Goal: Task Accomplishment & Management: Manage account settings

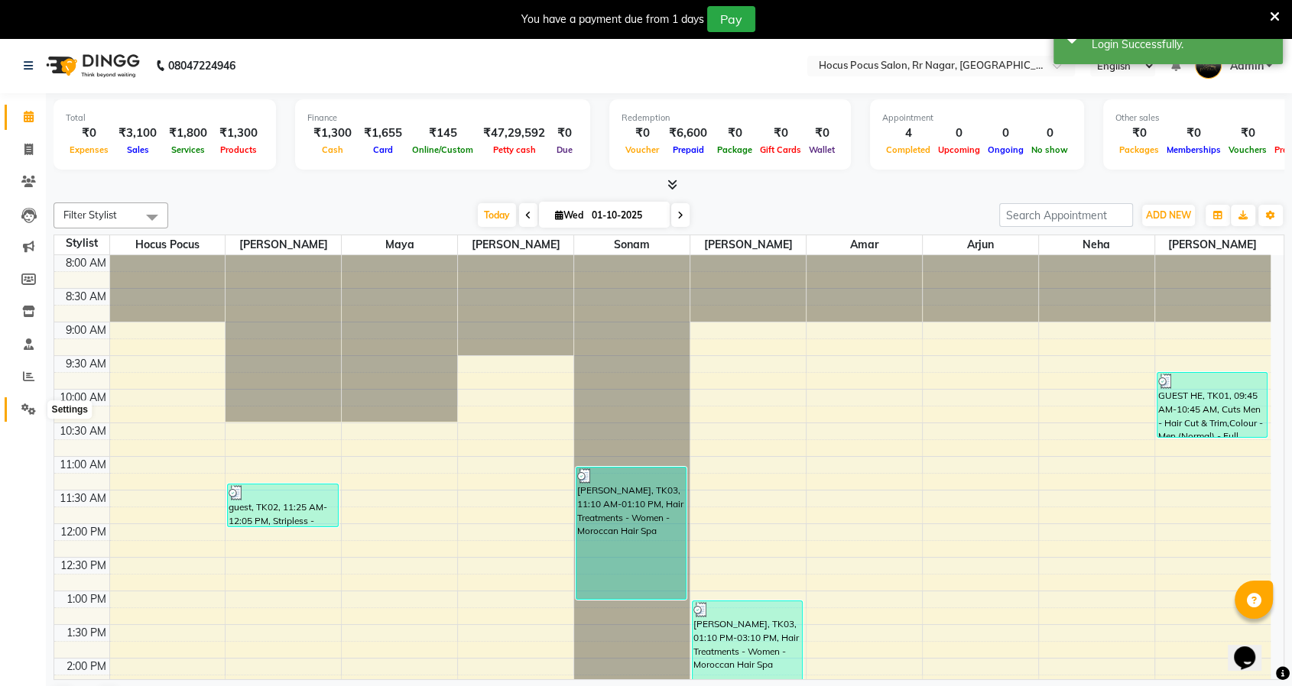
click at [18, 412] on span at bounding box center [28, 410] width 27 height 18
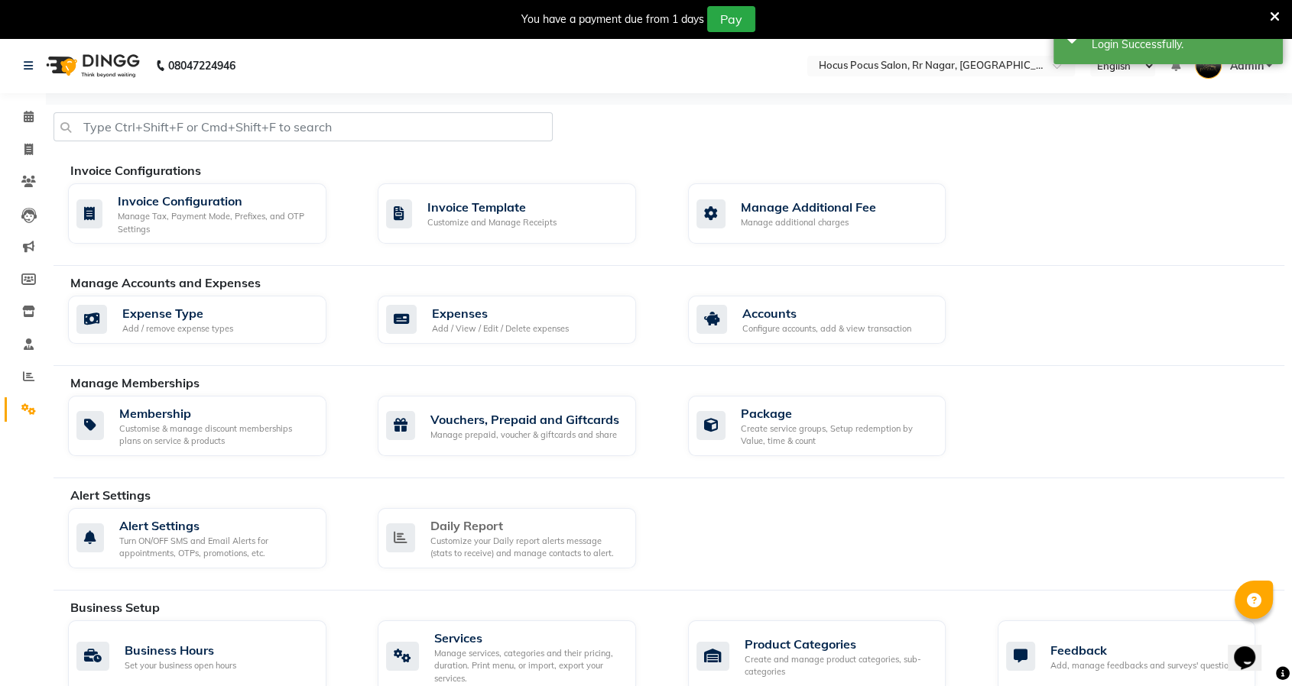
scroll to position [424, 0]
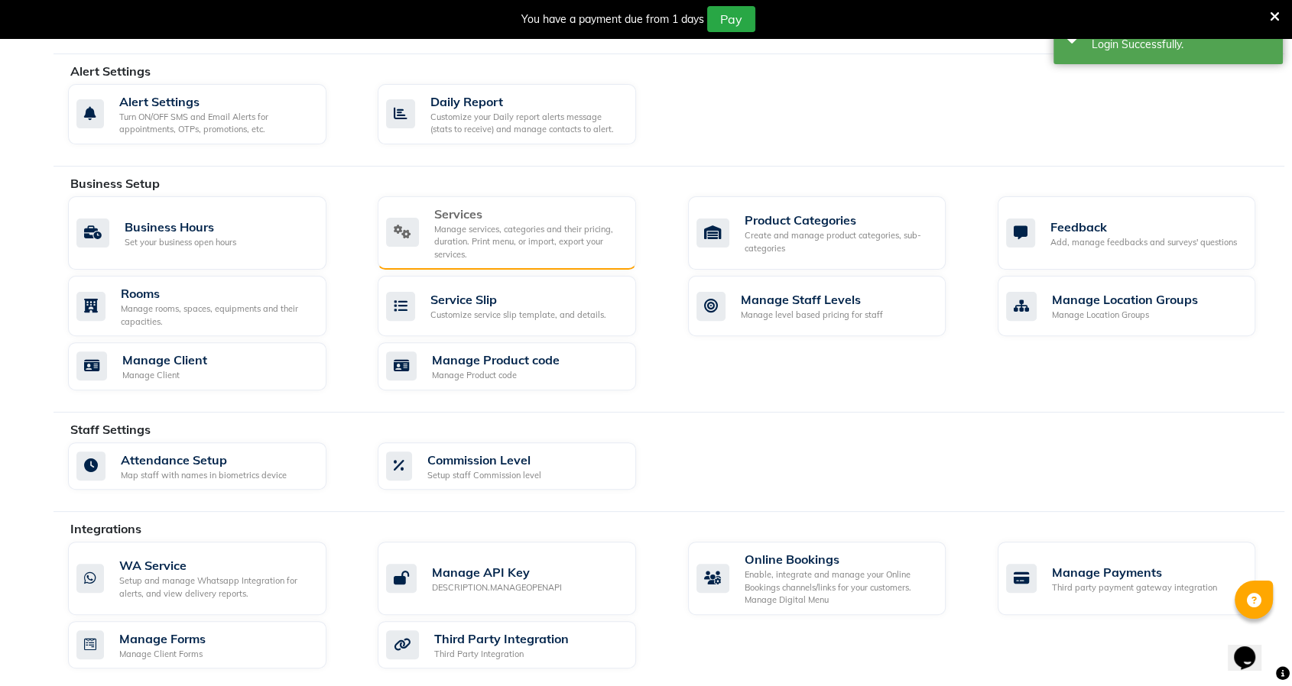
click at [529, 230] on div "Manage services, categories and their pricing, duration. Print menu, or import,…" at bounding box center [529, 242] width 190 height 38
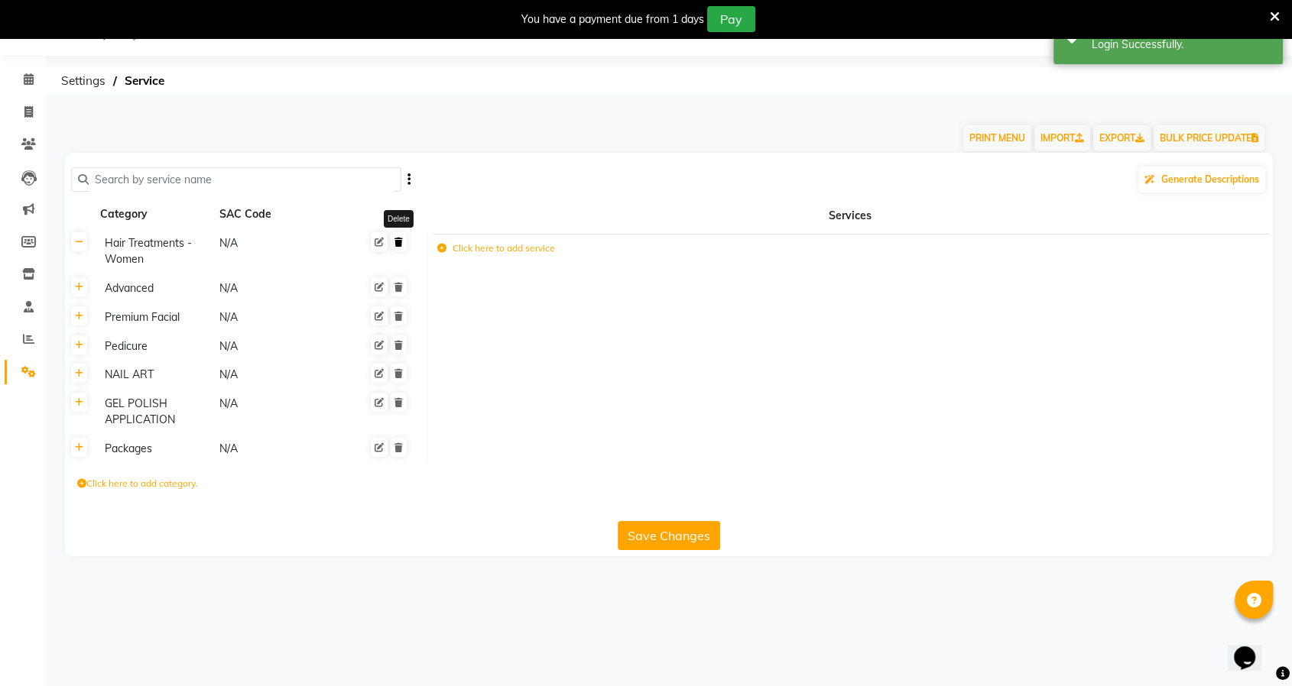
click at [395, 242] on icon at bounding box center [398, 242] width 8 height 9
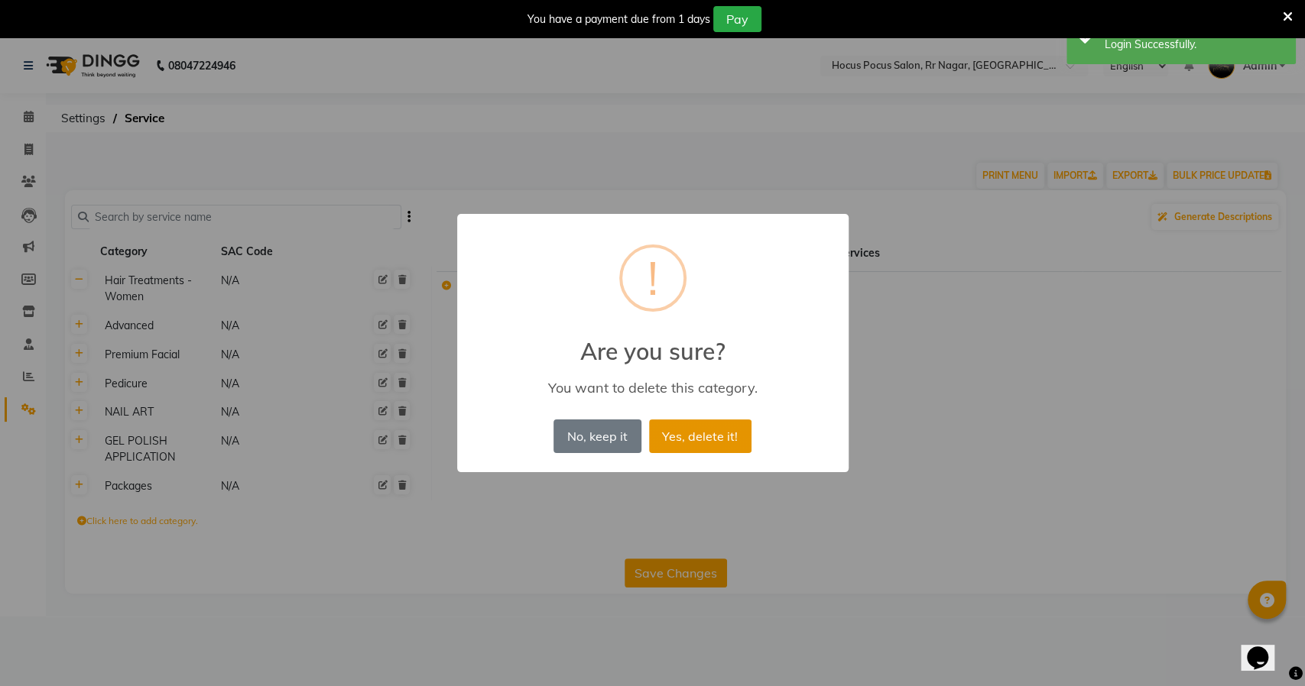
click at [715, 439] on button "Yes, delete it!" at bounding box center [700, 437] width 102 height 34
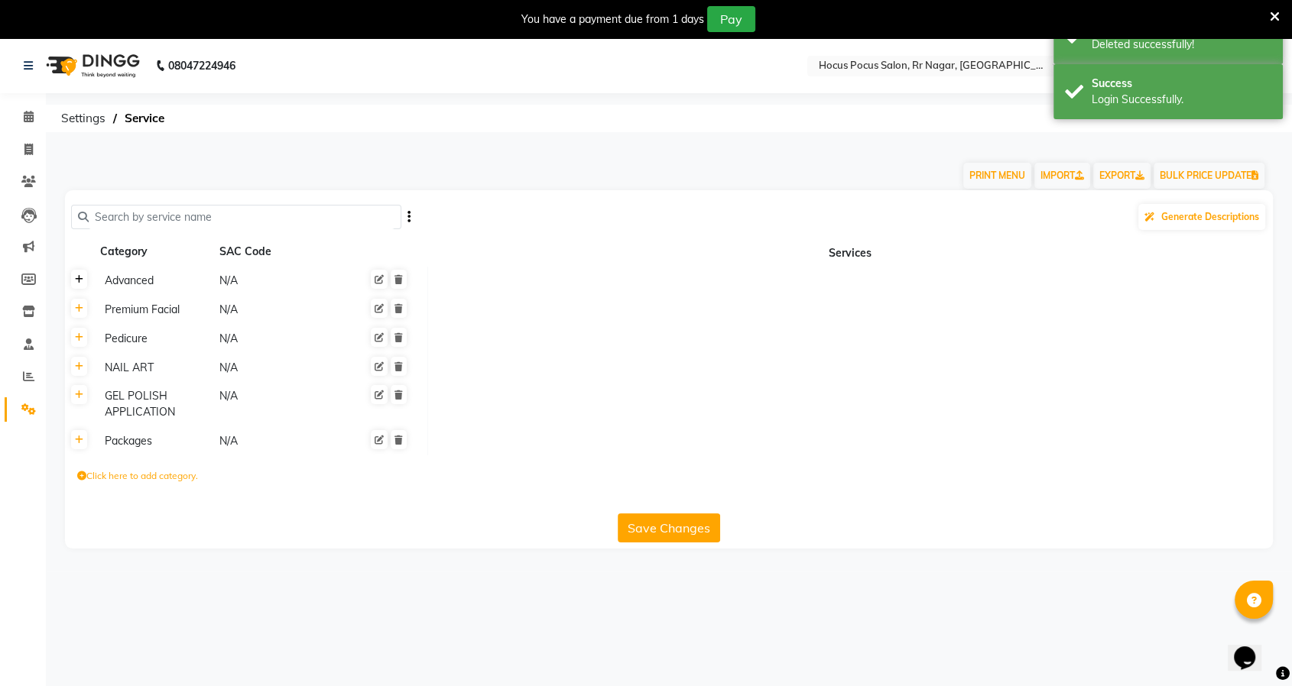
click at [78, 278] on icon at bounding box center [79, 279] width 8 height 9
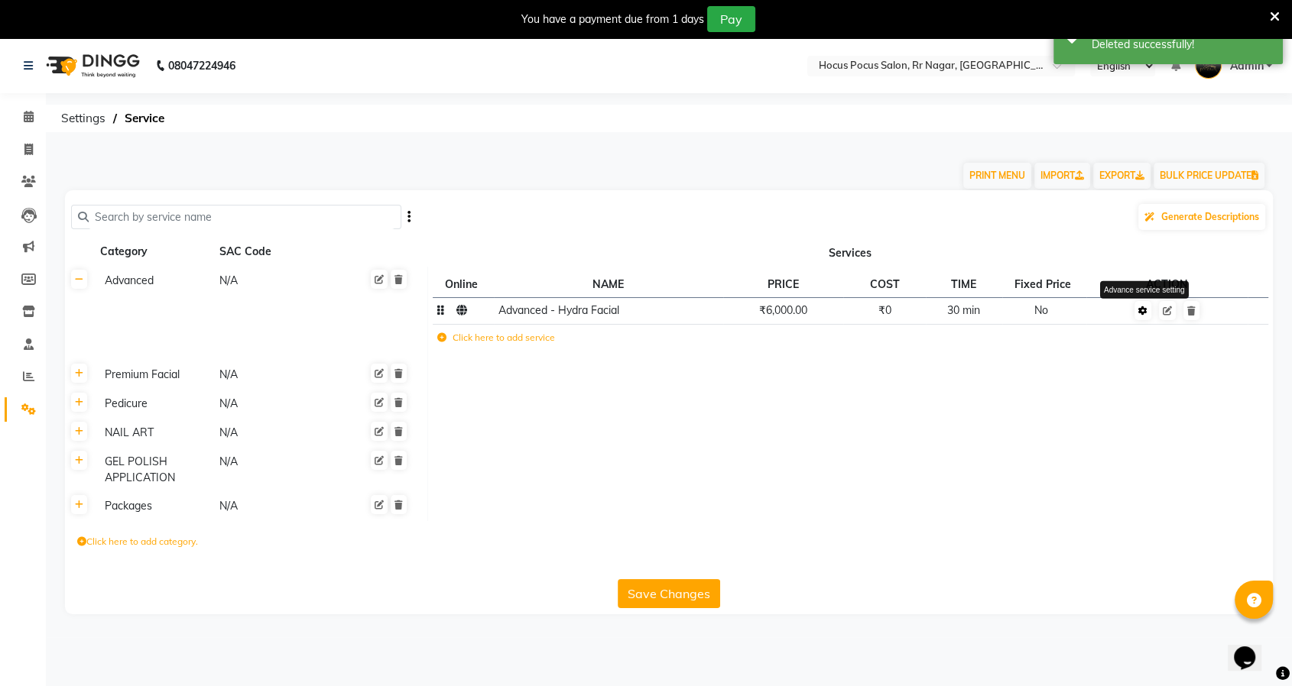
click at [1138, 310] on icon at bounding box center [1142, 311] width 9 height 9
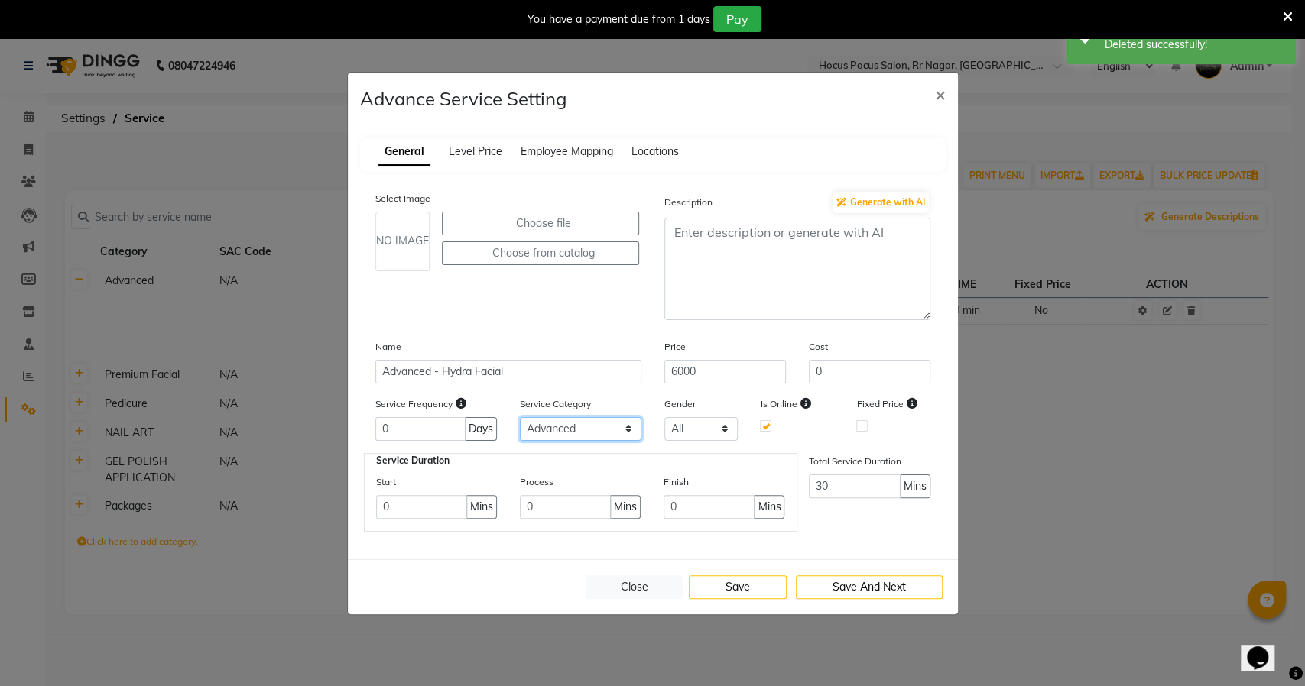
click at [596, 423] on select "Select Advanced Premium Facial Pedicure NAIL ART GEL POLISH APPLICATION Packages" at bounding box center [581, 429] width 122 height 24
select select "6: 129458"
click at [520, 417] on select "Select Advanced Premium Facial Pedicure NAIL ART GEL POLISH APPLICATION Packages" at bounding box center [581, 429] width 122 height 24
click at [740, 589] on button "Save" at bounding box center [738, 588] width 98 height 24
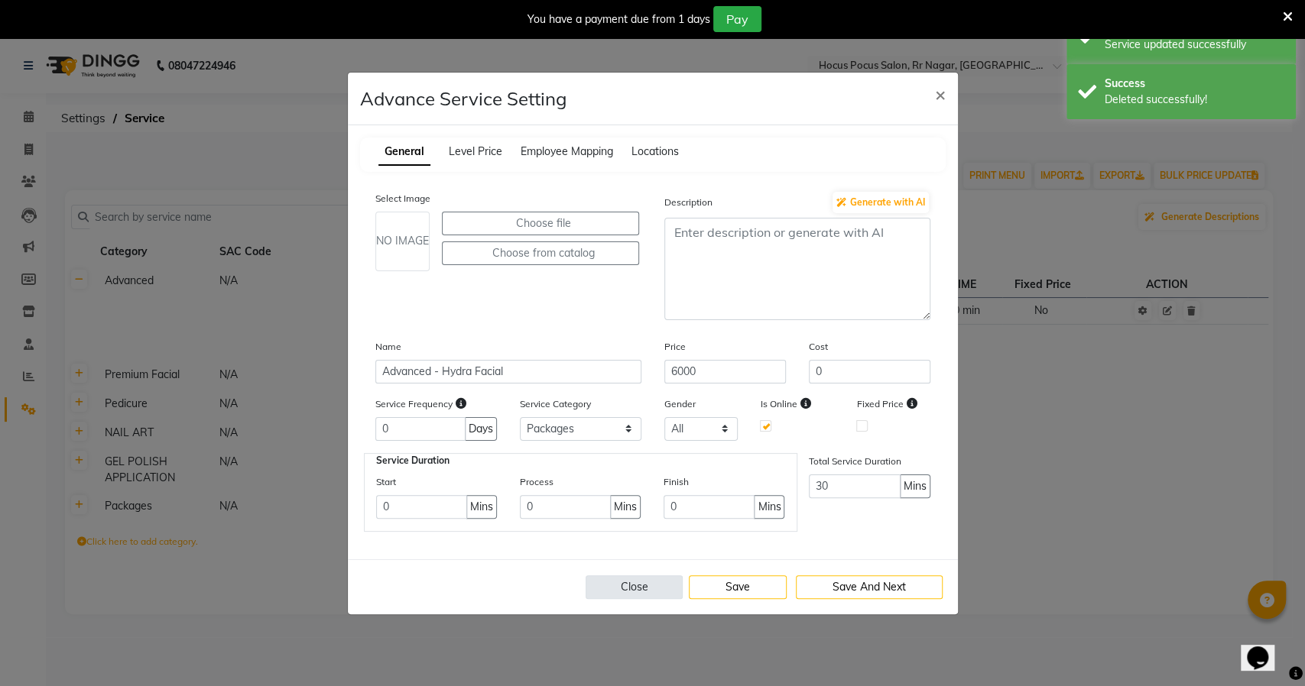
click at [652, 583] on button "Close" at bounding box center [635, 588] width 98 height 24
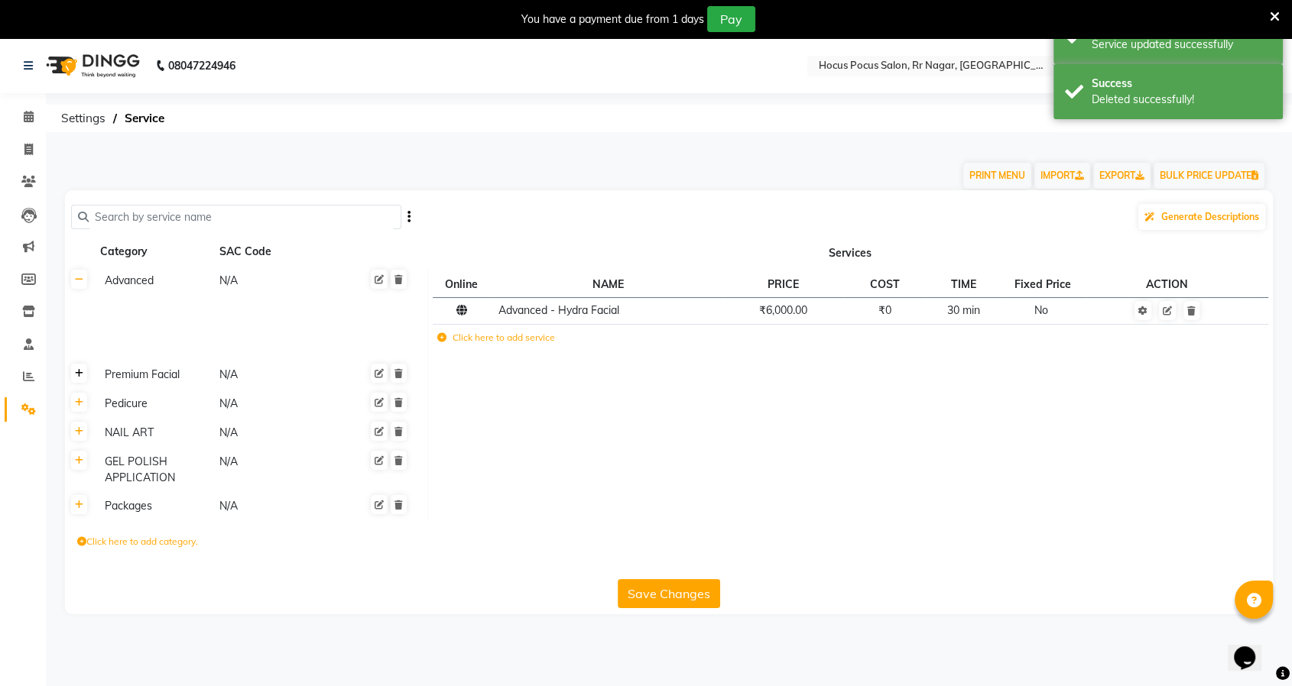
click at [73, 374] on link at bounding box center [79, 373] width 16 height 19
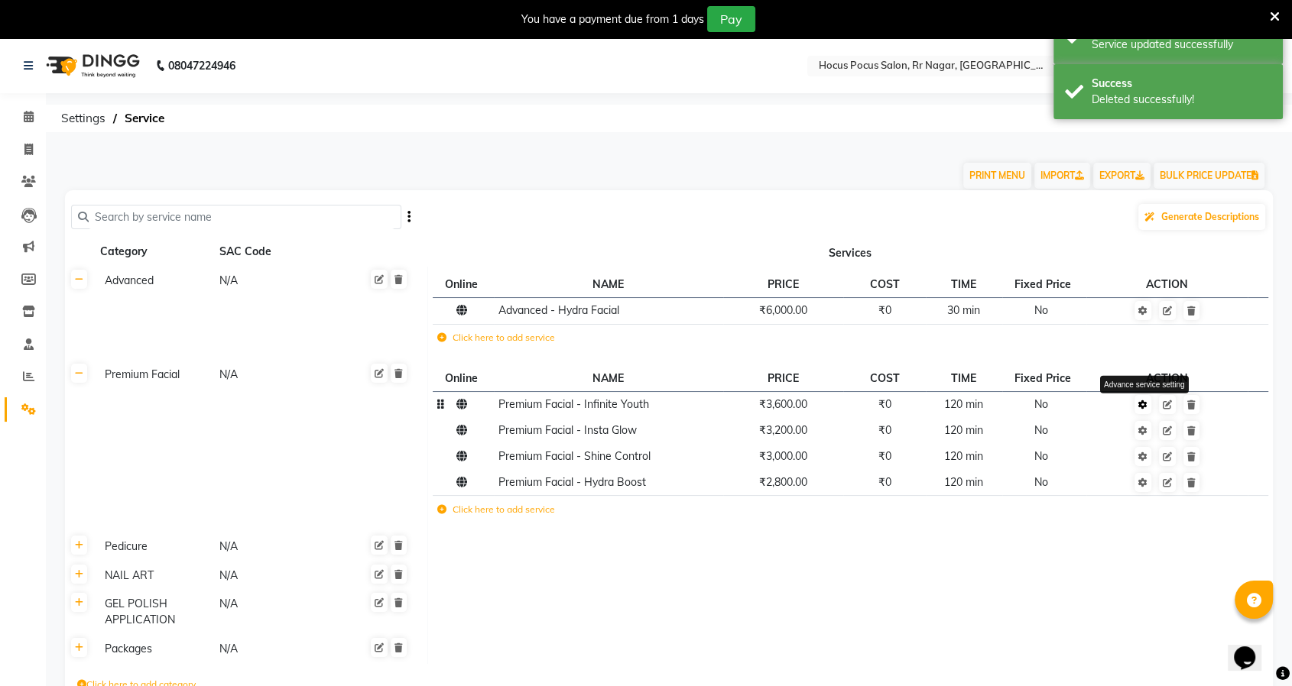
click at [1143, 403] on icon at bounding box center [1142, 405] width 9 height 9
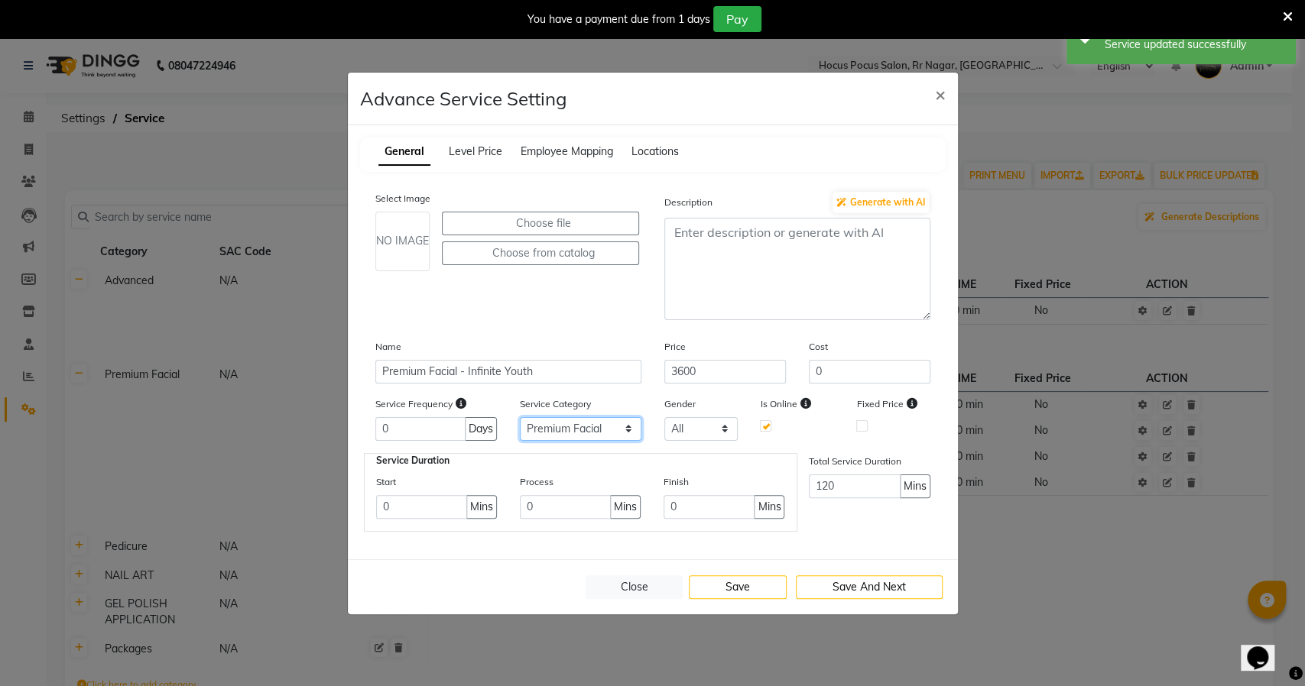
click at [571, 431] on select "Select Advanced Premium Facial Pedicure NAIL ART GEL POLISH APPLICATION Packages" at bounding box center [581, 429] width 122 height 24
select select "6: 129458"
click at [520, 417] on select "Select Advanced Premium Facial Pedicure NAIL ART GEL POLISH APPLICATION Packages" at bounding box center [581, 429] width 122 height 24
click at [741, 582] on button "Save" at bounding box center [738, 588] width 98 height 24
click at [728, 586] on button "Save" at bounding box center [738, 588] width 98 height 24
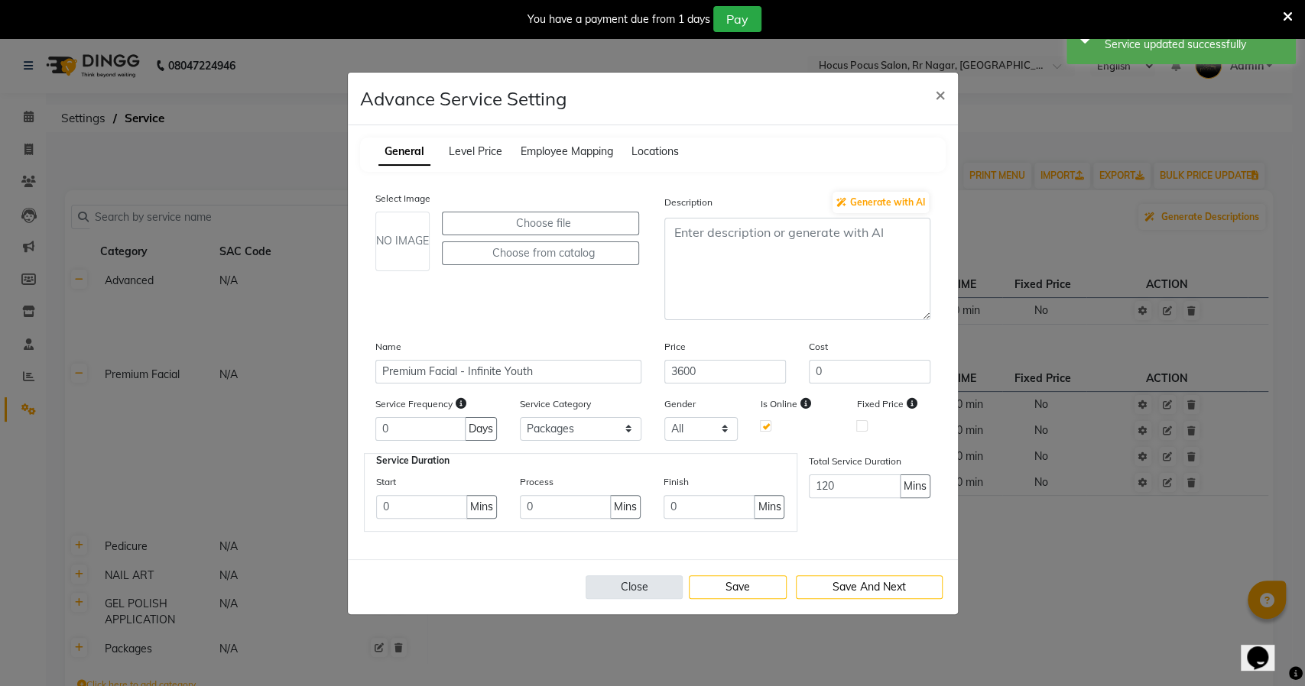
click at [669, 585] on button "Close" at bounding box center [635, 588] width 98 height 24
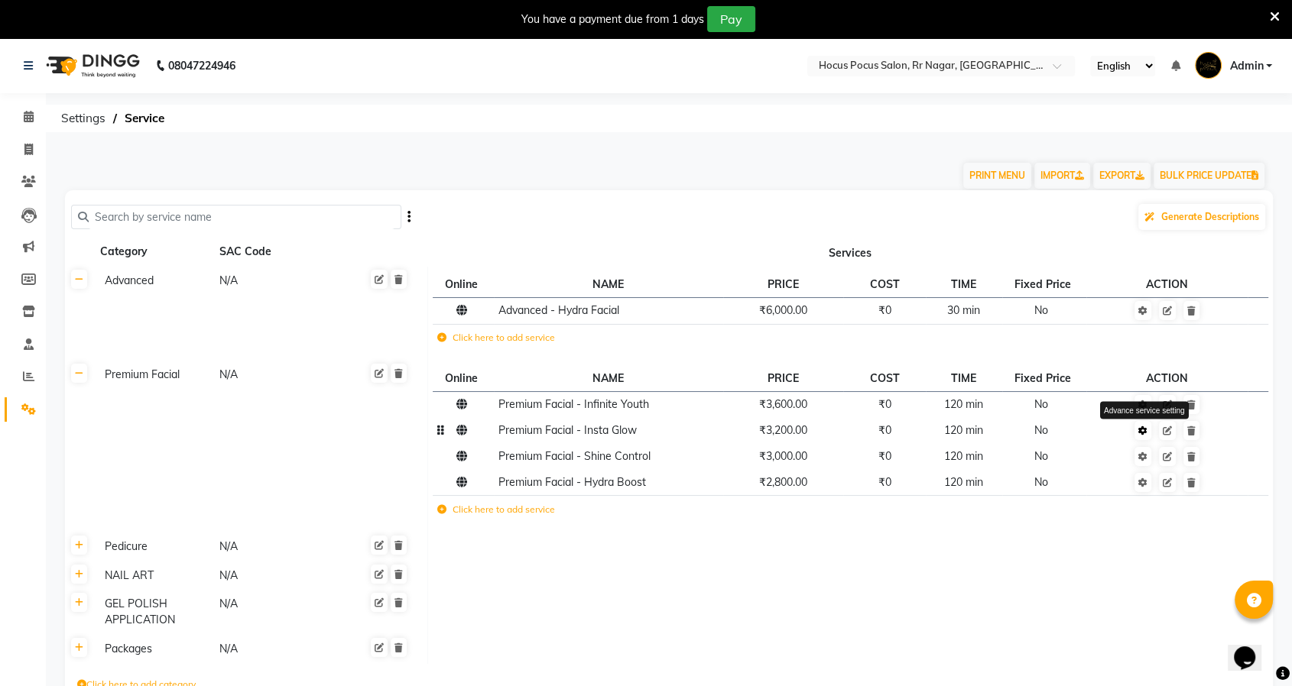
click at [1143, 433] on icon at bounding box center [1142, 431] width 9 height 9
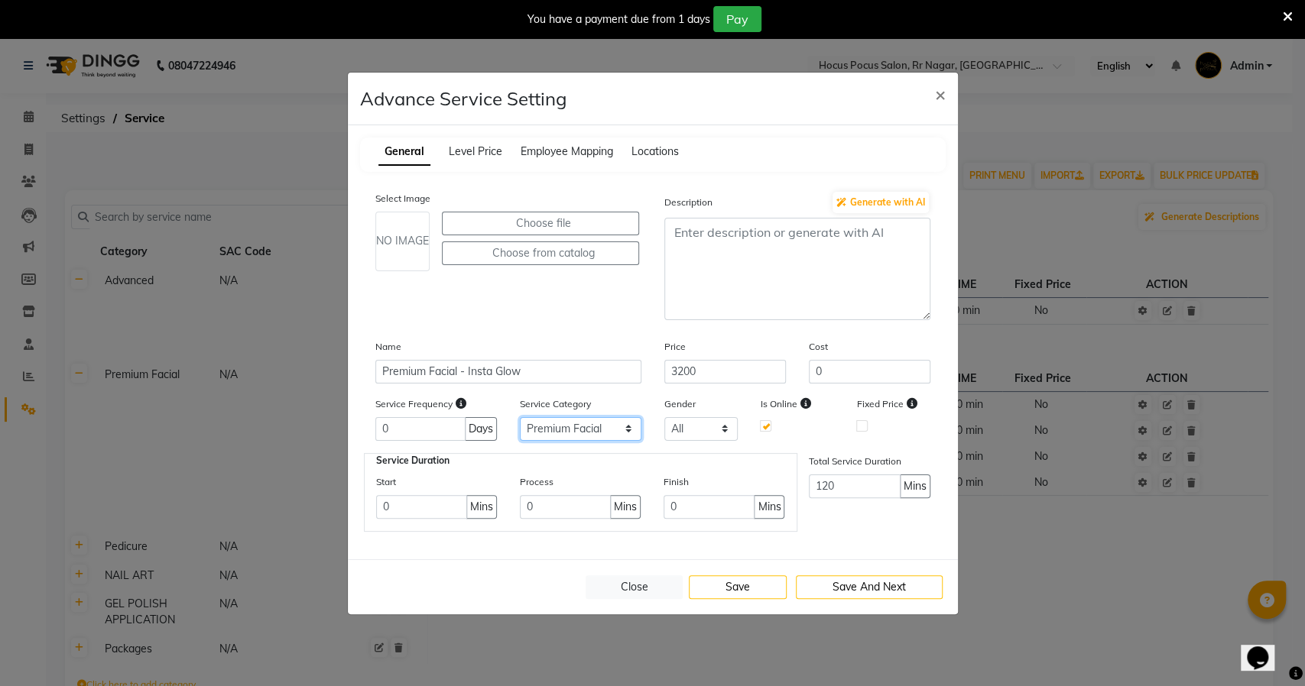
click at [593, 433] on select "Select Advanced Premium Facial Pedicure NAIL ART GEL POLISH APPLICATION Packages" at bounding box center [581, 429] width 122 height 24
select select "6: 129458"
click at [520, 417] on select "Select Advanced Premium Facial Pedicure NAIL ART GEL POLISH APPLICATION Packages" at bounding box center [581, 429] width 122 height 24
click at [744, 582] on button "Save" at bounding box center [738, 588] width 98 height 24
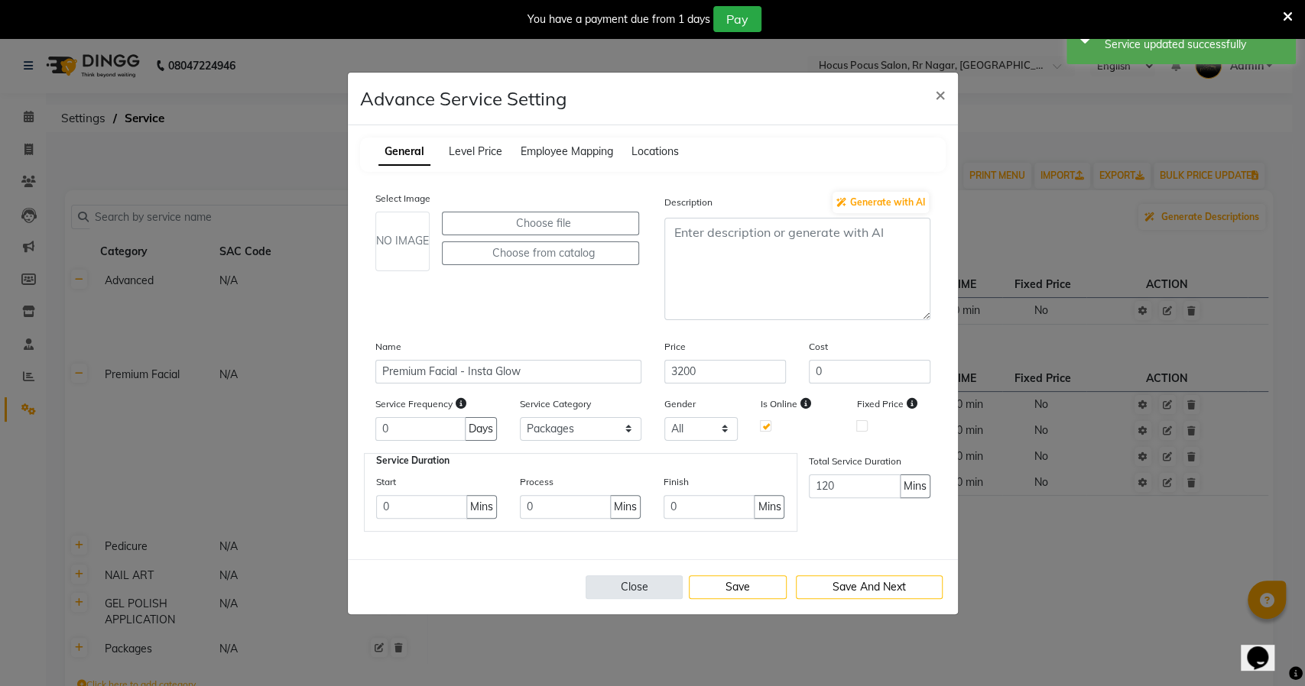
click at [634, 582] on button "Close" at bounding box center [635, 588] width 98 height 24
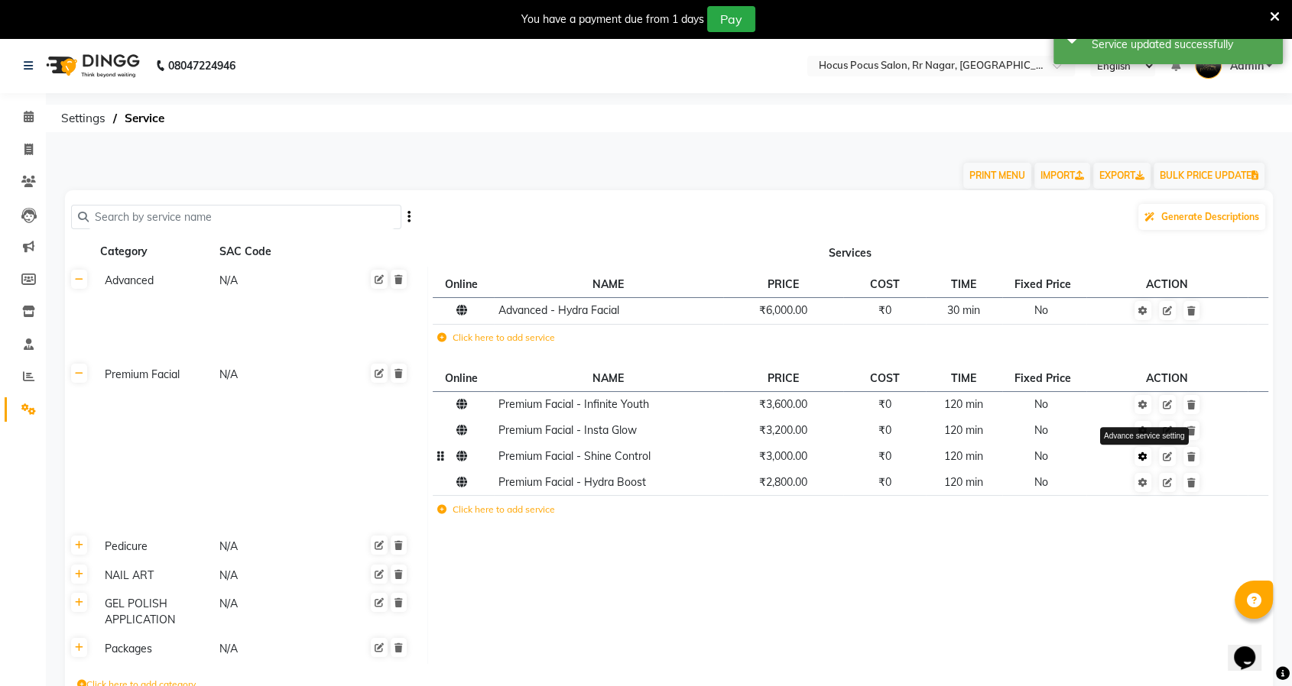
click at [1139, 456] on icon at bounding box center [1142, 457] width 9 height 9
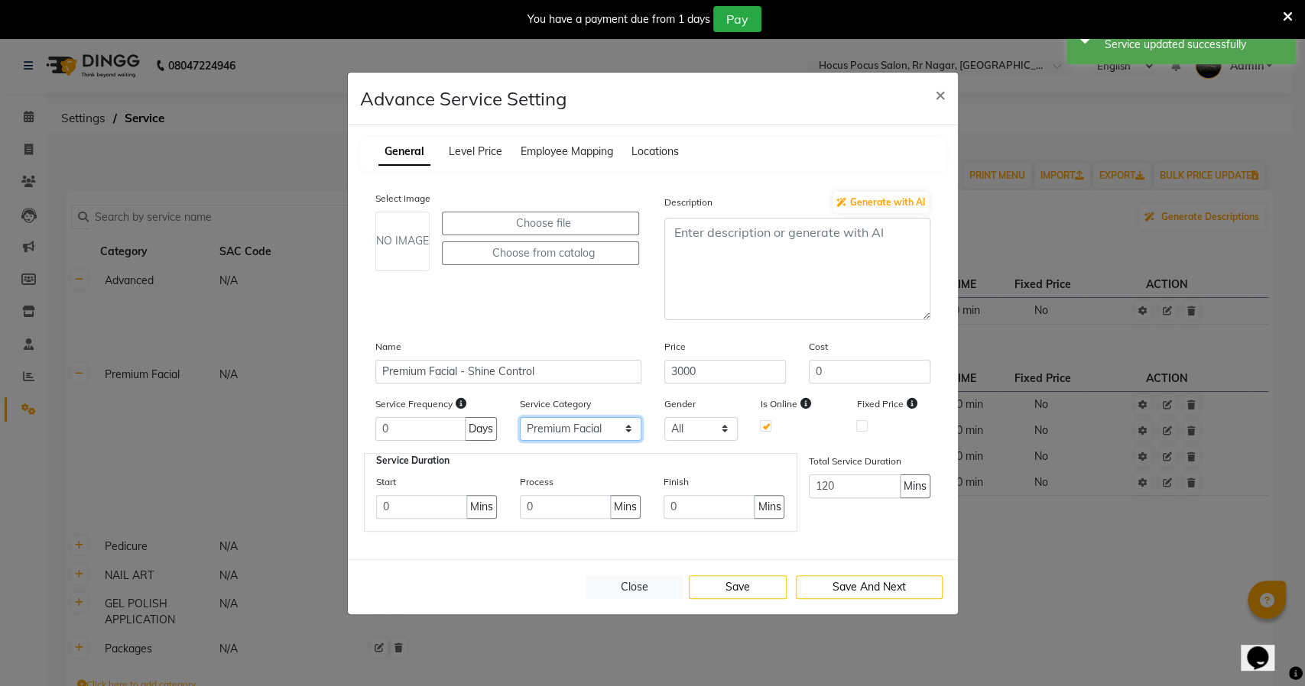
click at [597, 432] on select "Select Advanced Premium Facial Pedicure NAIL ART GEL POLISH APPLICATION Packages" at bounding box center [581, 429] width 122 height 24
select select "6: 129458"
click at [520, 417] on select "Select Advanced Premium Facial Pedicure NAIL ART GEL POLISH APPLICATION Packages" at bounding box center [581, 429] width 122 height 24
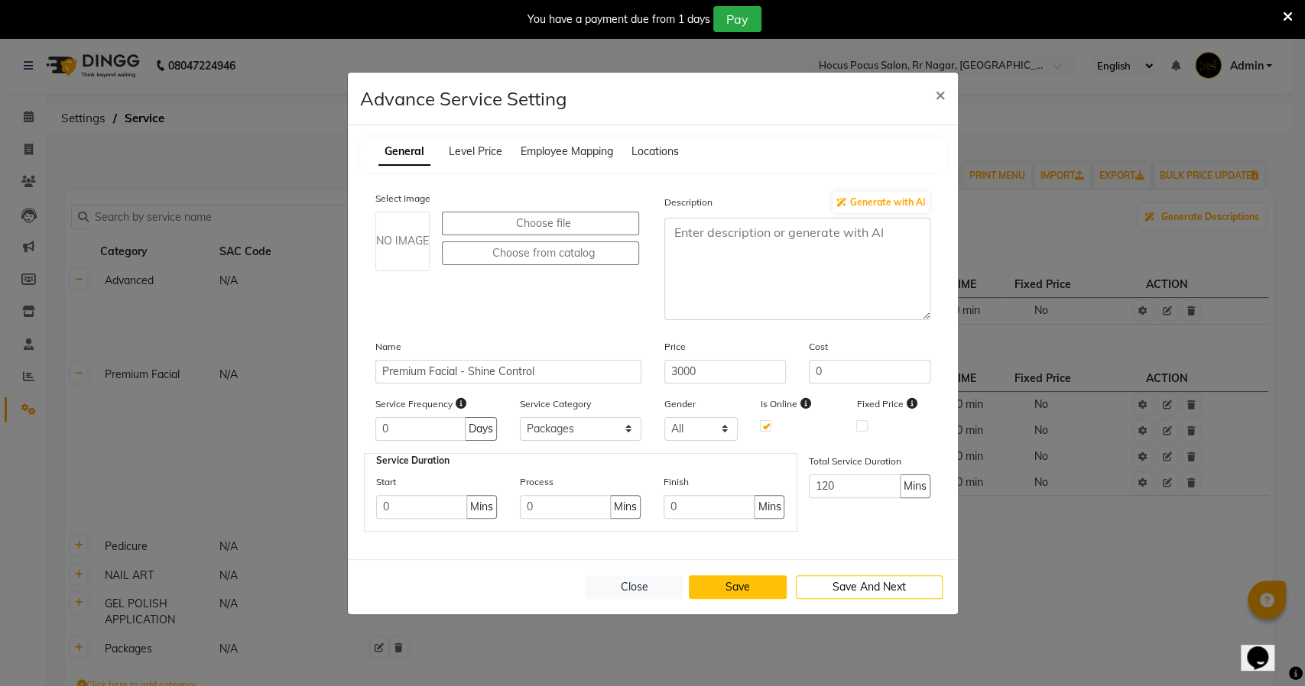
click at [732, 584] on button "Save" at bounding box center [738, 588] width 98 height 24
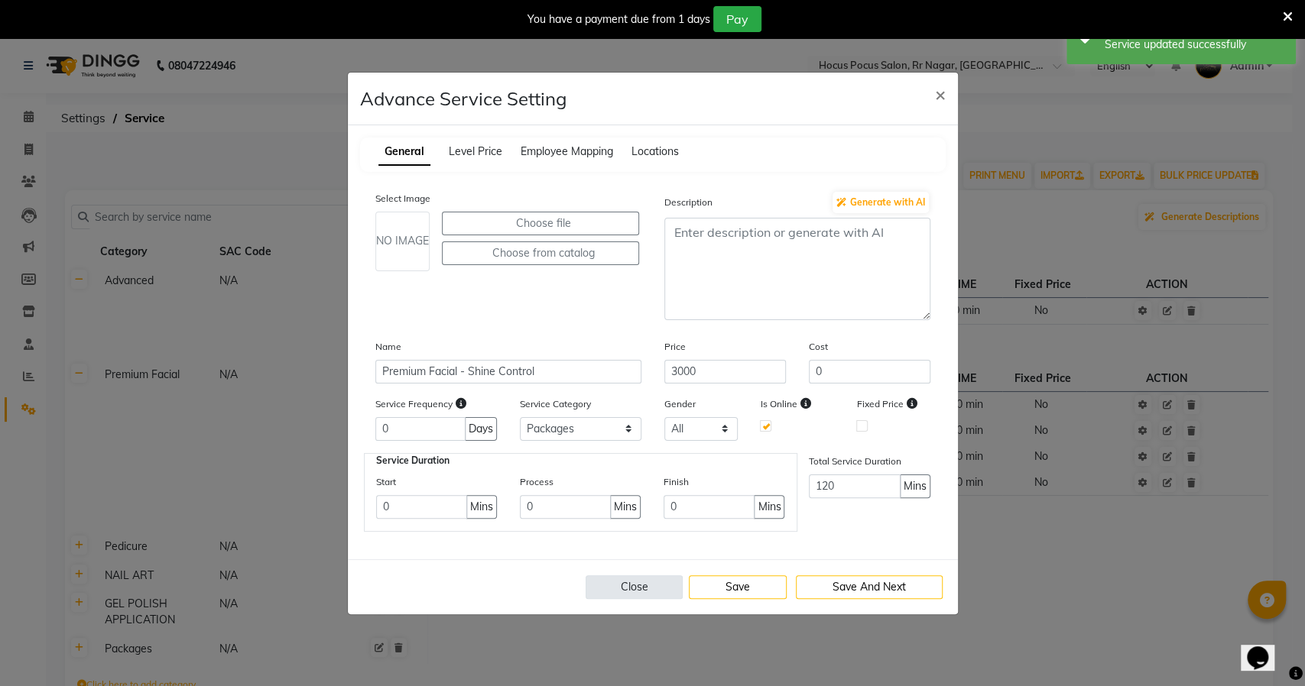
click at [634, 587] on button "Close" at bounding box center [635, 588] width 98 height 24
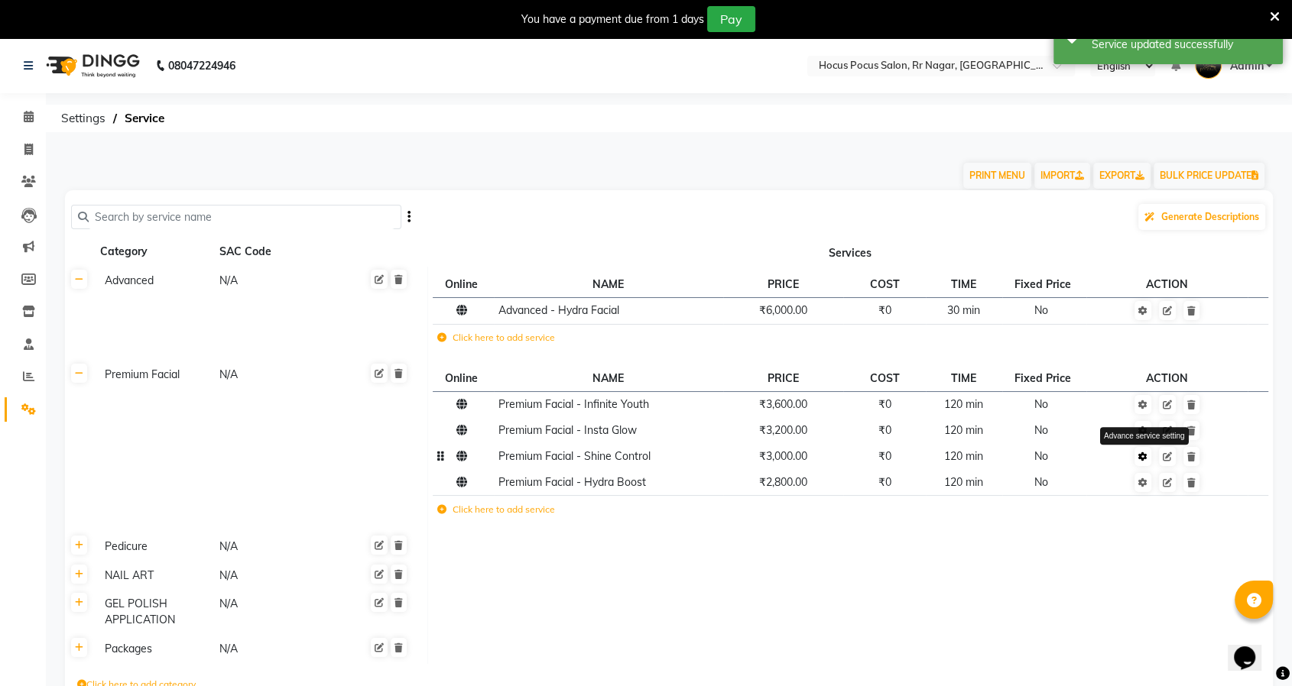
click at [1144, 462] on link at bounding box center [1142, 456] width 17 height 19
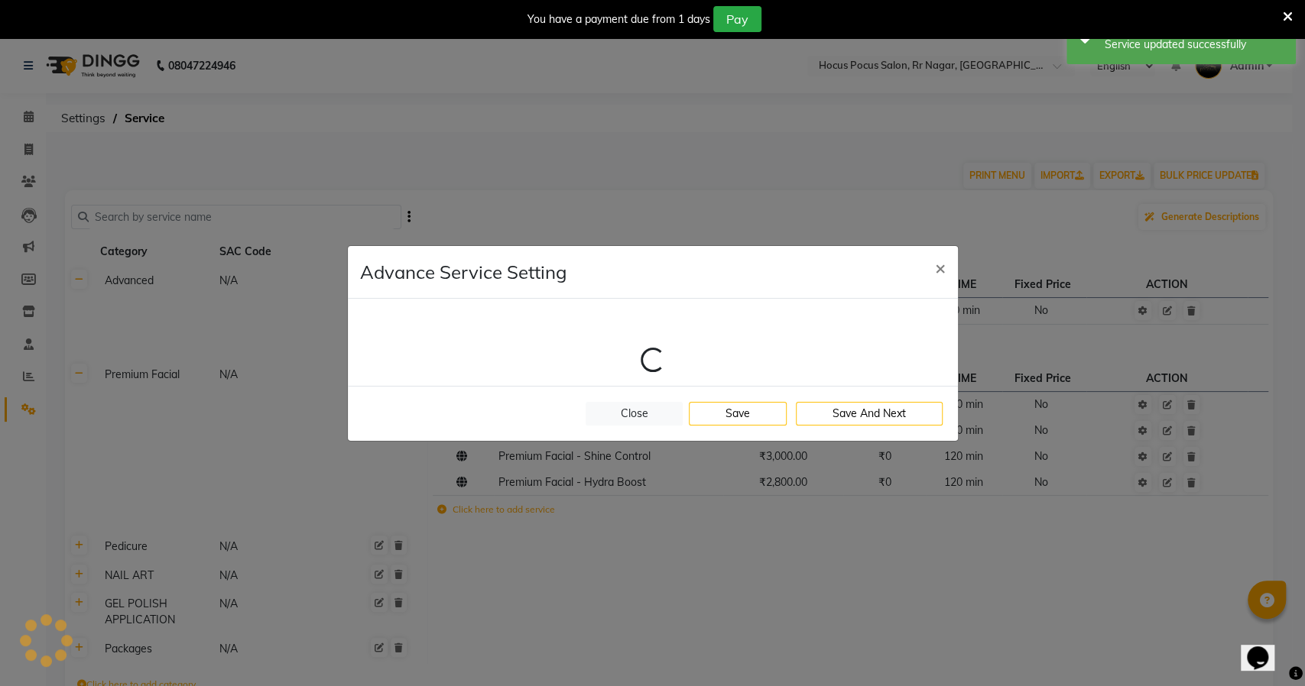
select select "6: 129458"
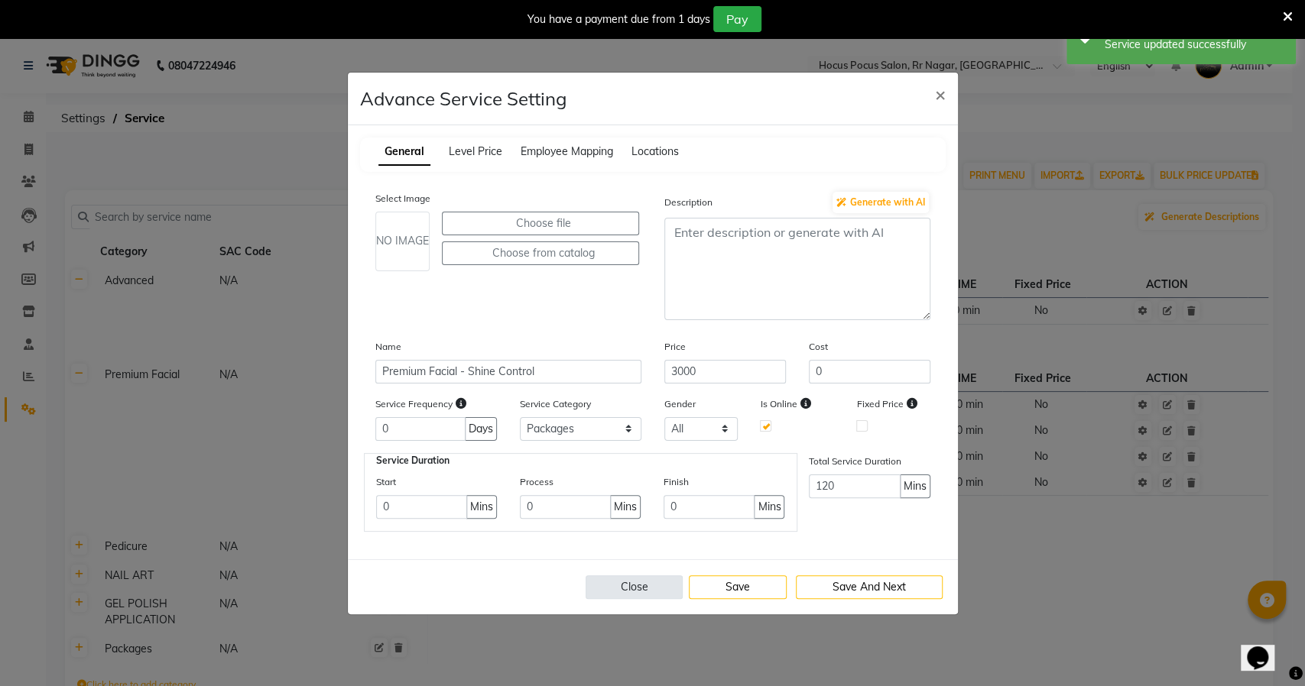
click at [641, 589] on button "Close" at bounding box center [635, 588] width 98 height 24
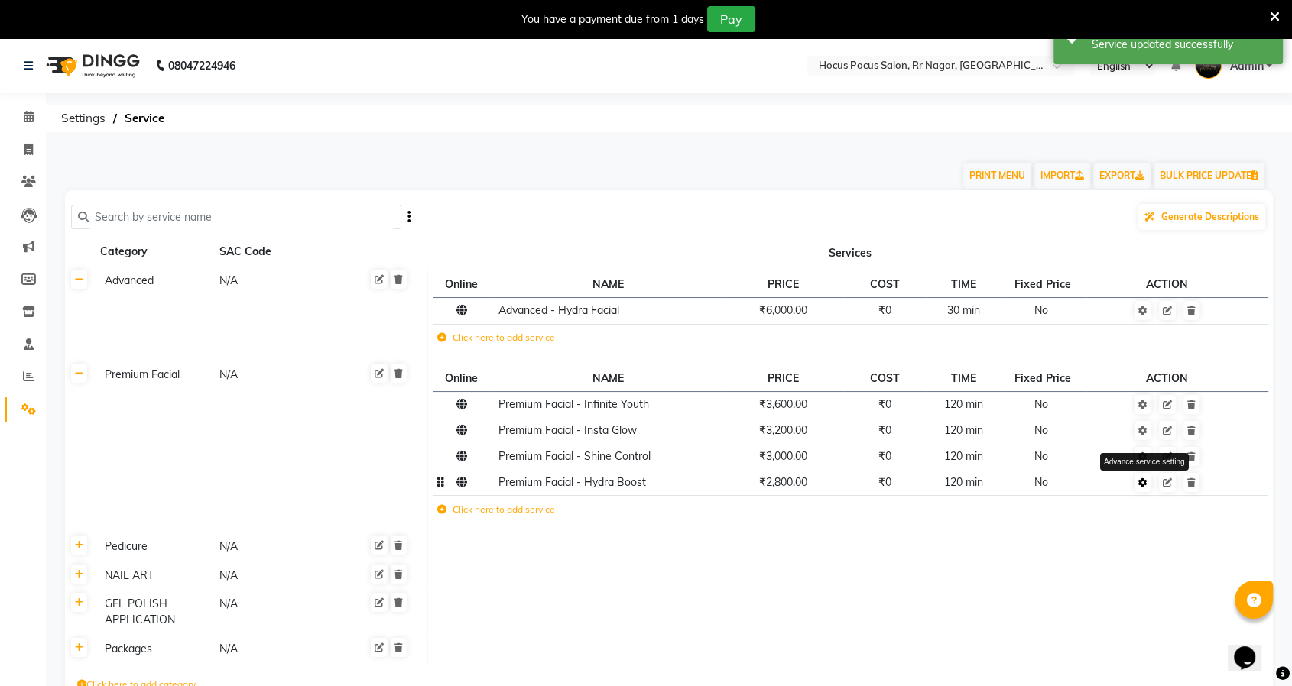
click at [1141, 483] on icon at bounding box center [1142, 483] width 9 height 9
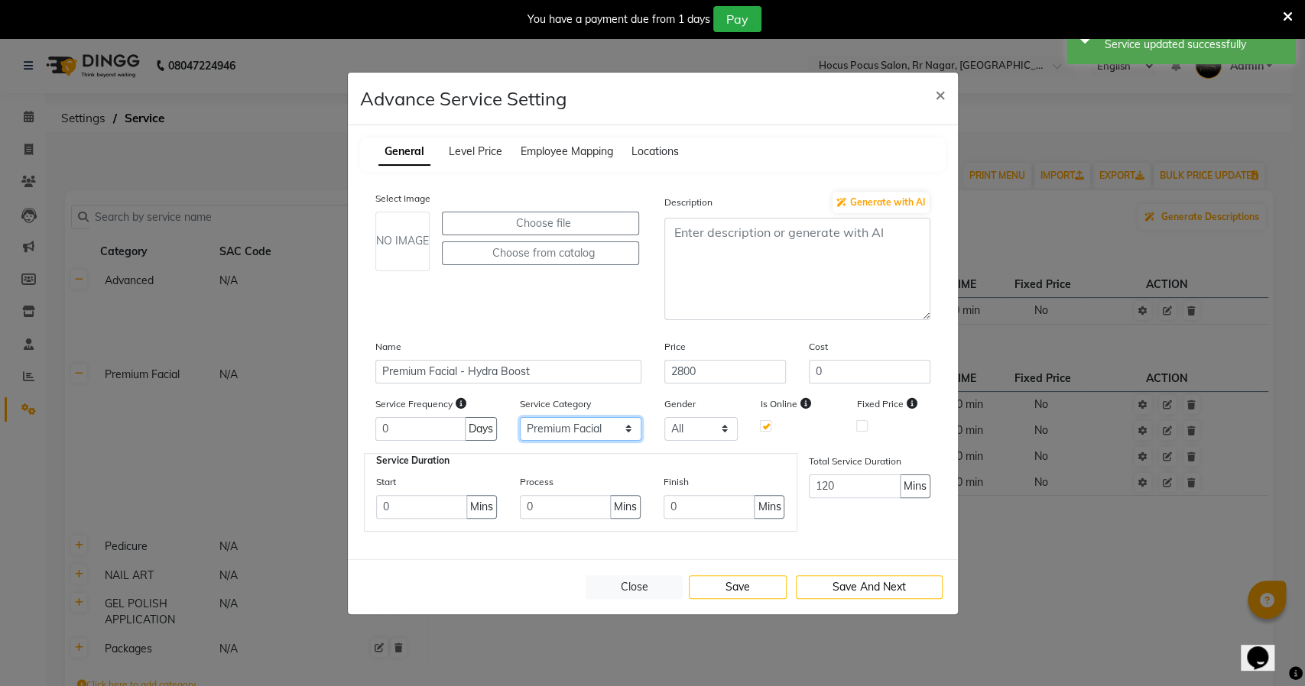
click at [595, 425] on select "Select Advanced Premium Facial Pedicure NAIL ART GEL POLISH APPLICATION Packages" at bounding box center [581, 429] width 122 height 24
select select "6: 129458"
click at [520, 417] on select "Select Advanced Premium Facial Pedicure NAIL ART GEL POLISH APPLICATION Packages" at bounding box center [581, 429] width 122 height 24
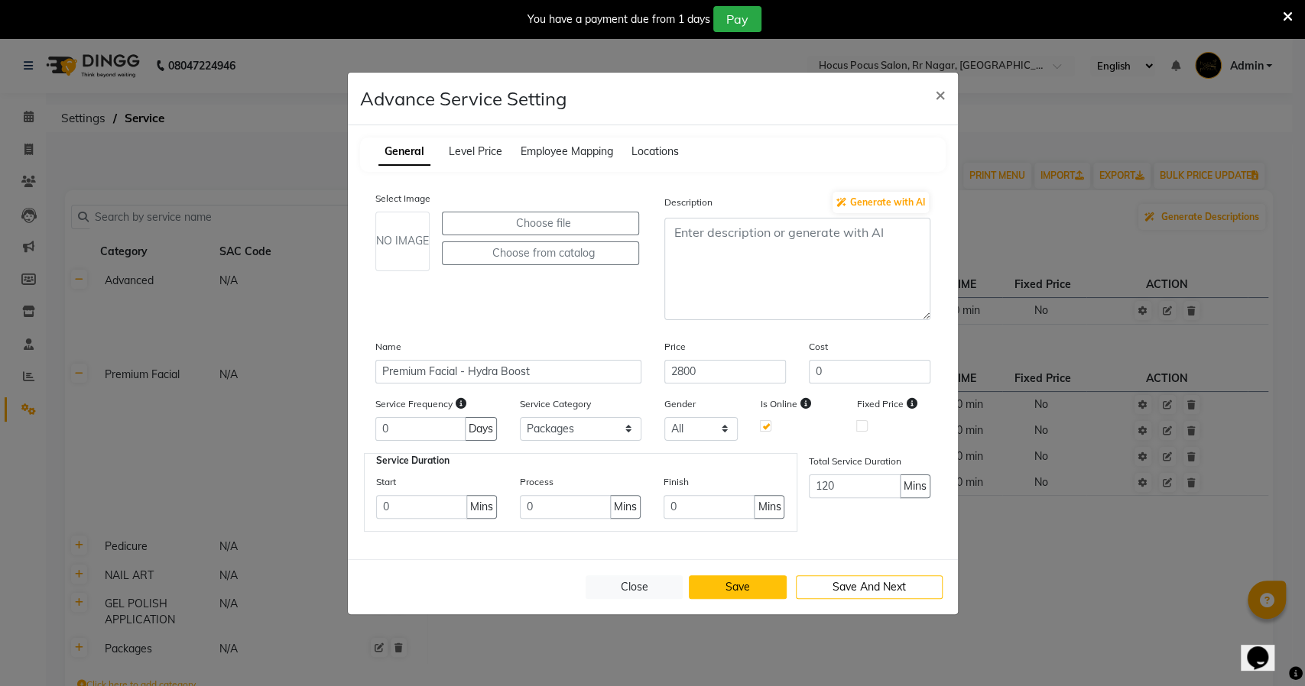
click at [749, 593] on button "Save" at bounding box center [738, 588] width 98 height 24
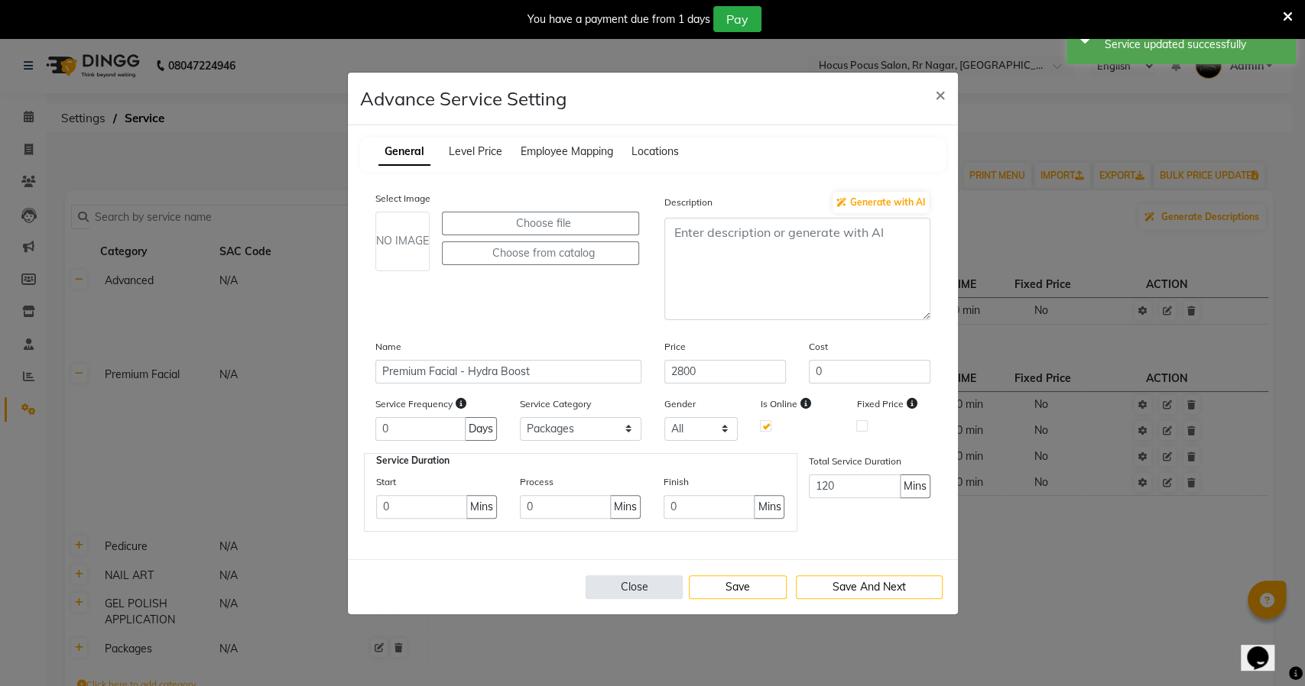
click at [654, 583] on button "Close" at bounding box center [635, 588] width 98 height 24
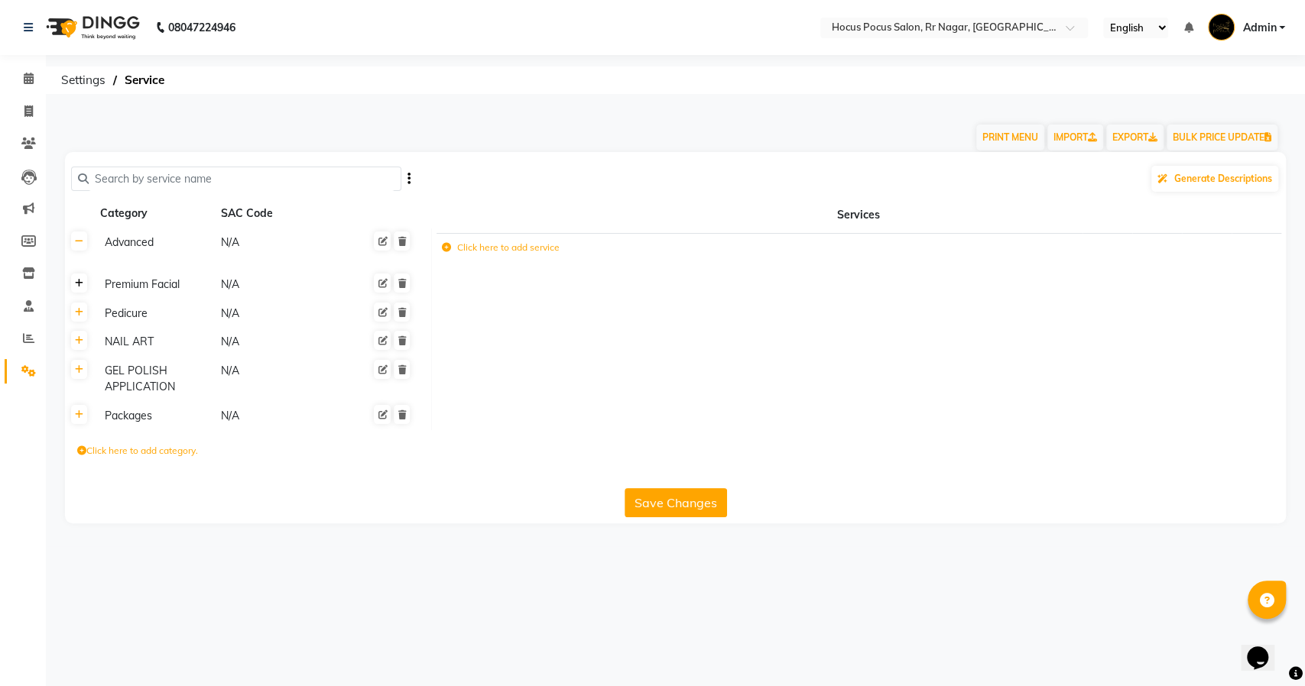
click at [81, 290] on link at bounding box center [79, 283] width 16 height 19
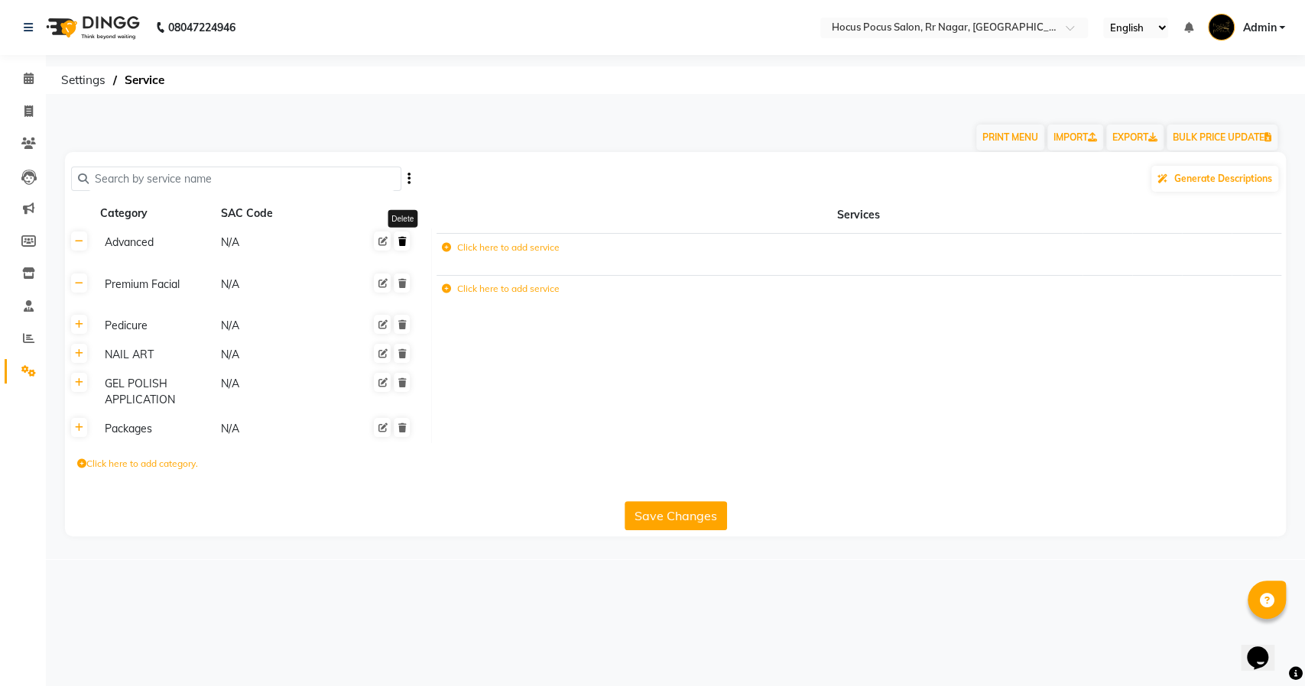
click at [405, 243] on icon at bounding box center [401, 241] width 8 height 9
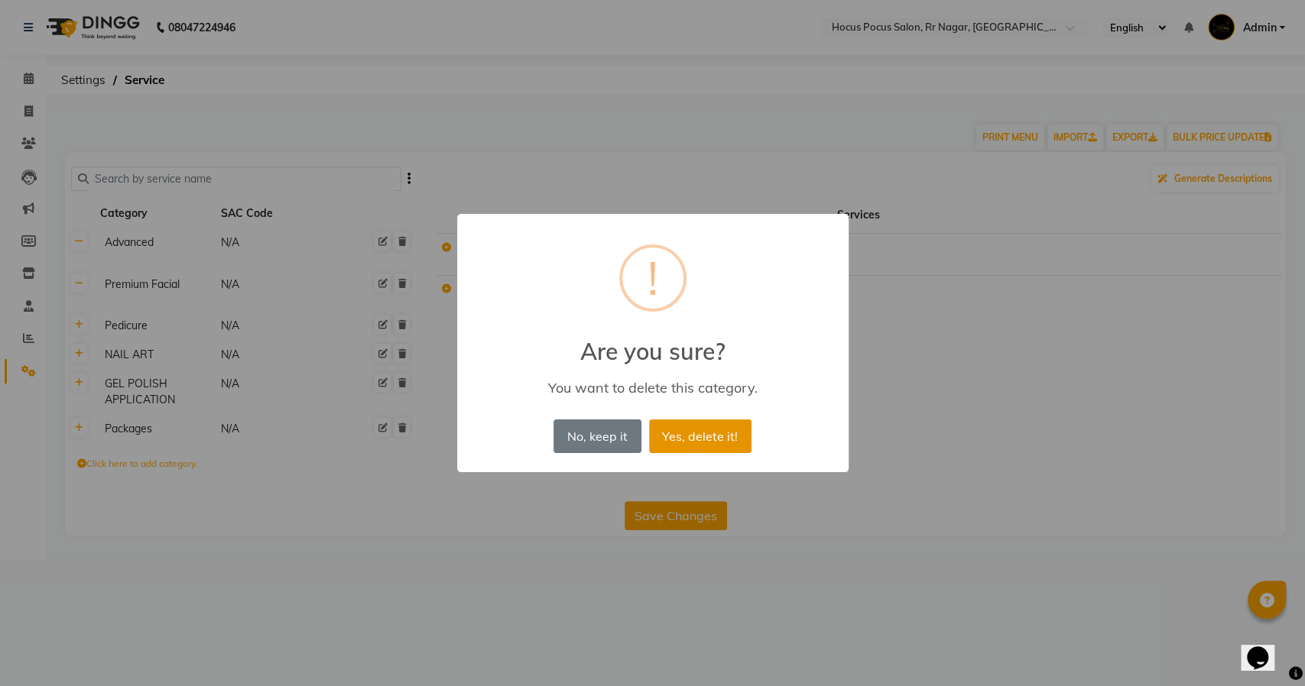
click at [711, 438] on button "Yes, delete it!" at bounding box center [700, 437] width 102 height 34
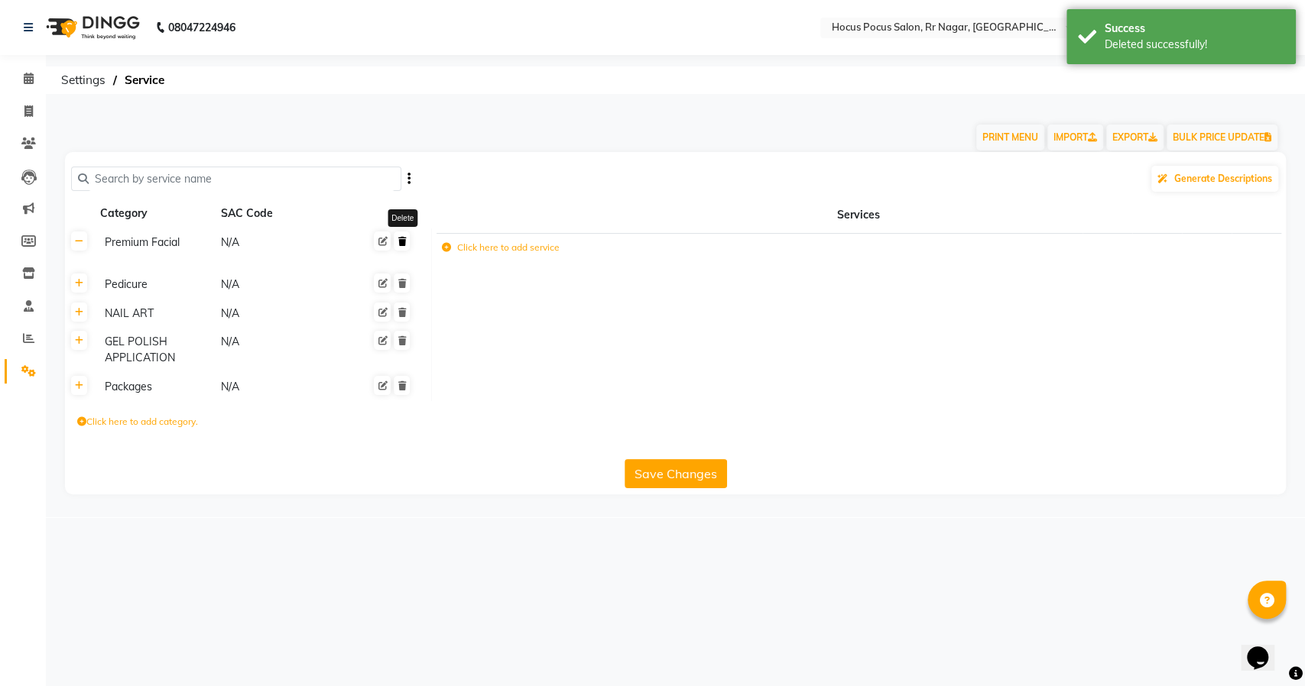
click at [404, 242] on icon at bounding box center [401, 241] width 8 height 9
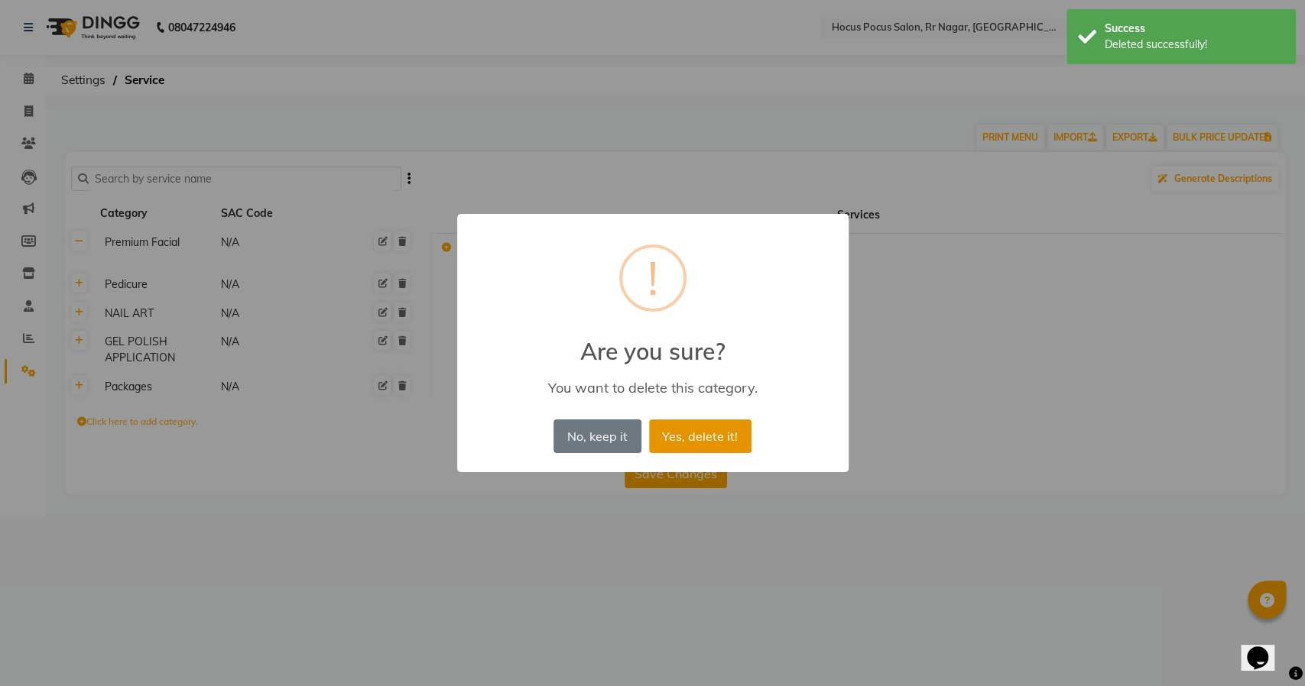
click at [709, 440] on button "Yes, delete it!" at bounding box center [700, 437] width 102 height 34
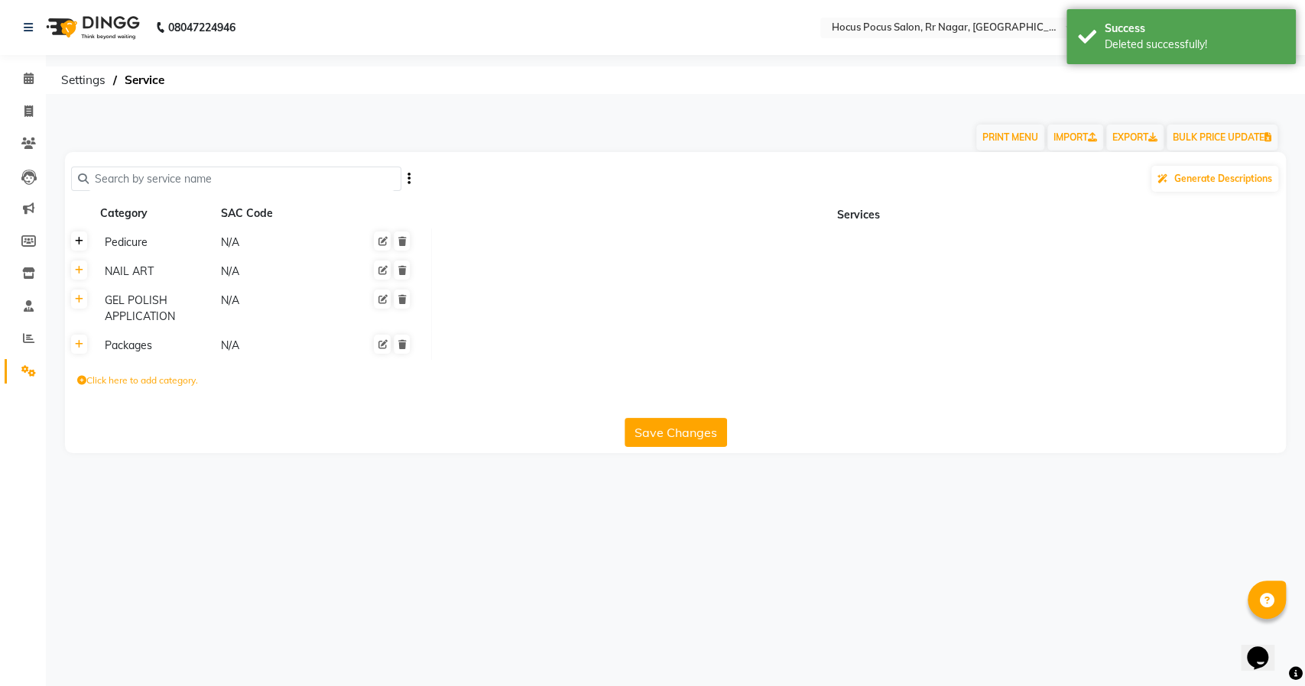
click at [75, 240] on icon at bounding box center [79, 241] width 8 height 9
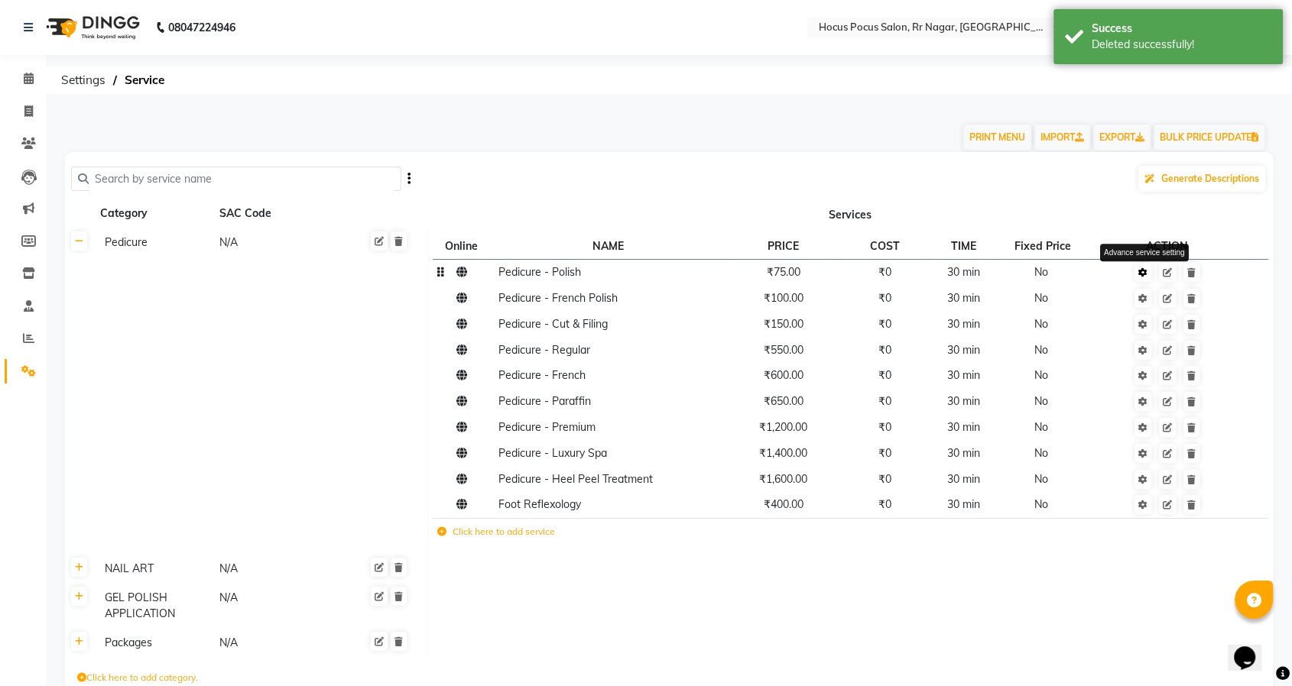
click at [1142, 266] on link at bounding box center [1142, 272] width 17 height 19
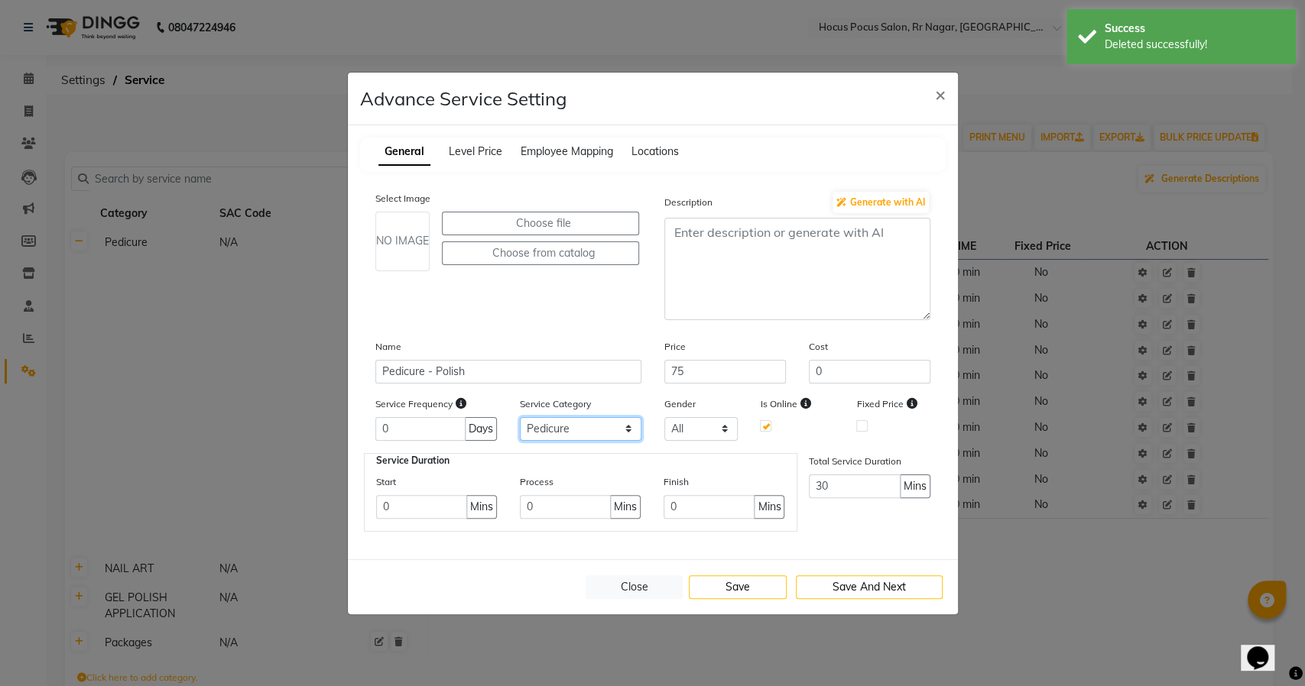
drag, startPoint x: 589, startPoint y: 427, endPoint x: 588, endPoint y: 439, distance: 11.5
click at [589, 427] on select "Select Pedicure NAIL ART GEL POLISH APPLICATION Packages" at bounding box center [581, 429] width 122 height 24
select select "4: 129458"
click at [520, 417] on select "Select Pedicure NAIL ART GEL POLISH APPLICATION Packages" at bounding box center [581, 429] width 122 height 24
click at [717, 589] on button "Save" at bounding box center [738, 588] width 98 height 24
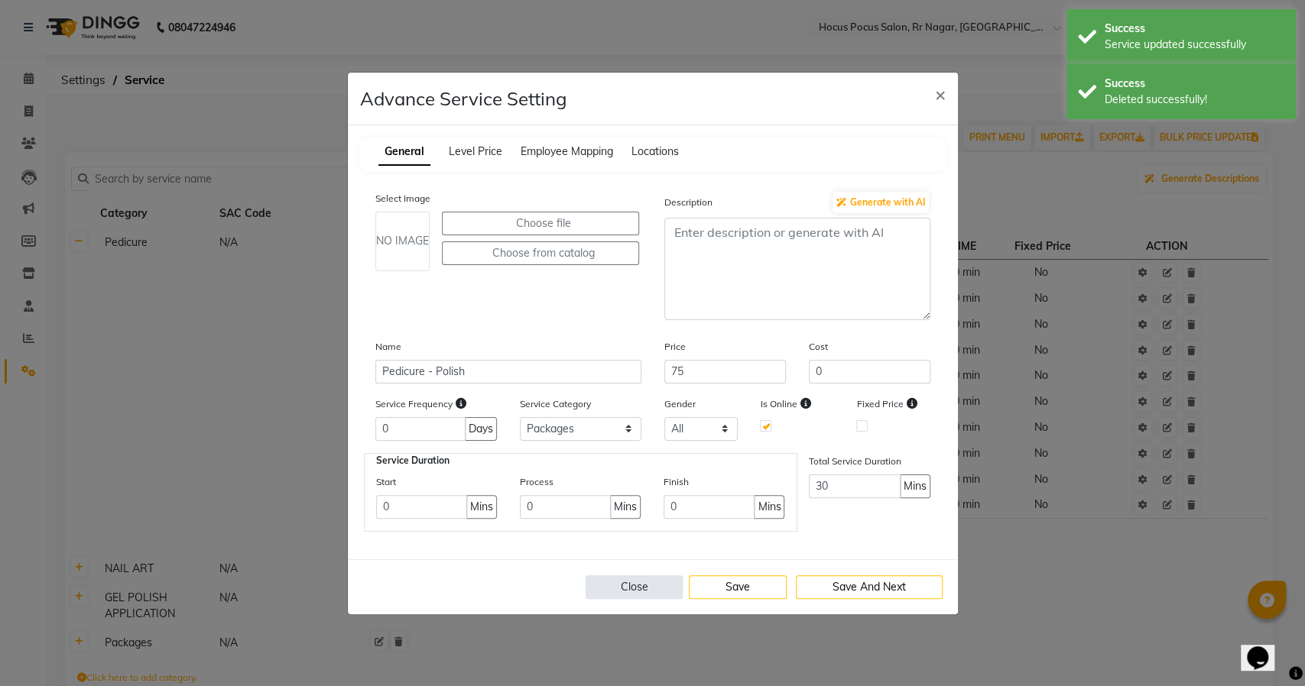
click at [634, 581] on button "Close" at bounding box center [635, 588] width 98 height 24
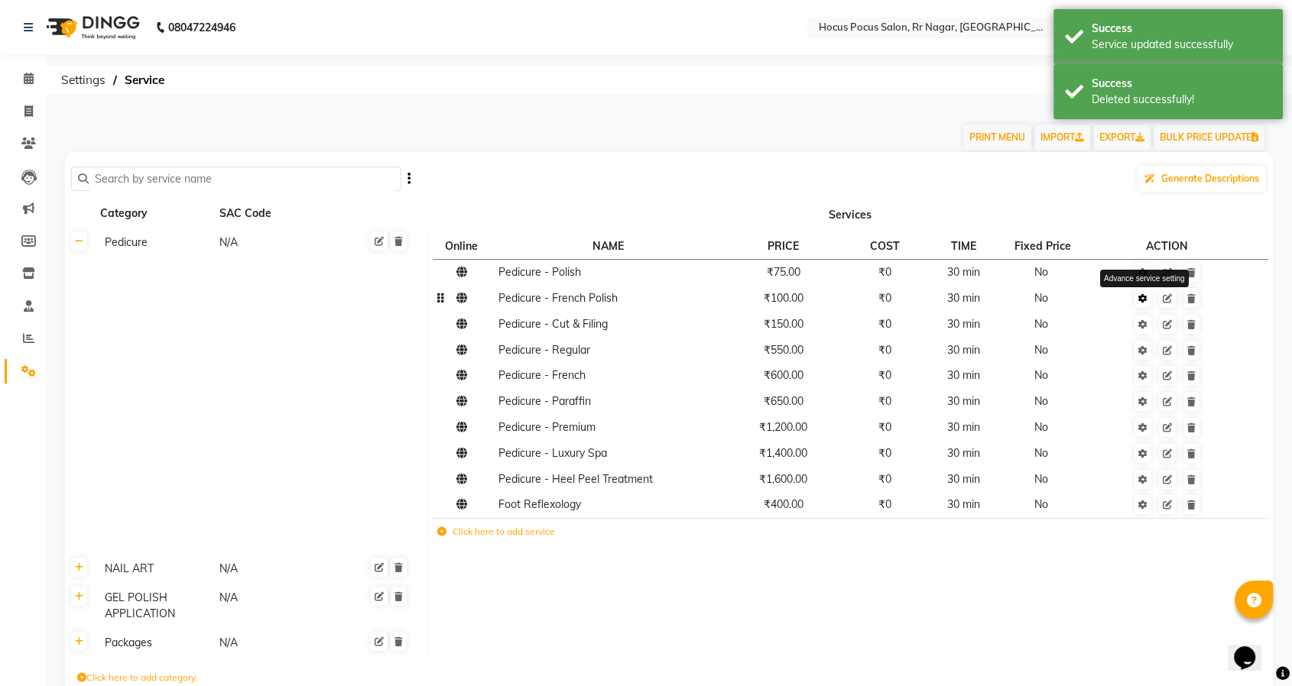
click at [1143, 303] on icon at bounding box center [1142, 298] width 9 height 9
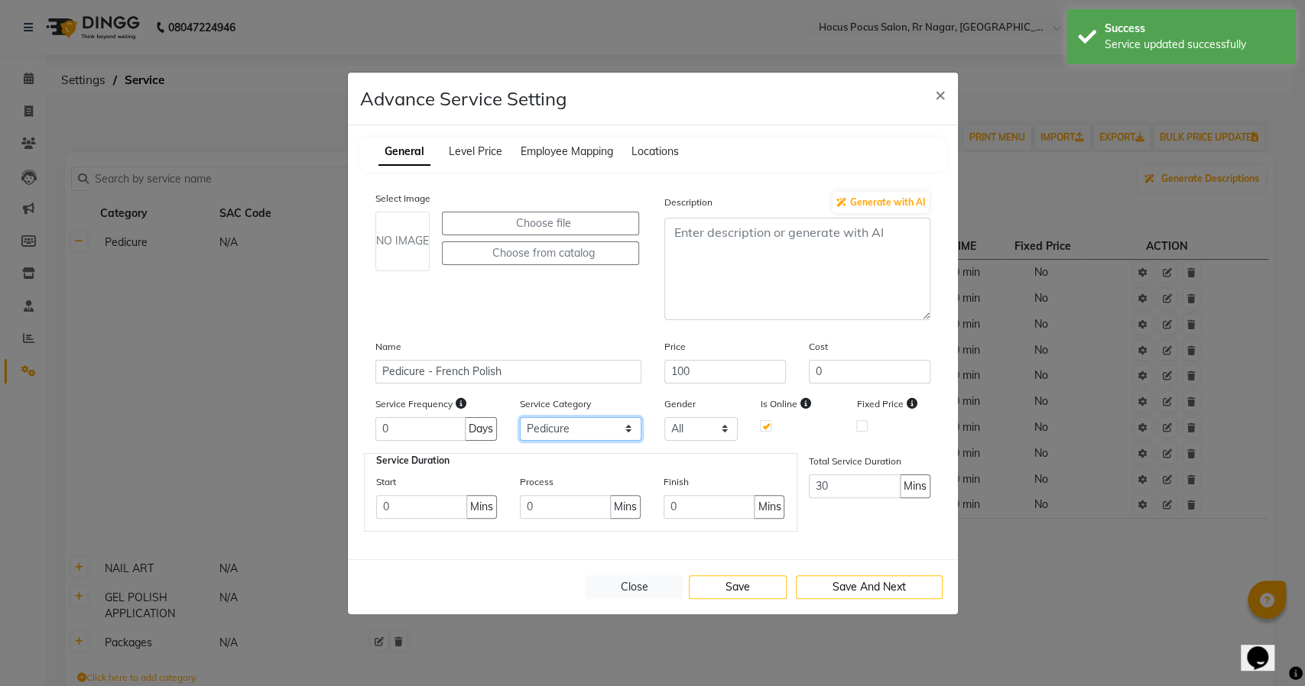
drag, startPoint x: 565, startPoint y: 426, endPoint x: 565, endPoint y: 437, distance: 11.5
click at [565, 427] on select "Select Pedicure NAIL ART GEL POLISH APPLICATION Packages" at bounding box center [581, 429] width 122 height 24
select select "4: 129458"
click at [520, 417] on select "Select Pedicure NAIL ART GEL POLISH APPLICATION Packages" at bounding box center [581, 429] width 122 height 24
click at [744, 586] on button "Save" at bounding box center [738, 588] width 98 height 24
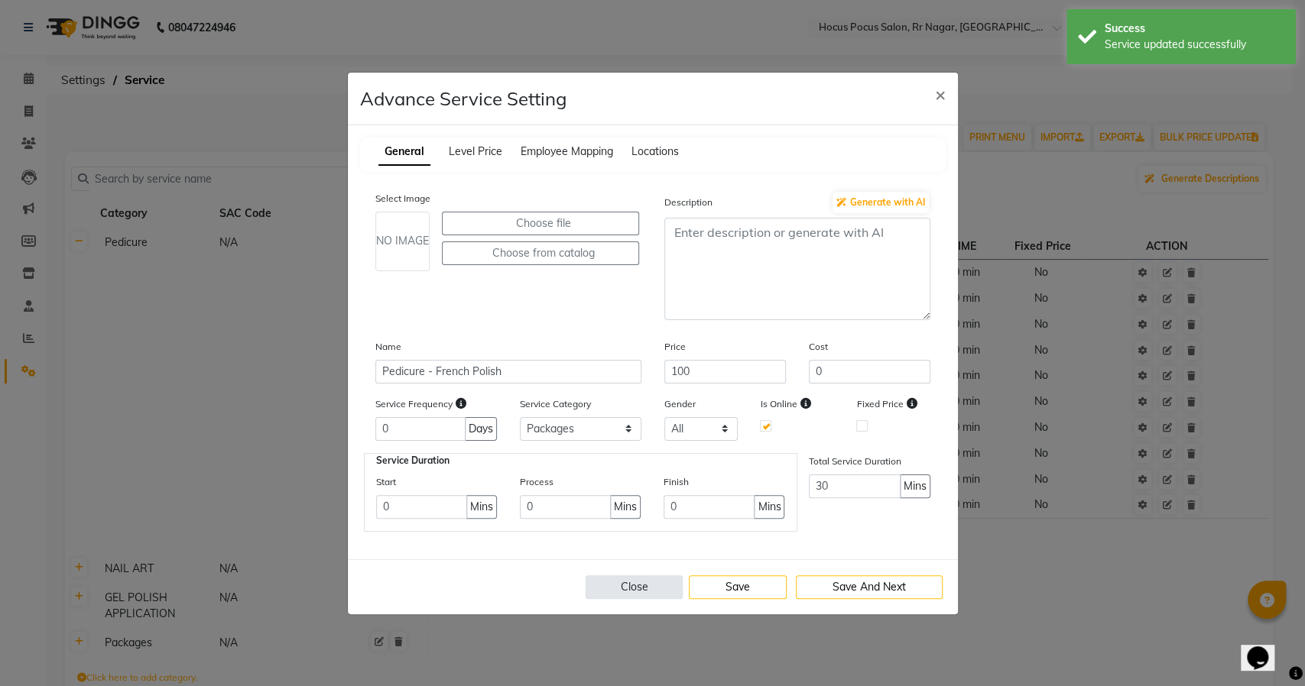
click at [648, 586] on button "Close" at bounding box center [635, 588] width 98 height 24
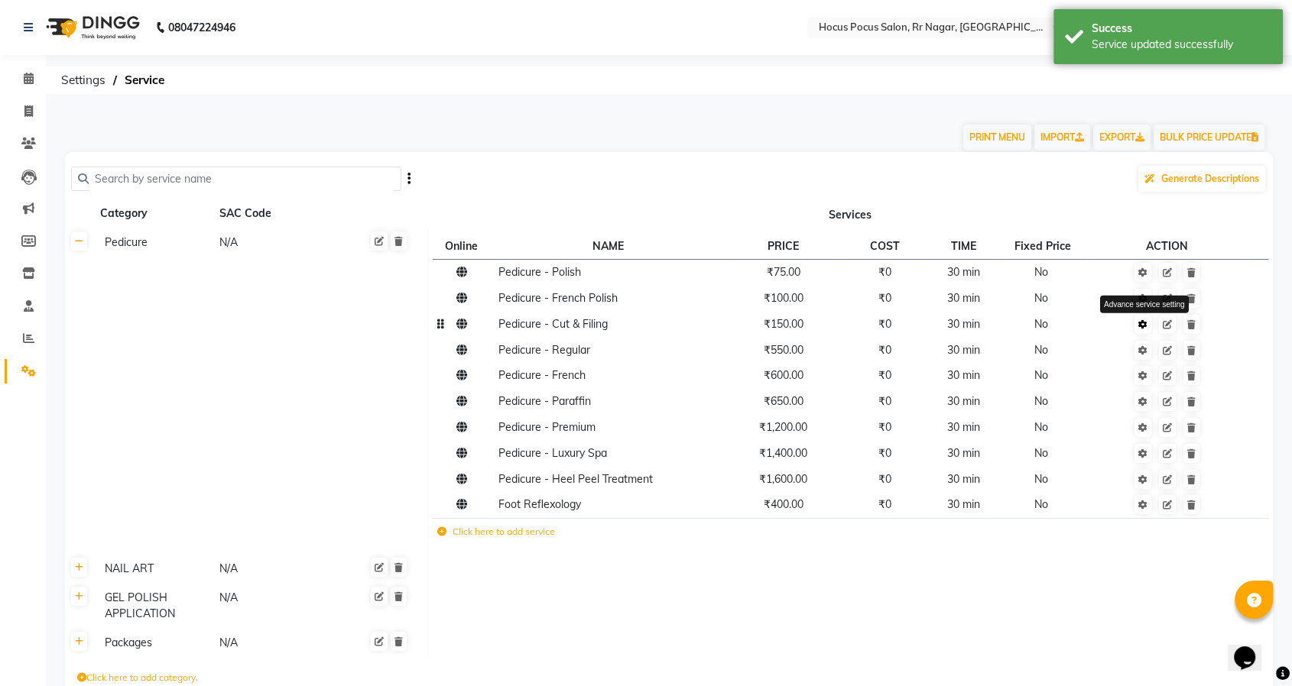
click at [1145, 323] on icon at bounding box center [1142, 324] width 9 height 9
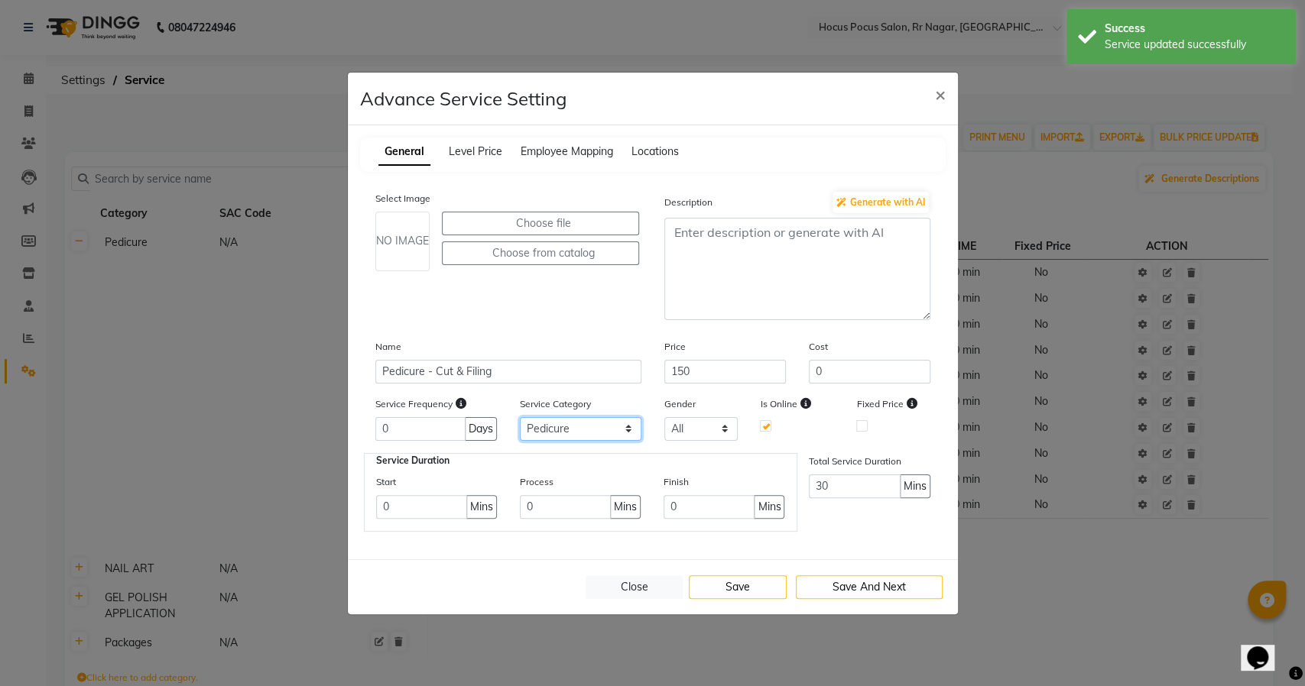
click at [580, 431] on select "Select Pedicure NAIL ART GEL POLISH APPLICATION Packages" at bounding box center [581, 429] width 122 height 24
select select "4: 129458"
click at [520, 417] on select "Select Pedicure NAIL ART GEL POLISH APPLICATION Packages" at bounding box center [581, 429] width 122 height 24
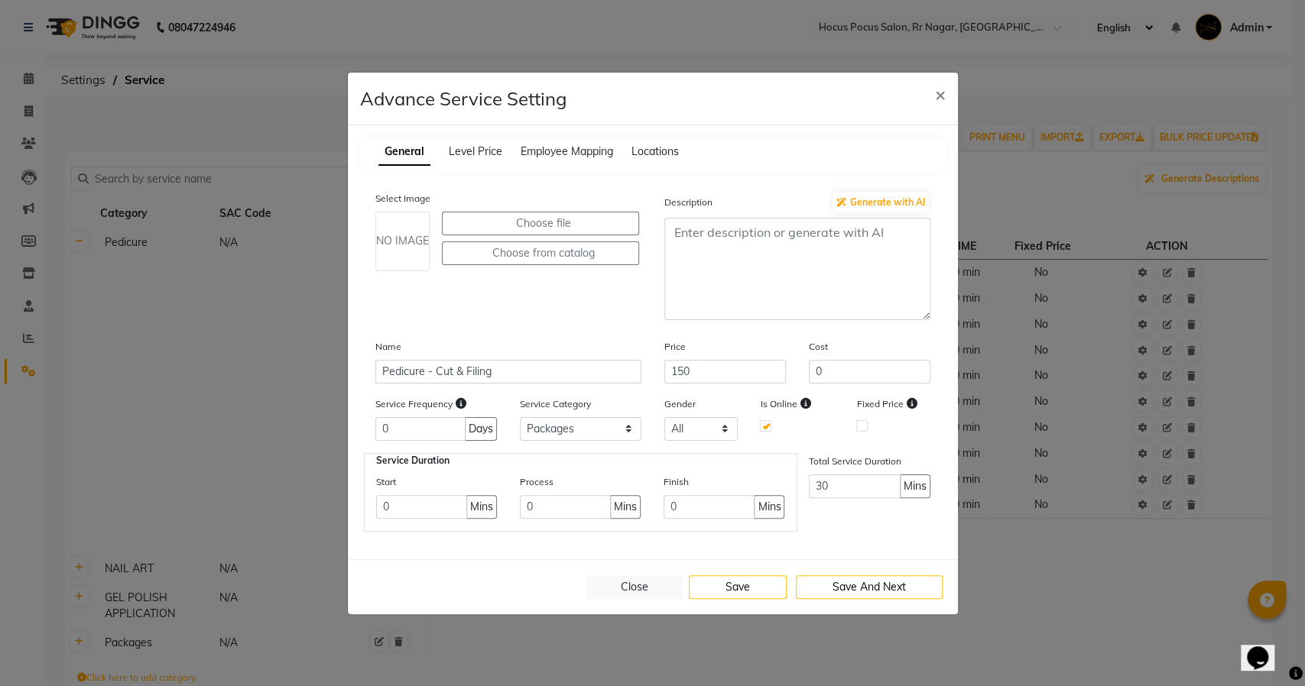
click at [725, 573] on div "Close Save Save And Next" at bounding box center [653, 587] width 610 height 55
click at [727, 580] on button "Save" at bounding box center [738, 588] width 98 height 24
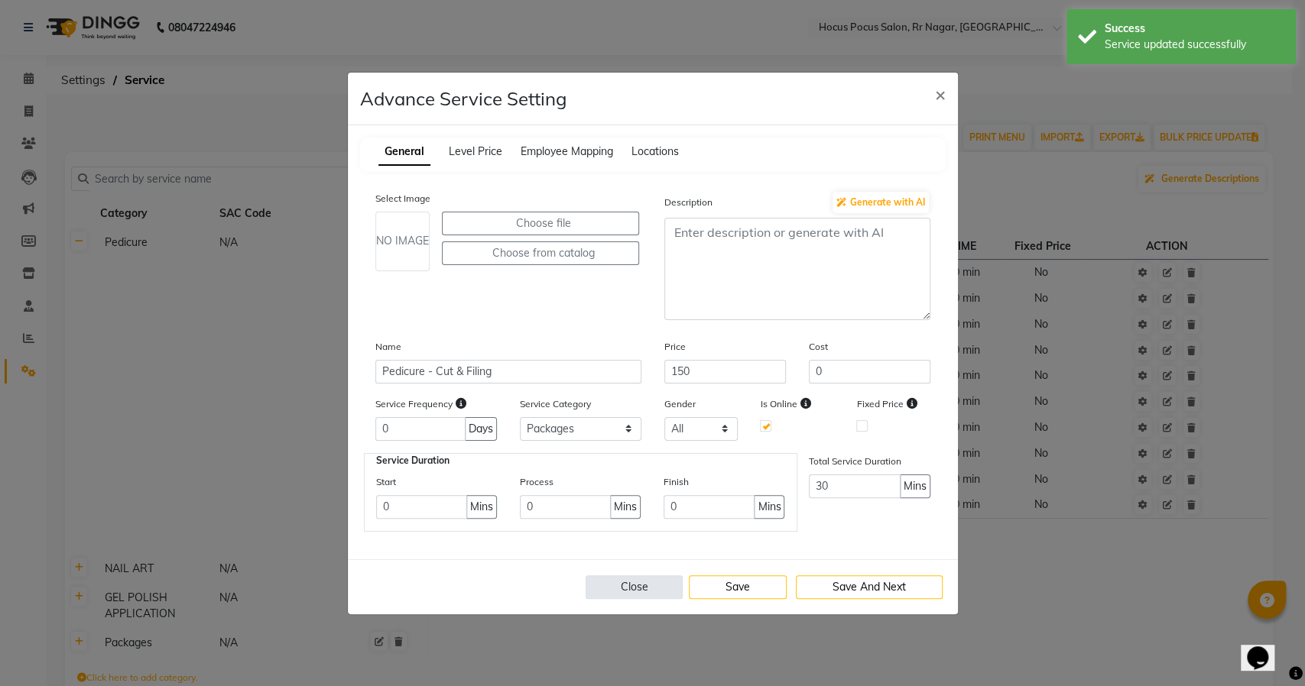
click at [627, 580] on button "Close" at bounding box center [635, 588] width 98 height 24
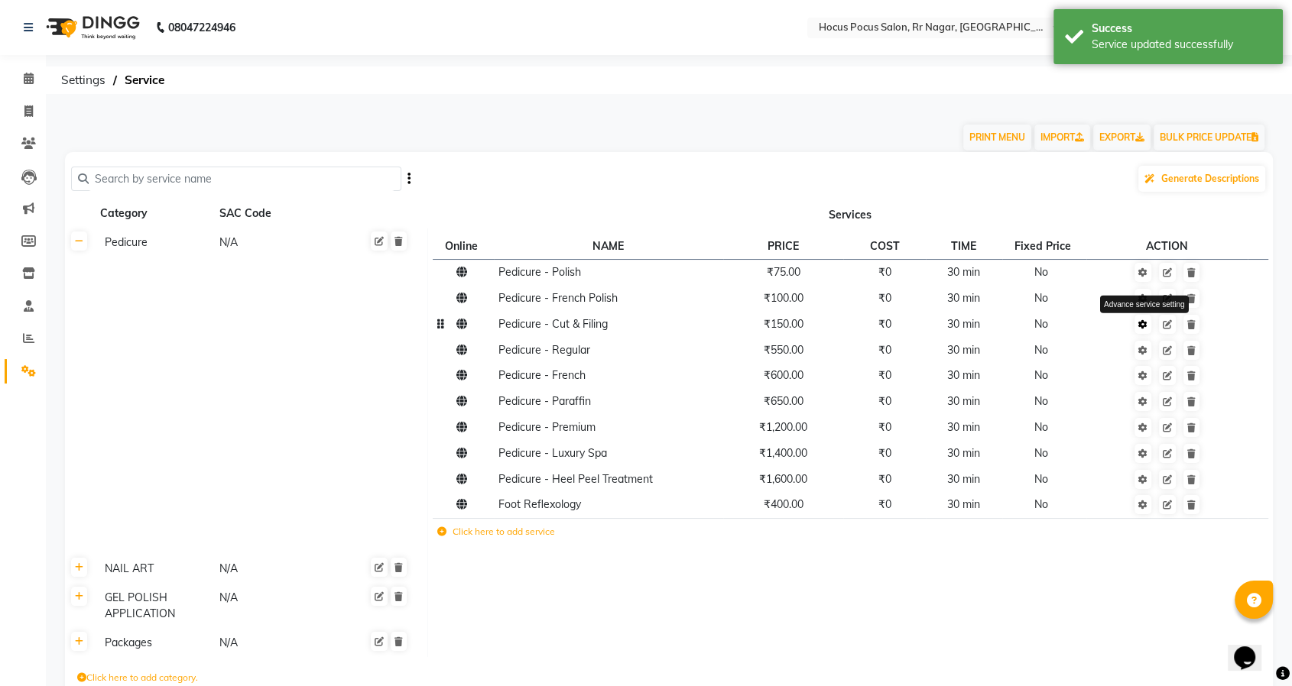
click at [1147, 323] on icon at bounding box center [1142, 324] width 9 height 9
select select "4: 129458"
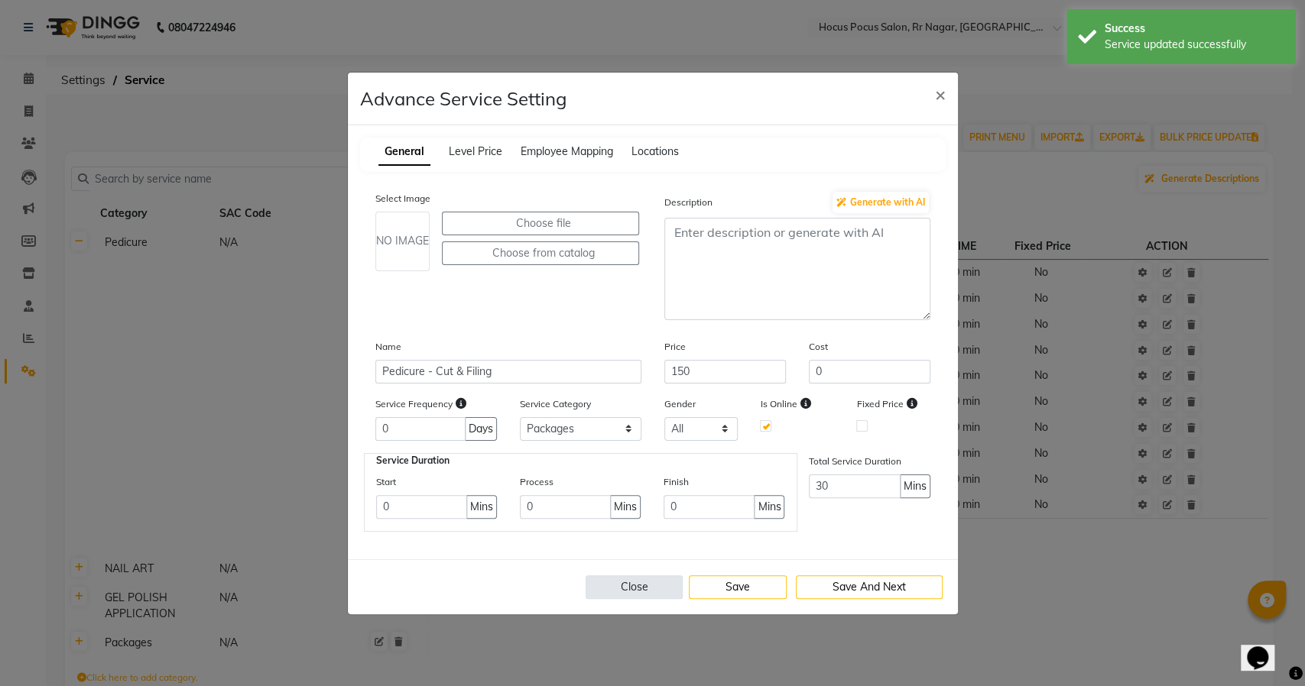
click at [662, 589] on button "Close" at bounding box center [635, 588] width 98 height 24
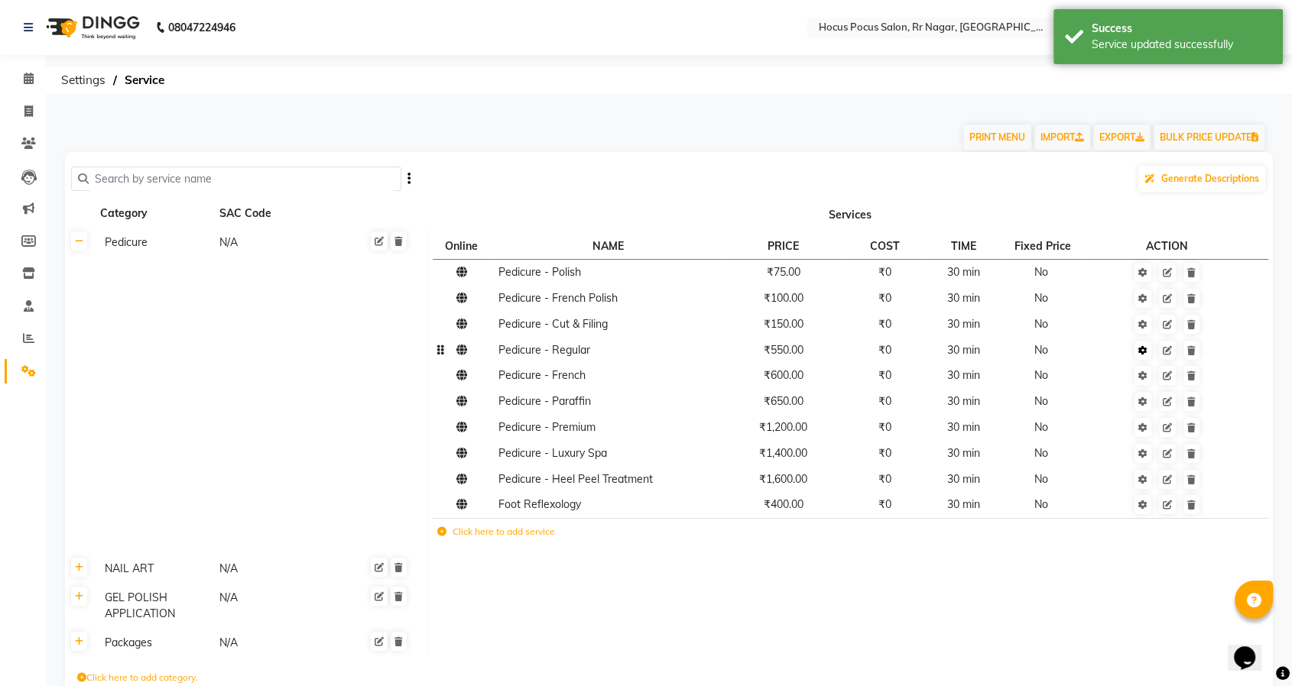
click at [1144, 354] on icon at bounding box center [1142, 350] width 9 height 9
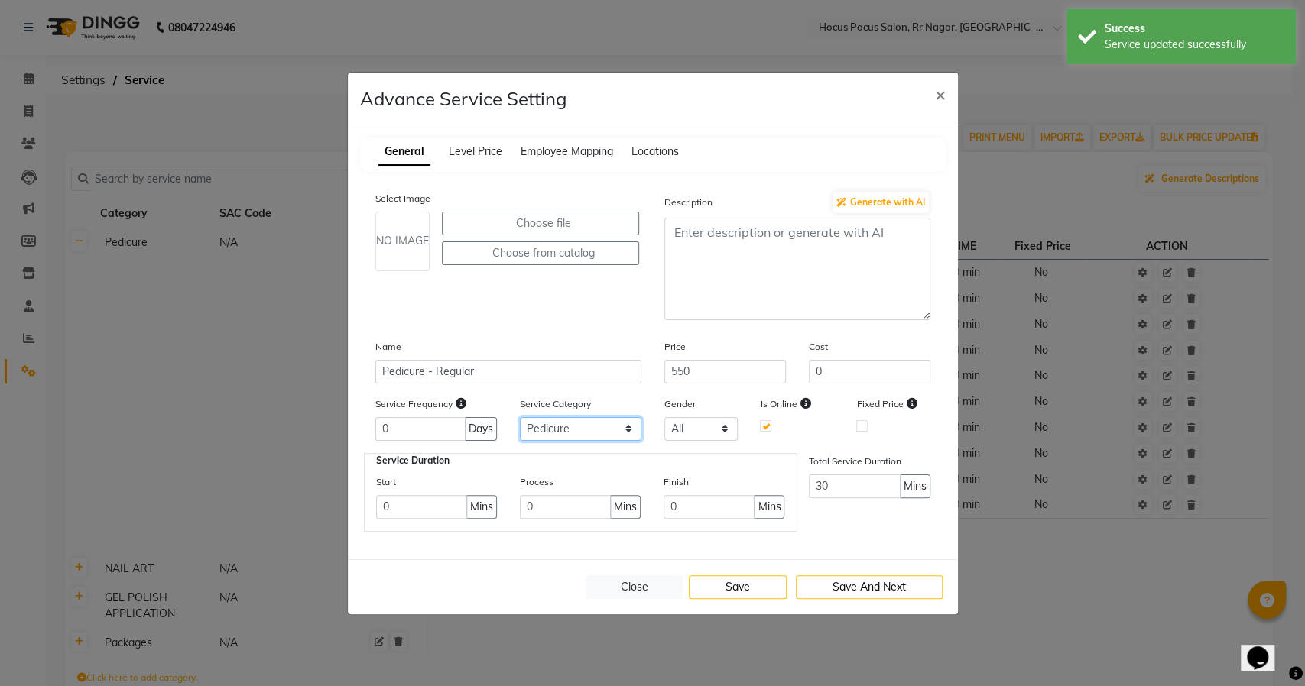
click at [567, 431] on select "Select Pedicure NAIL ART GEL POLISH APPLICATION Packages" at bounding box center [581, 429] width 122 height 24
select select "4: 129458"
click at [520, 417] on select "Select Pedicure NAIL ART GEL POLISH APPLICATION Packages" at bounding box center [581, 429] width 122 height 24
click at [744, 584] on button "Save" at bounding box center [738, 588] width 98 height 24
click at [624, 582] on button "Close" at bounding box center [635, 588] width 98 height 24
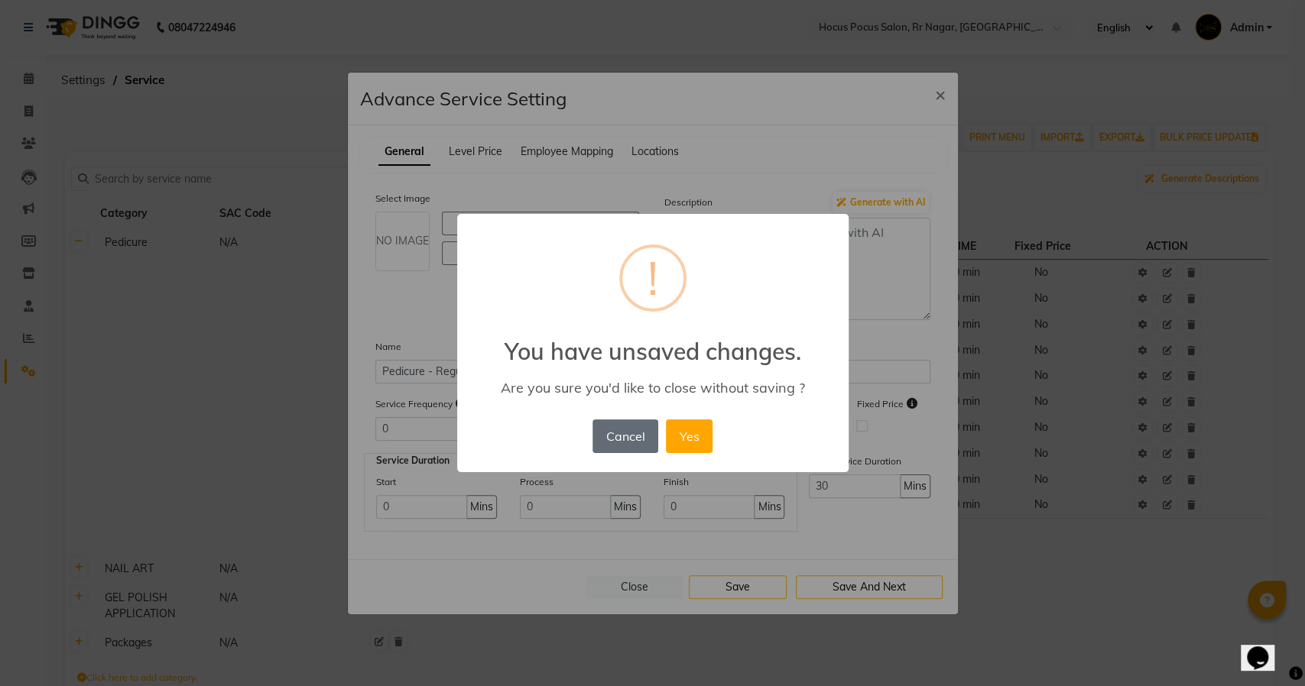
click at [644, 430] on button "Cancel" at bounding box center [625, 437] width 66 height 34
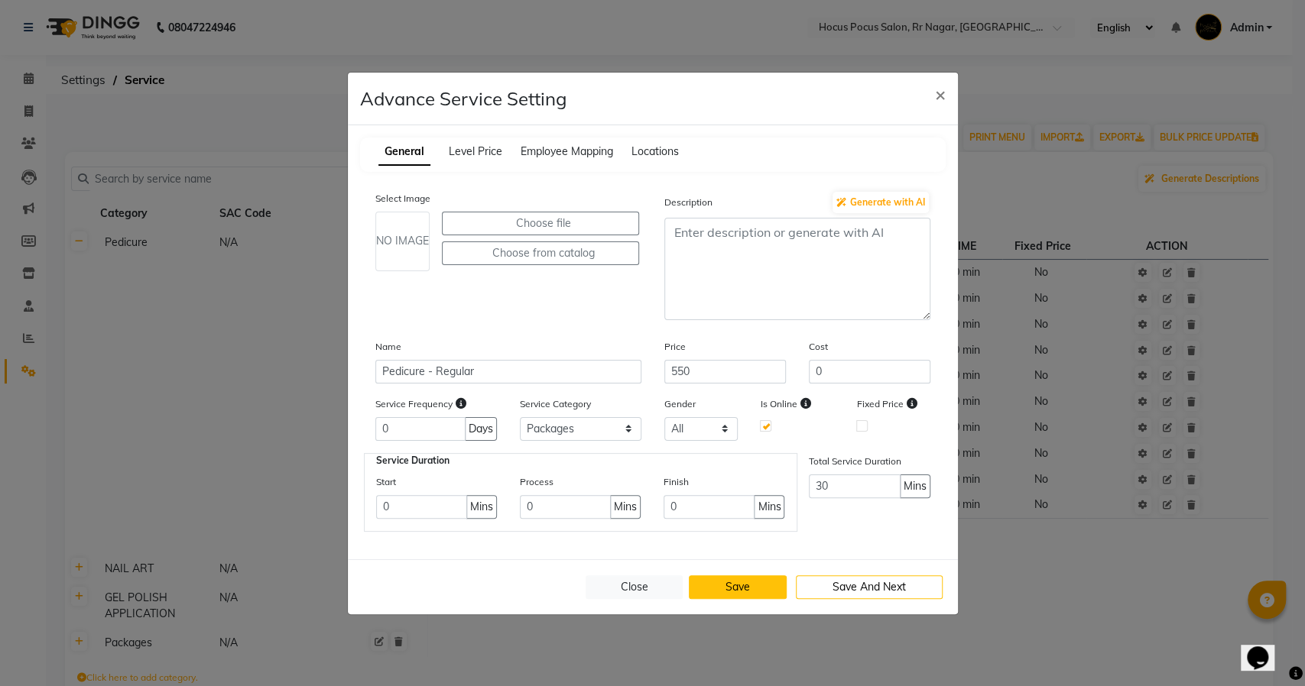
click at [717, 585] on button "Save" at bounding box center [738, 588] width 98 height 24
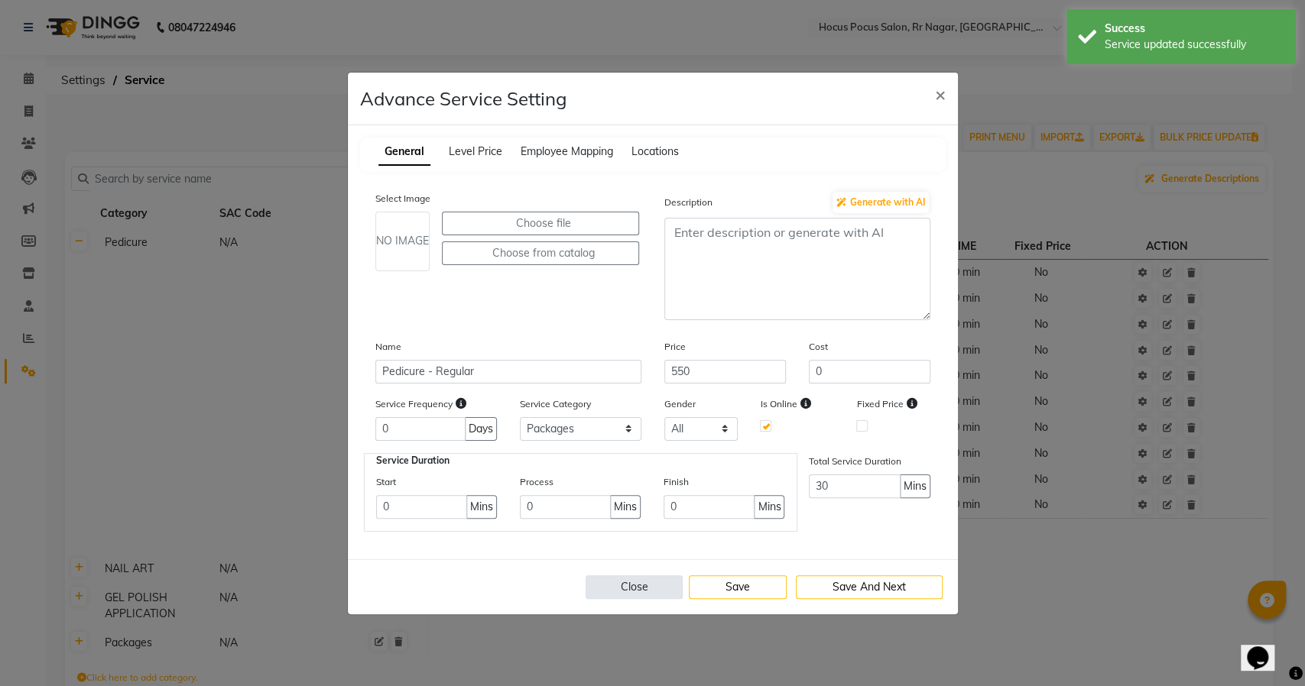
click at [647, 578] on button "Close" at bounding box center [635, 588] width 98 height 24
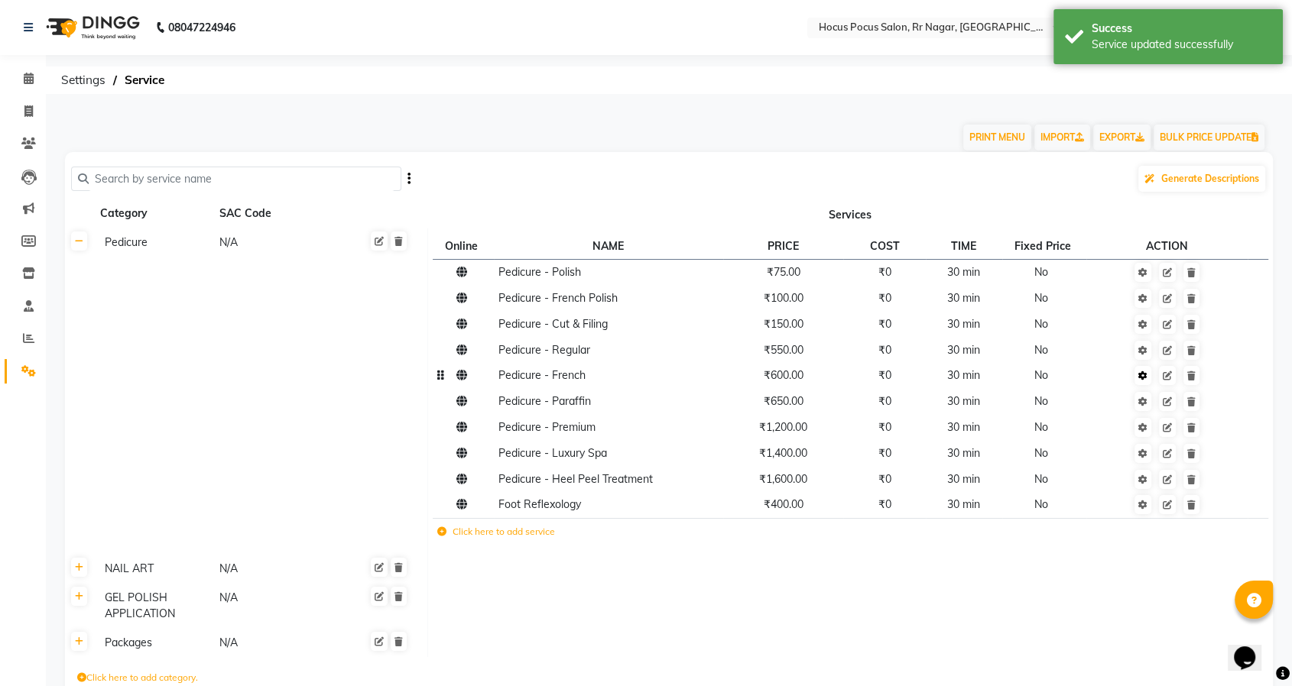
click at [1141, 374] on icon at bounding box center [1142, 375] width 9 height 9
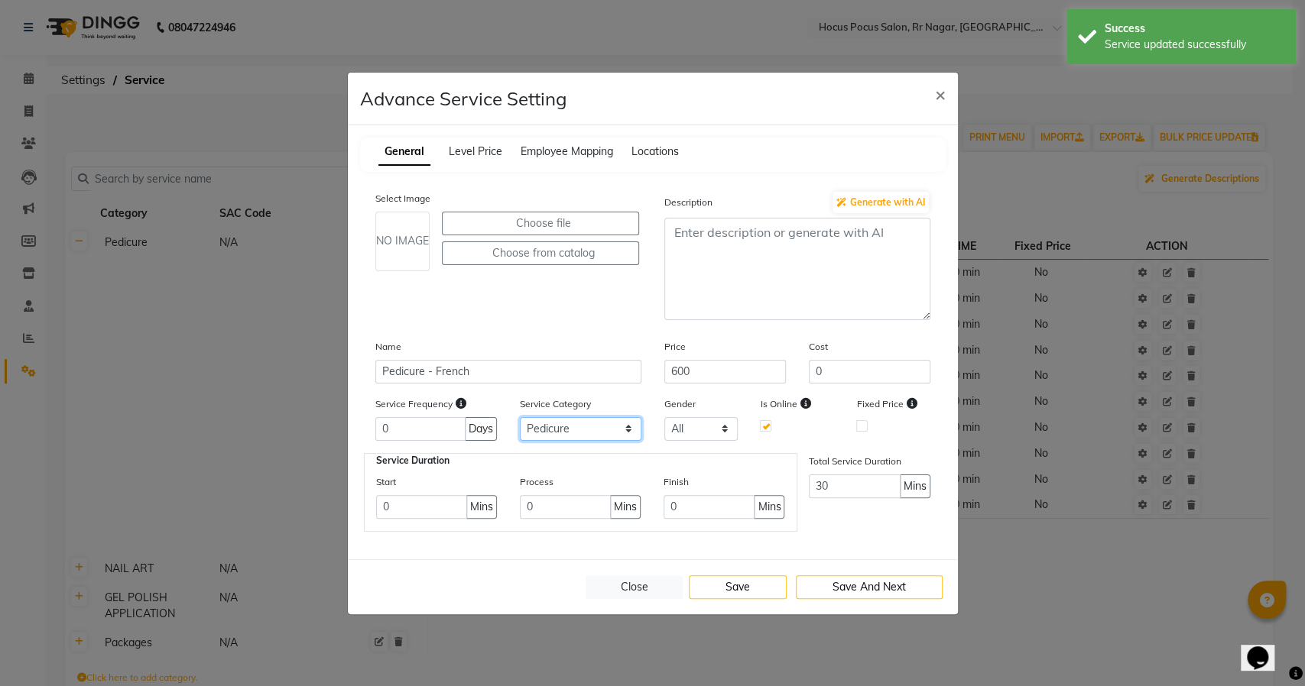
click at [600, 432] on select "Select Pedicure NAIL ART GEL POLISH APPLICATION Packages" at bounding box center [581, 429] width 122 height 24
select select "4: 129458"
click at [520, 417] on select "Select Pedicure NAIL ART GEL POLISH APPLICATION Packages" at bounding box center [581, 429] width 122 height 24
click at [721, 586] on button "Save" at bounding box center [738, 588] width 98 height 24
click at [610, 579] on button "Close" at bounding box center [635, 588] width 98 height 24
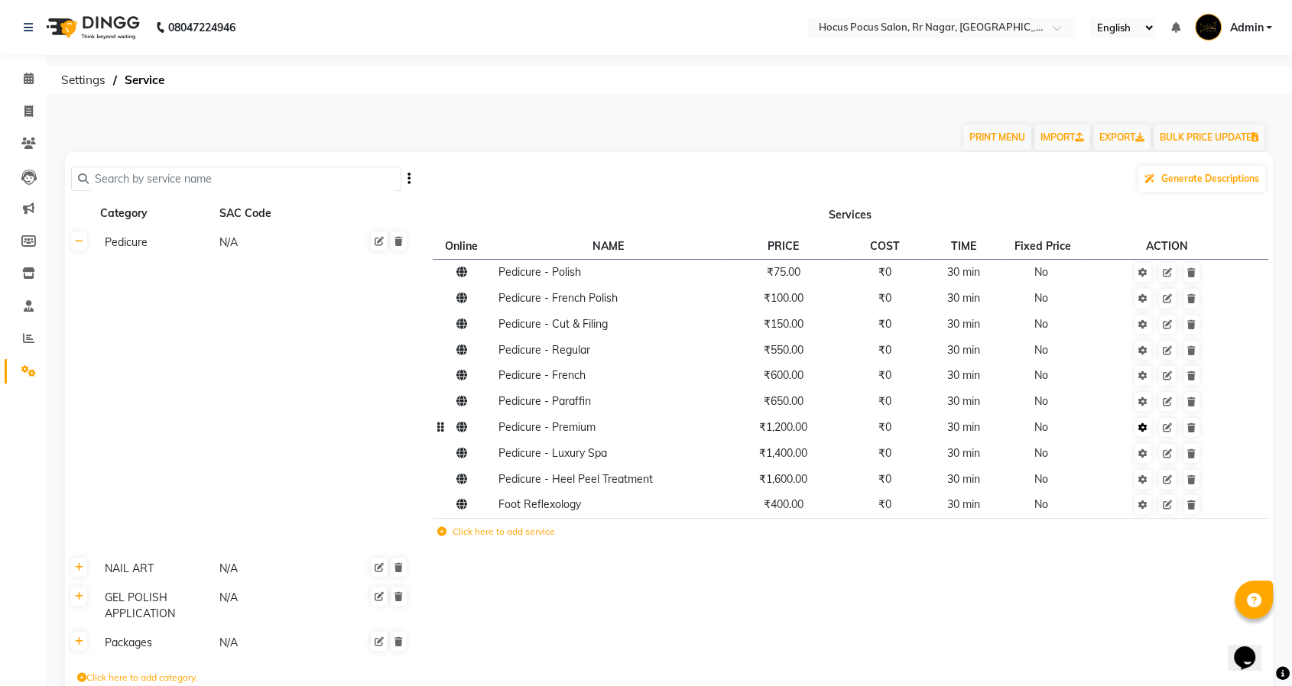
click at [1143, 420] on ngb-tooltip-window "Advance service setting" at bounding box center [1144, 408] width 89 height 28
click at [1146, 425] on icon at bounding box center [1142, 427] width 9 height 9
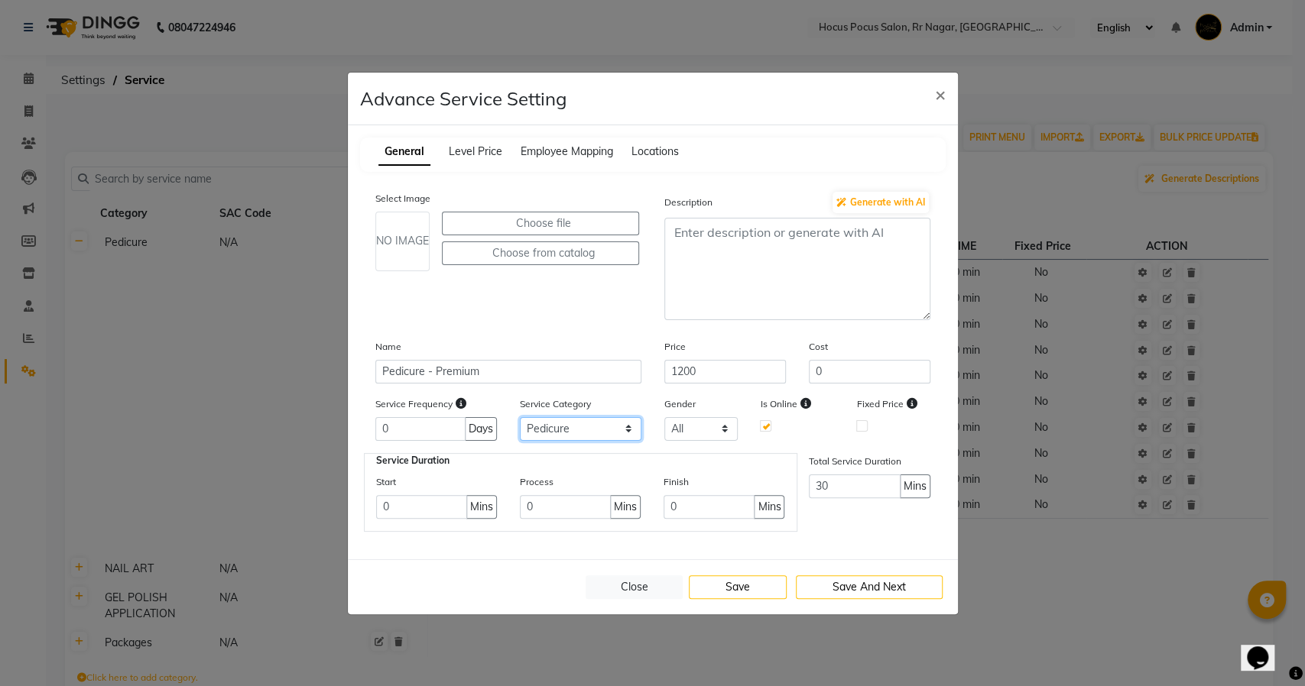
drag, startPoint x: 591, startPoint y: 430, endPoint x: 587, endPoint y: 437, distance: 7.9
click at [591, 430] on select "Select Pedicure NAIL ART GEL POLISH APPLICATION Packages" at bounding box center [581, 429] width 122 height 24
select select "4: 129458"
click at [520, 417] on select "Select Pedicure NAIL ART GEL POLISH APPLICATION Packages" at bounding box center [581, 429] width 122 height 24
click at [745, 588] on button "Save" at bounding box center [738, 588] width 98 height 24
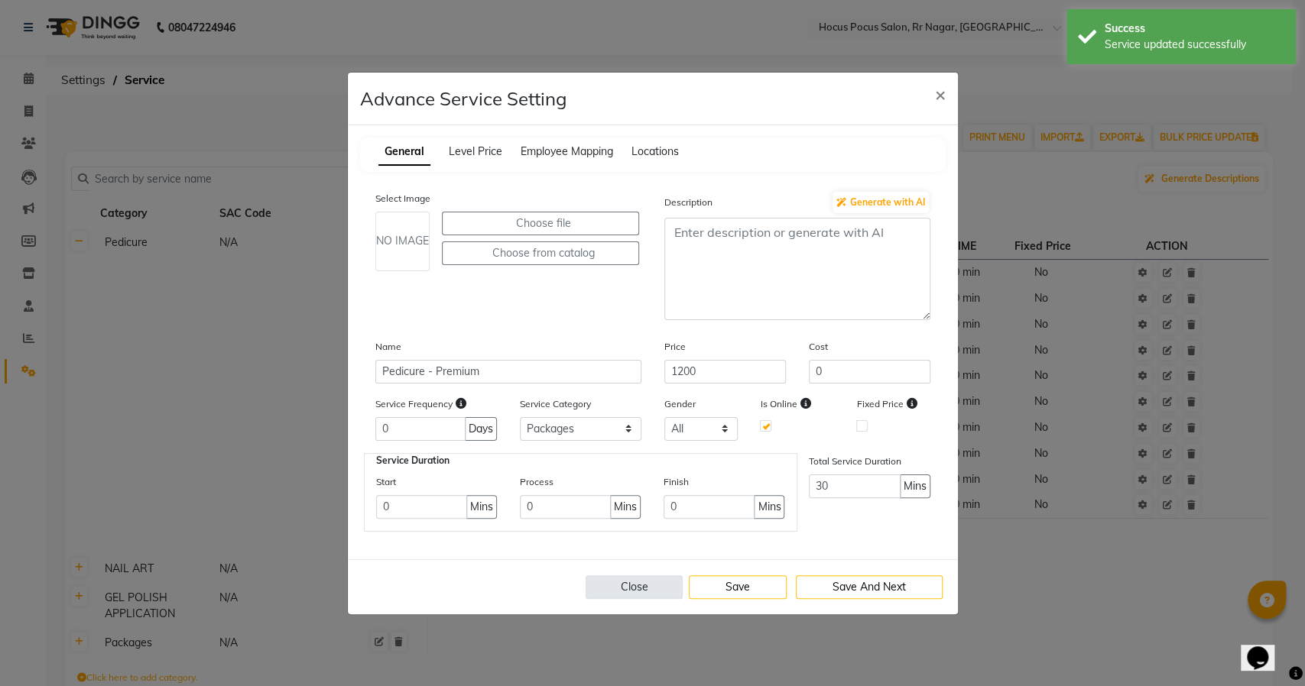
click at [618, 580] on button "Close" at bounding box center [635, 588] width 98 height 24
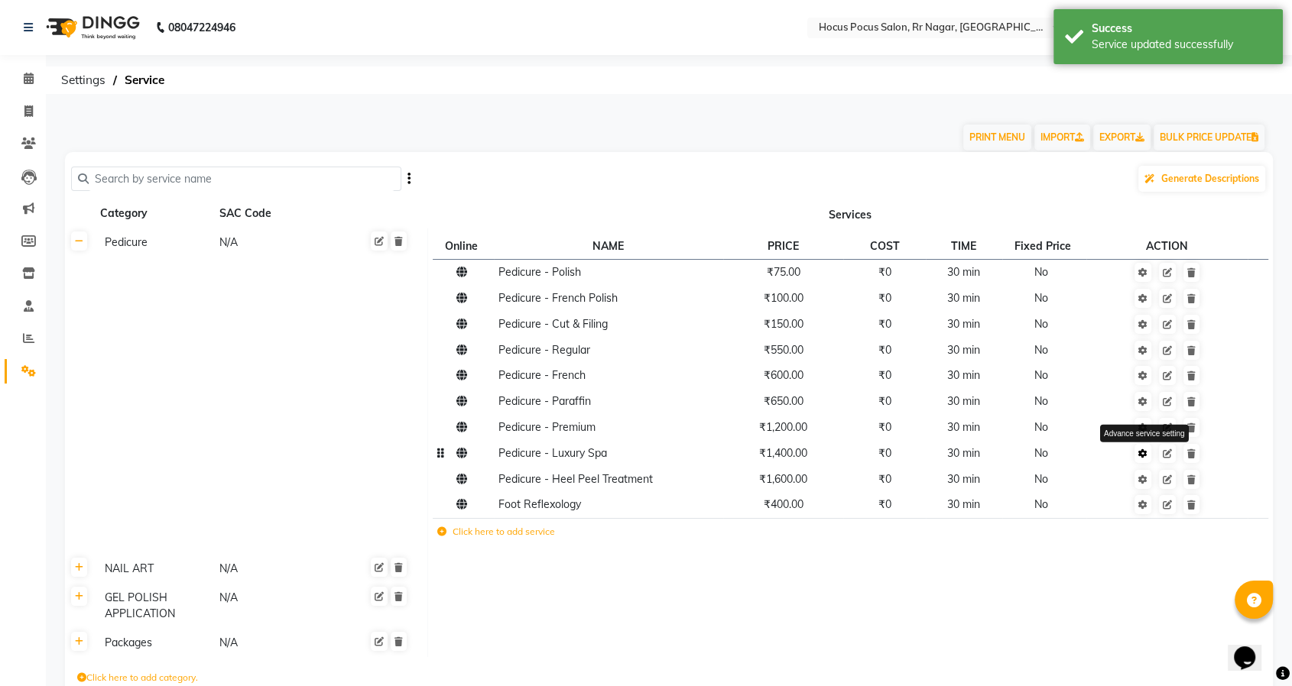
click at [1144, 457] on icon at bounding box center [1142, 453] width 9 height 9
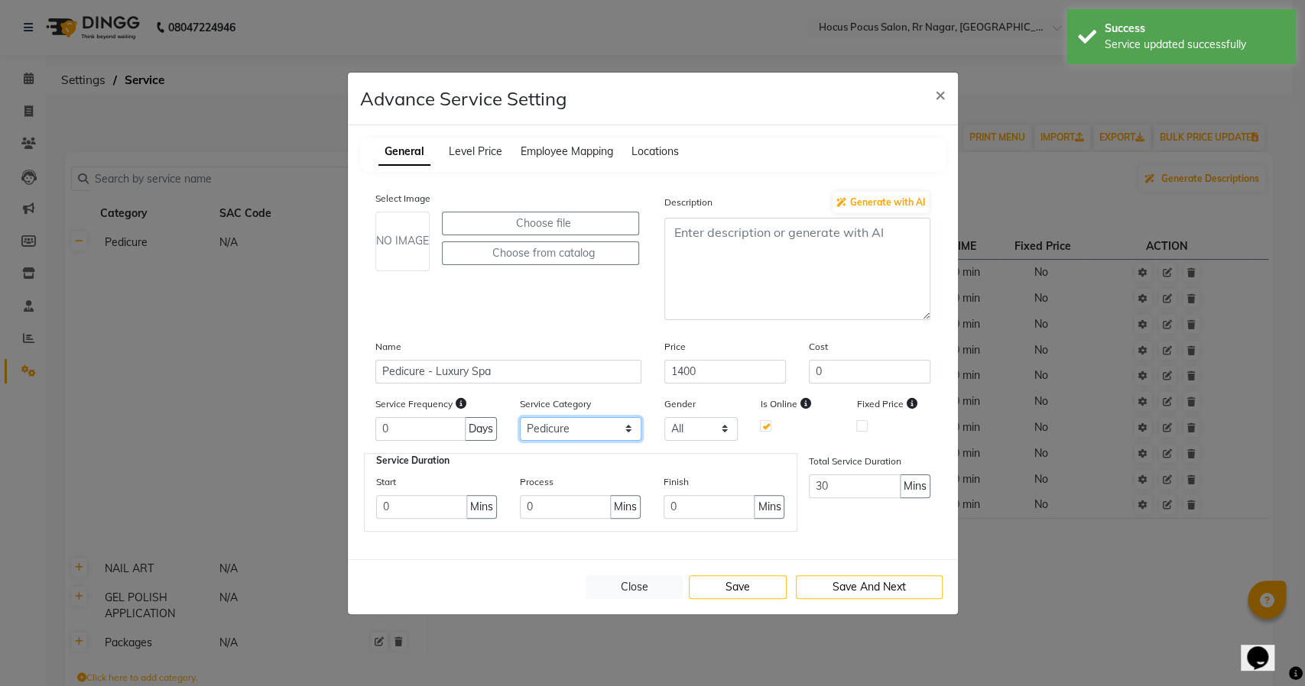
drag, startPoint x: 574, startPoint y: 426, endPoint x: 573, endPoint y: 443, distance: 17.6
click at [573, 443] on div "Service Frequency 0 Days Service Category Select Pedicure NAIL ART GEL POLISH A…" at bounding box center [653, 424] width 578 height 57
select select "4: 129458"
click at [520, 417] on select "Select Pedicure NAIL ART GEL POLISH APPLICATION Packages" at bounding box center [581, 429] width 122 height 24
click at [727, 582] on button "Save" at bounding box center [738, 588] width 98 height 24
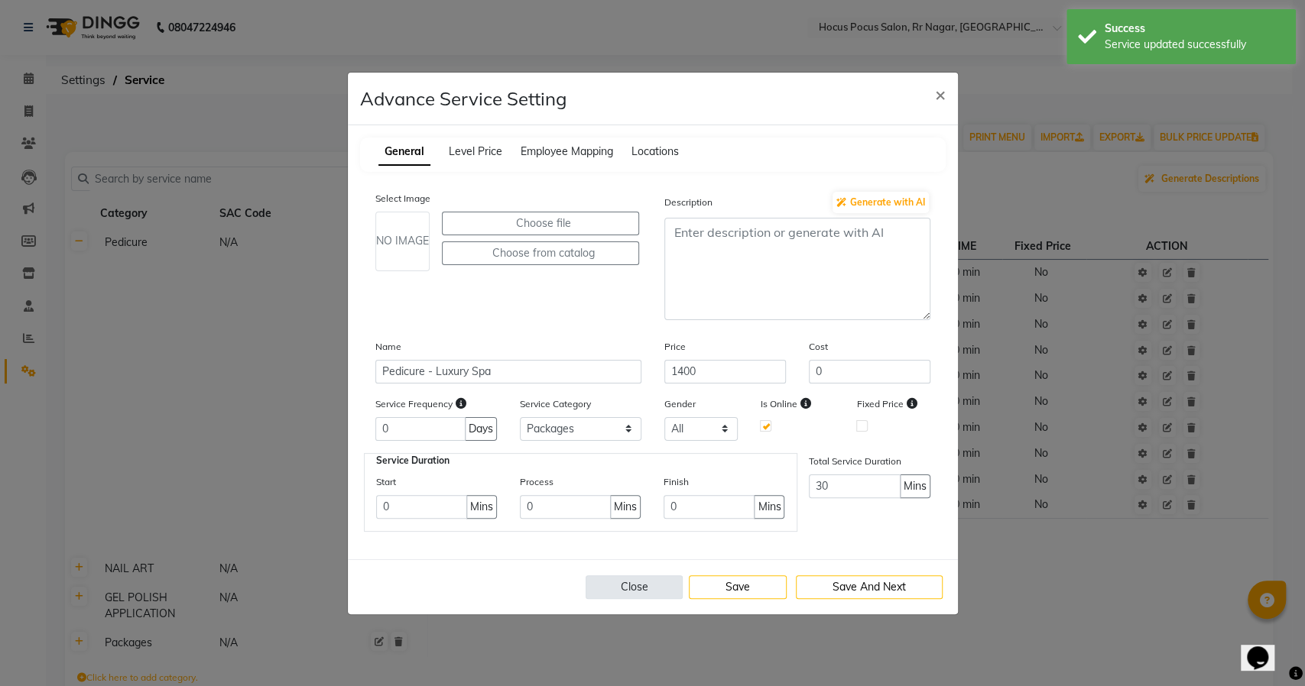
click at [637, 578] on button "Close" at bounding box center [635, 588] width 98 height 24
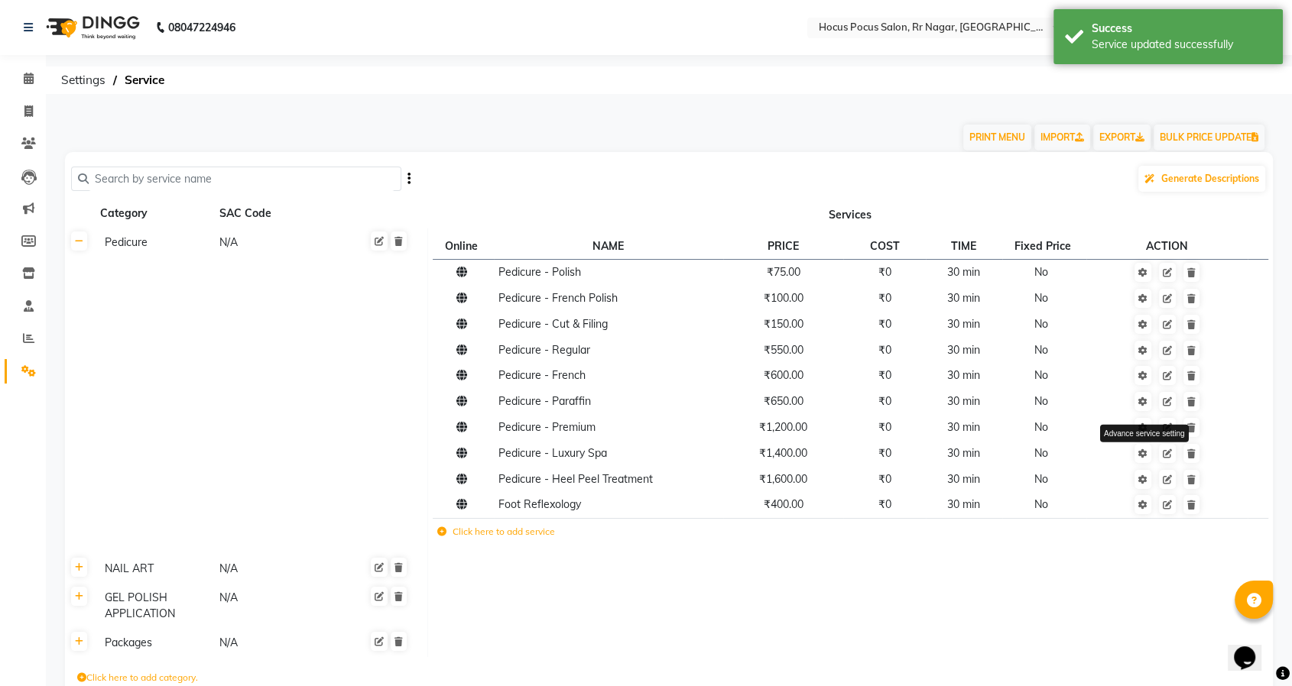
click at [1144, 452] on icon at bounding box center [1142, 453] width 9 height 9
select select "4: 129458"
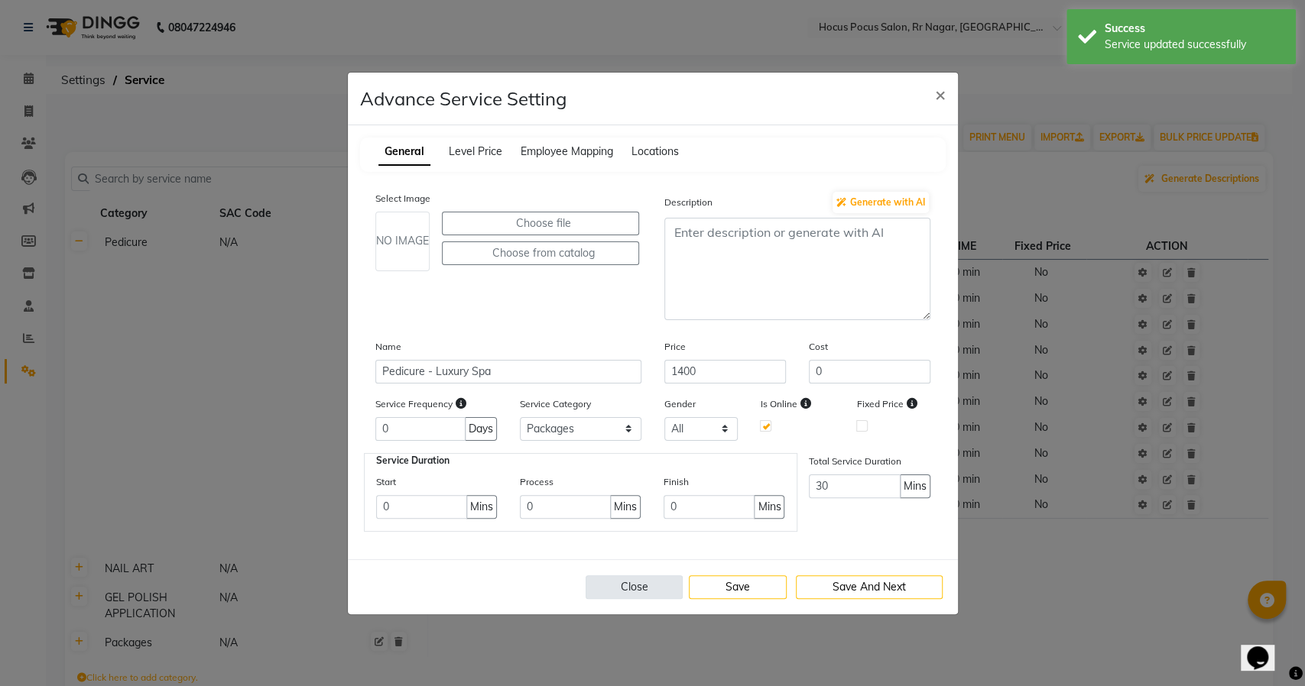
click at [637, 588] on button "Close" at bounding box center [635, 588] width 98 height 24
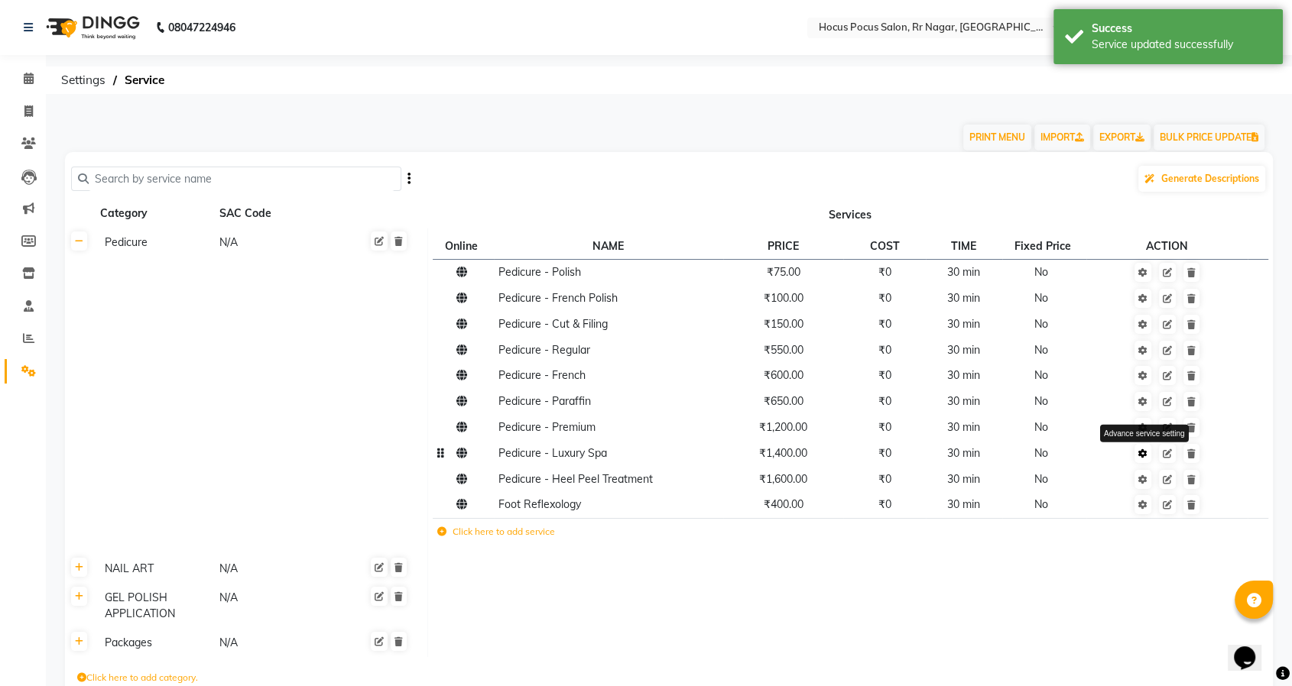
click at [1147, 456] on icon at bounding box center [1142, 453] width 9 height 9
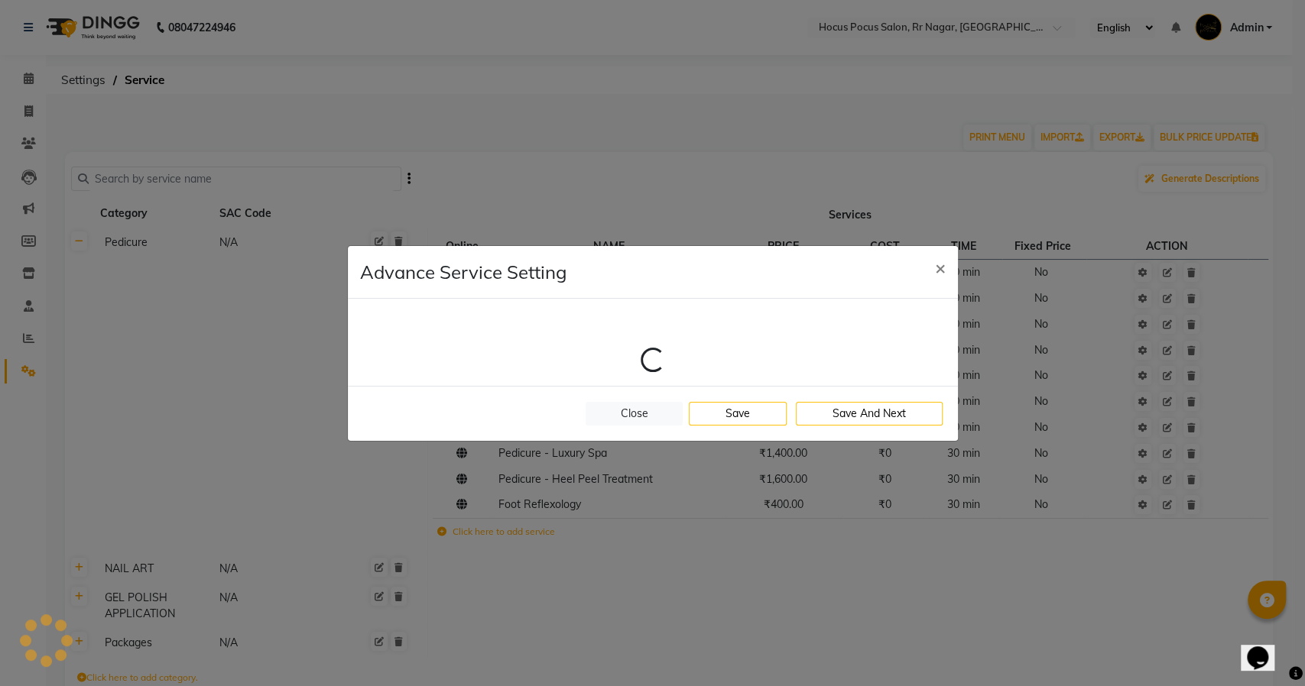
select select "4: 129458"
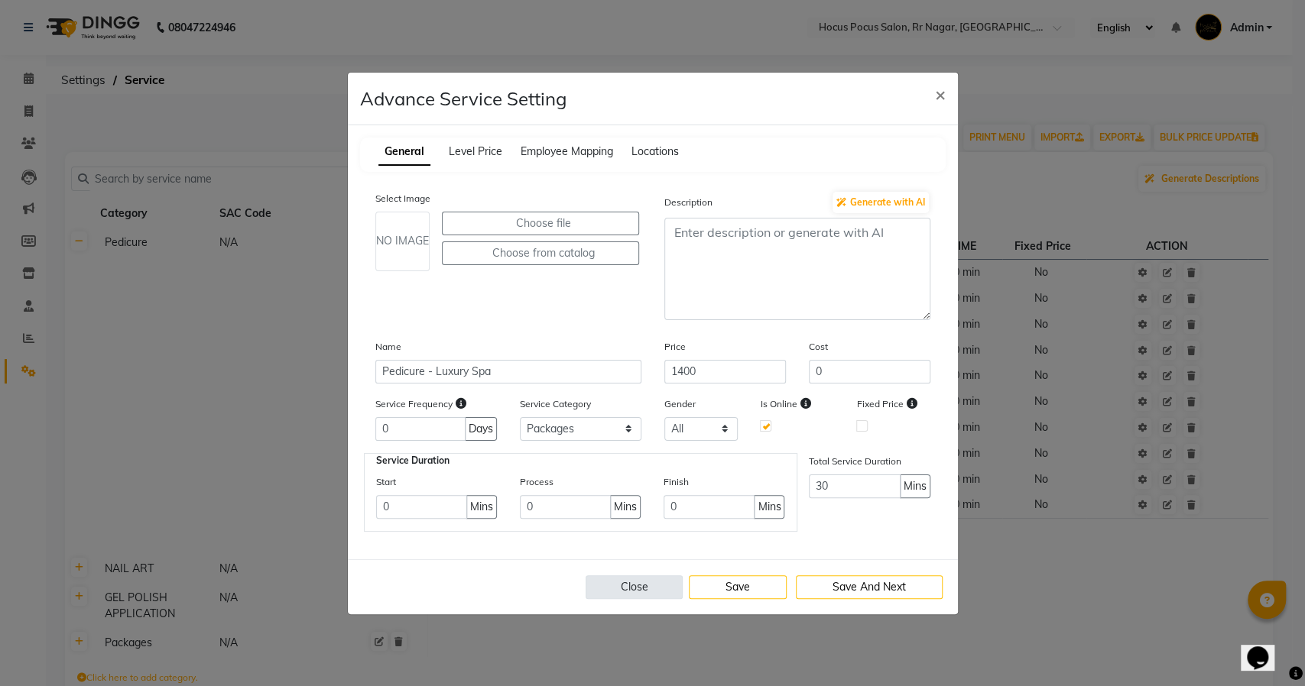
click at [635, 591] on button "Close" at bounding box center [635, 588] width 98 height 24
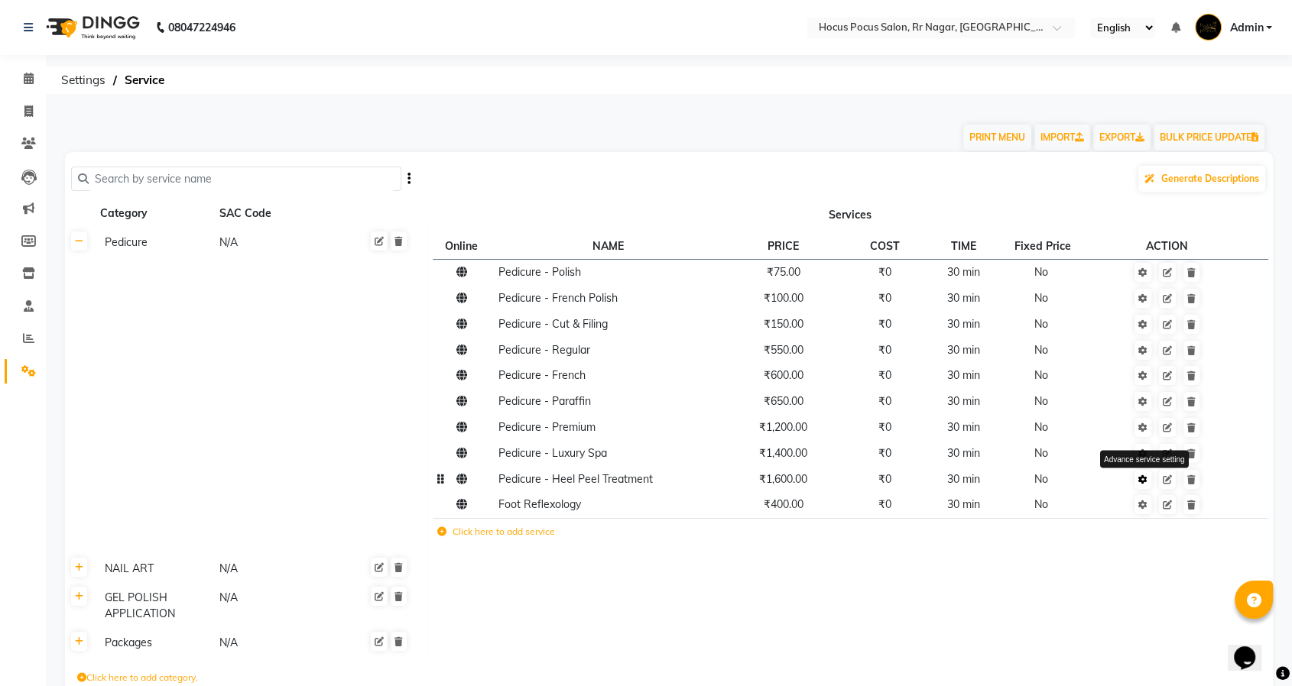
click at [1150, 485] on link at bounding box center [1142, 479] width 17 height 19
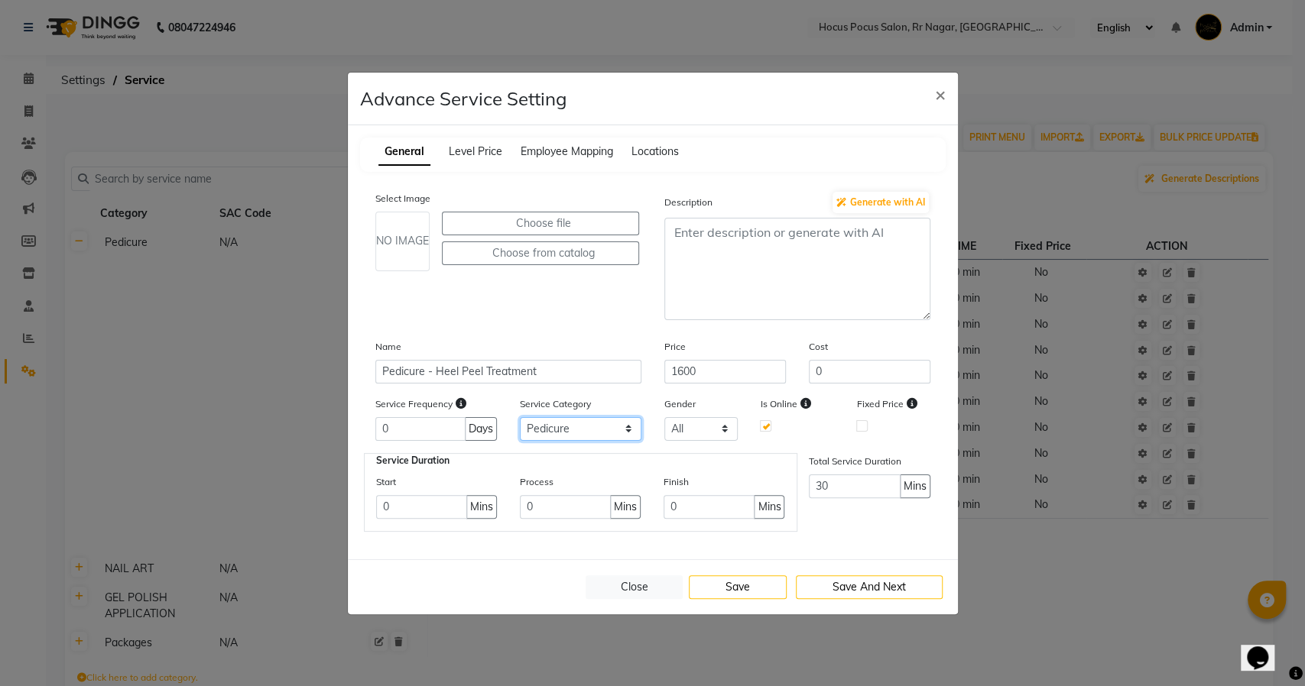
drag, startPoint x: 607, startPoint y: 426, endPoint x: 607, endPoint y: 436, distance: 9.9
click at [607, 426] on select "Select Pedicure NAIL ART GEL POLISH APPLICATION Packages" at bounding box center [581, 429] width 122 height 24
select select "4: 129458"
click at [520, 417] on select "Select Pedicure NAIL ART GEL POLISH APPLICATION Packages" at bounding box center [581, 429] width 122 height 24
click at [733, 584] on button "Save" at bounding box center [738, 588] width 98 height 24
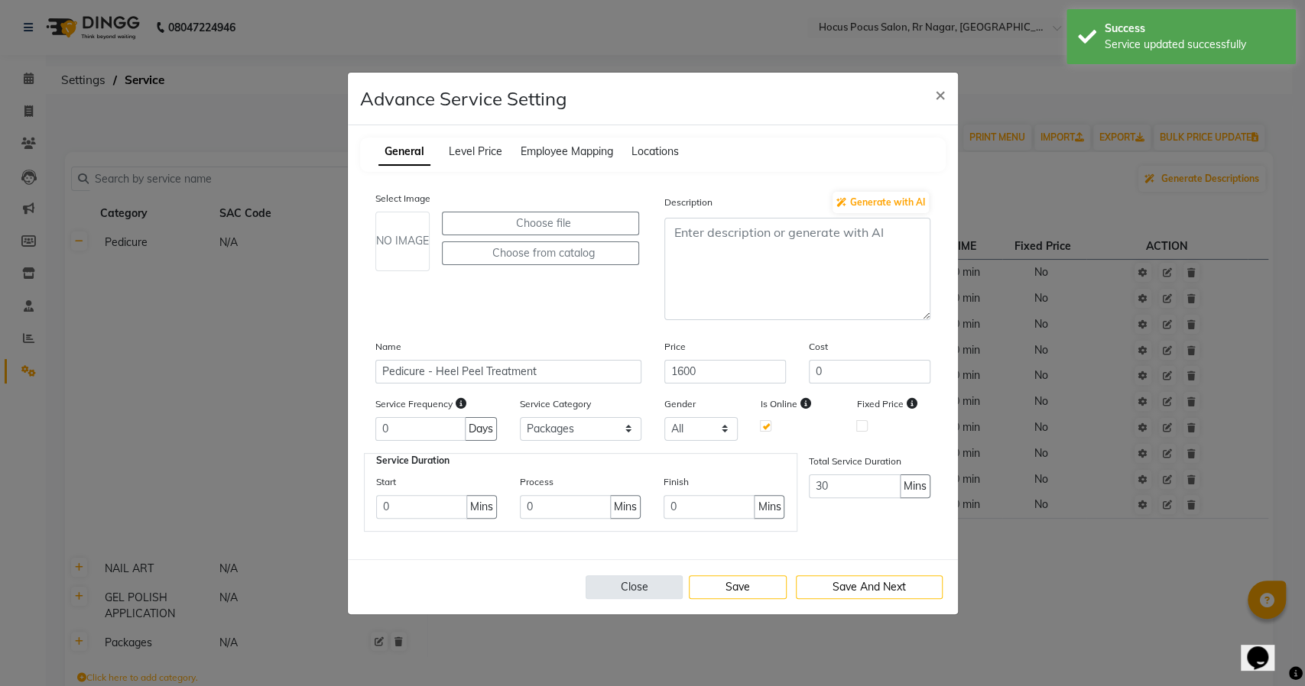
click at [640, 582] on button "Close" at bounding box center [635, 588] width 98 height 24
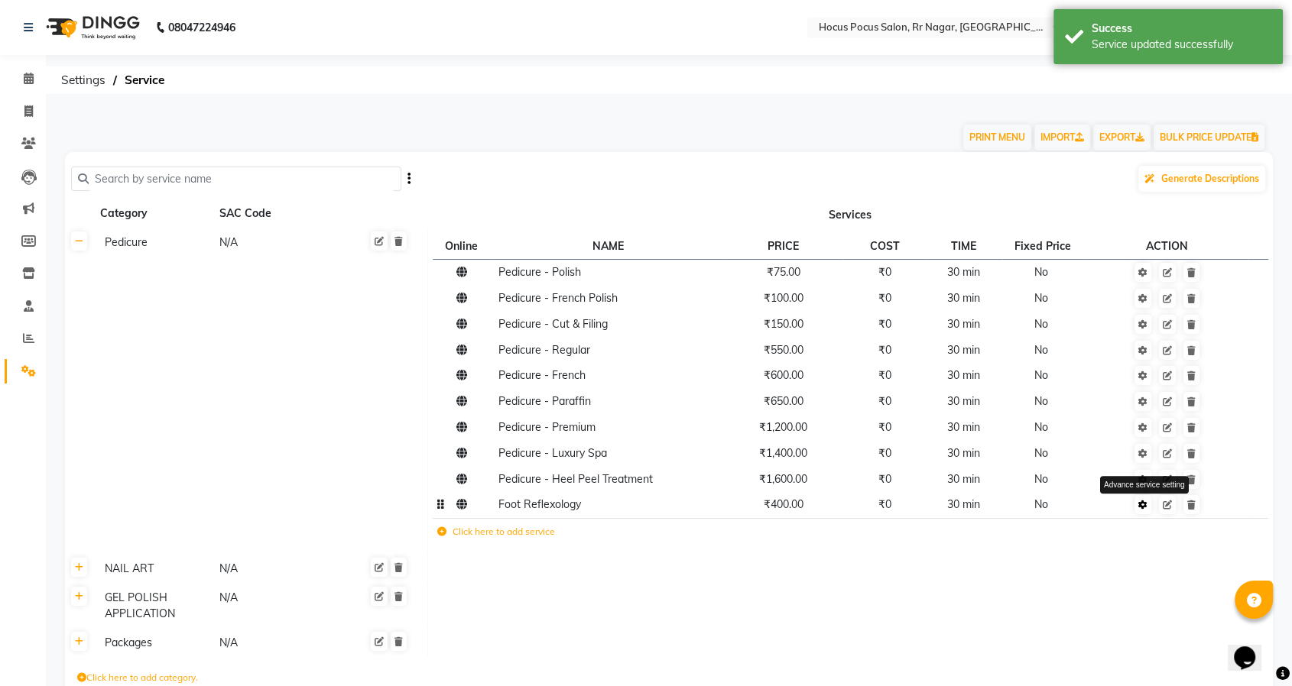
click at [1146, 508] on icon at bounding box center [1142, 505] width 9 height 9
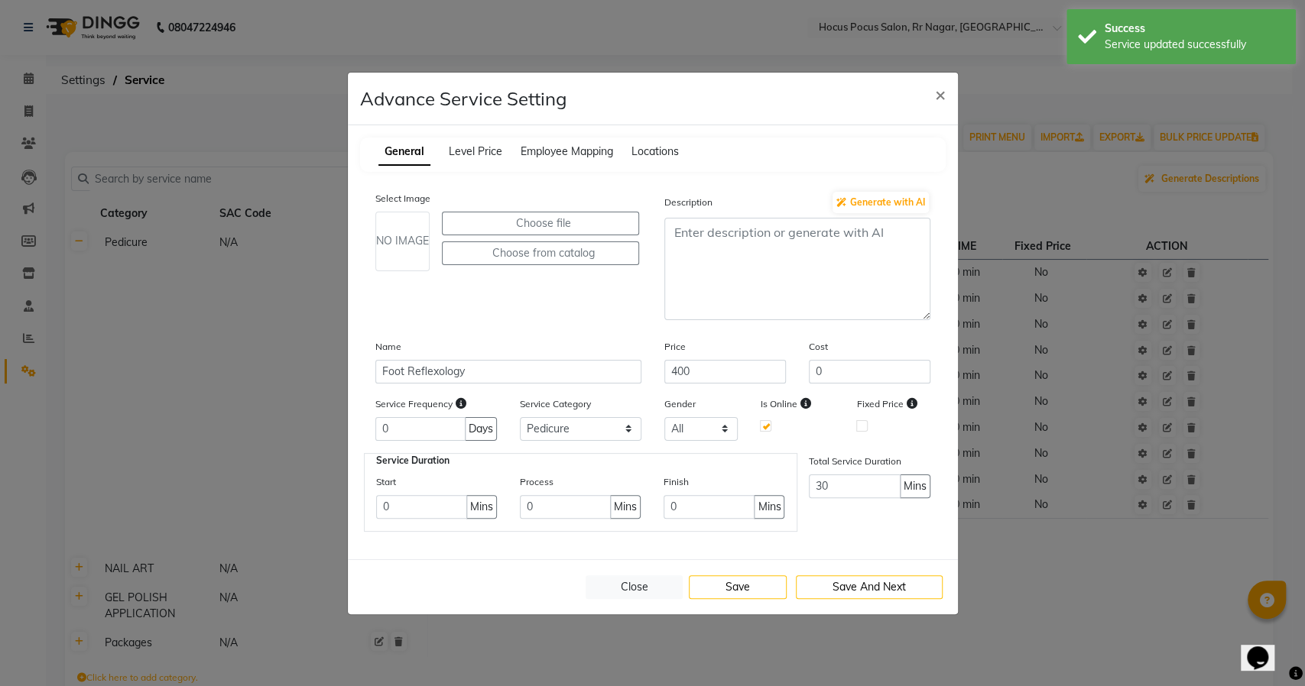
click at [589, 443] on div "Service Frequency 0 Days Service Category Select Pedicure NAIL ART GEL POLISH A…" at bounding box center [653, 424] width 578 height 57
click at [580, 428] on select "Select Pedicure NAIL ART GEL POLISH APPLICATION Packages" at bounding box center [581, 429] width 122 height 24
select select "4: 129458"
click at [520, 417] on select "Select Pedicure NAIL ART GEL POLISH APPLICATION Packages" at bounding box center [581, 429] width 122 height 24
click at [718, 582] on button "Save" at bounding box center [738, 588] width 98 height 24
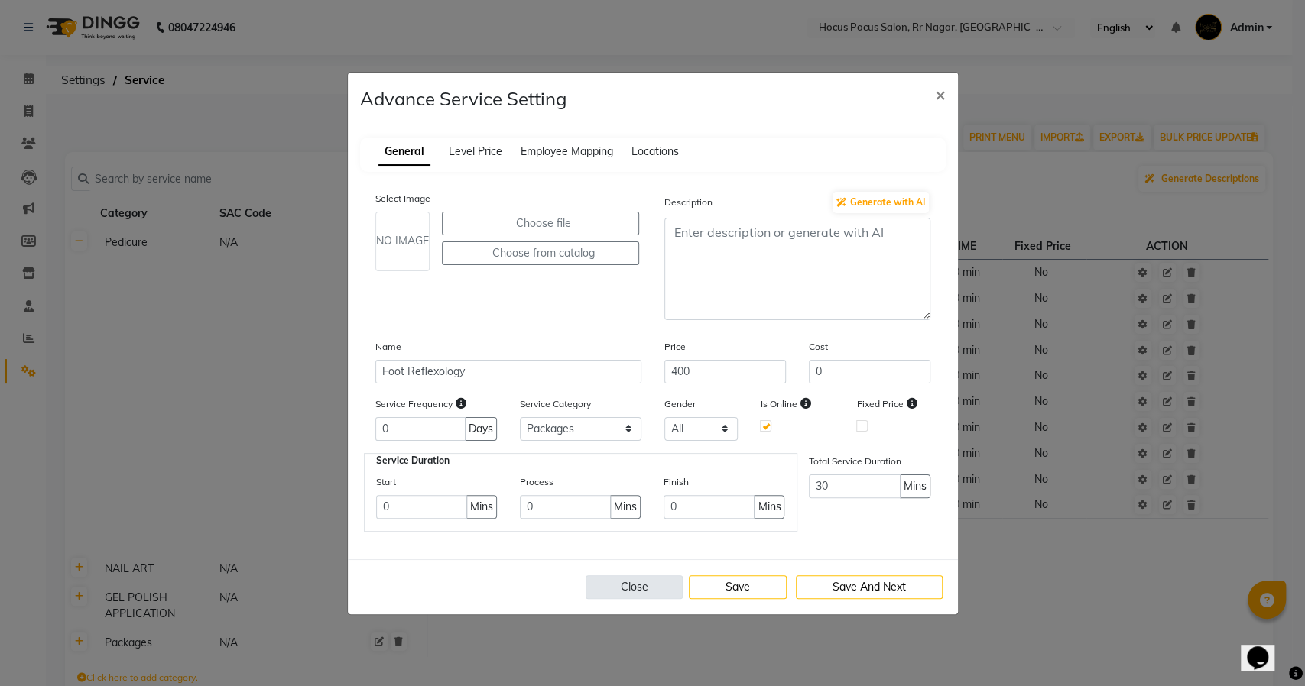
click at [631, 582] on button "Close" at bounding box center [635, 588] width 98 height 24
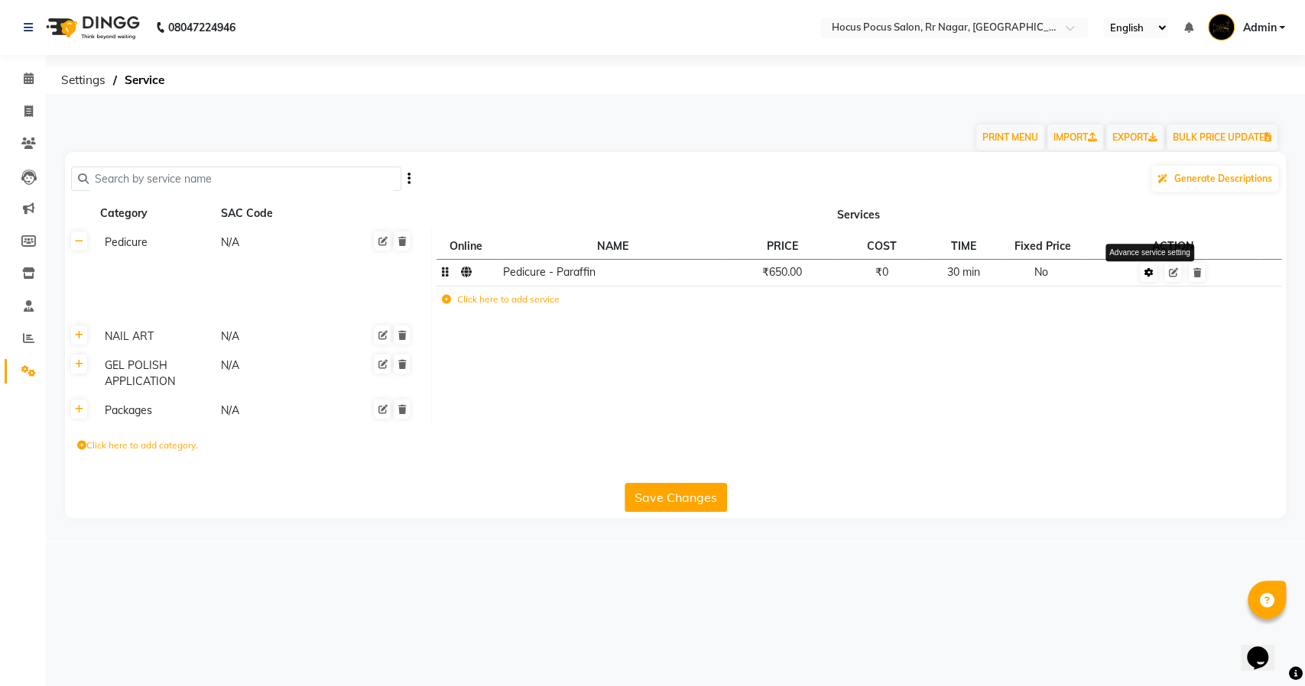
click at [1150, 274] on icon at bounding box center [1148, 272] width 9 height 9
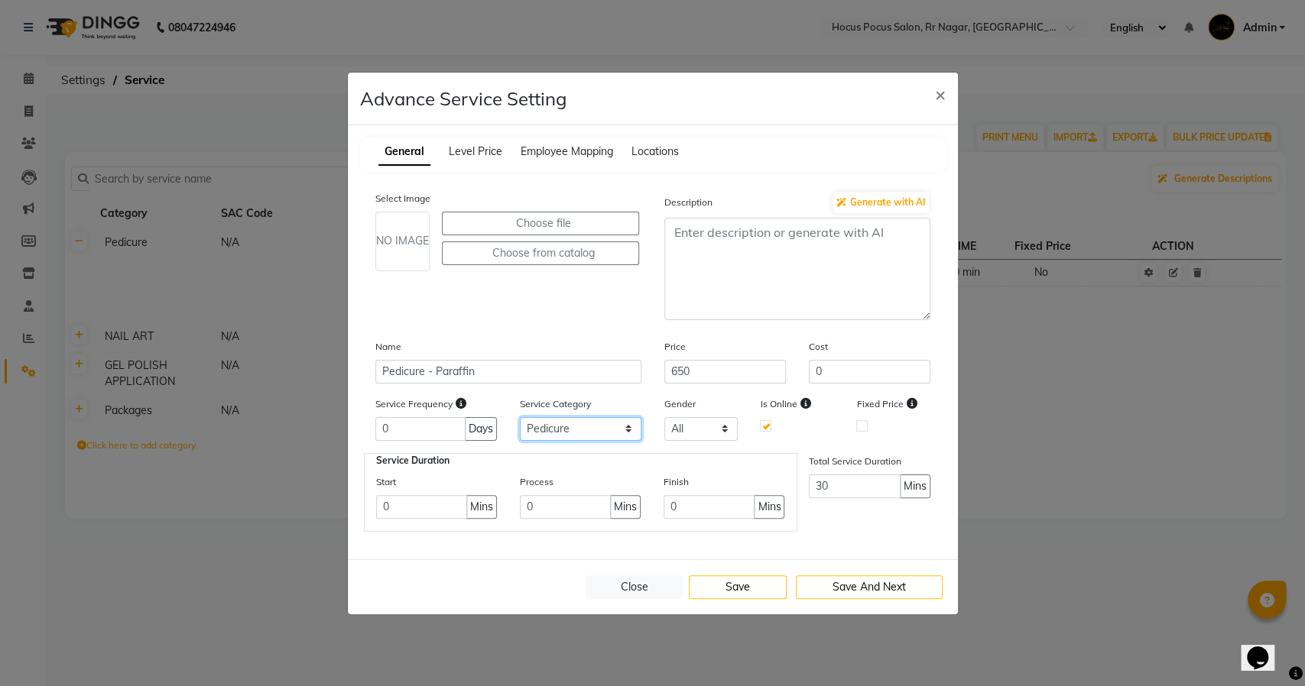
click at [581, 422] on select "Select Pedicure NAIL ART GEL POLISH APPLICATION Packages" at bounding box center [581, 429] width 122 height 24
select select "4: 129458"
click at [520, 417] on select "Select Pedicure NAIL ART GEL POLISH APPLICATION Packages" at bounding box center [581, 429] width 122 height 24
click at [732, 590] on button "Save" at bounding box center [738, 588] width 98 height 24
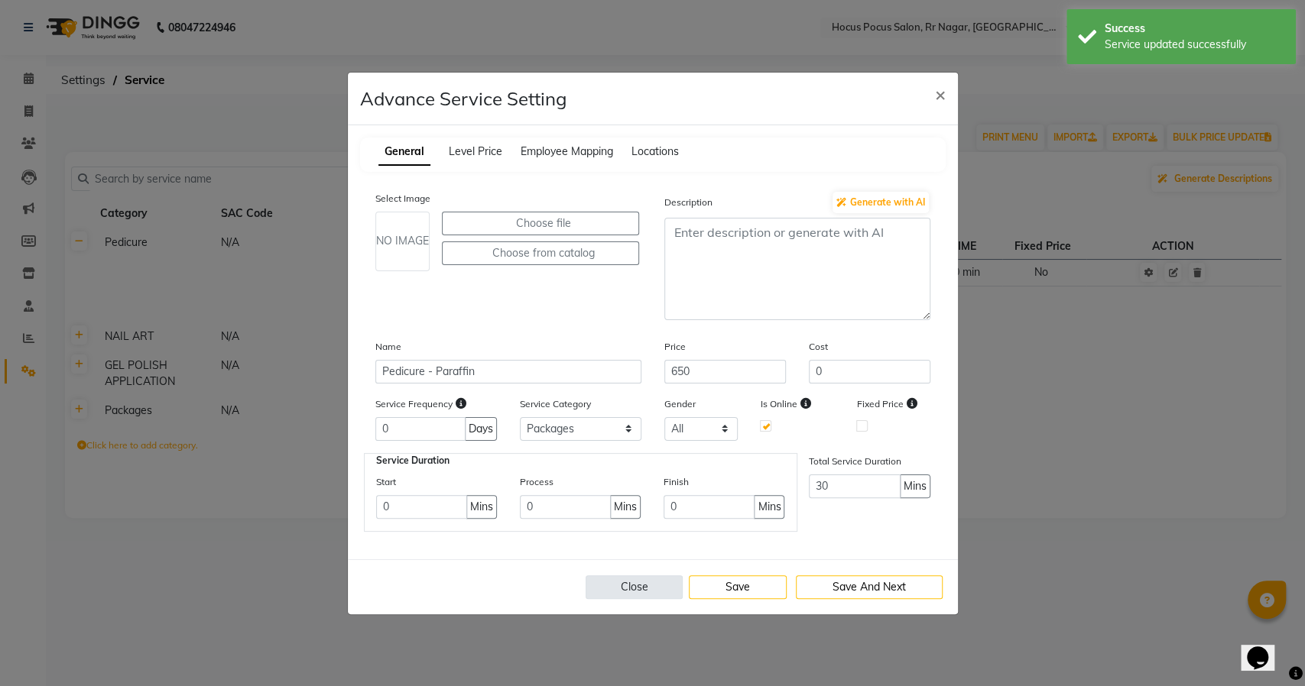
click at [608, 582] on button "Close" at bounding box center [635, 588] width 98 height 24
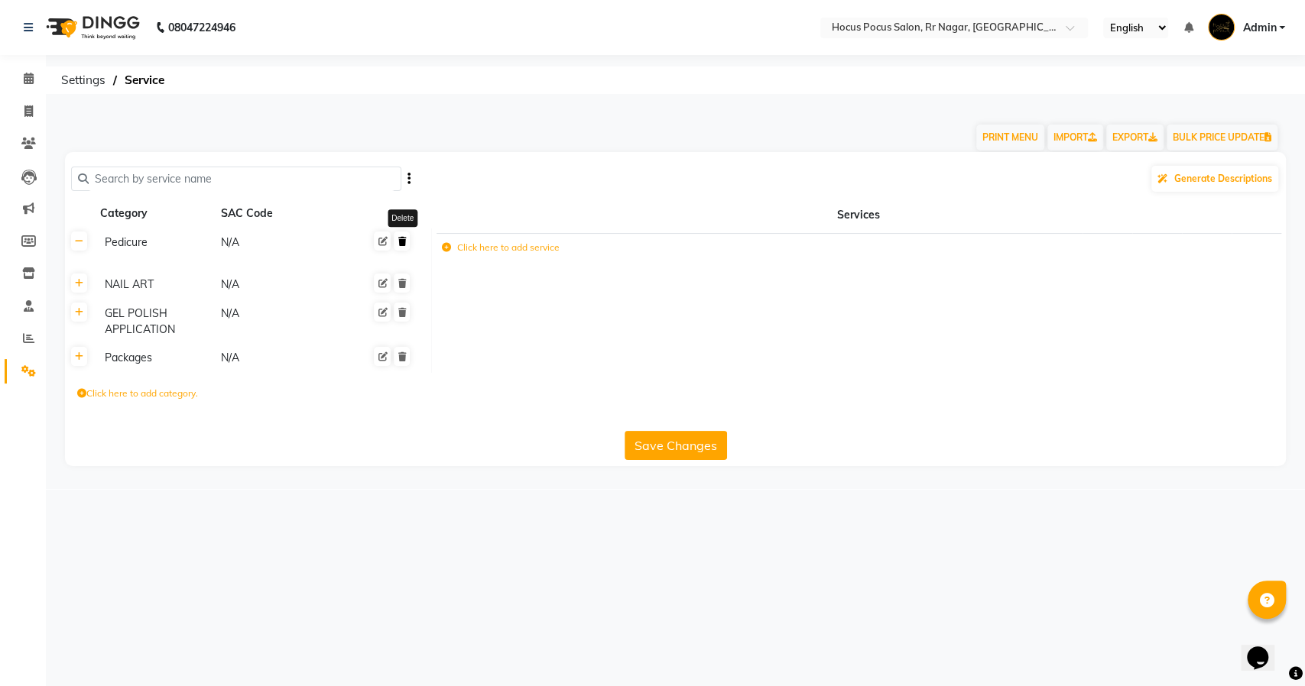
click at [405, 245] on icon at bounding box center [401, 241] width 8 height 9
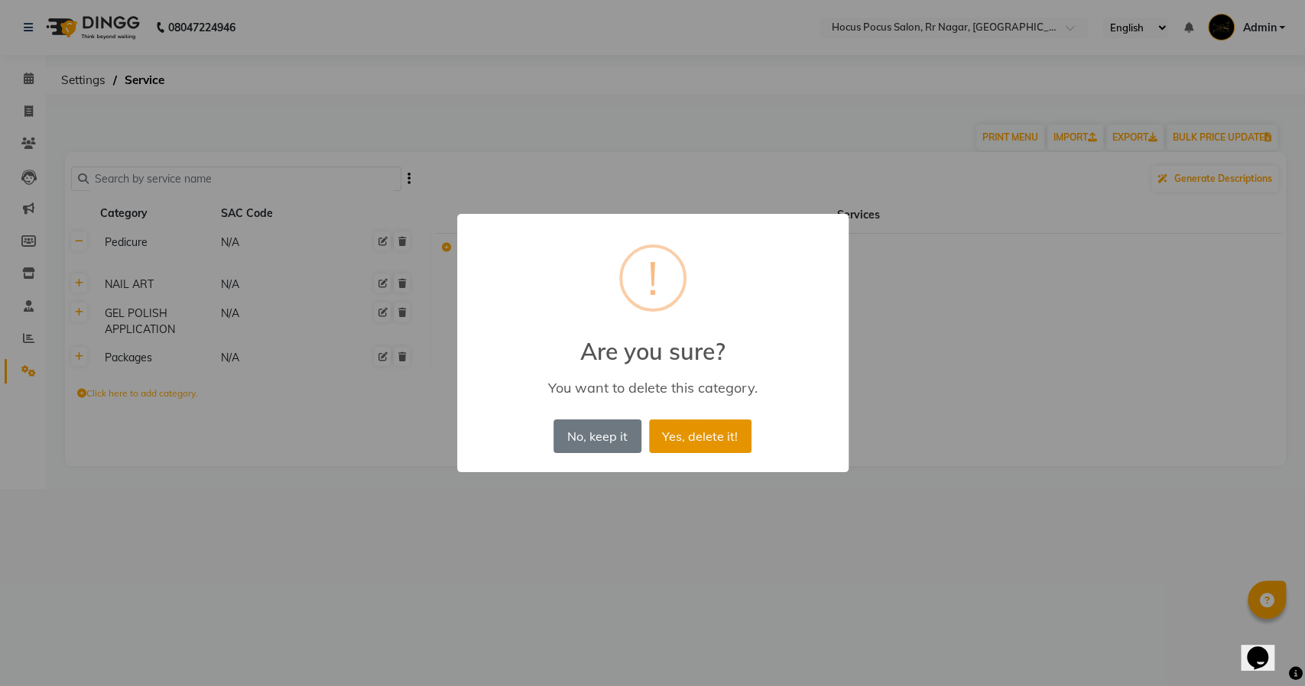
click at [683, 431] on button "Yes, delete it!" at bounding box center [700, 437] width 102 height 34
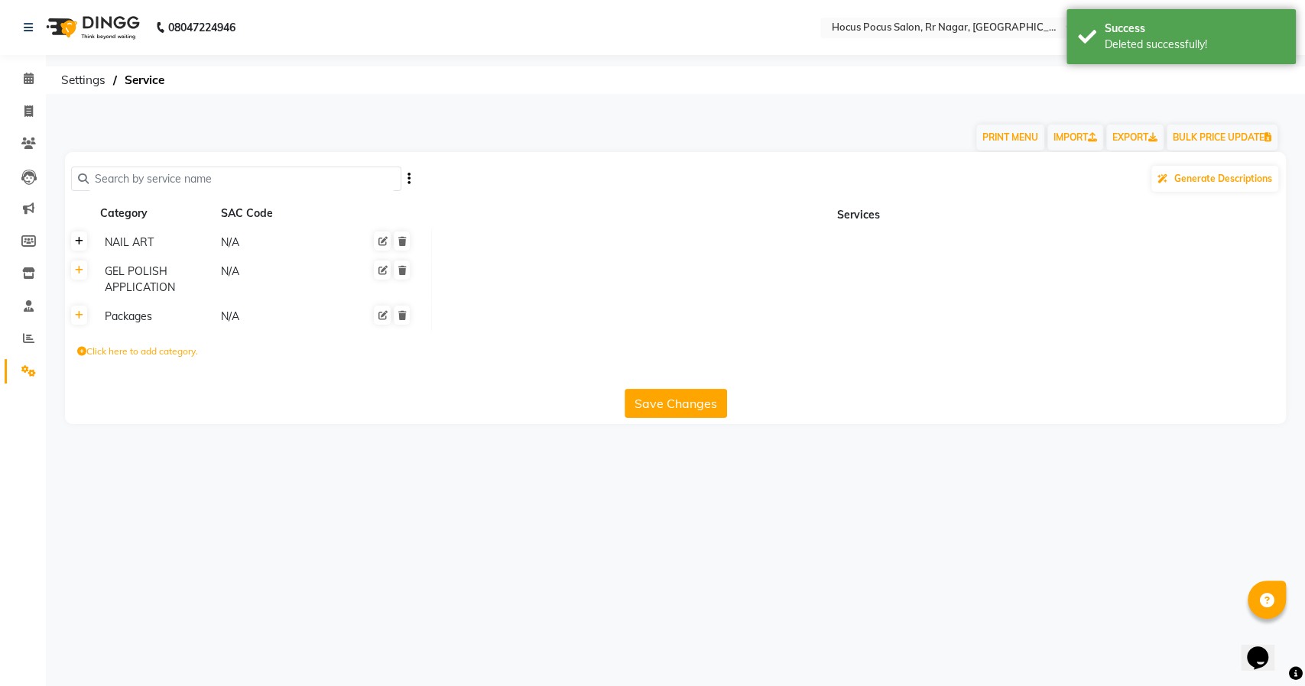
click at [78, 242] on icon at bounding box center [79, 241] width 8 height 9
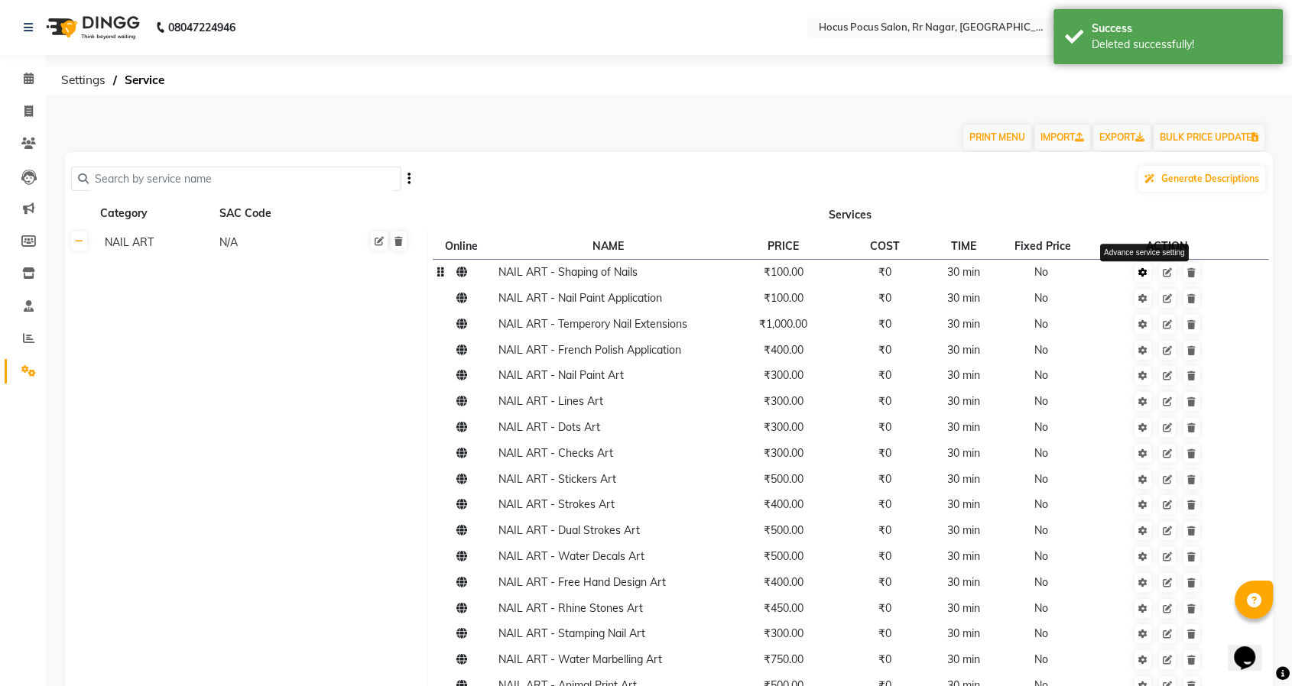
click at [1141, 268] on icon at bounding box center [1142, 272] width 9 height 9
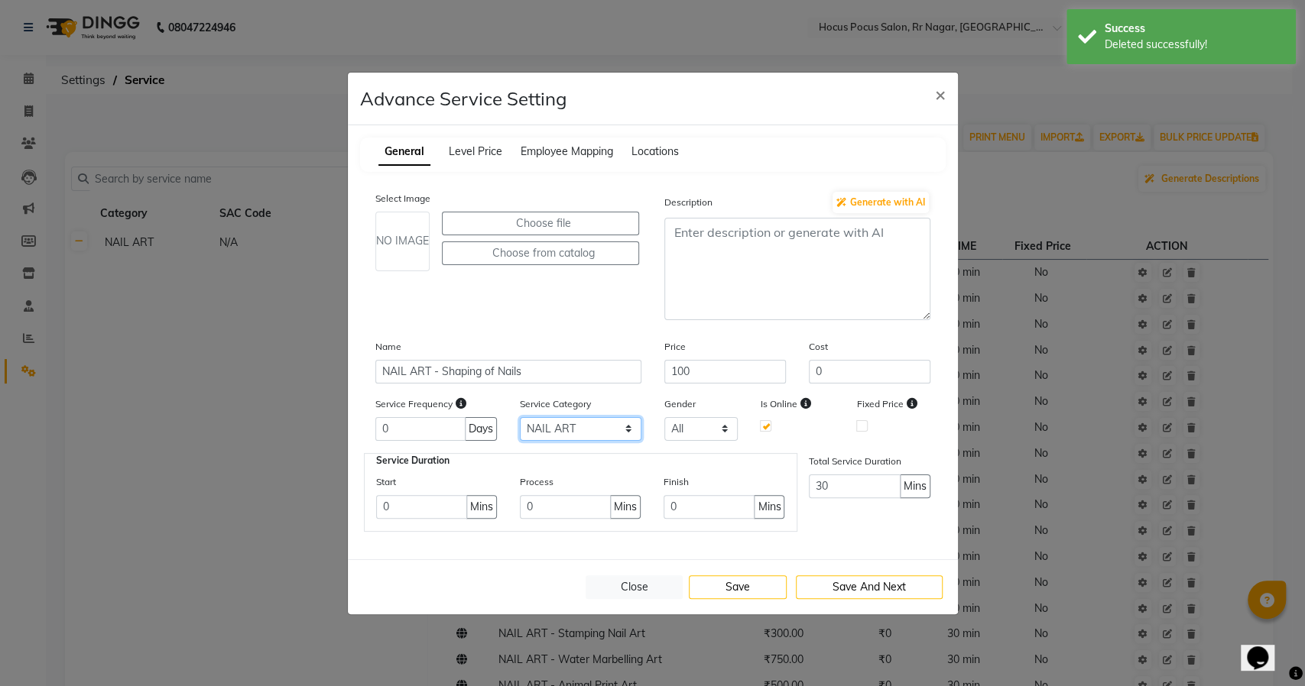
click at [595, 427] on select "Select NAIL ART GEL POLISH APPLICATION Packages" at bounding box center [581, 429] width 122 height 24
select select "3: 129458"
click at [520, 417] on select "Select NAIL ART GEL POLISH APPLICATION Packages" at bounding box center [581, 429] width 122 height 24
click at [731, 588] on button "Save" at bounding box center [738, 588] width 98 height 24
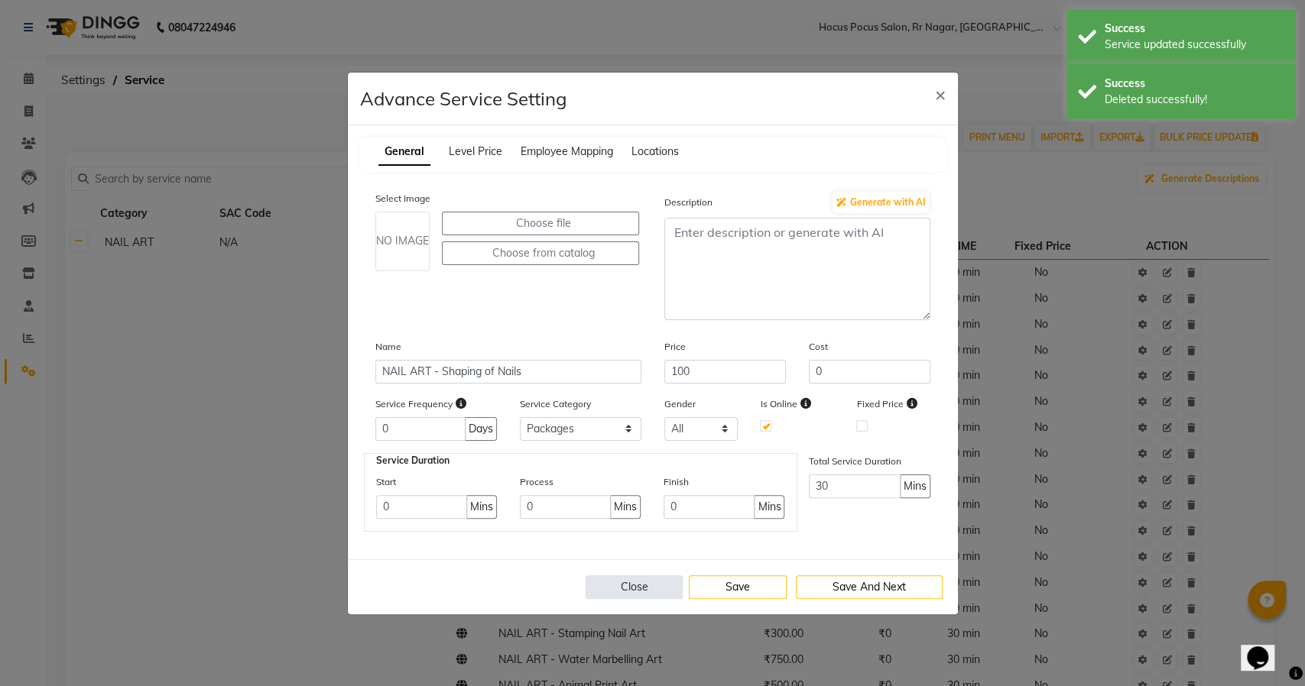
click at [650, 588] on button "Close" at bounding box center [635, 588] width 98 height 24
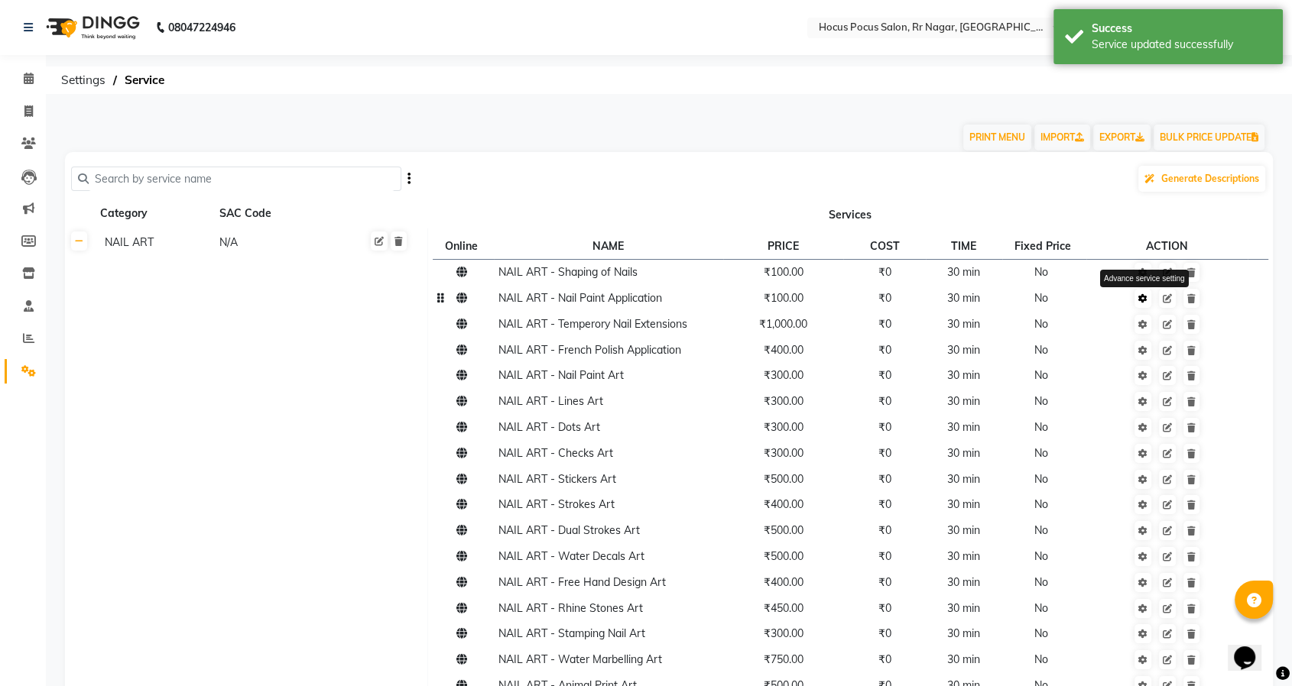
click at [1144, 301] on icon at bounding box center [1142, 298] width 9 height 9
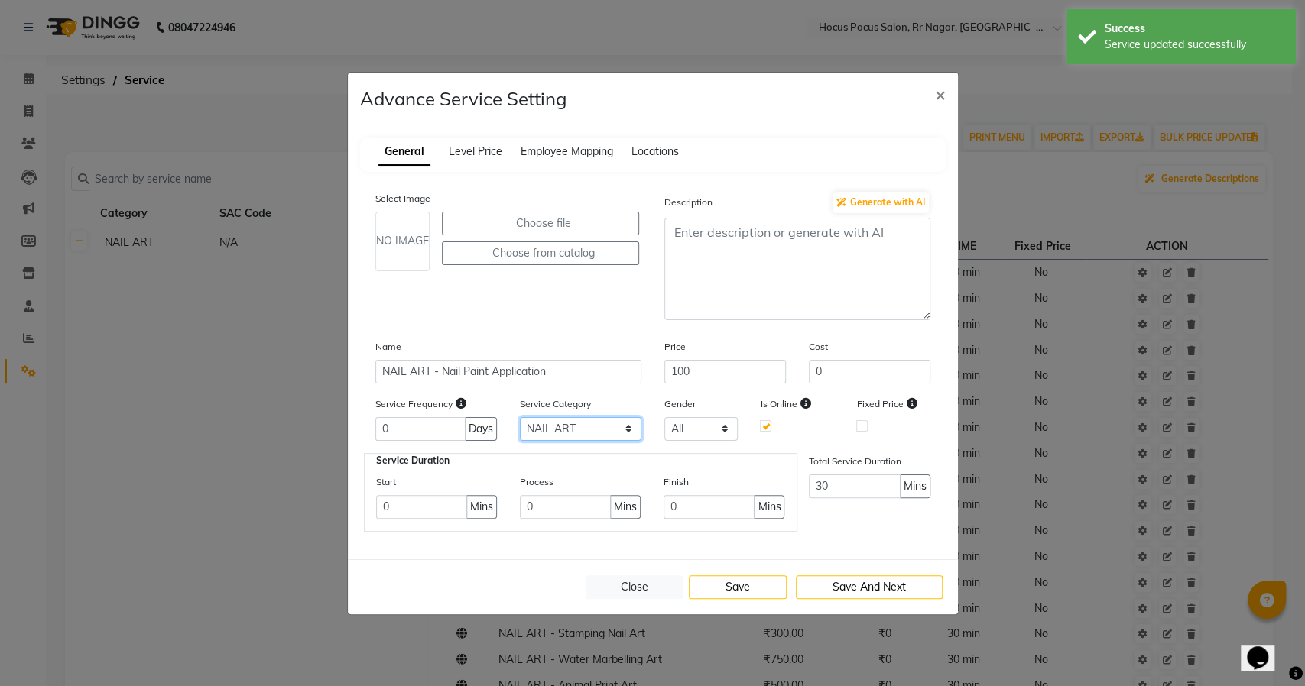
drag, startPoint x: 543, startPoint y: 424, endPoint x: 543, endPoint y: 436, distance: 12.3
click at [543, 424] on select "Select NAIL ART GEL POLISH APPLICATION Packages" at bounding box center [581, 429] width 122 height 24
select select "3: 129458"
click at [520, 417] on select "Select NAIL ART GEL POLISH APPLICATION Packages" at bounding box center [581, 429] width 122 height 24
click at [728, 580] on button "Save" at bounding box center [738, 588] width 98 height 24
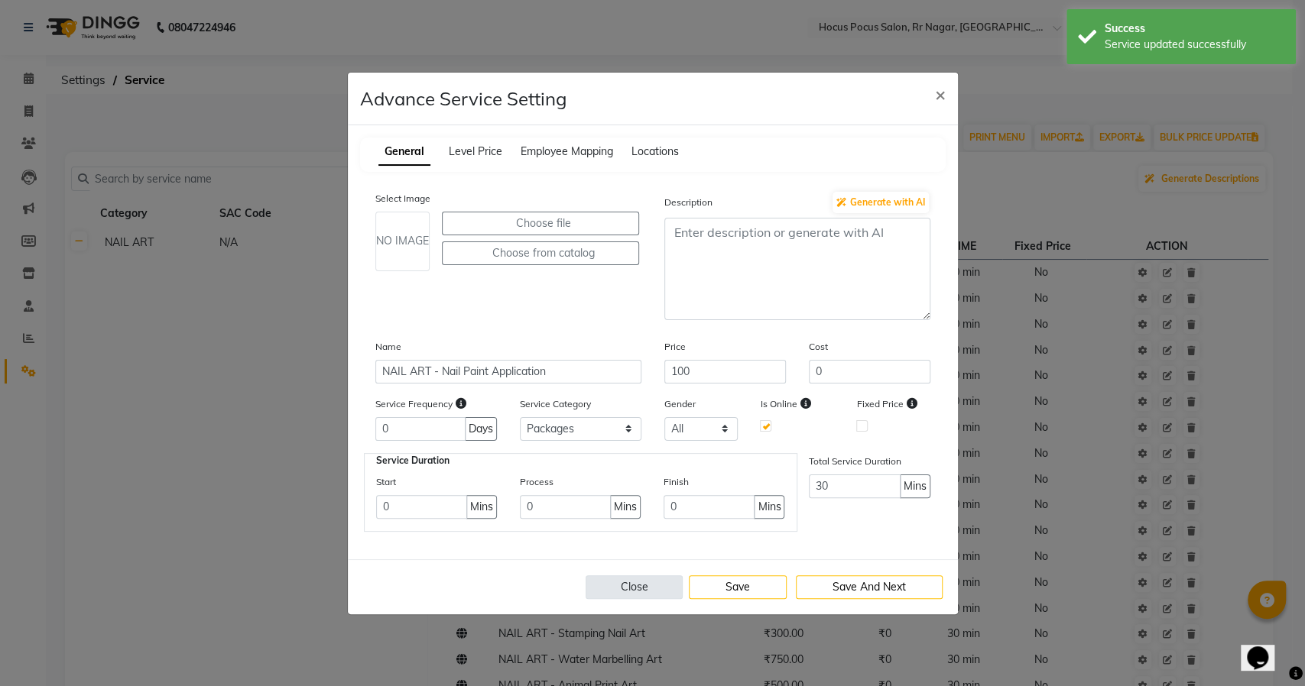
click at [644, 580] on button "Close" at bounding box center [635, 588] width 98 height 24
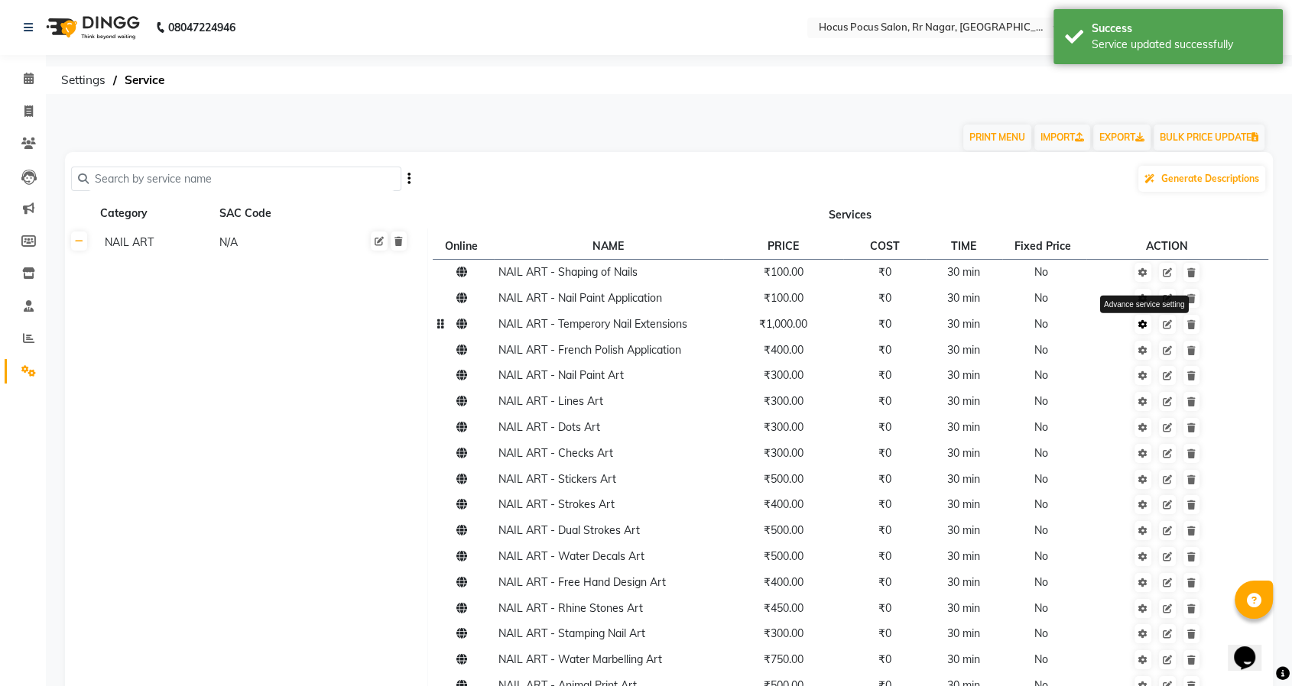
click at [1145, 327] on icon at bounding box center [1142, 324] width 9 height 9
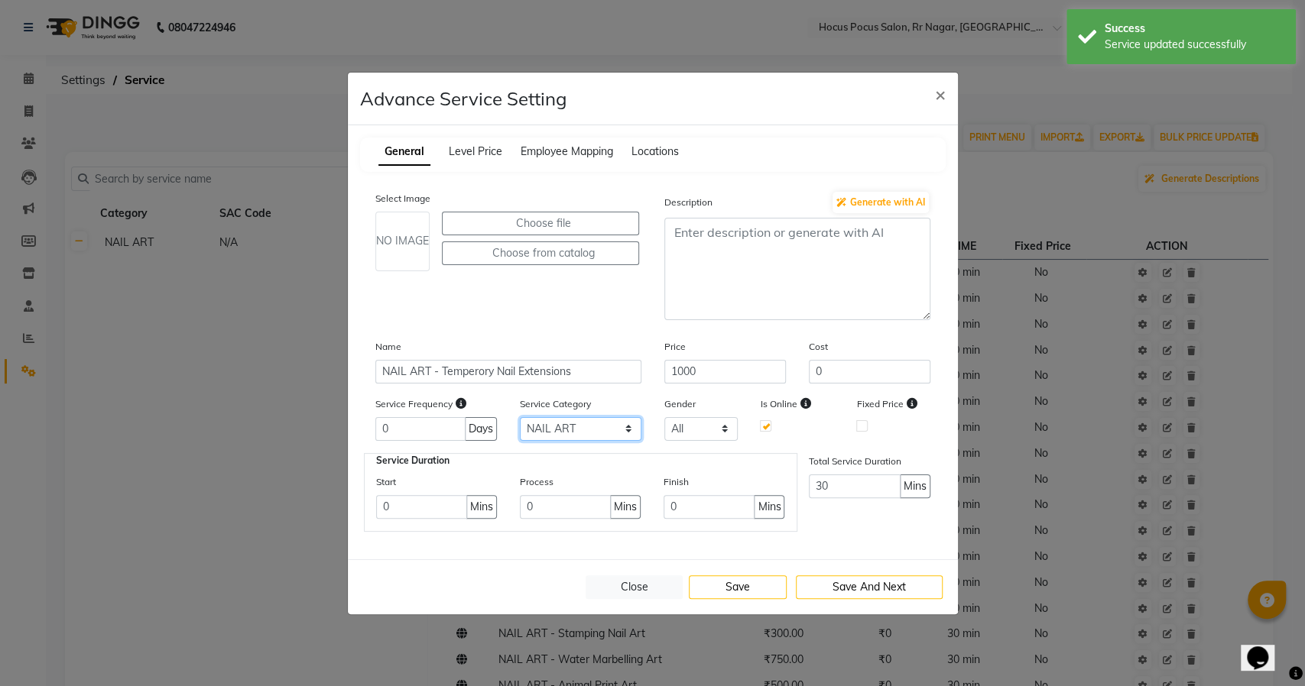
click at [579, 429] on select "Select NAIL ART GEL POLISH APPLICATION Packages" at bounding box center [581, 429] width 122 height 24
select select "3: 129458"
click at [520, 417] on select "Select NAIL ART GEL POLISH APPLICATION Packages" at bounding box center [581, 429] width 122 height 24
click at [709, 582] on button "Save" at bounding box center [738, 588] width 98 height 24
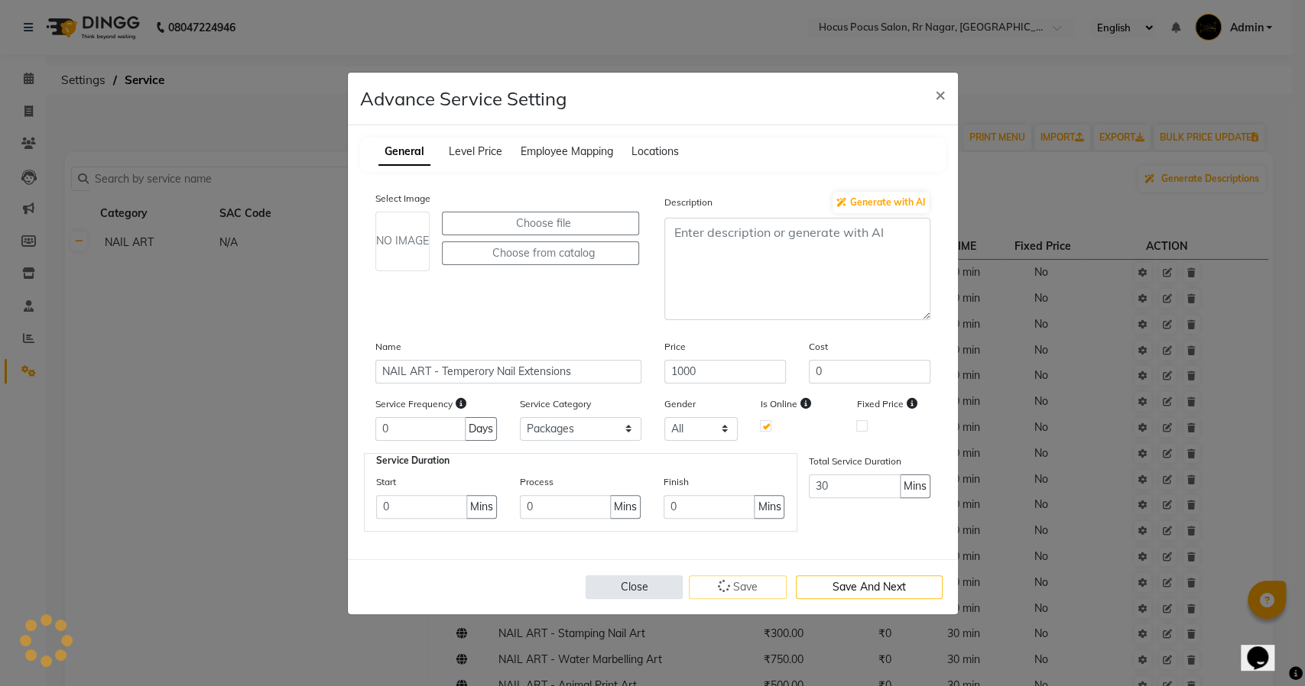
click at [621, 579] on button "Close" at bounding box center [635, 588] width 98 height 24
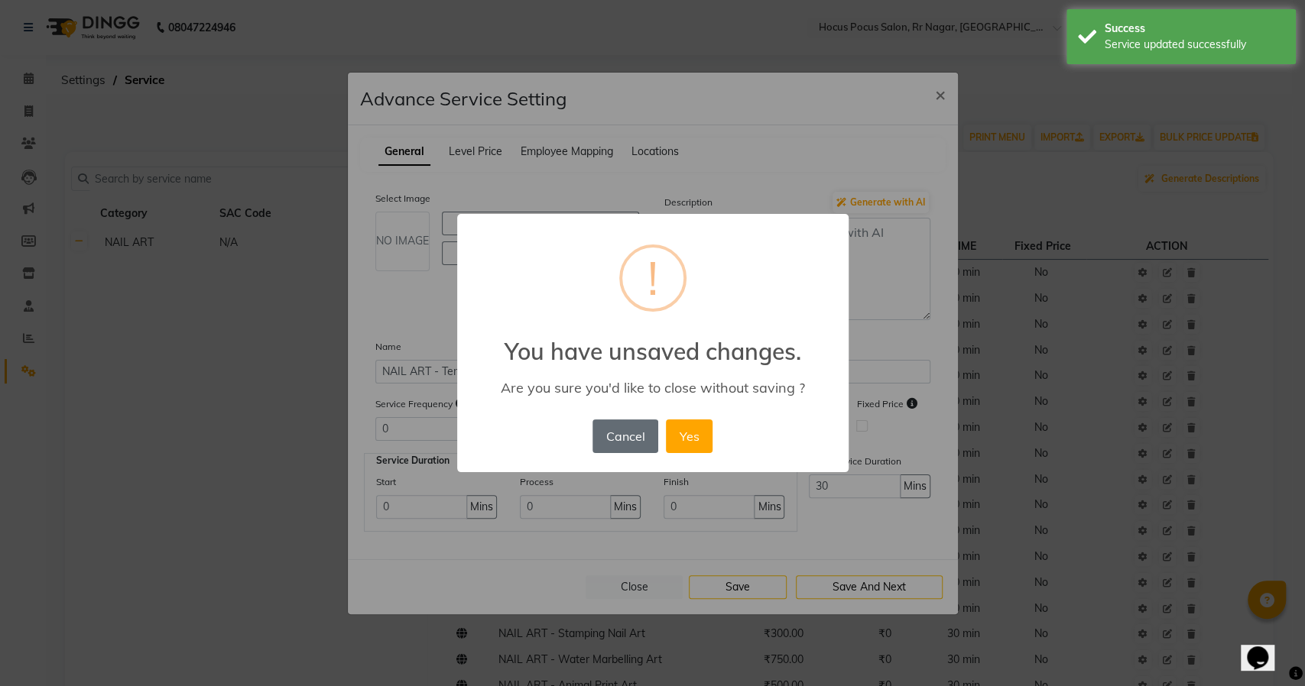
click at [613, 432] on button "Cancel" at bounding box center [625, 437] width 66 height 34
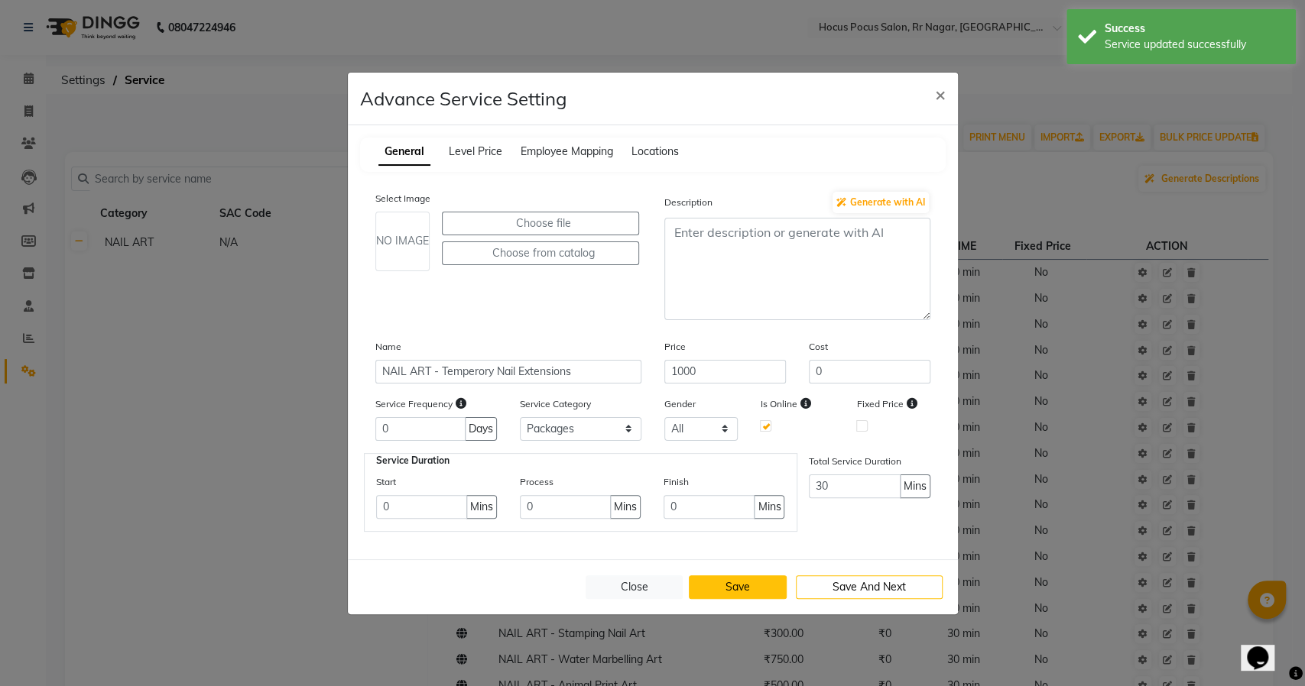
click at [719, 585] on button "Save" at bounding box center [738, 588] width 98 height 24
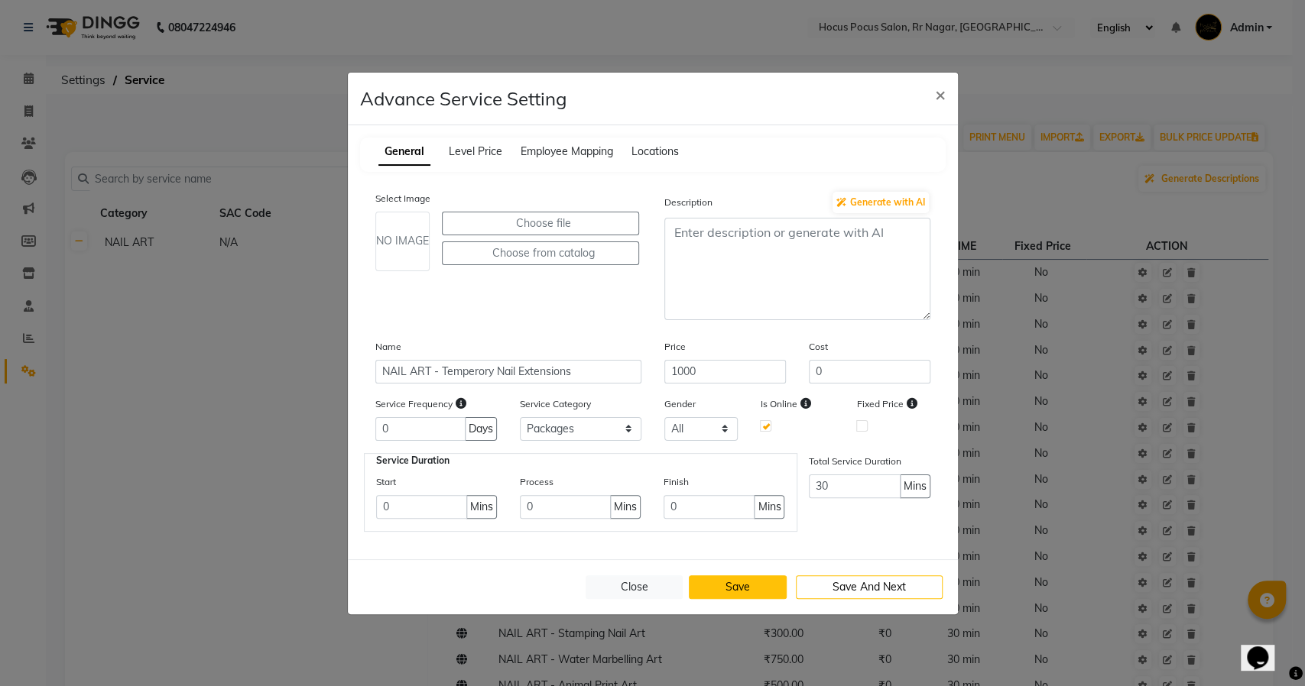
click at [719, 585] on button "Save" at bounding box center [738, 588] width 98 height 24
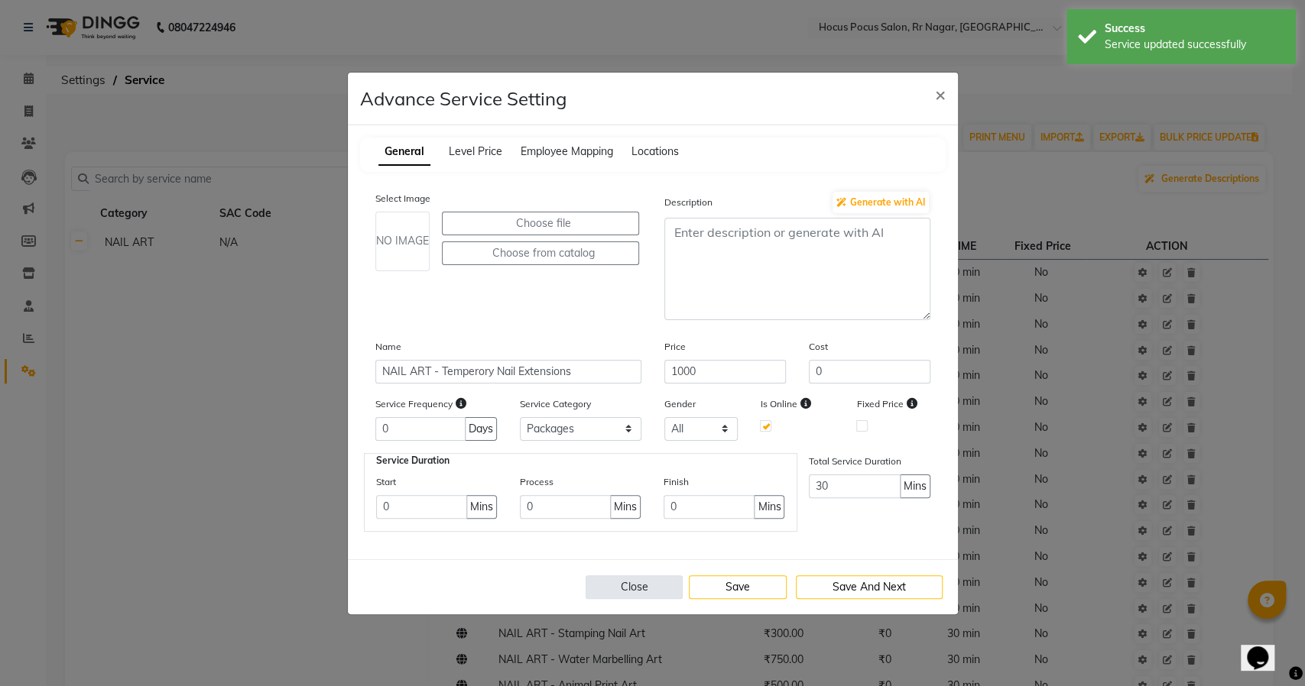
click at [653, 583] on button "Close" at bounding box center [635, 588] width 98 height 24
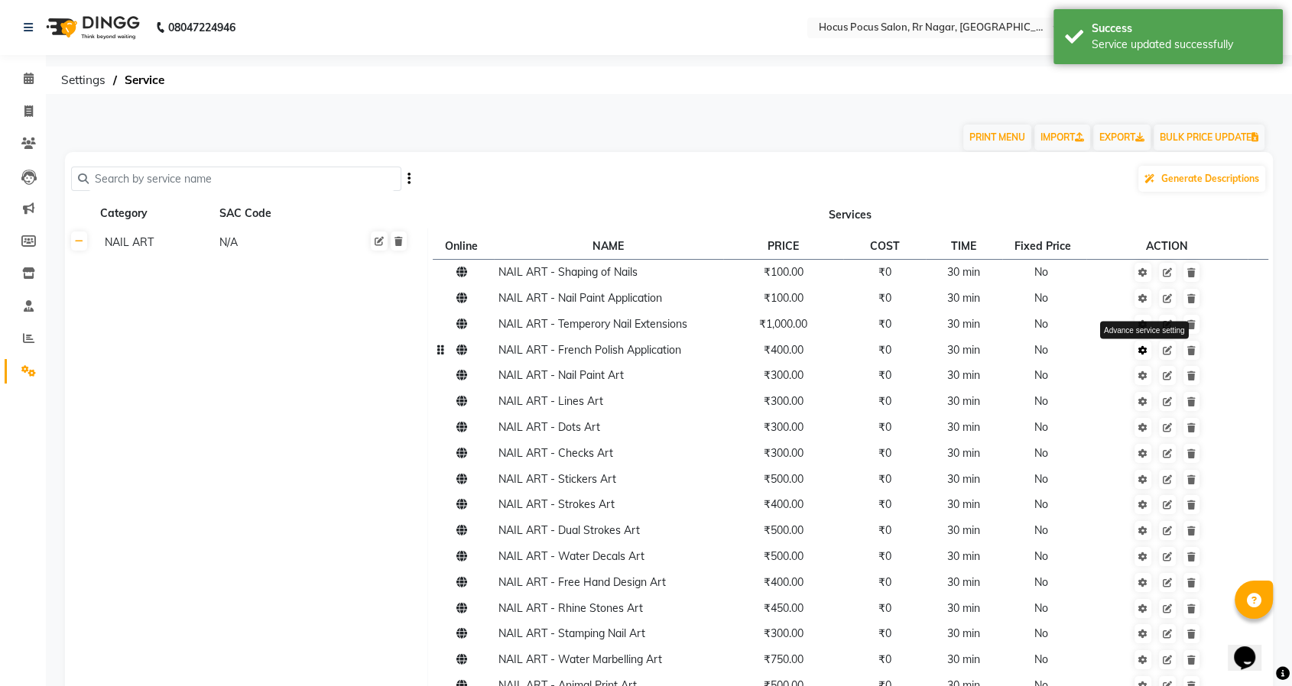
click at [1144, 353] on icon at bounding box center [1142, 350] width 9 height 9
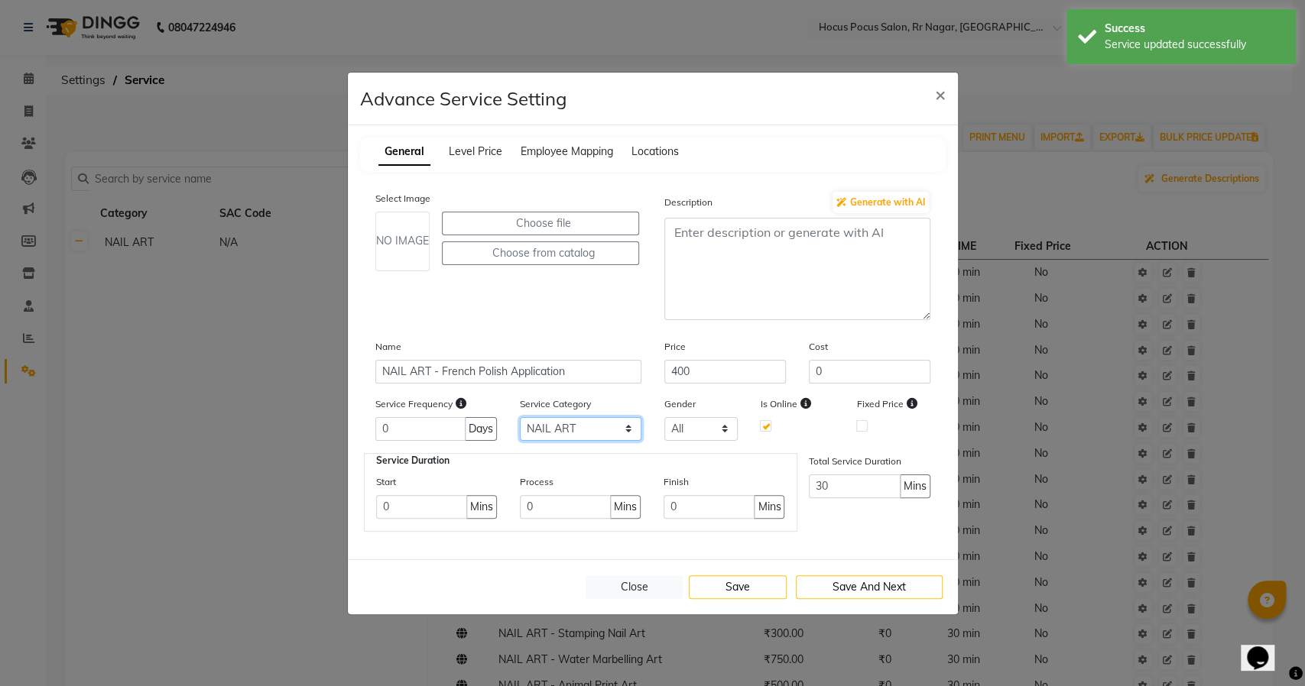
click at [595, 427] on select "Select NAIL ART GEL POLISH APPLICATION Packages" at bounding box center [581, 429] width 122 height 24
select select "3: 129458"
click at [520, 417] on select "Select NAIL ART GEL POLISH APPLICATION Packages" at bounding box center [581, 429] width 122 height 24
click at [758, 586] on button "Save" at bounding box center [738, 588] width 98 height 24
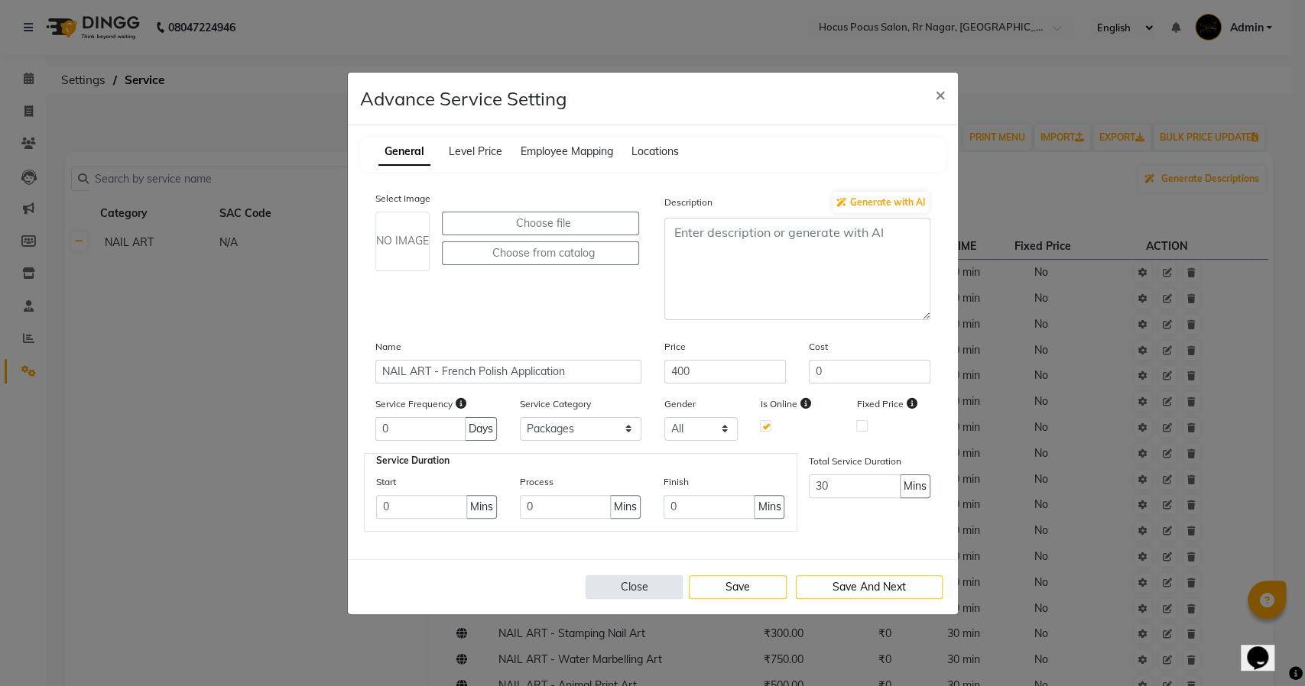
click at [639, 584] on button "Close" at bounding box center [635, 588] width 98 height 24
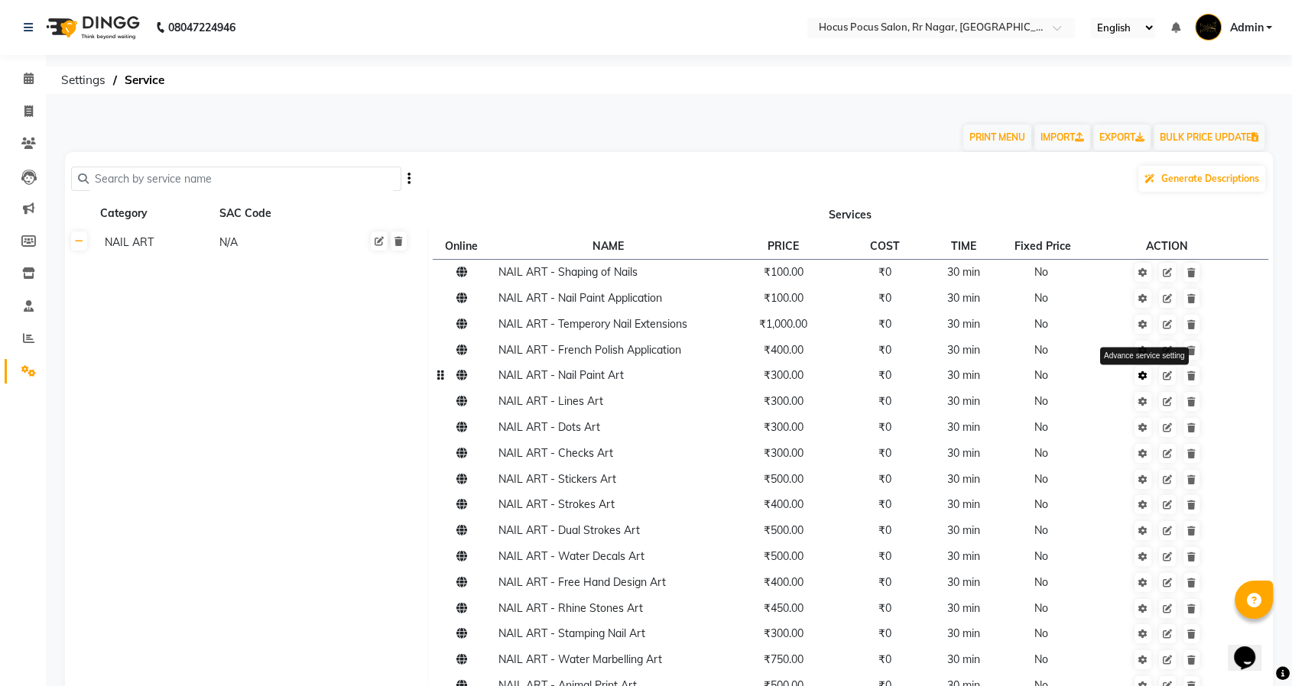
click at [1146, 377] on icon at bounding box center [1142, 375] width 9 height 9
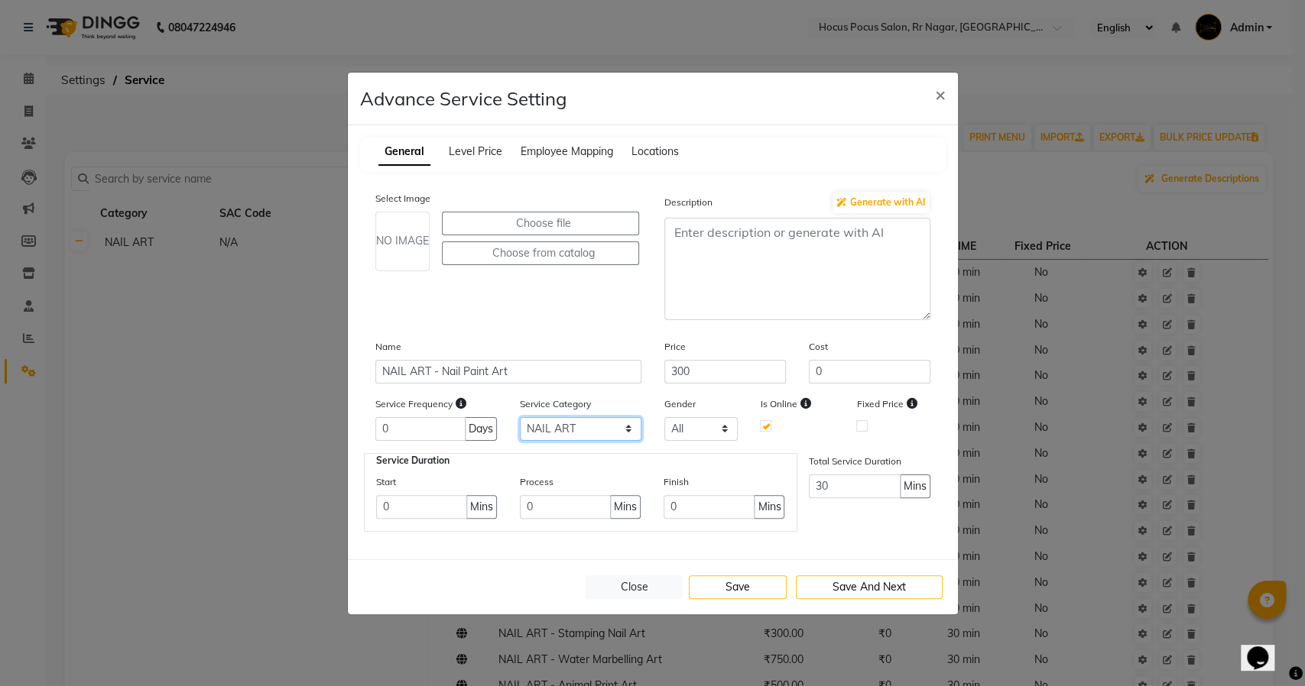
click at [586, 433] on select "Select NAIL ART GEL POLISH APPLICATION Packages" at bounding box center [581, 429] width 122 height 24
select select "3: 129458"
click at [520, 417] on select "Select NAIL ART GEL POLISH APPLICATION Packages" at bounding box center [581, 429] width 122 height 24
click at [741, 582] on button "Save" at bounding box center [738, 588] width 98 height 24
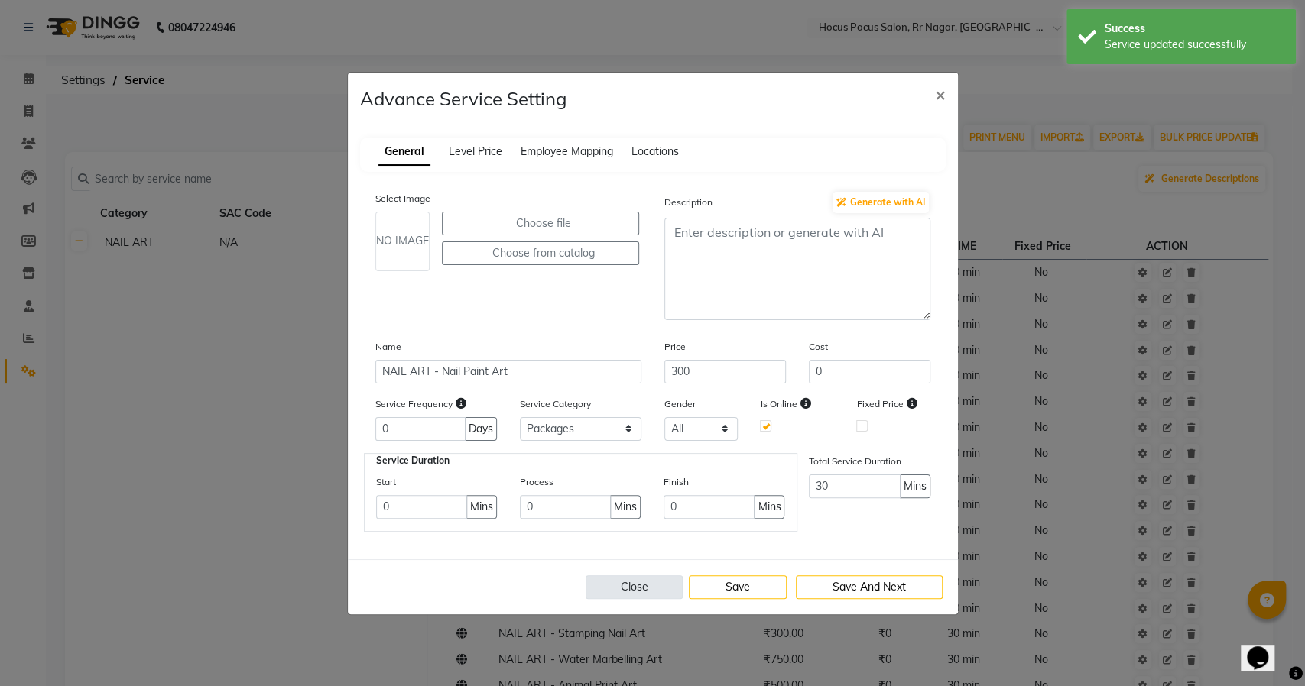
click at [638, 582] on button "Close" at bounding box center [635, 588] width 98 height 24
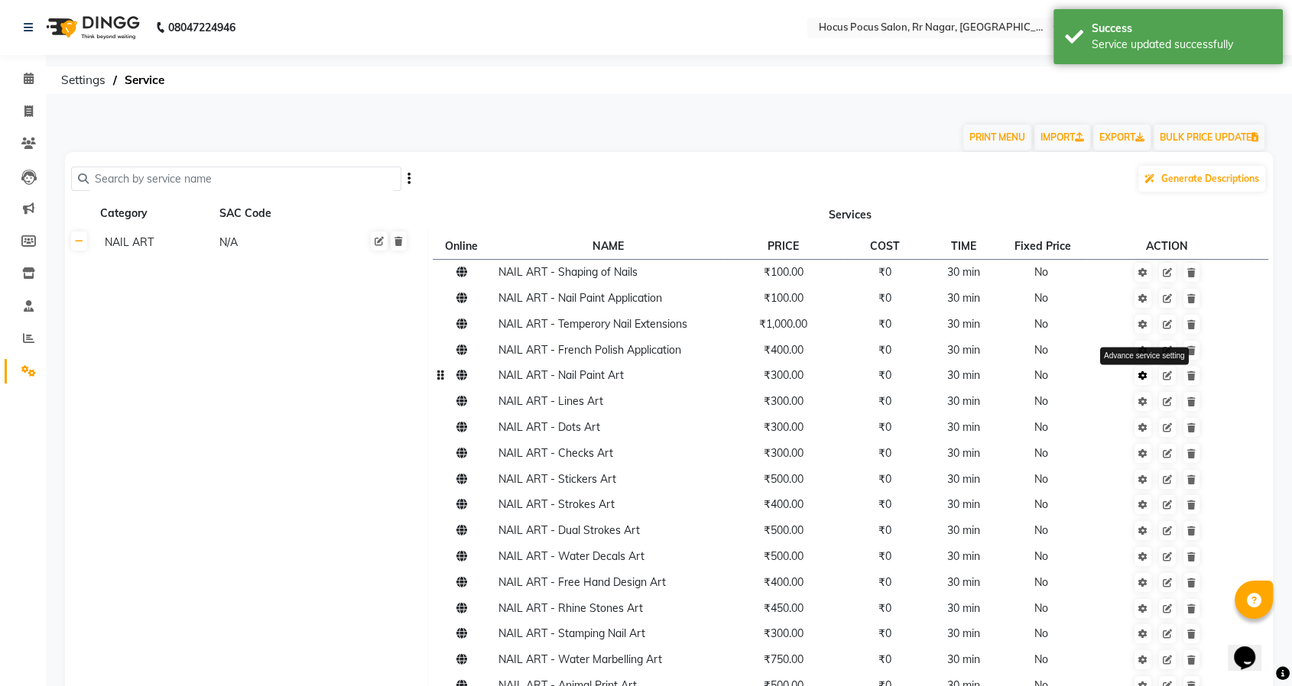
click at [1147, 378] on icon at bounding box center [1142, 375] width 9 height 9
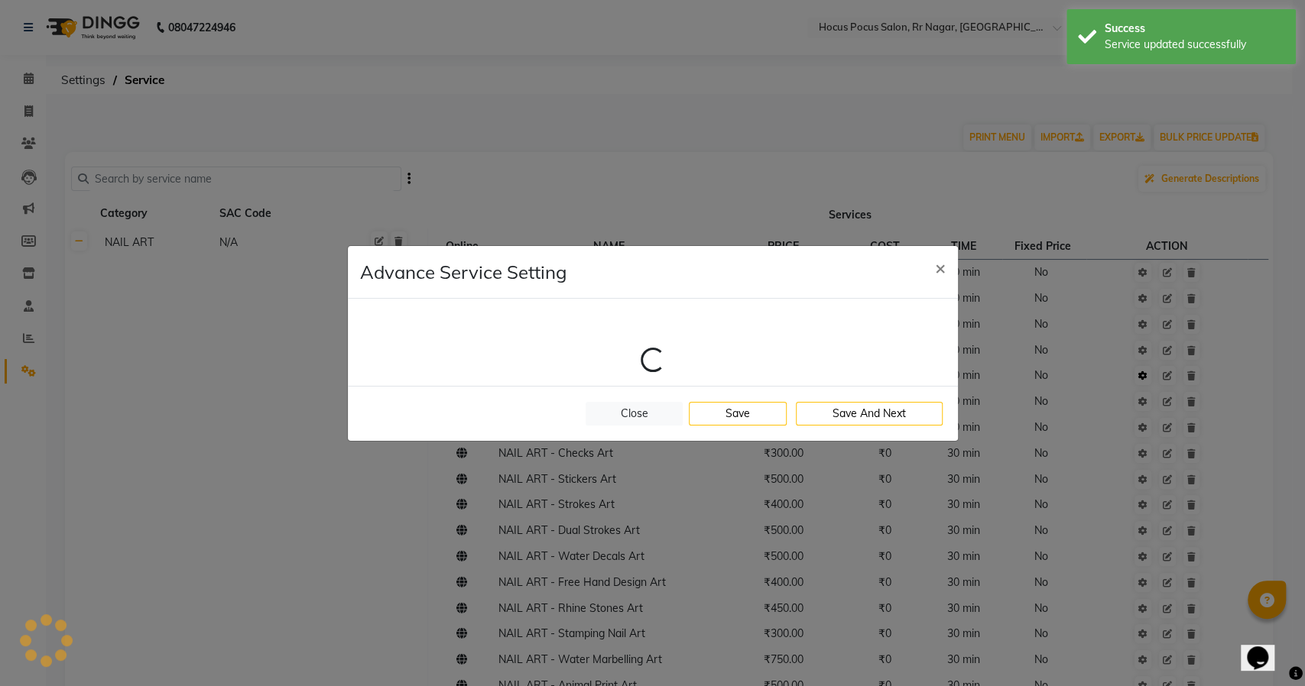
select select "3: 129458"
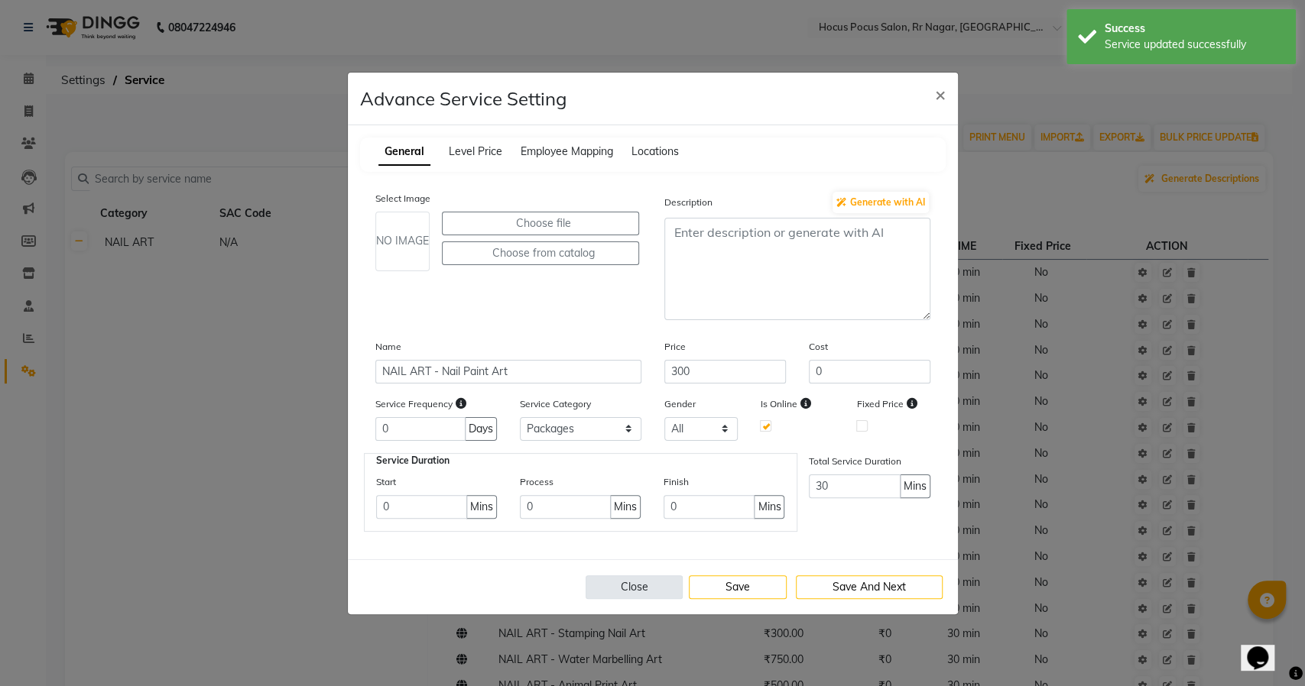
click at [631, 584] on button "Close" at bounding box center [635, 588] width 98 height 24
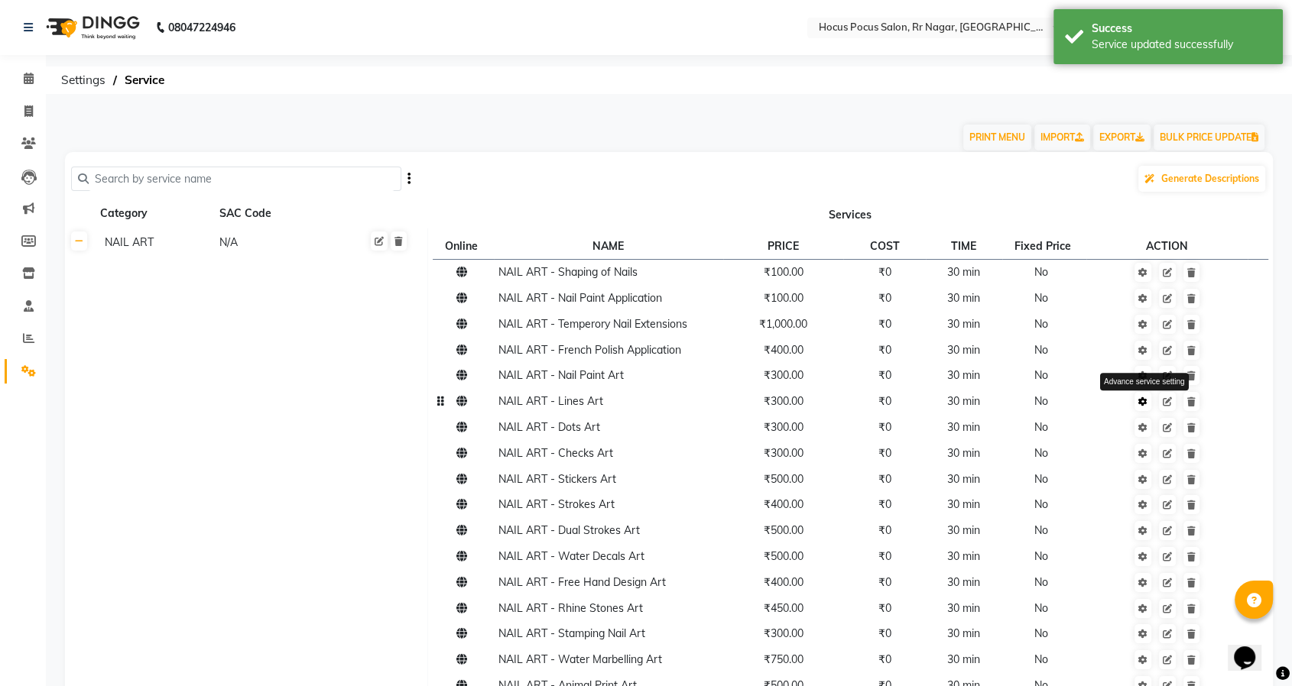
click at [1137, 407] on link at bounding box center [1142, 401] width 17 height 19
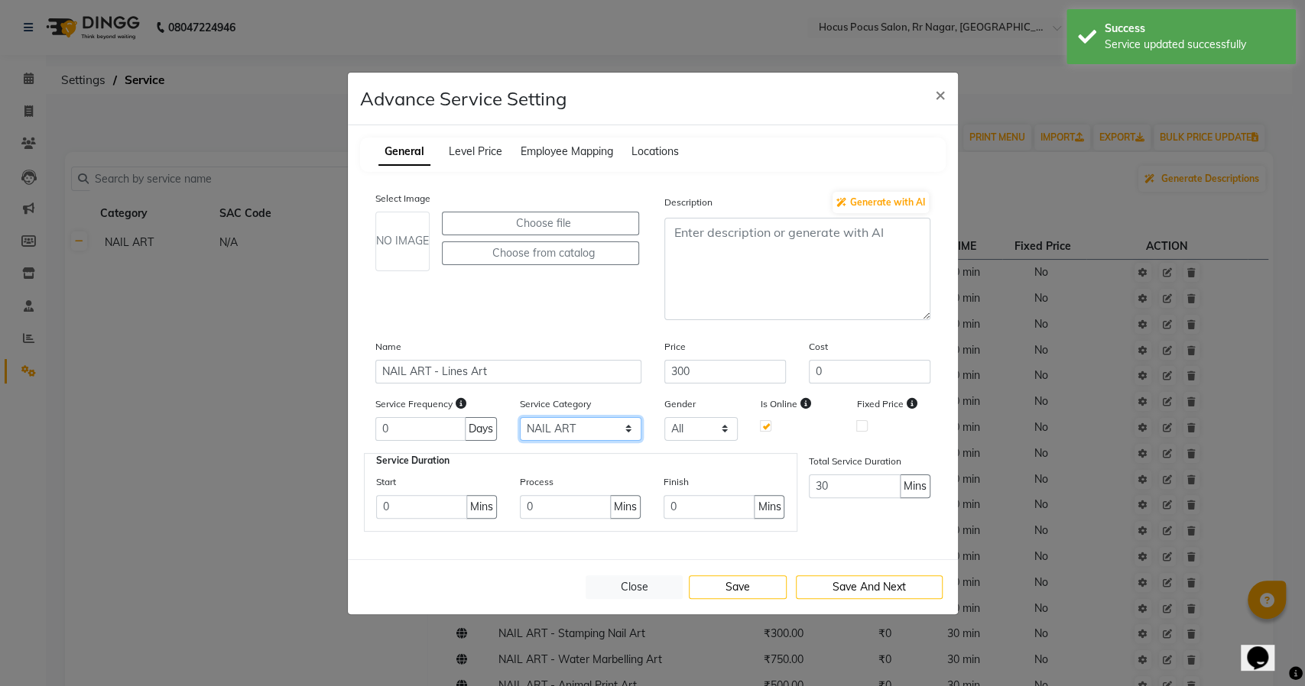
click at [569, 430] on select "Select NAIL ART GEL POLISH APPLICATION Packages" at bounding box center [581, 429] width 122 height 24
select select "3: 129458"
click at [520, 417] on select "Select NAIL ART GEL POLISH APPLICATION Packages" at bounding box center [581, 429] width 122 height 24
click at [736, 580] on button "Save" at bounding box center [738, 588] width 98 height 24
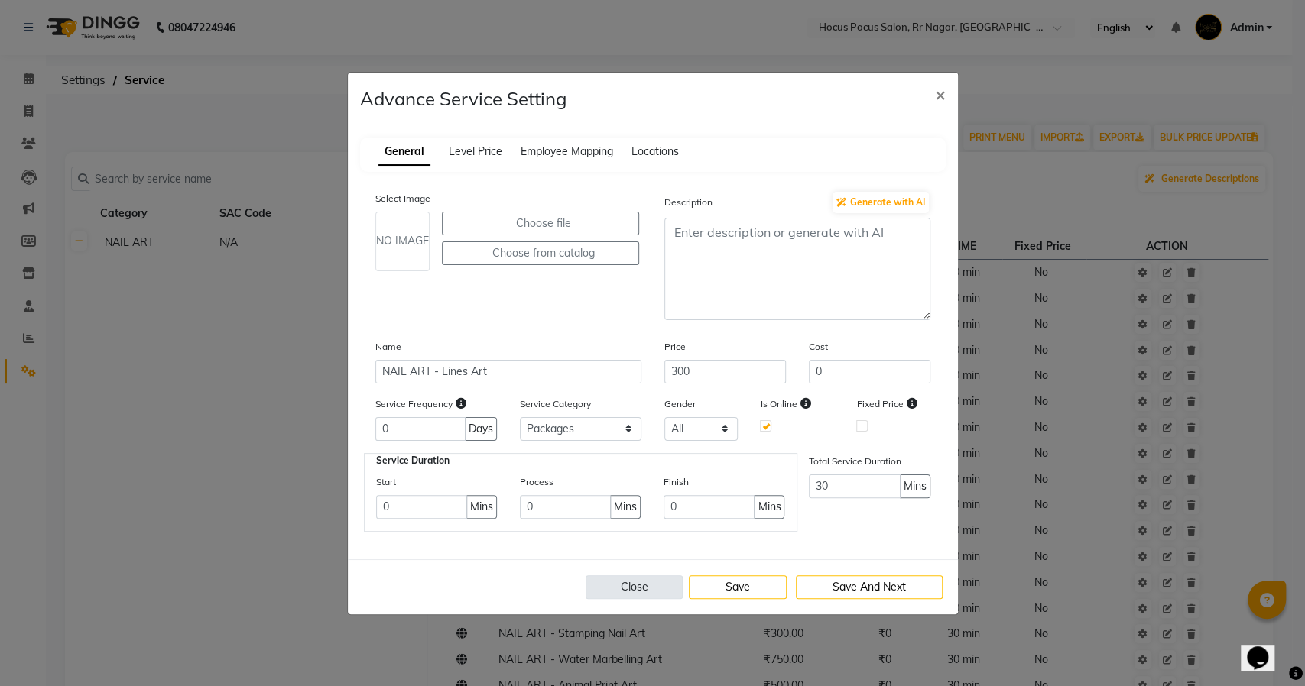
click at [627, 583] on button "Close" at bounding box center [635, 588] width 98 height 24
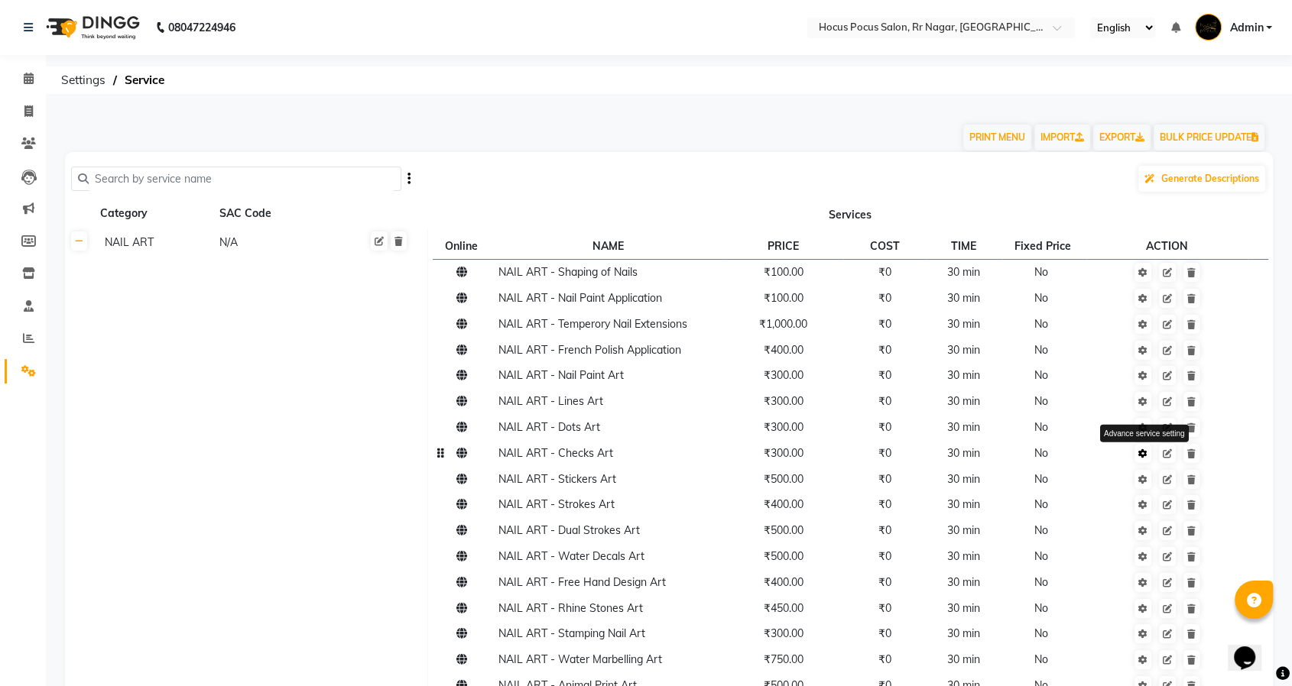
click at [1147, 455] on icon at bounding box center [1142, 453] width 9 height 9
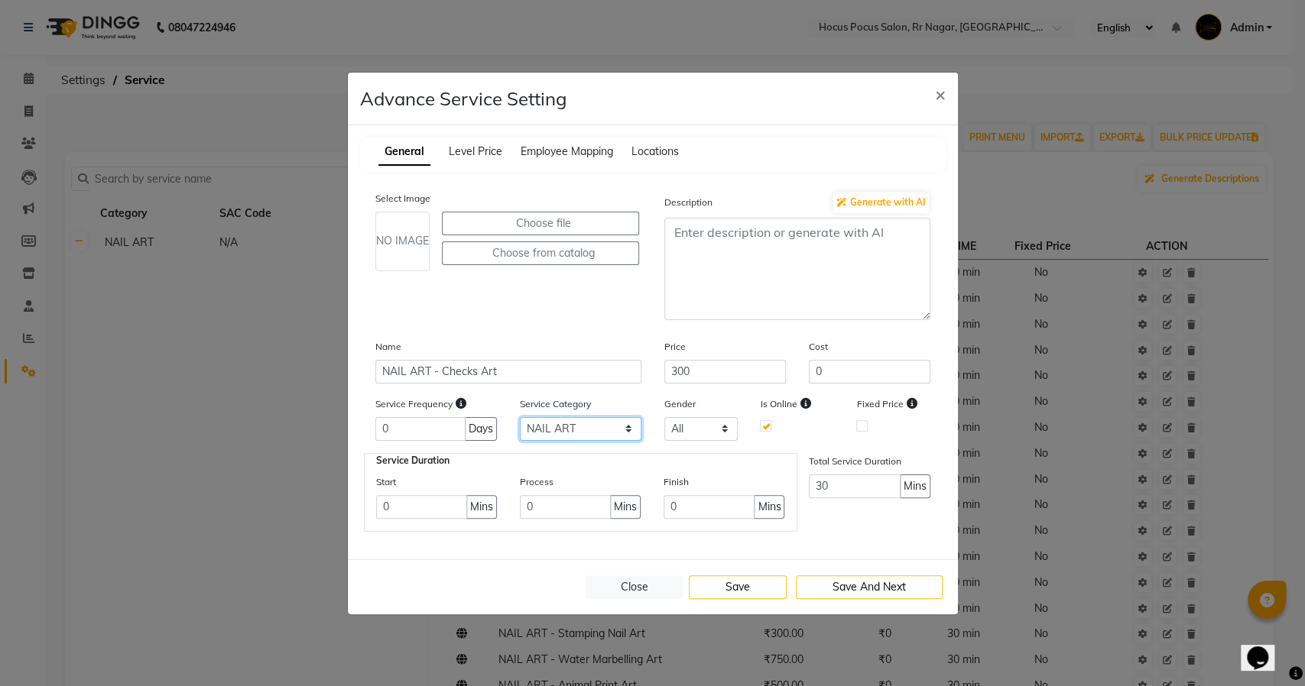
click at [587, 427] on select "Select NAIL ART GEL POLISH APPLICATION Packages" at bounding box center [581, 429] width 122 height 24
select select "3: 129458"
click at [520, 417] on select "Select NAIL ART GEL POLISH APPLICATION Packages" at bounding box center [581, 429] width 122 height 24
click at [734, 577] on button "Save" at bounding box center [738, 588] width 98 height 24
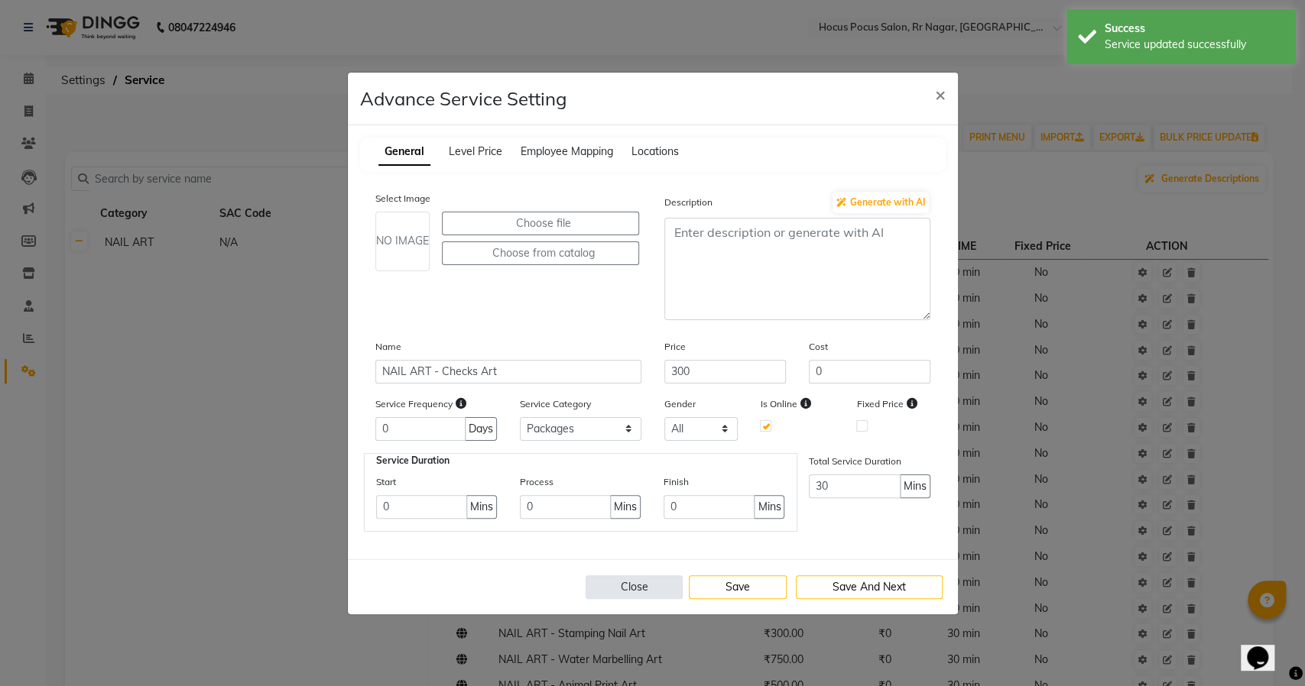
click at [631, 586] on button "Close" at bounding box center [635, 588] width 98 height 24
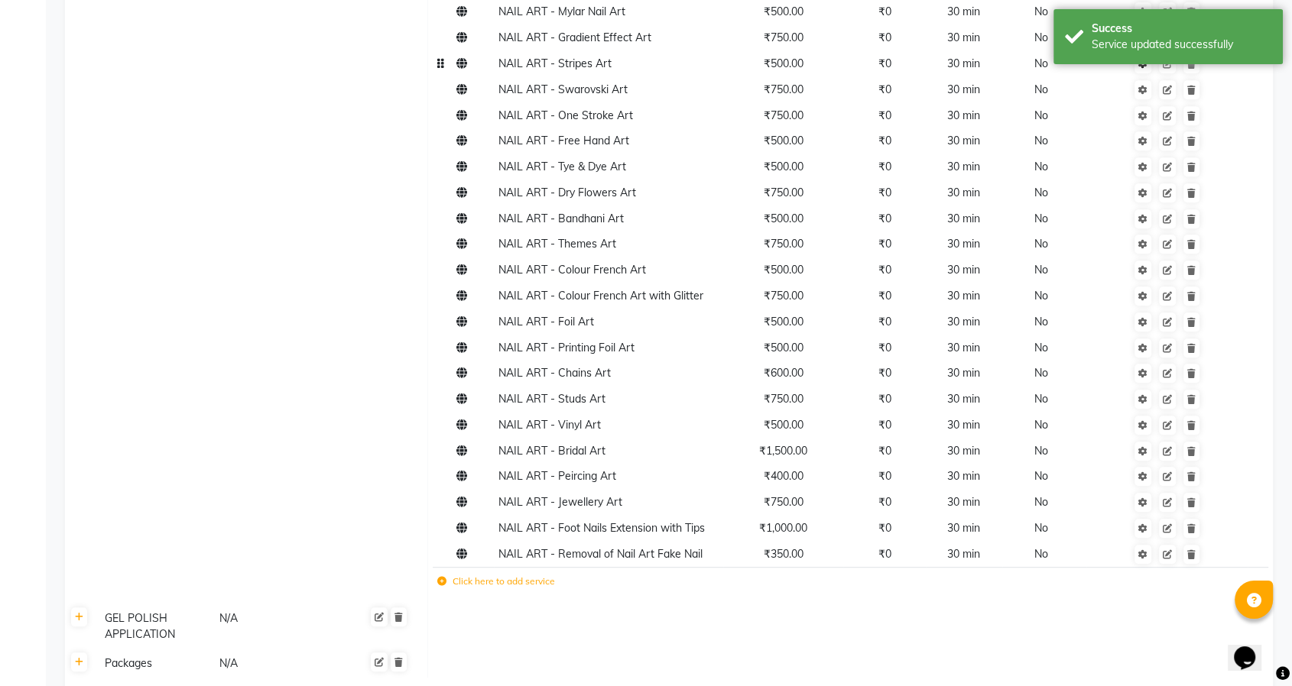
scroll to position [764, 0]
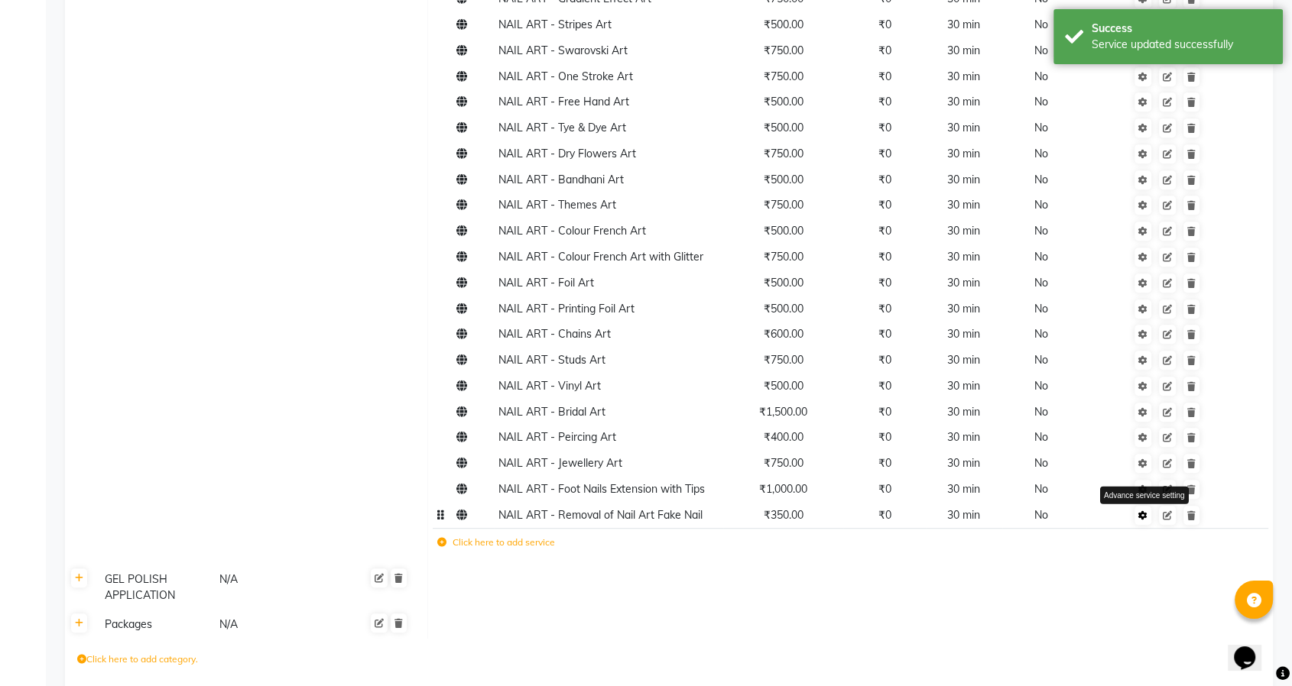
click at [1144, 513] on icon at bounding box center [1142, 515] width 9 height 9
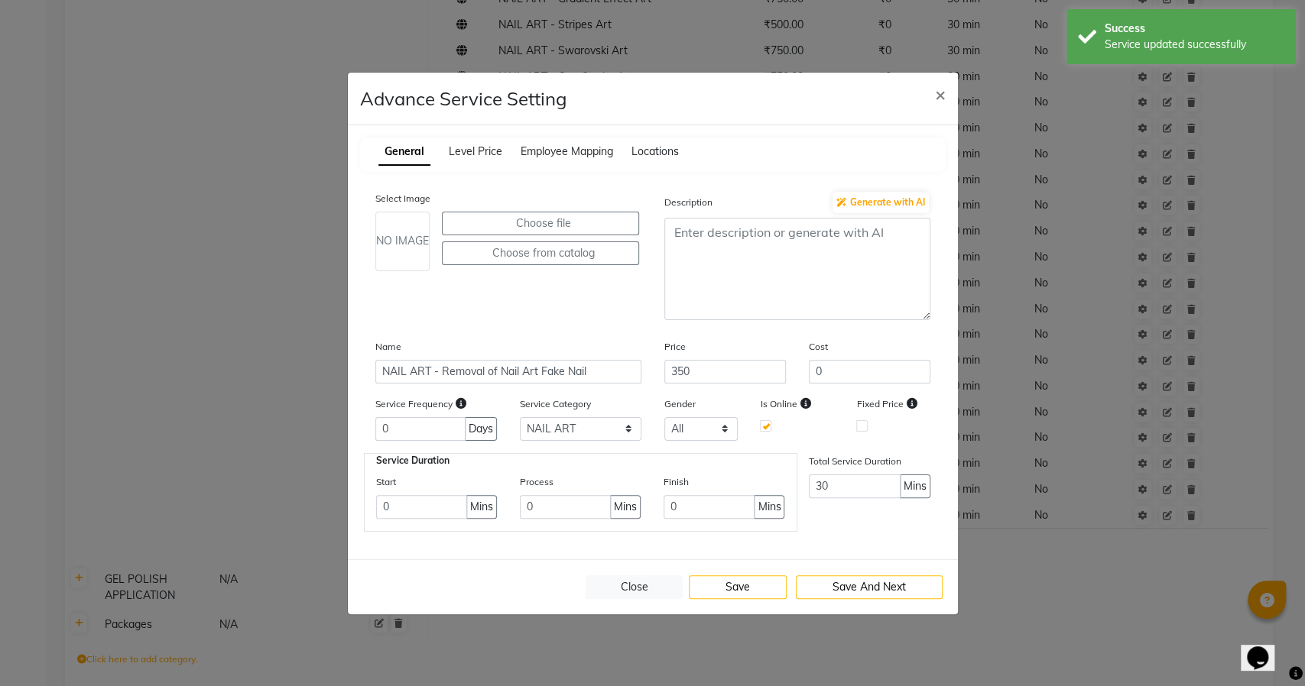
click at [574, 416] on div "Service Category Select NAIL ART GEL POLISH APPLICATION Packages" at bounding box center [580, 418] width 144 height 45
click at [574, 428] on select "Select NAIL ART GEL POLISH APPLICATION Packages" at bounding box center [581, 429] width 122 height 24
select select "3: 129458"
click at [520, 417] on select "Select NAIL ART GEL POLISH APPLICATION Packages" at bounding box center [581, 429] width 122 height 24
click at [741, 590] on button "Save" at bounding box center [738, 588] width 98 height 24
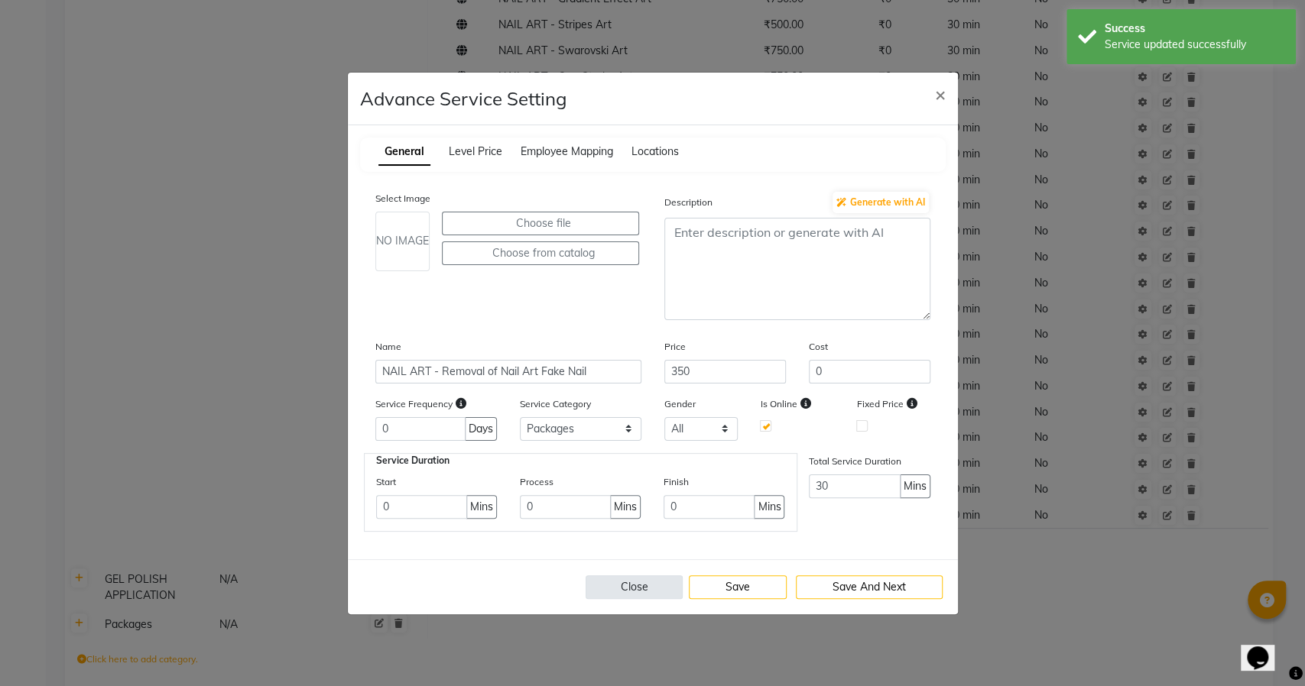
click at [647, 592] on button "Close" at bounding box center [635, 588] width 98 height 24
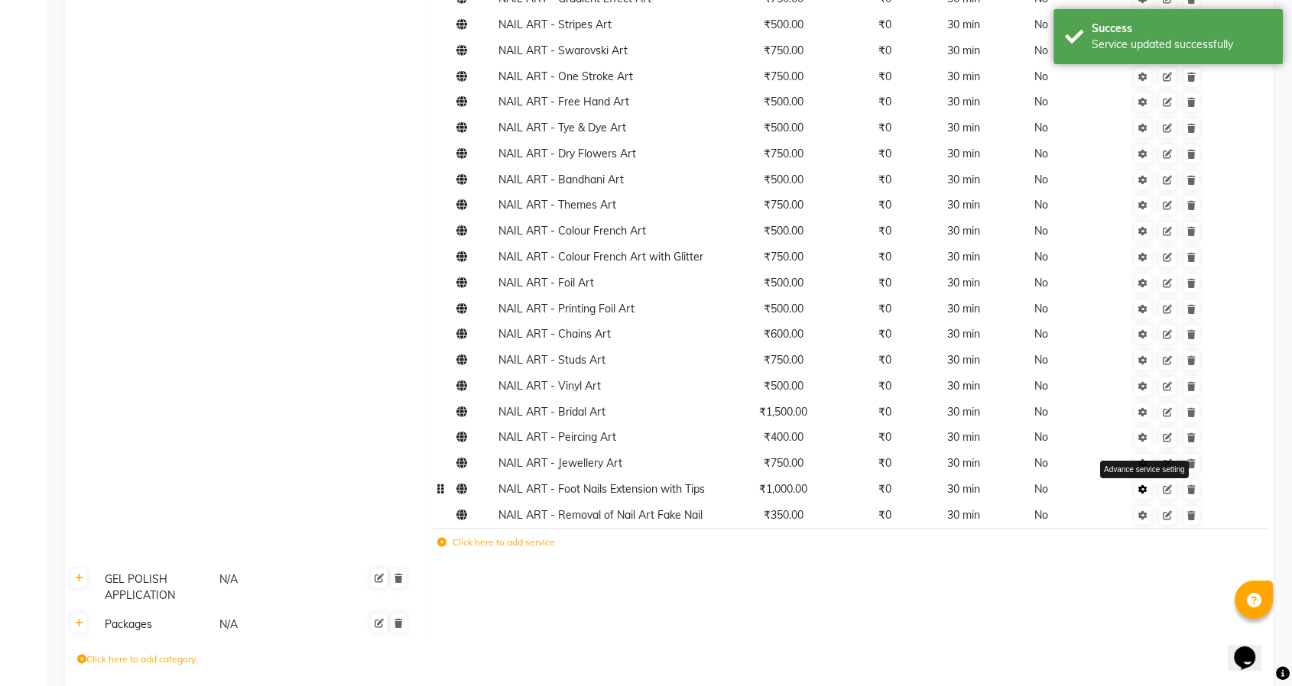
click at [1147, 489] on icon at bounding box center [1142, 489] width 9 height 9
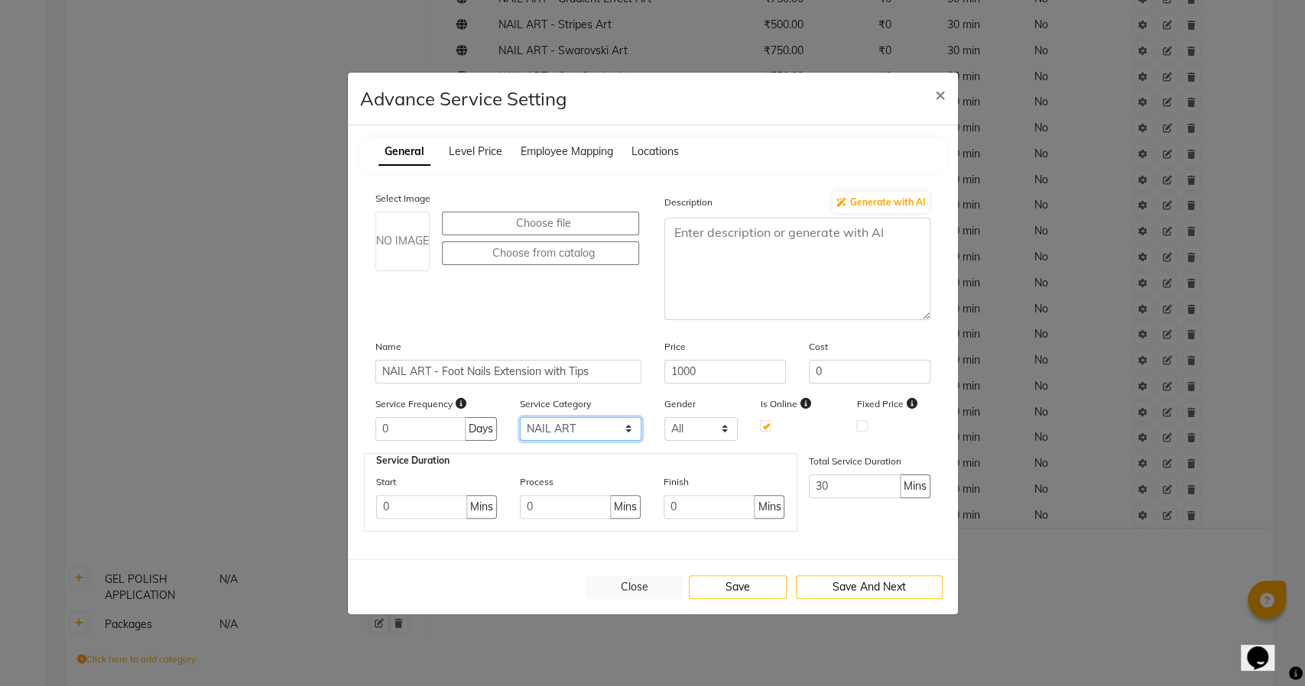
drag, startPoint x: 587, startPoint y: 429, endPoint x: 587, endPoint y: 438, distance: 9.2
click at [587, 429] on select "Select NAIL ART GEL POLISH APPLICATION Packages" at bounding box center [581, 429] width 122 height 24
select select "3: 129458"
click at [520, 417] on select "Select NAIL ART GEL POLISH APPLICATION Packages" at bounding box center [581, 429] width 122 height 24
click at [738, 586] on button "Save" at bounding box center [738, 588] width 98 height 24
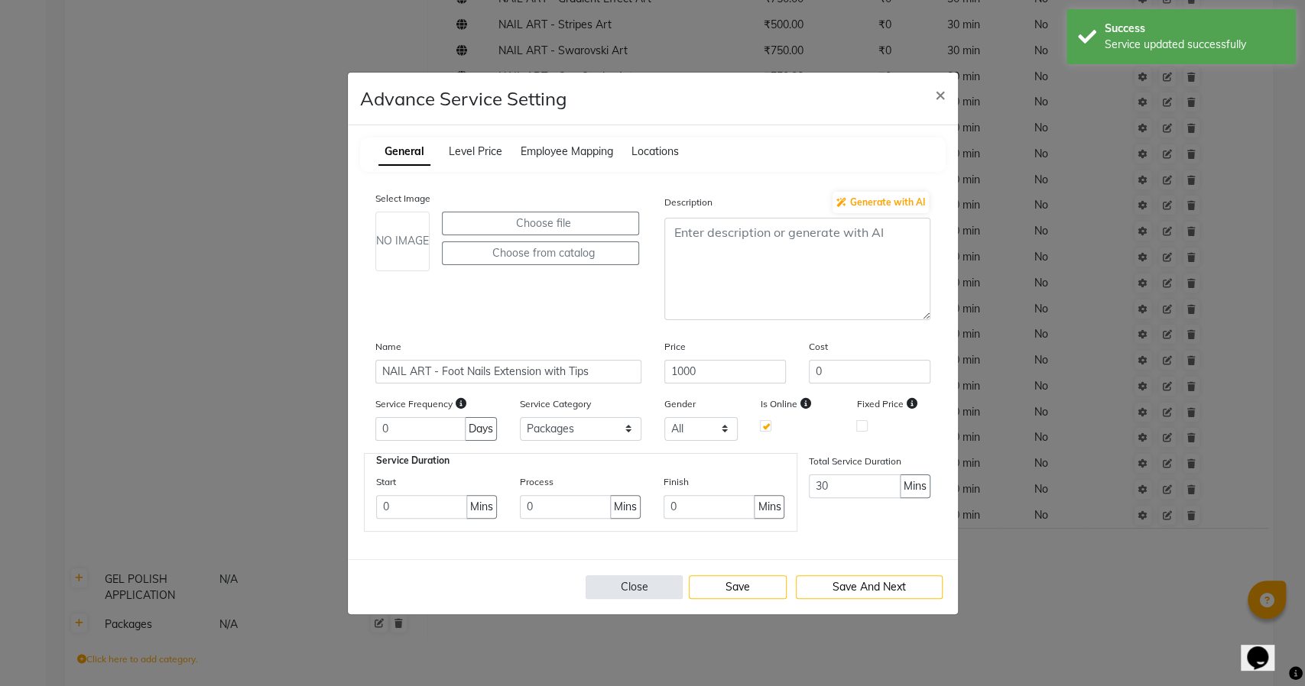
click at [619, 590] on button "Close" at bounding box center [635, 588] width 98 height 24
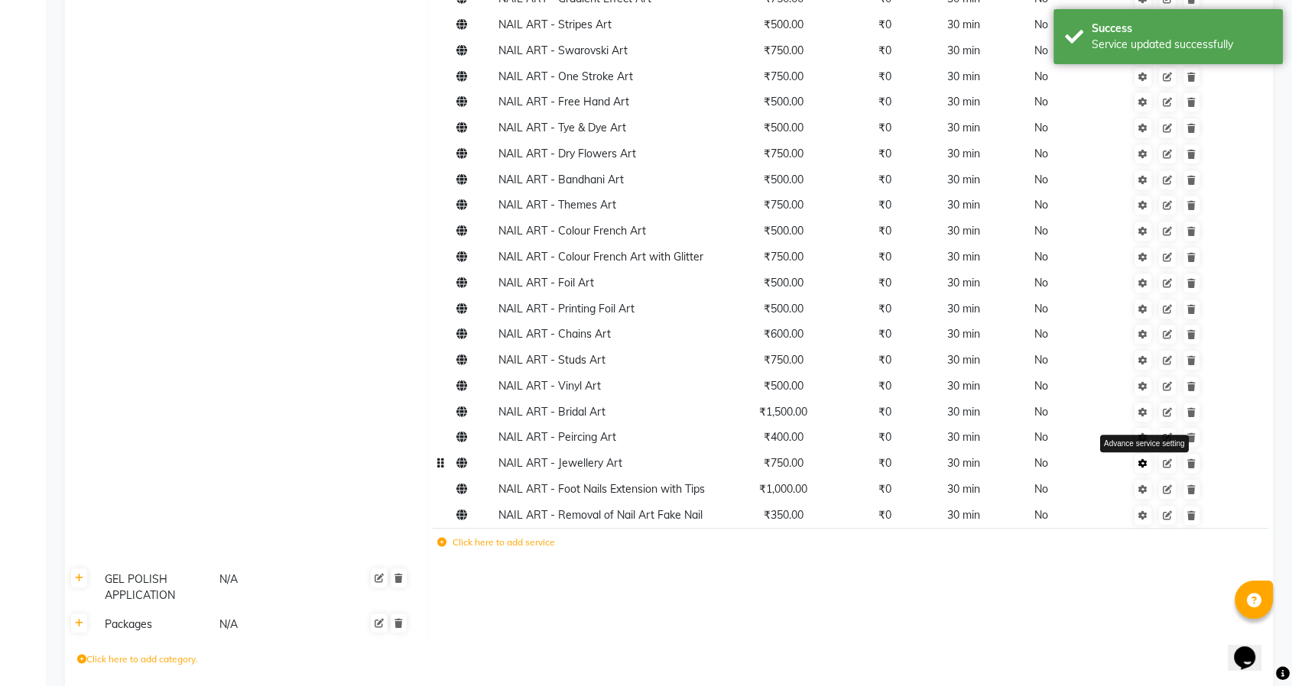
click at [1146, 463] on icon at bounding box center [1142, 463] width 9 height 9
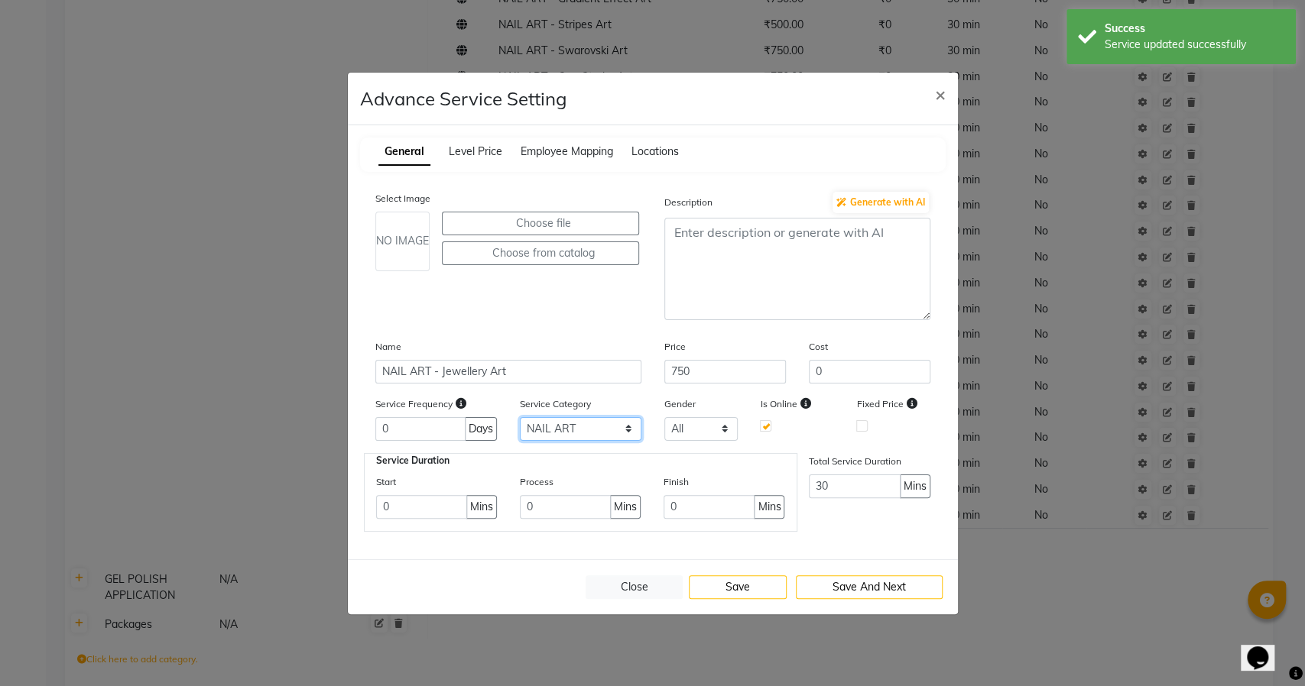
click at [612, 424] on select "Select NAIL ART GEL POLISH APPLICATION Packages" at bounding box center [581, 429] width 122 height 24
select select "3: 129458"
click at [520, 417] on select "Select NAIL ART GEL POLISH APPLICATION Packages" at bounding box center [581, 429] width 122 height 24
click at [733, 588] on button "Save" at bounding box center [738, 588] width 98 height 24
click at [628, 584] on button "Close" at bounding box center [635, 588] width 98 height 24
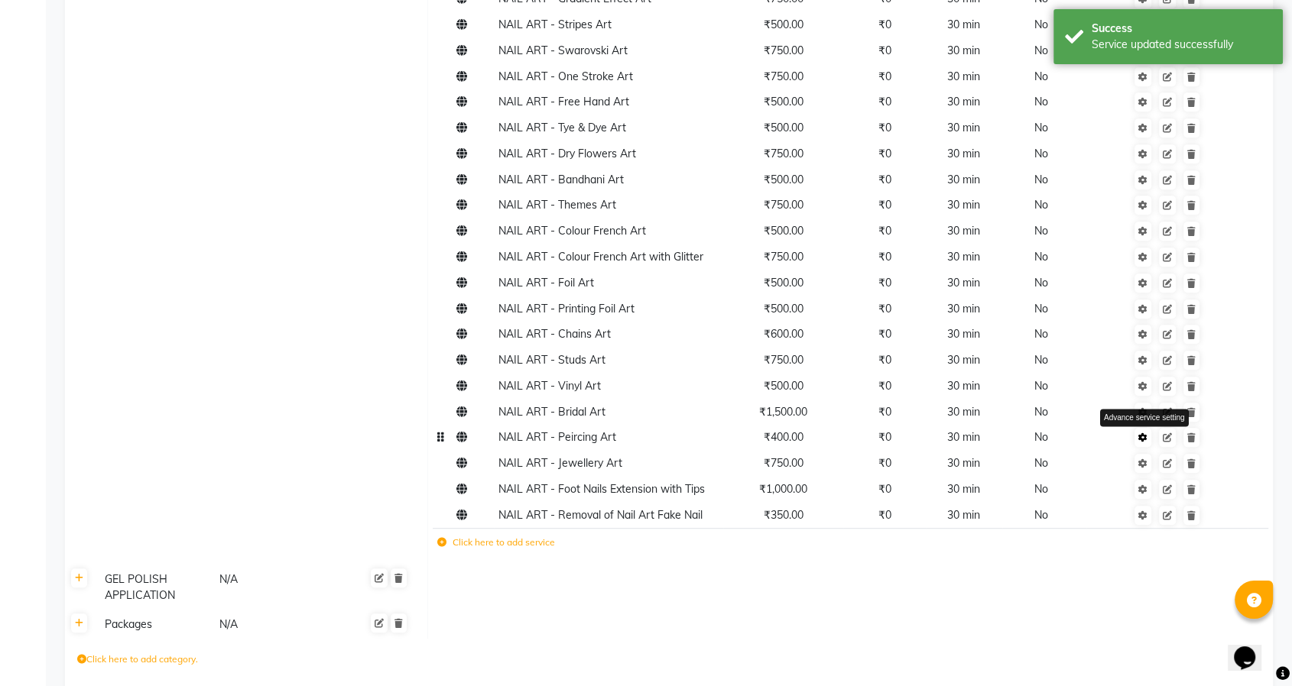
click at [1144, 437] on icon at bounding box center [1142, 437] width 9 height 9
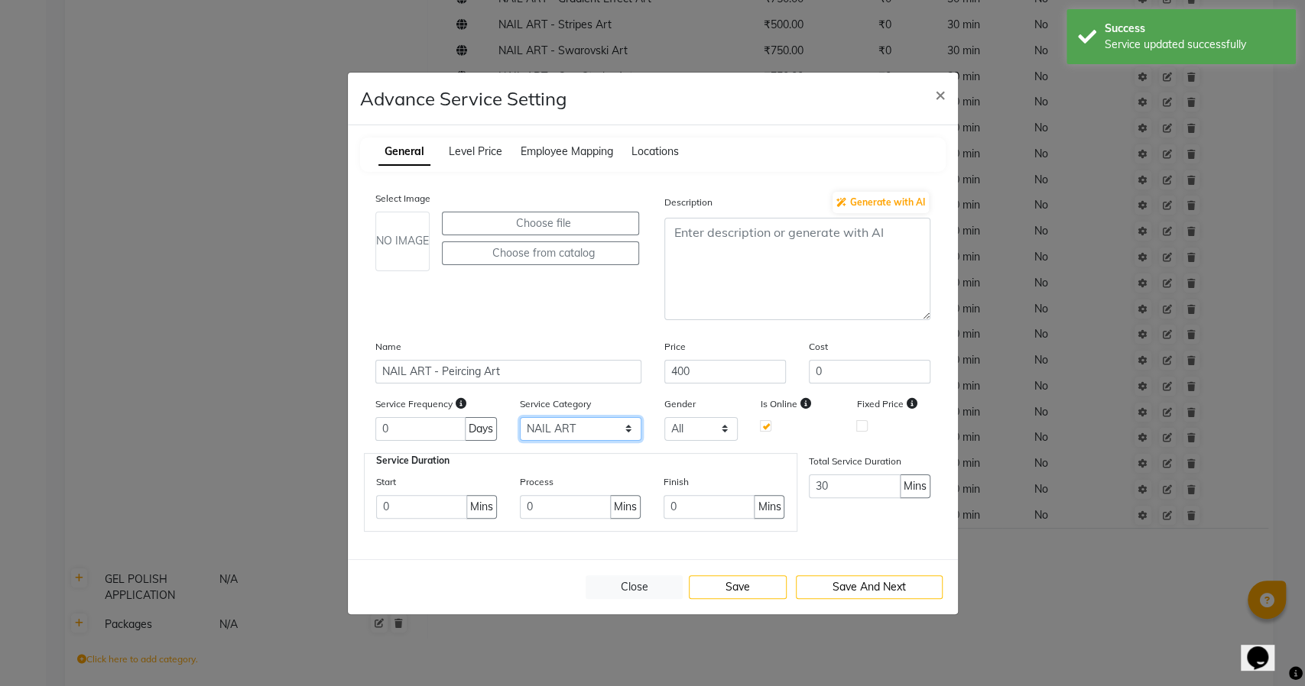
click at [582, 433] on select "Select NAIL ART GEL POLISH APPLICATION Packages" at bounding box center [581, 429] width 122 height 24
select select "3: 129458"
click at [520, 417] on select "Select NAIL ART GEL POLISH APPLICATION Packages" at bounding box center [581, 429] width 122 height 24
click at [731, 580] on button "Save" at bounding box center [738, 588] width 98 height 24
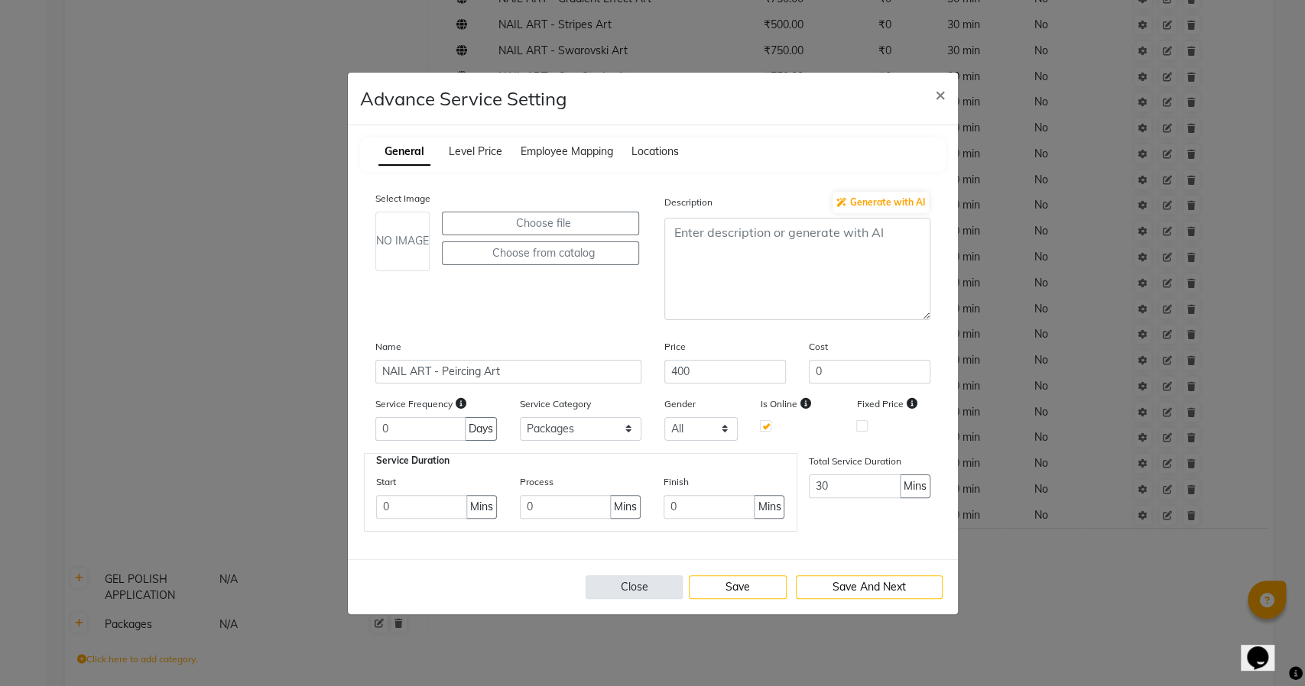
click at [613, 583] on button "Close" at bounding box center [635, 588] width 98 height 24
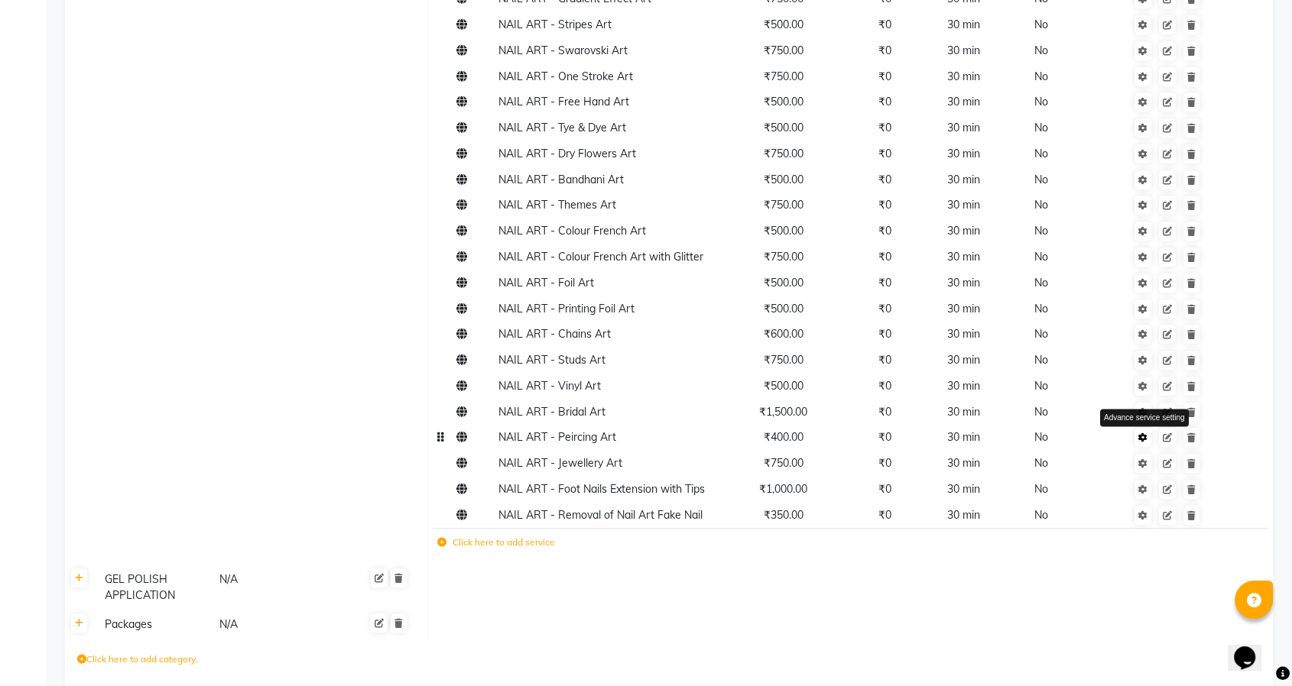
click at [1144, 437] on icon at bounding box center [1142, 437] width 9 height 9
select select "3: 129458"
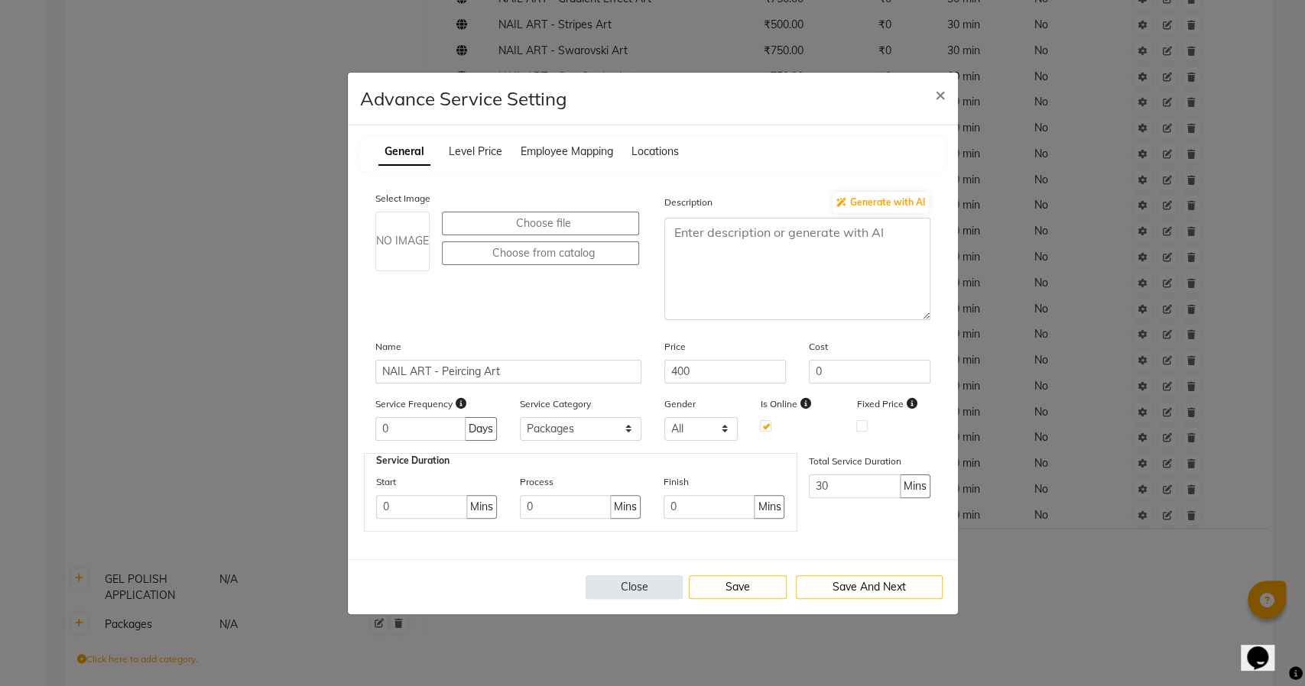
click at [629, 586] on button "Close" at bounding box center [635, 588] width 98 height 24
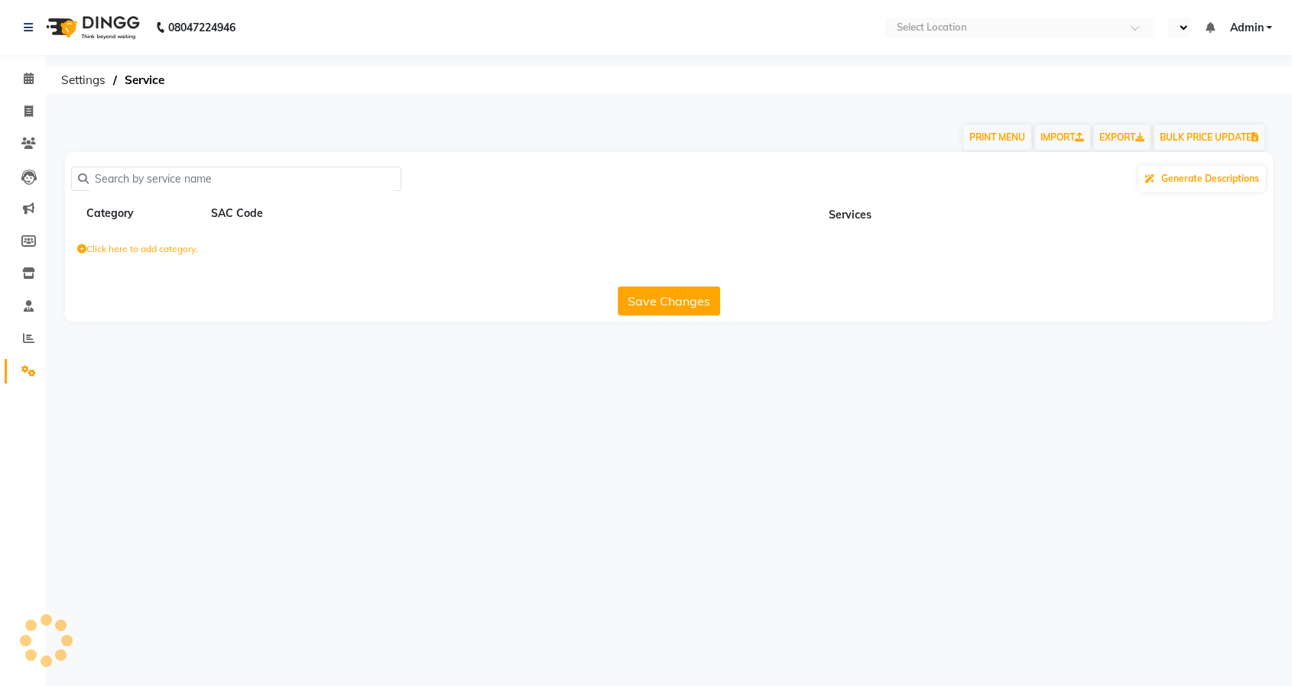
select select "en"
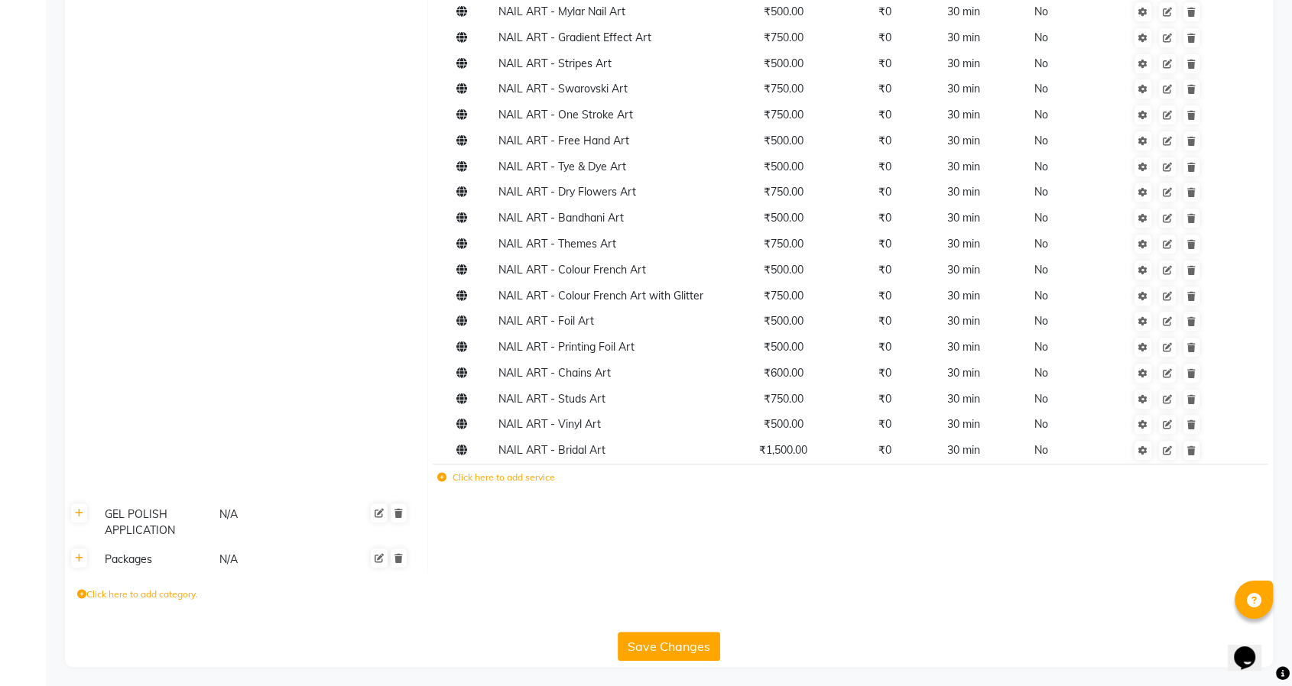
scroll to position [548, 0]
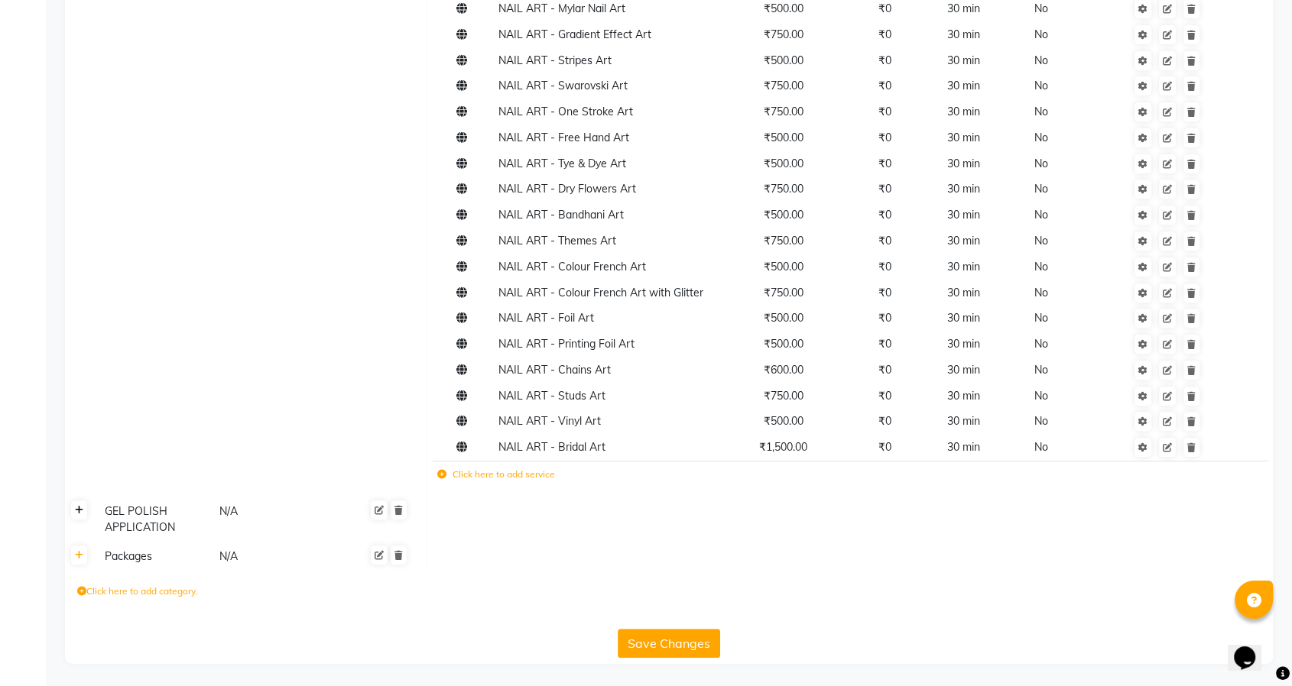
click at [79, 512] on icon at bounding box center [79, 510] width 8 height 9
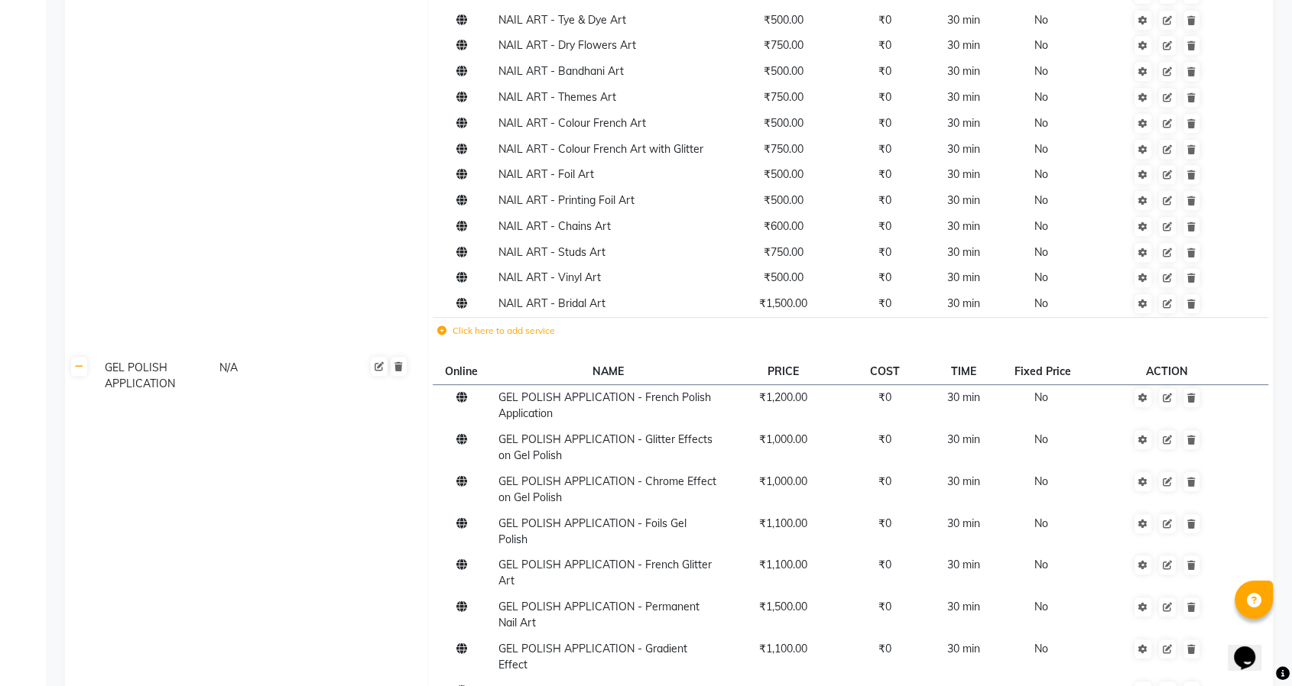
scroll to position [683, 0]
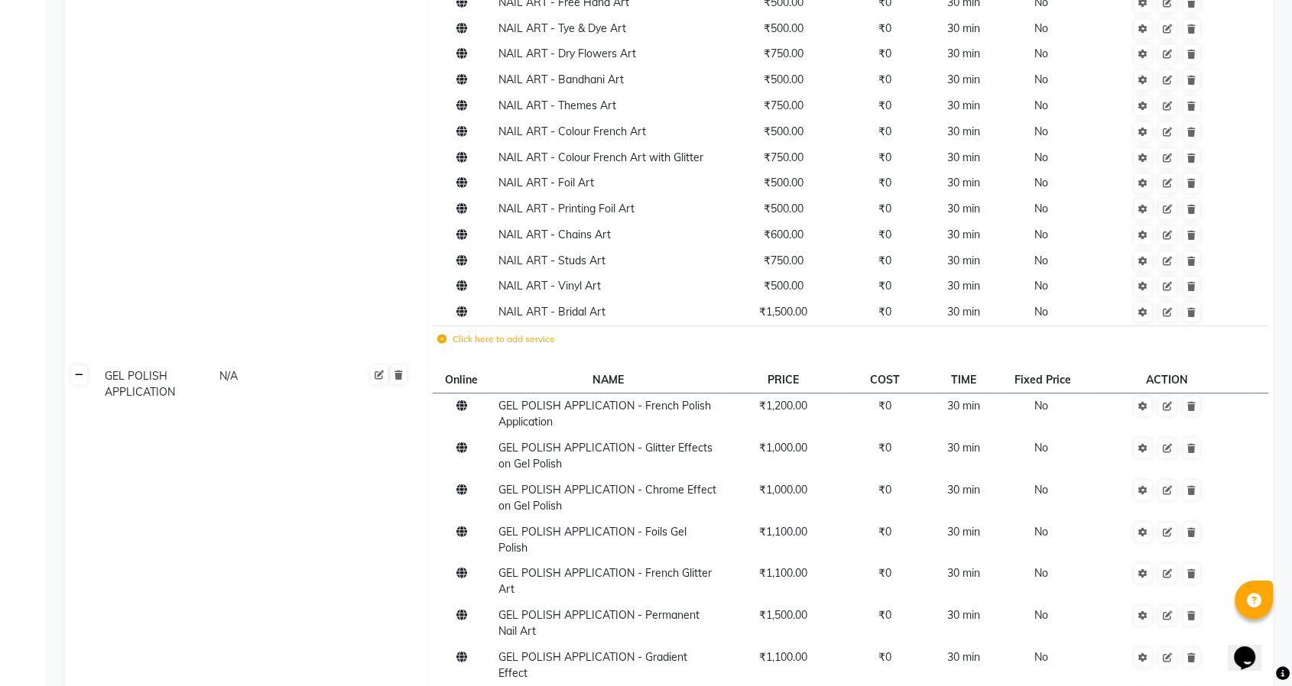
click at [82, 376] on icon at bounding box center [79, 375] width 8 height 9
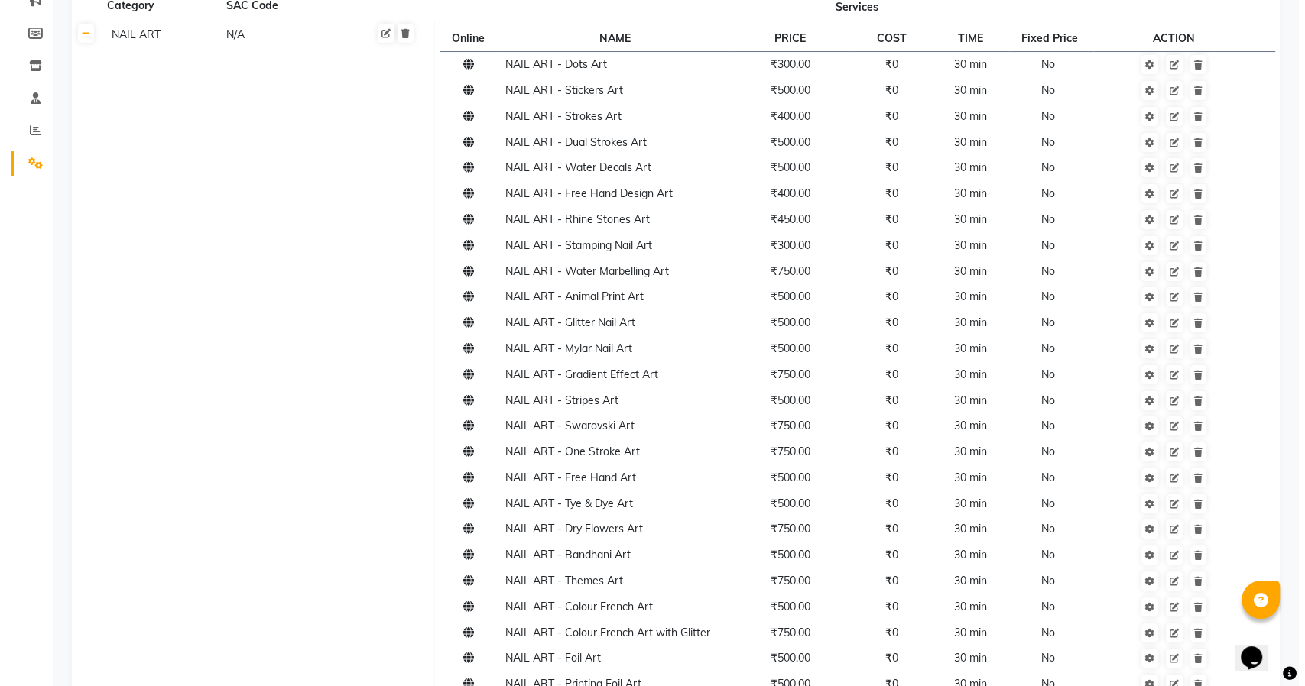
scroll to position [0, 0]
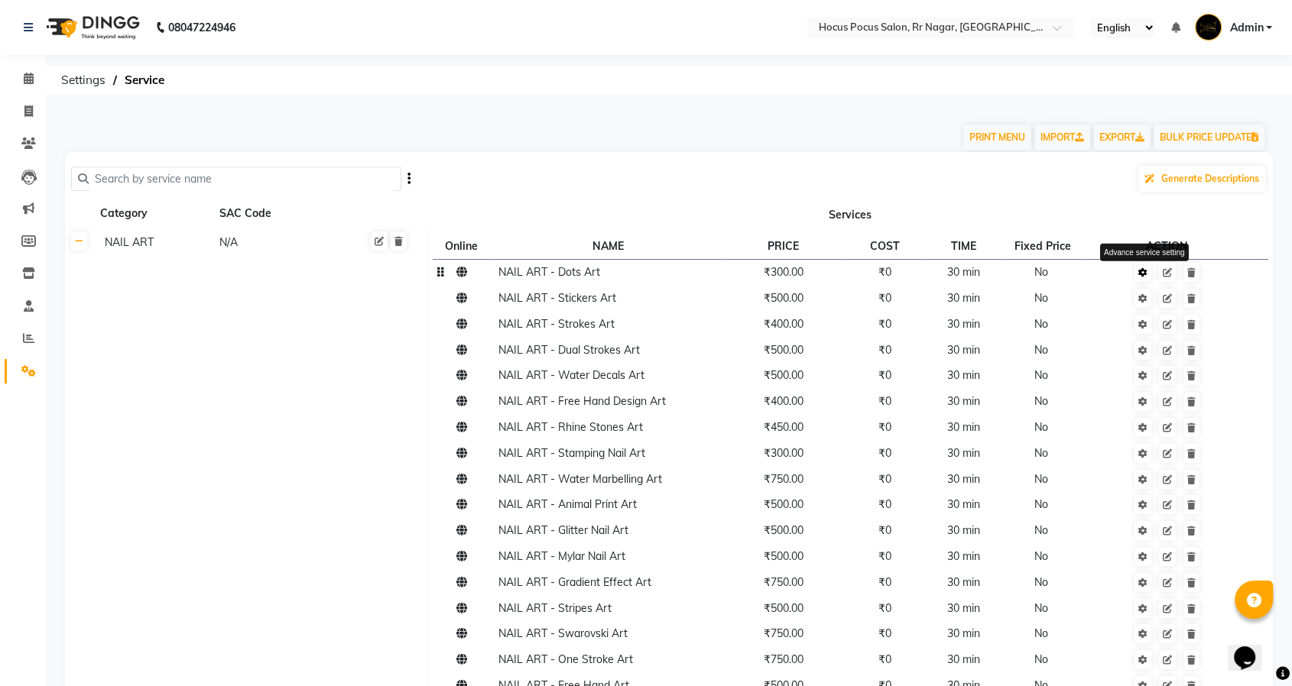
click at [1146, 274] on icon at bounding box center [1142, 272] width 9 height 9
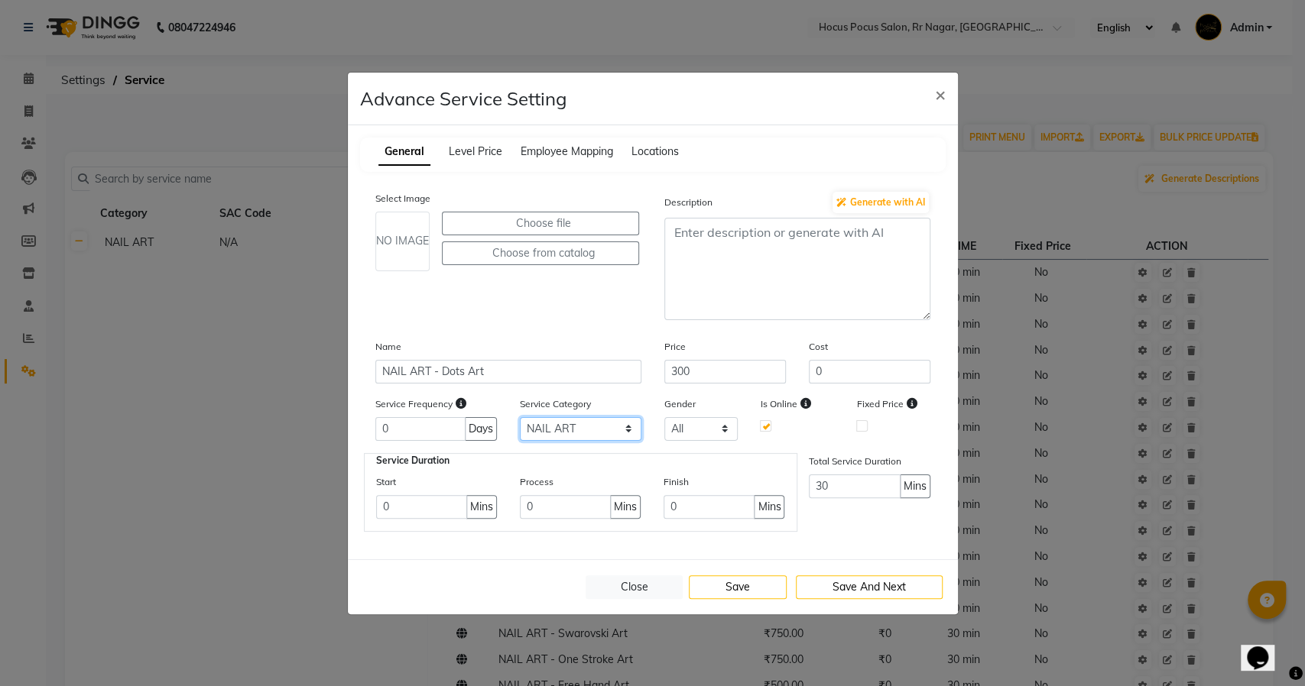
drag, startPoint x: 583, startPoint y: 428, endPoint x: 578, endPoint y: 437, distance: 10.6
click at [583, 428] on select "Select NAIL ART GEL POLISH APPLICATION Packages" at bounding box center [581, 429] width 122 height 24
select select "3: 129458"
click at [520, 417] on select "Select NAIL ART GEL POLISH APPLICATION Packages" at bounding box center [581, 429] width 122 height 24
click at [735, 586] on button "Save" at bounding box center [738, 588] width 98 height 24
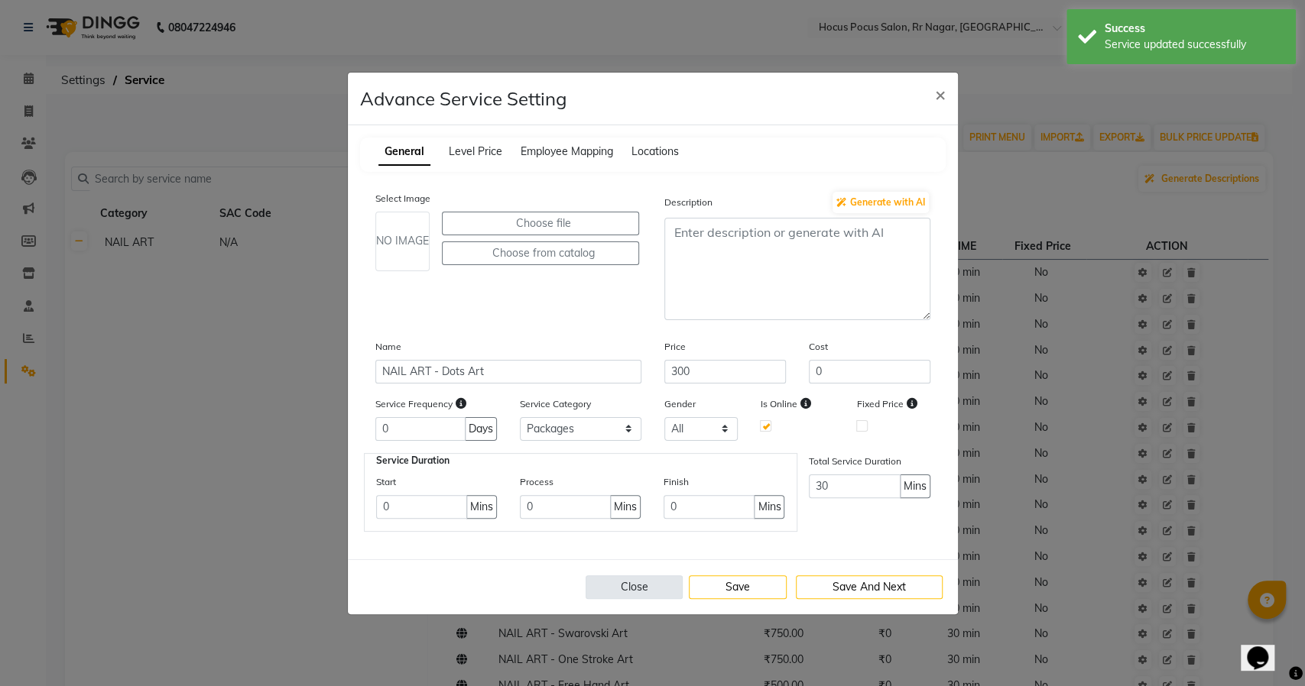
click at [613, 585] on button "Close" at bounding box center [635, 588] width 98 height 24
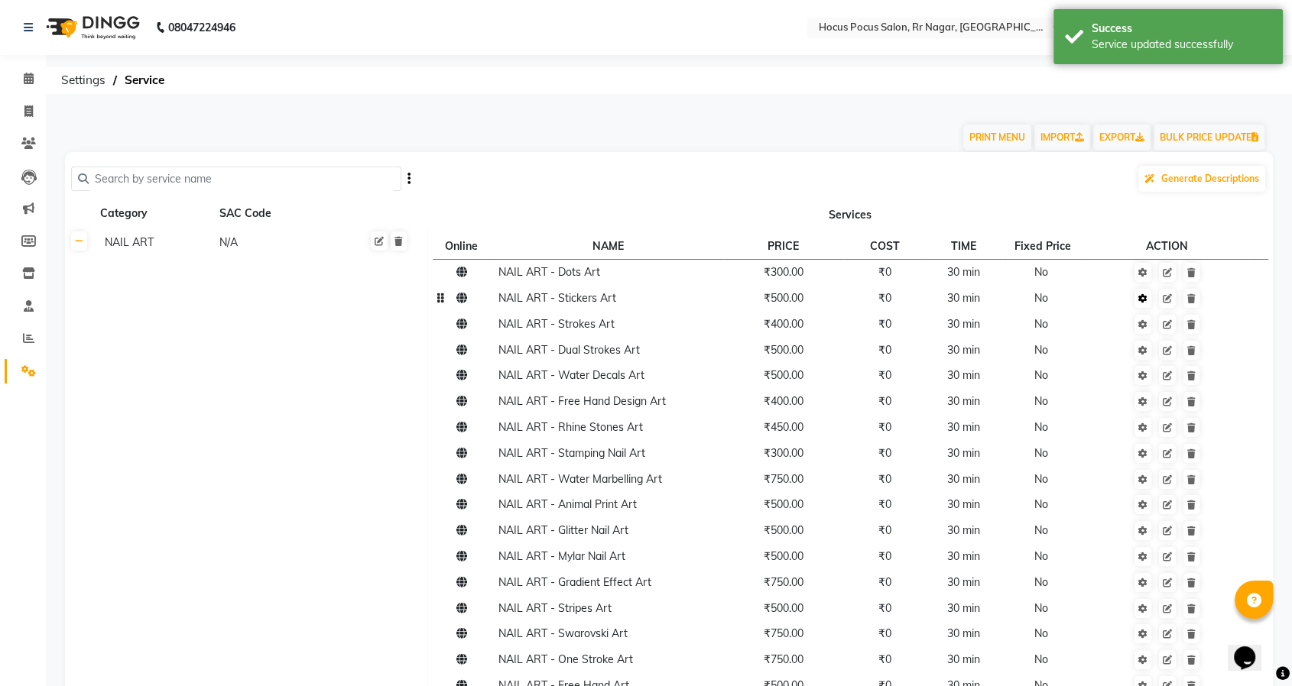
click at [1143, 292] on link at bounding box center [1142, 298] width 17 height 19
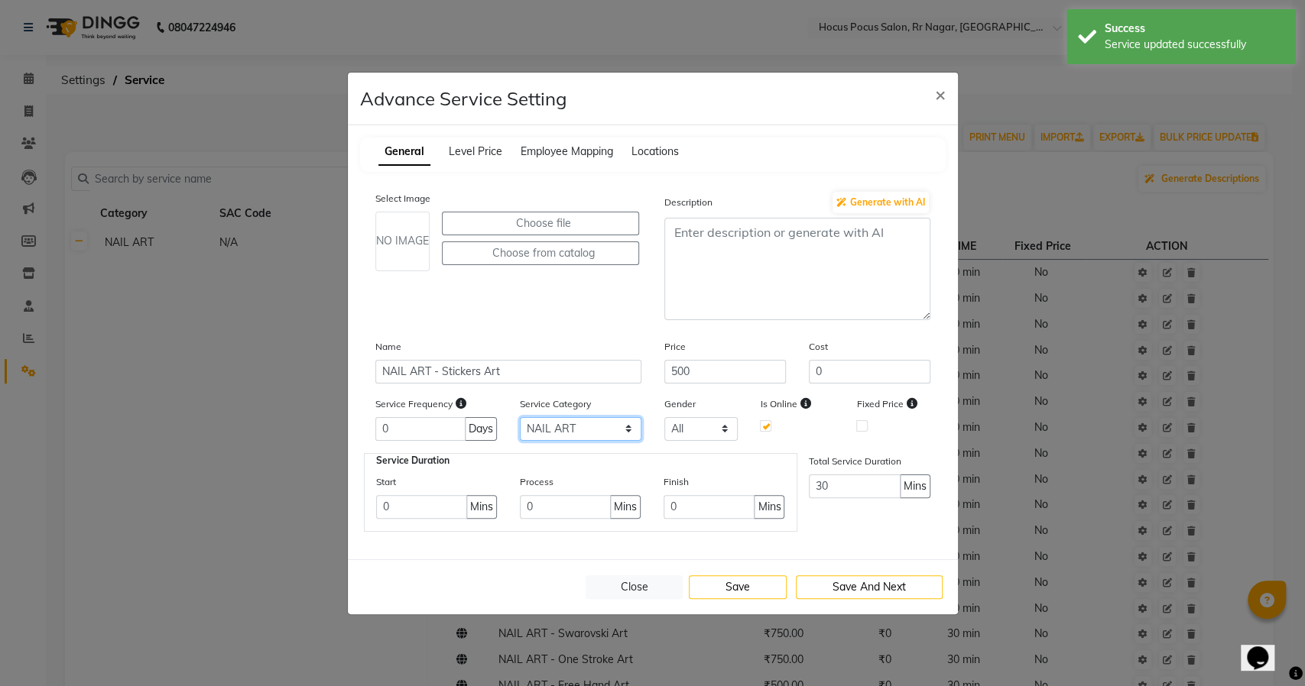
click at [577, 430] on select "Select NAIL ART GEL POLISH APPLICATION Packages" at bounding box center [581, 429] width 122 height 24
select select "3: 129458"
click at [520, 417] on select "Select NAIL ART GEL POLISH APPLICATION Packages" at bounding box center [581, 429] width 122 height 24
click at [751, 586] on button "Save" at bounding box center [738, 588] width 98 height 24
click at [621, 586] on button "Close" at bounding box center [635, 588] width 98 height 24
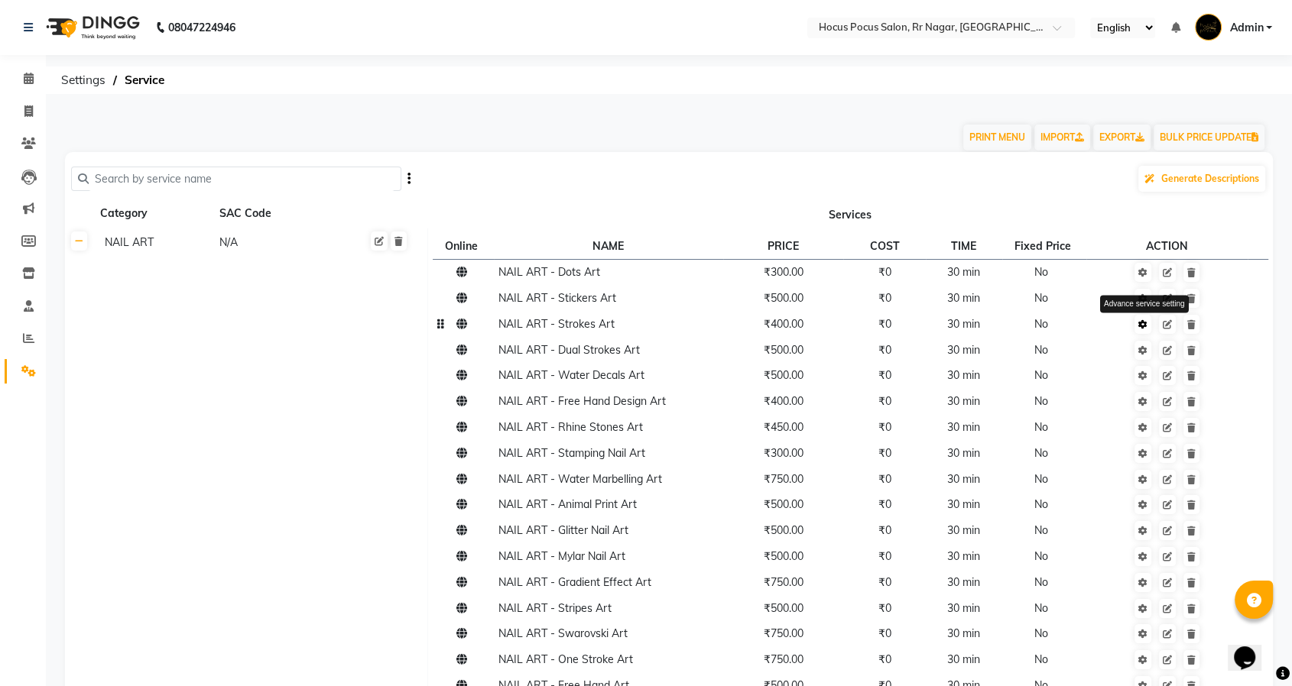
click at [1141, 323] on icon at bounding box center [1142, 324] width 9 height 9
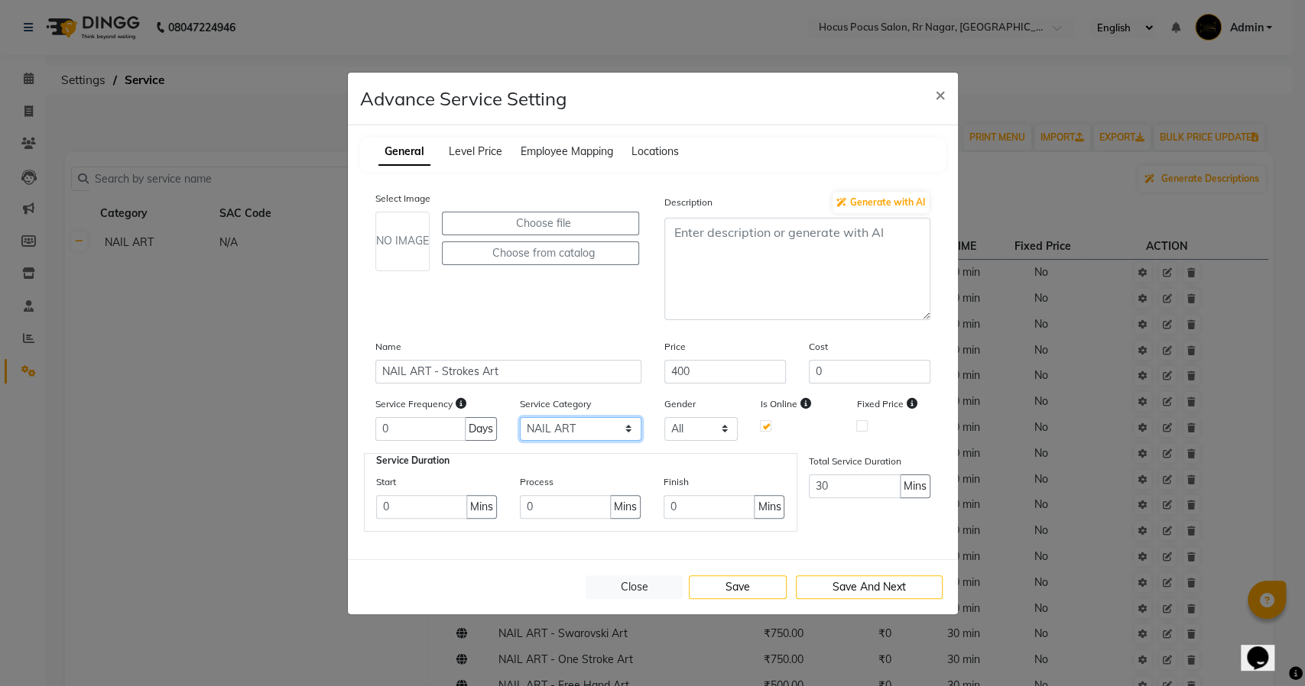
click at [569, 422] on select "Select NAIL ART GEL POLISH APPLICATION Packages" at bounding box center [581, 429] width 122 height 24
select select "3: 129458"
click at [520, 417] on select "Select NAIL ART GEL POLISH APPLICATION Packages" at bounding box center [581, 429] width 122 height 24
click at [748, 595] on button "Save" at bounding box center [738, 588] width 98 height 24
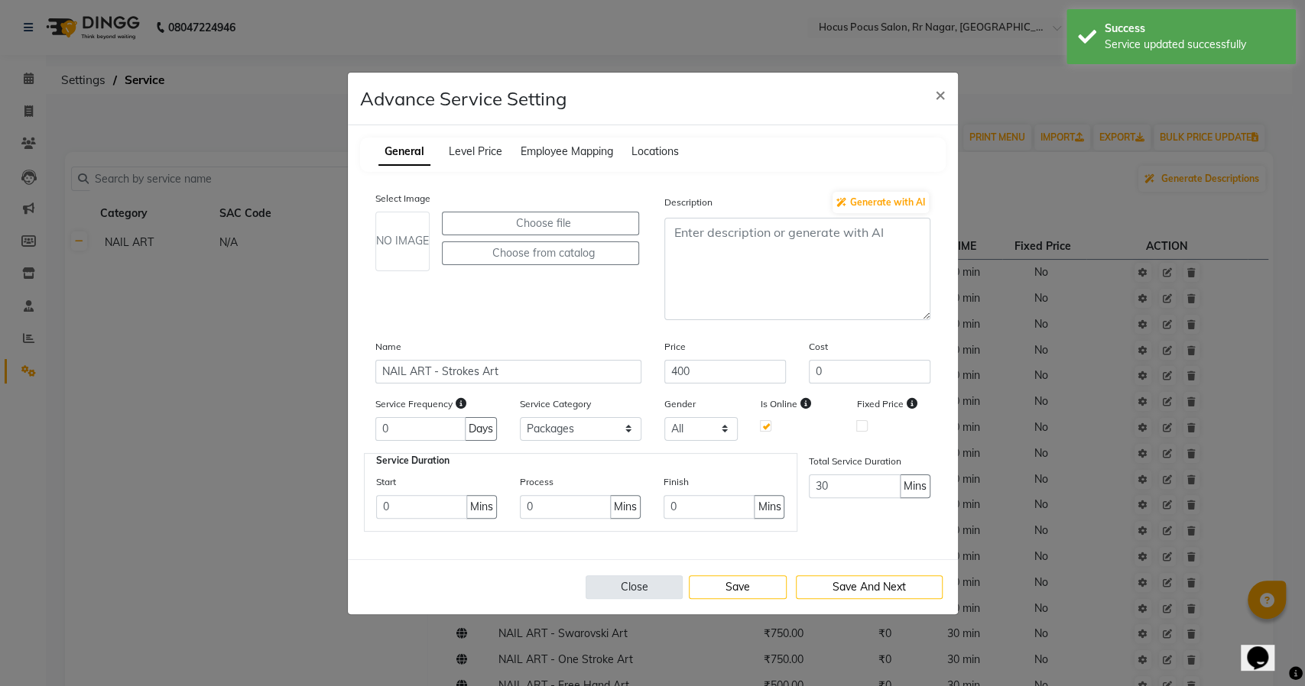
click at [600, 596] on button "Close" at bounding box center [635, 588] width 98 height 24
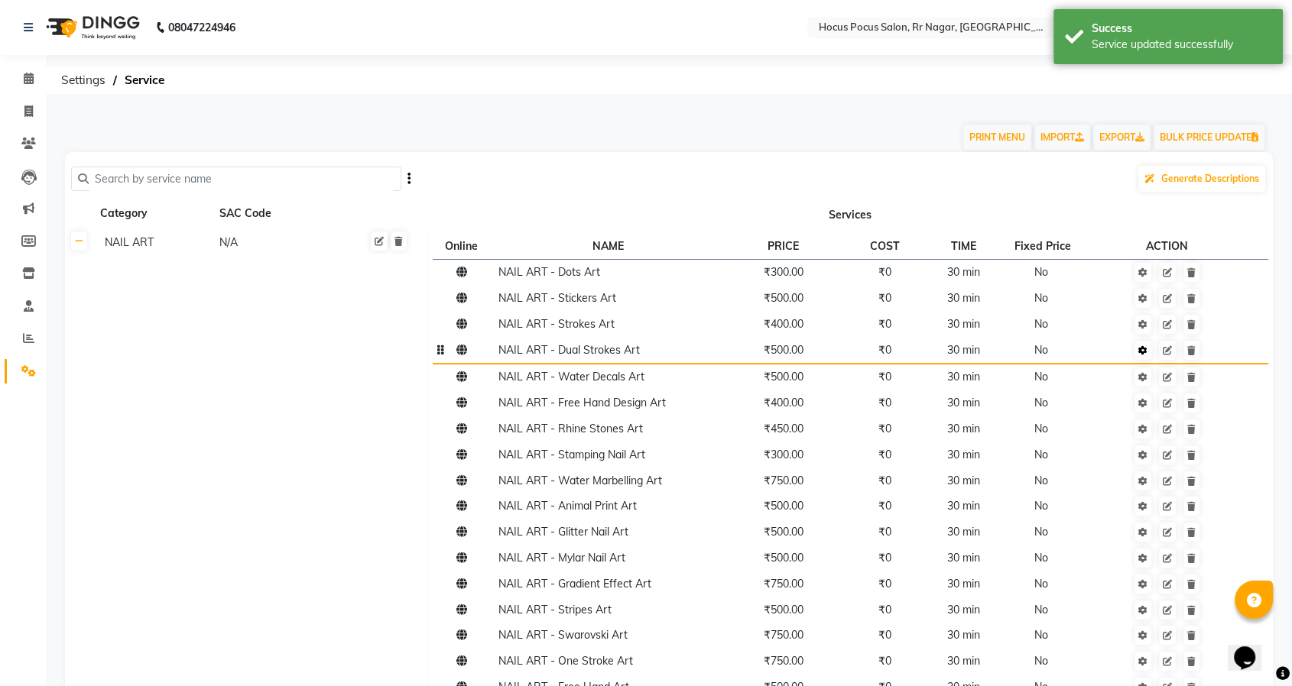
click at [1145, 354] on icon at bounding box center [1142, 350] width 9 height 9
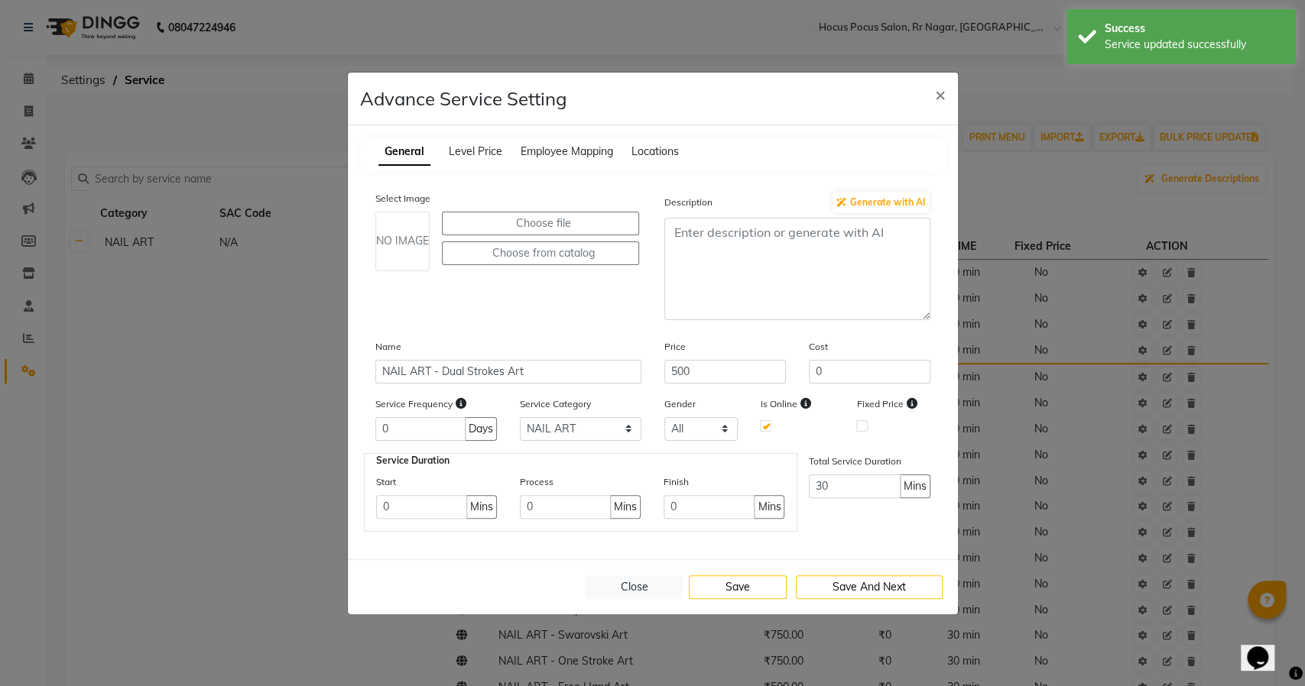
click at [576, 412] on div "Service Category Select NAIL ART GEL POLISH APPLICATION Packages" at bounding box center [580, 418] width 144 height 45
click at [578, 424] on select "Select NAIL ART GEL POLISH APPLICATION Packages" at bounding box center [581, 429] width 122 height 24
select select "3: 129458"
click at [520, 417] on select "Select NAIL ART GEL POLISH APPLICATION Packages" at bounding box center [581, 429] width 122 height 24
click at [725, 582] on button "Save" at bounding box center [738, 588] width 98 height 24
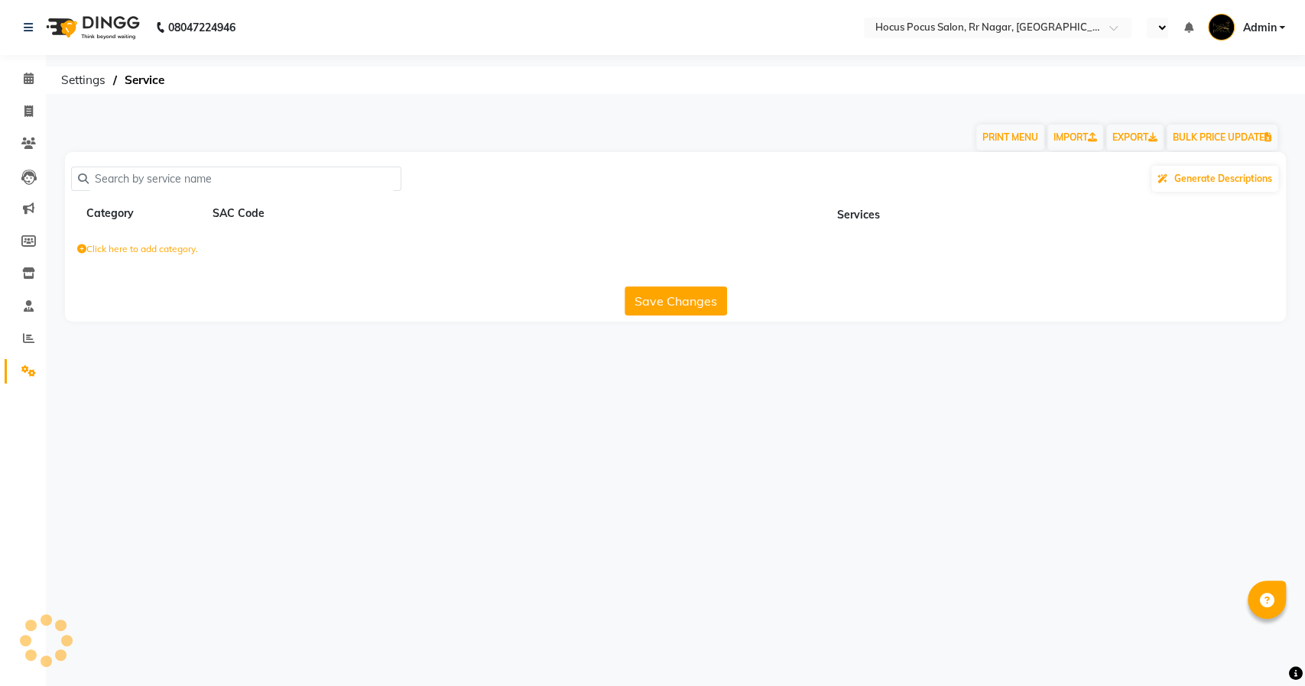
select select "en"
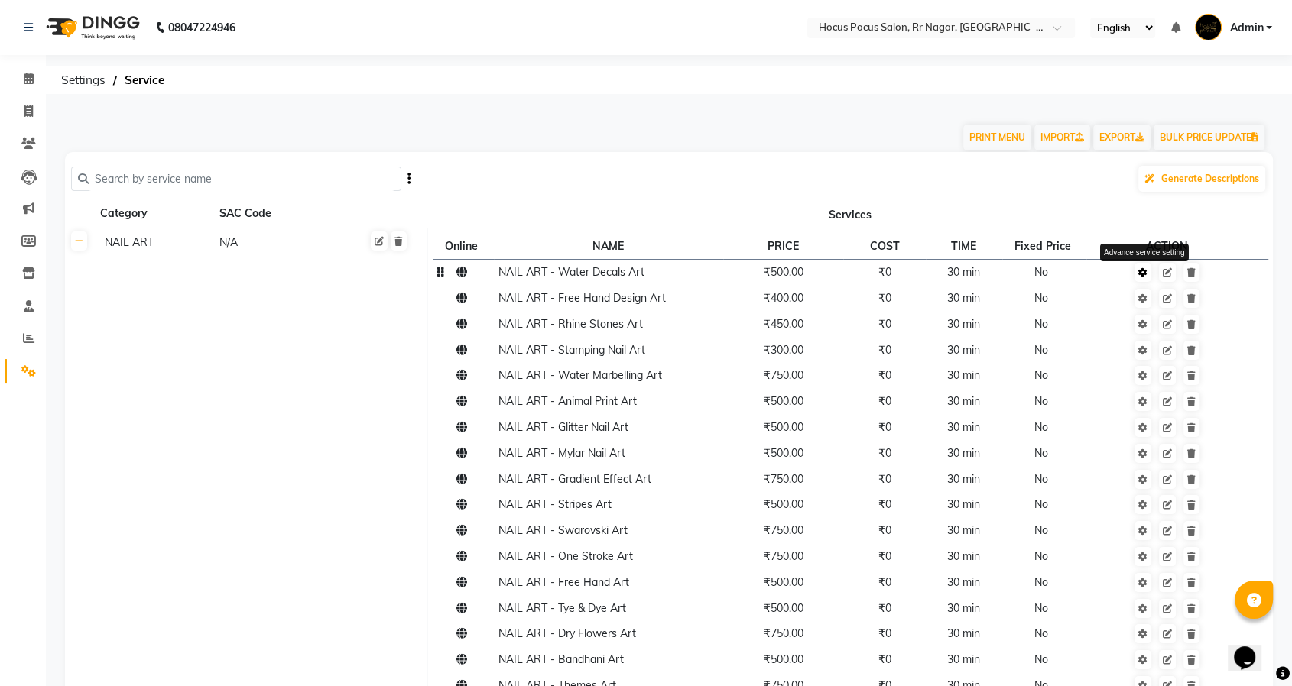
click at [1138, 272] on icon at bounding box center [1142, 272] width 9 height 9
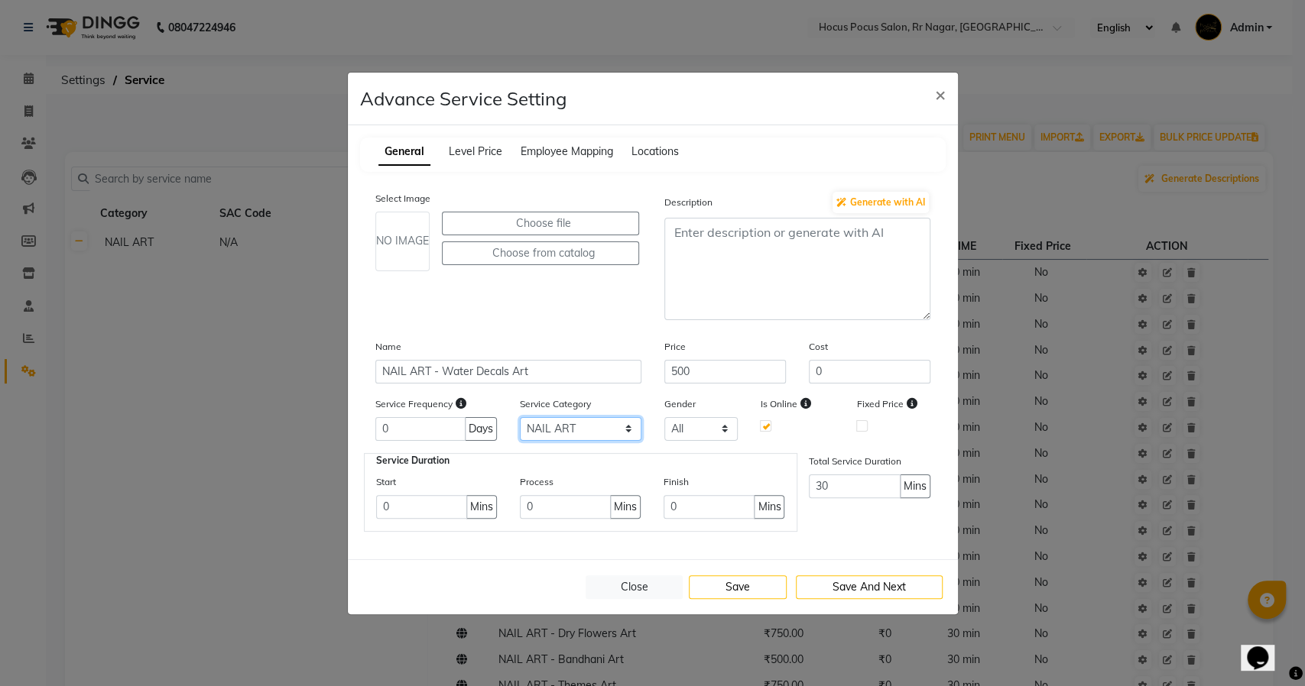
drag, startPoint x: 563, startPoint y: 428, endPoint x: 568, endPoint y: 435, distance: 8.7
click at [563, 428] on select "Select NAIL ART GEL POLISH APPLICATION Packages" at bounding box center [581, 429] width 122 height 24
select select "3: 129458"
click at [520, 417] on select "Select NAIL ART GEL POLISH APPLICATION Packages" at bounding box center [581, 429] width 122 height 24
click at [742, 584] on button "Save" at bounding box center [738, 588] width 98 height 24
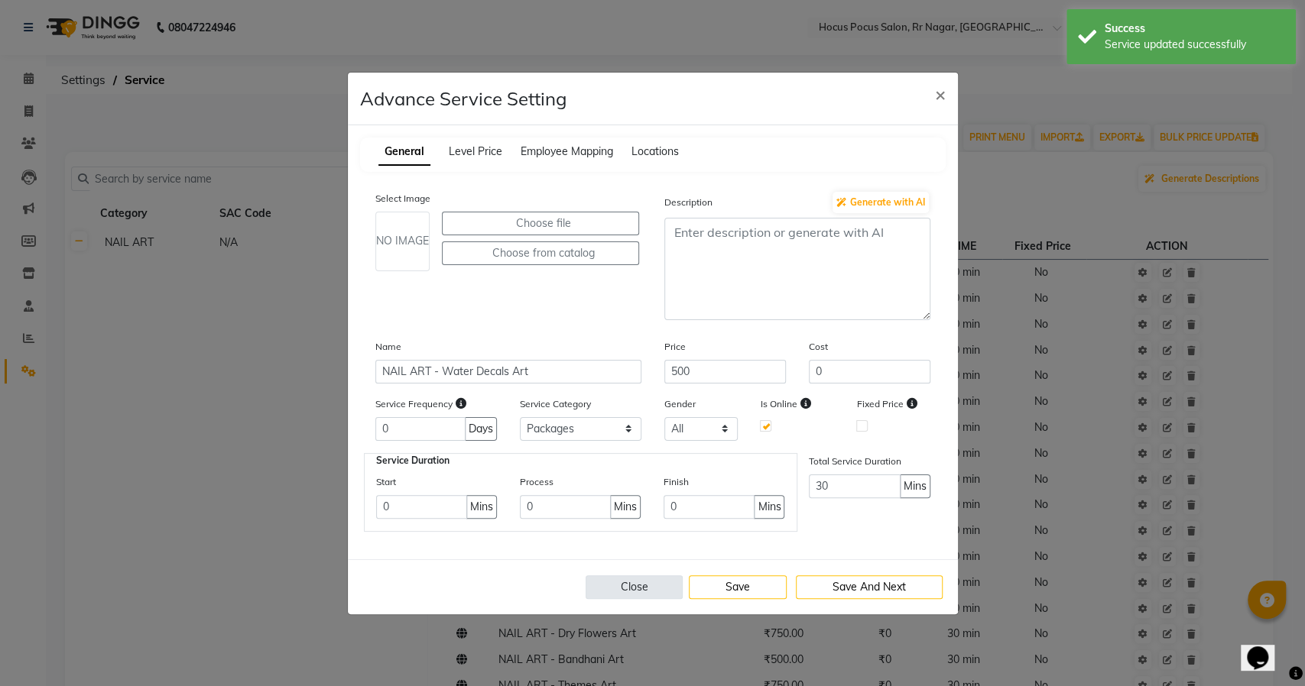
click at [653, 584] on button "Close" at bounding box center [635, 588] width 98 height 24
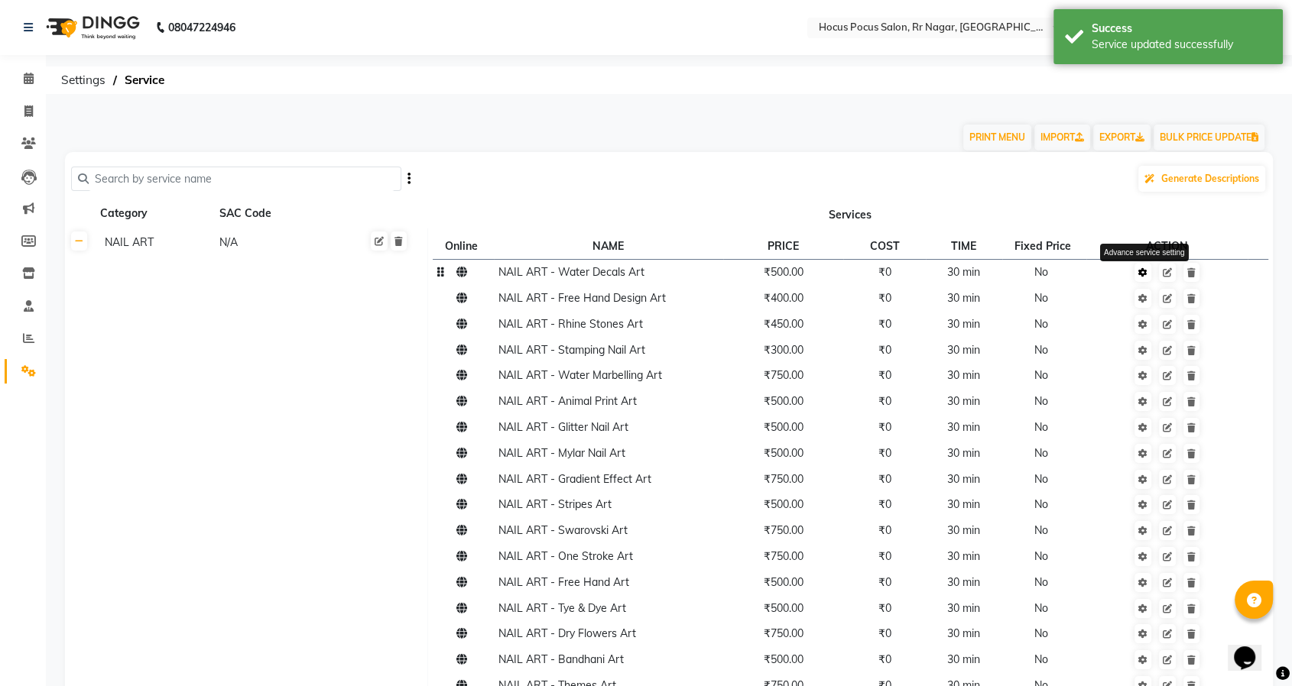
click at [1139, 272] on icon at bounding box center [1142, 272] width 9 height 9
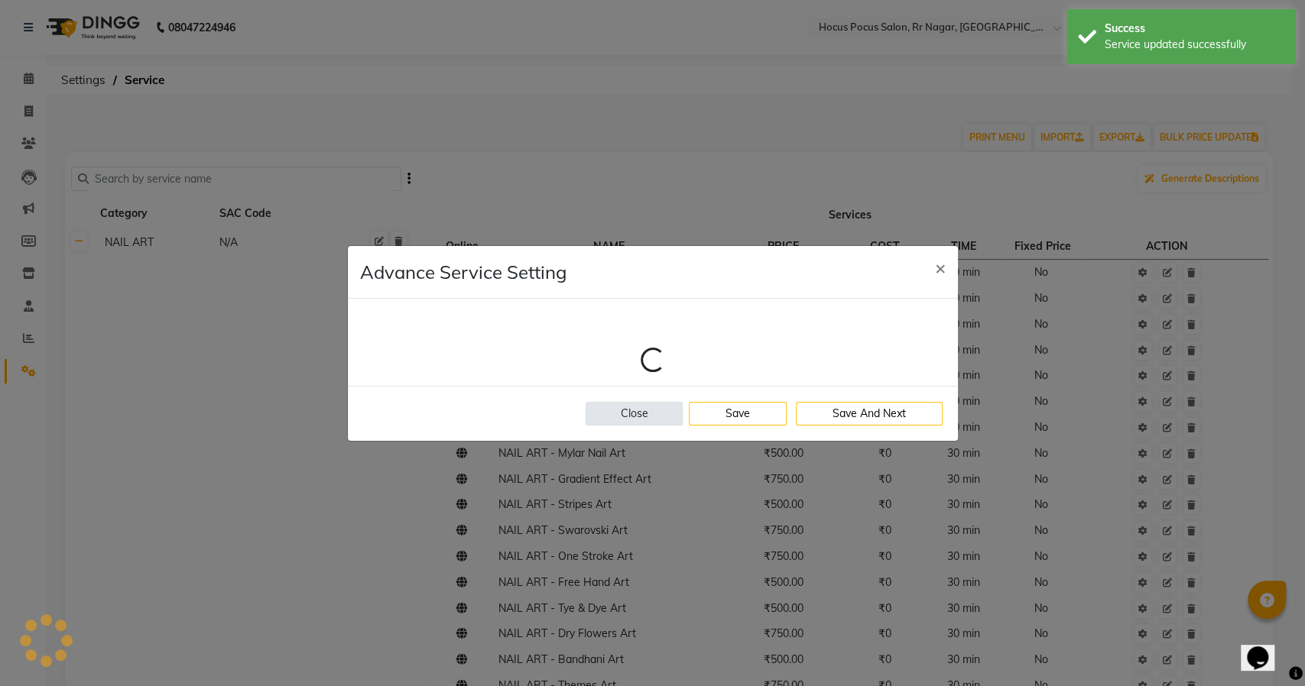
select select "3: 129458"
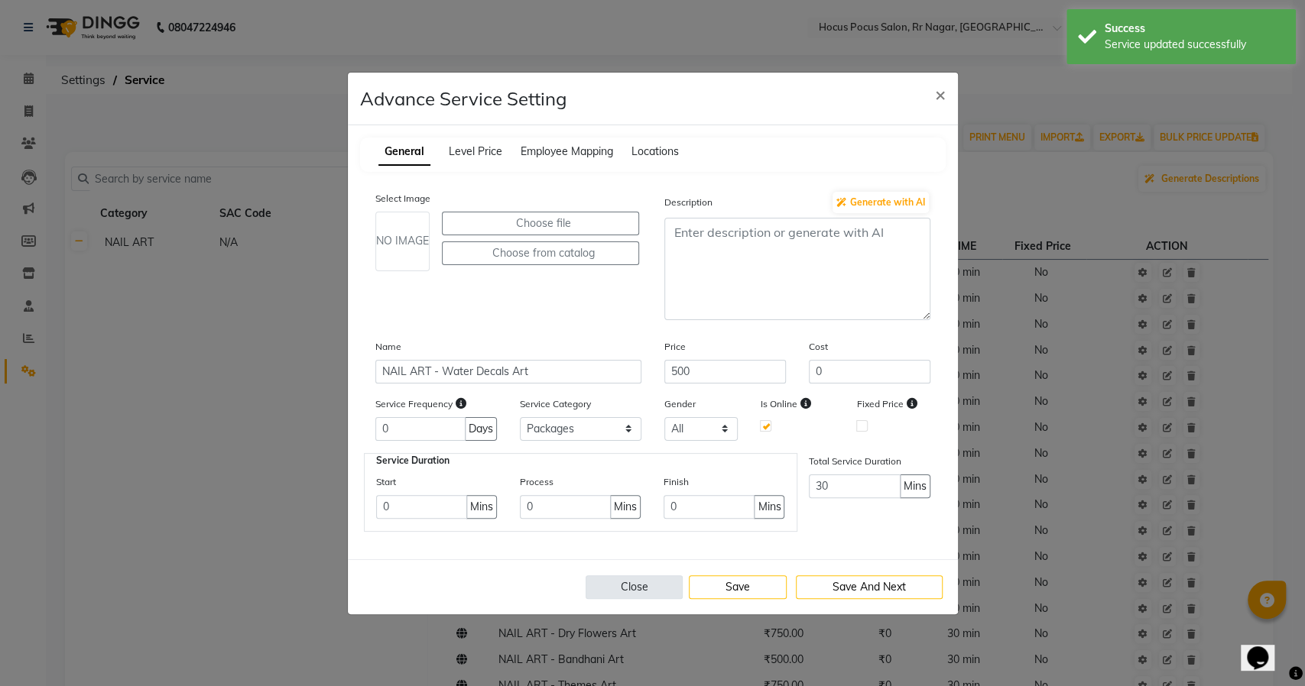
click at [633, 586] on button "Close" at bounding box center [635, 588] width 98 height 24
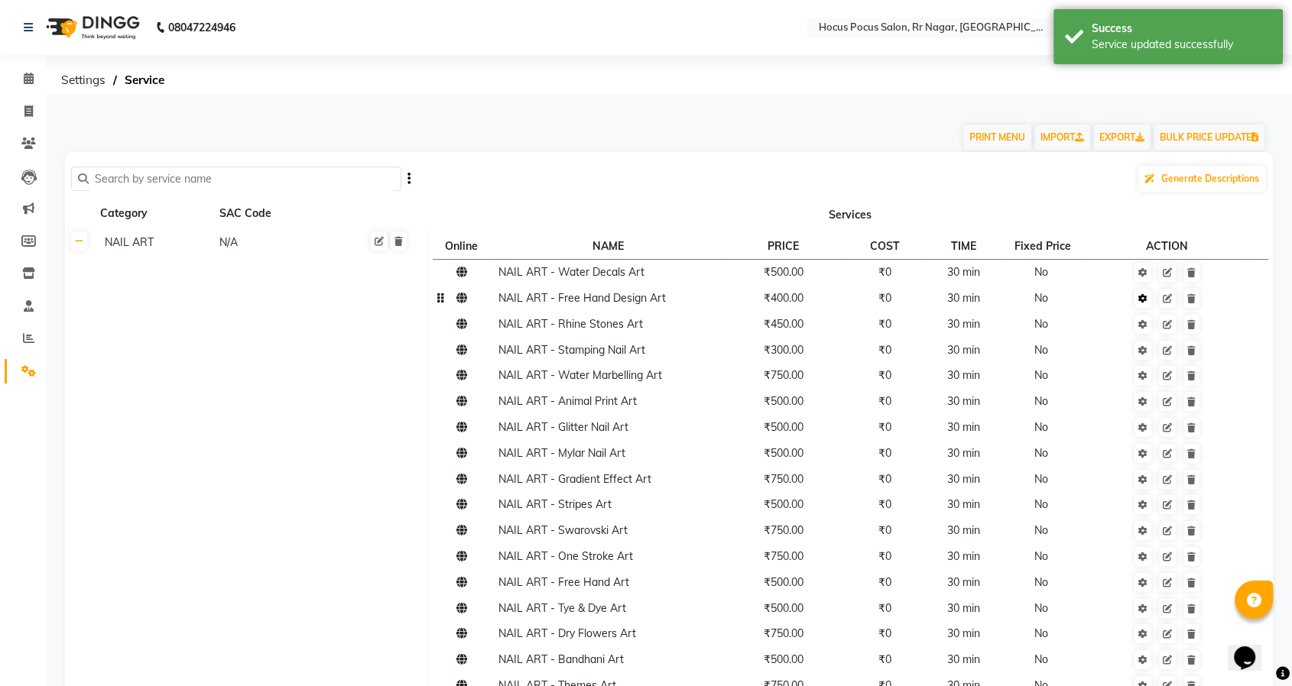
click at [1144, 300] on icon at bounding box center [1142, 298] width 9 height 9
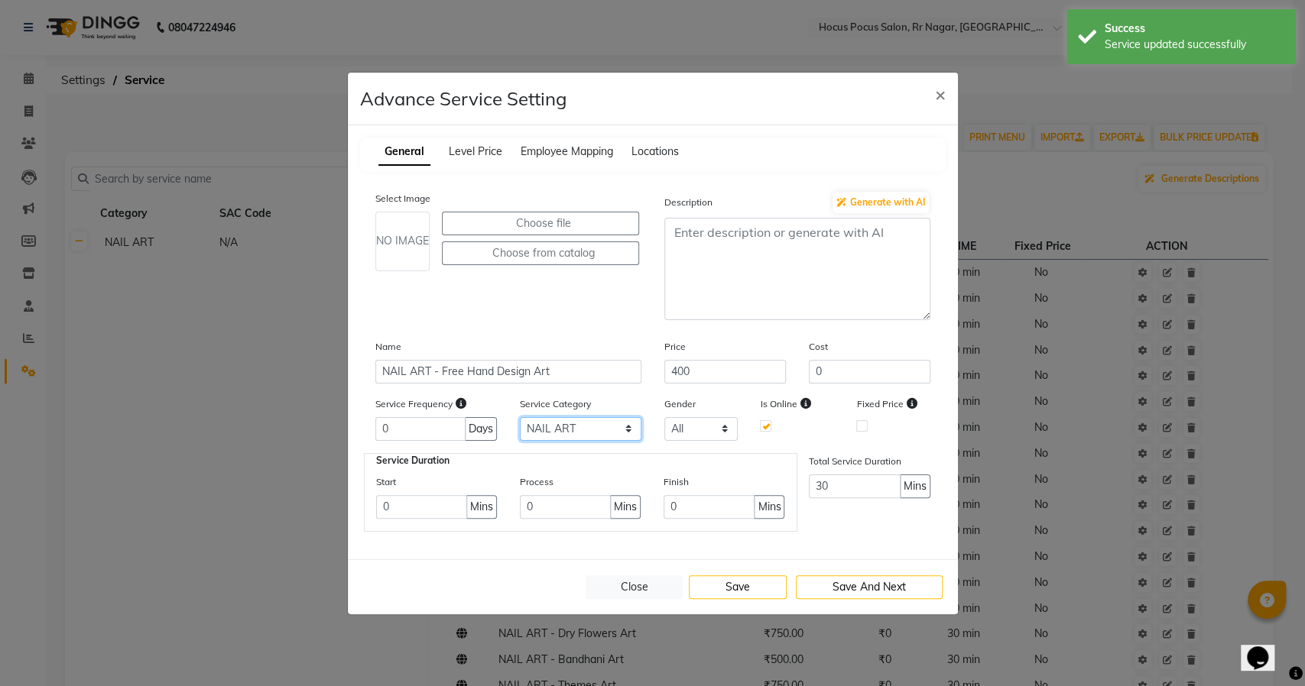
click at [609, 436] on select "Select NAIL ART GEL POLISH APPLICATION Packages" at bounding box center [581, 429] width 122 height 24
select select "3: 129458"
click at [520, 417] on select "Select NAIL ART GEL POLISH APPLICATION Packages" at bounding box center [581, 429] width 122 height 24
click at [730, 586] on button "Save" at bounding box center [738, 588] width 98 height 24
click at [642, 586] on button "Close" at bounding box center [635, 588] width 98 height 24
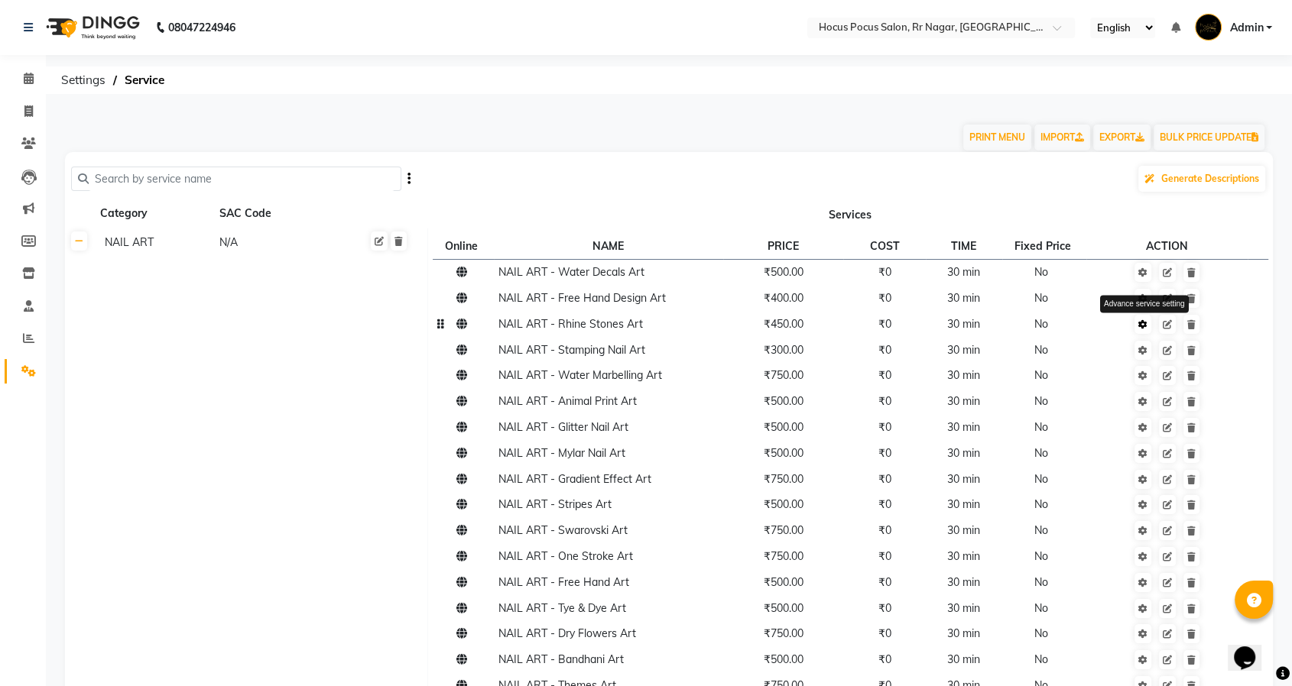
click at [1148, 326] on link at bounding box center [1142, 324] width 17 height 19
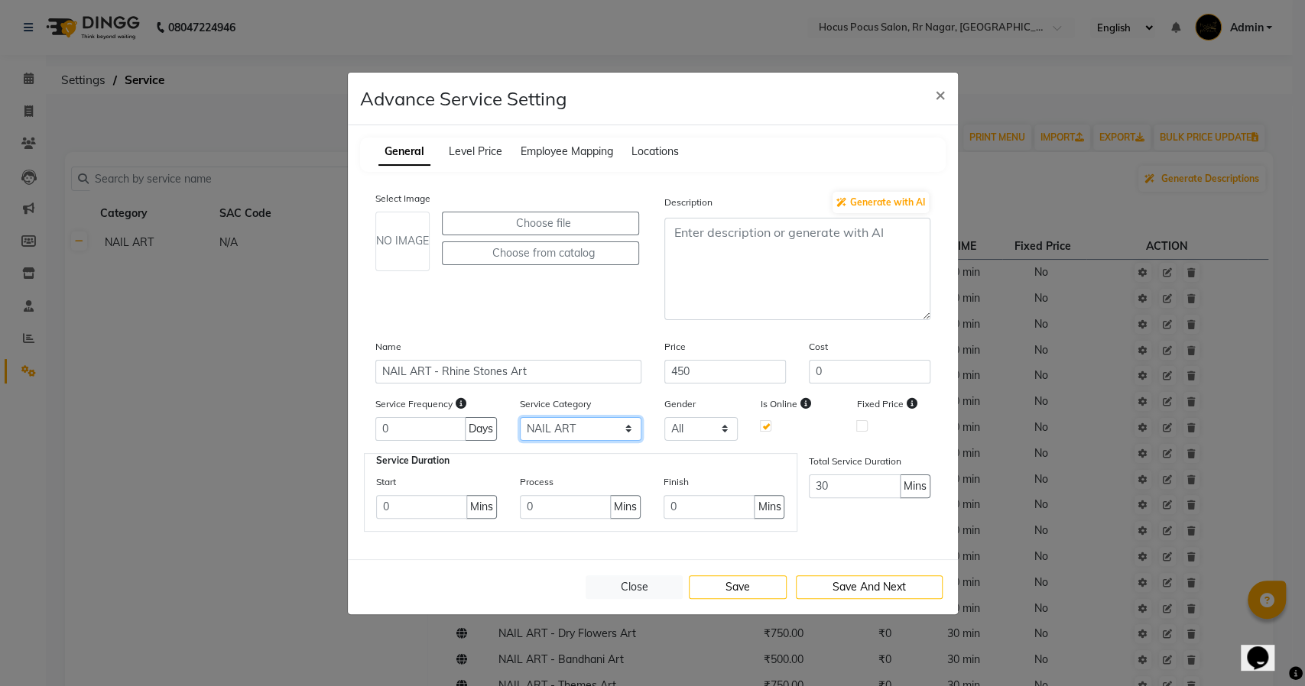
click at [593, 425] on select "Select NAIL ART GEL POLISH APPLICATION Packages" at bounding box center [581, 429] width 122 height 24
select select "3: 129458"
click at [520, 417] on select "Select NAIL ART GEL POLISH APPLICATION Packages" at bounding box center [581, 429] width 122 height 24
click at [710, 582] on button "Save" at bounding box center [738, 588] width 98 height 24
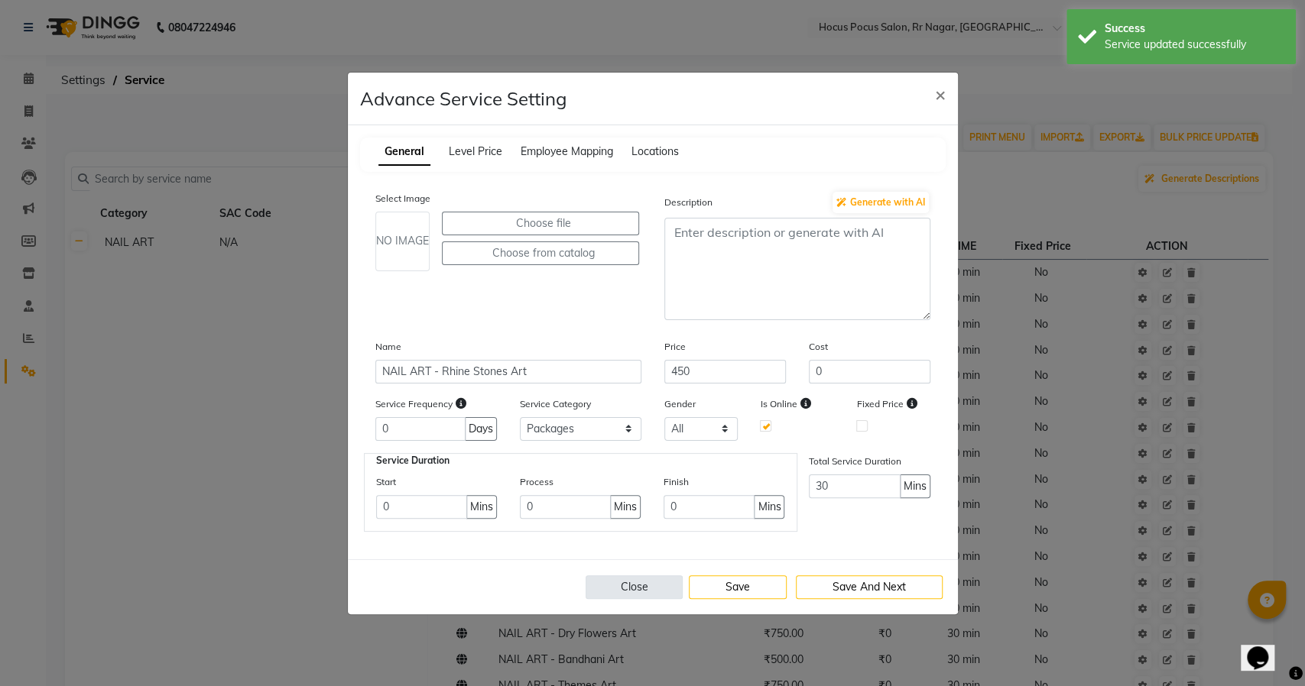
click at [629, 582] on button "Close" at bounding box center [635, 588] width 98 height 24
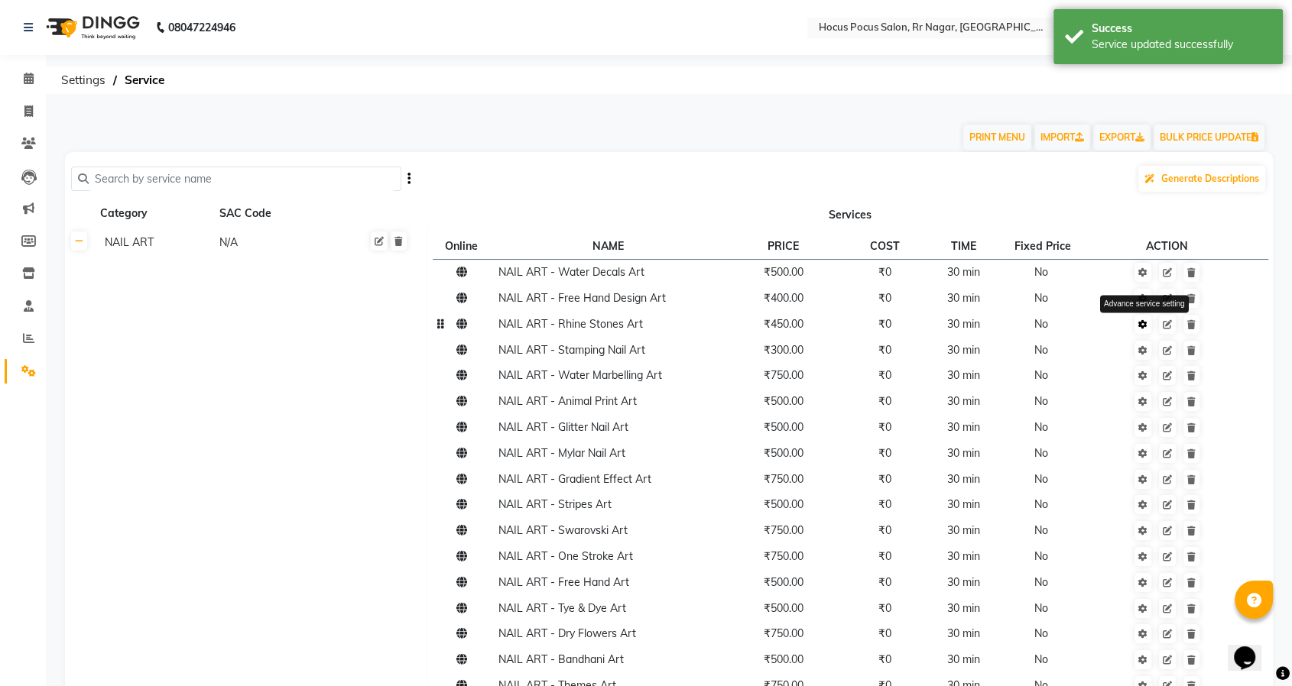
click at [1147, 329] on link at bounding box center [1142, 324] width 17 height 19
select select "3: 129458"
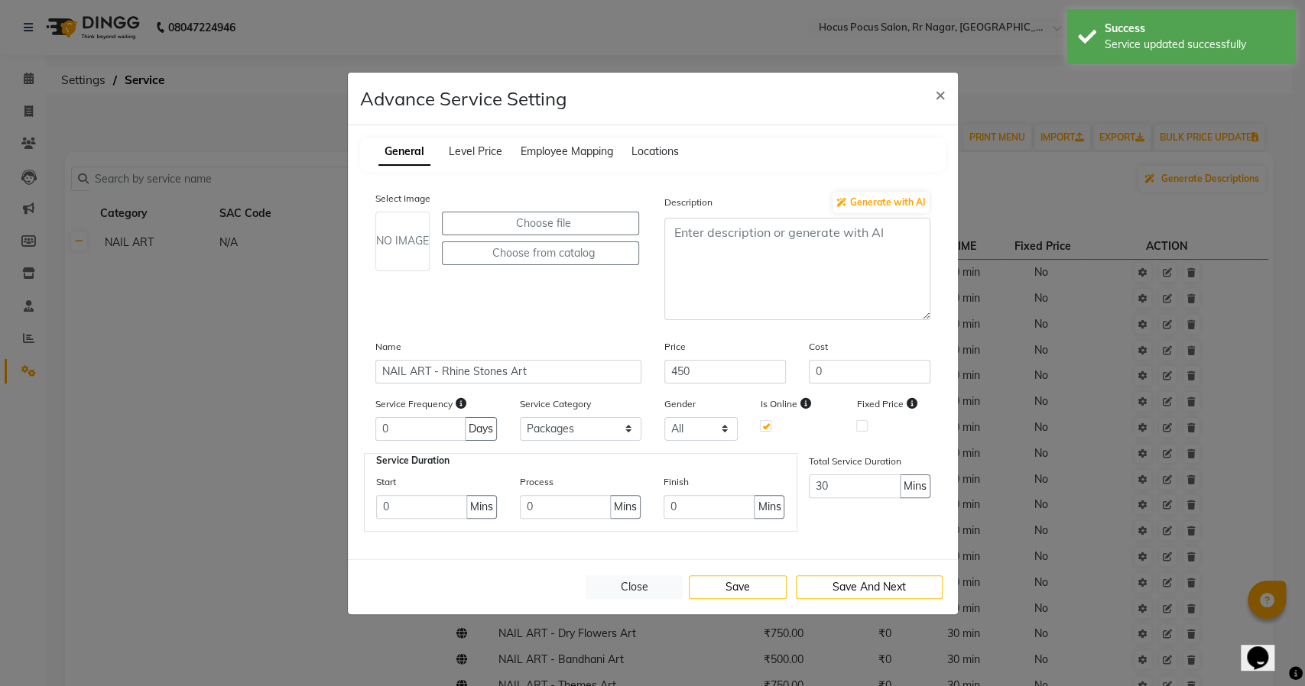
drag, startPoint x: 635, startPoint y: 582, endPoint x: 722, endPoint y: 532, distance: 100.0
click at [636, 583] on button "Close" at bounding box center [635, 588] width 98 height 24
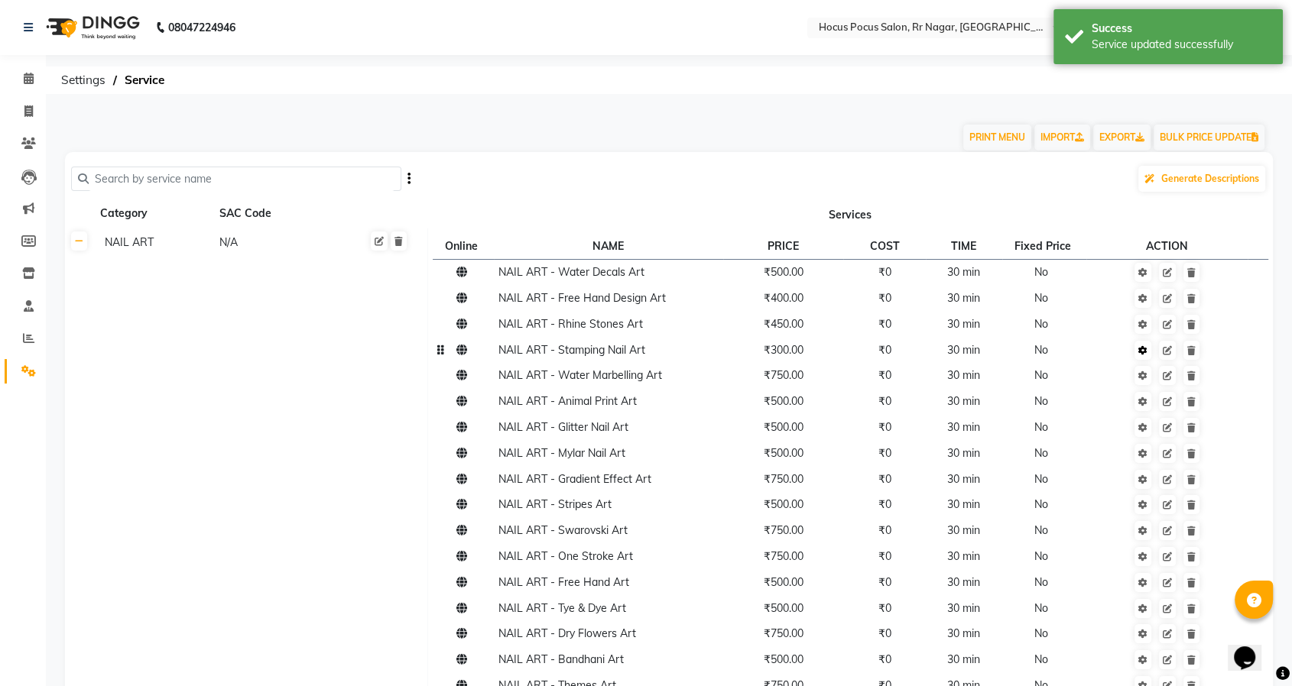
click at [1144, 352] on icon at bounding box center [1142, 350] width 9 height 9
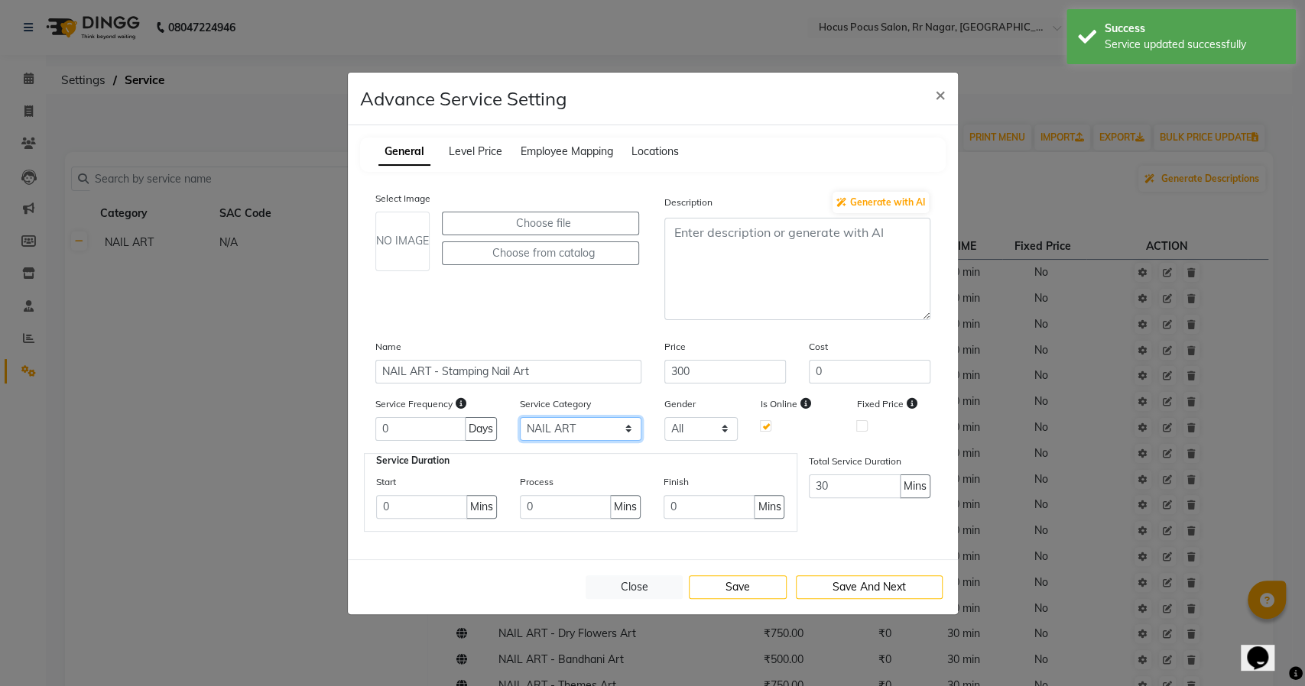
click at [605, 427] on select "Select NAIL ART GEL POLISH APPLICATION Packages" at bounding box center [581, 429] width 122 height 24
select select "3: 129458"
click at [520, 417] on select "Select NAIL ART GEL POLISH APPLICATION Packages" at bounding box center [581, 429] width 122 height 24
click at [744, 579] on button "Save" at bounding box center [738, 588] width 98 height 24
click at [641, 579] on button "Close" at bounding box center [635, 588] width 98 height 24
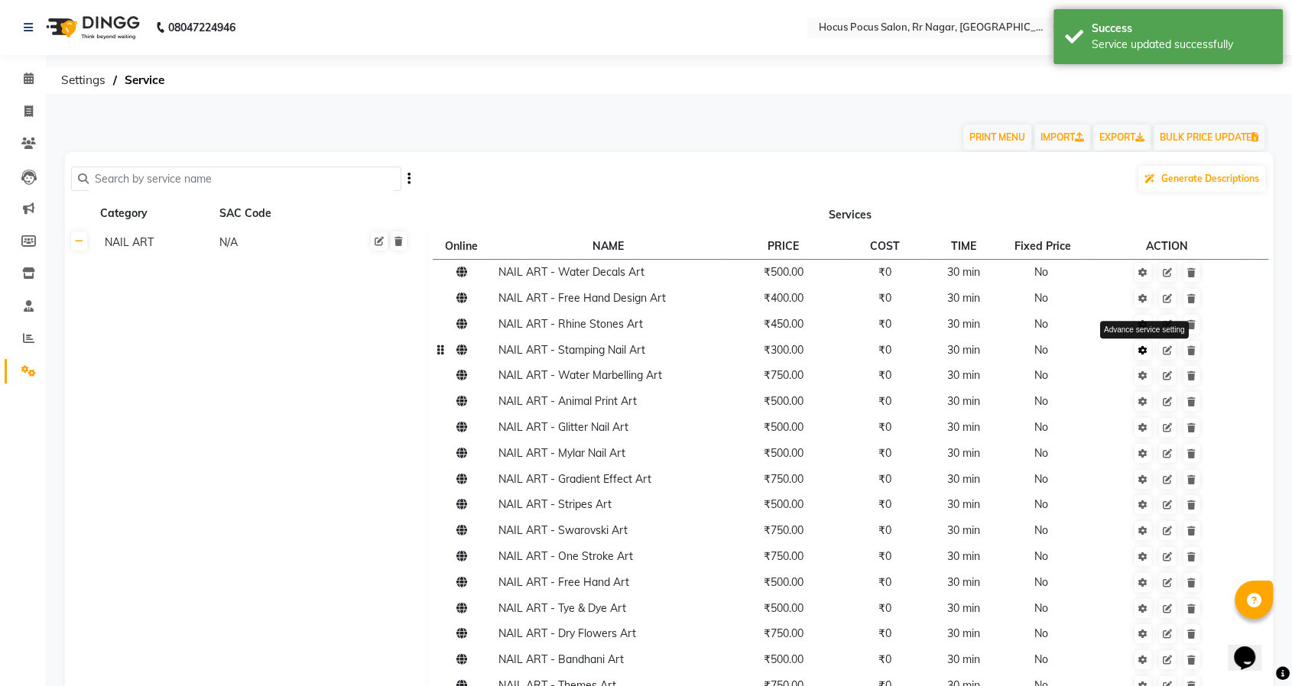
click at [1147, 349] on icon at bounding box center [1142, 350] width 9 height 9
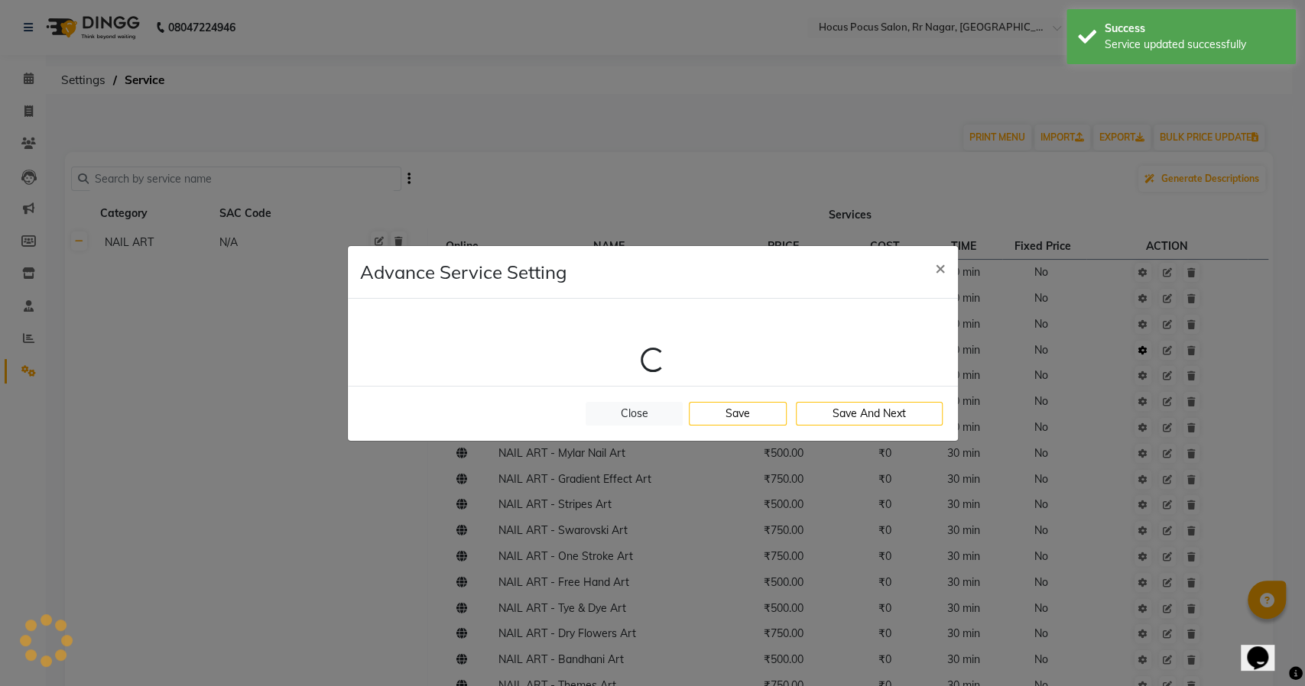
select select "3: 129458"
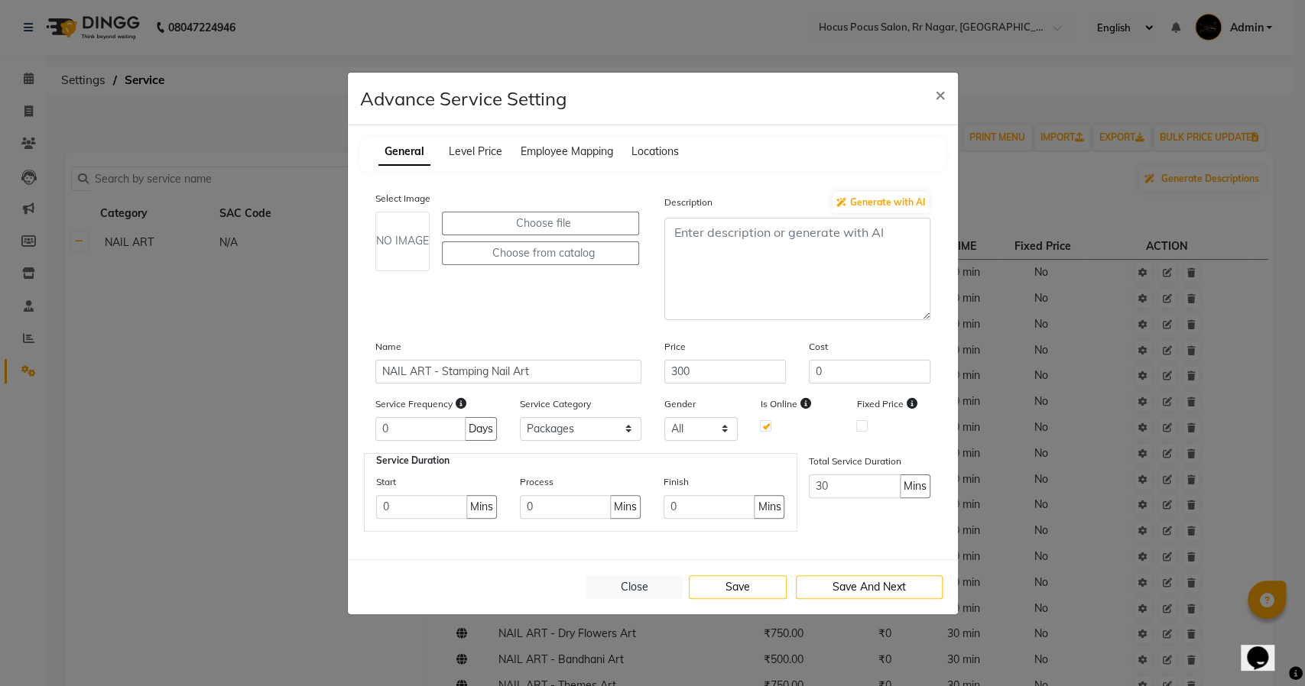
drag, startPoint x: 625, startPoint y: 582, endPoint x: 752, endPoint y: 533, distance: 136.0
click at [625, 581] on button "Close" at bounding box center [635, 588] width 98 height 24
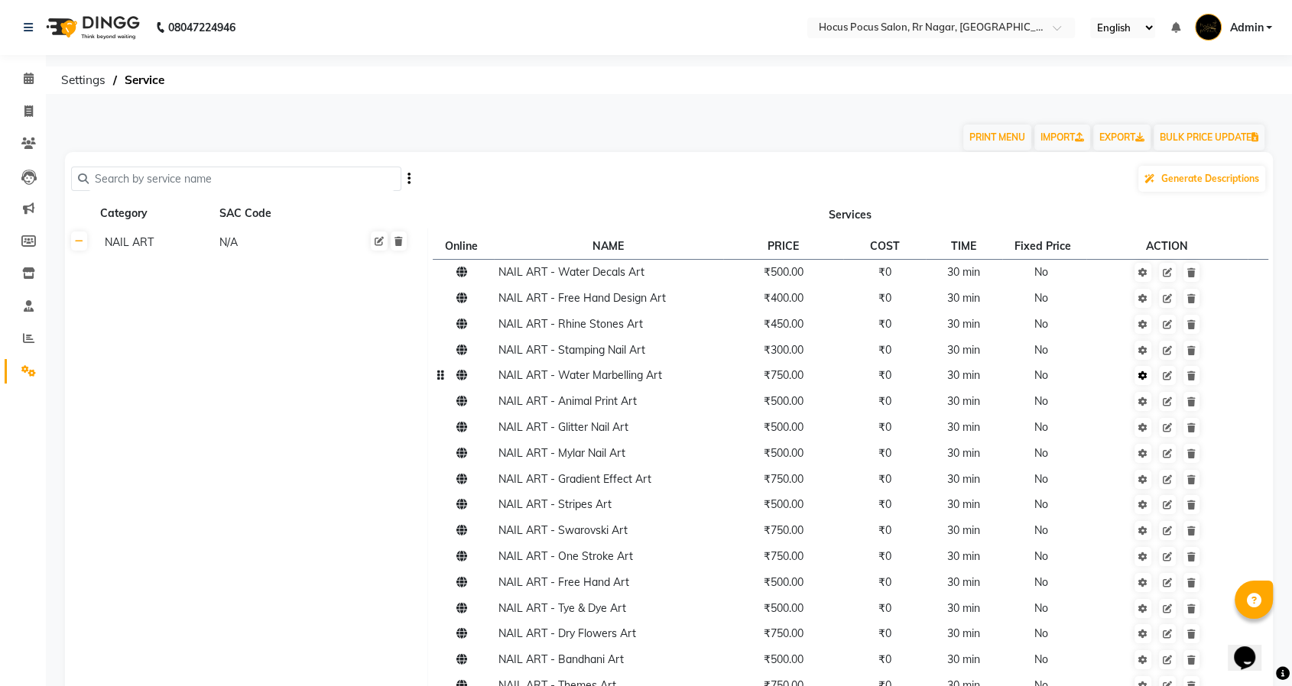
click at [1143, 378] on icon at bounding box center [1142, 375] width 9 height 9
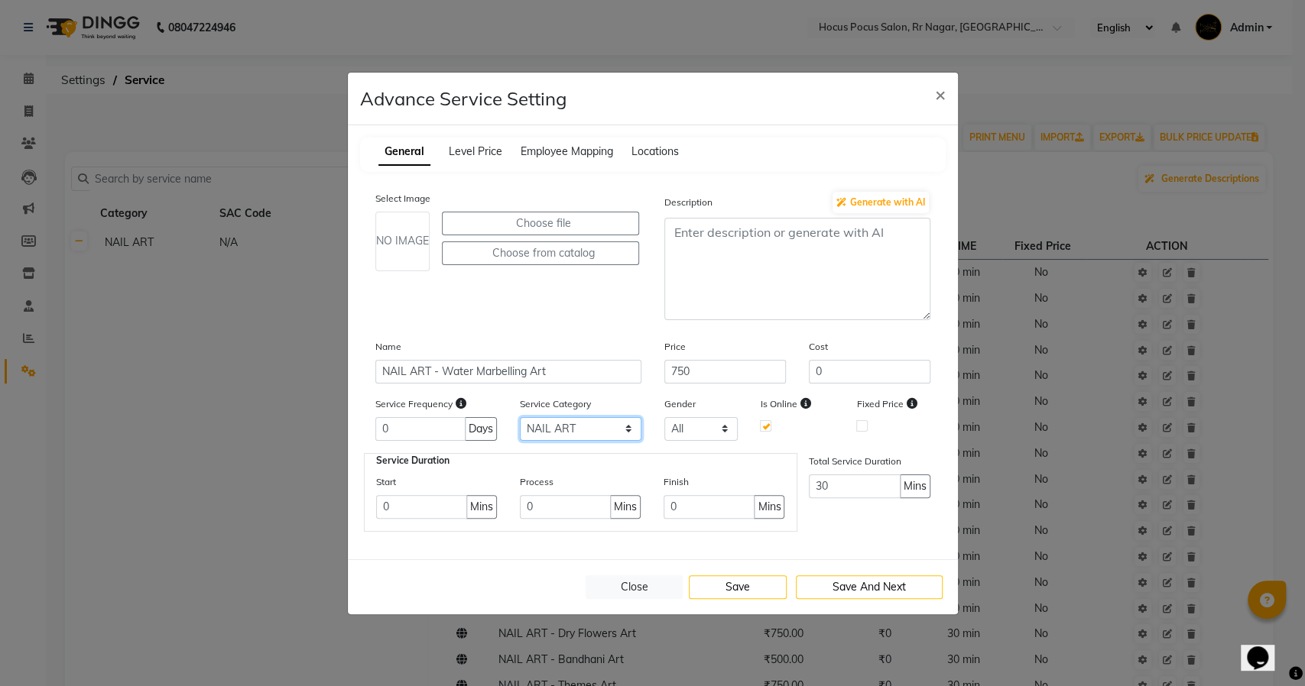
click at [532, 423] on select "Select NAIL ART GEL POLISH APPLICATION Packages" at bounding box center [581, 429] width 122 height 24
select select "3: 129458"
click at [520, 417] on select "Select NAIL ART GEL POLISH APPLICATION Packages" at bounding box center [581, 429] width 122 height 24
click at [726, 593] on button "Save" at bounding box center [738, 588] width 98 height 24
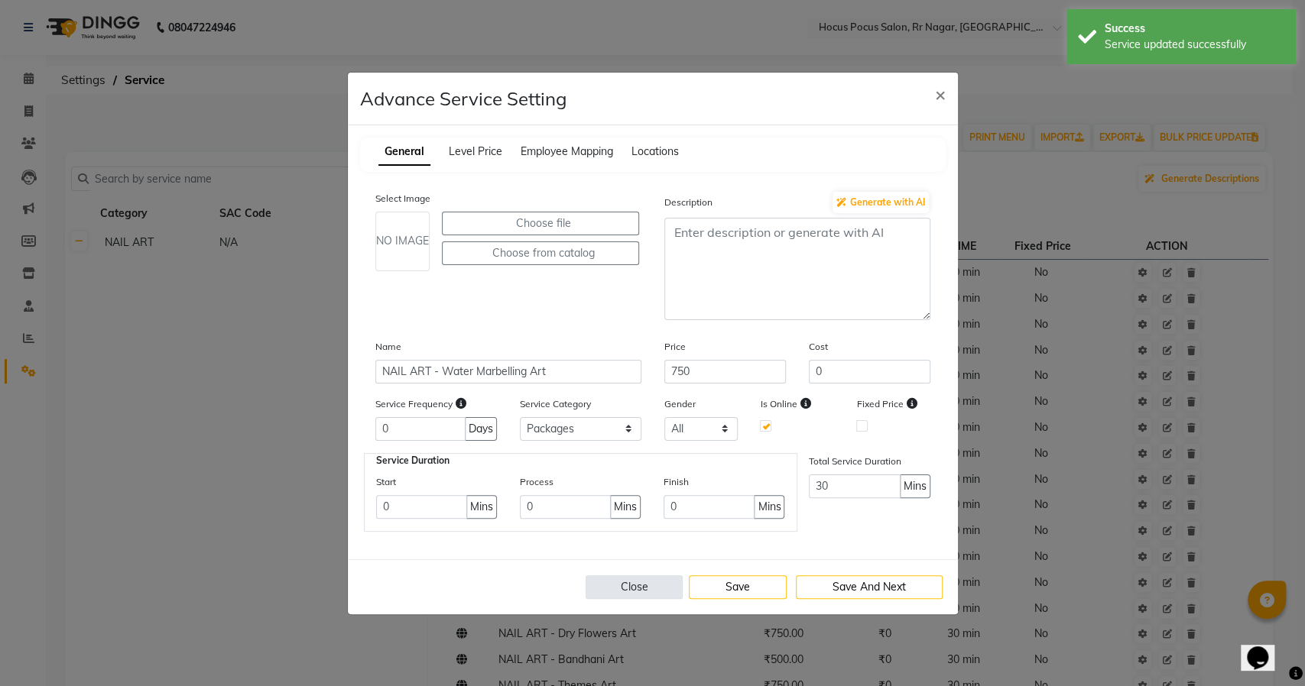
click at [602, 587] on button "Close" at bounding box center [635, 588] width 98 height 24
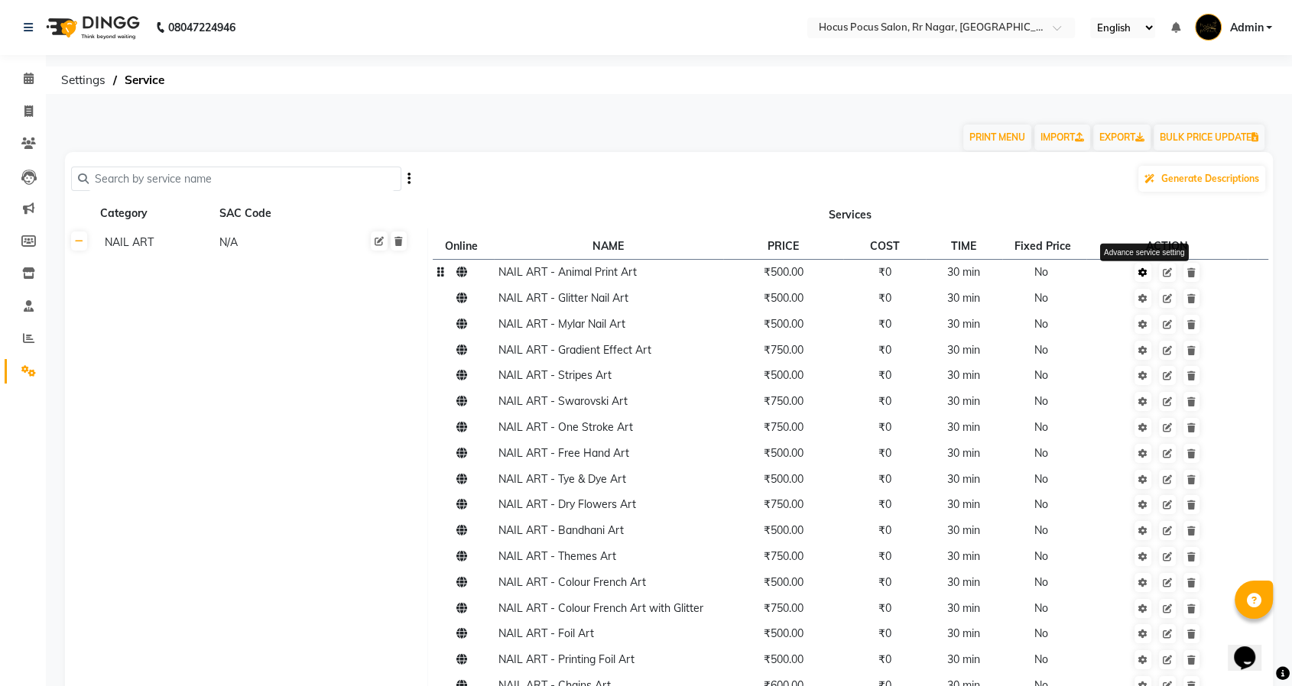
click at [1143, 273] on icon at bounding box center [1142, 272] width 9 height 9
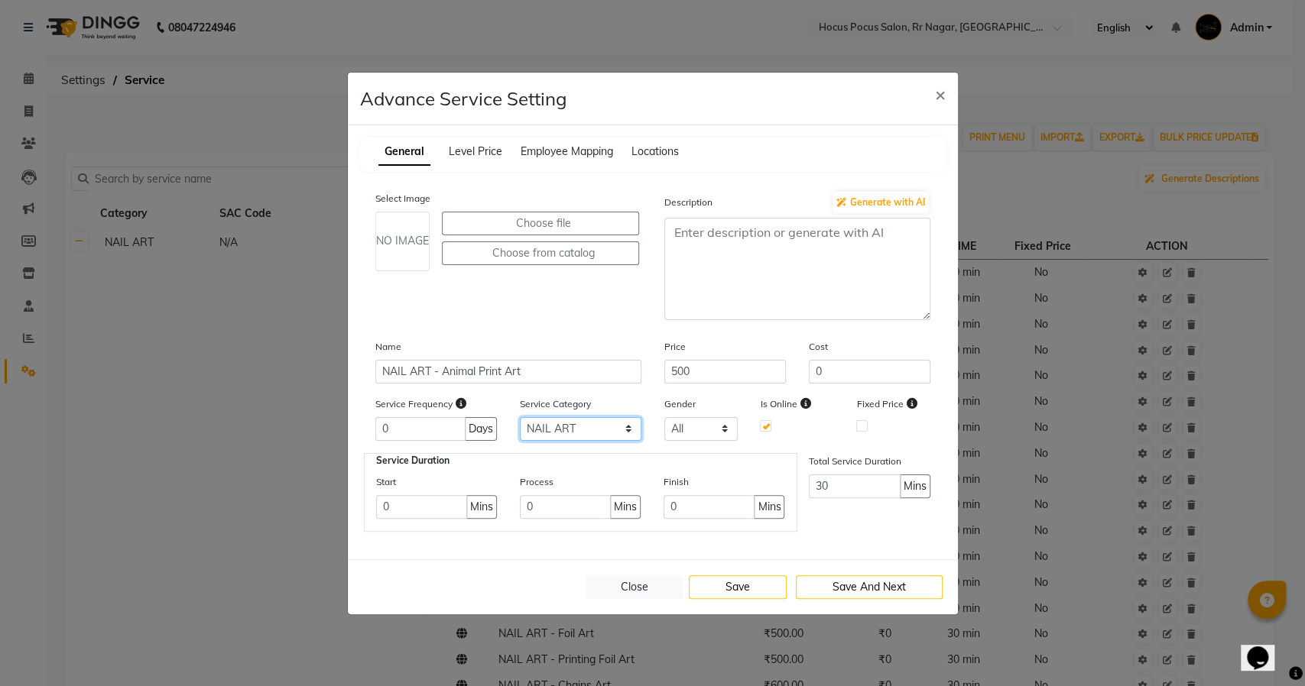
click at [580, 427] on select "Select NAIL ART GEL POLISH APPLICATION Packages" at bounding box center [581, 429] width 122 height 24
select select "3: 129458"
click at [520, 417] on select "Select NAIL ART GEL POLISH APPLICATION Packages" at bounding box center [581, 429] width 122 height 24
click at [758, 587] on button "Save" at bounding box center [738, 588] width 98 height 24
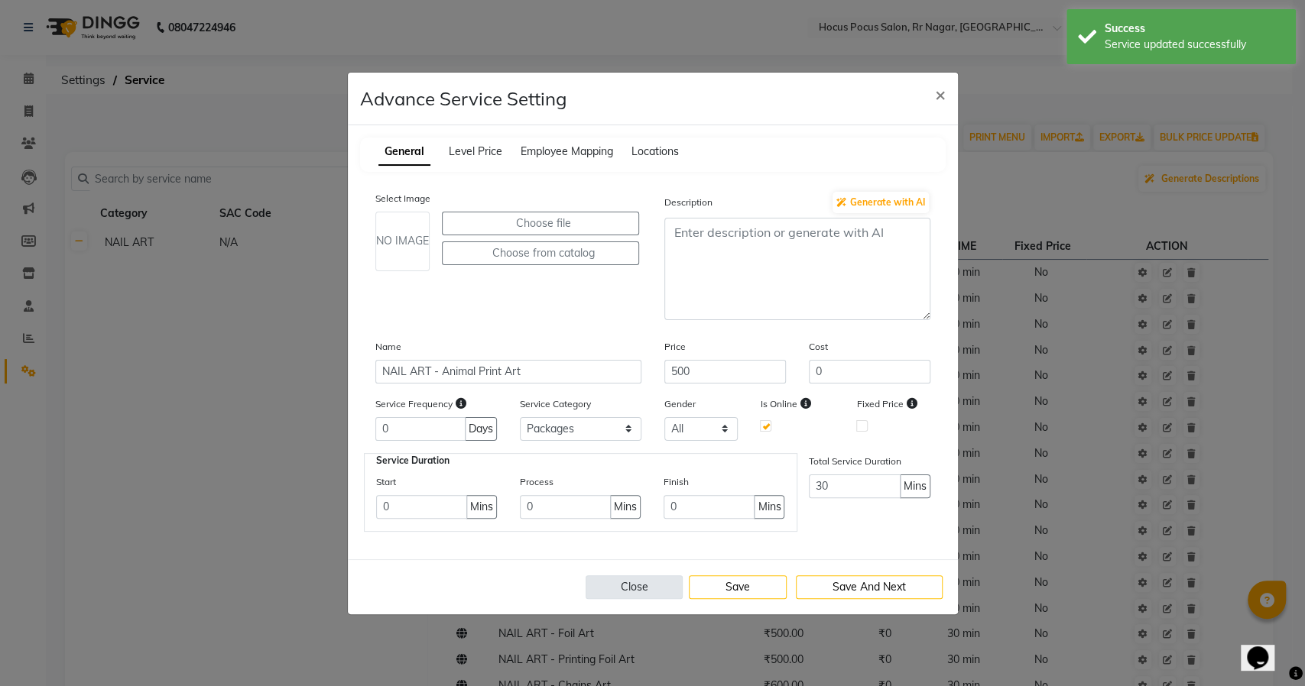
click at [612, 593] on button "Close" at bounding box center [635, 588] width 98 height 24
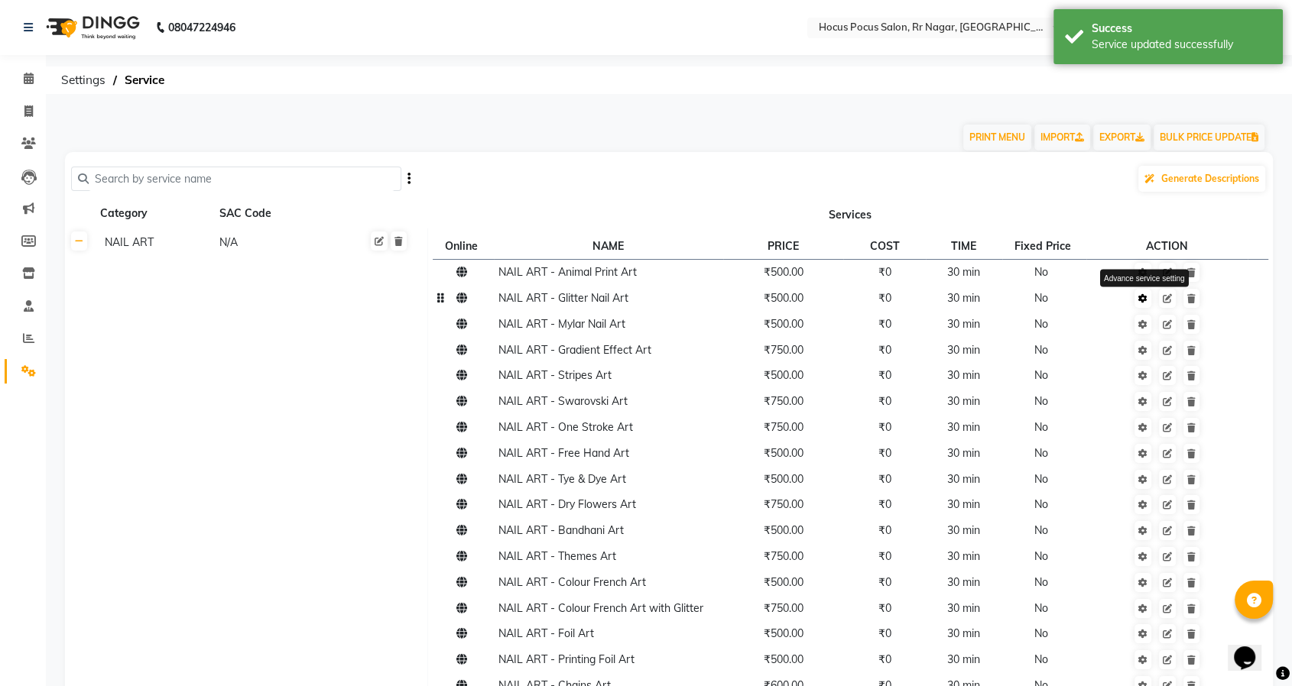
click at [1141, 297] on icon at bounding box center [1142, 298] width 9 height 9
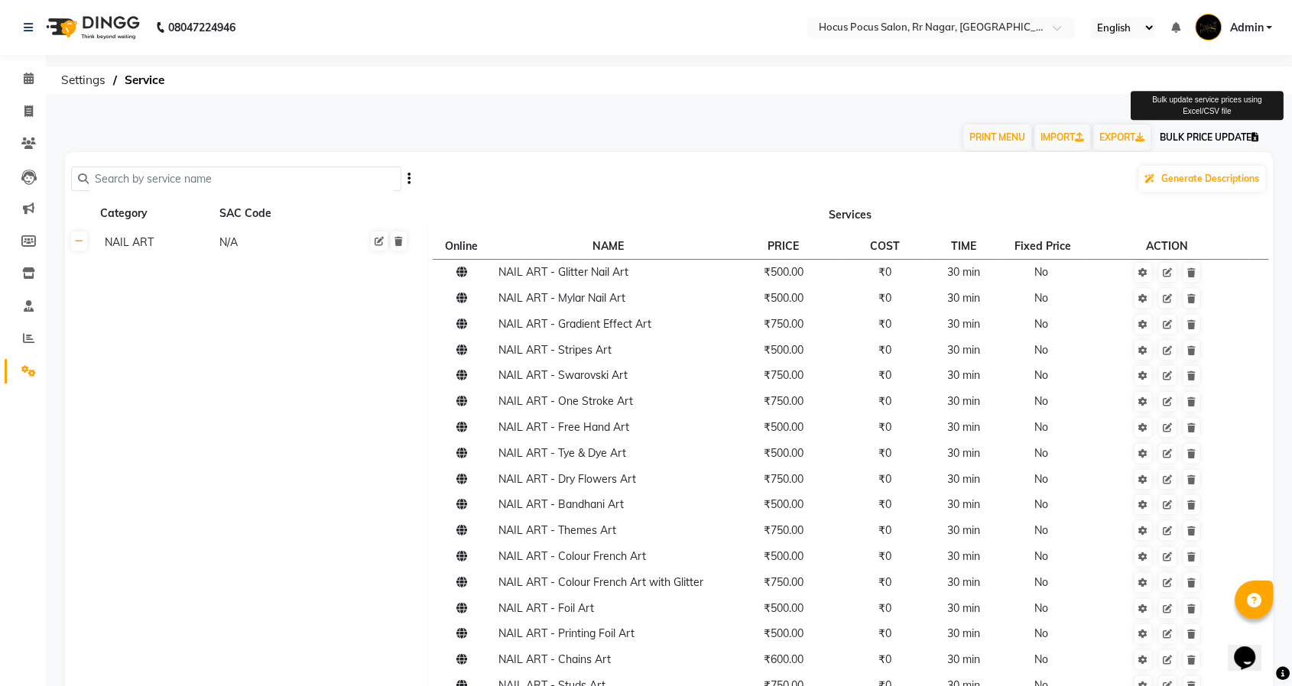
click at [1187, 133] on button "BULK PRICE UPDATE" at bounding box center [1208, 138] width 111 height 26
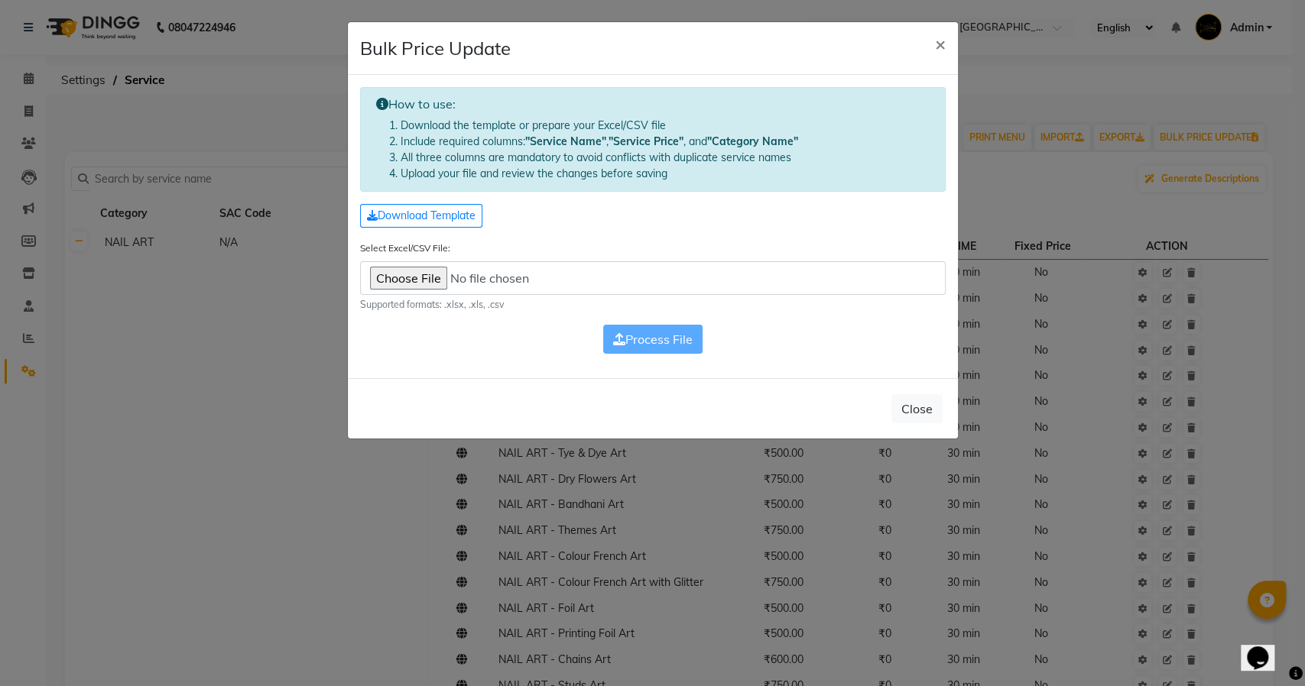
click at [376, 281] on input "Select Excel/CSV File:" at bounding box center [653, 278] width 586 height 34
type input "C:\fakepath\Service_hocus pocus salon, [GEOGRAPHIC_DATA] Nagar_20251001.xlsx"
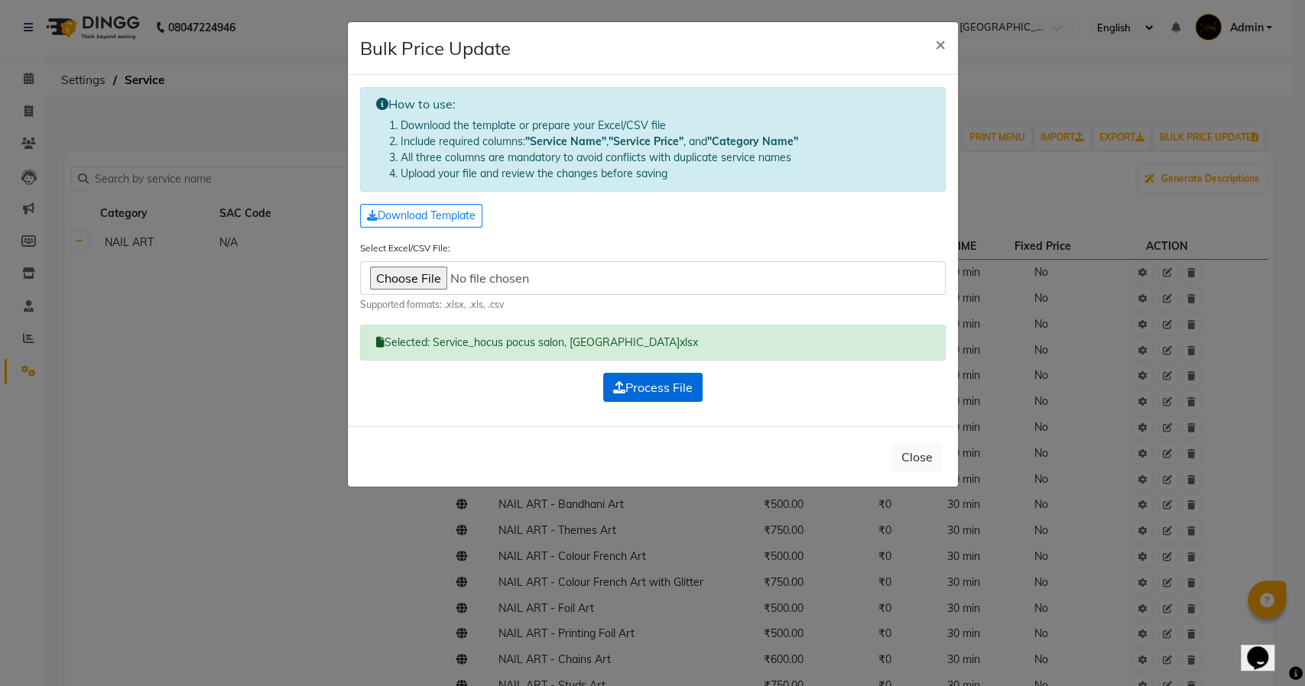
click at [632, 380] on span "Process File" at bounding box center [652, 387] width 79 height 15
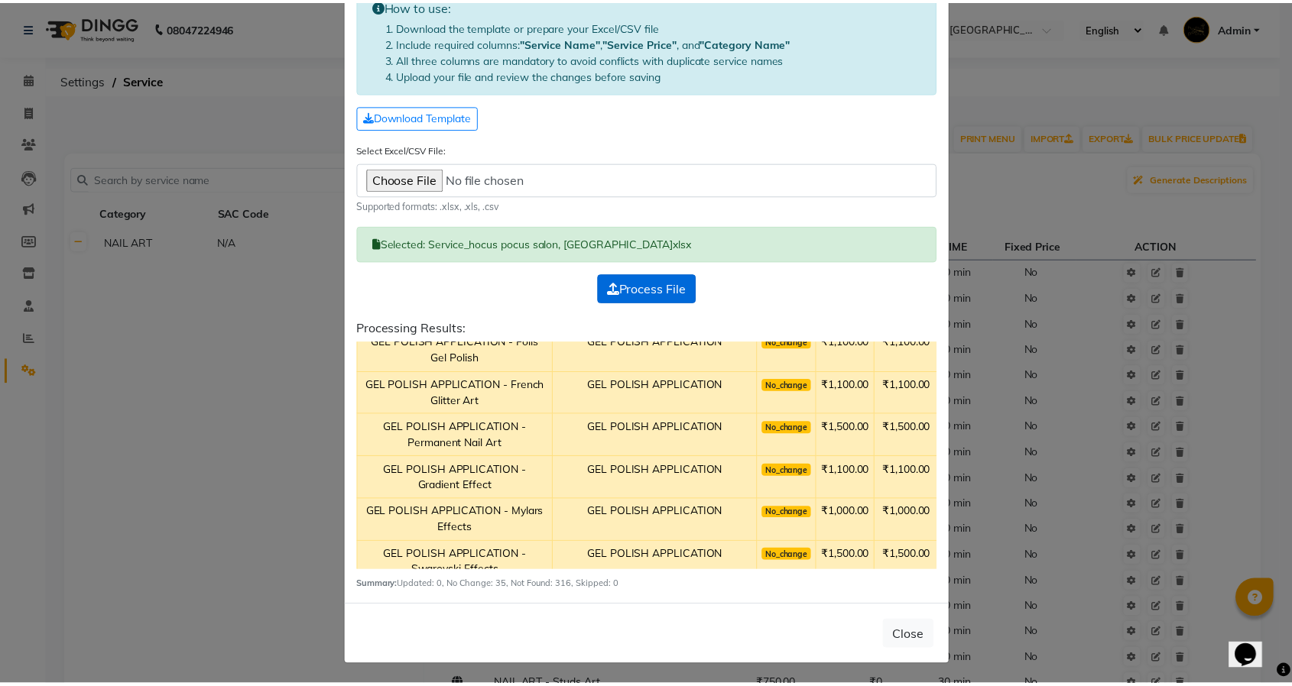
scroll to position [15694, 0]
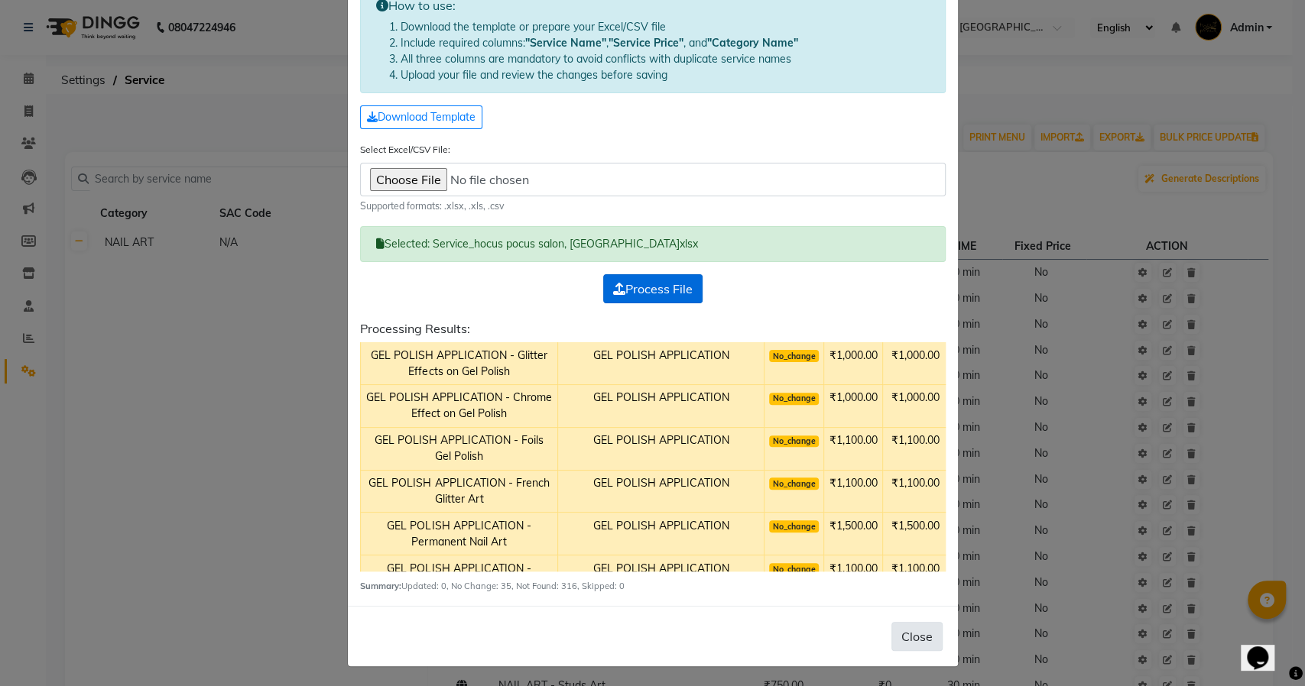
click at [901, 639] on button "Close" at bounding box center [916, 636] width 51 height 29
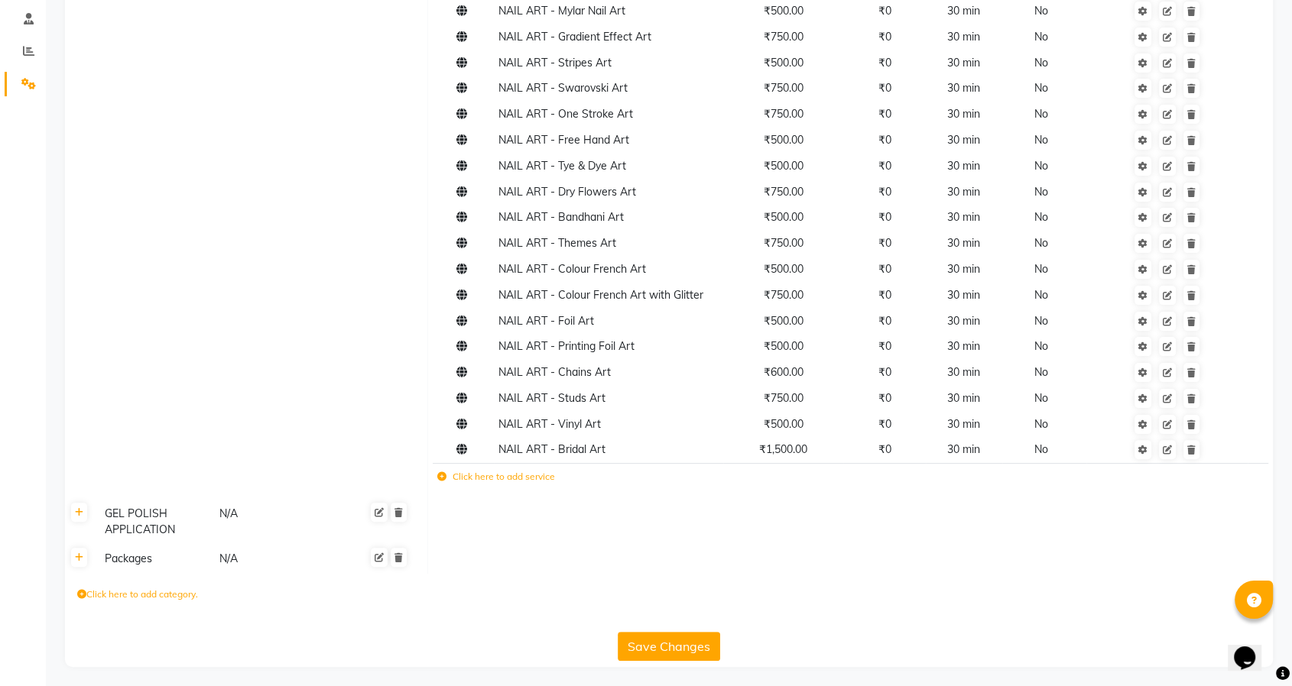
scroll to position [290, 0]
click at [75, 559] on icon at bounding box center [79, 555] width 8 height 9
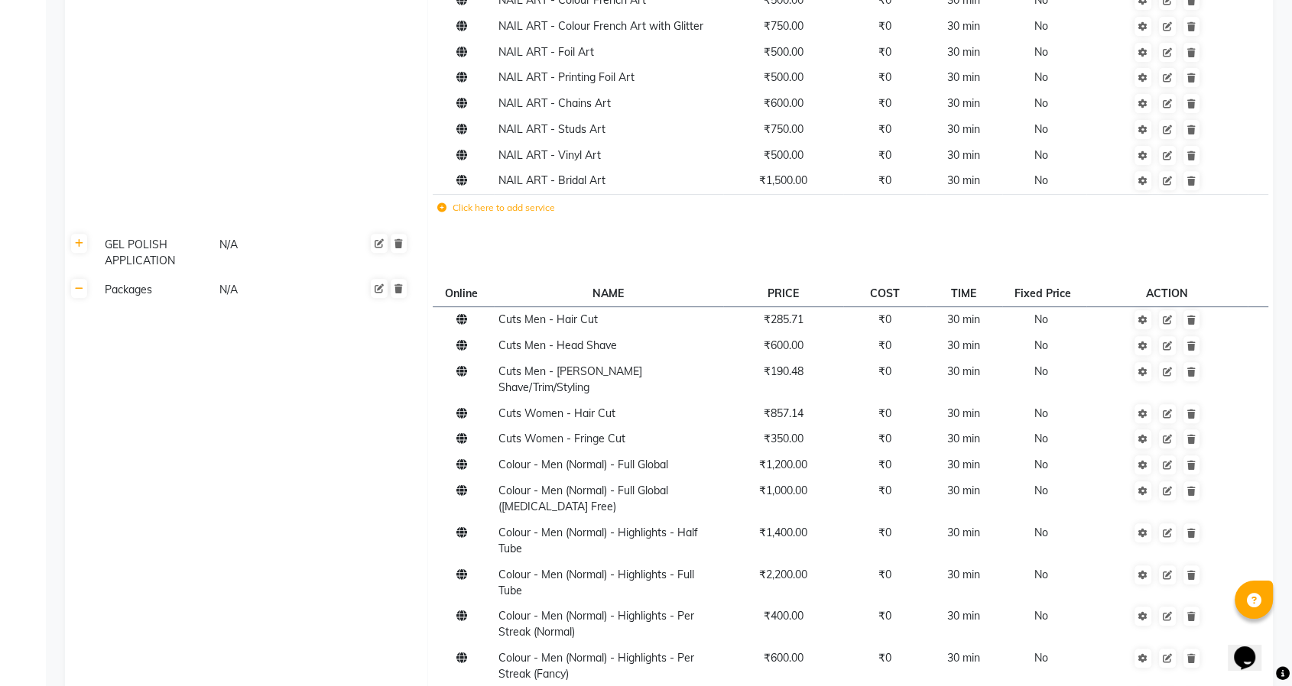
scroll to position [556, 0]
click at [381, 282] on link at bounding box center [379, 289] width 17 height 19
click at [141, 292] on input "Packages" at bounding box center [161, 293] width 125 height 24
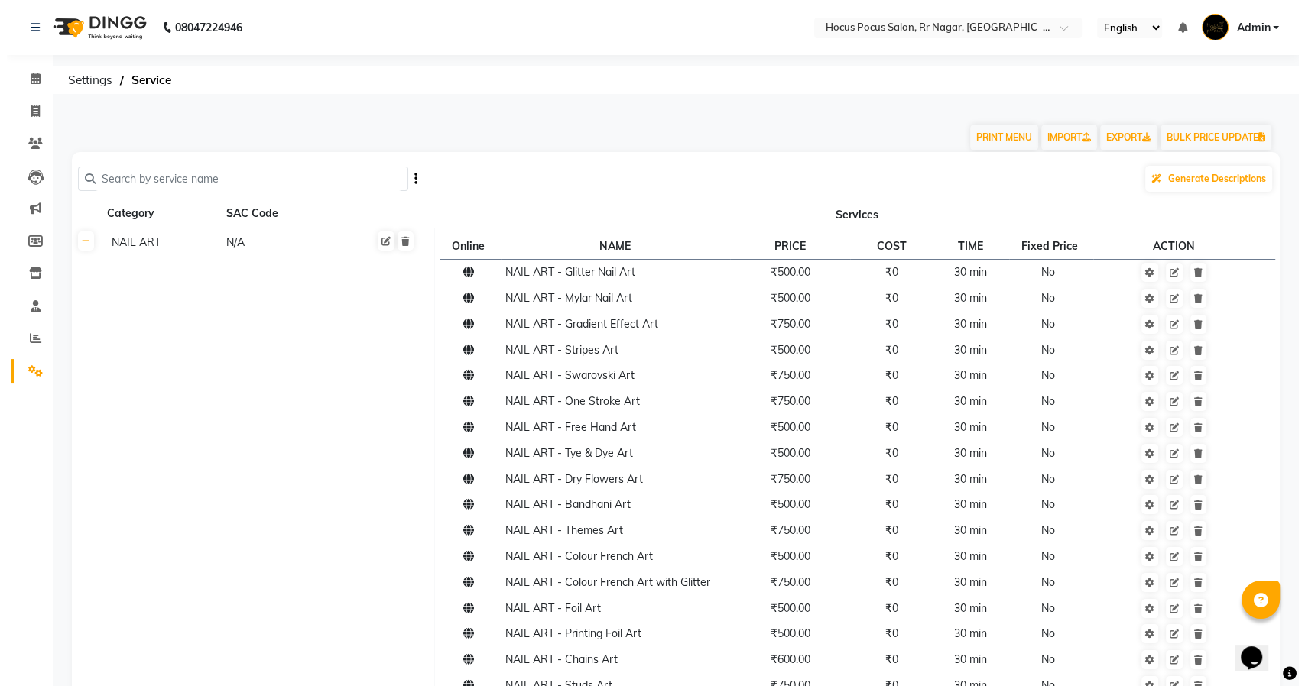
scroll to position [0, 0]
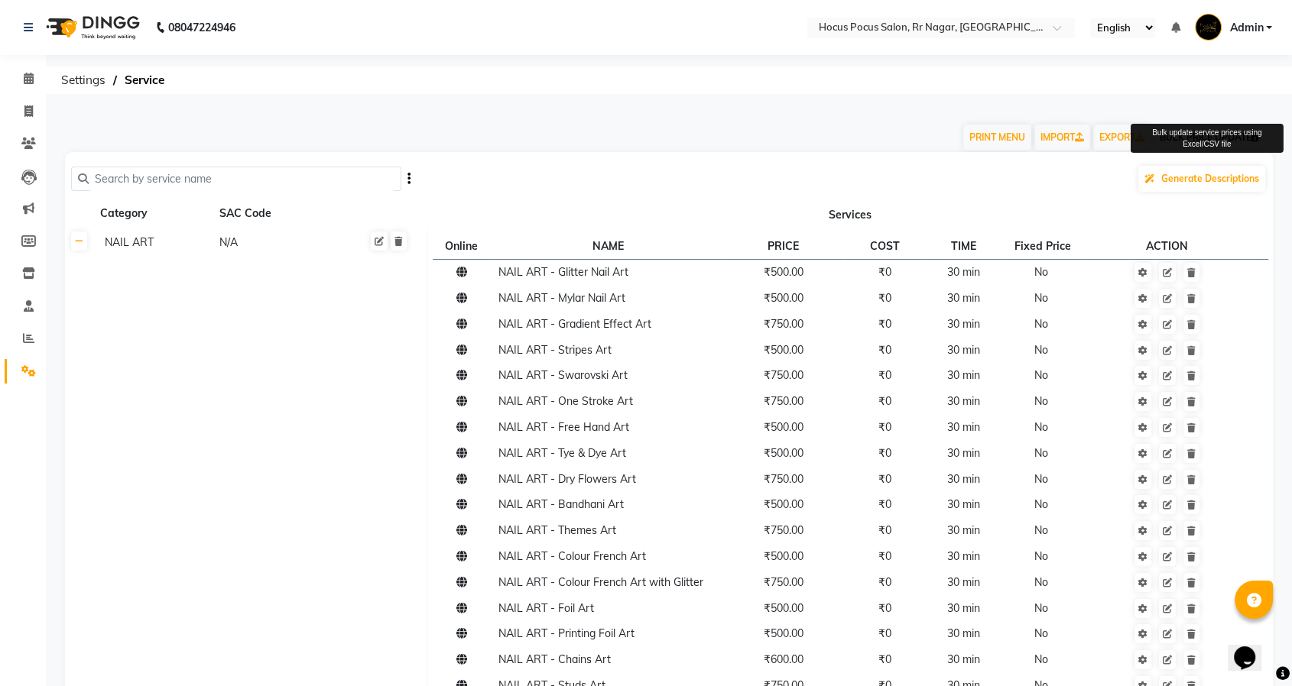
click at [1184, 134] on button "BULK PRICE UPDATE" at bounding box center [1208, 138] width 111 height 26
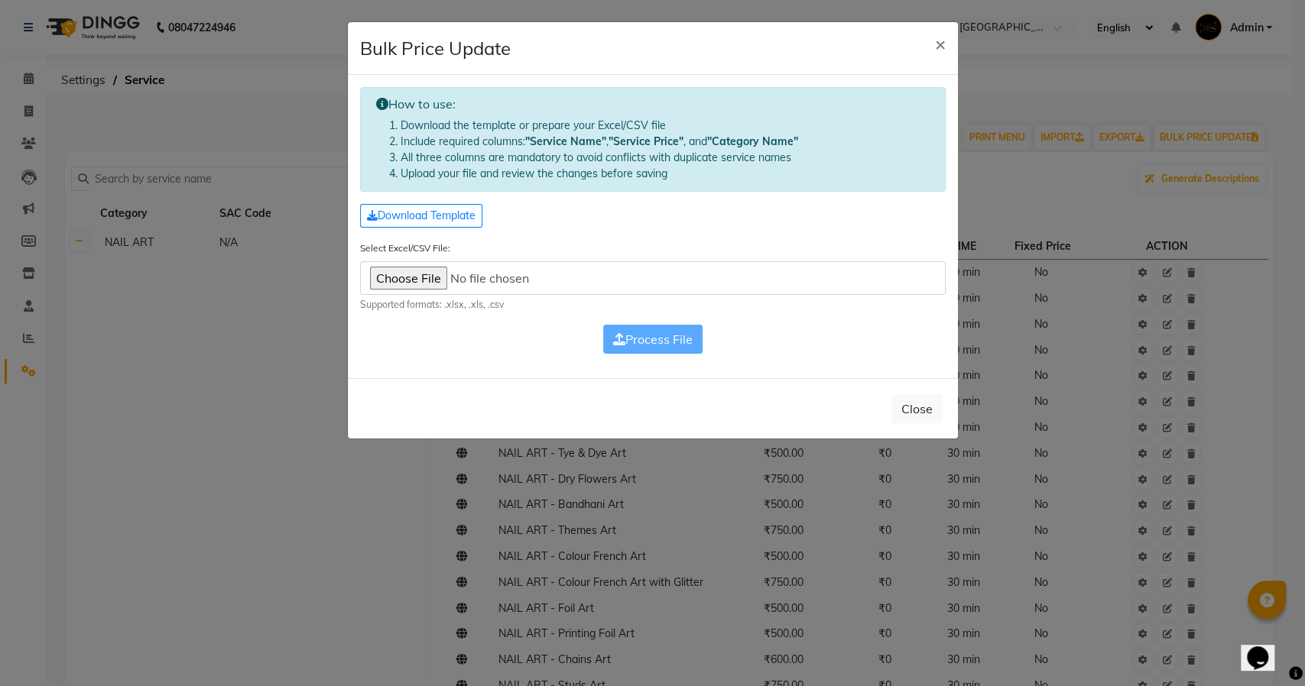
click at [406, 270] on input "Select Excel/CSV File:" at bounding box center [653, 278] width 586 height 34
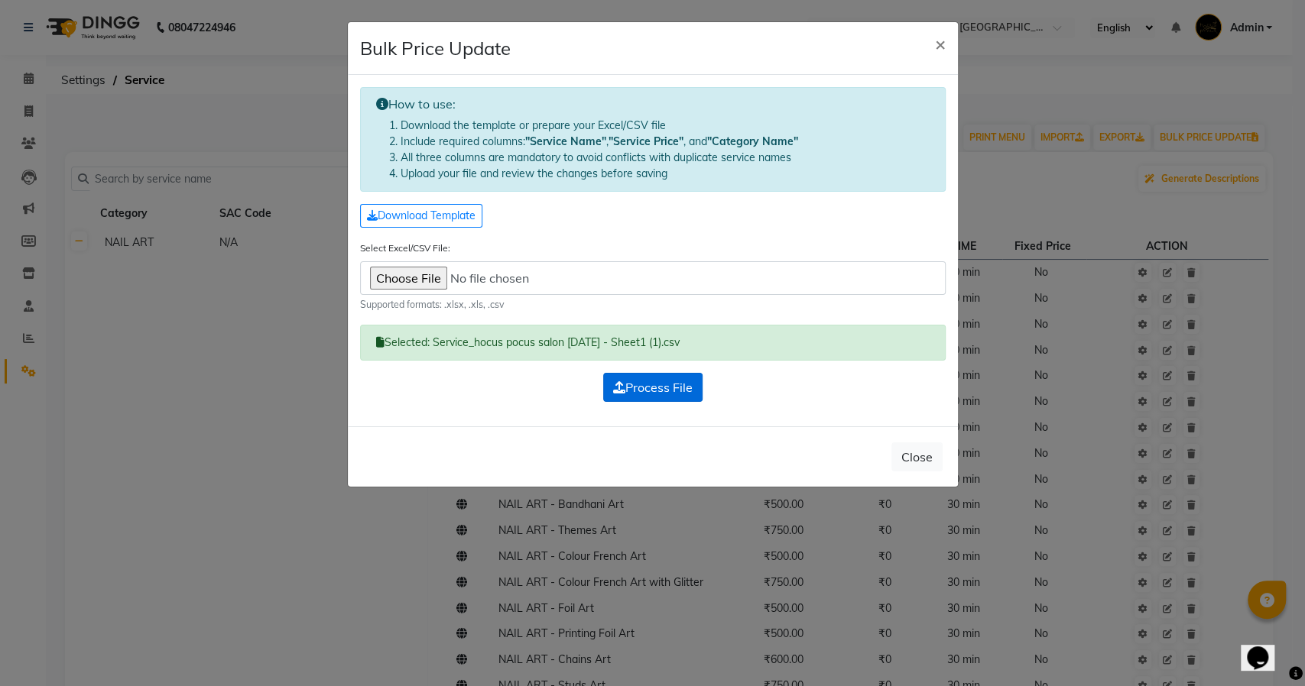
click at [660, 382] on span "Process File" at bounding box center [652, 387] width 79 height 15
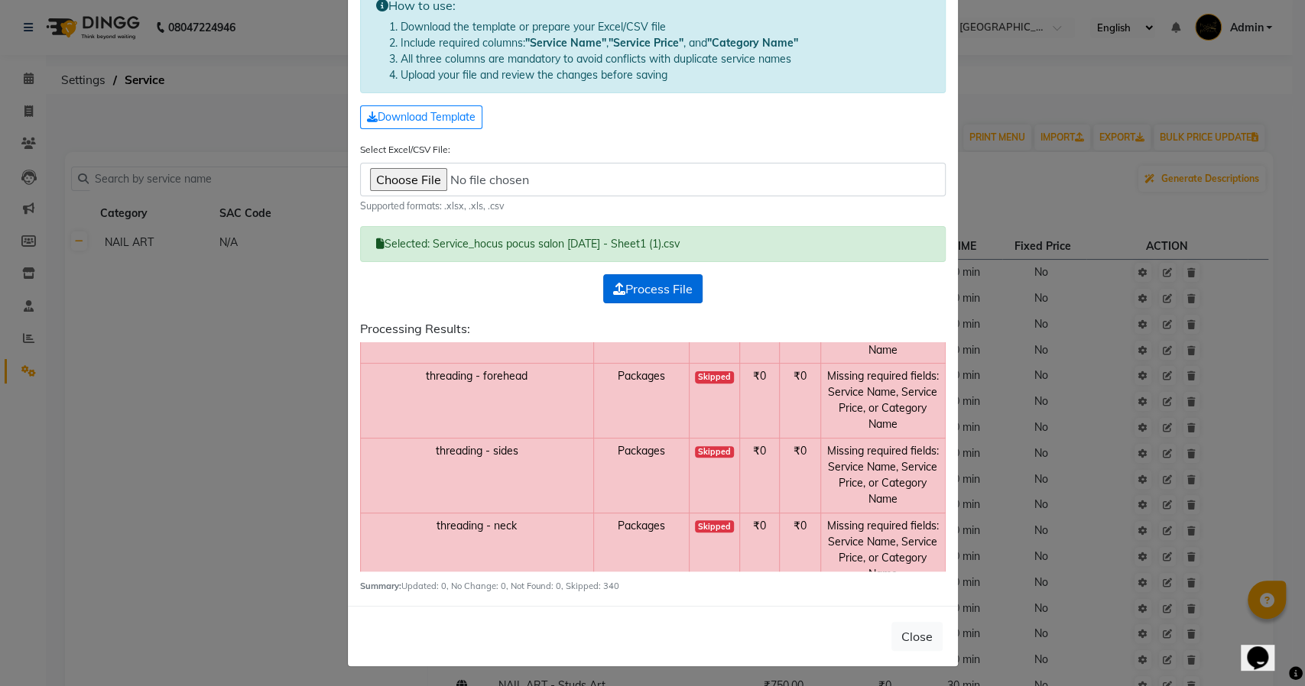
scroll to position [25112, 0]
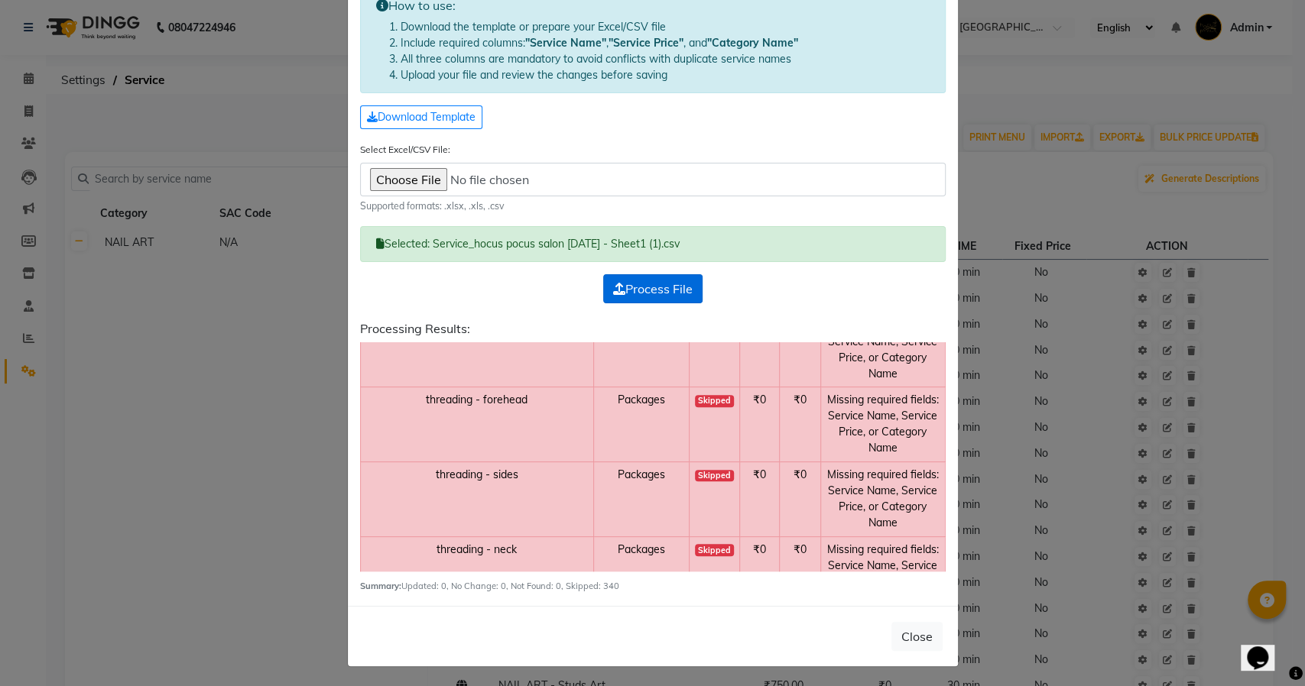
click at [397, 177] on input "Select Excel/CSV File:" at bounding box center [653, 180] width 586 height 34
type input "C:\fakepath\Service_hocus pocus salon, rr nagar_RR Nagar_20251001.xlsx"
click at [683, 284] on span "Process File" at bounding box center [652, 288] width 79 height 15
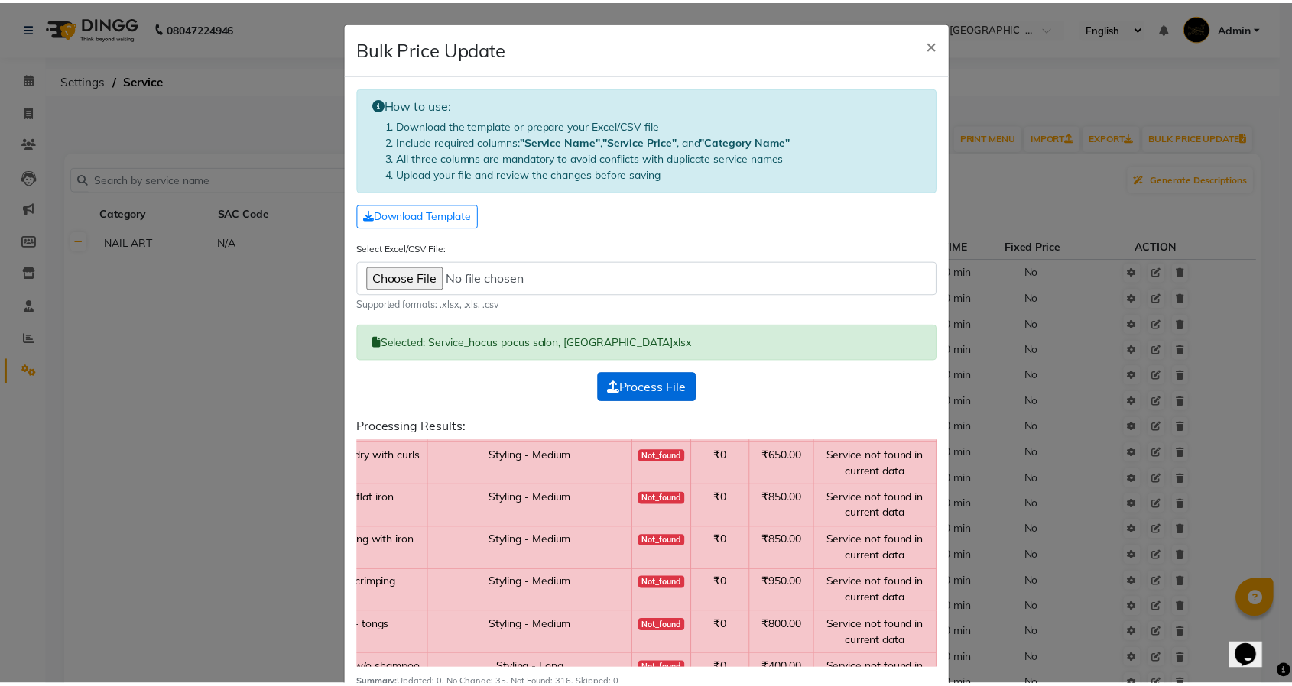
scroll to position [1425, 151]
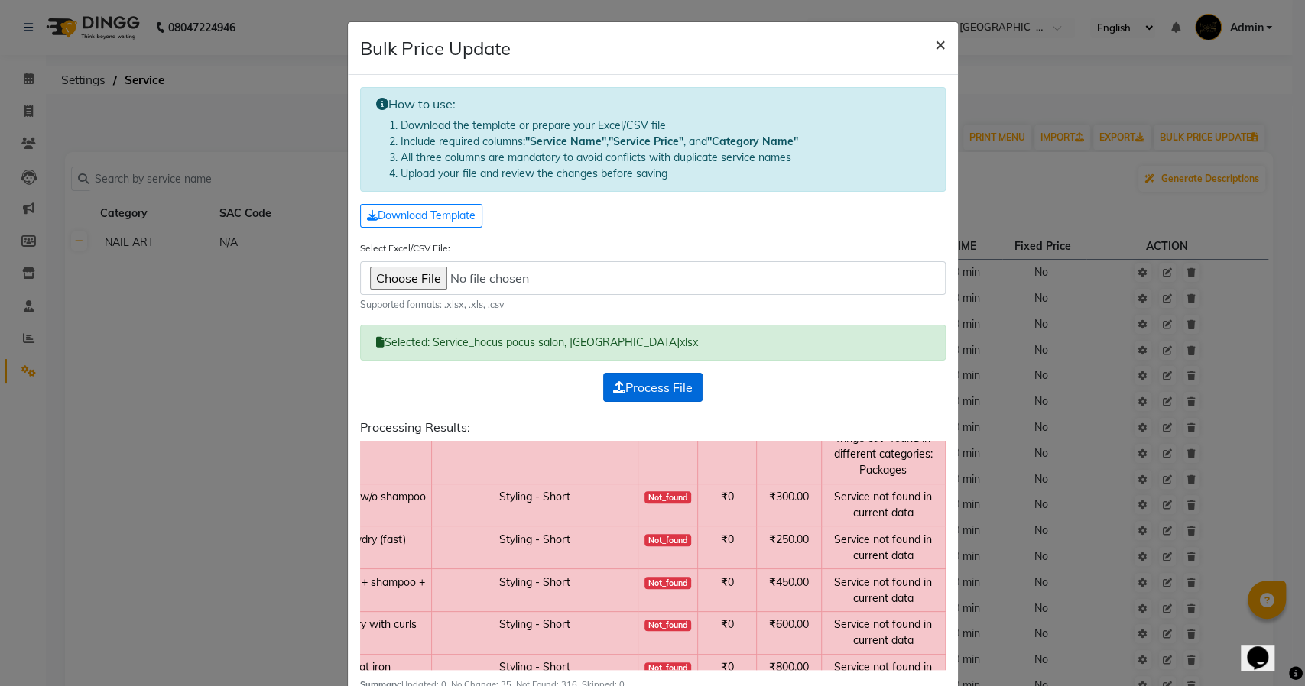
click at [935, 41] on span "×" at bounding box center [940, 43] width 11 height 23
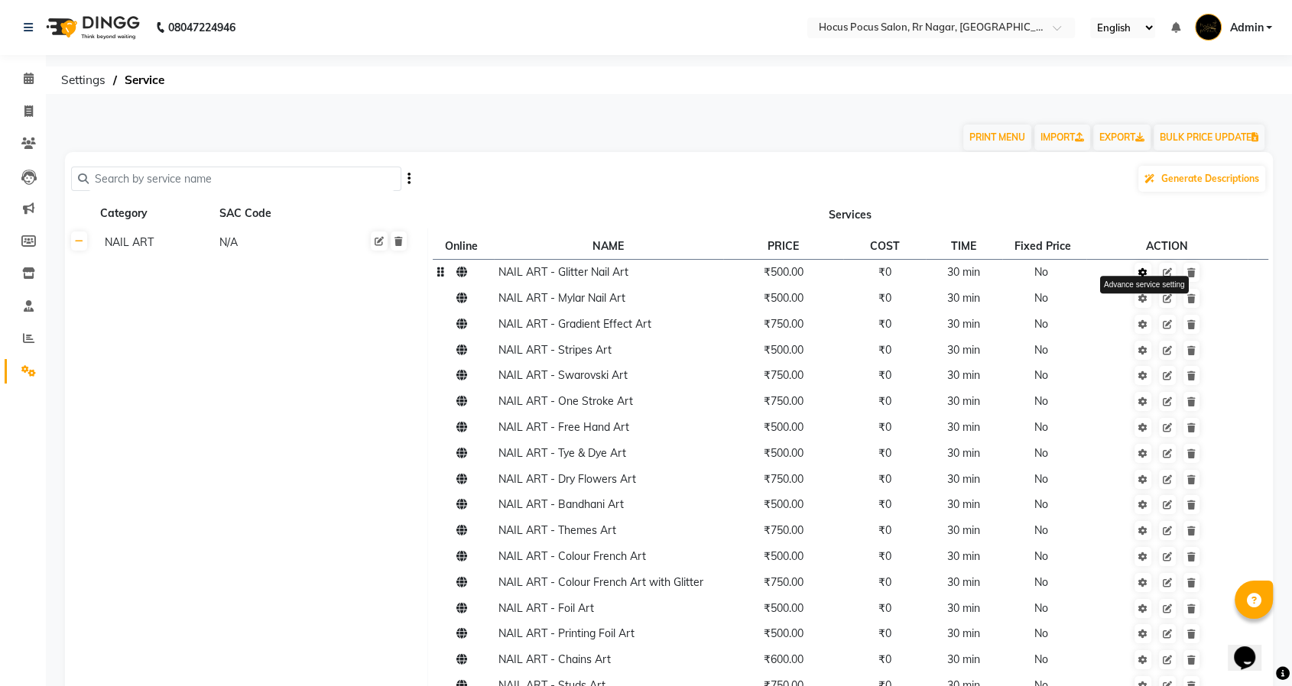
click at [1147, 271] on icon at bounding box center [1142, 272] width 9 height 9
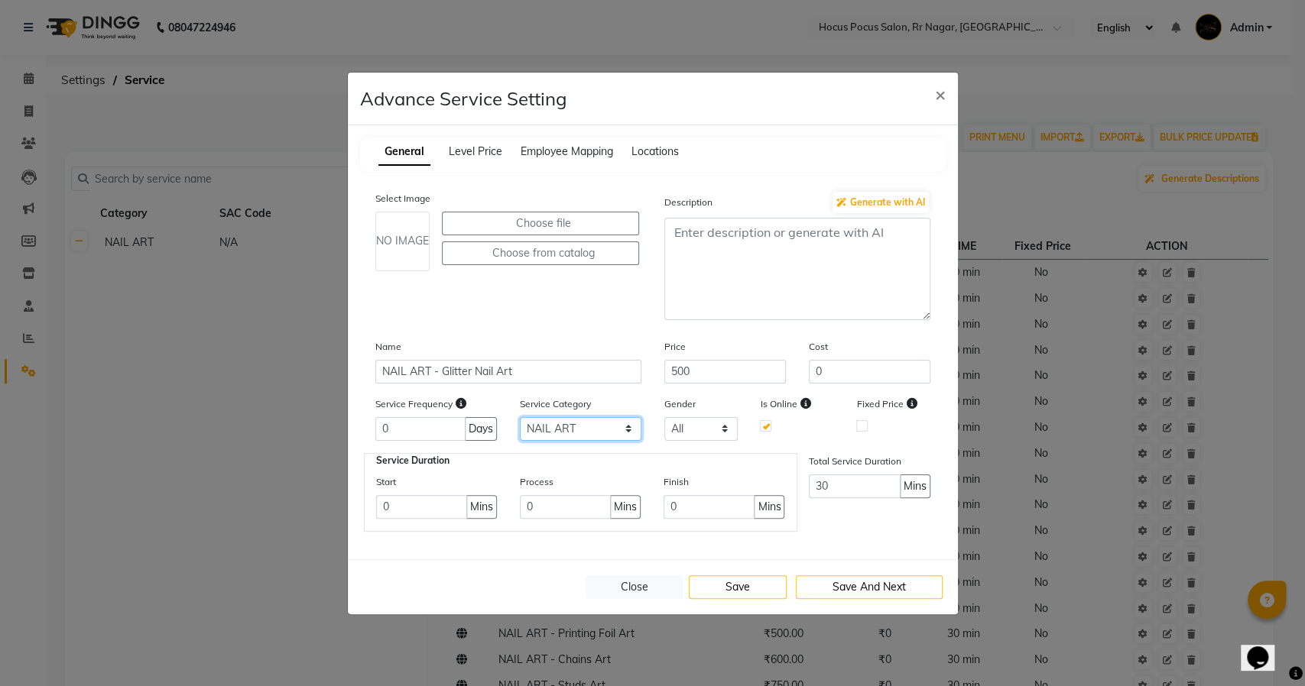
click at [582, 433] on select "Select NAIL ART GEL POLISH APPLICATION Packages" at bounding box center [581, 429] width 122 height 24
select select "3: 129458"
click at [520, 417] on select "Select NAIL ART GEL POLISH APPLICATION Packages" at bounding box center [581, 429] width 122 height 24
click at [725, 589] on button "Save" at bounding box center [738, 588] width 98 height 24
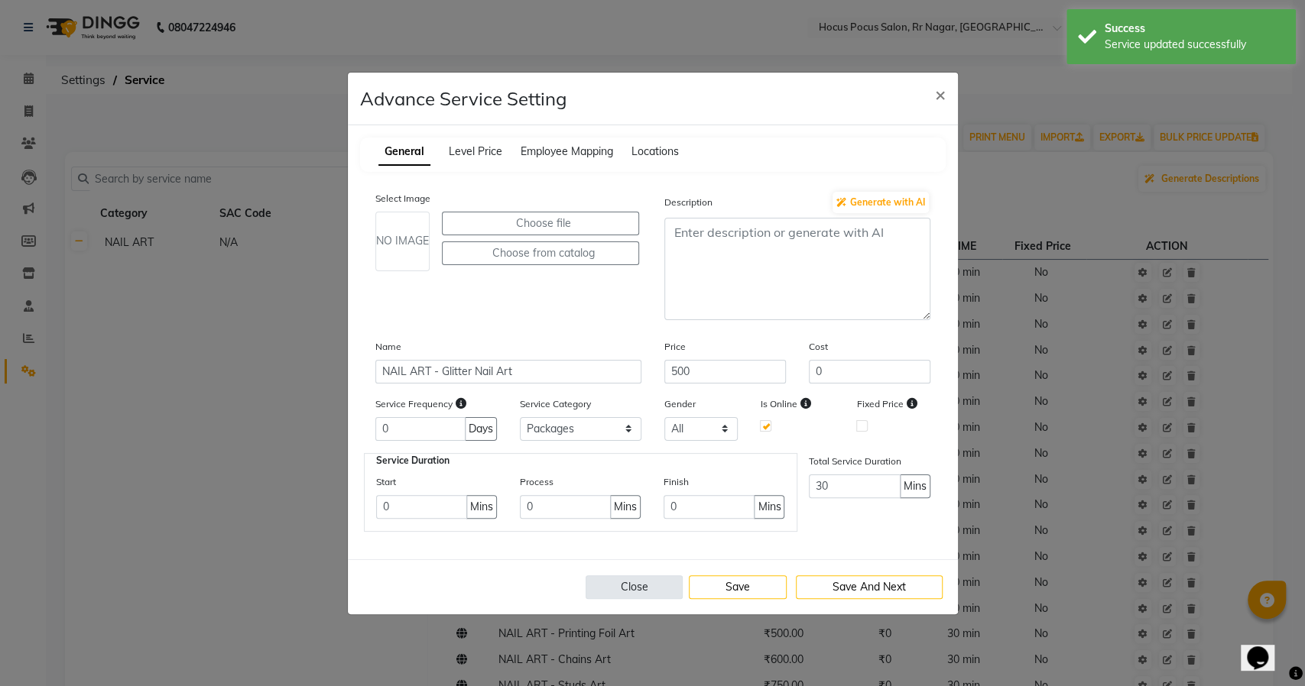
click at [657, 582] on button "Close" at bounding box center [635, 588] width 98 height 24
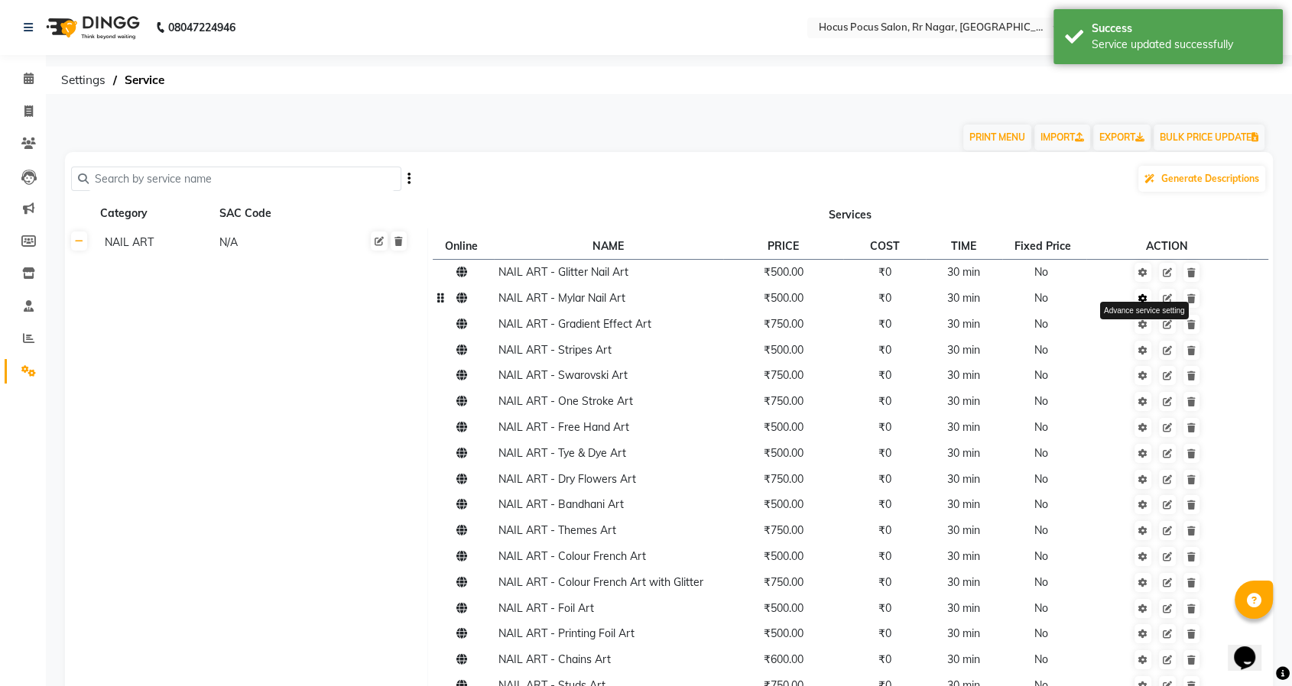
click at [1149, 300] on link at bounding box center [1142, 298] width 17 height 19
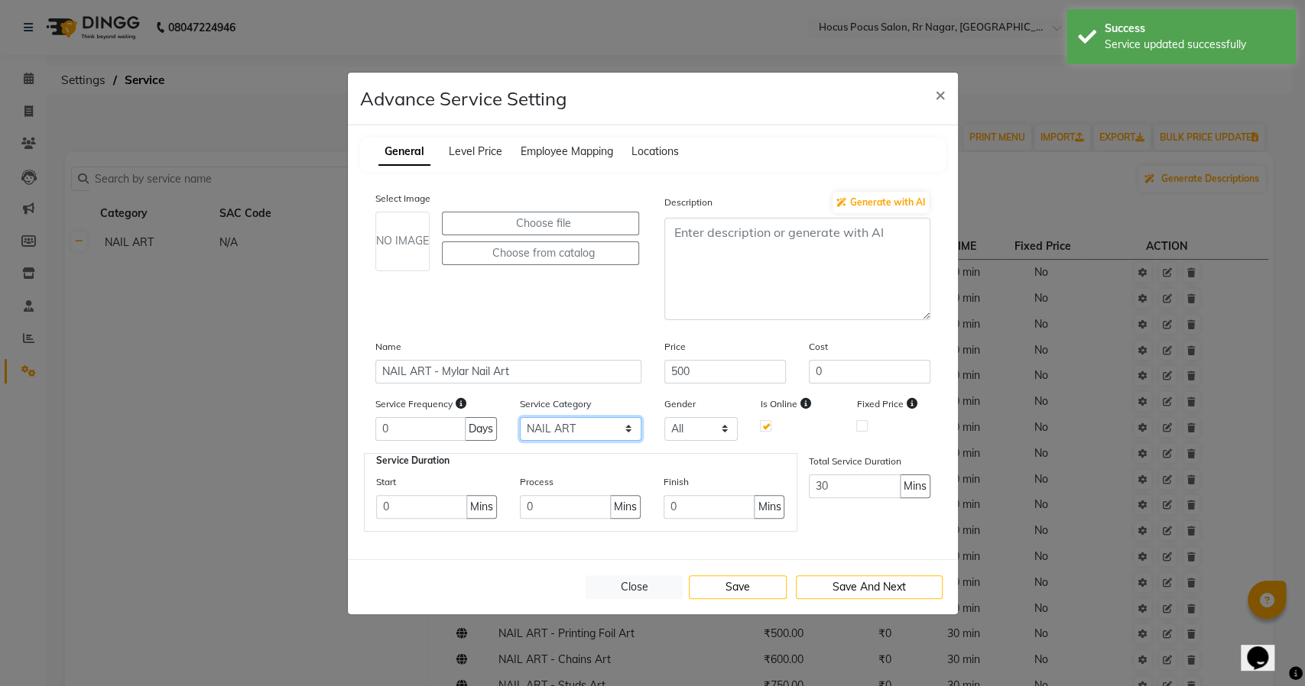
click at [595, 431] on select "Select NAIL ART GEL POLISH APPLICATION Packages" at bounding box center [581, 429] width 122 height 24
select select "3: 129458"
click at [520, 417] on select "Select NAIL ART GEL POLISH APPLICATION Packages" at bounding box center [581, 429] width 122 height 24
click at [719, 587] on button "Save" at bounding box center [738, 588] width 98 height 24
click at [634, 587] on button "Close" at bounding box center [635, 588] width 98 height 24
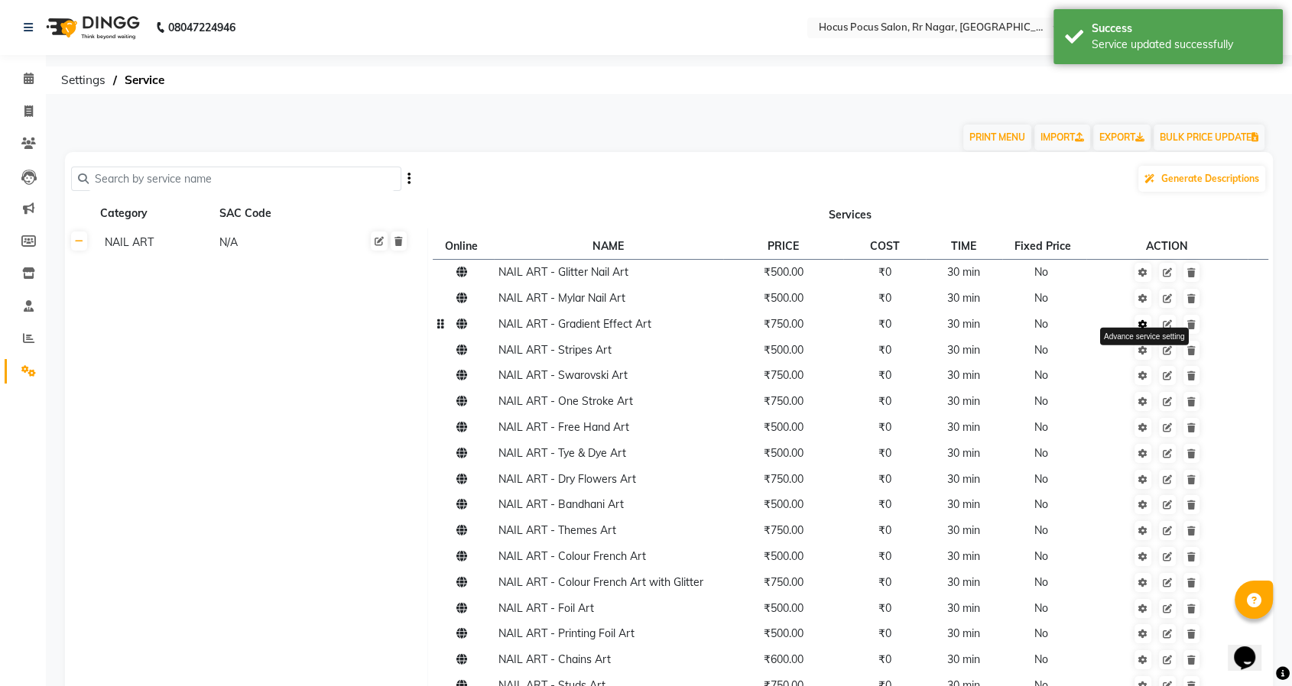
click at [1147, 326] on icon at bounding box center [1142, 324] width 9 height 9
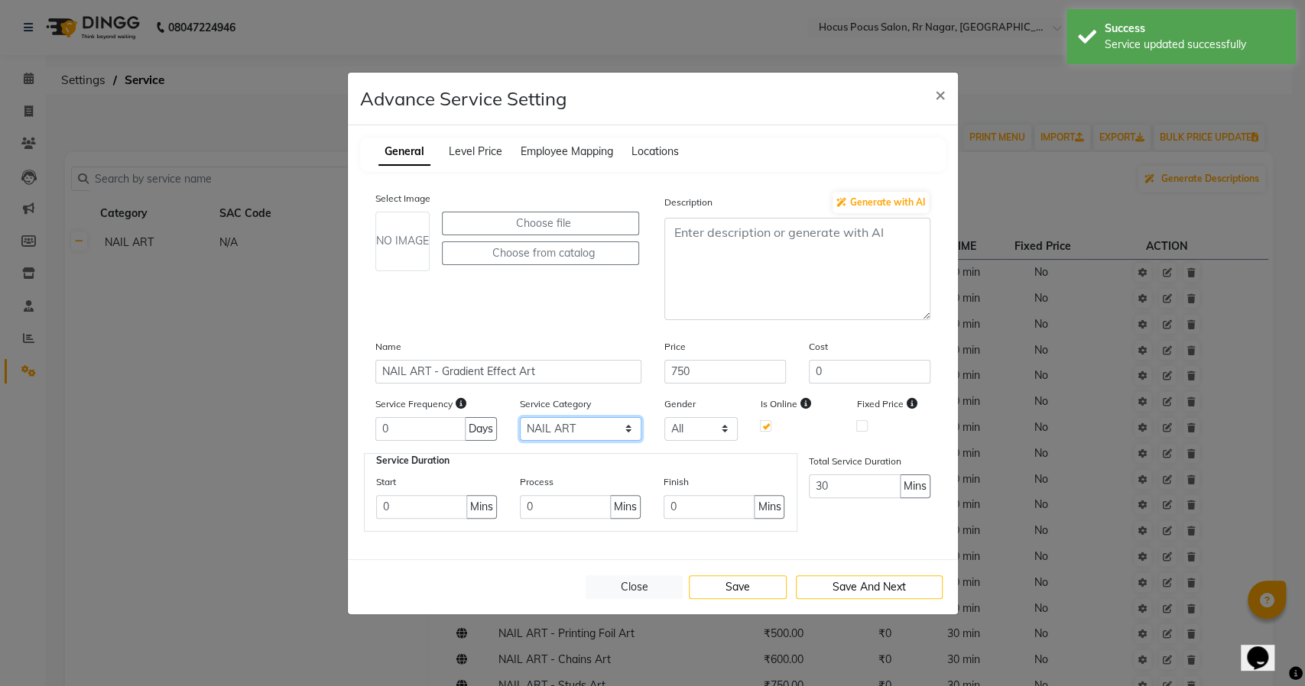
click at [617, 433] on select "Select NAIL ART GEL POLISH APPLICATION Packages" at bounding box center [581, 429] width 122 height 24
select select "3: 129458"
click at [520, 417] on select "Select NAIL ART GEL POLISH APPLICATION Packages" at bounding box center [581, 429] width 122 height 24
click at [744, 586] on button "Save" at bounding box center [738, 588] width 98 height 24
click at [654, 585] on button "Close" at bounding box center [635, 588] width 98 height 24
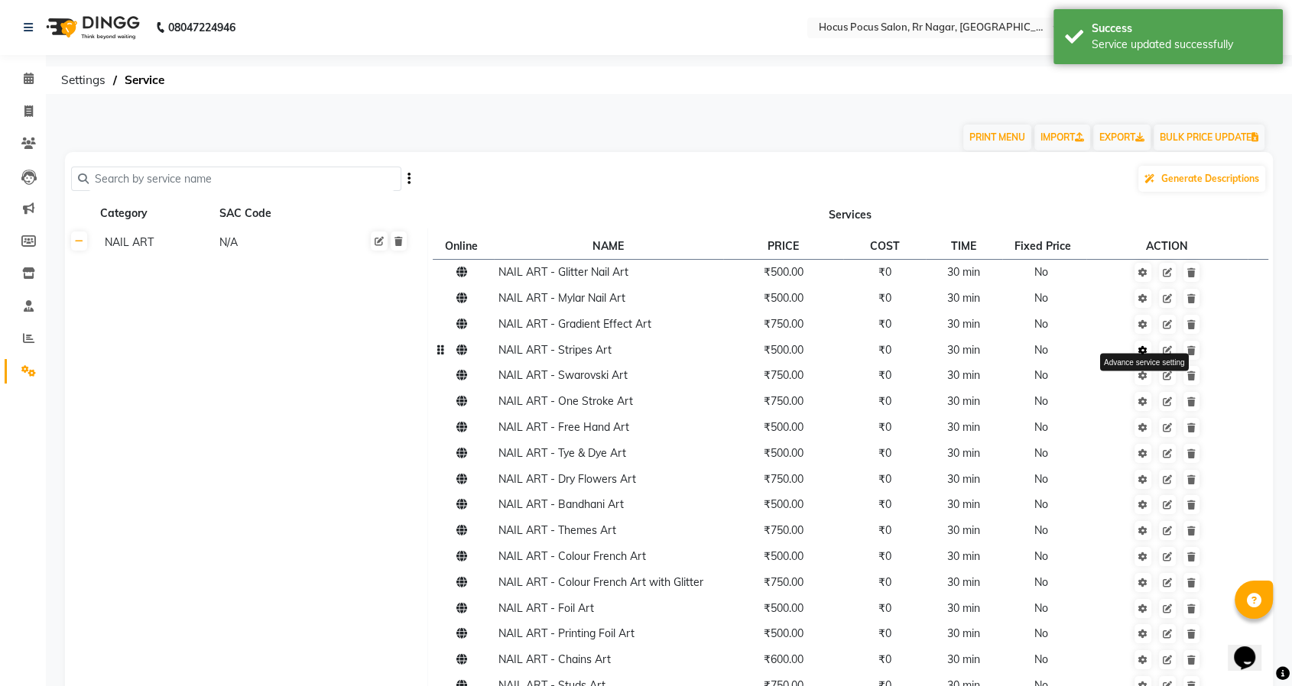
click at [1145, 351] on icon at bounding box center [1142, 350] width 9 height 9
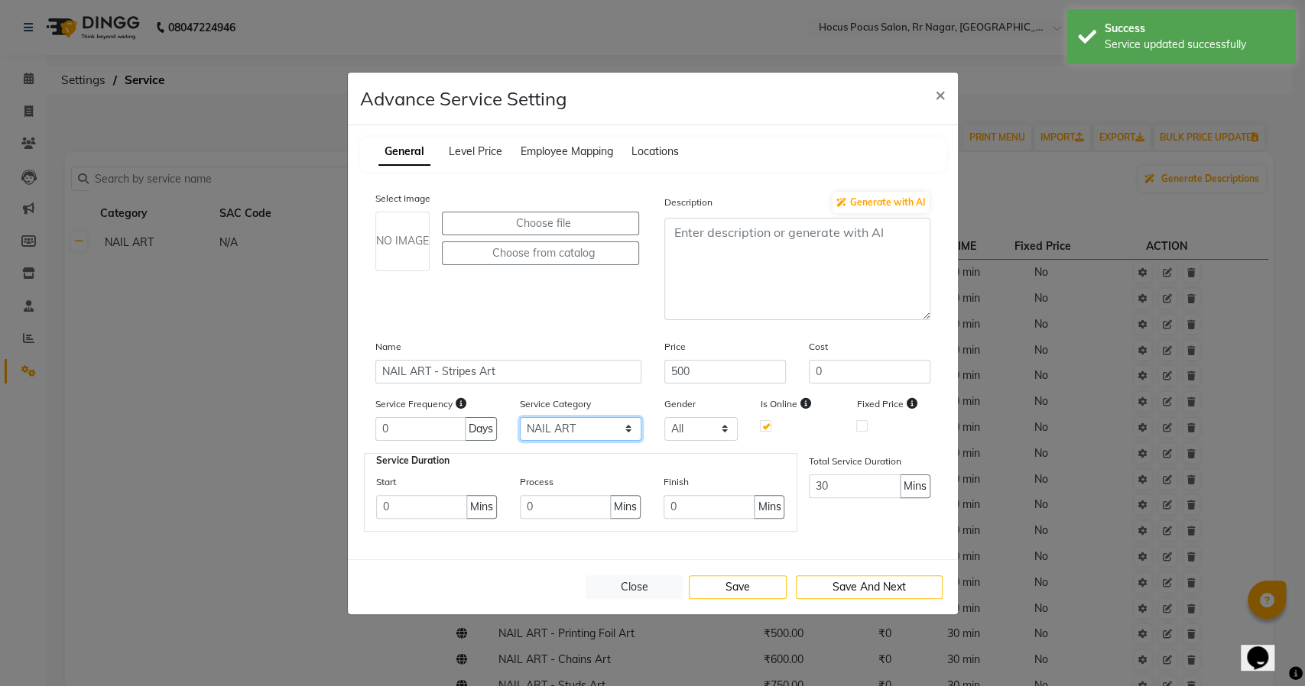
click at [584, 426] on select "Select NAIL ART GEL POLISH APPLICATION Packages" at bounding box center [581, 429] width 122 height 24
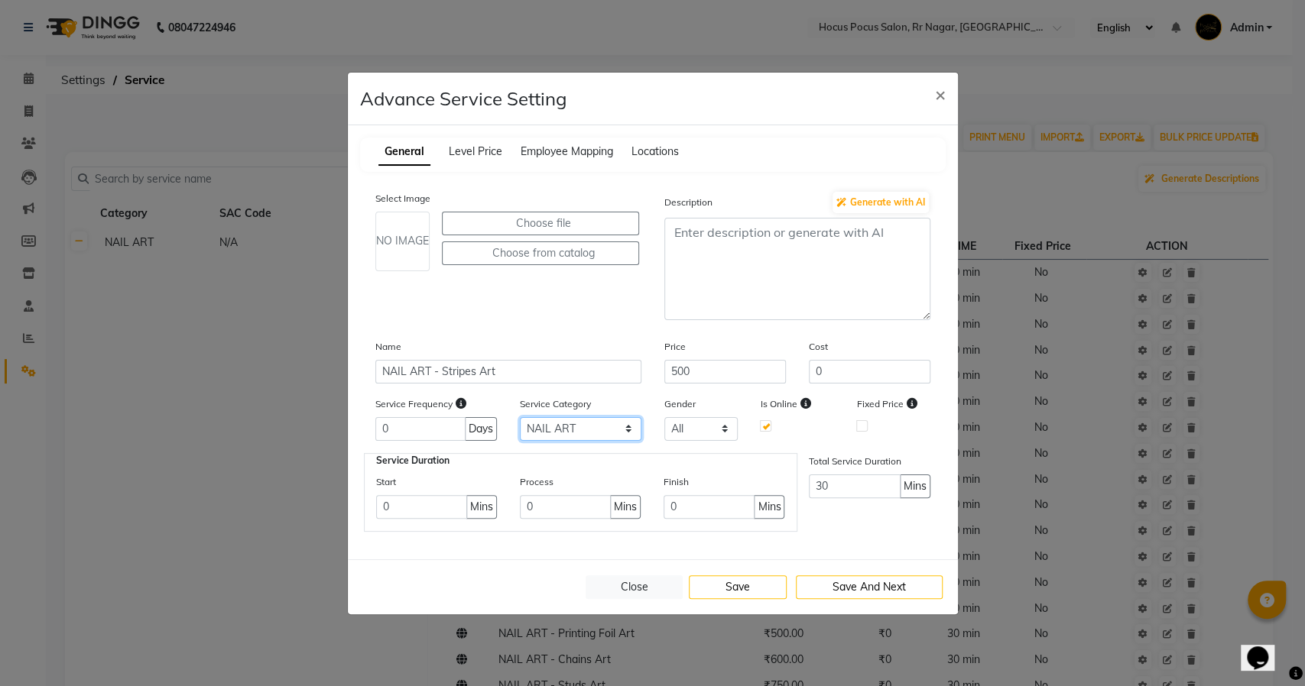
select select "3: 129458"
click at [520, 417] on select "Select NAIL ART GEL POLISH APPLICATION Packages" at bounding box center [581, 429] width 122 height 24
click at [731, 586] on button "Save" at bounding box center [738, 588] width 98 height 24
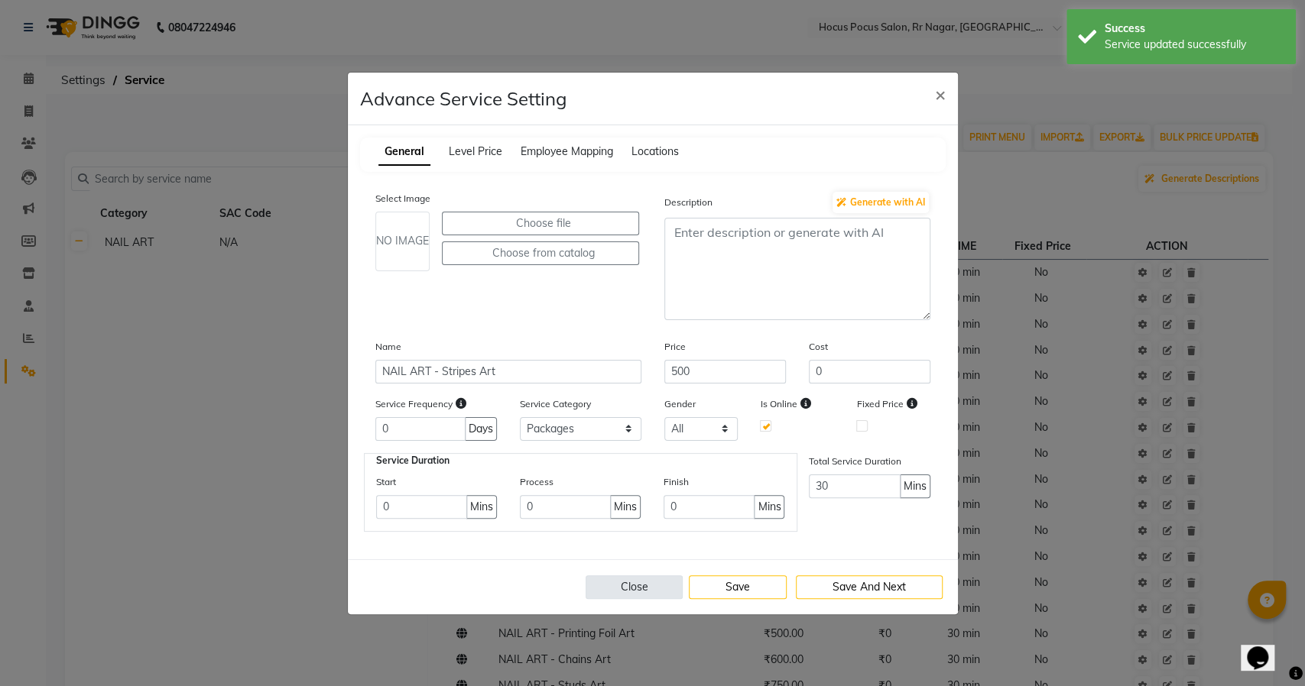
click at [639, 588] on button "Close" at bounding box center [635, 588] width 98 height 24
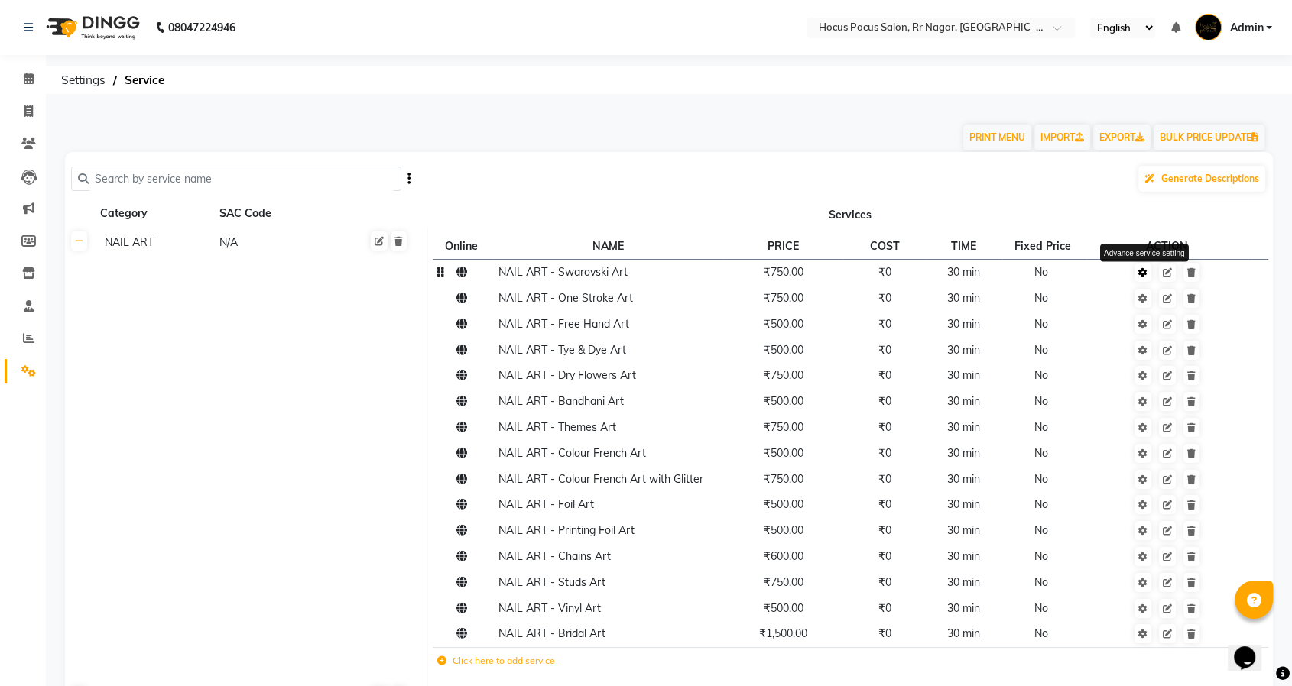
click at [1146, 268] on icon at bounding box center [1142, 272] width 9 height 9
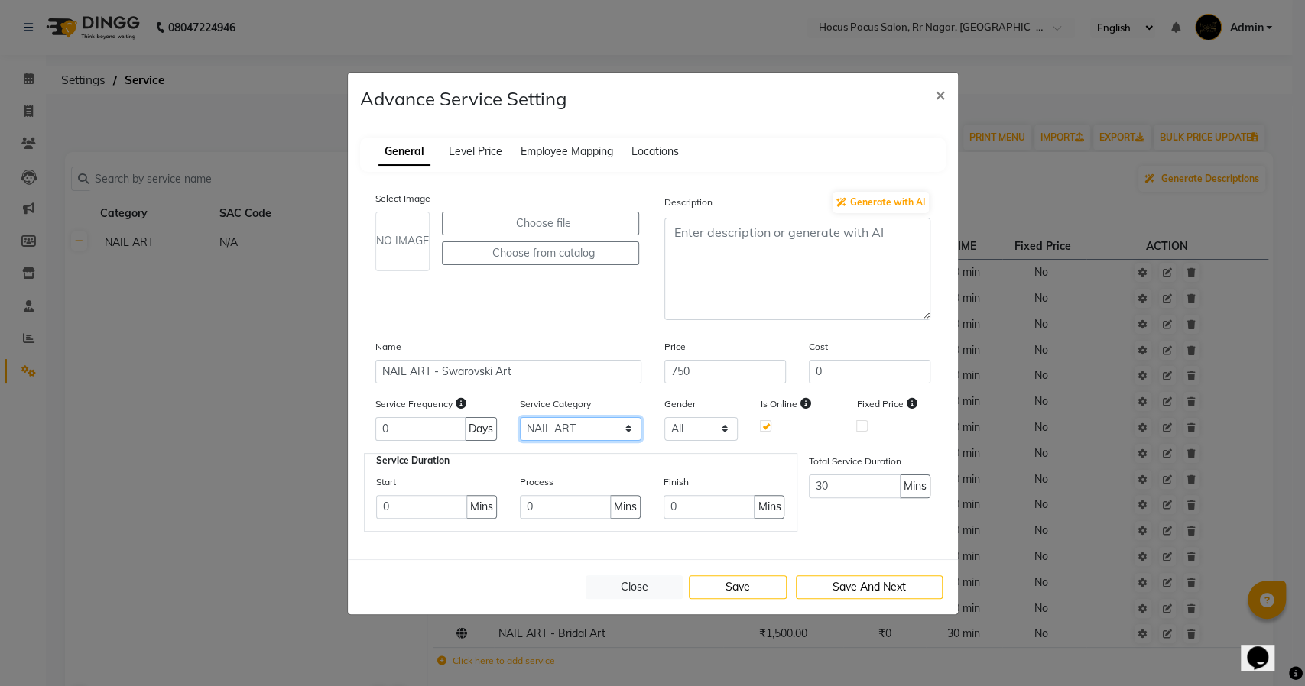
click at [547, 425] on select "Select NAIL ART GEL POLISH APPLICATION Packages" at bounding box center [581, 429] width 122 height 24
select select "3: 129458"
click at [520, 417] on select "Select NAIL ART GEL POLISH APPLICATION Packages" at bounding box center [581, 429] width 122 height 24
click at [719, 579] on button "Save" at bounding box center [738, 588] width 98 height 24
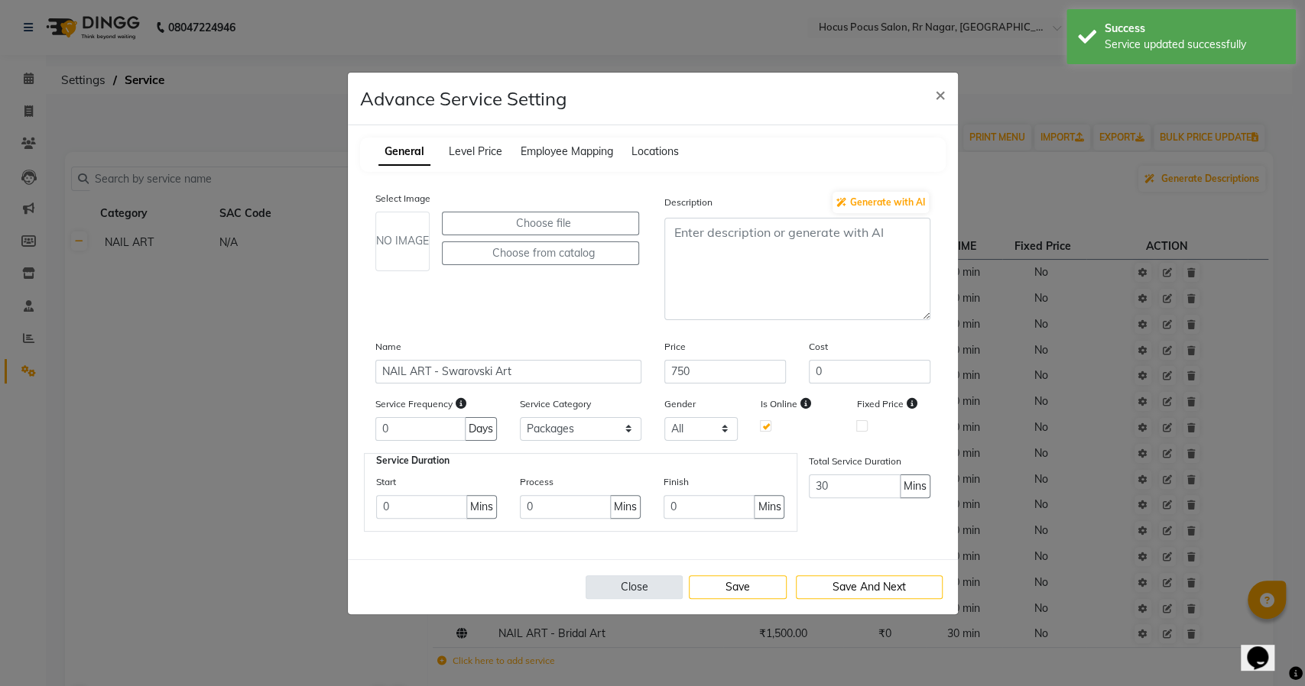
click at [632, 580] on button "Close" at bounding box center [635, 588] width 98 height 24
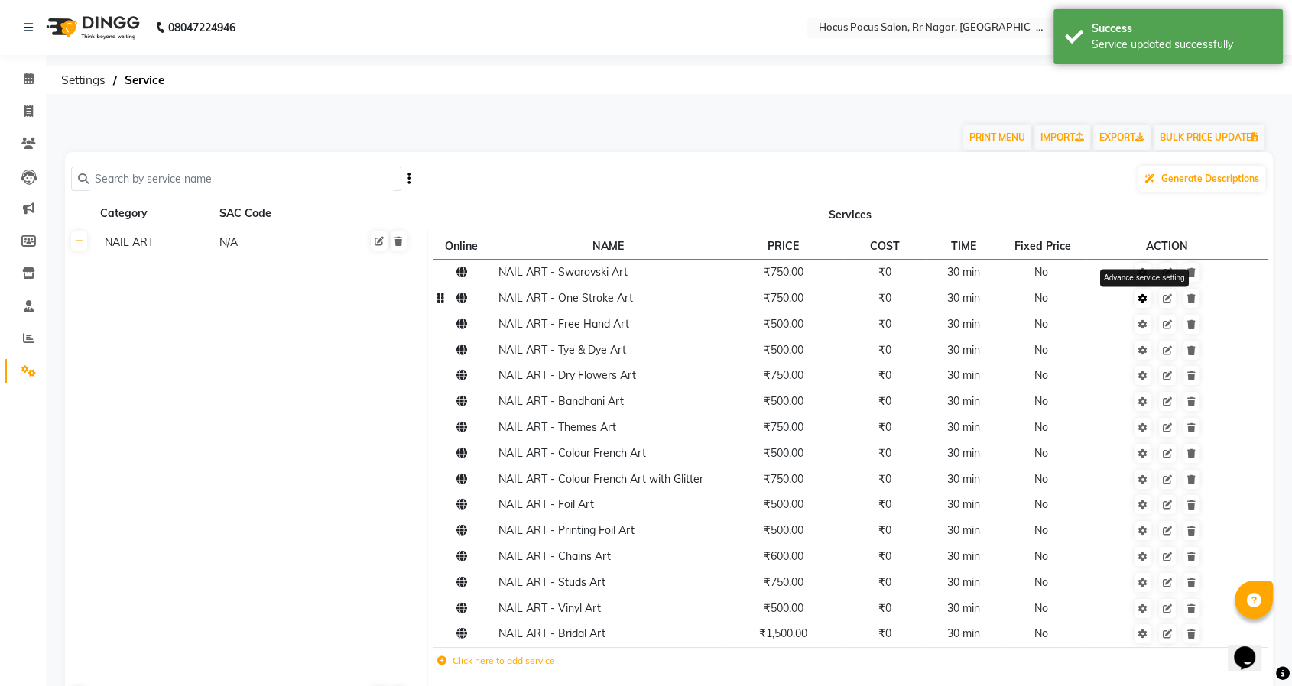
click at [1144, 297] on icon at bounding box center [1142, 298] width 9 height 9
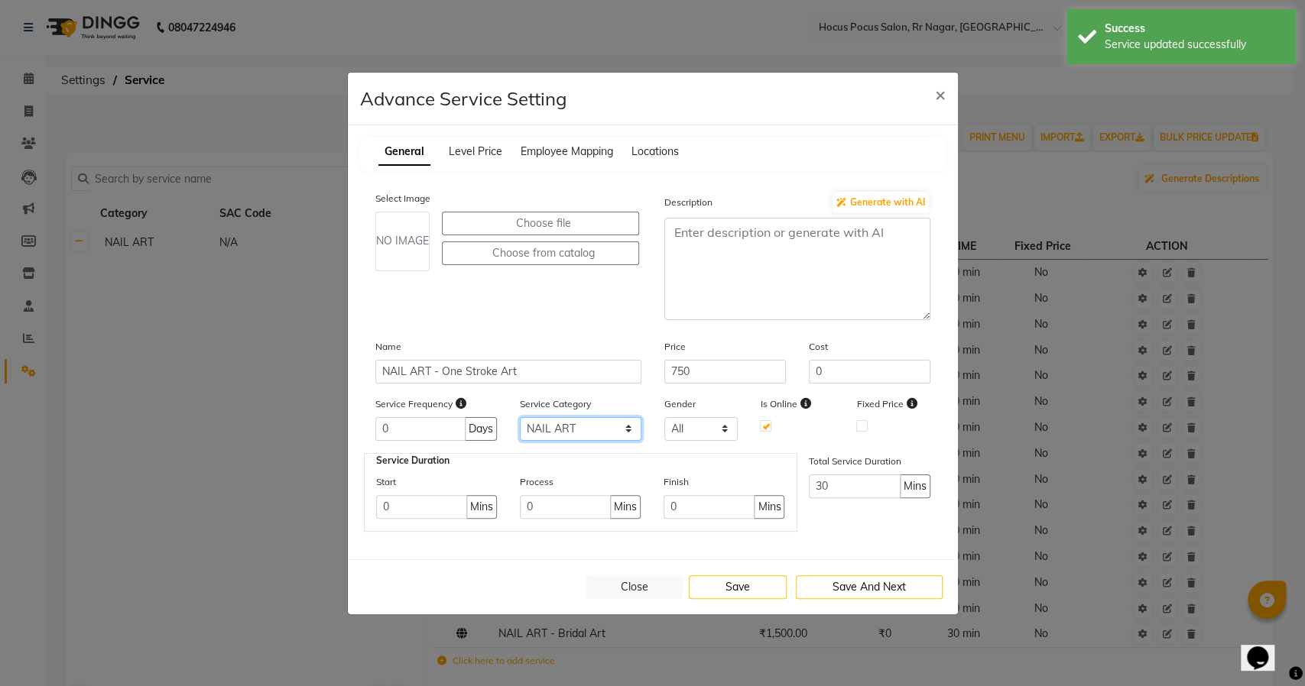
drag, startPoint x: 563, startPoint y: 425, endPoint x: 562, endPoint y: 439, distance: 13.8
click at [563, 425] on select "Select NAIL ART GEL POLISH APPLICATION Packages" at bounding box center [581, 429] width 122 height 24
select select "3: 129458"
click at [520, 417] on select "Select NAIL ART GEL POLISH APPLICATION Packages" at bounding box center [581, 429] width 122 height 24
click at [743, 599] on div "Close Save Save And Next" at bounding box center [653, 587] width 610 height 55
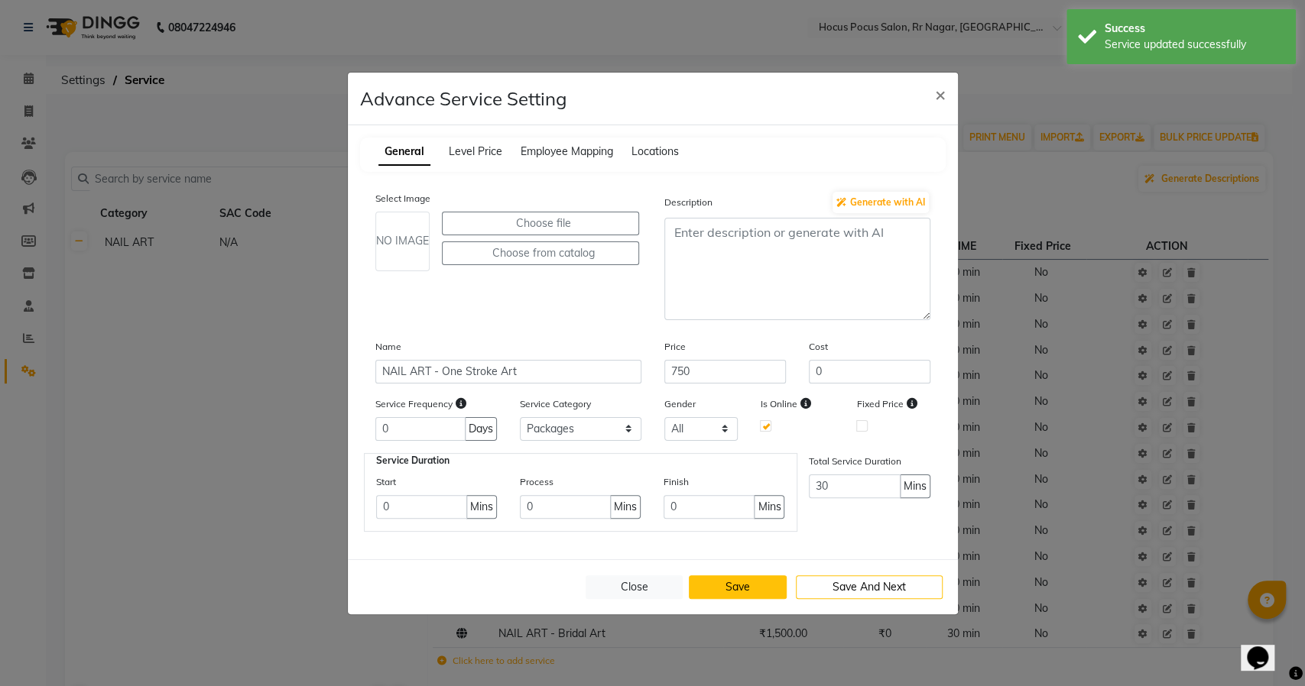
click at [745, 596] on button "Save" at bounding box center [738, 588] width 98 height 24
click at [627, 589] on button "Close" at bounding box center [635, 588] width 98 height 24
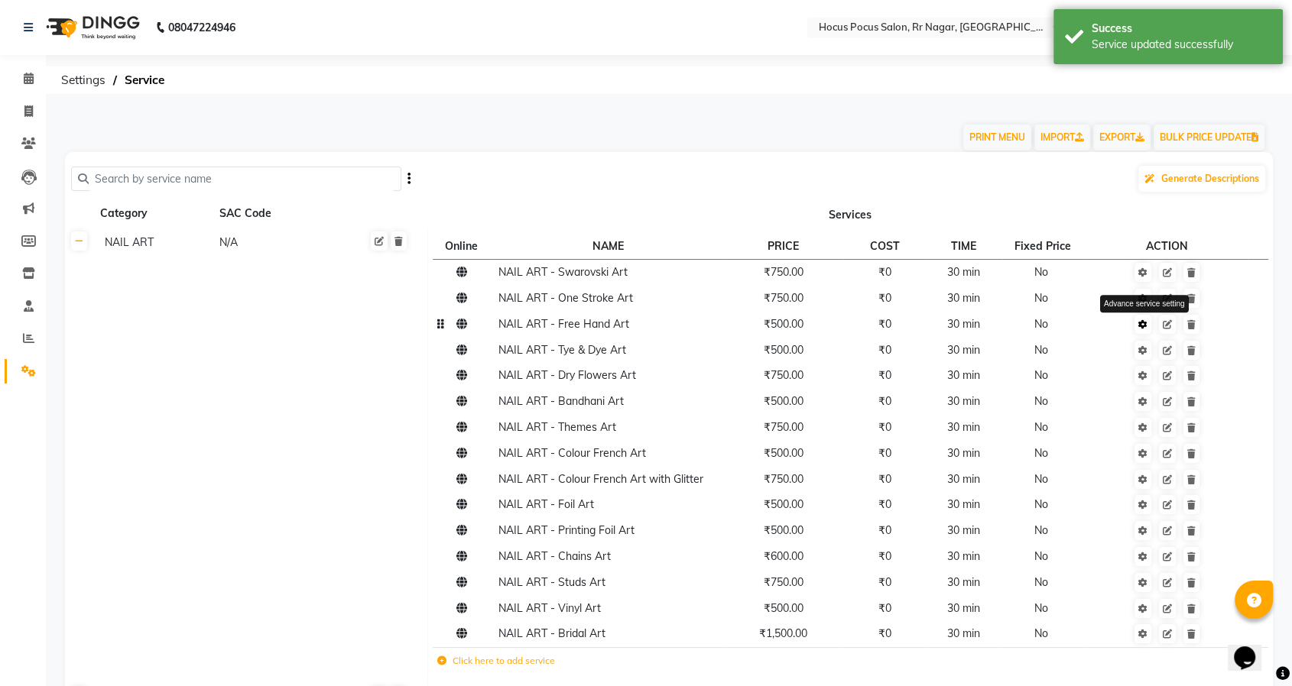
click at [1139, 325] on icon at bounding box center [1142, 324] width 9 height 9
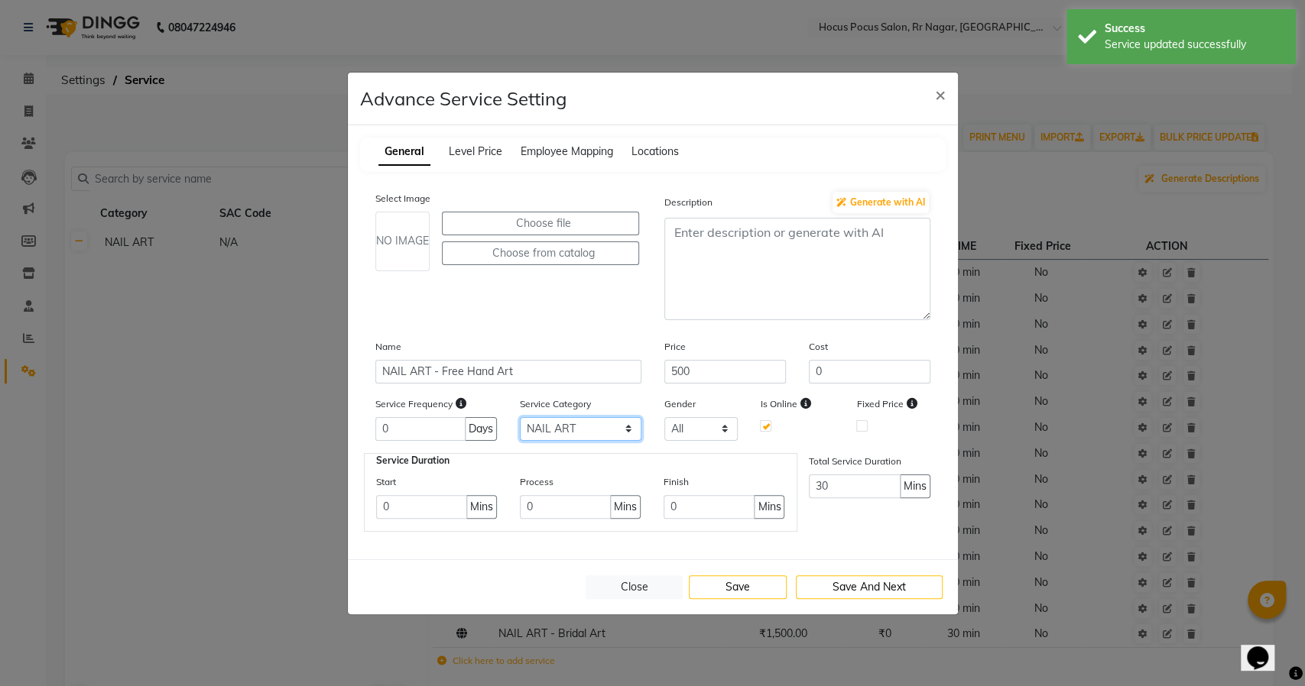
click at [562, 422] on select "Select NAIL ART GEL POLISH APPLICATION Packages" at bounding box center [581, 429] width 122 height 24
select select "3: 129458"
click at [520, 417] on select "Select NAIL ART GEL POLISH APPLICATION Packages" at bounding box center [581, 429] width 122 height 24
click at [741, 588] on button "Save" at bounding box center [738, 588] width 98 height 24
click at [650, 589] on button "Close" at bounding box center [635, 588] width 98 height 24
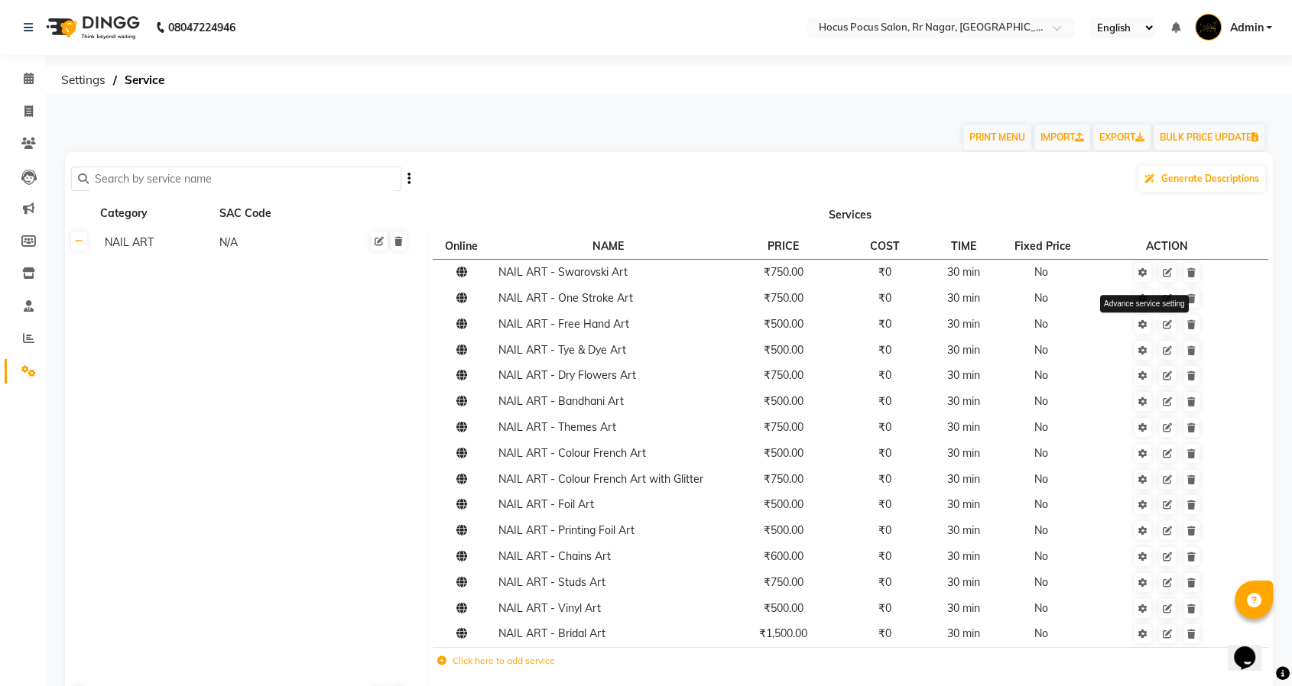
click at [1147, 331] on link at bounding box center [1142, 324] width 17 height 19
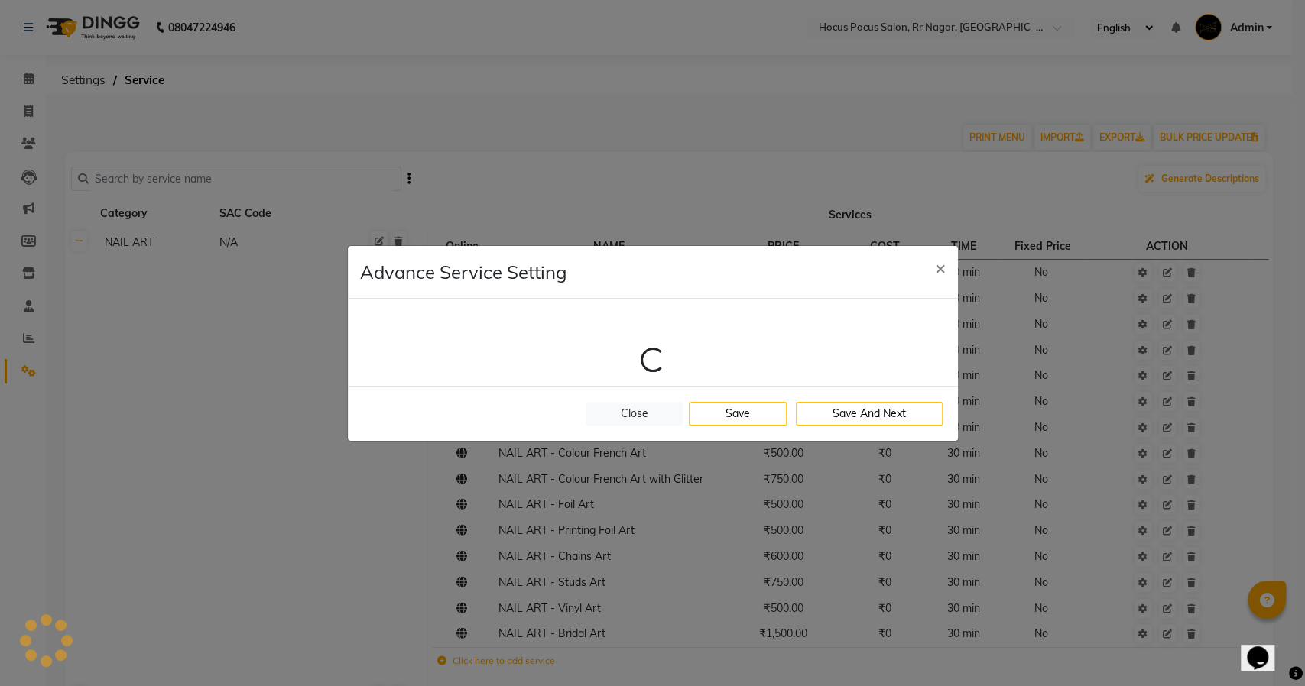
select select "3: 129458"
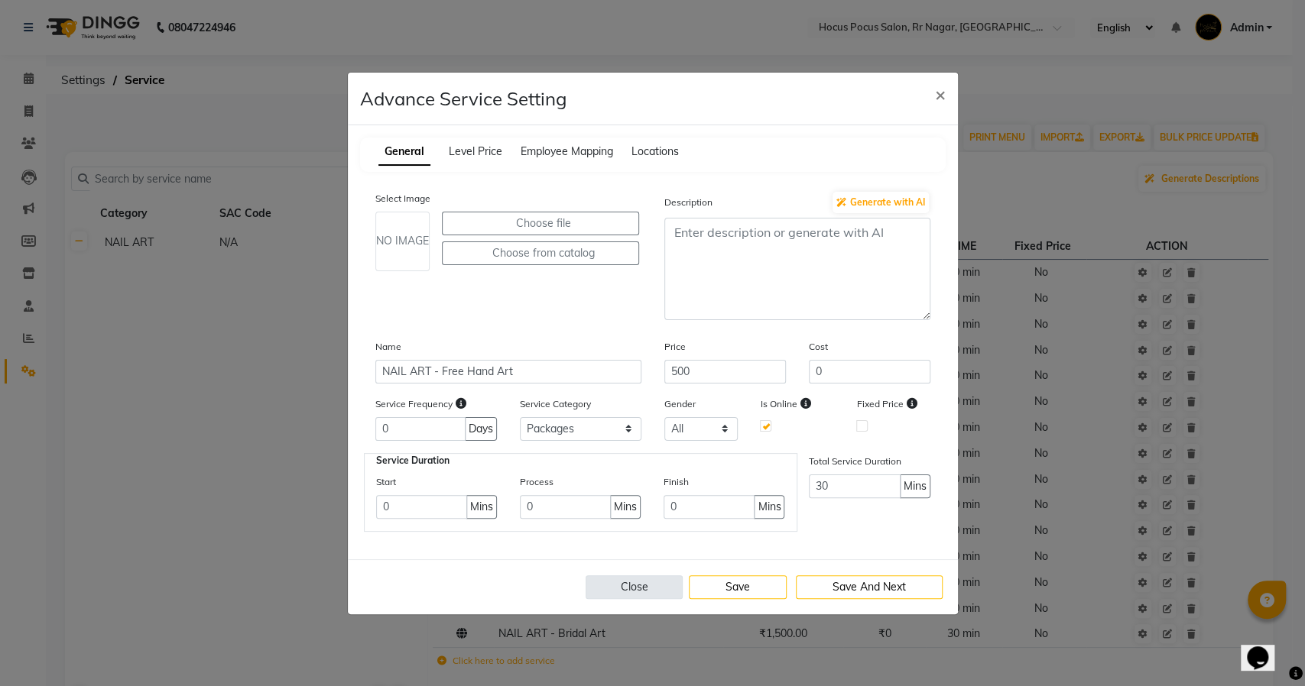
click at [630, 586] on button "Close" at bounding box center [635, 588] width 98 height 24
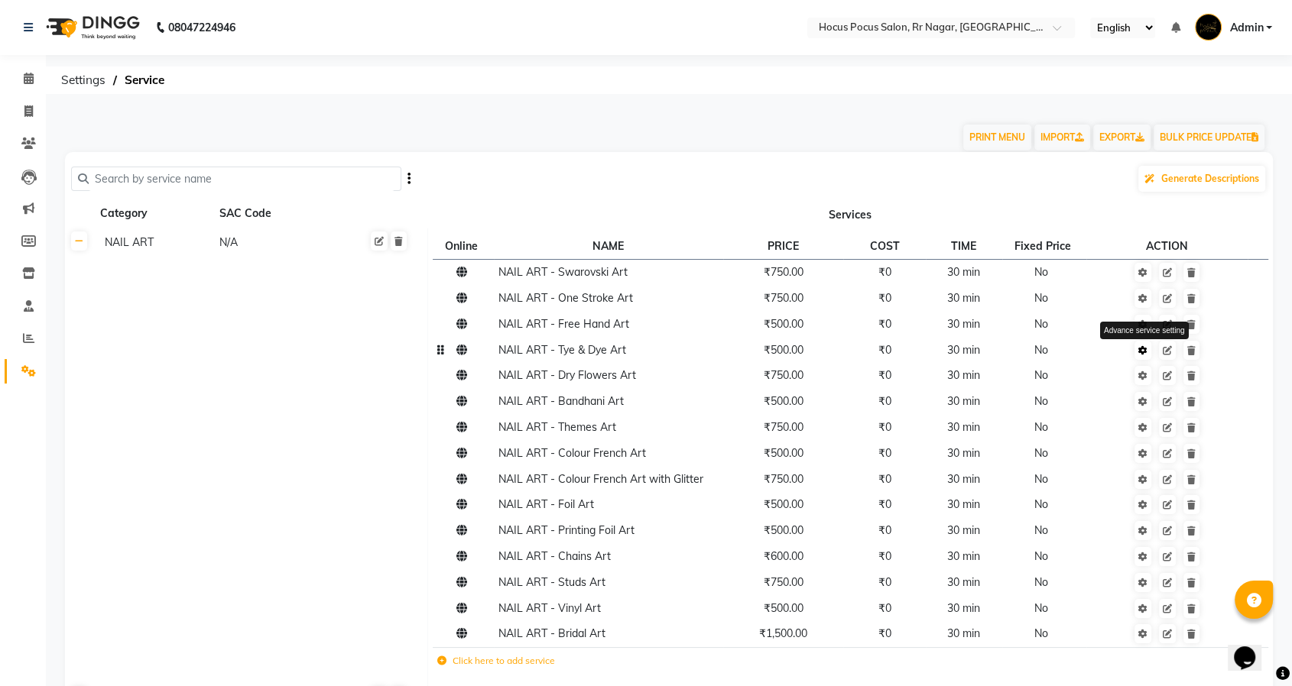
click at [1140, 352] on icon at bounding box center [1142, 350] width 9 height 9
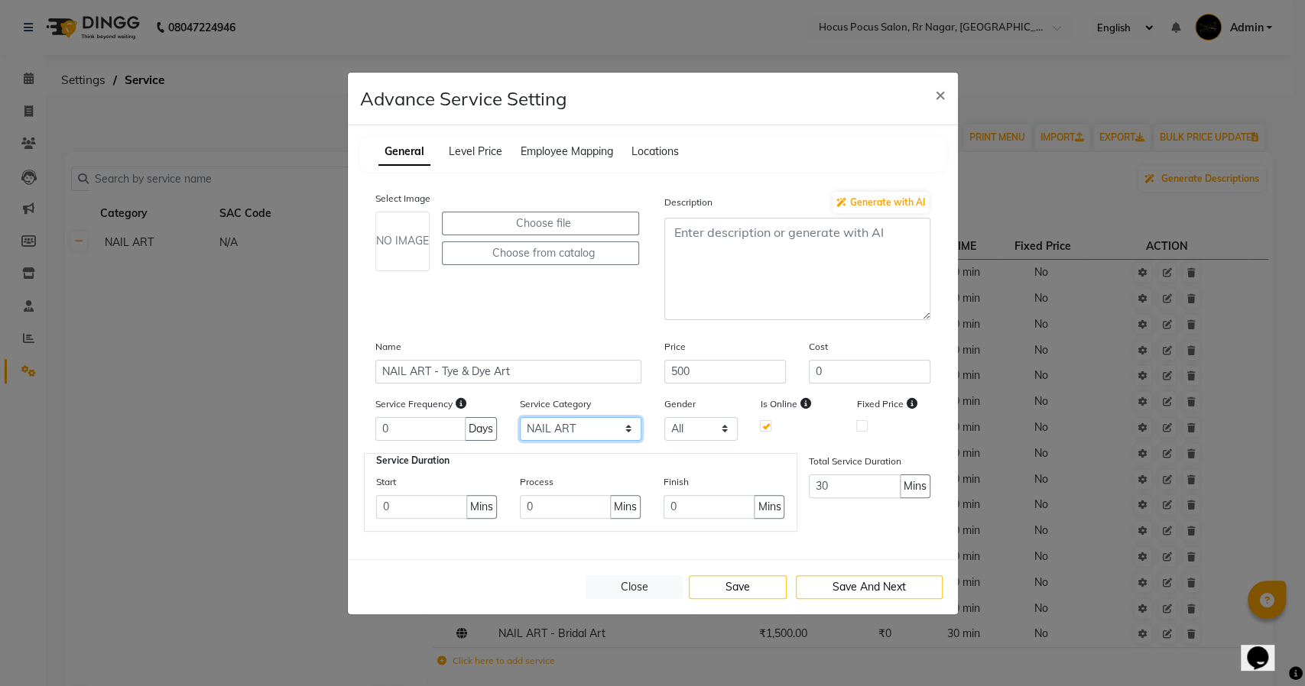
click at [571, 427] on select "Select NAIL ART GEL POLISH APPLICATION Packages" at bounding box center [581, 429] width 122 height 24
select select "3: 129458"
click at [520, 417] on select "Select NAIL ART GEL POLISH APPLICATION Packages" at bounding box center [581, 429] width 122 height 24
click at [722, 585] on button "Save" at bounding box center [738, 588] width 98 height 24
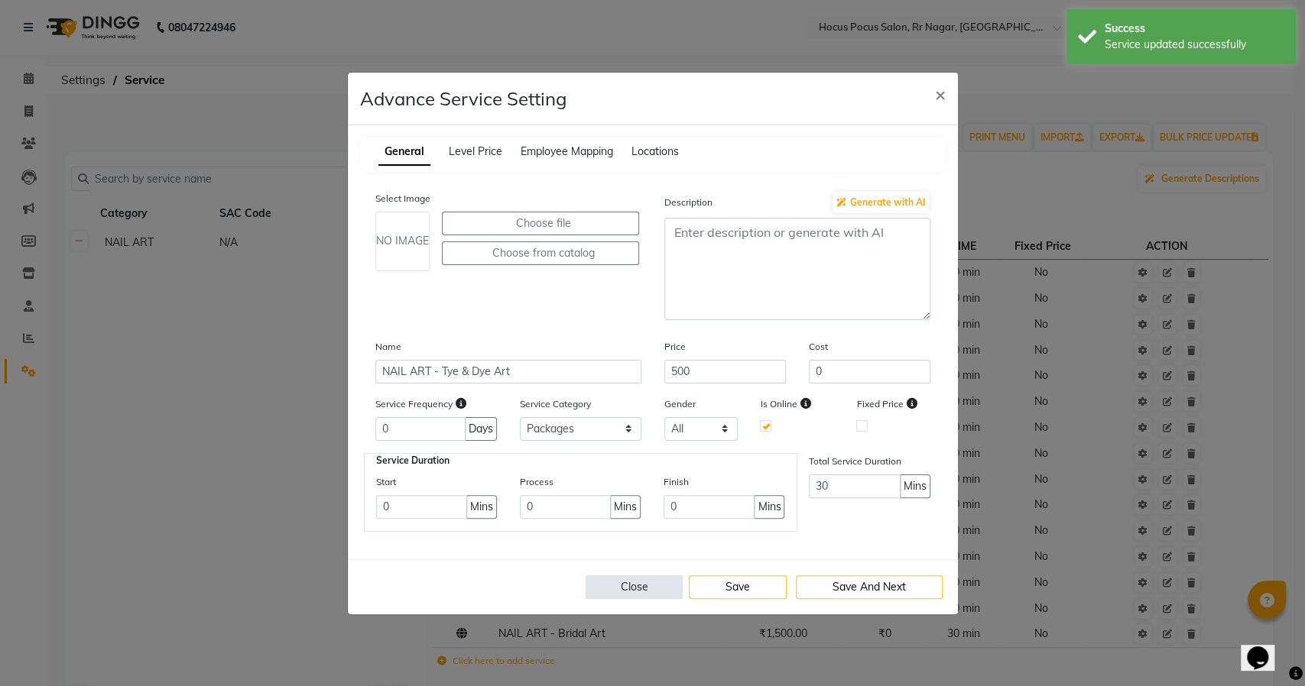
click at [624, 582] on button "Close" at bounding box center [635, 588] width 98 height 24
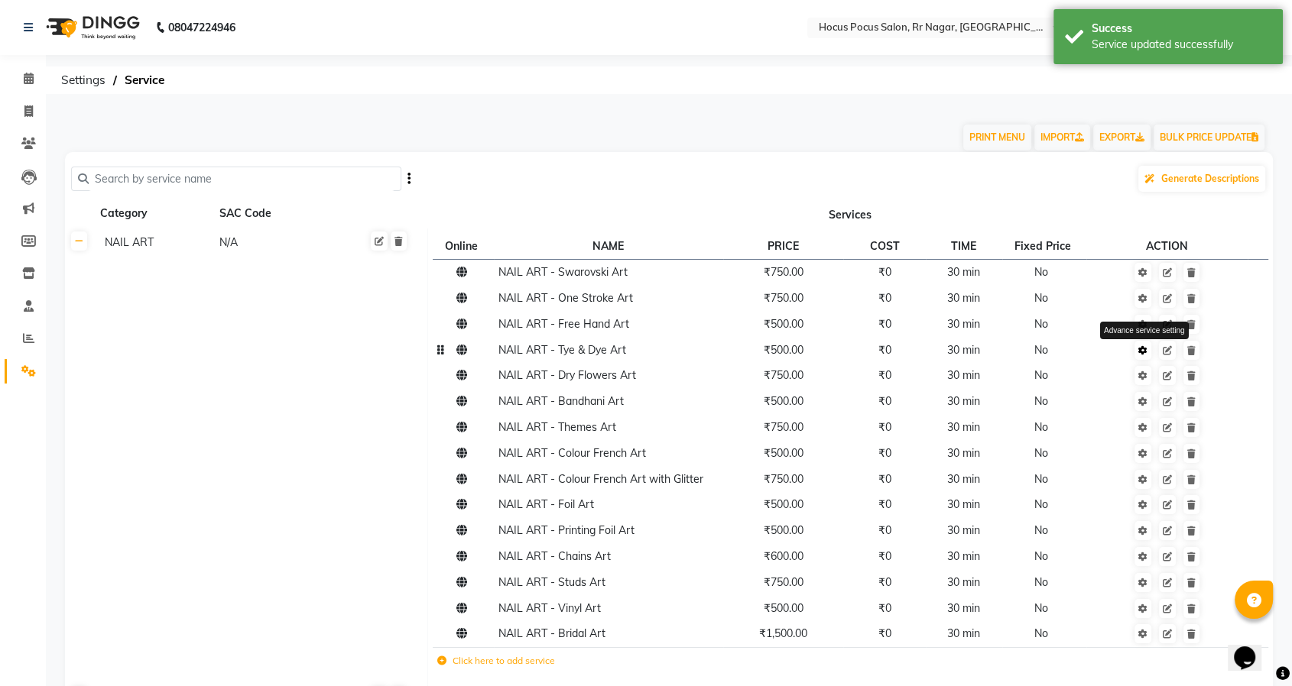
click at [1139, 346] on icon at bounding box center [1142, 350] width 9 height 9
select select "3: 129458"
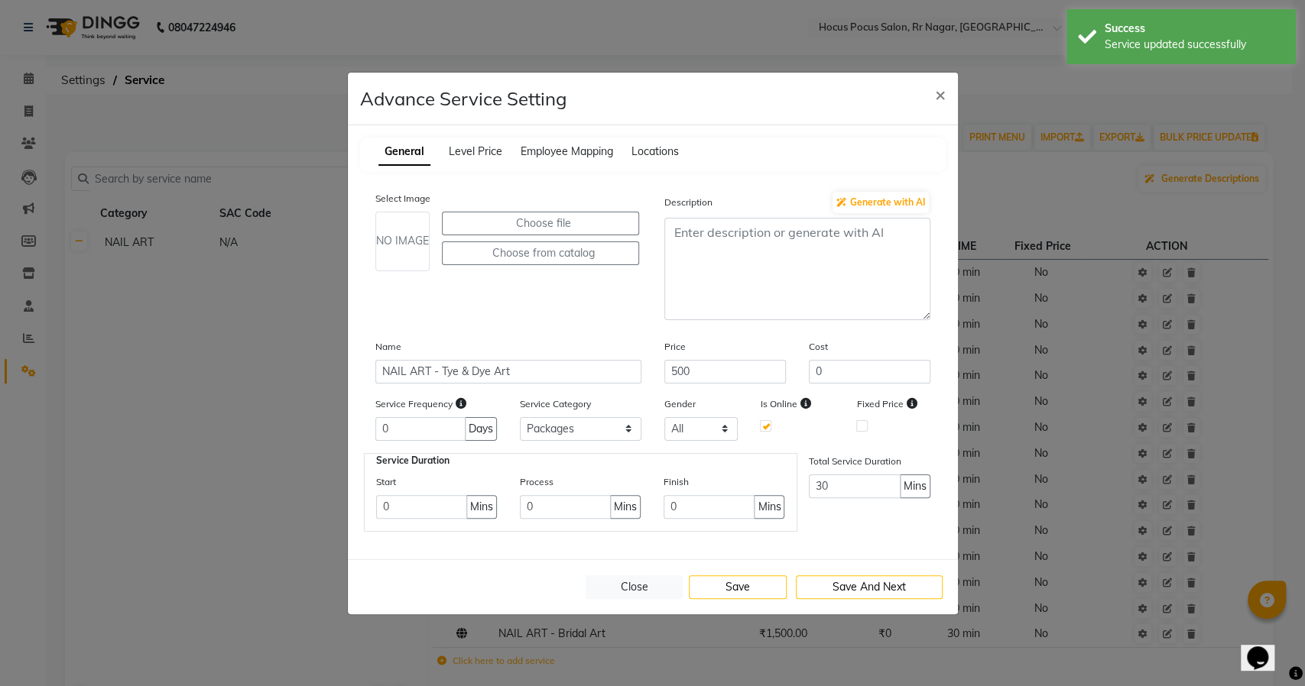
click at [1144, 378] on ngb-modal-window "Advance Service Setting × General Level Price Employee Mapping Locations Select…" at bounding box center [652, 343] width 1305 height 686
click at [616, 584] on button "Close" at bounding box center [635, 588] width 98 height 24
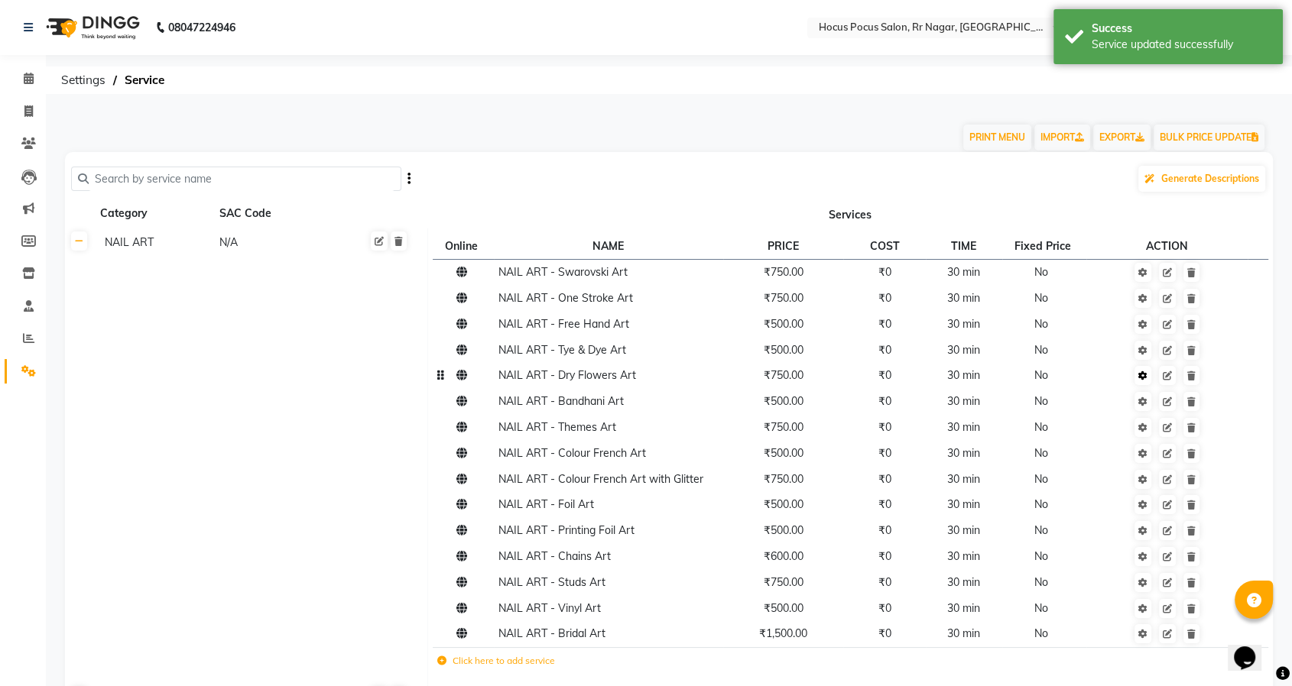
click at [1148, 377] on link at bounding box center [1142, 375] width 17 height 19
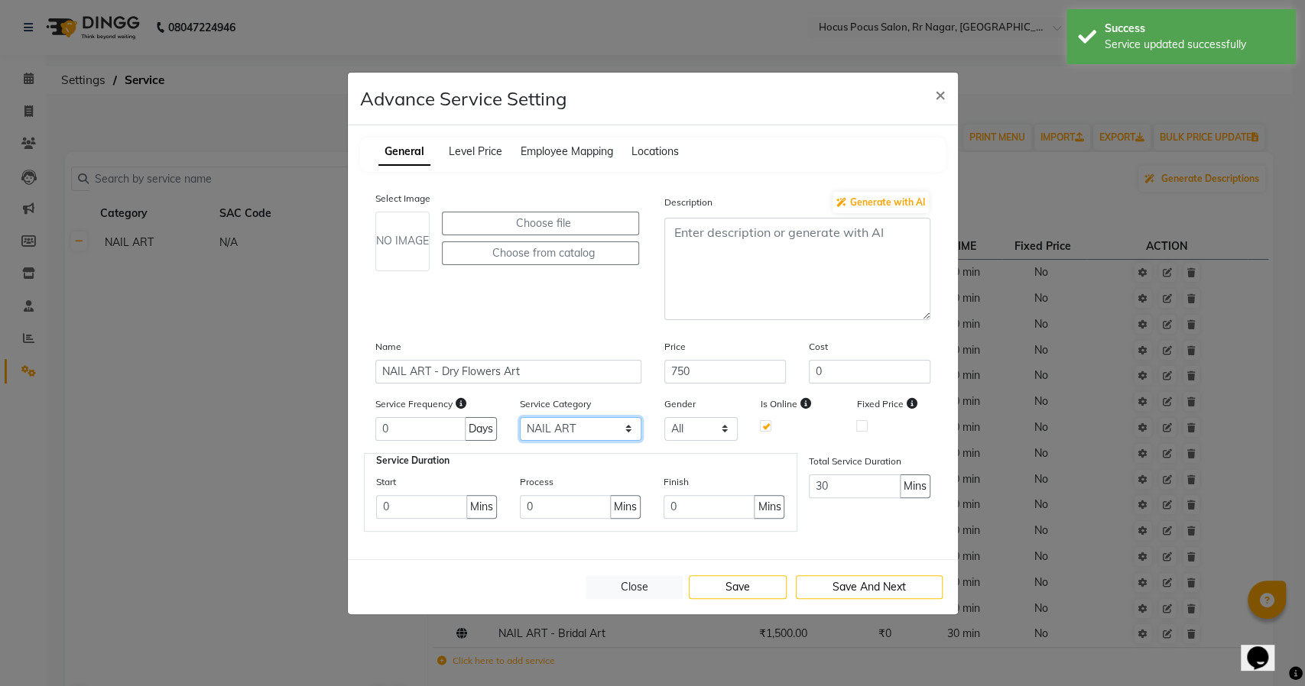
drag, startPoint x: 622, startPoint y: 425, endPoint x: 618, endPoint y: 437, distance: 13.1
click at [621, 425] on select "Select NAIL ART GEL POLISH APPLICATION Packages" at bounding box center [581, 429] width 122 height 24
select select "3: 129458"
click at [520, 417] on select "Select NAIL ART GEL POLISH APPLICATION Packages" at bounding box center [581, 429] width 122 height 24
click at [717, 585] on button "Save" at bounding box center [738, 588] width 98 height 24
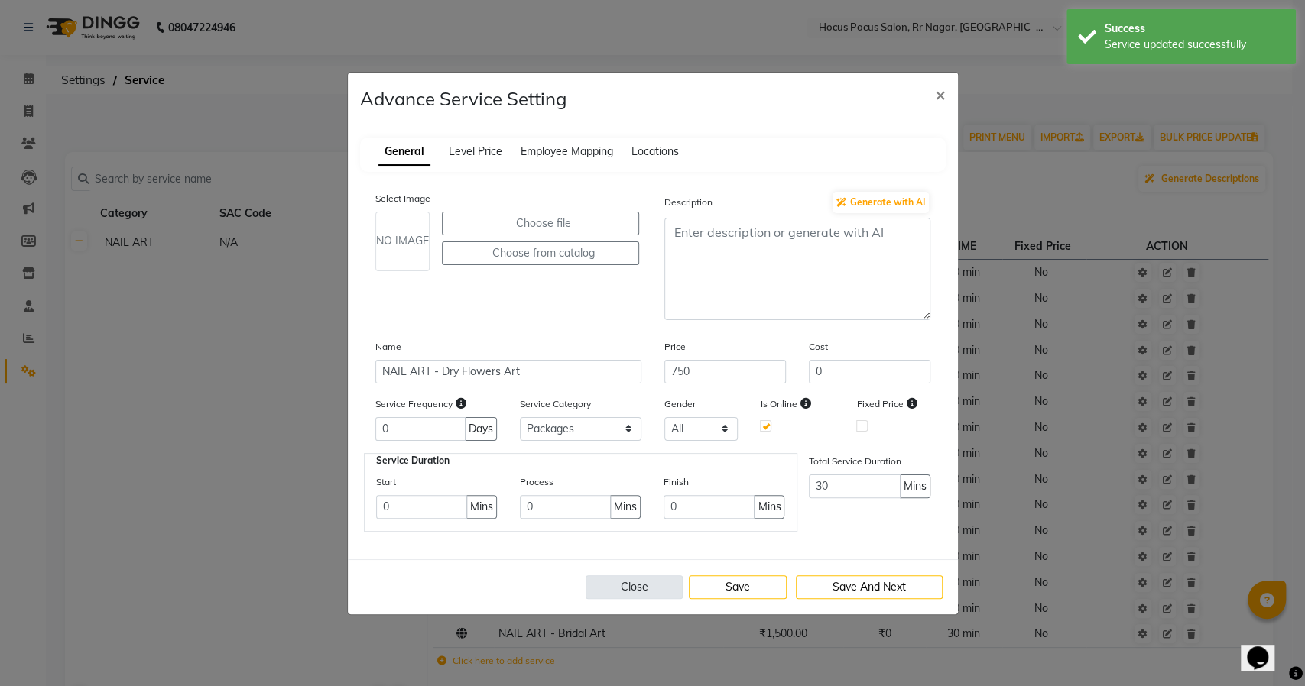
click at [624, 578] on button "Close" at bounding box center [635, 588] width 98 height 24
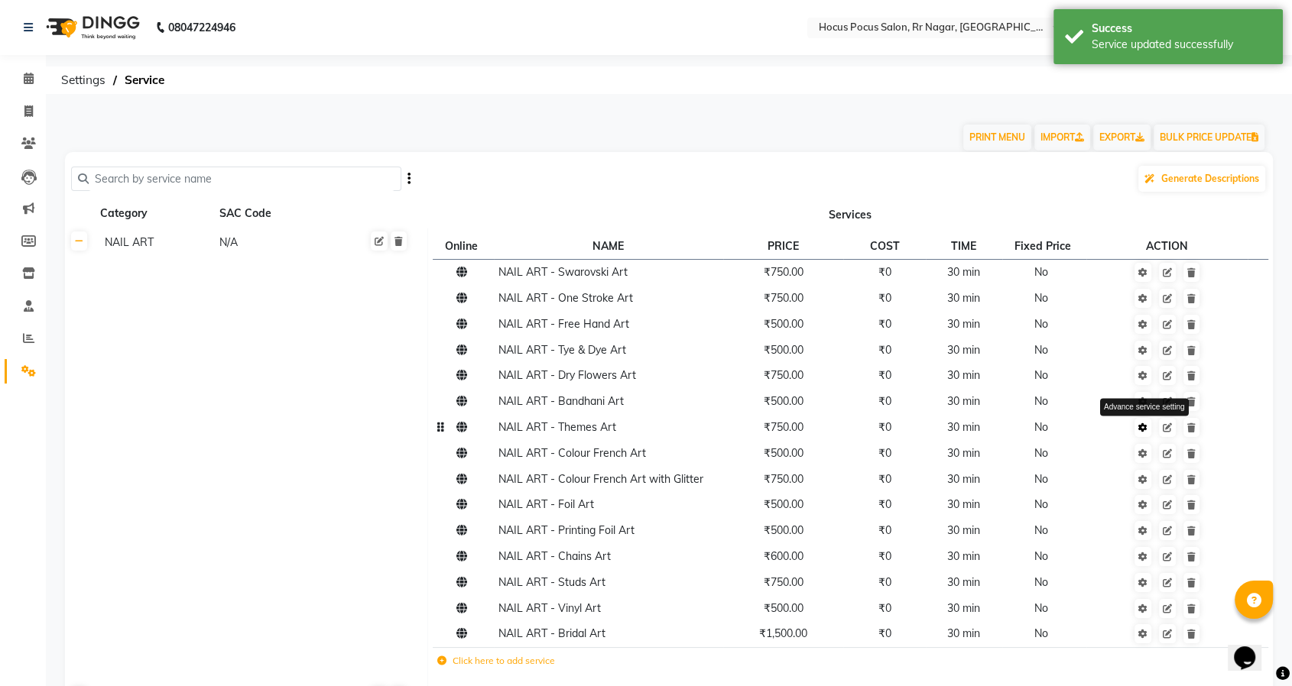
click at [1142, 433] on link at bounding box center [1142, 427] width 17 height 19
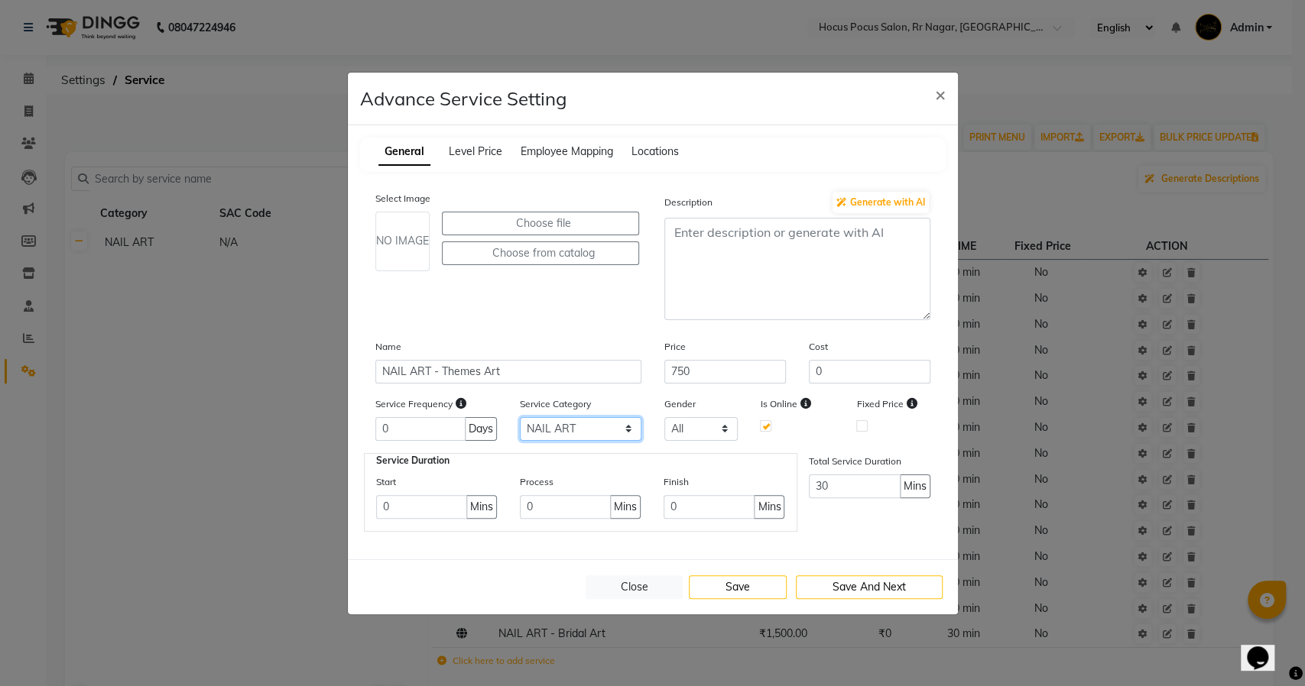
click at [571, 428] on select "Select NAIL ART GEL POLISH APPLICATION Packages" at bounding box center [581, 429] width 122 height 24
select select "3: 129458"
click at [520, 417] on select "Select NAIL ART GEL POLISH APPLICATION Packages" at bounding box center [581, 429] width 122 height 24
click at [732, 590] on button "Save" at bounding box center [738, 588] width 98 height 24
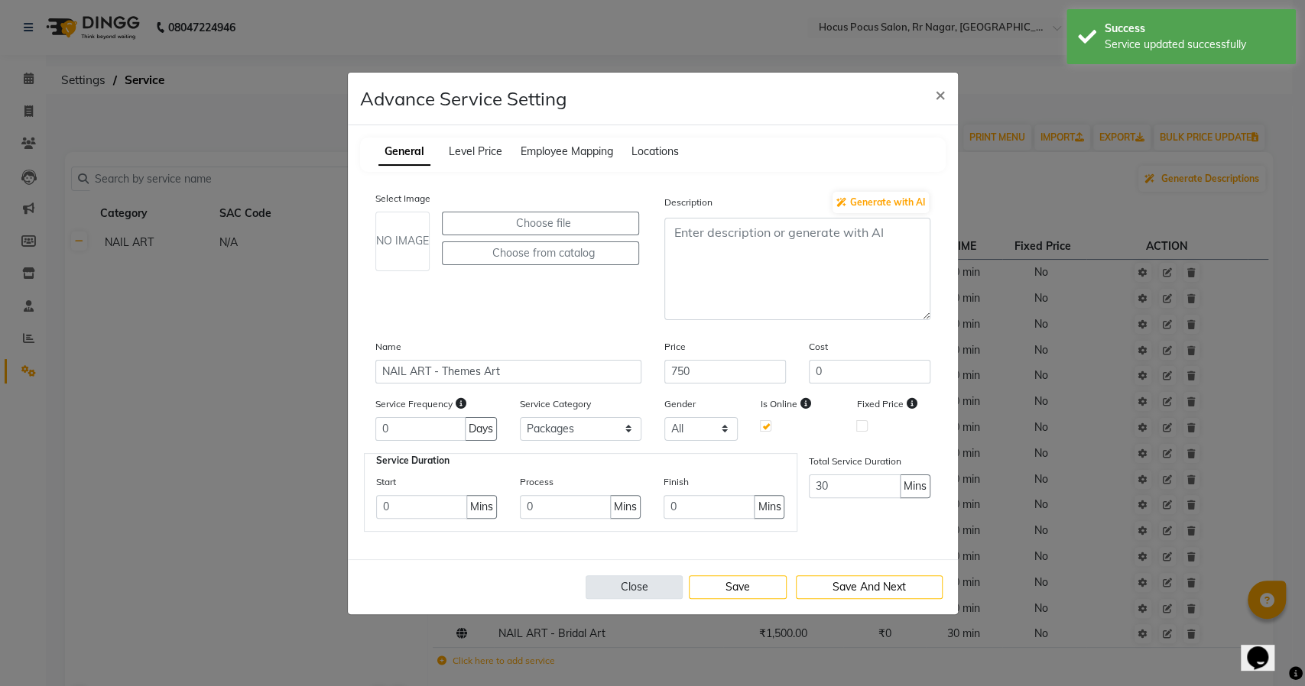
click at [625, 579] on button "Close" at bounding box center [635, 588] width 98 height 24
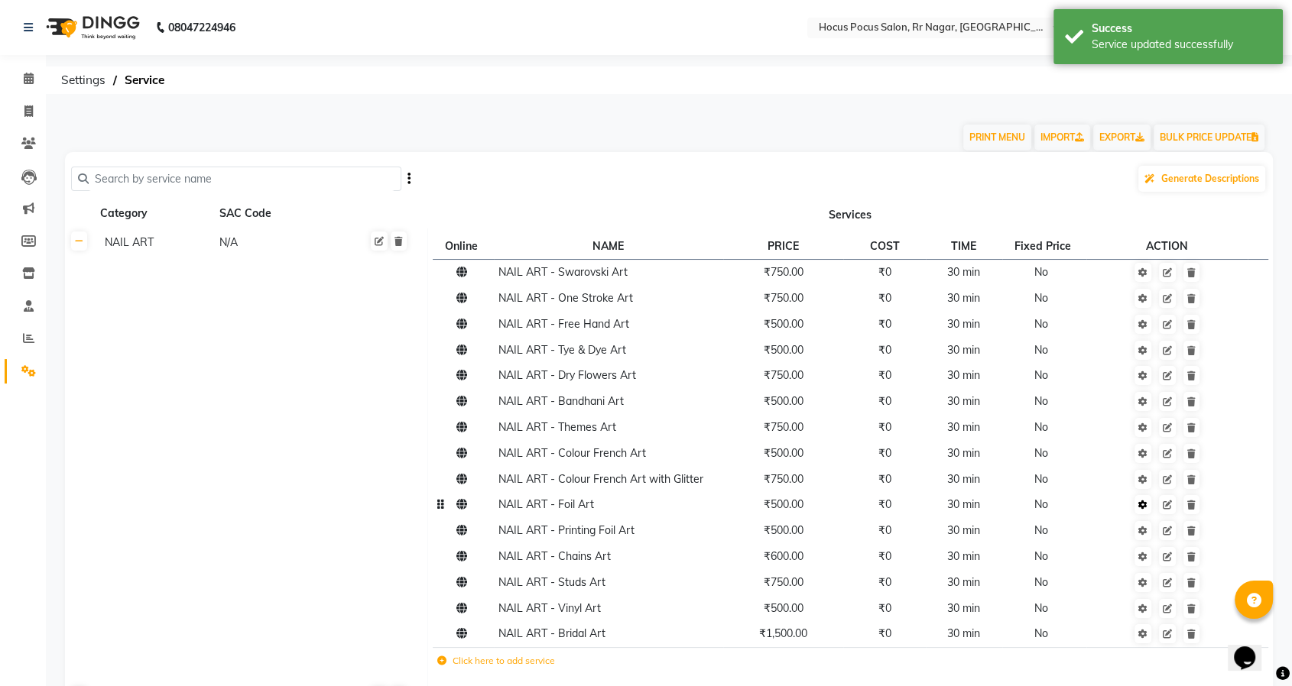
click at [1142, 508] on icon at bounding box center [1142, 505] width 9 height 9
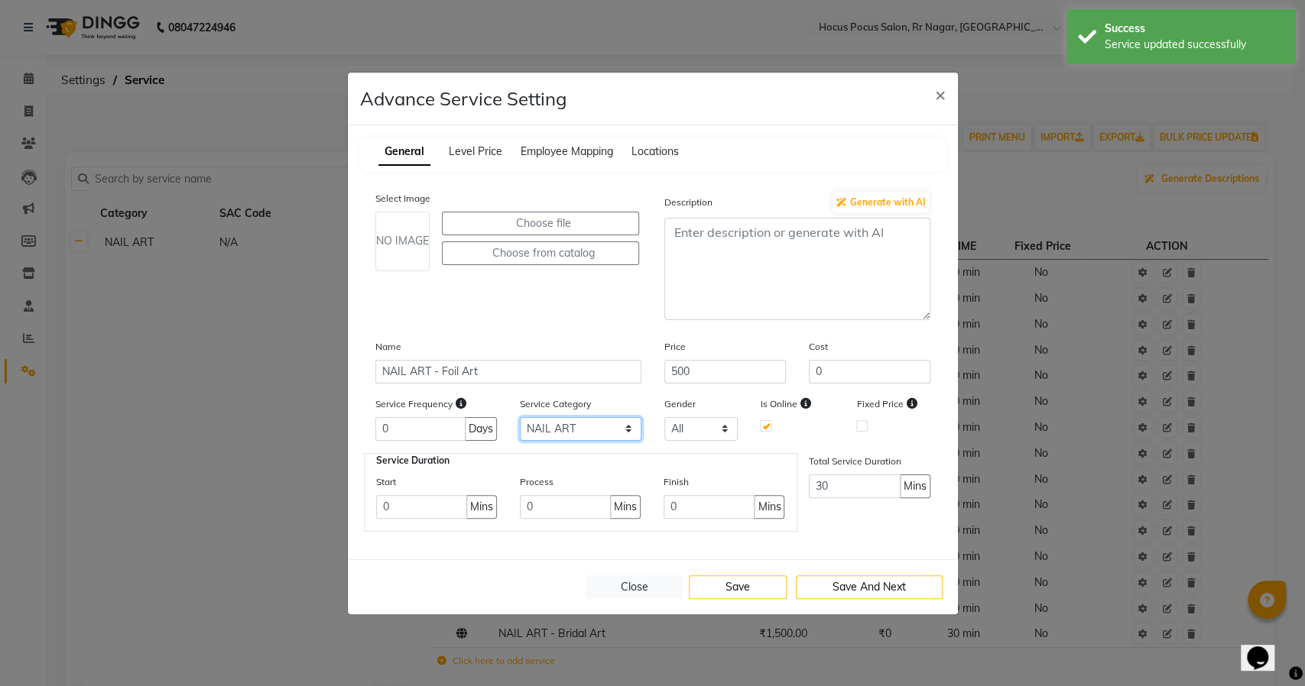
drag, startPoint x: 558, startPoint y: 426, endPoint x: 560, endPoint y: 436, distance: 10.8
click at [558, 426] on select "Select NAIL ART GEL POLISH APPLICATION Packages" at bounding box center [581, 429] width 122 height 24
select select "3: 129458"
click at [520, 417] on select "Select NAIL ART GEL POLISH APPLICATION Packages" at bounding box center [581, 429] width 122 height 24
click at [728, 591] on button "Save" at bounding box center [738, 588] width 98 height 24
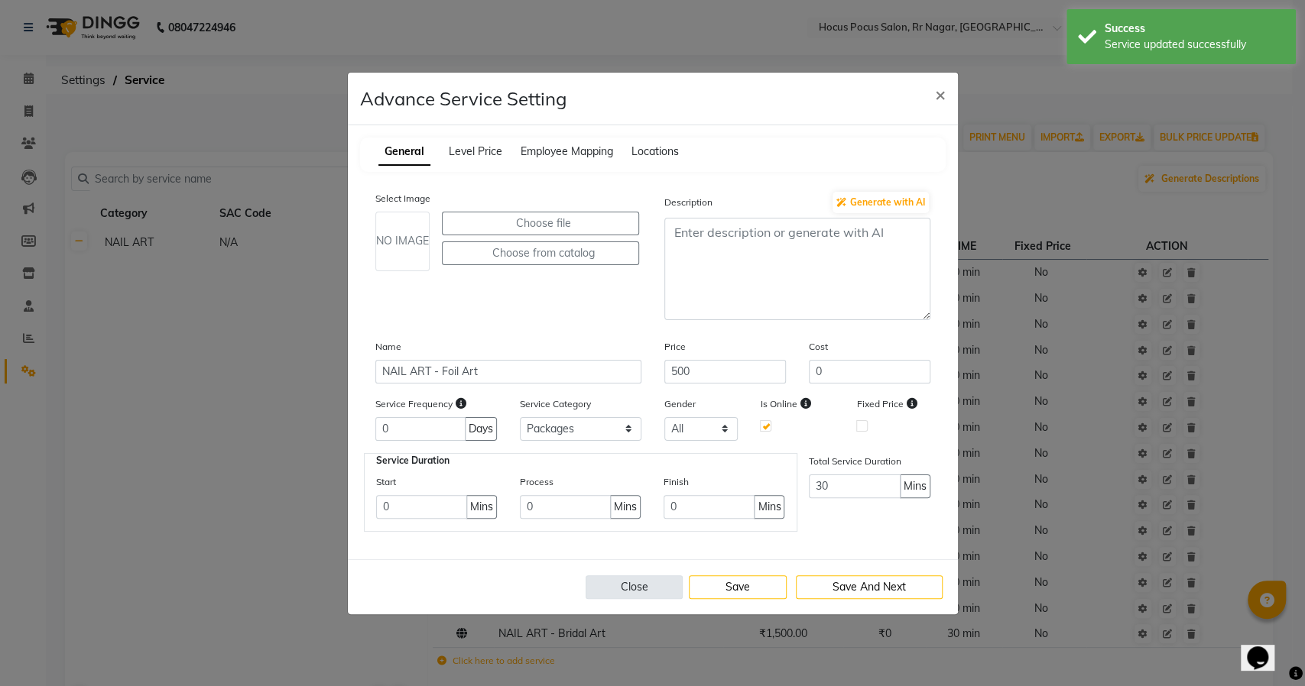
click at [612, 581] on button "Close" at bounding box center [635, 588] width 98 height 24
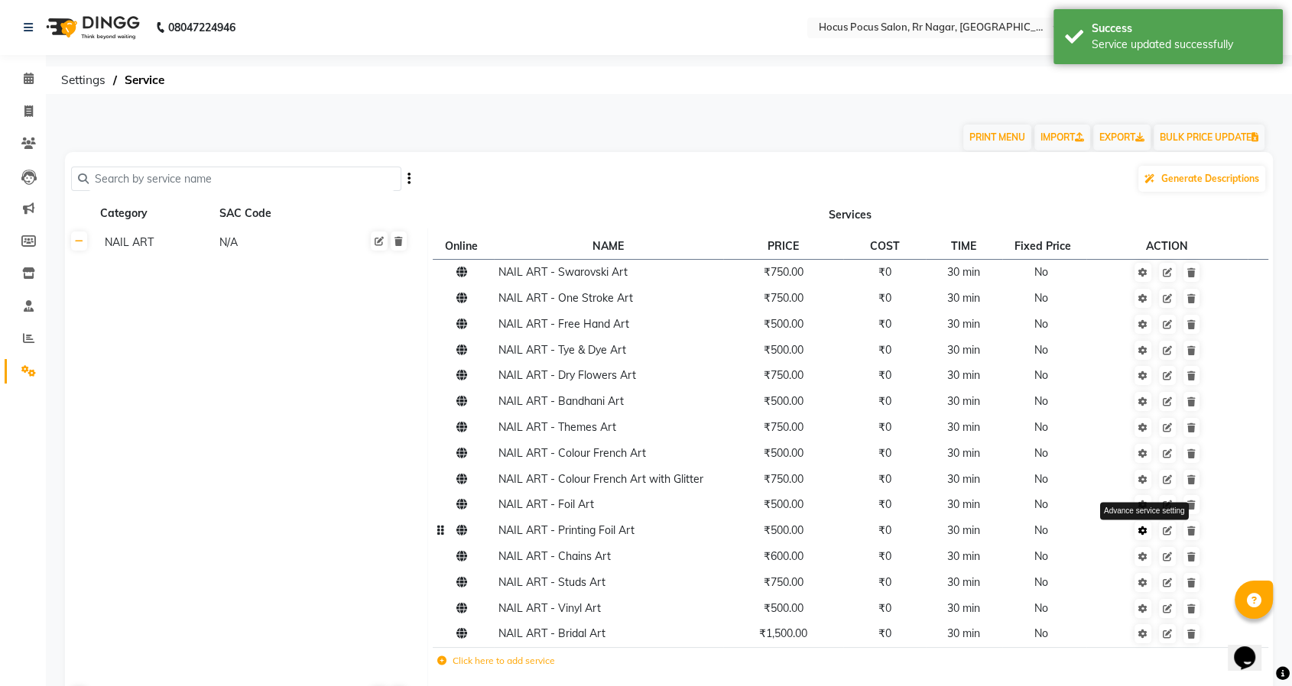
click at [1141, 533] on icon at bounding box center [1142, 531] width 9 height 9
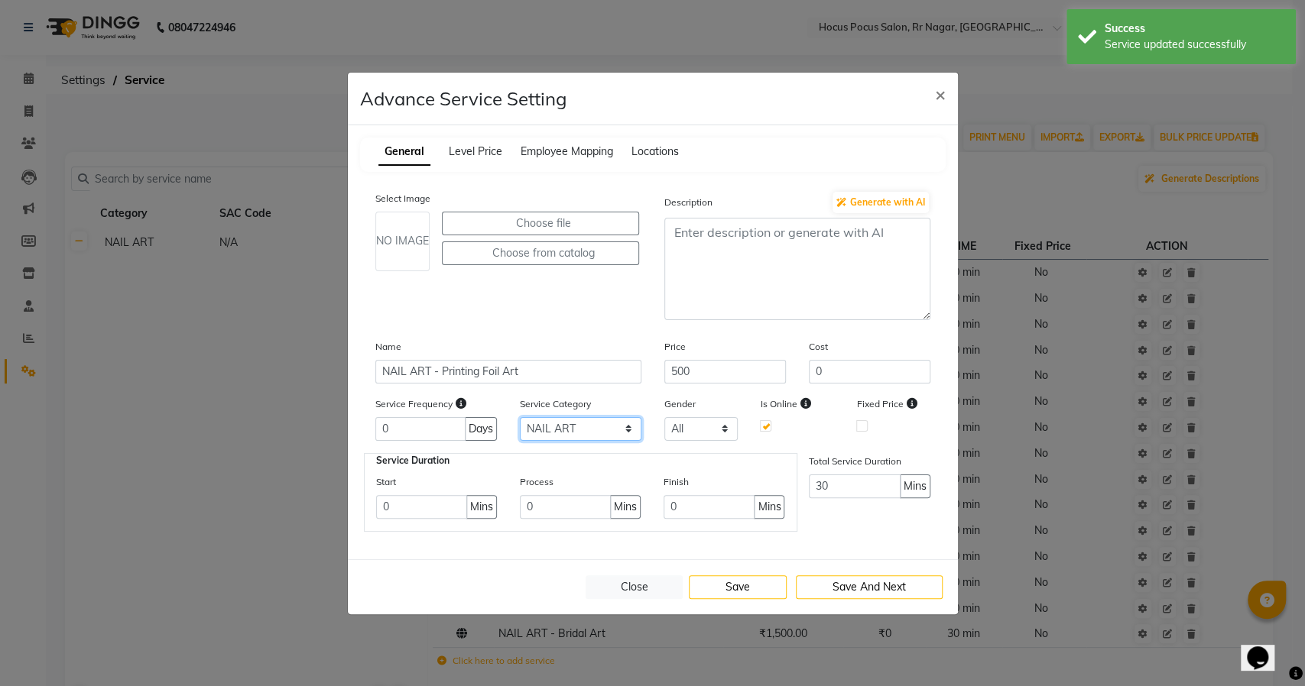
drag, startPoint x: 569, startPoint y: 423, endPoint x: 569, endPoint y: 438, distance: 14.5
click at [569, 423] on select "Select NAIL ART GEL POLISH APPLICATION Packages" at bounding box center [581, 429] width 122 height 24
select select "3: 129458"
click at [520, 417] on select "Select NAIL ART GEL POLISH APPLICATION Packages" at bounding box center [581, 429] width 122 height 24
click at [758, 579] on button "Save" at bounding box center [738, 588] width 98 height 24
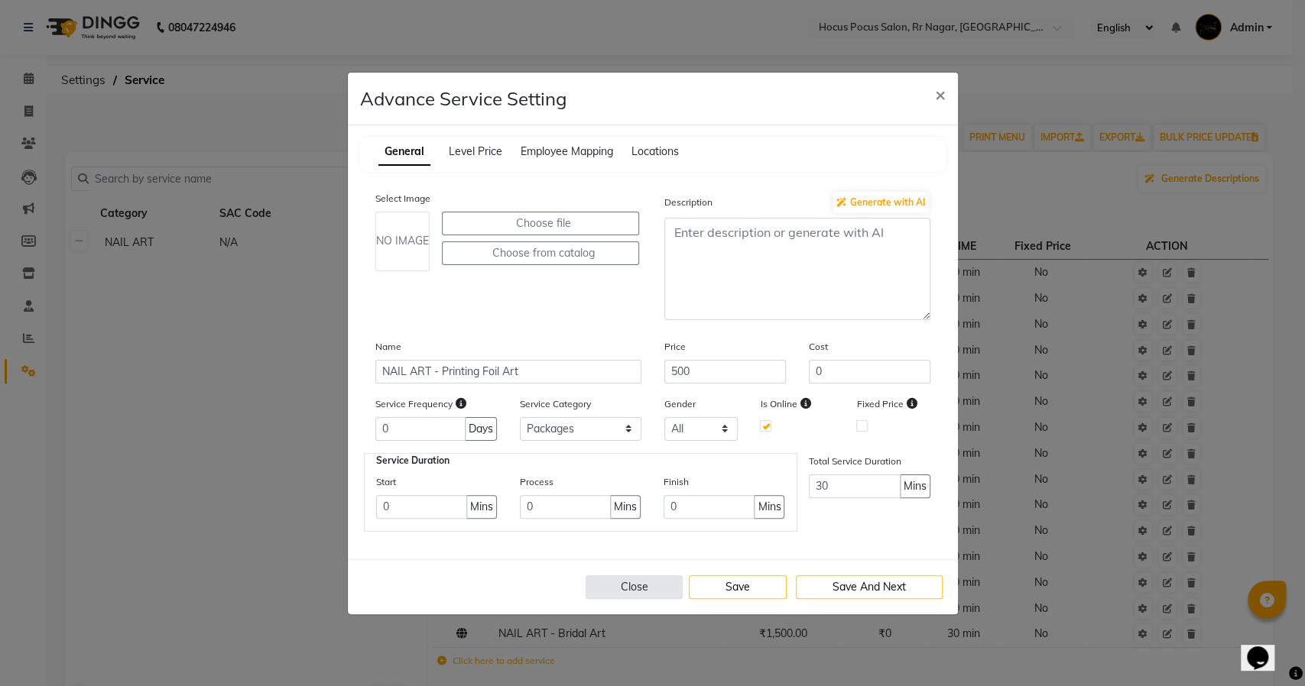
click at [641, 589] on button "Close" at bounding box center [635, 588] width 98 height 24
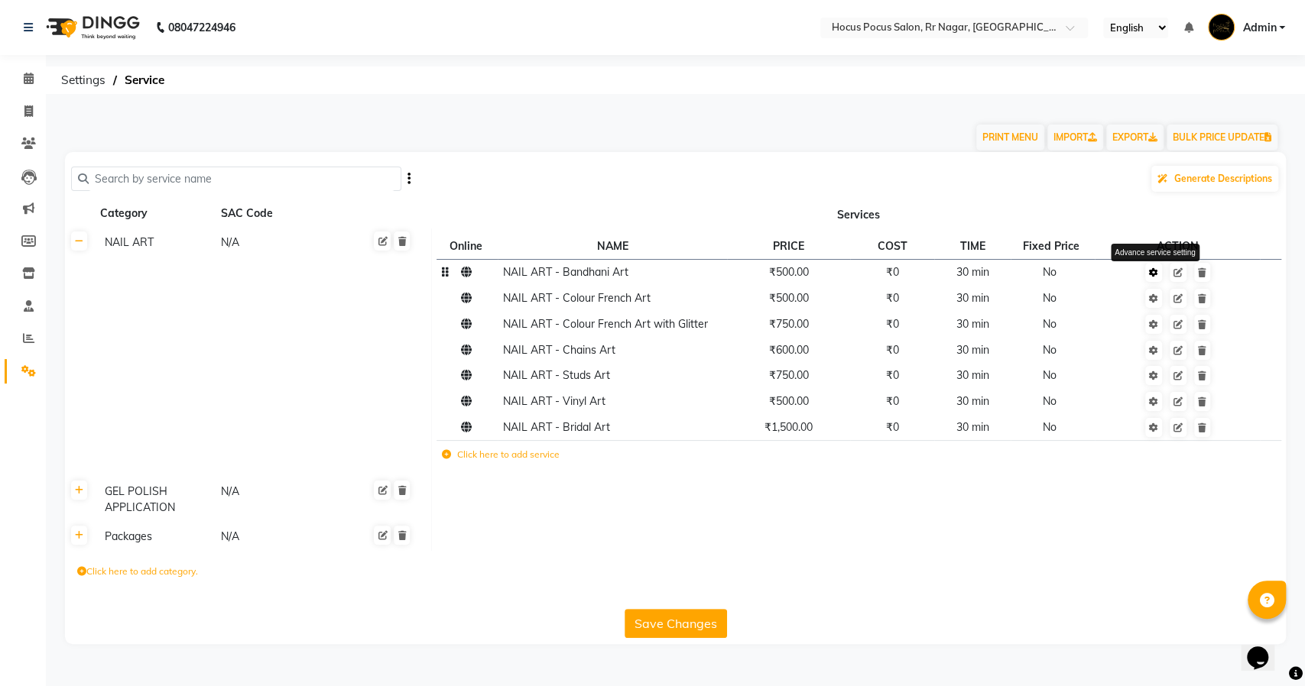
click at [1153, 274] on icon at bounding box center [1153, 272] width 9 height 9
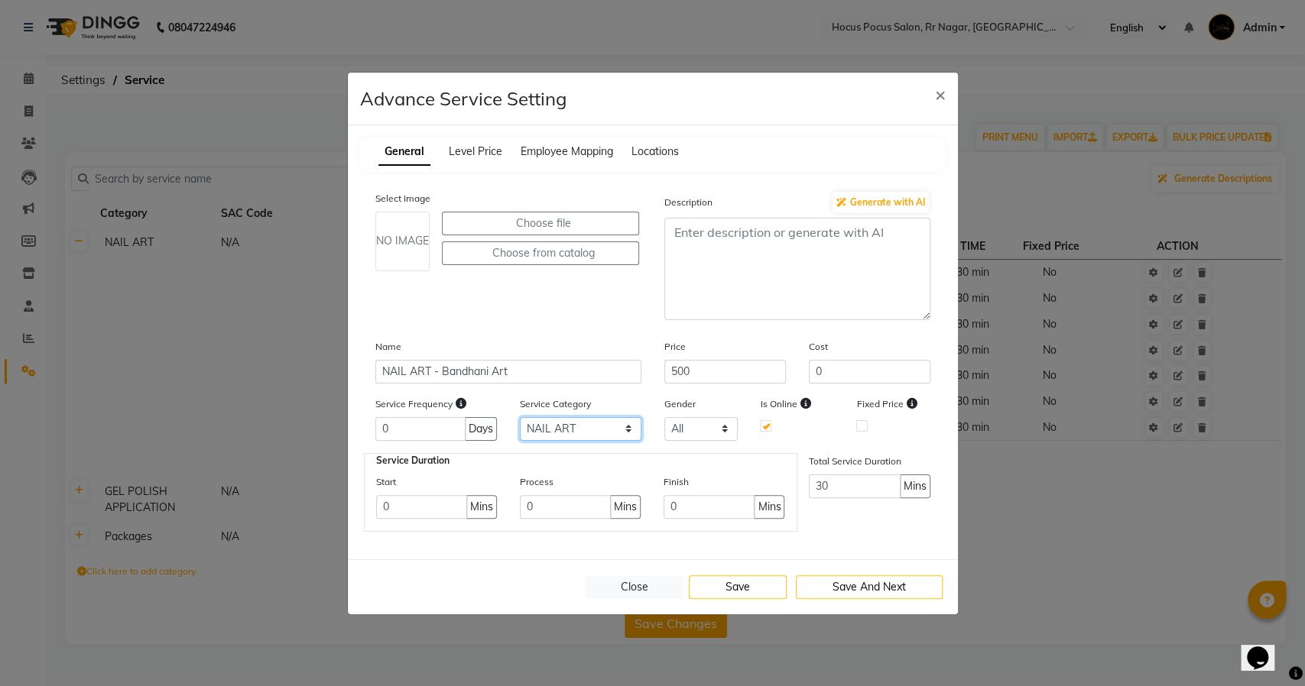
drag, startPoint x: 595, startPoint y: 427, endPoint x: 595, endPoint y: 436, distance: 8.4
click at [595, 427] on select "Select NAIL ART GEL POLISH APPLICATION Packages" at bounding box center [581, 429] width 122 height 24
select select "3: 129458"
click at [520, 417] on select "Select NAIL ART GEL POLISH APPLICATION Packages" at bounding box center [581, 429] width 122 height 24
click at [746, 583] on button "Save" at bounding box center [738, 588] width 98 height 24
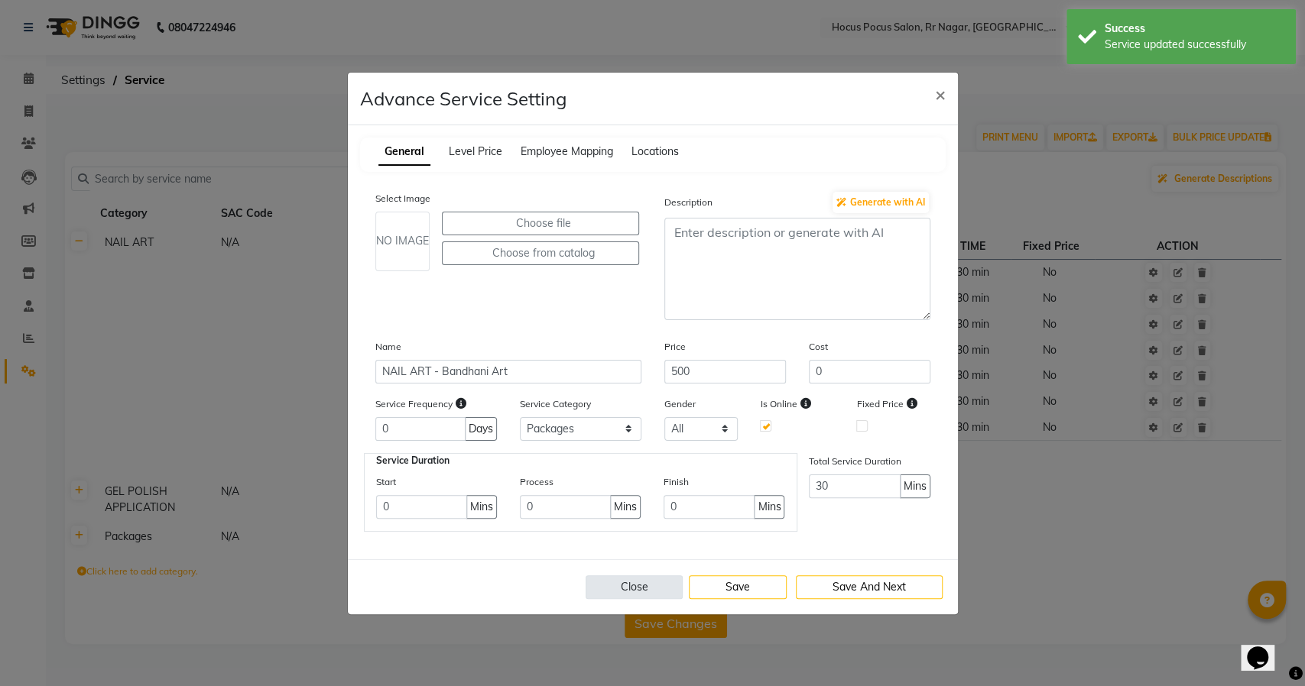
click at [642, 585] on button "Close" at bounding box center [635, 588] width 98 height 24
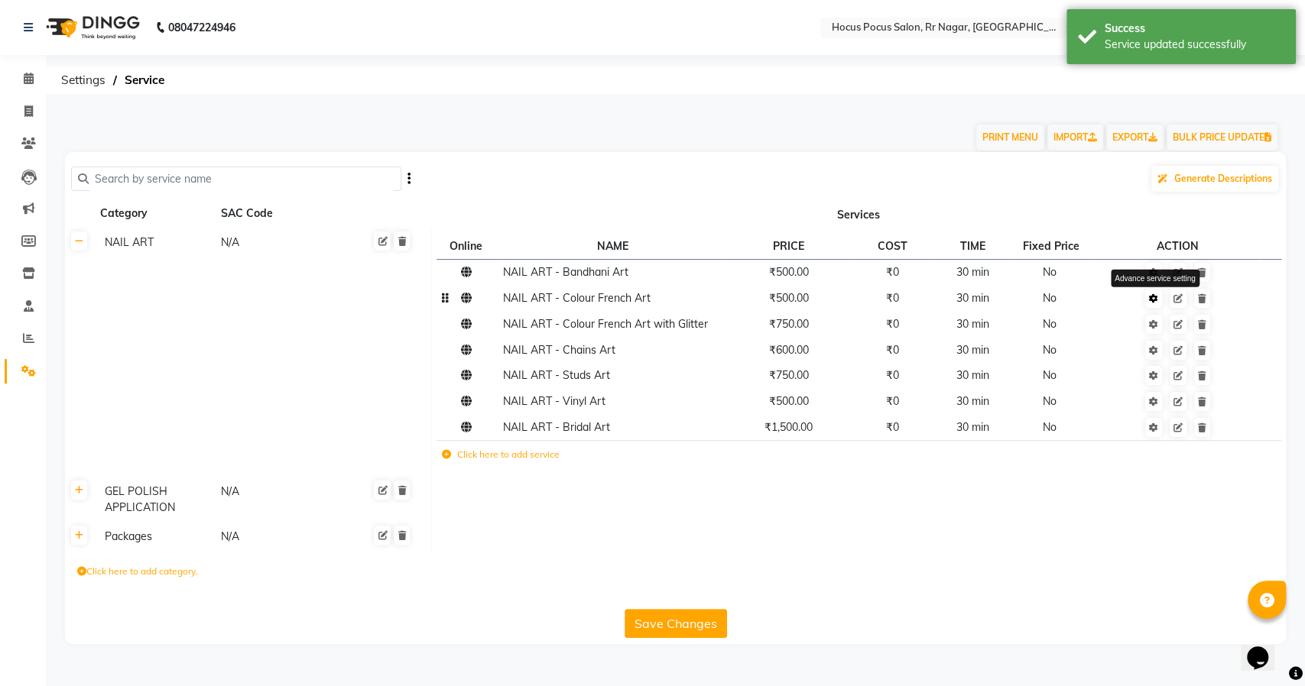
click at [1158, 297] on icon at bounding box center [1153, 298] width 9 height 9
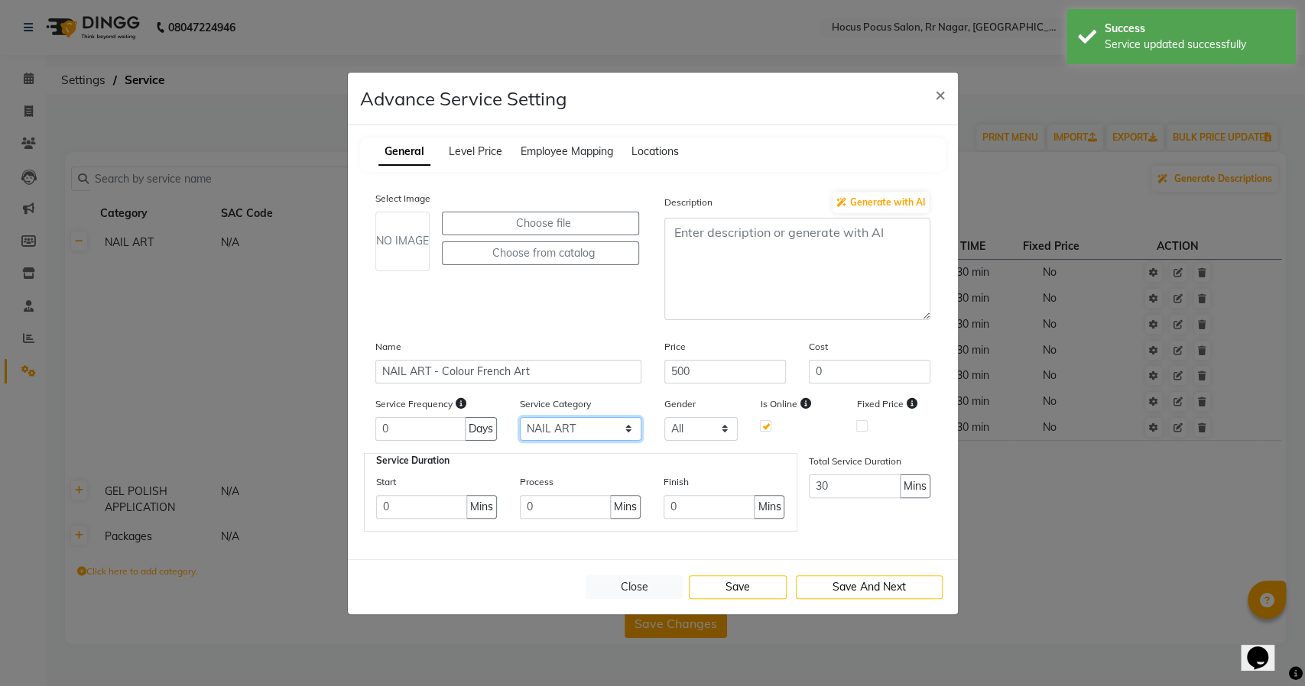
click at [602, 425] on select "Select NAIL ART GEL POLISH APPLICATION Packages" at bounding box center [581, 429] width 122 height 24
select select "3: 129458"
click at [520, 417] on select "Select NAIL ART GEL POLISH APPLICATION Packages" at bounding box center [581, 429] width 122 height 24
click at [714, 586] on button "Save" at bounding box center [738, 588] width 98 height 24
click at [615, 577] on button "Close" at bounding box center [635, 588] width 98 height 24
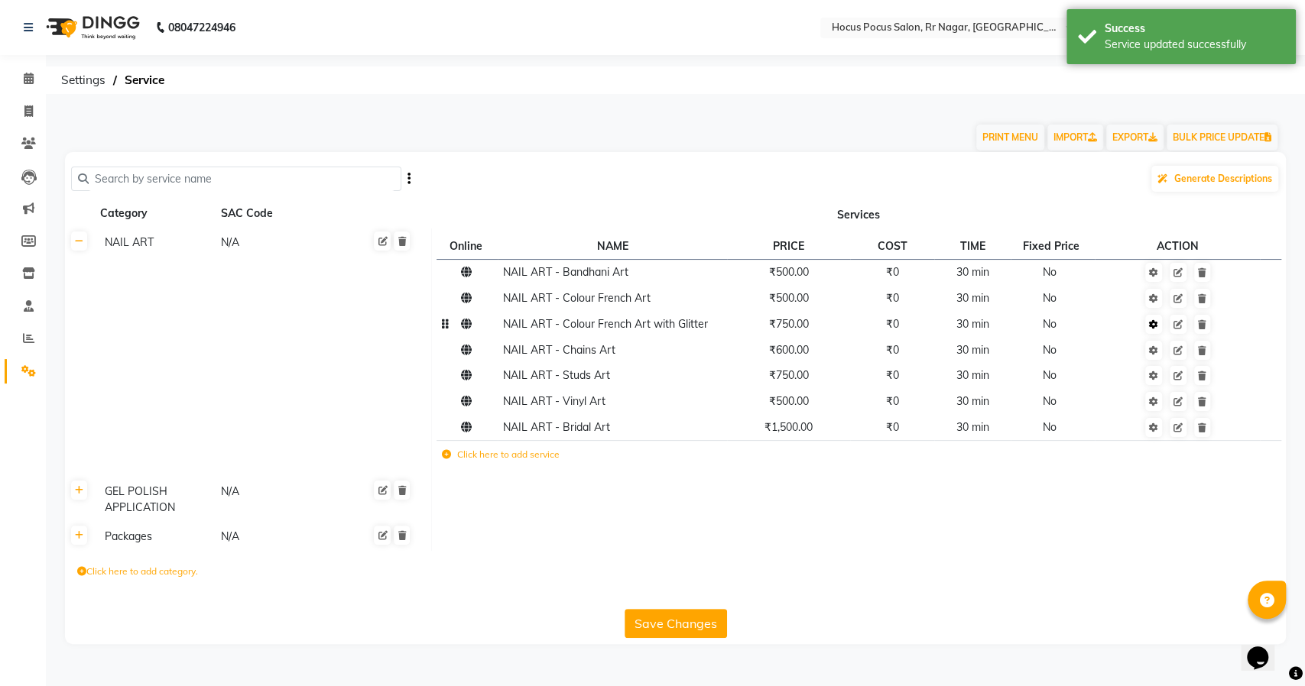
click at [1156, 323] on icon at bounding box center [1153, 324] width 9 height 9
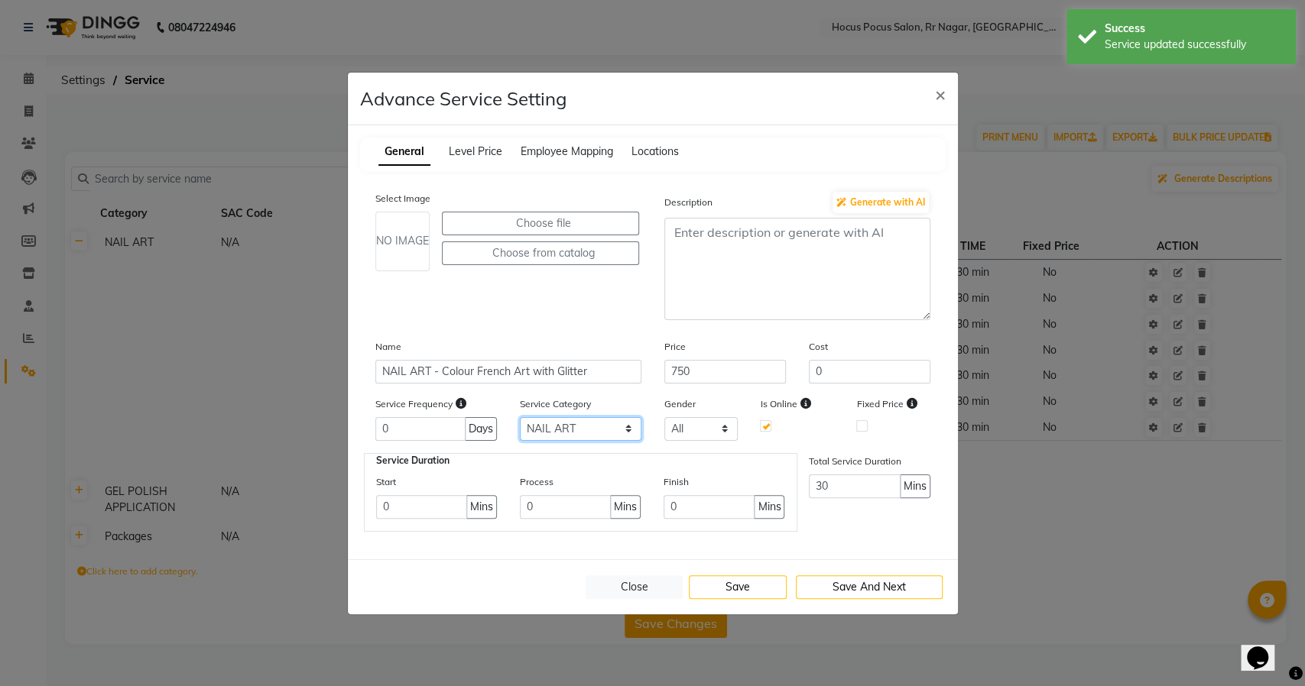
click at [611, 427] on select "Select NAIL ART GEL POLISH APPLICATION Packages" at bounding box center [581, 429] width 122 height 24
select select "3: 129458"
click at [520, 417] on select "Select NAIL ART GEL POLISH APPLICATION Packages" at bounding box center [581, 429] width 122 height 24
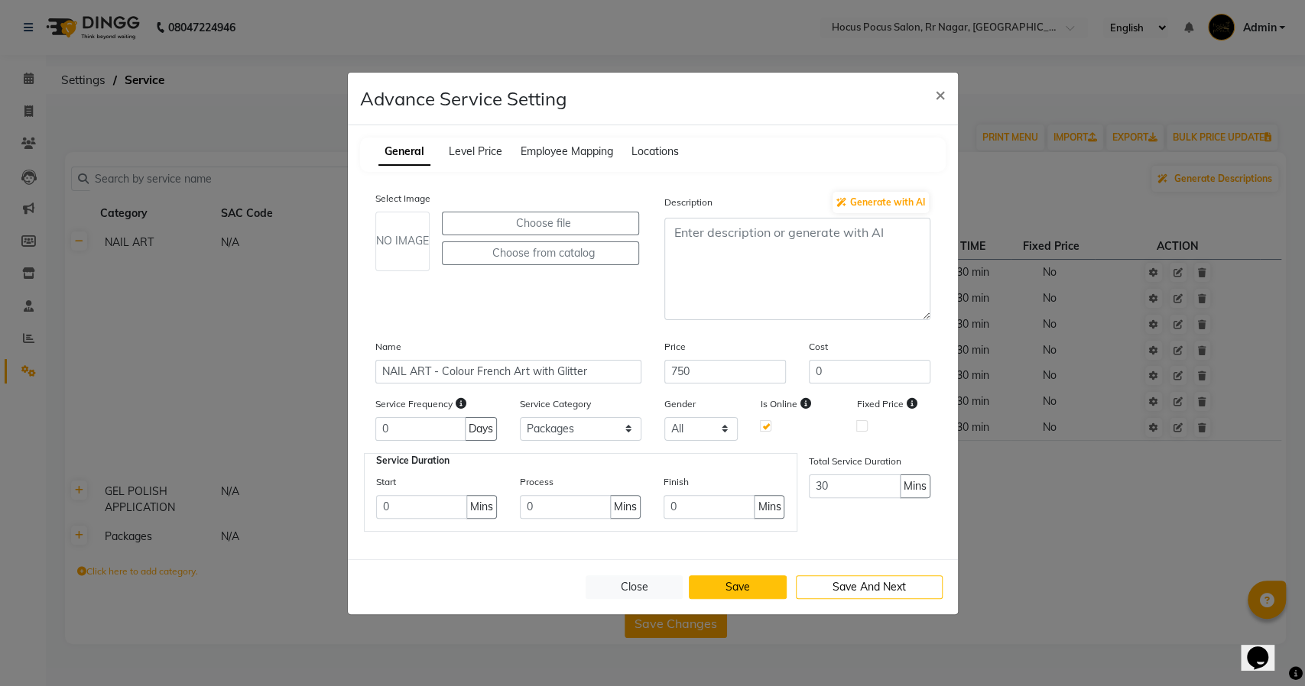
click at [734, 591] on button "Save" at bounding box center [738, 588] width 98 height 24
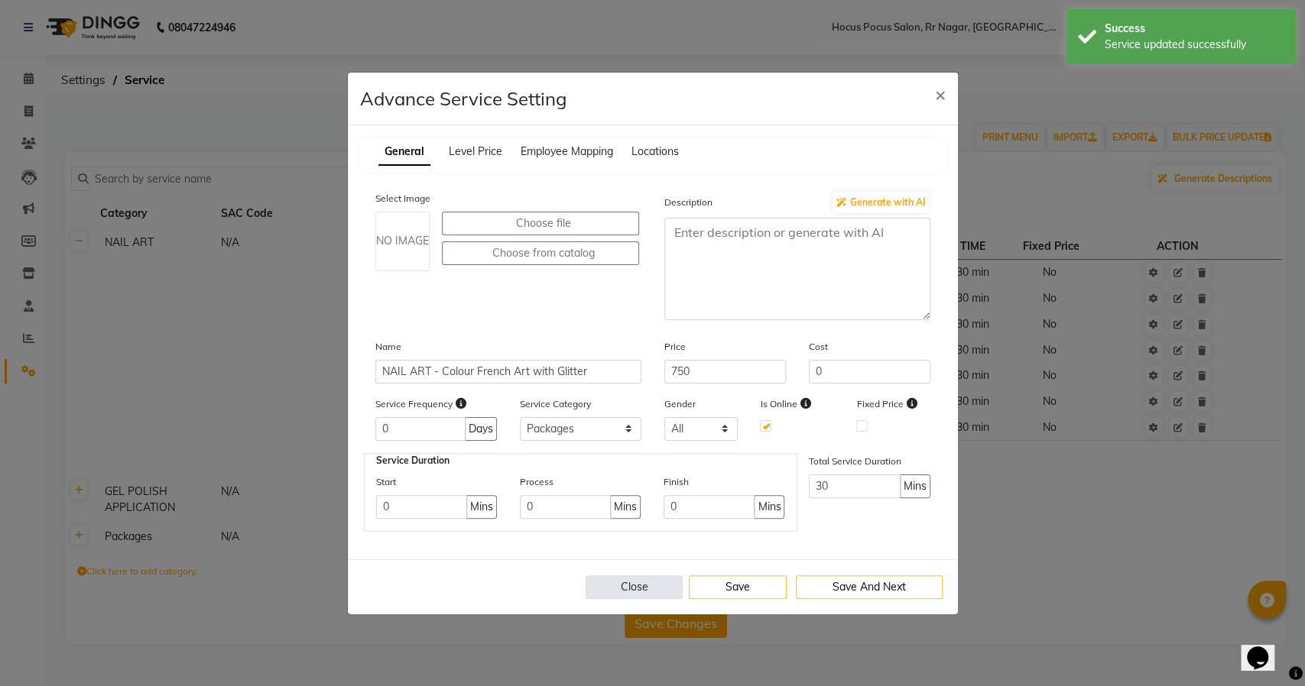
click at [647, 588] on button "Close" at bounding box center [635, 588] width 98 height 24
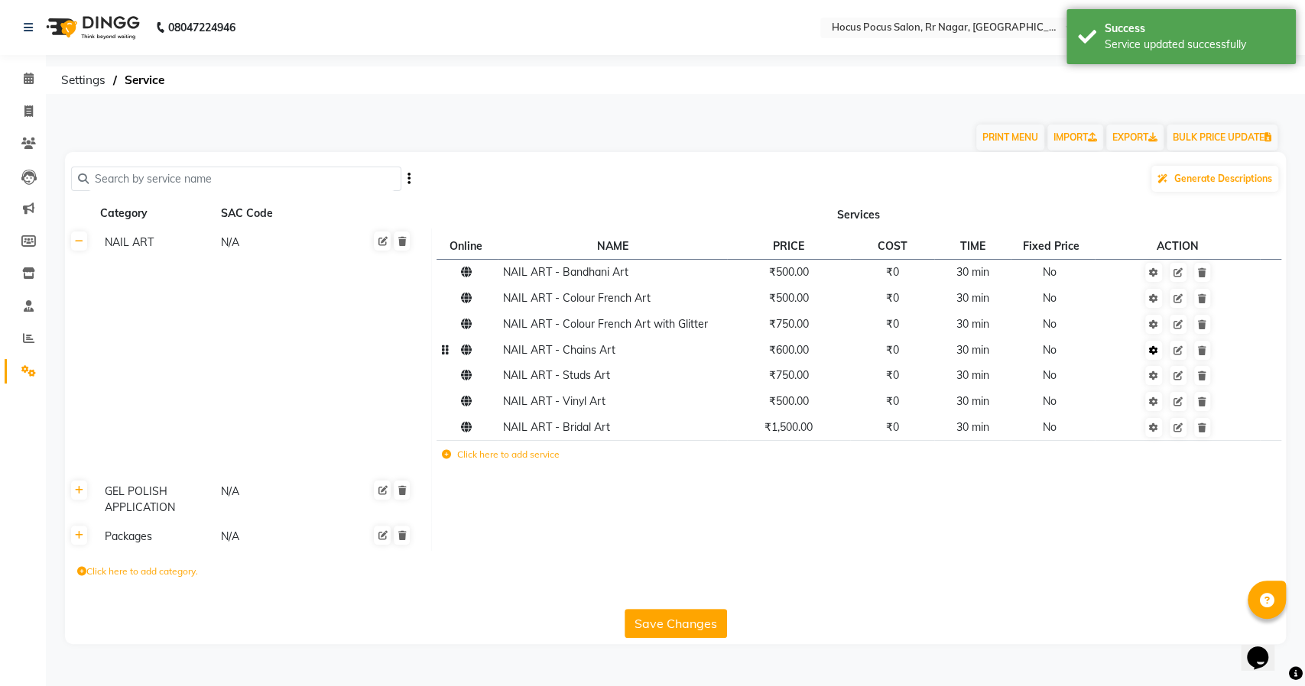
click at [1156, 343] on link at bounding box center [1153, 350] width 17 height 19
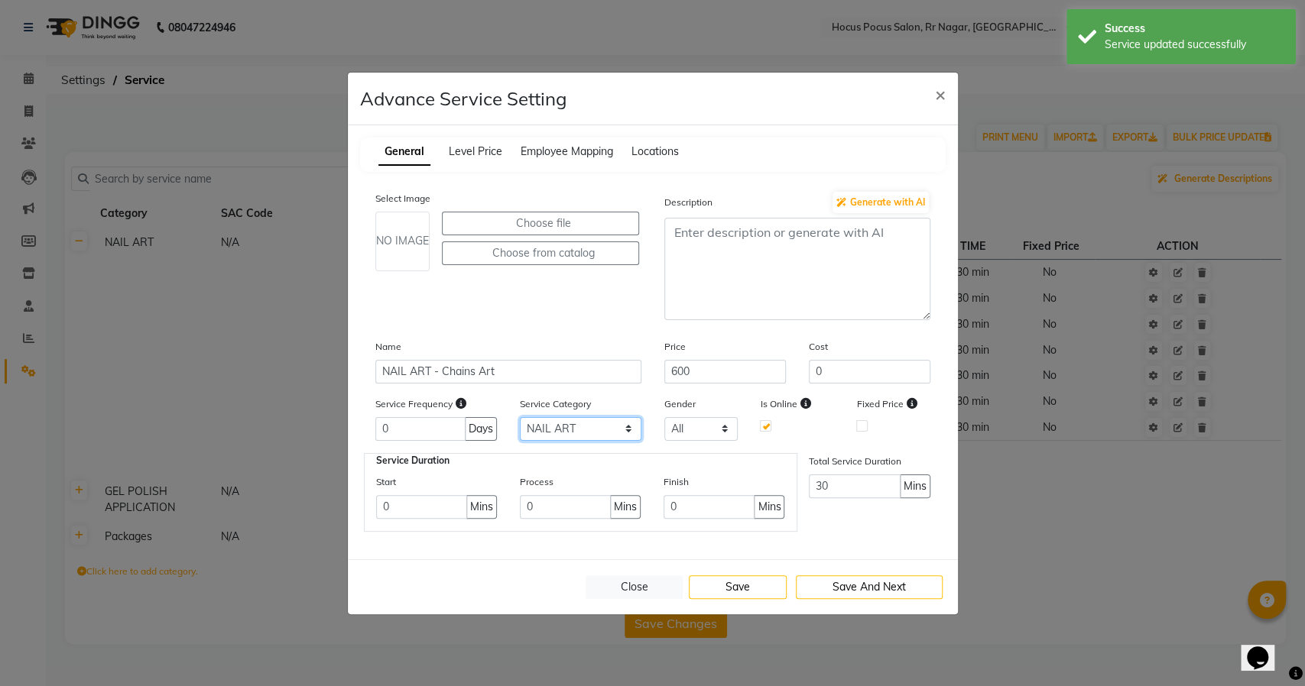
click at [619, 425] on select "Select NAIL ART GEL POLISH APPLICATION Packages" at bounding box center [581, 429] width 122 height 24
select select "3: 129458"
click at [520, 417] on select "Select NAIL ART GEL POLISH APPLICATION Packages" at bounding box center [581, 429] width 122 height 24
click at [762, 593] on button "Save" at bounding box center [738, 588] width 98 height 24
click at [614, 588] on button "Close" at bounding box center [635, 588] width 98 height 24
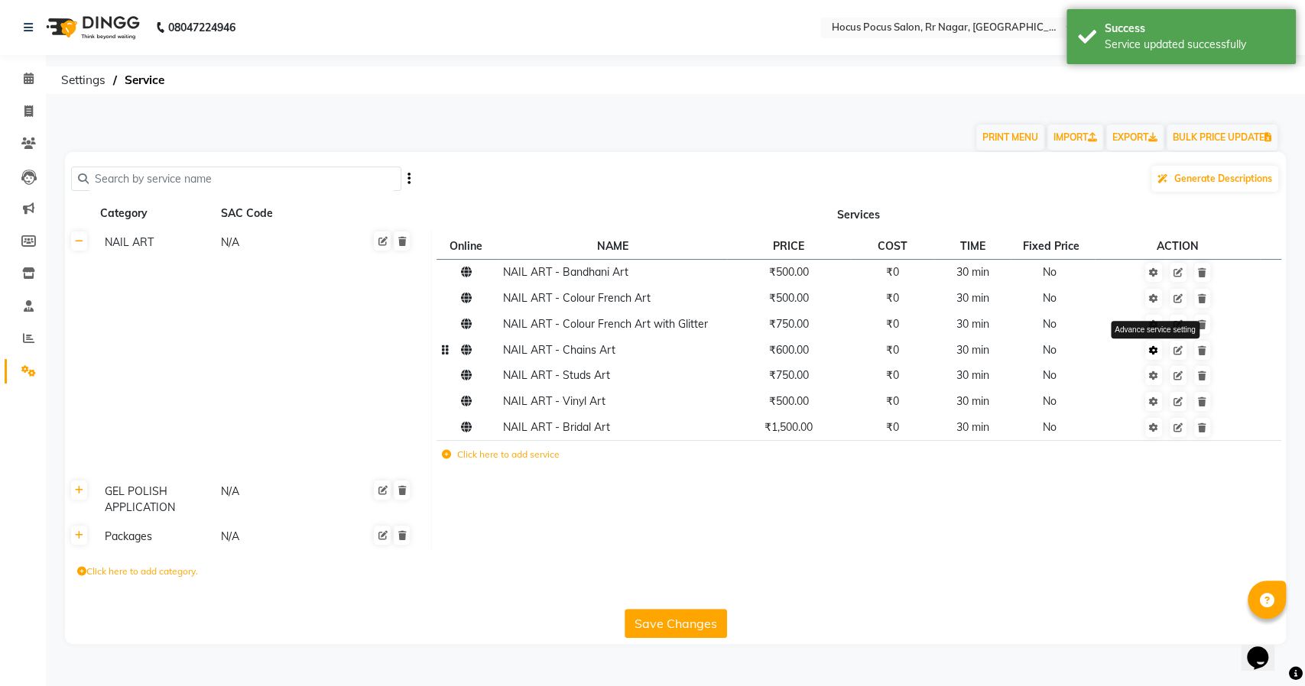
click at [1156, 357] on link at bounding box center [1153, 350] width 17 height 19
select select "3: 129458"
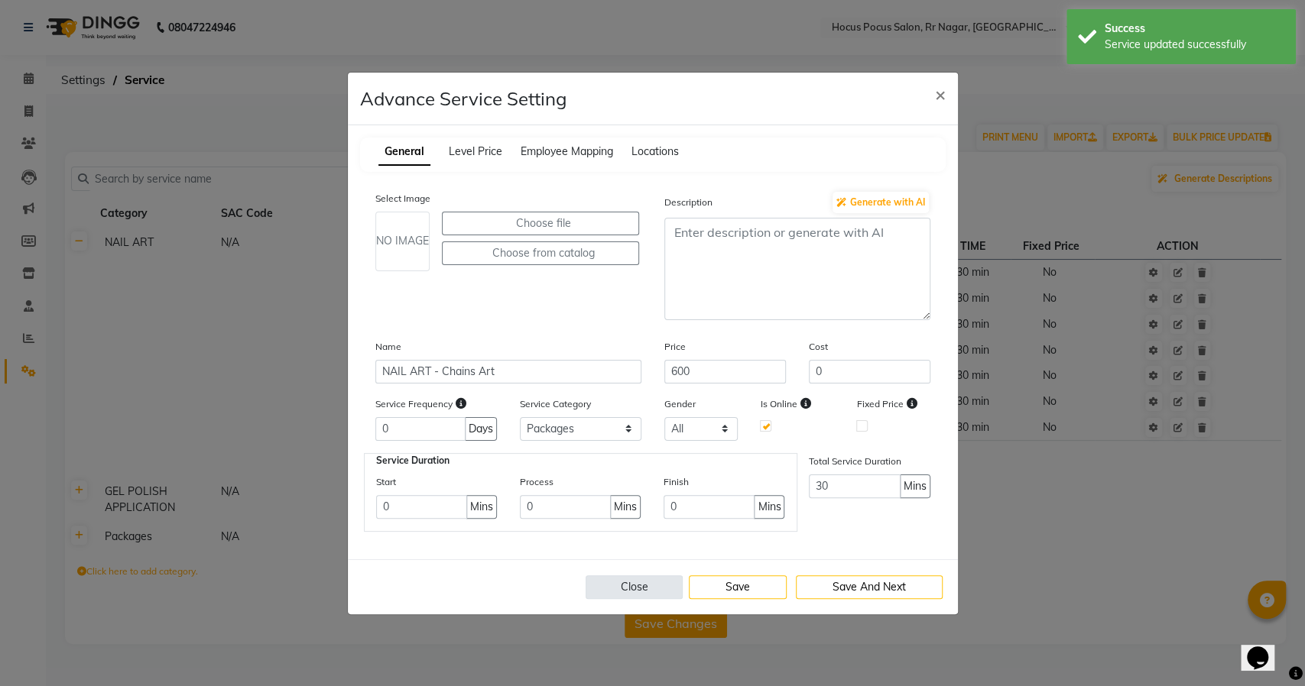
click at [629, 584] on button "Close" at bounding box center [635, 588] width 98 height 24
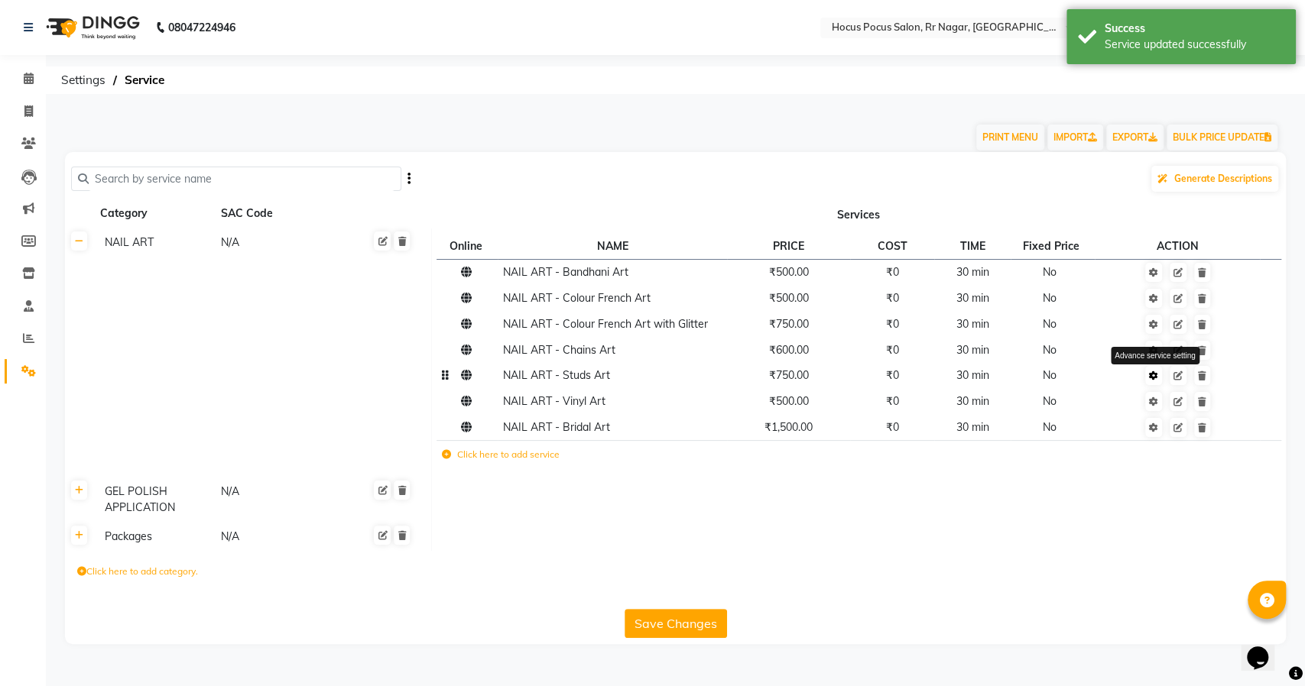
click at [1151, 377] on icon at bounding box center [1153, 375] width 9 height 9
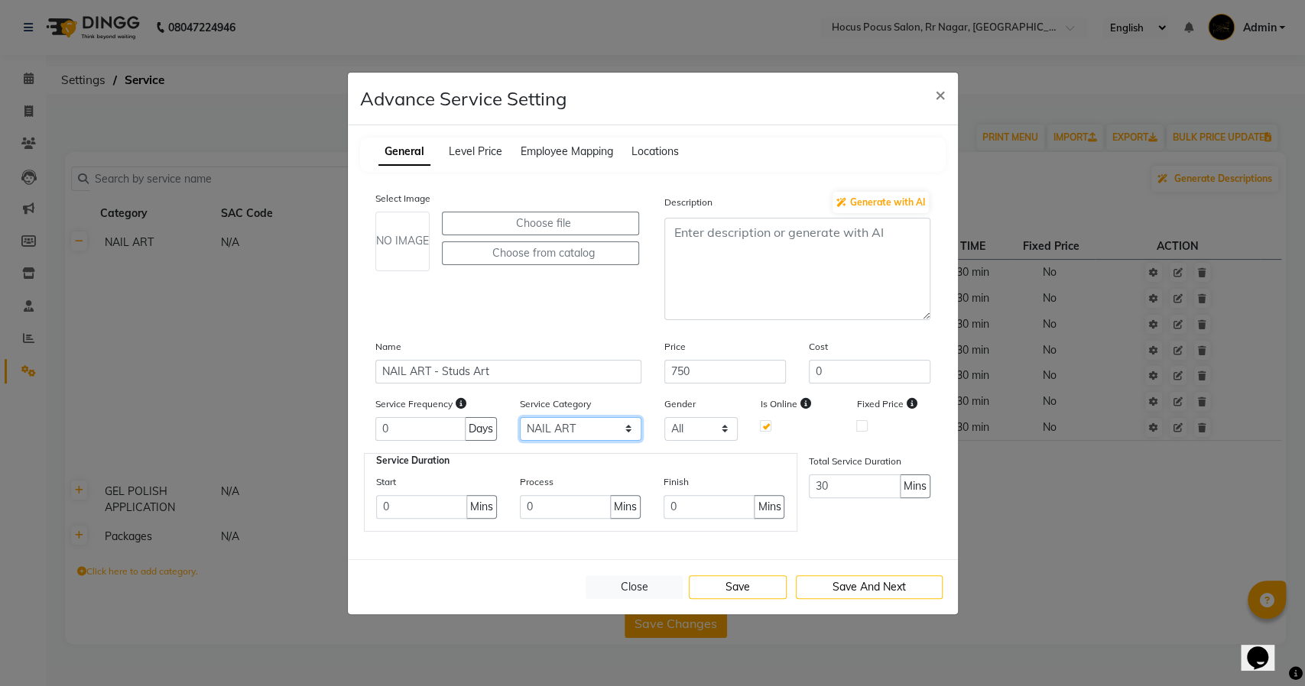
click at [606, 428] on select "Select NAIL ART GEL POLISH APPLICATION Packages" at bounding box center [581, 429] width 122 height 24
select select "3: 129458"
click at [520, 417] on select "Select NAIL ART GEL POLISH APPLICATION Packages" at bounding box center [581, 429] width 122 height 24
click at [728, 581] on button "Save" at bounding box center [738, 588] width 98 height 24
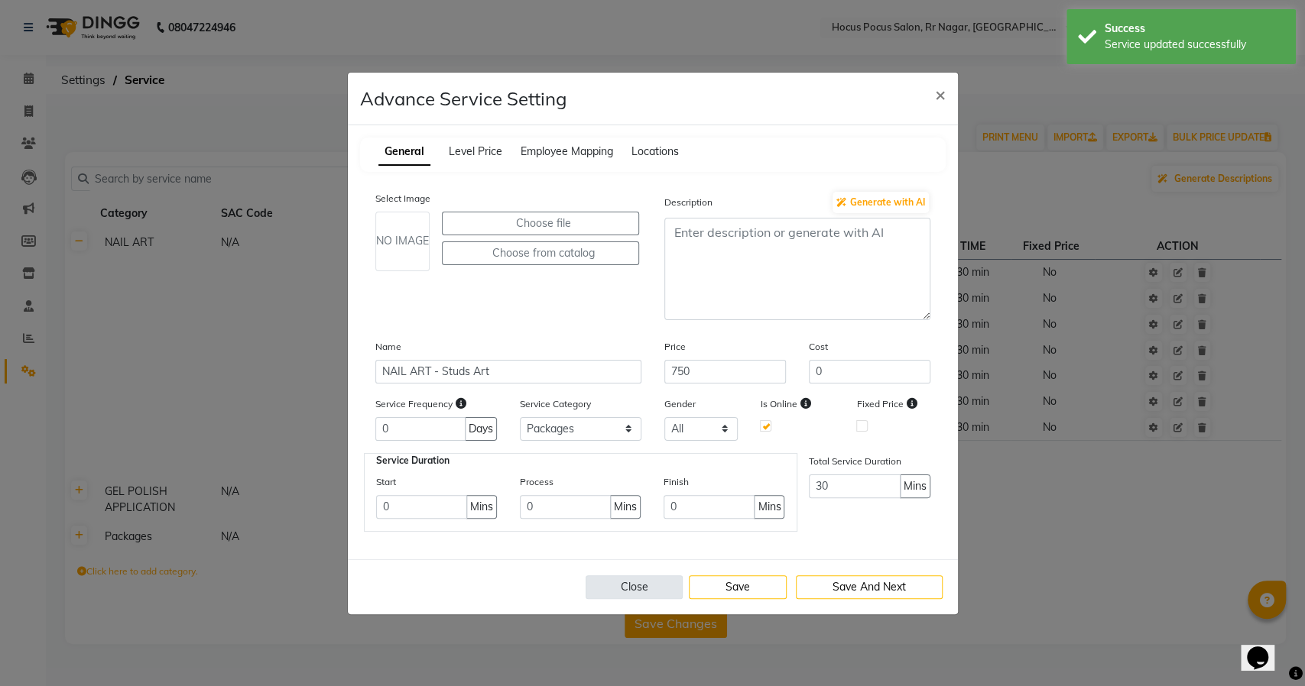
click at [630, 579] on button "Close" at bounding box center [635, 588] width 98 height 24
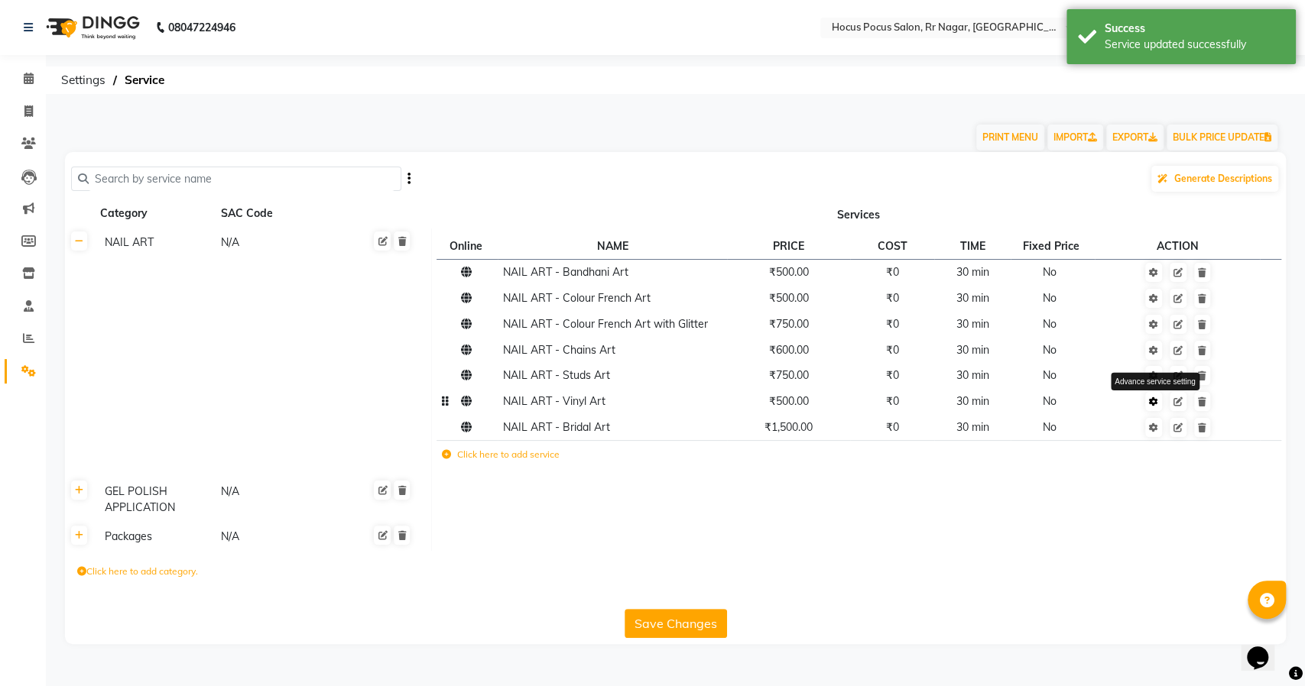
click at [1153, 406] on icon at bounding box center [1153, 401] width 9 height 9
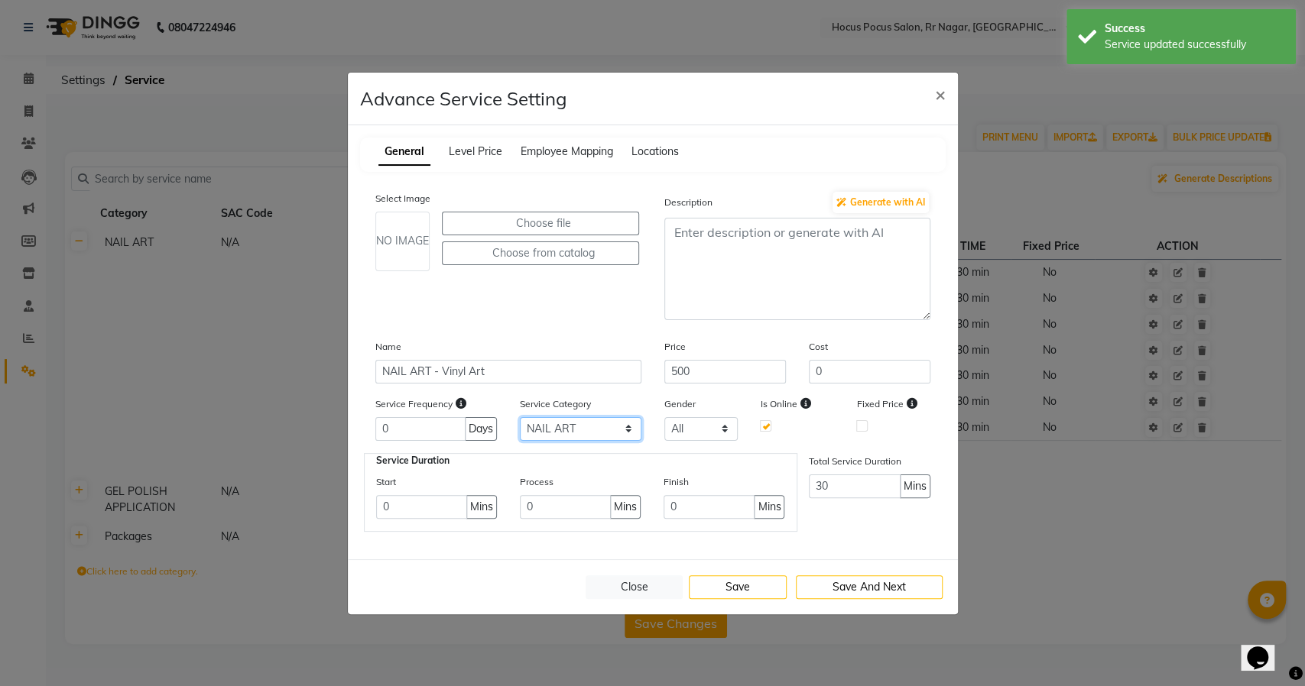
click at [579, 419] on select "Select NAIL ART GEL POLISH APPLICATION Packages" at bounding box center [581, 429] width 122 height 24
select select "3: 129458"
click at [520, 417] on select "Select NAIL ART GEL POLISH APPLICATION Packages" at bounding box center [581, 429] width 122 height 24
click at [751, 576] on button "Save" at bounding box center [738, 588] width 98 height 24
click at [631, 576] on button "Close" at bounding box center [635, 588] width 98 height 24
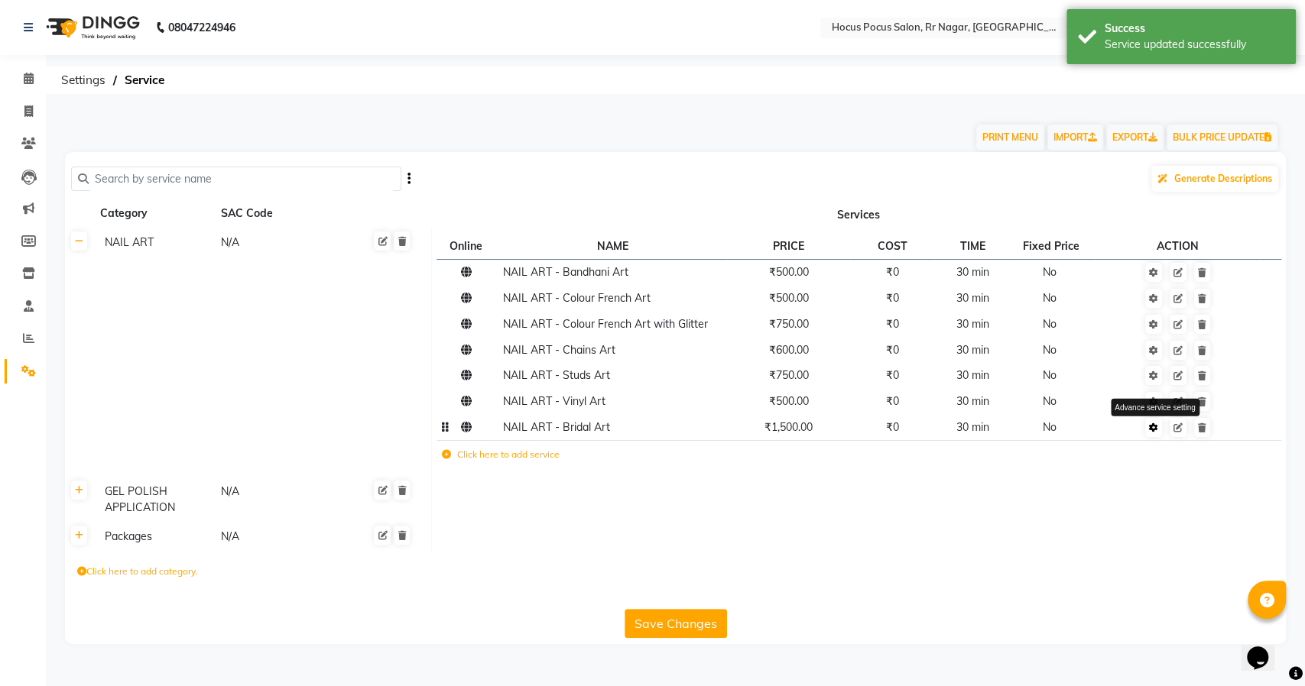
click at [1151, 423] on icon at bounding box center [1153, 427] width 9 height 9
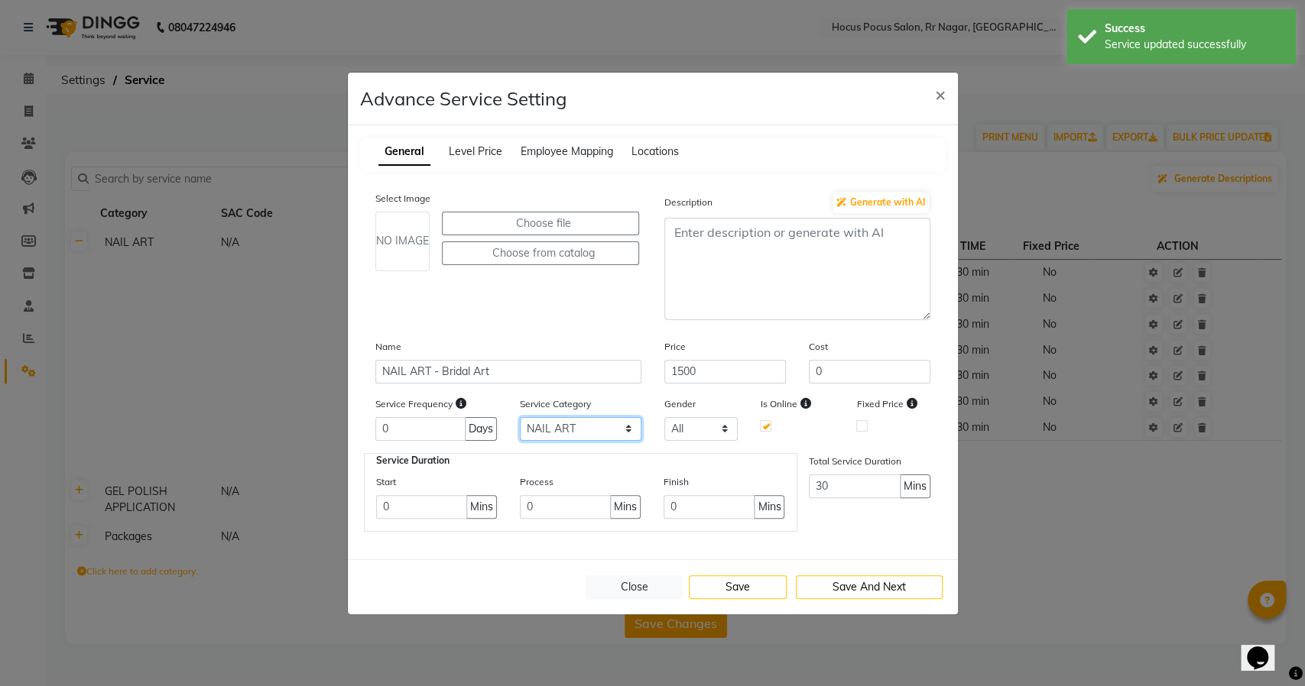
drag, startPoint x: 555, startPoint y: 420, endPoint x: 566, endPoint y: 430, distance: 14.1
click at [555, 420] on select "Select NAIL ART GEL POLISH APPLICATION Packages" at bounding box center [581, 429] width 122 height 24
select select "3: 129458"
click at [520, 417] on select "Select NAIL ART GEL POLISH APPLICATION Packages" at bounding box center [581, 429] width 122 height 24
click at [743, 583] on button "Save" at bounding box center [738, 588] width 98 height 24
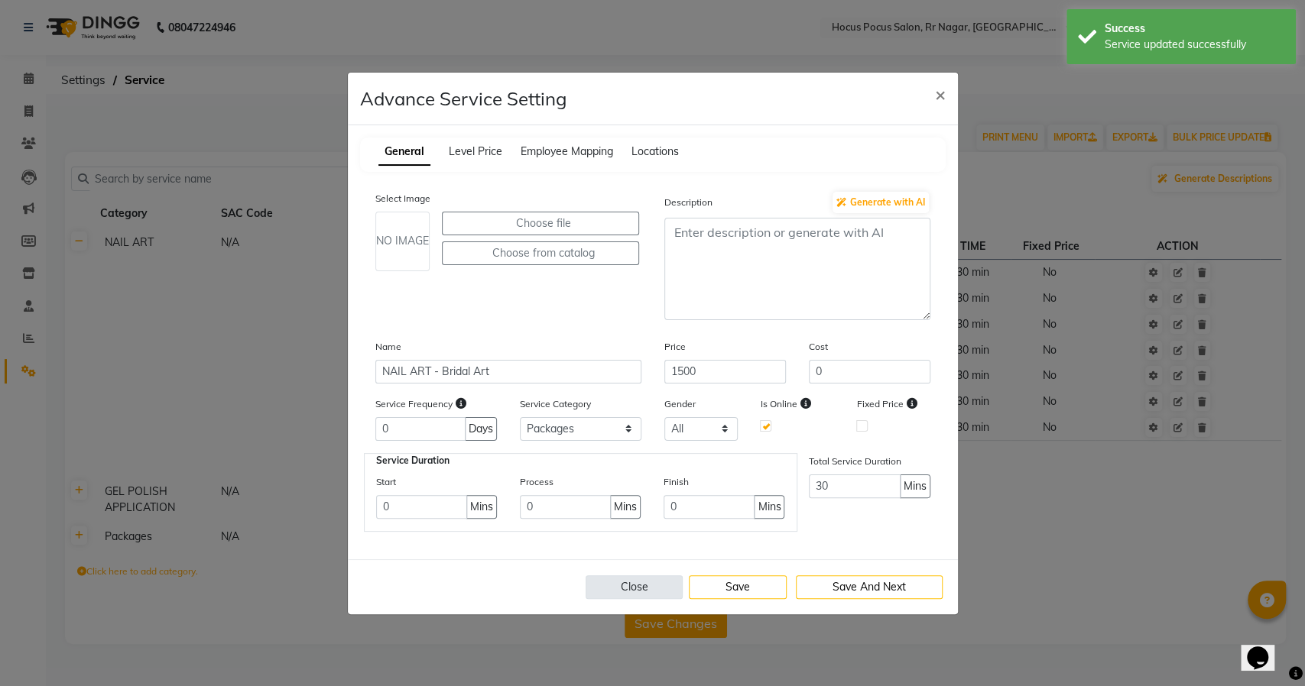
click at [636, 582] on button "Close" at bounding box center [635, 588] width 98 height 24
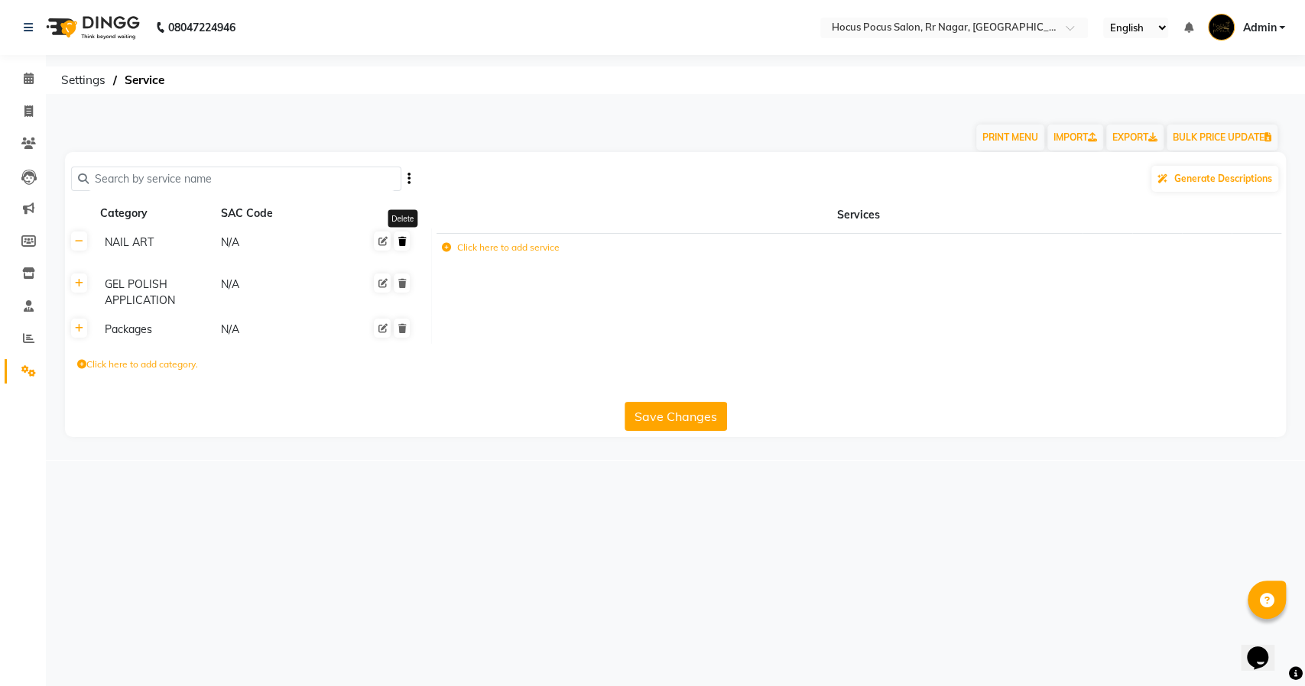
click at [404, 237] on icon at bounding box center [401, 241] width 8 height 9
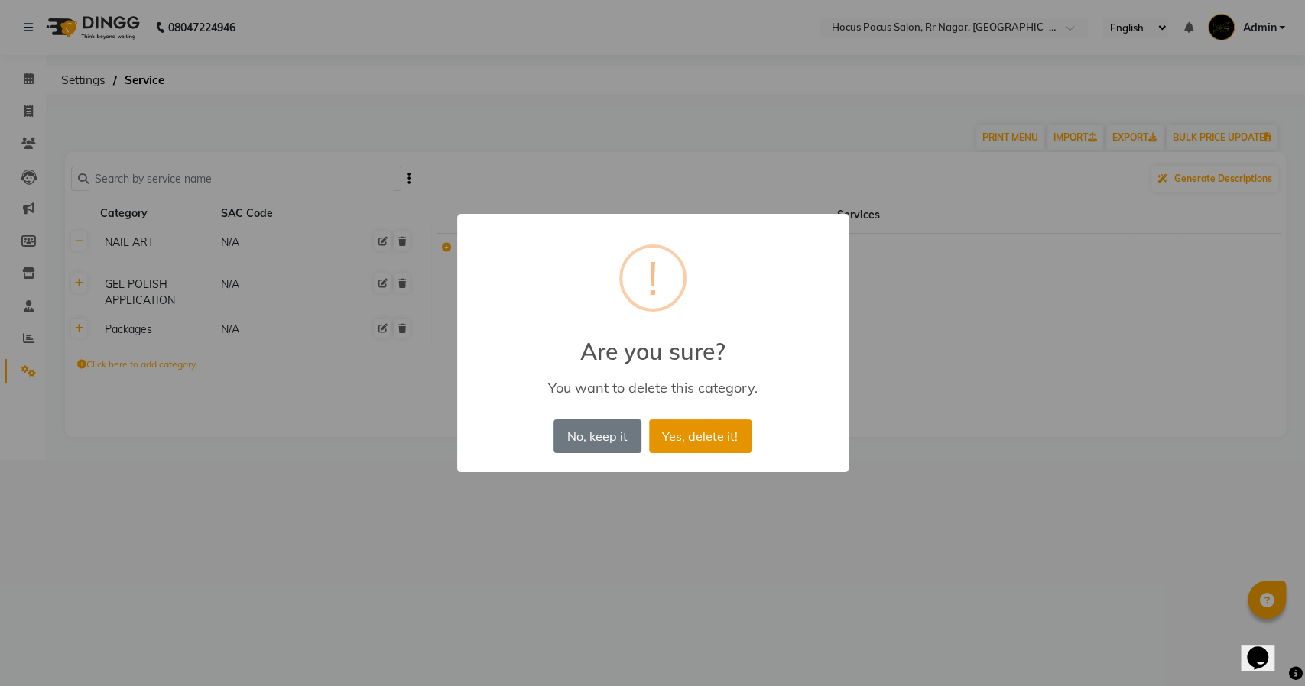
click at [693, 431] on button "Yes, delete it!" at bounding box center [700, 437] width 102 height 34
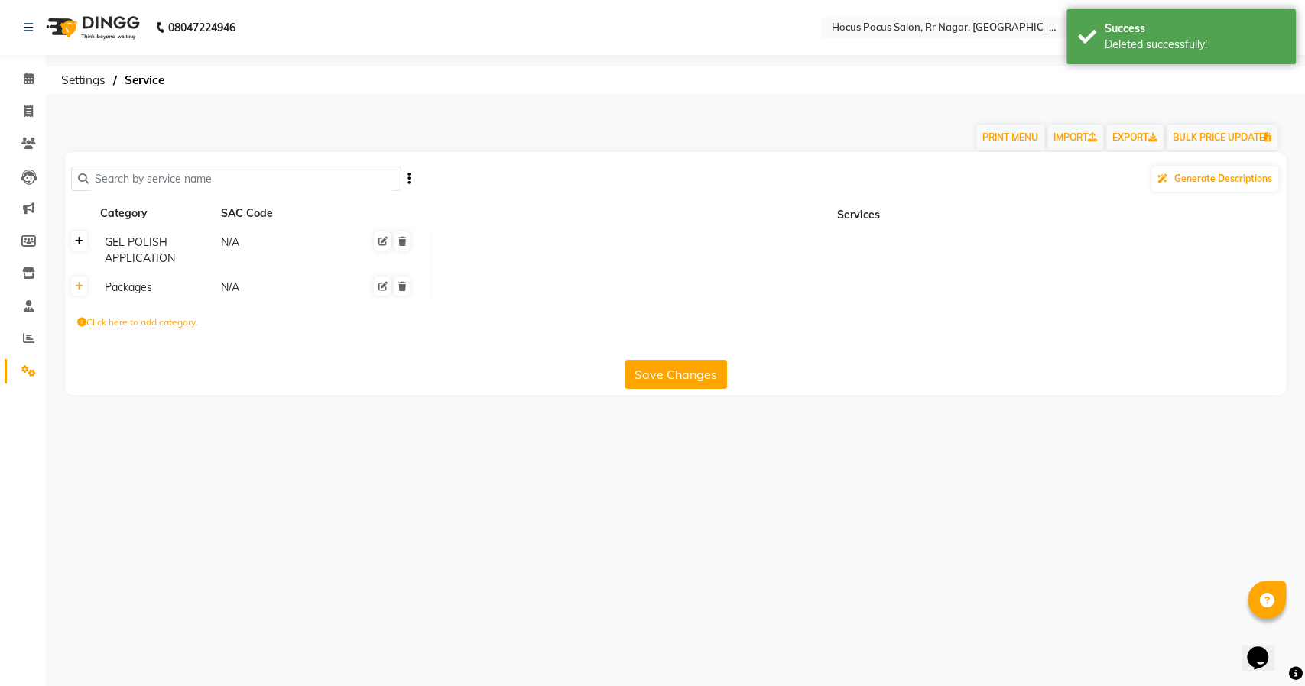
click at [81, 240] on icon at bounding box center [79, 241] width 8 height 9
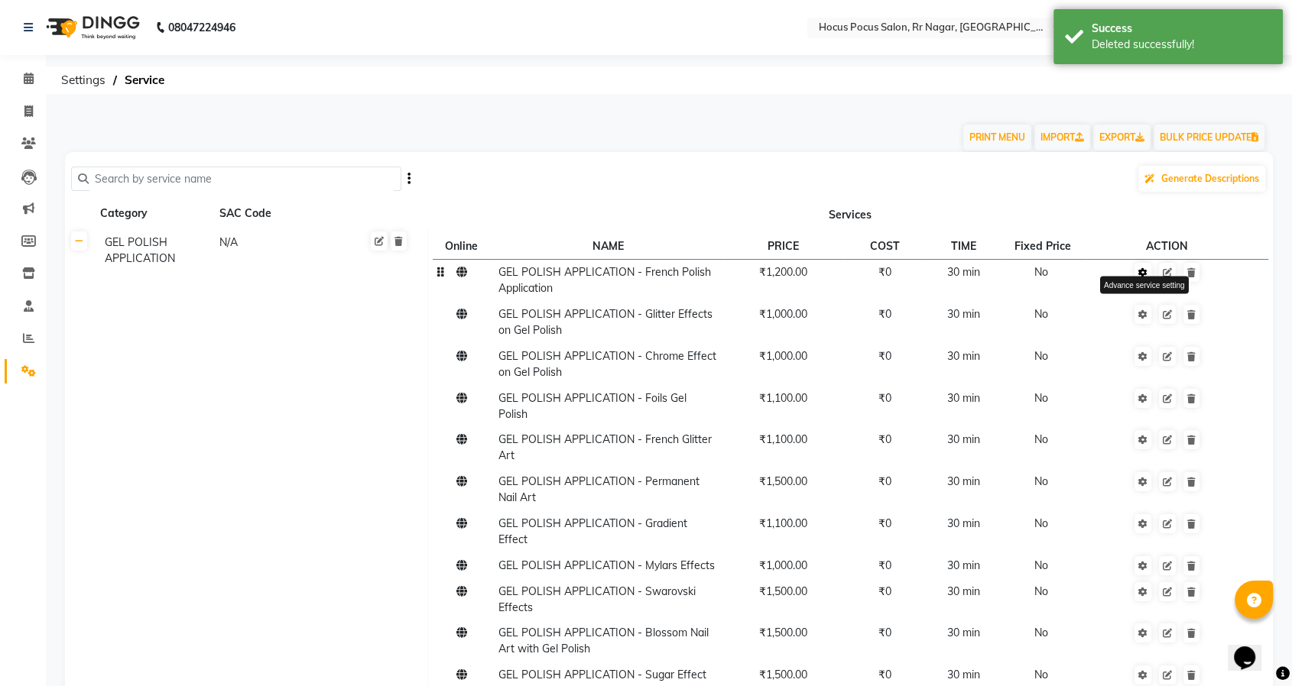
click at [1140, 275] on icon at bounding box center [1142, 272] width 9 height 9
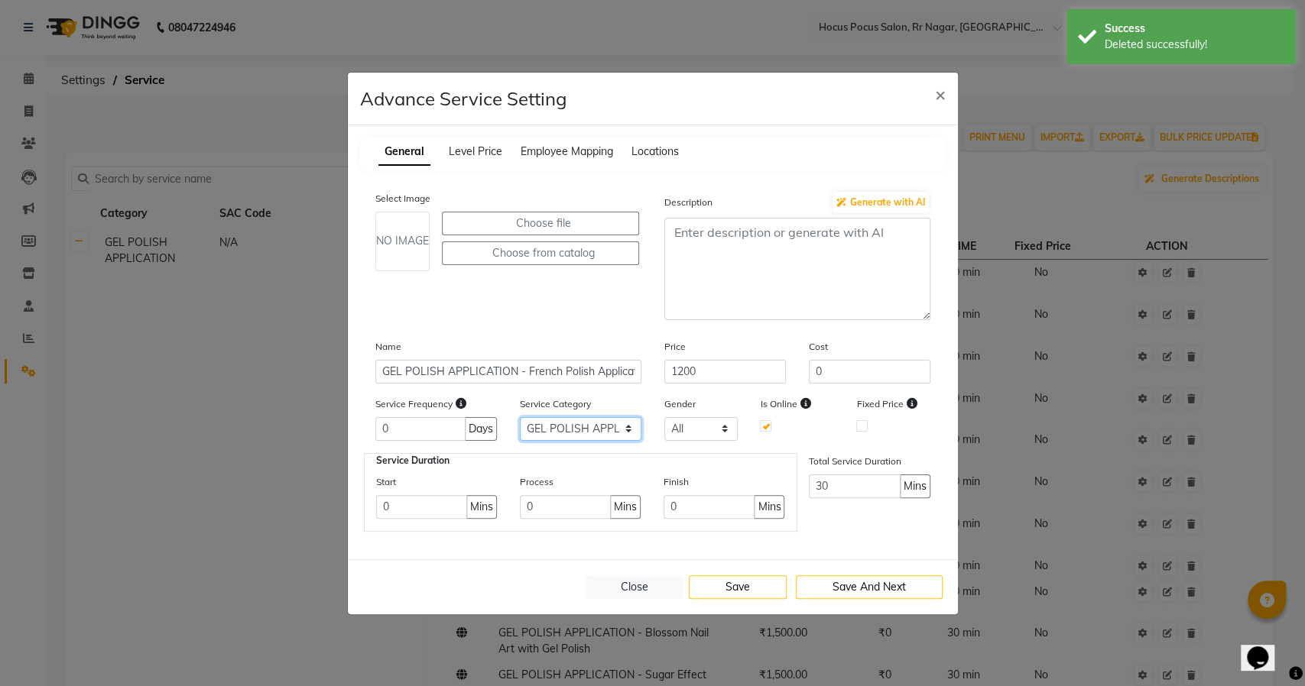
drag, startPoint x: 565, startPoint y: 423, endPoint x: 565, endPoint y: 438, distance: 14.5
click at [565, 423] on select "Select GEL POLISH APPLICATION Packages" at bounding box center [581, 429] width 122 height 24
select select "2: 129458"
click at [520, 417] on select "Select GEL POLISH APPLICATION Packages" at bounding box center [581, 429] width 122 height 24
click at [729, 587] on button "Save" at bounding box center [738, 588] width 98 height 24
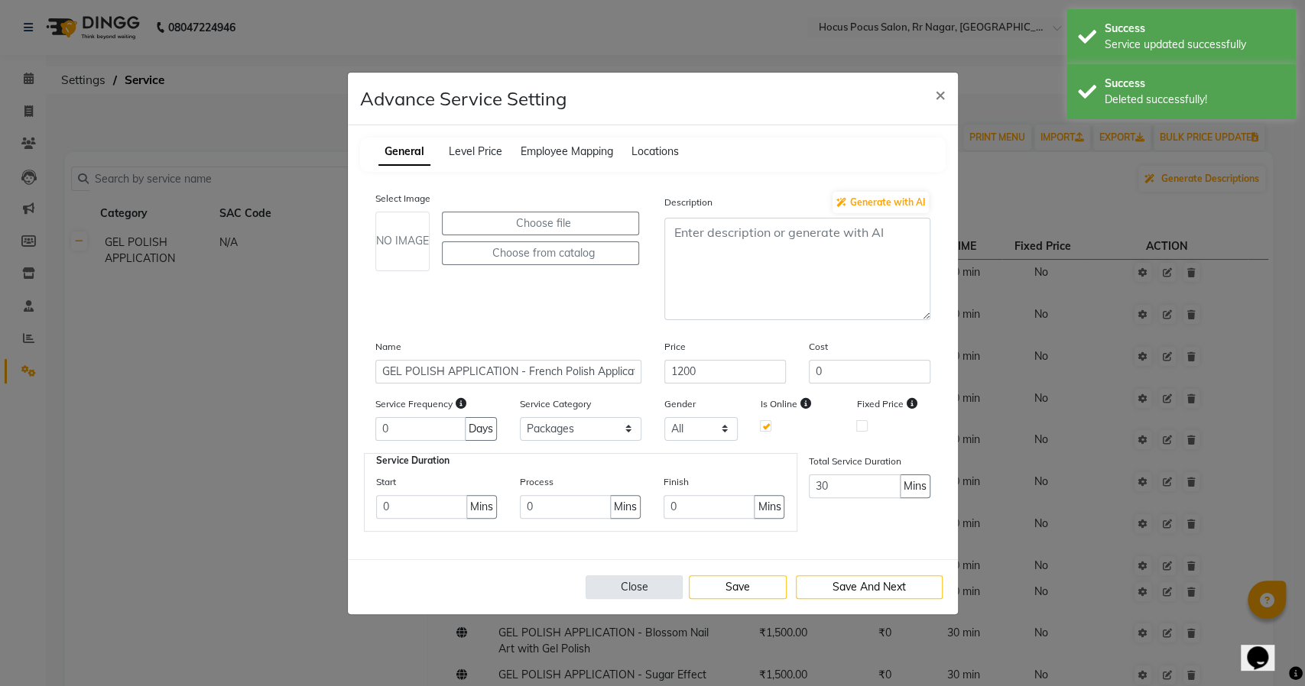
click at [629, 584] on button "Close" at bounding box center [635, 588] width 98 height 24
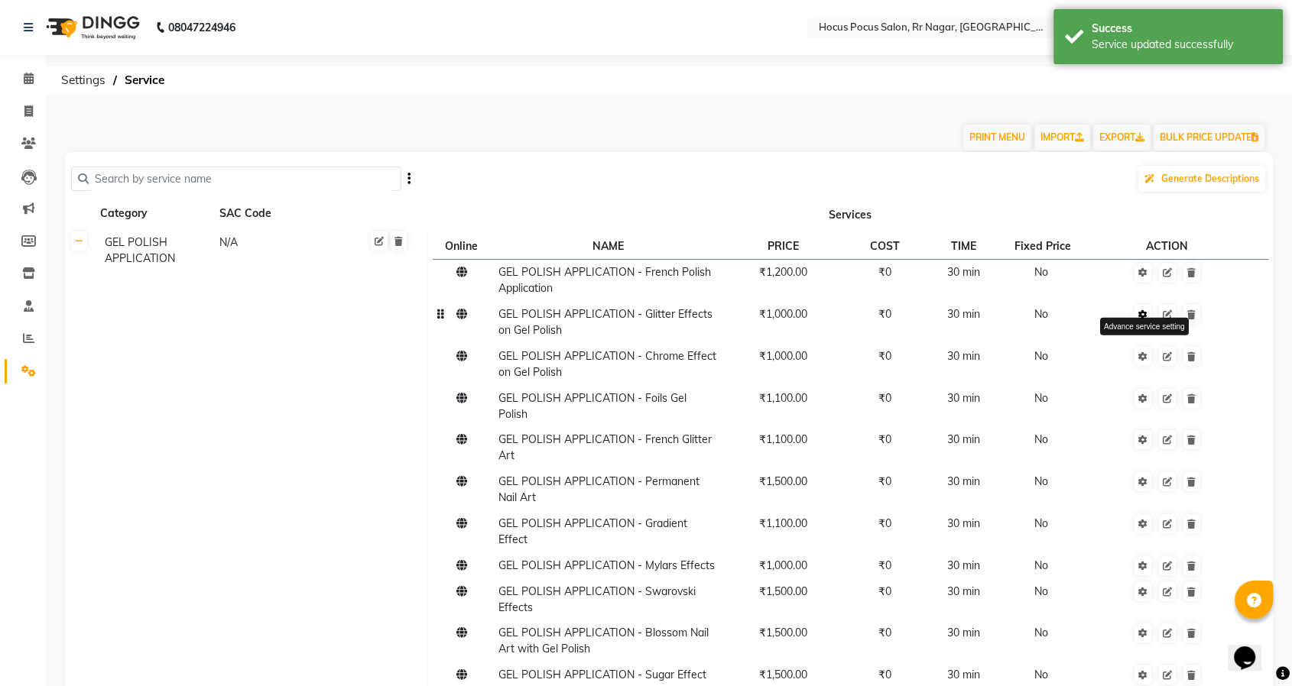
click at [1141, 317] on icon at bounding box center [1142, 314] width 9 height 9
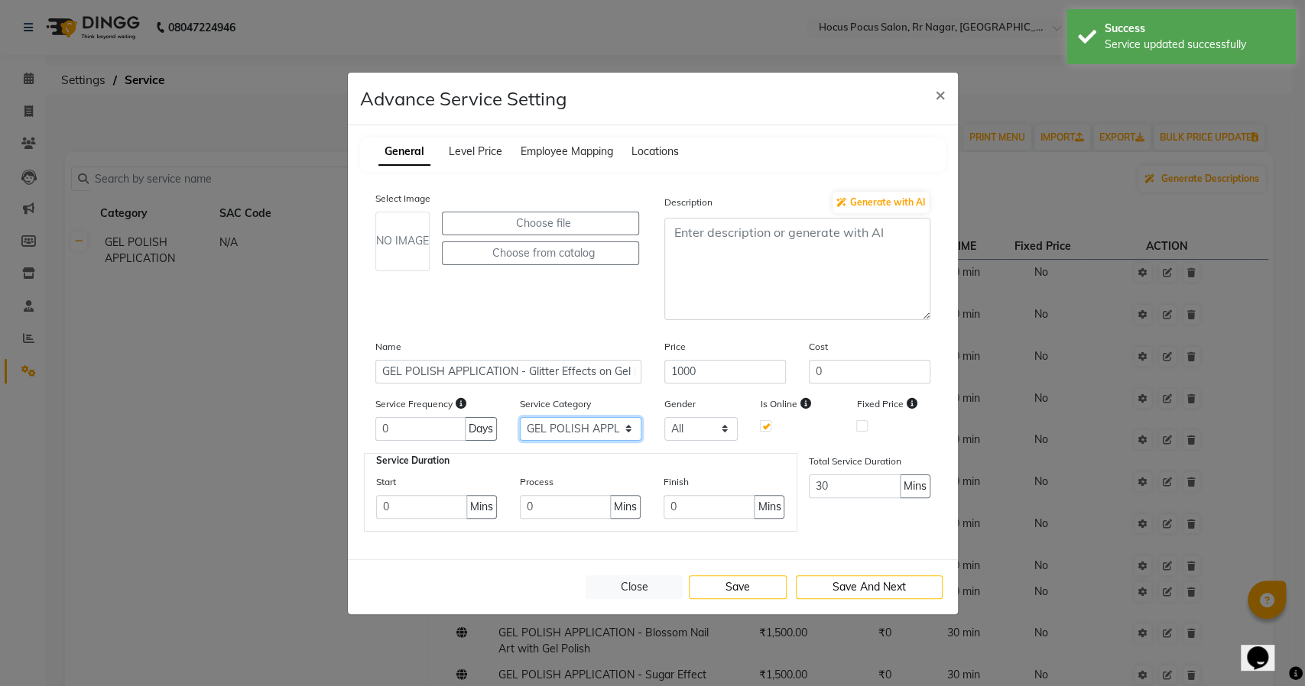
click at [563, 433] on select "Select GEL POLISH APPLICATION Packages" at bounding box center [581, 429] width 122 height 24
select select "2: 129458"
click at [520, 417] on select "Select GEL POLISH APPLICATION Packages" at bounding box center [581, 429] width 122 height 24
click at [744, 590] on button "Save" at bounding box center [738, 588] width 98 height 24
click at [644, 583] on button "Close" at bounding box center [635, 588] width 98 height 24
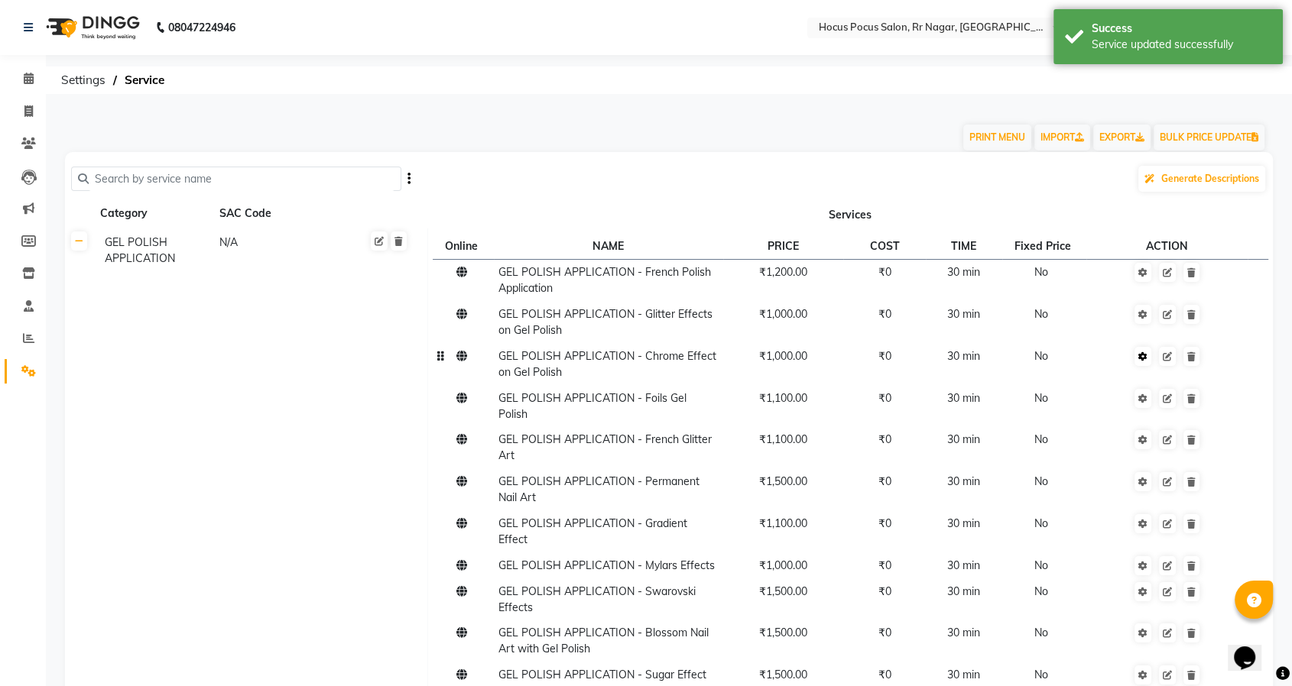
click at [1134, 362] on link at bounding box center [1142, 356] width 17 height 19
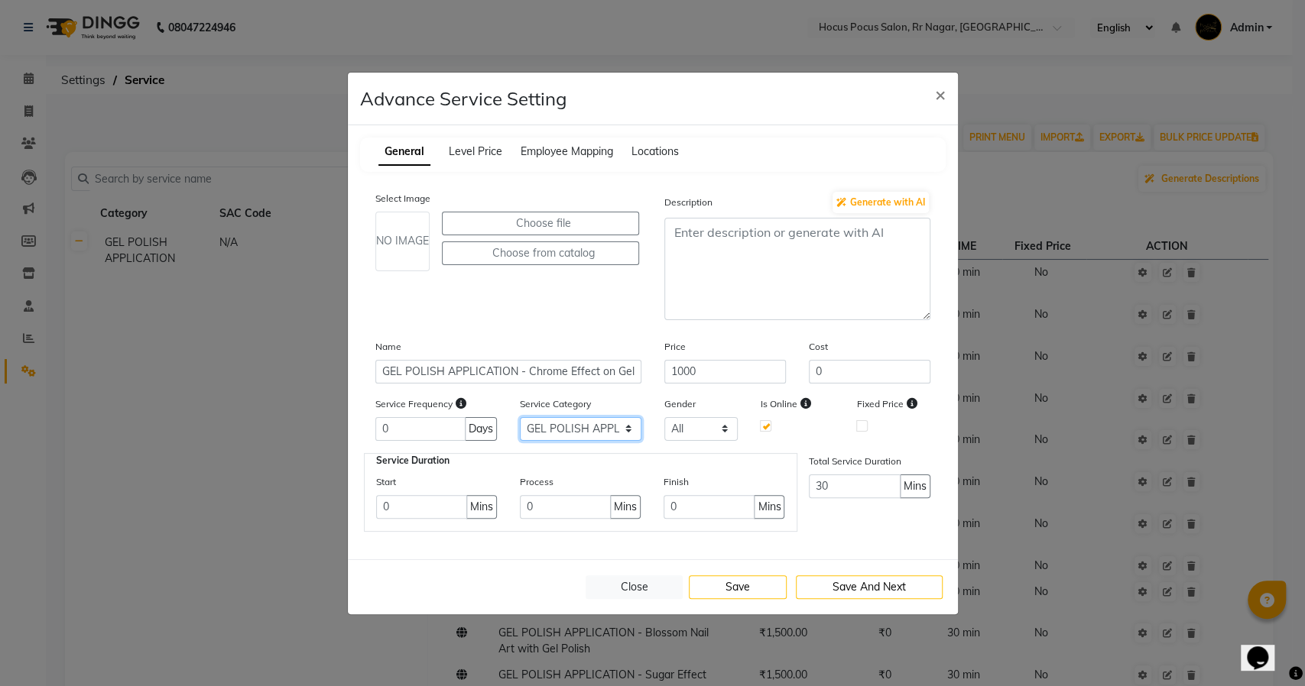
click at [571, 430] on select "Select GEL POLISH APPLICATION Packages" at bounding box center [581, 429] width 122 height 24
select select "2: 129458"
click at [520, 417] on select "Select GEL POLISH APPLICATION Packages" at bounding box center [581, 429] width 122 height 24
click at [736, 586] on button "Save" at bounding box center [738, 588] width 98 height 24
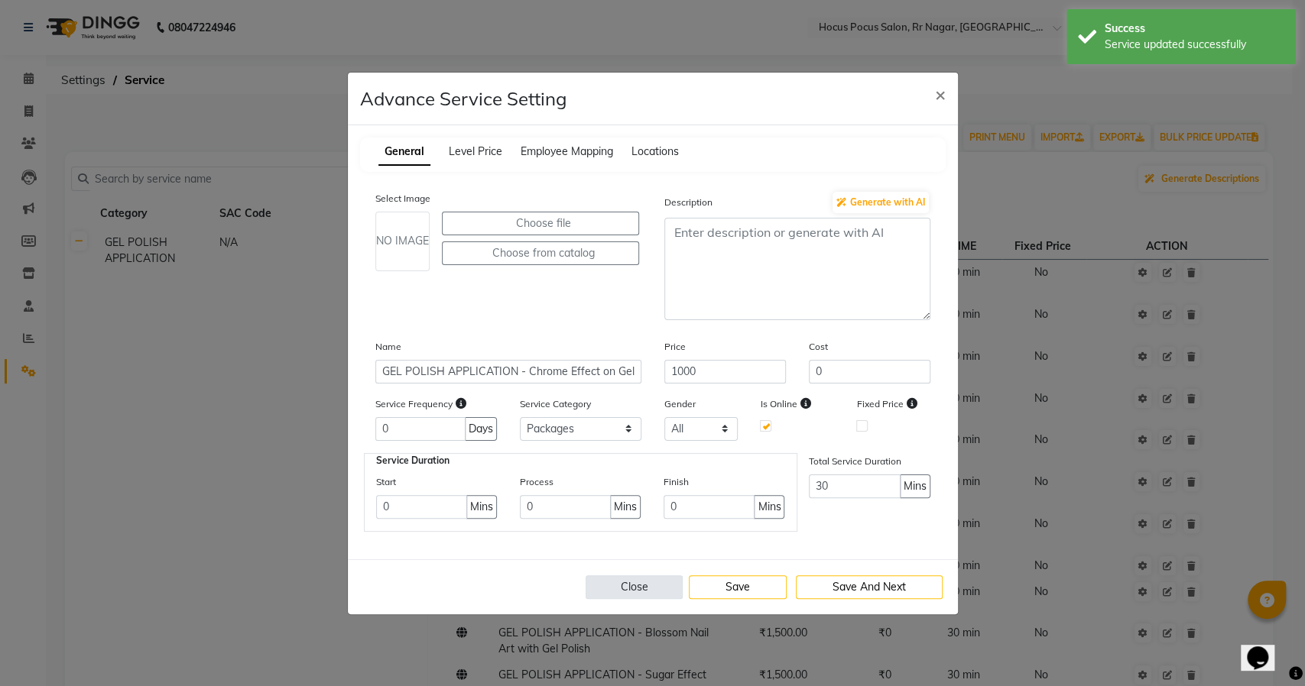
click at [659, 586] on button "Close" at bounding box center [635, 588] width 98 height 24
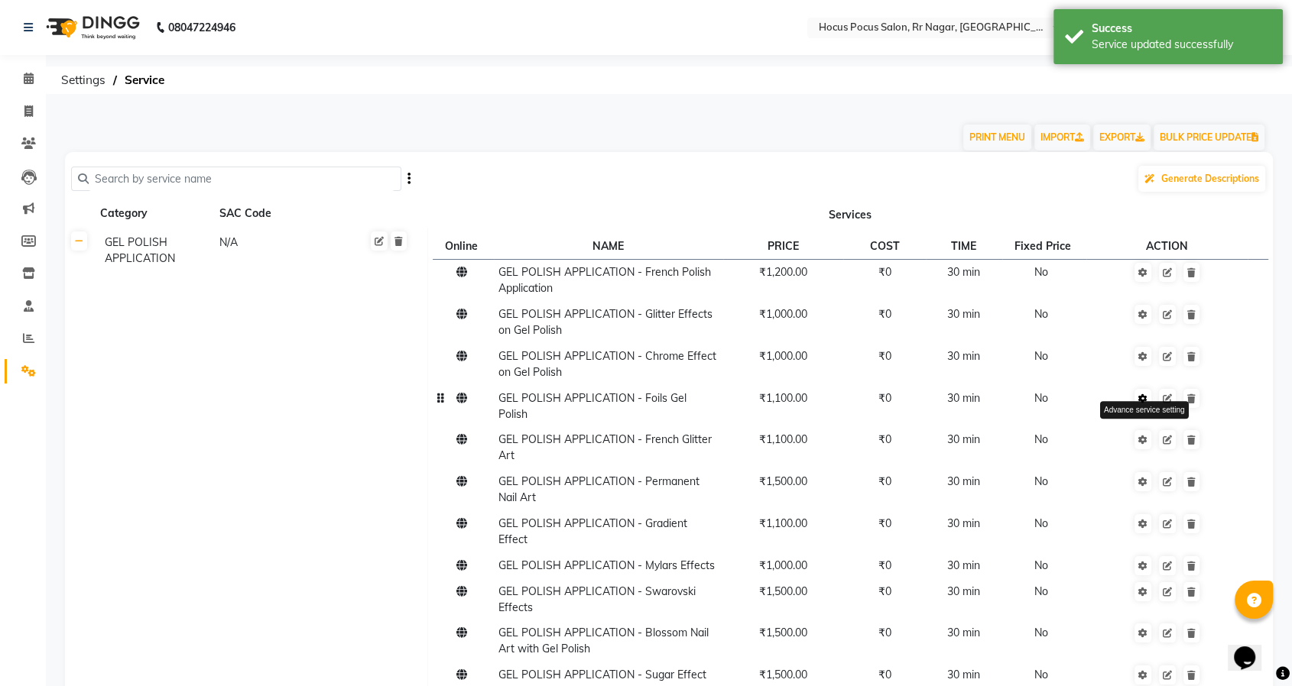
click at [1144, 394] on icon at bounding box center [1142, 398] width 9 height 9
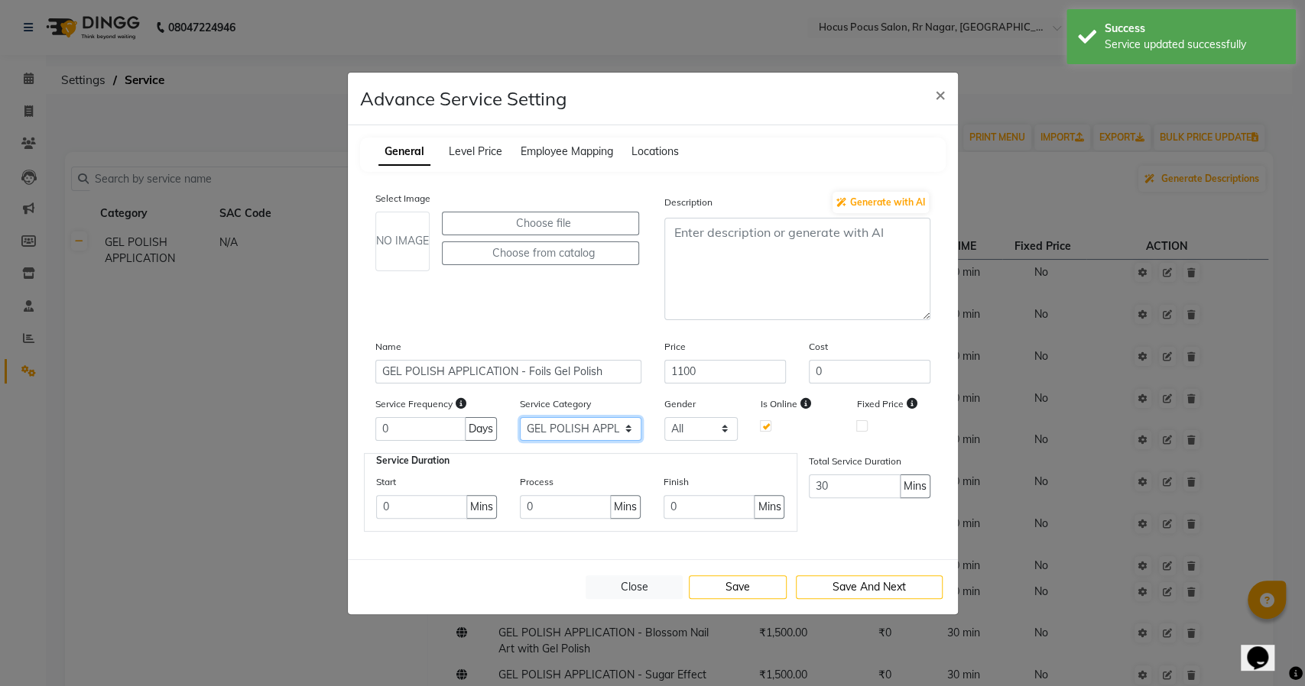
click at [602, 427] on select "Select GEL POLISH APPLICATION Packages" at bounding box center [581, 429] width 122 height 24
select select "2: 129458"
click at [520, 417] on select "Select GEL POLISH APPLICATION Packages" at bounding box center [581, 429] width 122 height 24
click at [723, 582] on button "Save" at bounding box center [738, 588] width 98 height 24
click at [621, 579] on button "Close" at bounding box center [635, 588] width 98 height 24
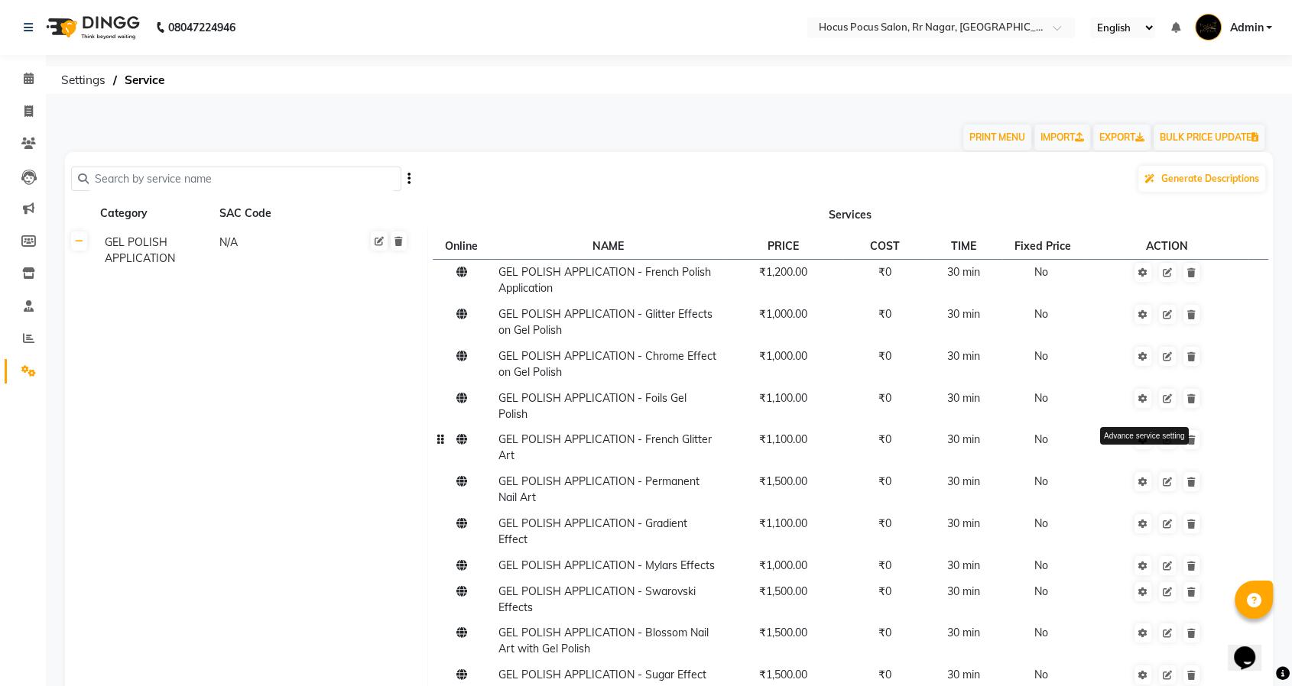
click at [1144, 436] on icon at bounding box center [1142, 440] width 9 height 9
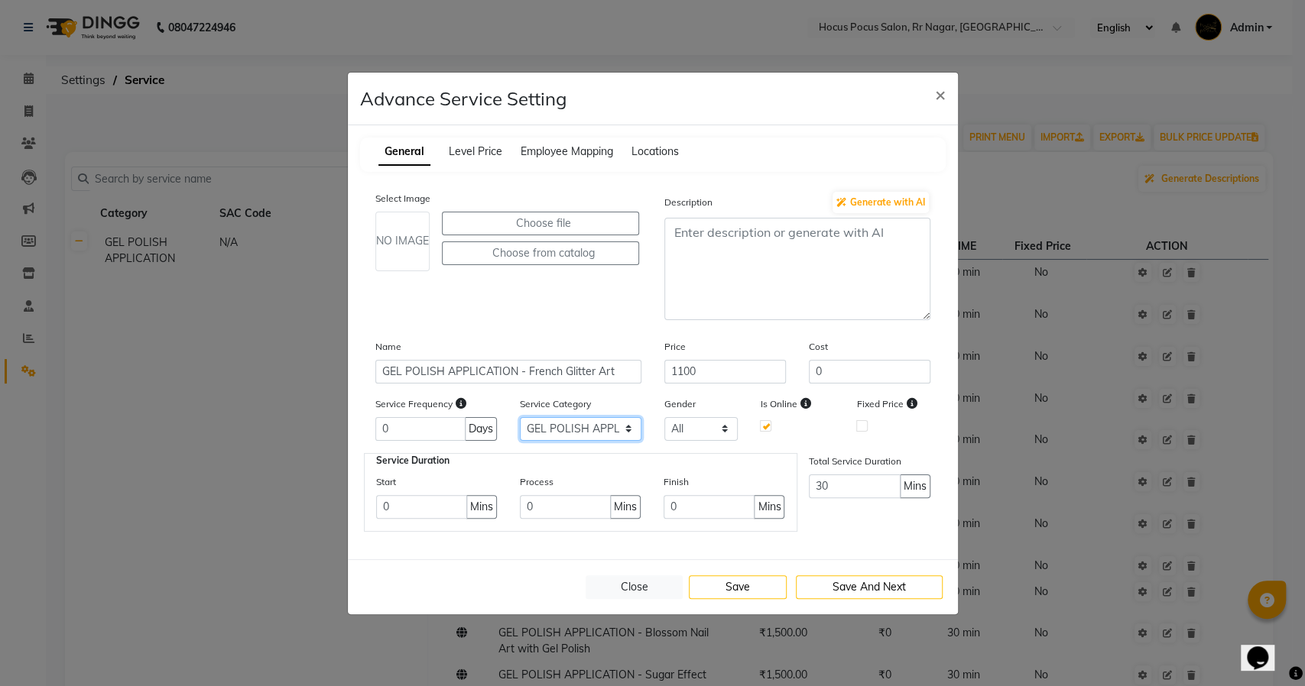
click at [618, 425] on select "Select GEL POLISH APPLICATION Packages" at bounding box center [581, 429] width 122 height 24
select select "2: 129458"
click at [520, 417] on select "Select GEL POLISH APPLICATION Packages" at bounding box center [581, 429] width 122 height 24
click at [739, 577] on button "Save" at bounding box center [738, 588] width 98 height 24
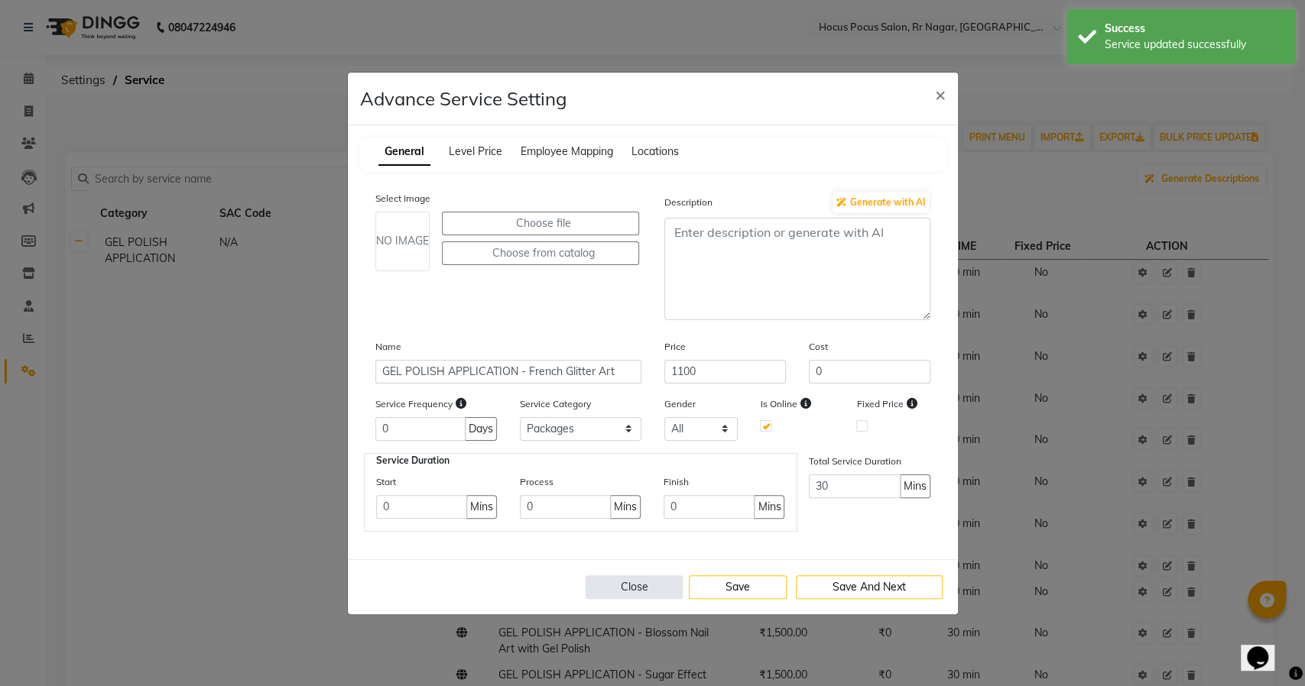
click at [634, 586] on button "Close" at bounding box center [635, 588] width 98 height 24
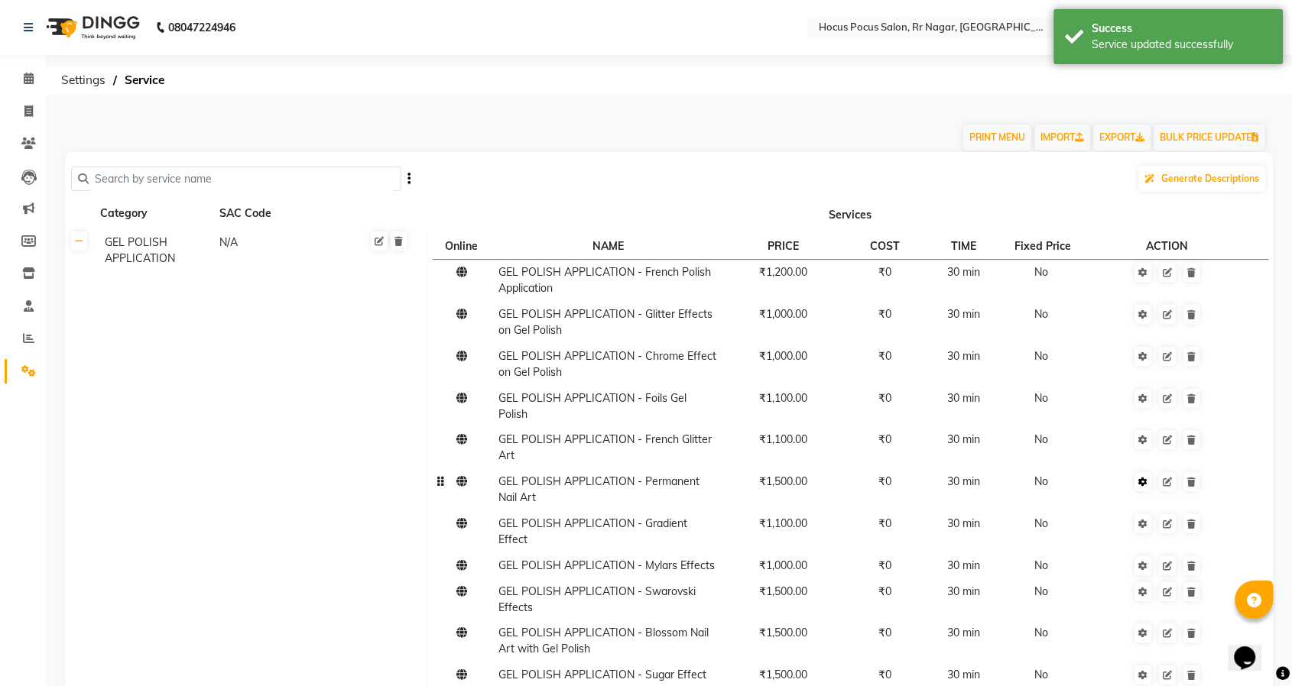
click at [1143, 478] on icon at bounding box center [1142, 482] width 9 height 9
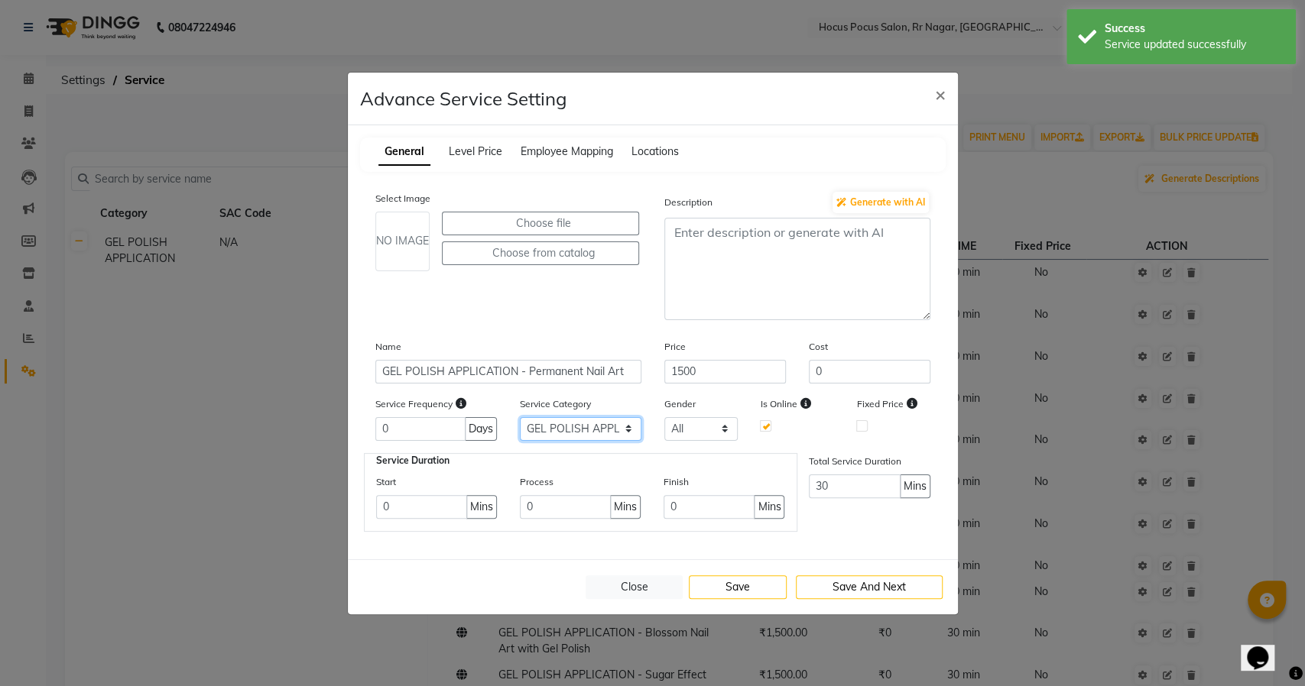
click at [579, 433] on select "Select GEL POLISH APPLICATION Packages" at bounding box center [581, 429] width 122 height 24
select select "2: 129458"
click at [520, 417] on select "Select GEL POLISH APPLICATION Packages" at bounding box center [581, 429] width 122 height 24
click at [753, 583] on button "Save" at bounding box center [738, 588] width 98 height 24
click at [741, 584] on button "Save" at bounding box center [738, 588] width 98 height 24
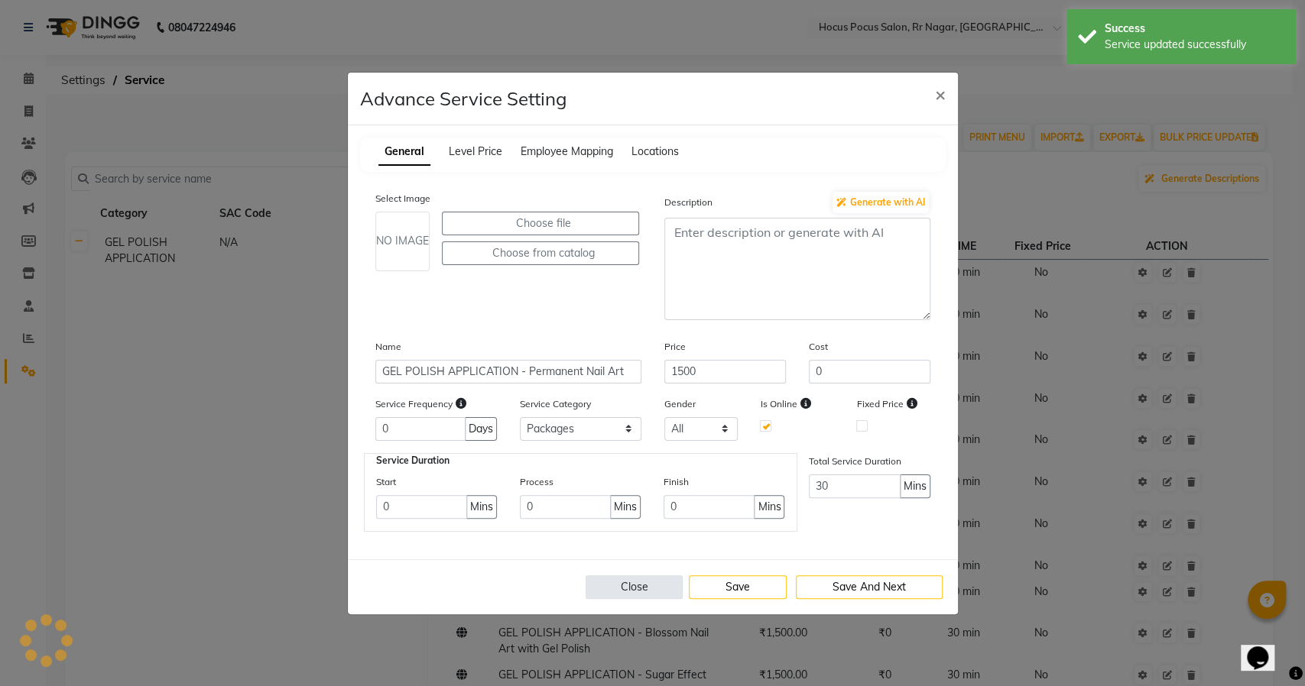
click at [660, 586] on button "Close" at bounding box center [635, 588] width 98 height 24
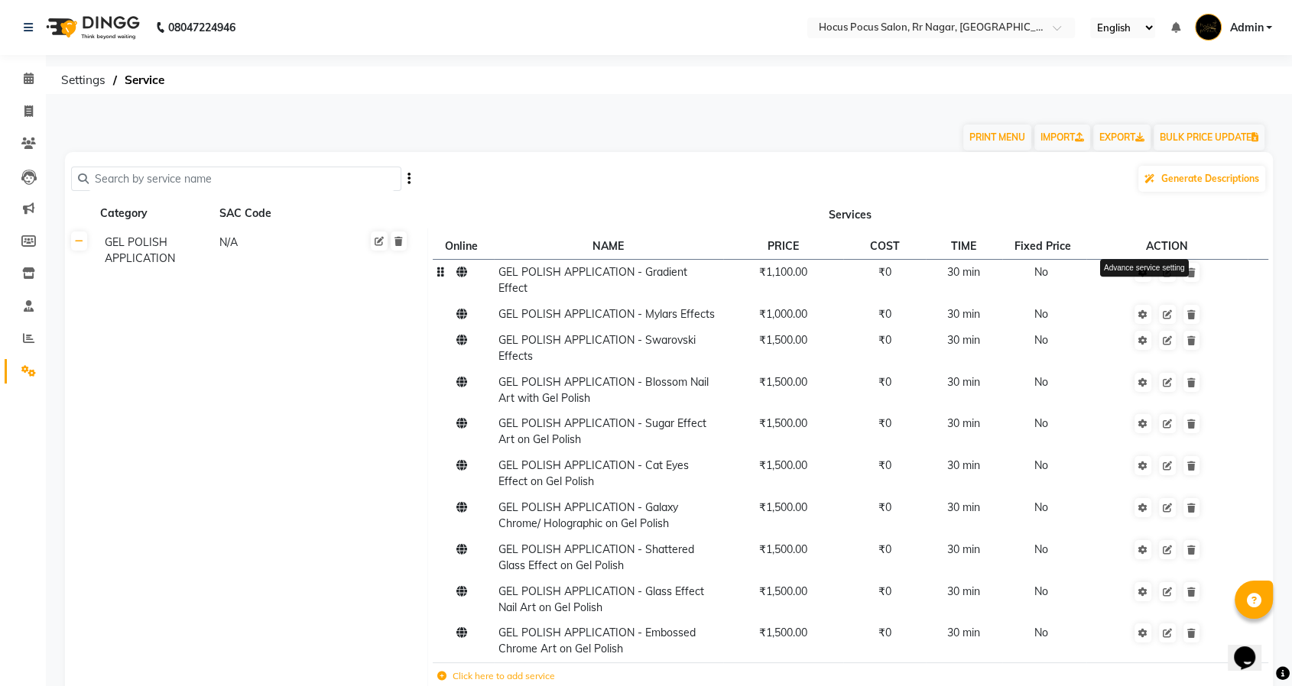
click at [1149, 268] on link at bounding box center [1142, 272] width 17 height 19
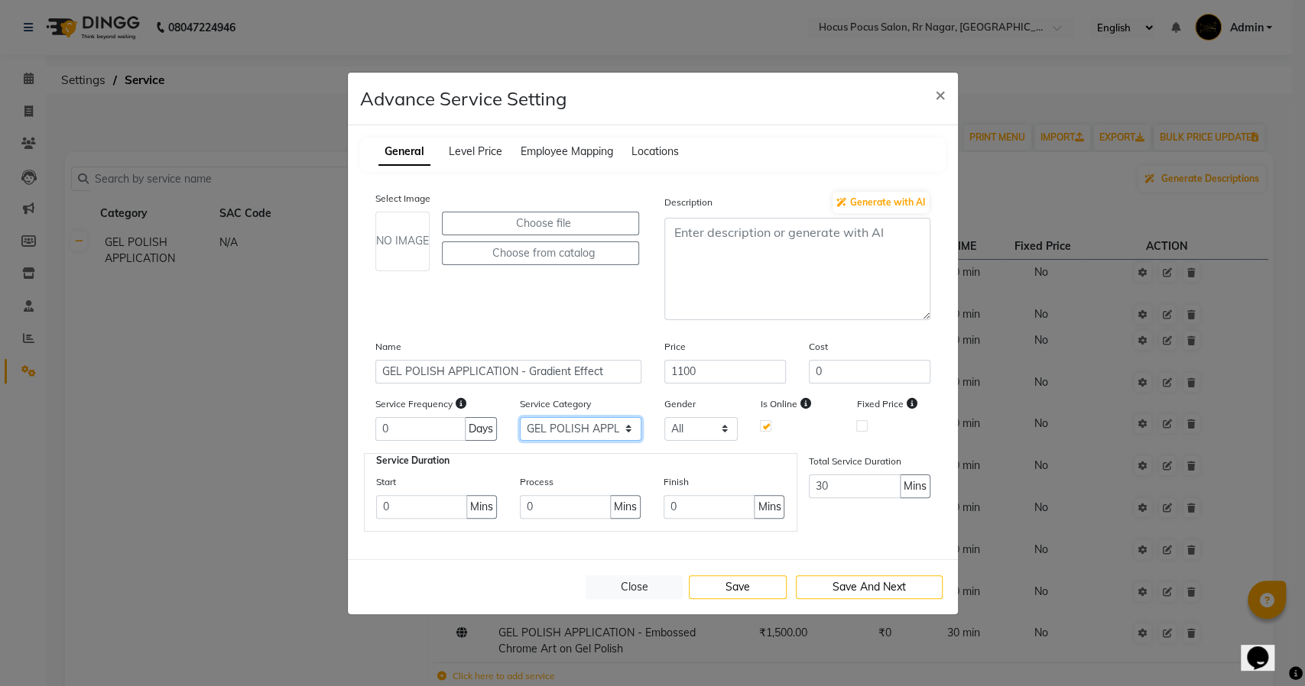
click at [591, 425] on select "Select GEL POLISH APPLICATION Packages" at bounding box center [581, 429] width 122 height 24
select select "2: 129458"
click at [520, 417] on select "Select GEL POLISH APPLICATION Packages" at bounding box center [581, 429] width 122 height 24
click at [728, 596] on button "Save" at bounding box center [738, 588] width 98 height 24
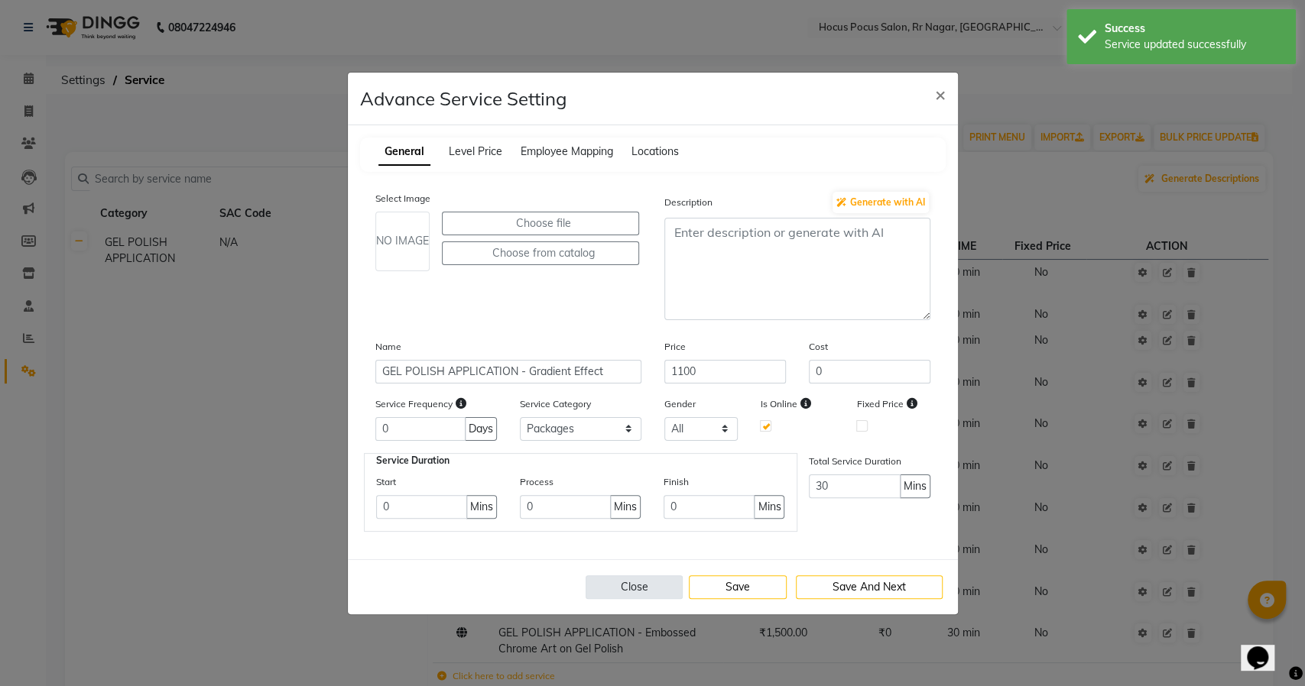
click at [633, 594] on button "Close" at bounding box center [635, 588] width 98 height 24
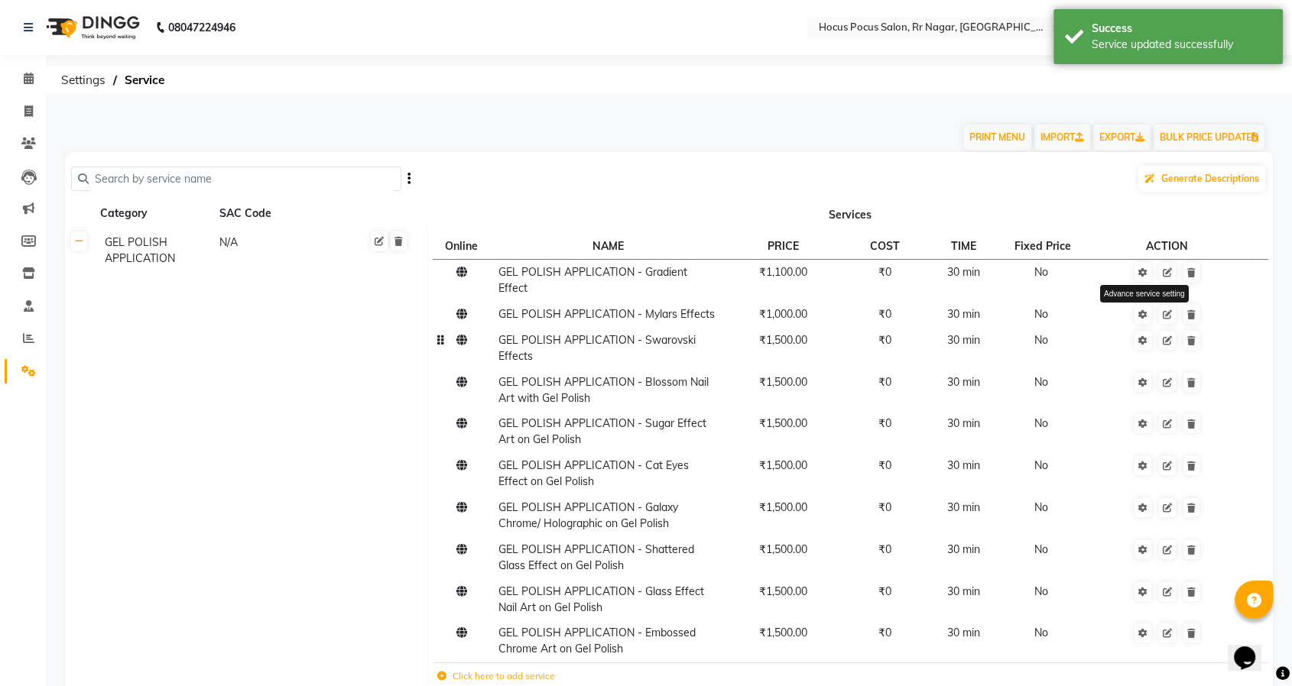
click at [1141, 310] on icon at bounding box center [1142, 314] width 9 height 9
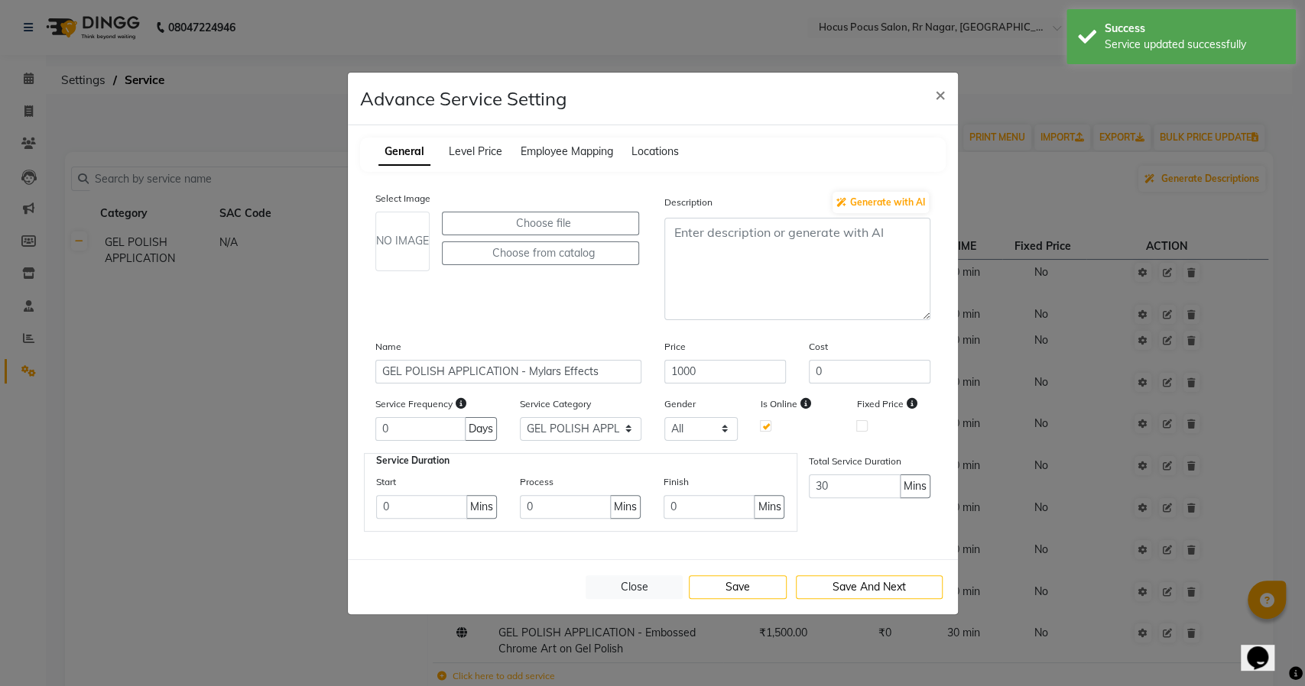
click at [538, 416] on div "Service Category Select GEL POLISH APPLICATION Packages" at bounding box center [580, 418] width 144 height 45
click at [538, 431] on select "Select GEL POLISH APPLICATION Packages" at bounding box center [581, 429] width 122 height 24
select select "2: 129458"
click at [520, 417] on select "Select GEL POLISH APPLICATION Packages" at bounding box center [581, 429] width 122 height 24
click at [730, 588] on button "Save" at bounding box center [738, 588] width 98 height 24
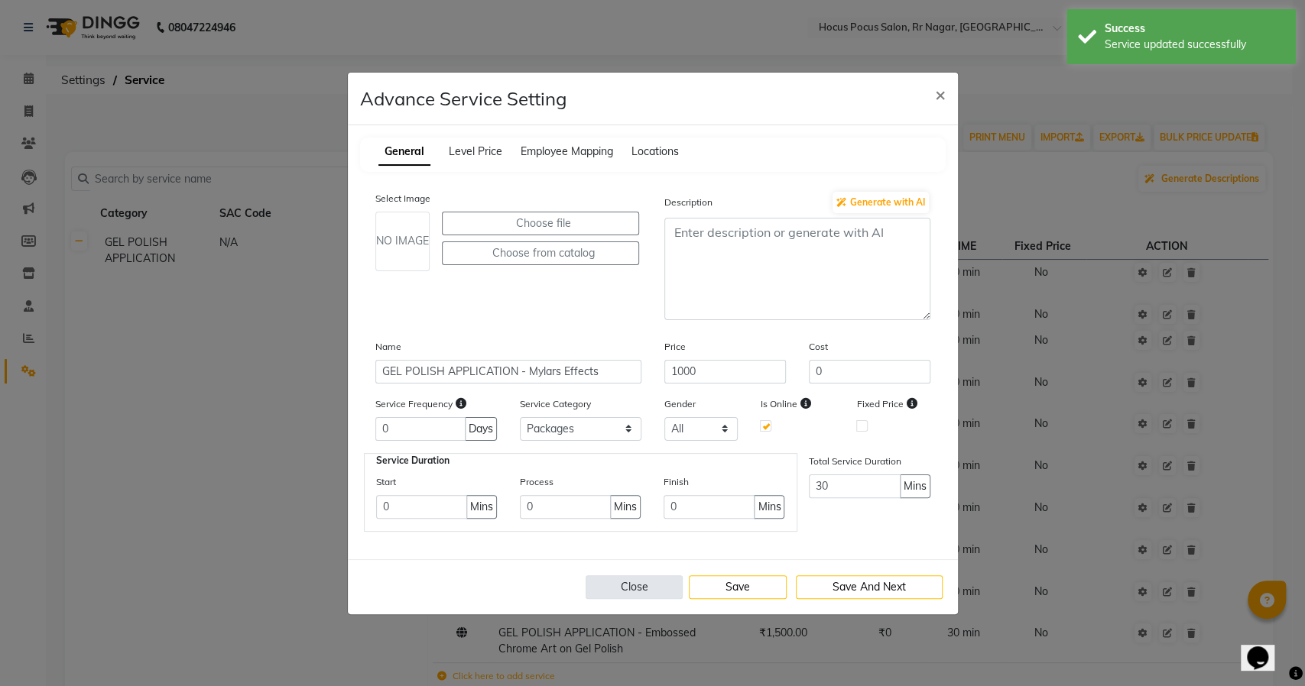
click at [602, 586] on button "Close" at bounding box center [635, 588] width 98 height 24
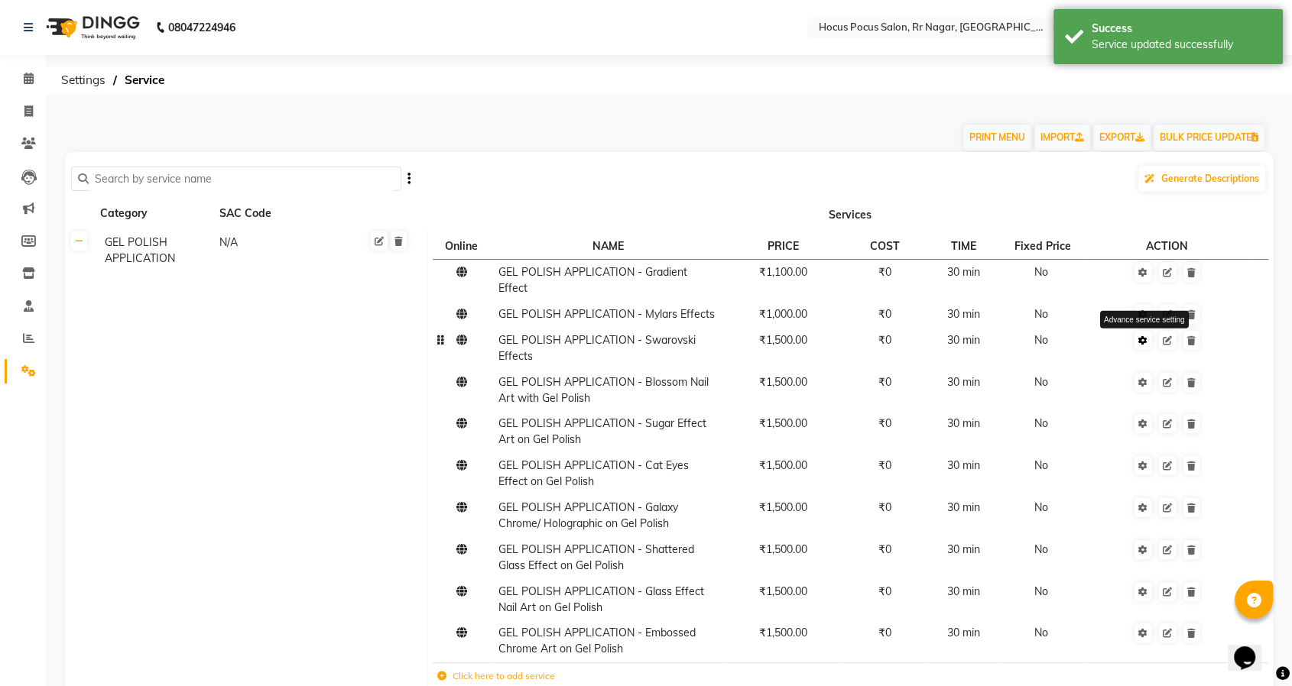
click at [1144, 336] on icon at bounding box center [1142, 340] width 9 height 9
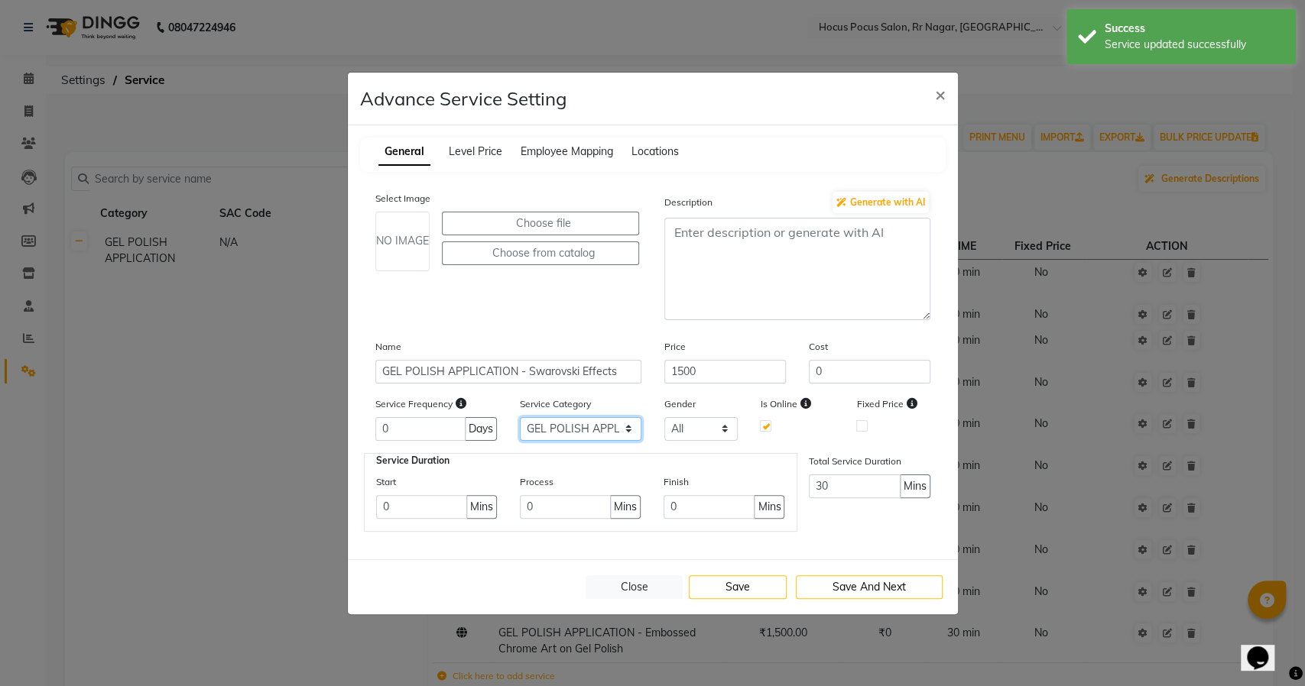
click at [578, 427] on select "Select GEL POLISH APPLICATION Packages" at bounding box center [581, 429] width 122 height 24
select select "2: 129458"
click at [520, 417] on select "Select GEL POLISH APPLICATION Packages" at bounding box center [581, 429] width 122 height 24
click at [732, 584] on button "Save" at bounding box center [738, 588] width 98 height 24
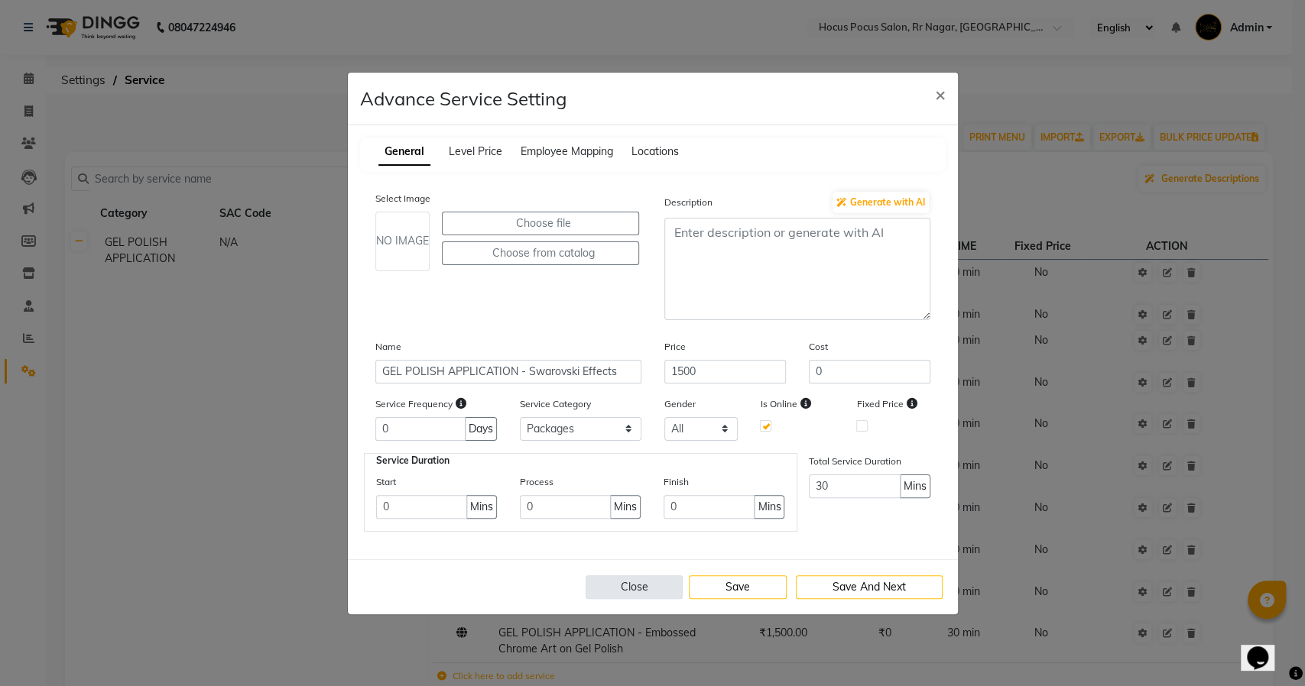
click at [595, 586] on button "Close" at bounding box center [635, 588] width 98 height 24
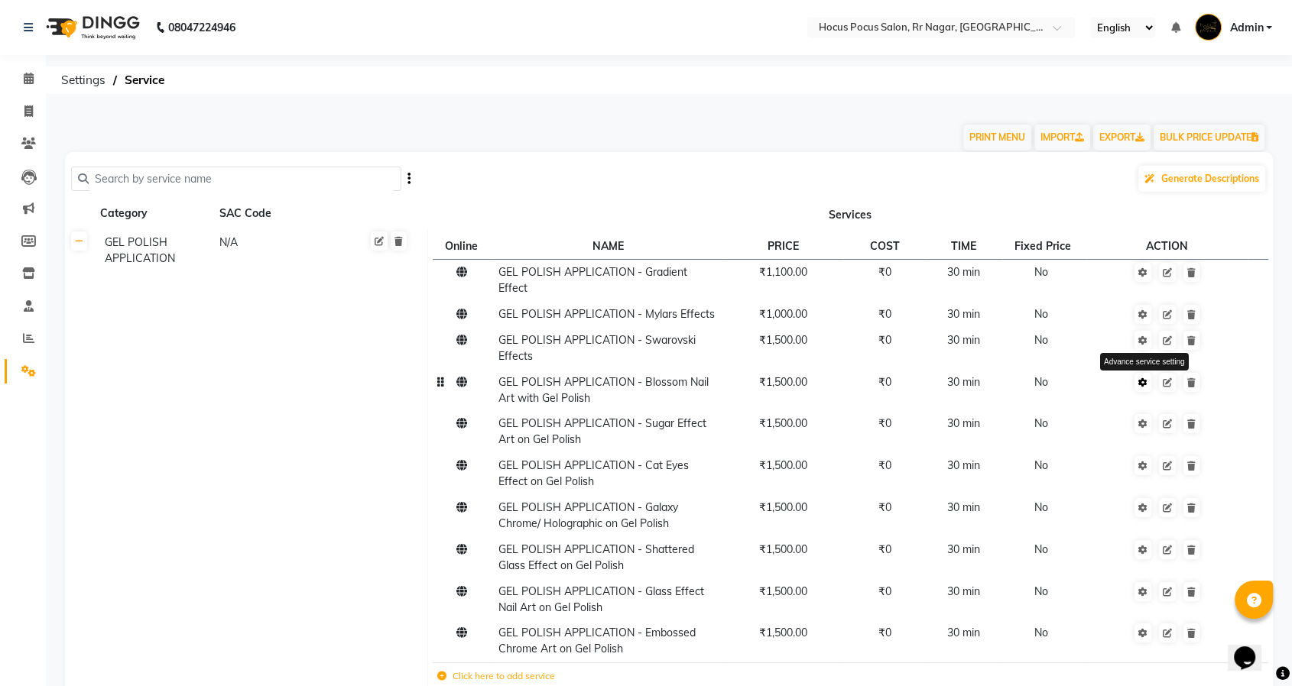
click at [1144, 358] on ngb-tooltip-window "Advance service setting" at bounding box center [1144, 363] width 89 height 28
click at [1147, 378] on icon at bounding box center [1142, 382] width 9 height 9
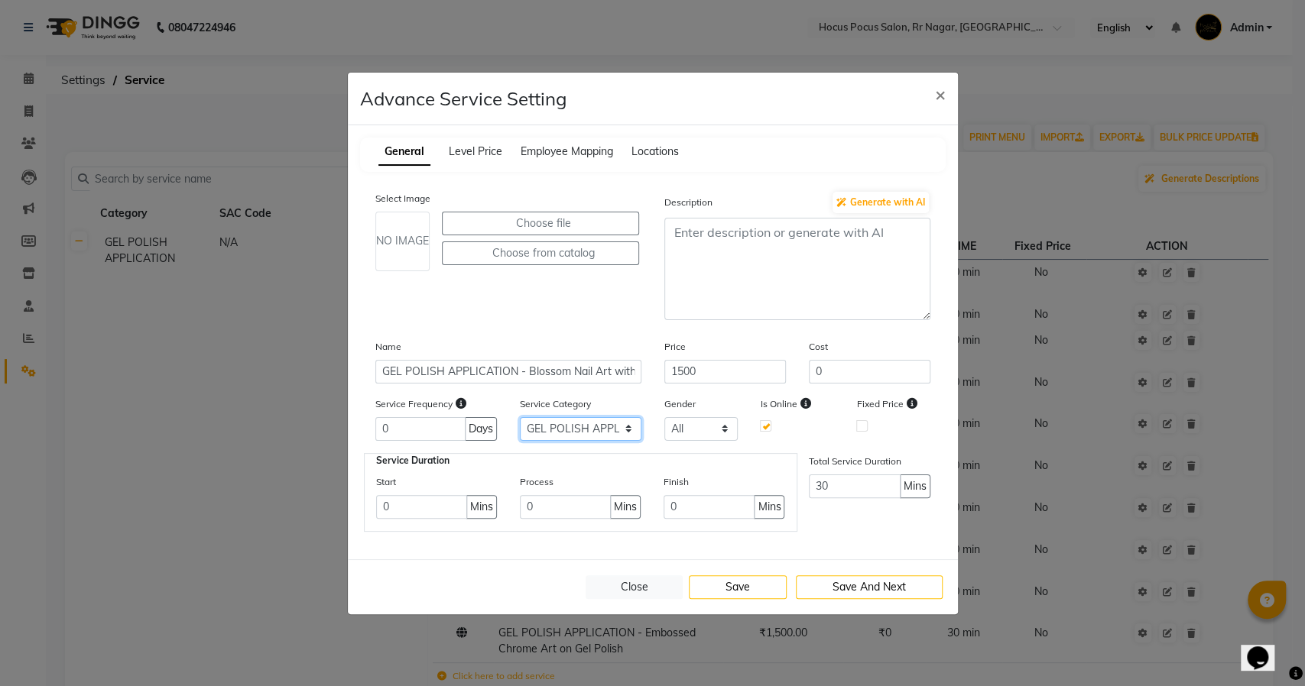
drag, startPoint x: 626, startPoint y: 427, endPoint x: 612, endPoint y: 437, distance: 17.6
click at [626, 427] on select "Select GEL POLISH APPLICATION Packages" at bounding box center [581, 429] width 122 height 24
select select "2: 129458"
click at [520, 417] on select "Select GEL POLISH APPLICATION Packages" at bounding box center [581, 429] width 122 height 24
click at [732, 599] on div "Close Save Save And Next" at bounding box center [653, 587] width 610 height 55
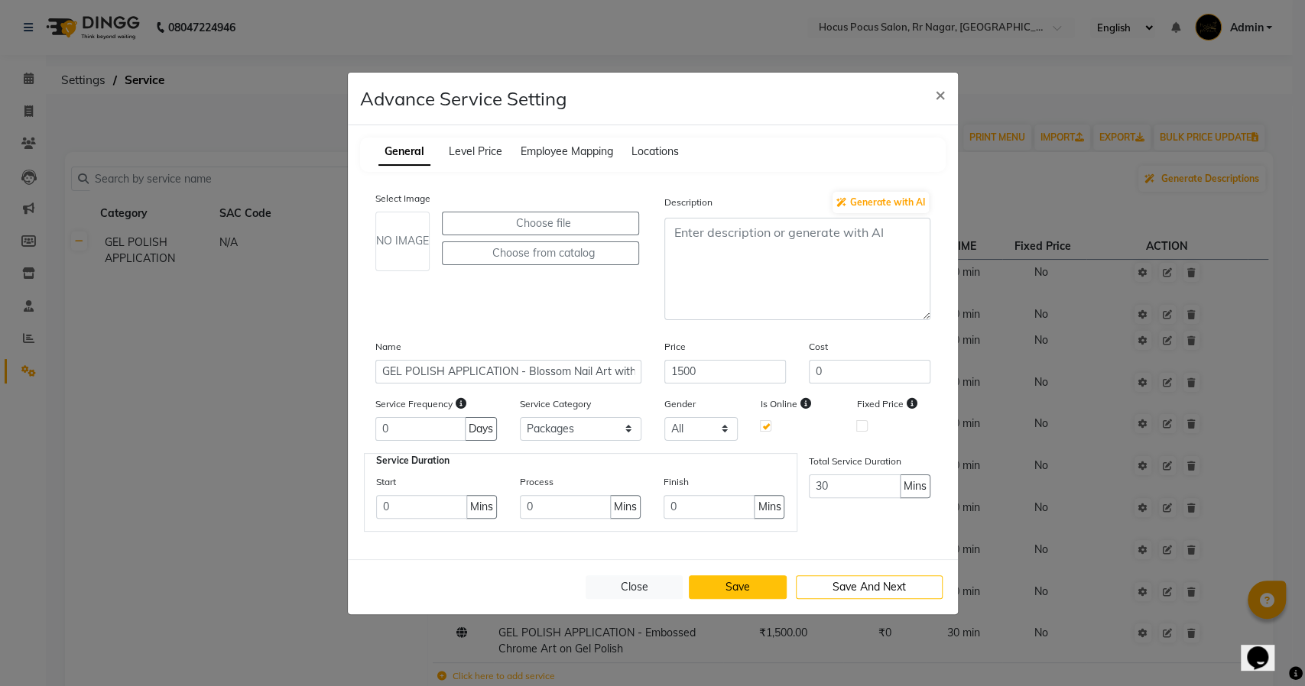
click at [732, 591] on button "Save" at bounding box center [738, 588] width 98 height 24
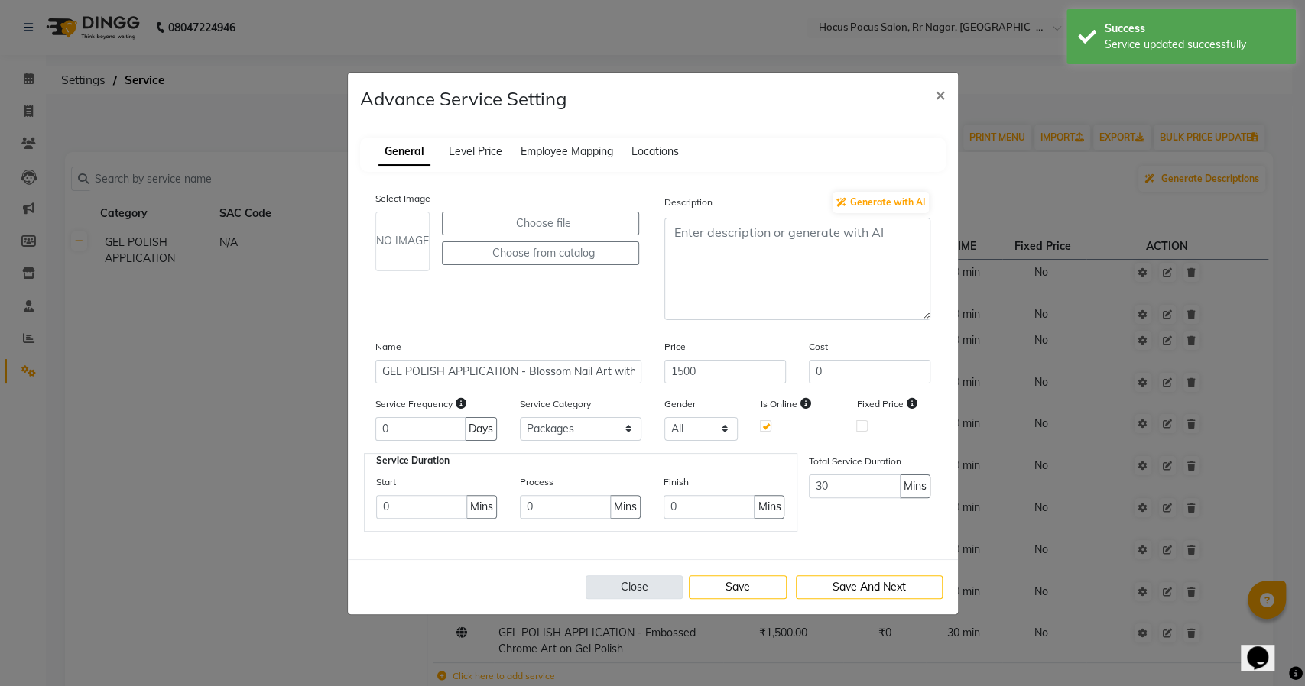
click at [637, 589] on button "Close" at bounding box center [635, 588] width 98 height 24
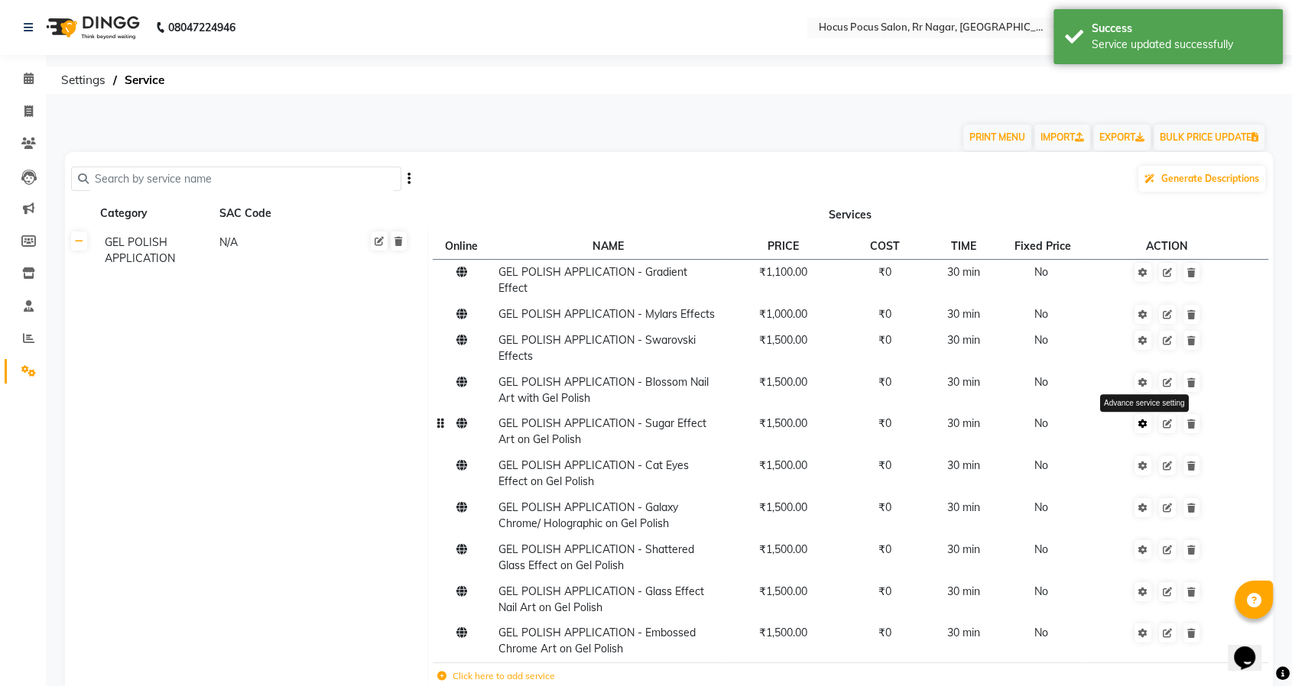
click at [1137, 414] on link at bounding box center [1142, 423] width 17 height 19
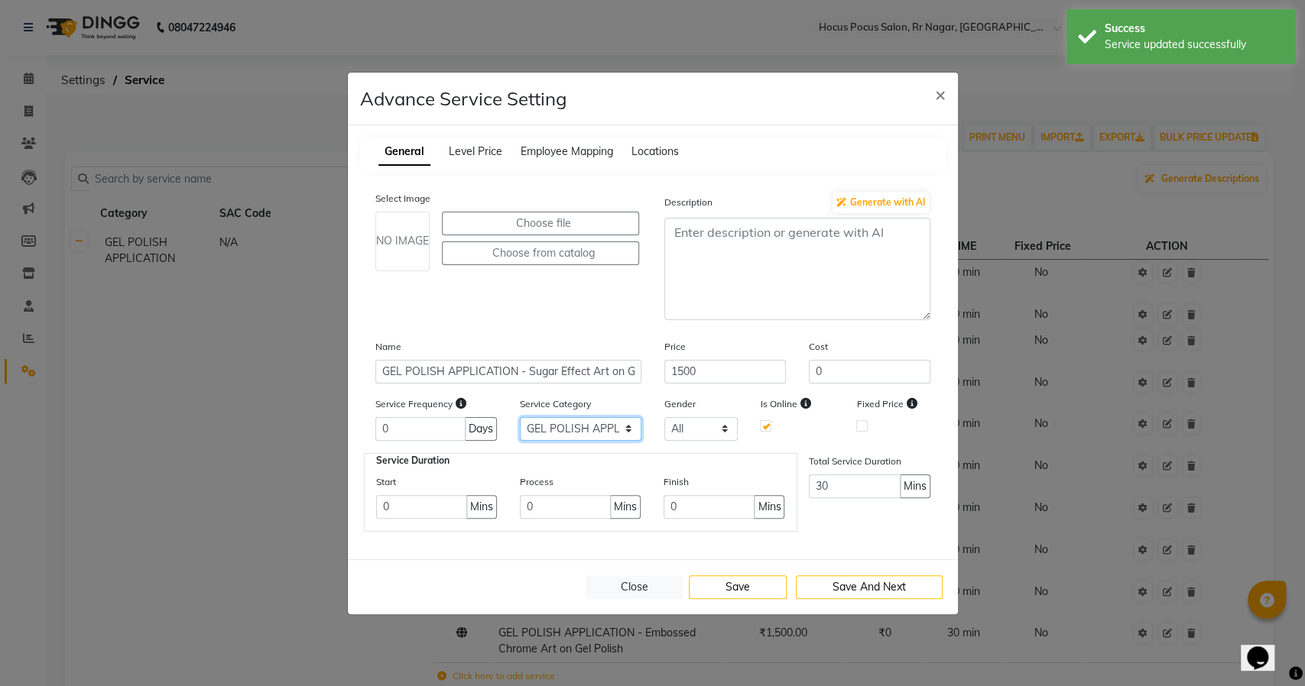
click at [572, 432] on select "Select GEL POLISH APPLICATION Packages" at bounding box center [581, 429] width 122 height 24
select select "2: 129458"
click at [520, 417] on select "Select GEL POLISH APPLICATION Packages" at bounding box center [581, 429] width 122 height 24
click at [745, 581] on button "Save" at bounding box center [738, 588] width 98 height 24
click at [649, 582] on button "Close" at bounding box center [635, 588] width 98 height 24
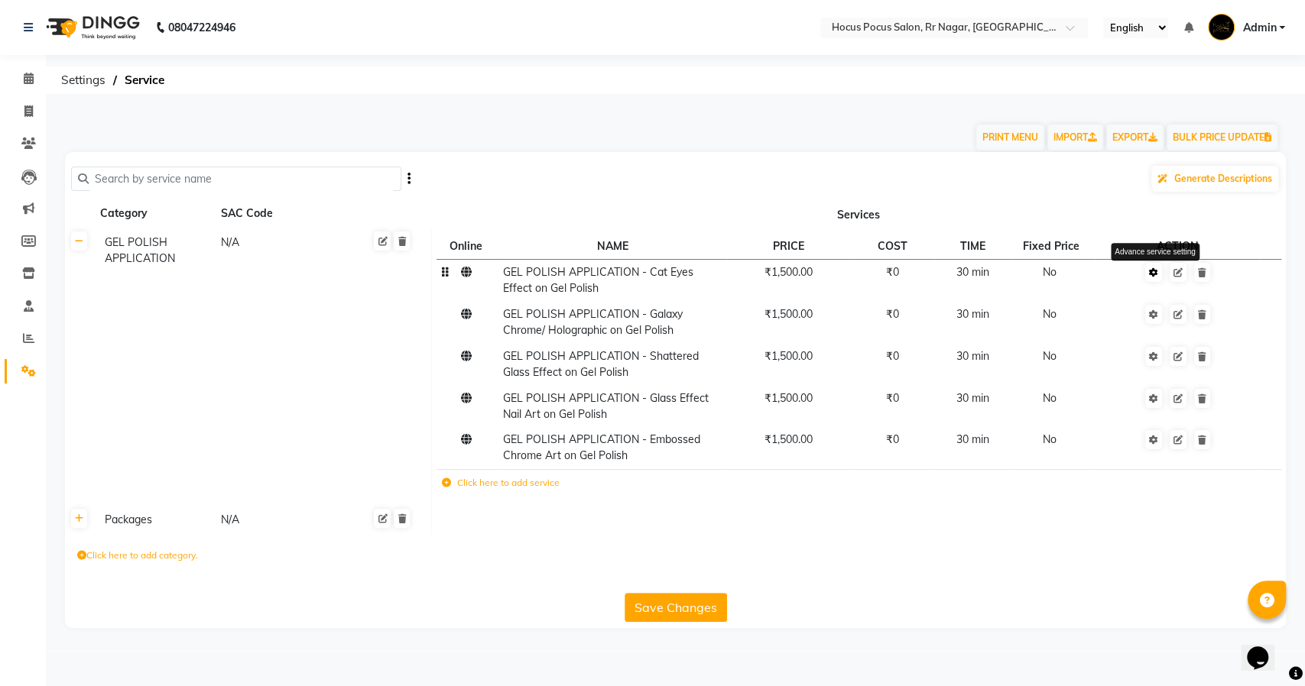
click at [1156, 275] on icon at bounding box center [1153, 272] width 9 height 9
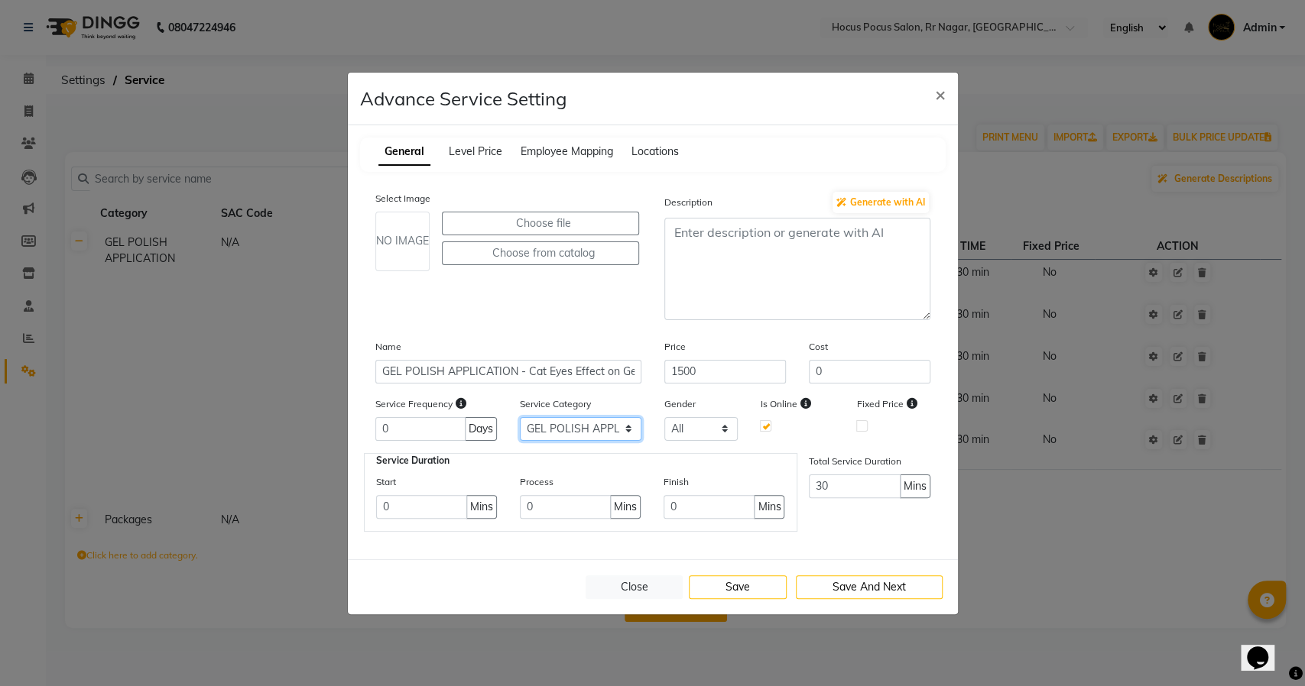
click at [592, 425] on select "Select GEL POLISH APPLICATION Packages" at bounding box center [581, 429] width 122 height 24
select select "2: 129458"
click at [520, 417] on select "Select GEL POLISH APPLICATION Packages" at bounding box center [581, 429] width 122 height 24
click at [740, 586] on button "Save" at bounding box center [738, 588] width 98 height 24
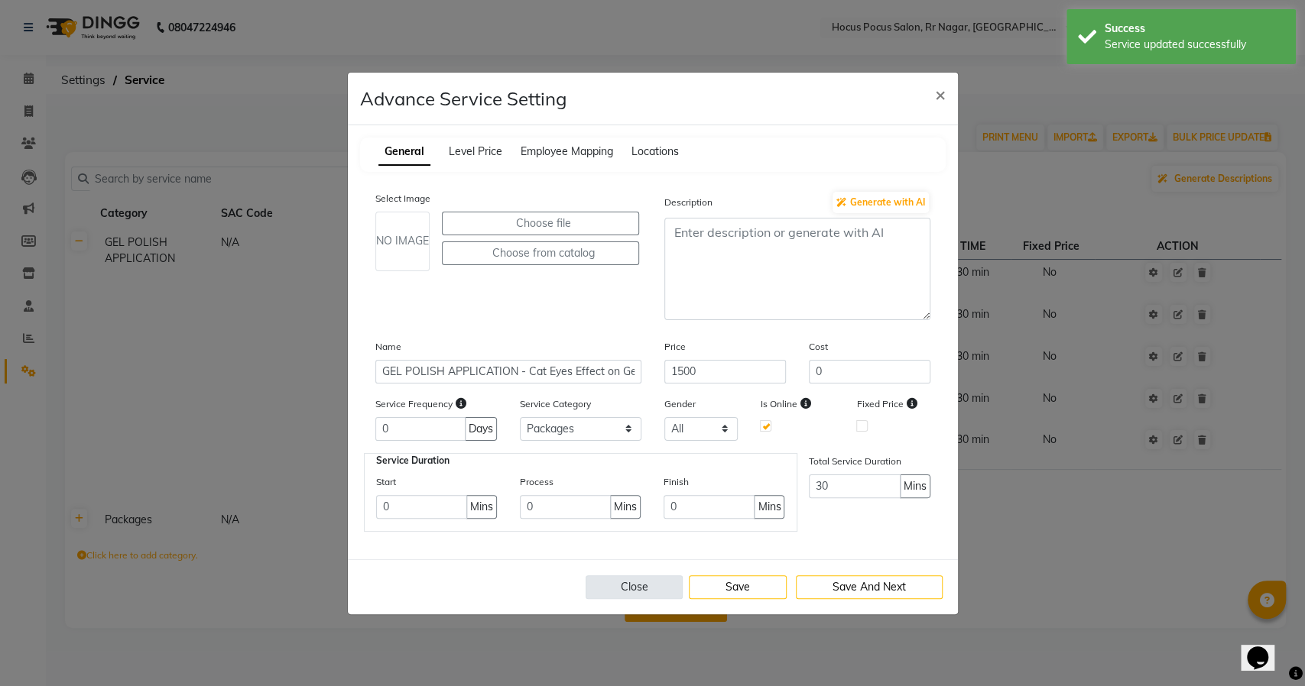
click at [650, 584] on button "Close" at bounding box center [635, 588] width 98 height 24
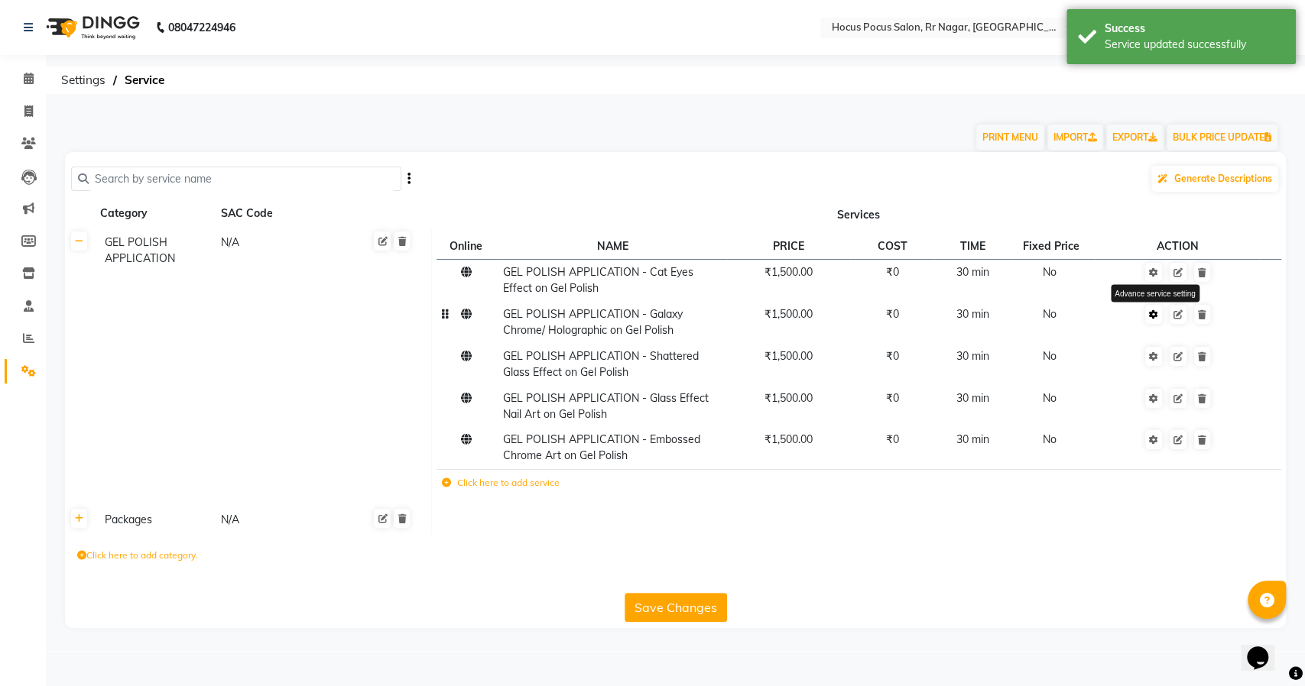
click at [1156, 318] on icon at bounding box center [1153, 314] width 9 height 9
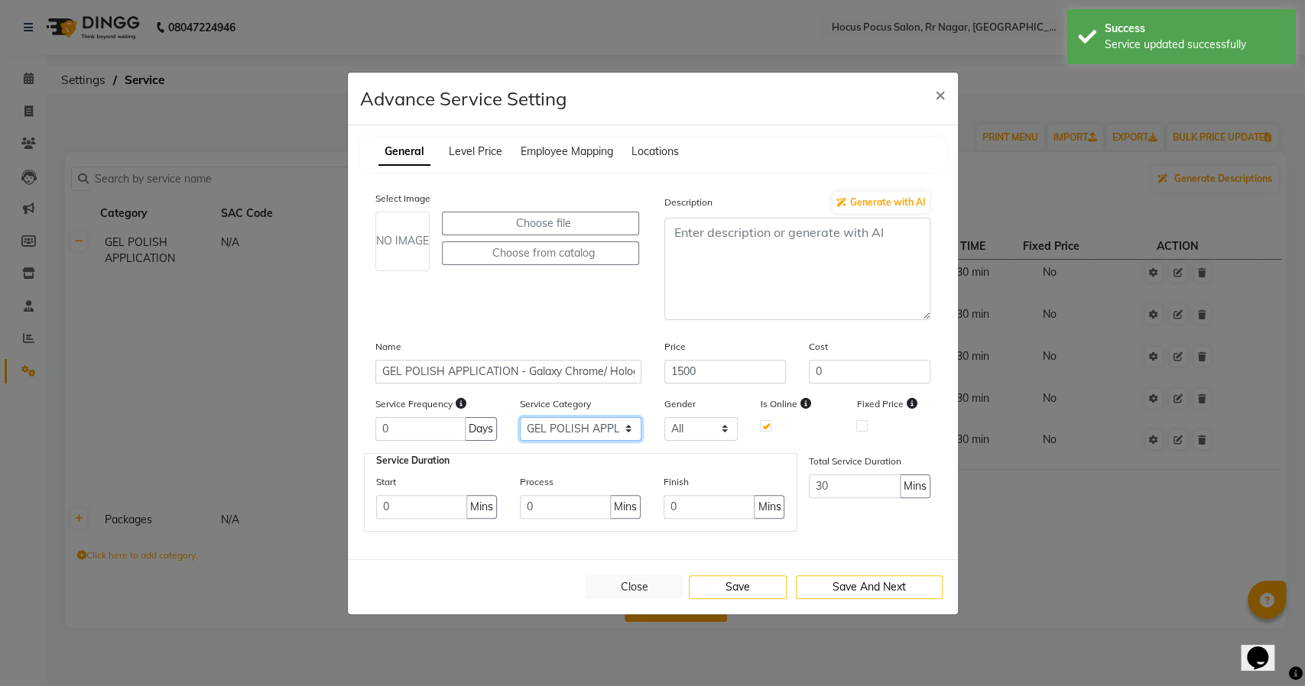
click at [584, 423] on select "Select GEL POLISH APPLICATION Packages" at bounding box center [581, 429] width 122 height 24
select select "2: 129458"
click at [520, 417] on select "Select GEL POLISH APPLICATION Packages" at bounding box center [581, 429] width 122 height 24
click at [721, 593] on button "Save" at bounding box center [738, 588] width 98 height 24
click at [640, 590] on button "Close" at bounding box center [635, 588] width 98 height 24
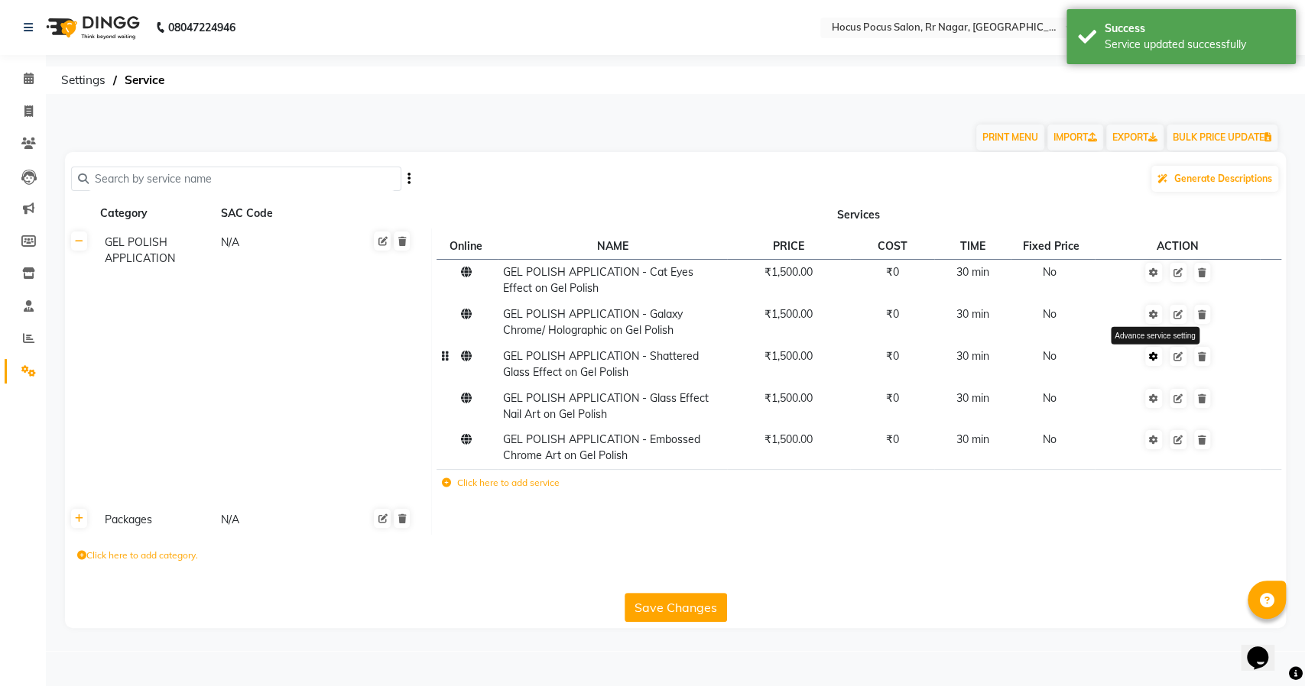
click at [1153, 357] on icon at bounding box center [1153, 356] width 9 height 9
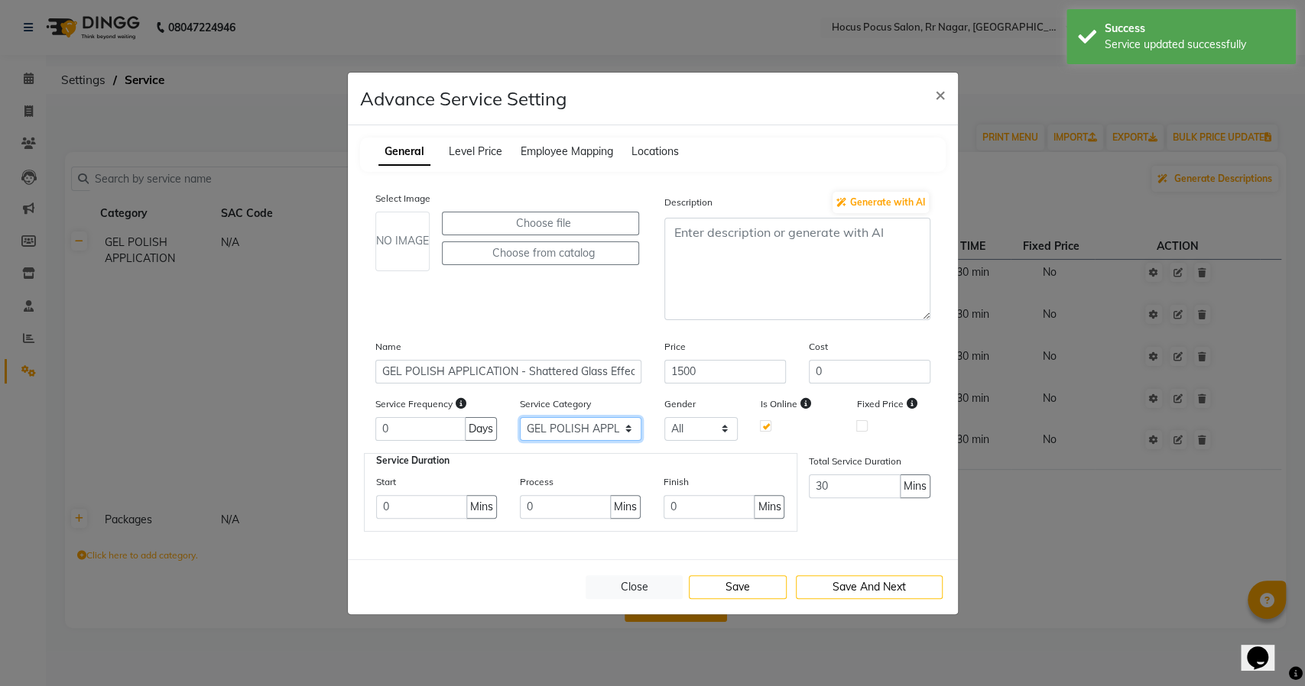
click at [581, 420] on select "Select GEL POLISH APPLICATION Packages" at bounding box center [581, 429] width 122 height 24
select select "2: 129458"
click at [520, 417] on select "Select GEL POLISH APPLICATION Packages" at bounding box center [581, 429] width 122 height 24
click at [732, 582] on button "Save" at bounding box center [738, 588] width 98 height 24
click at [628, 582] on button "Close" at bounding box center [635, 588] width 98 height 24
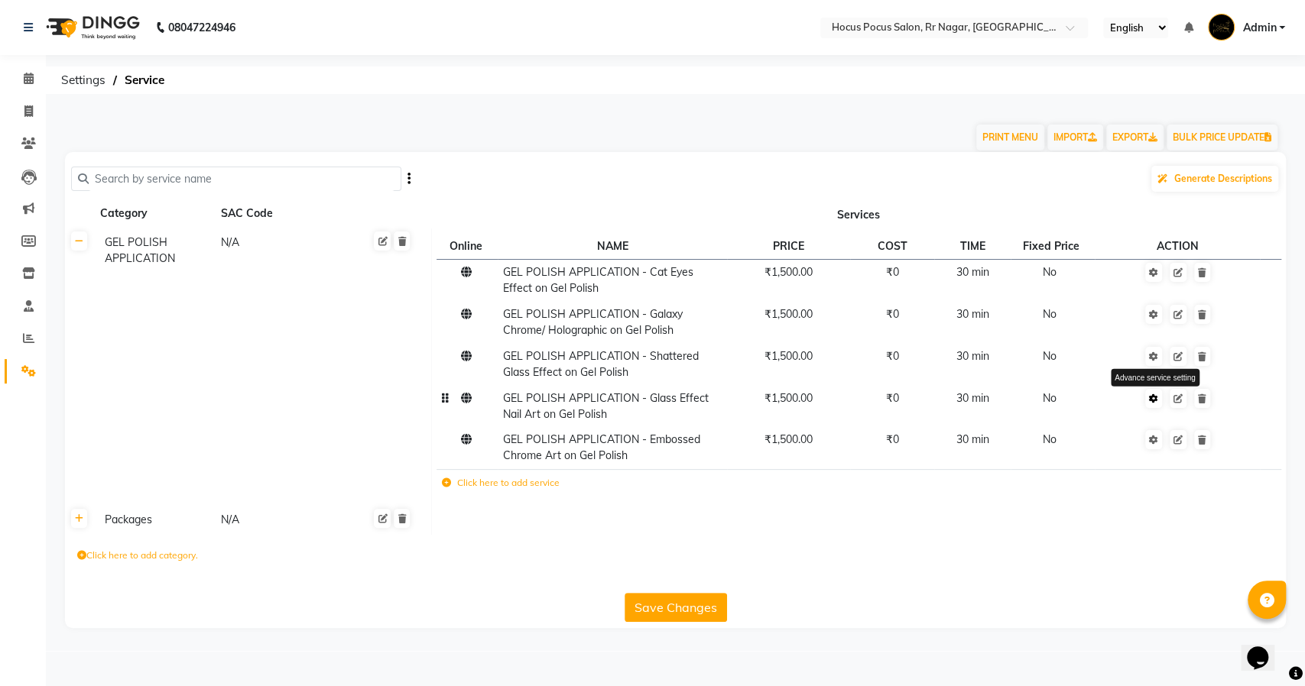
click at [1150, 405] on link at bounding box center [1153, 398] width 17 height 19
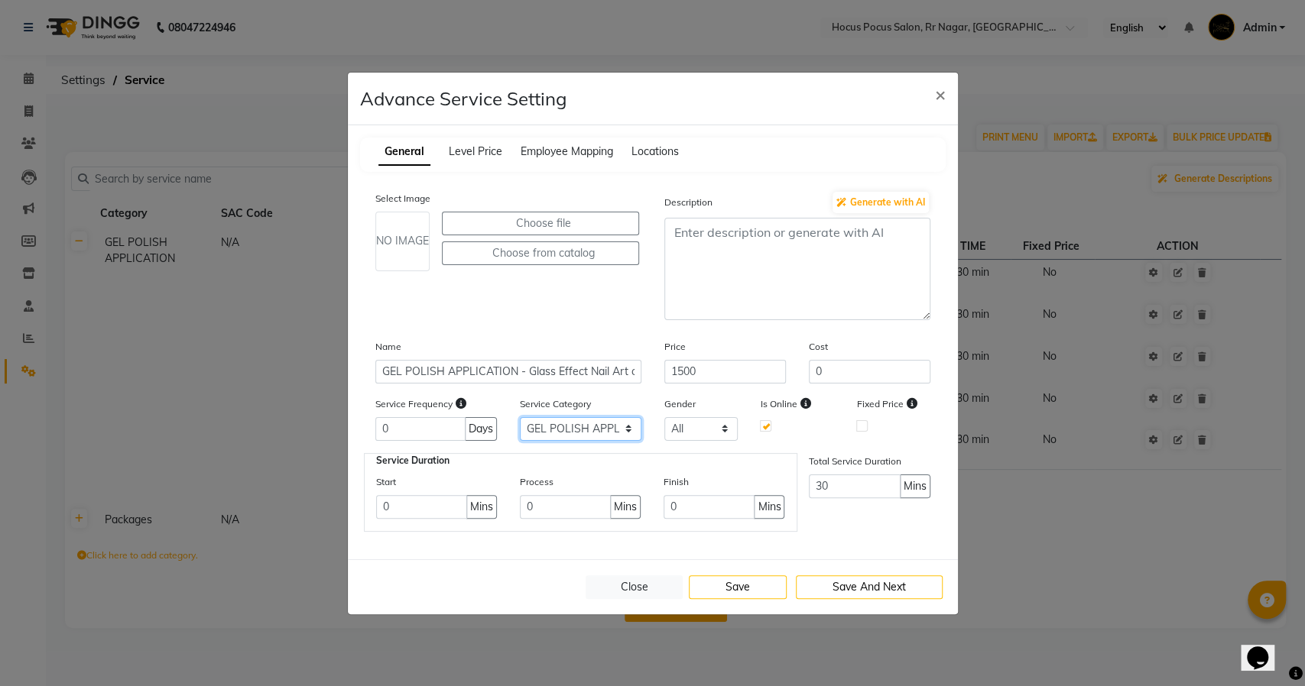
click at [575, 426] on select "Select GEL POLISH APPLICATION Packages" at bounding box center [581, 429] width 122 height 24
select select "2: 129458"
click at [520, 417] on select "Select GEL POLISH APPLICATION Packages" at bounding box center [581, 429] width 122 height 24
click at [719, 582] on button "Save" at bounding box center [738, 588] width 98 height 24
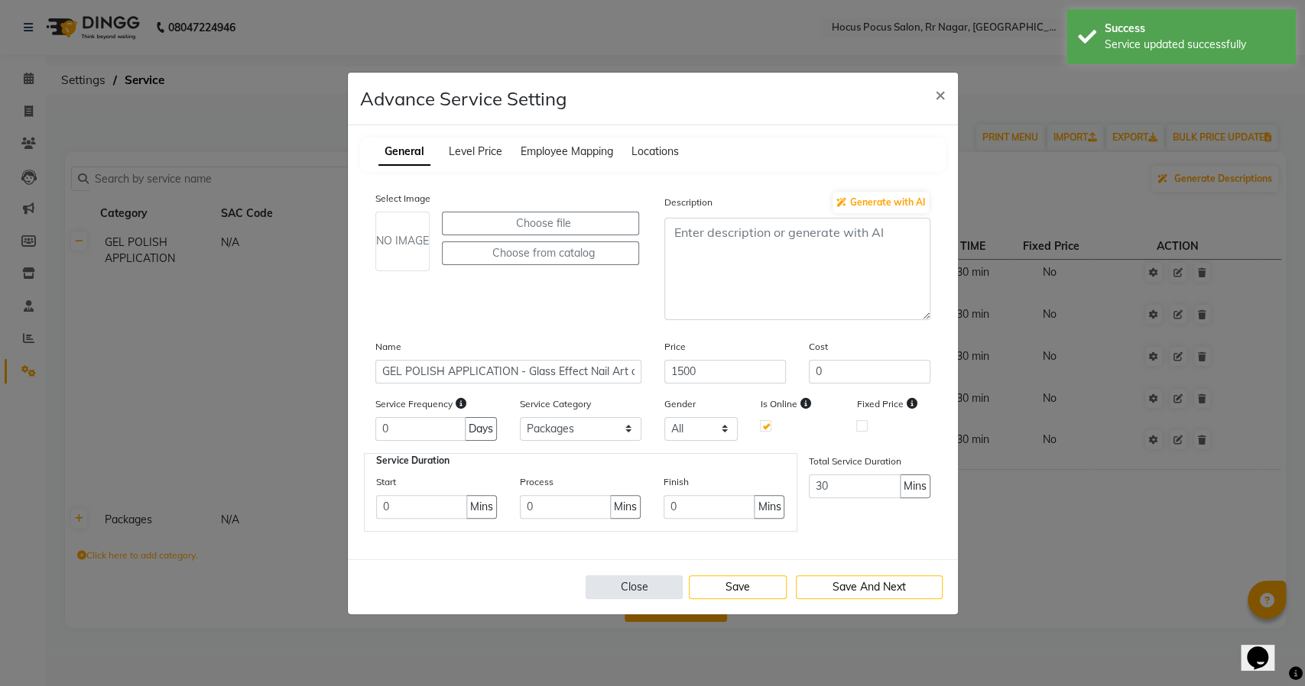
click at [624, 581] on button "Close" at bounding box center [635, 588] width 98 height 24
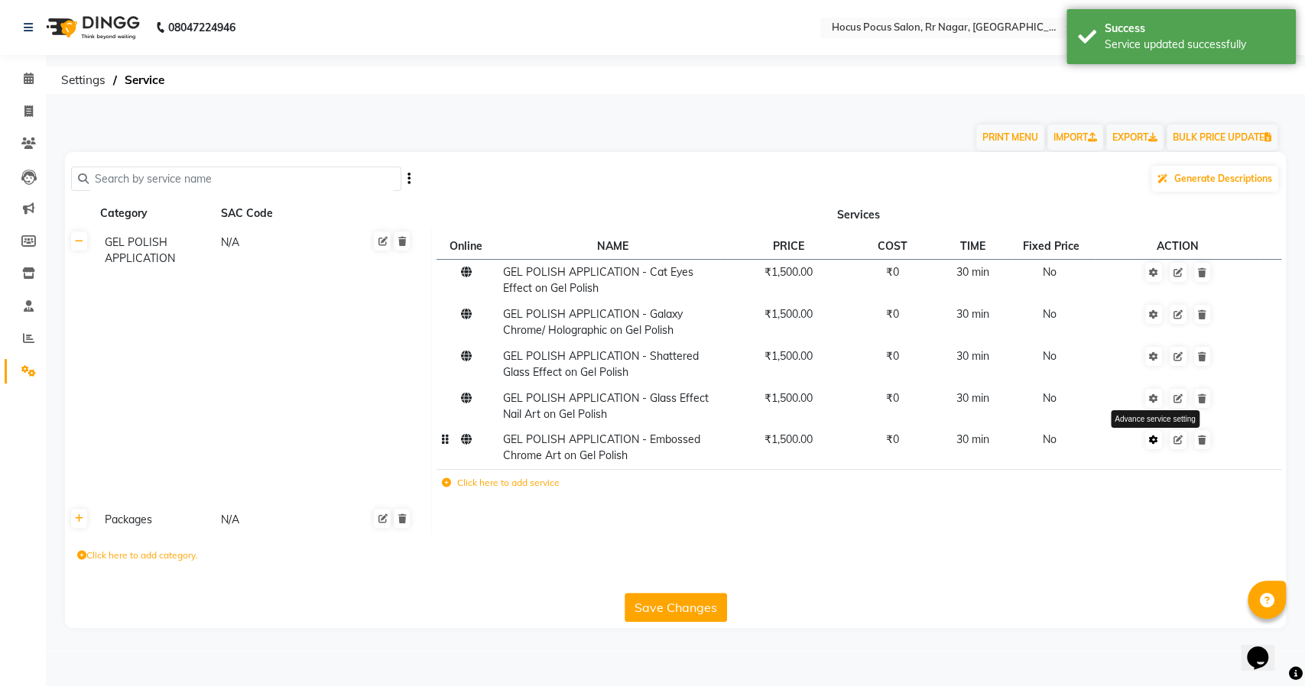
click at [1151, 443] on icon at bounding box center [1153, 440] width 9 height 9
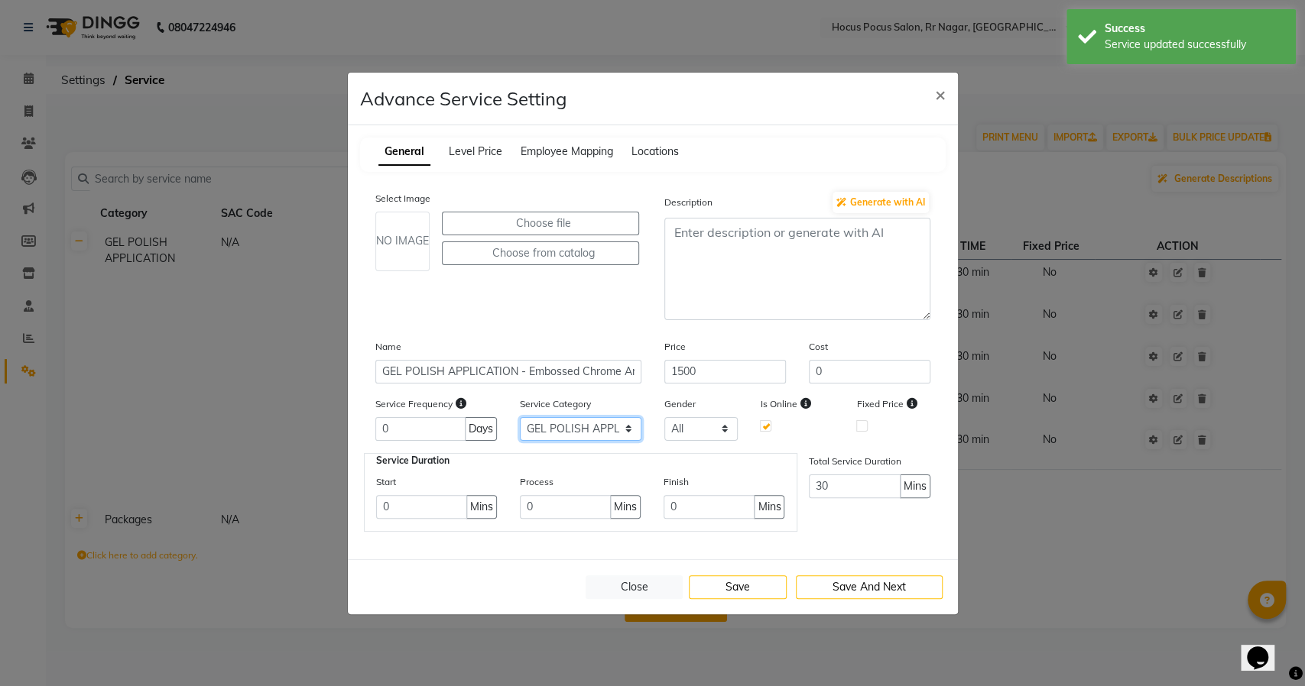
click at [583, 434] on select "Select GEL POLISH APPLICATION Packages" at bounding box center [581, 429] width 122 height 24
select select "2: 129458"
click at [520, 417] on select "Select GEL POLISH APPLICATION Packages" at bounding box center [581, 429] width 122 height 24
click at [732, 581] on button "Save" at bounding box center [738, 588] width 98 height 24
click at [614, 592] on button "Close" at bounding box center [635, 588] width 98 height 24
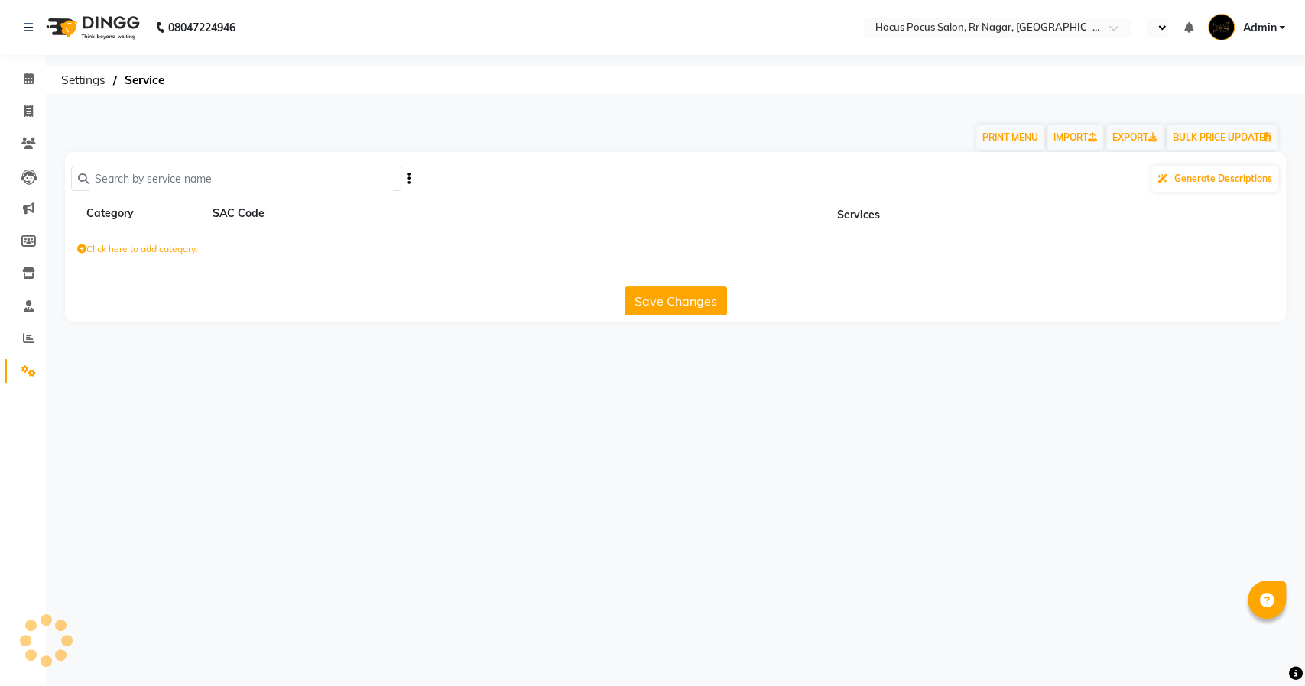
select select "en"
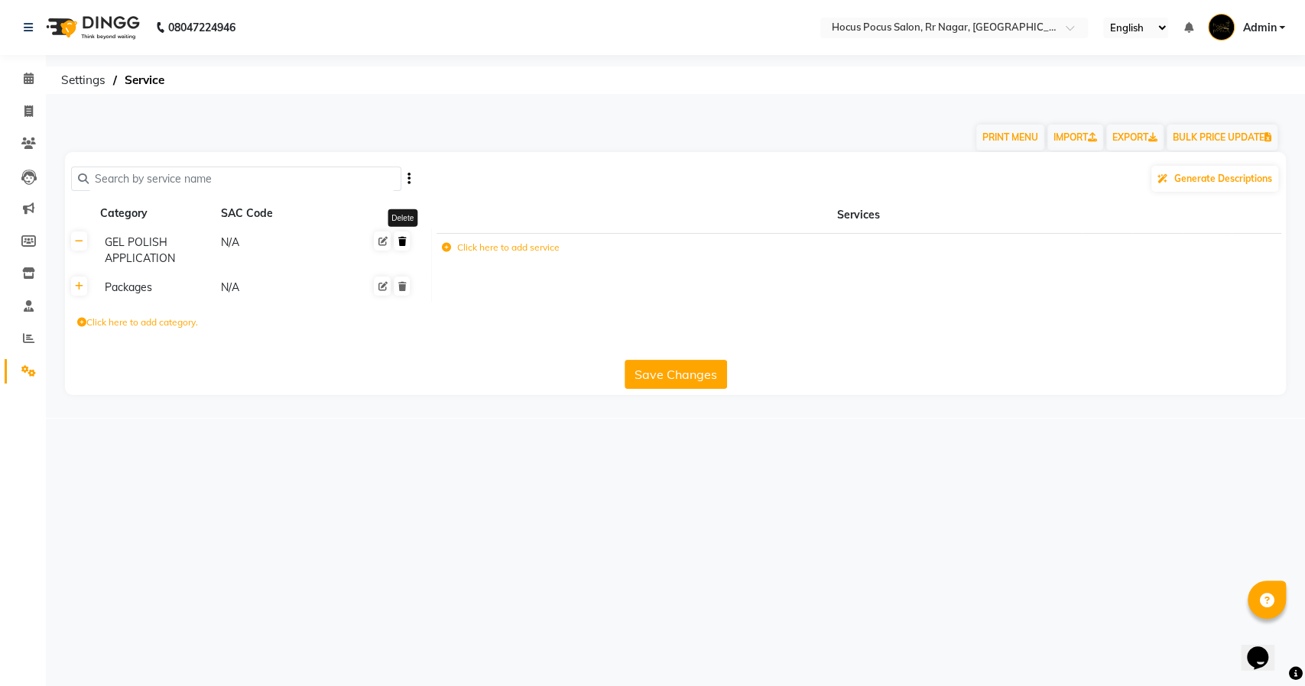
click at [406, 241] on link at bounding box center [402, 241] width 16 height 19
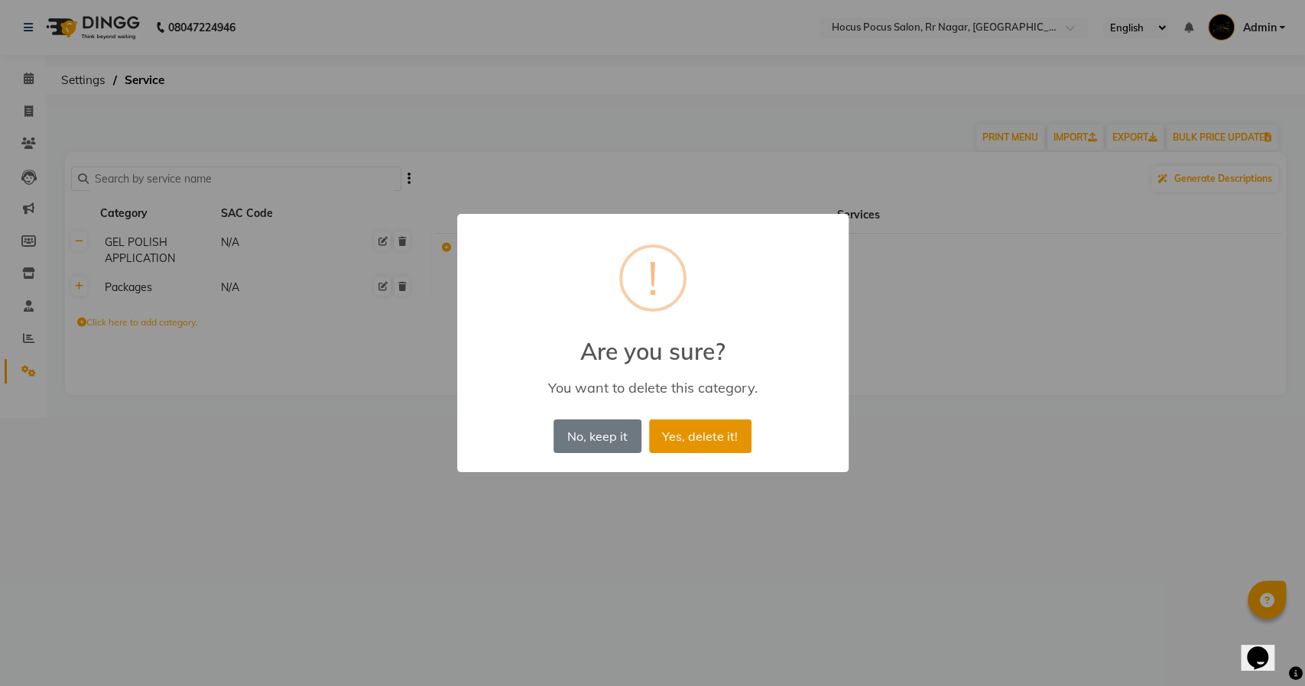
click at [681, 435] on button "Yes, delete it!" at bounding box center [700, 437] width 102 height 34
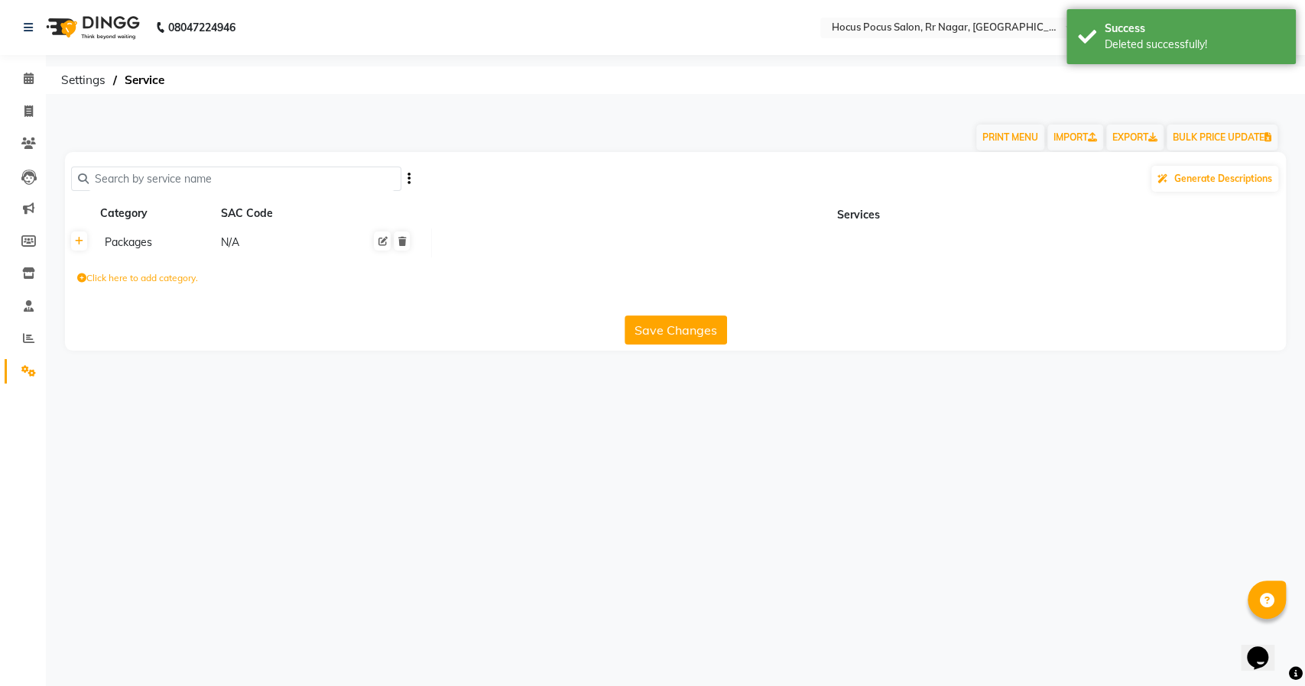
click at [27, 371] on icon at bounding box center [28, 370] width 15 height 11
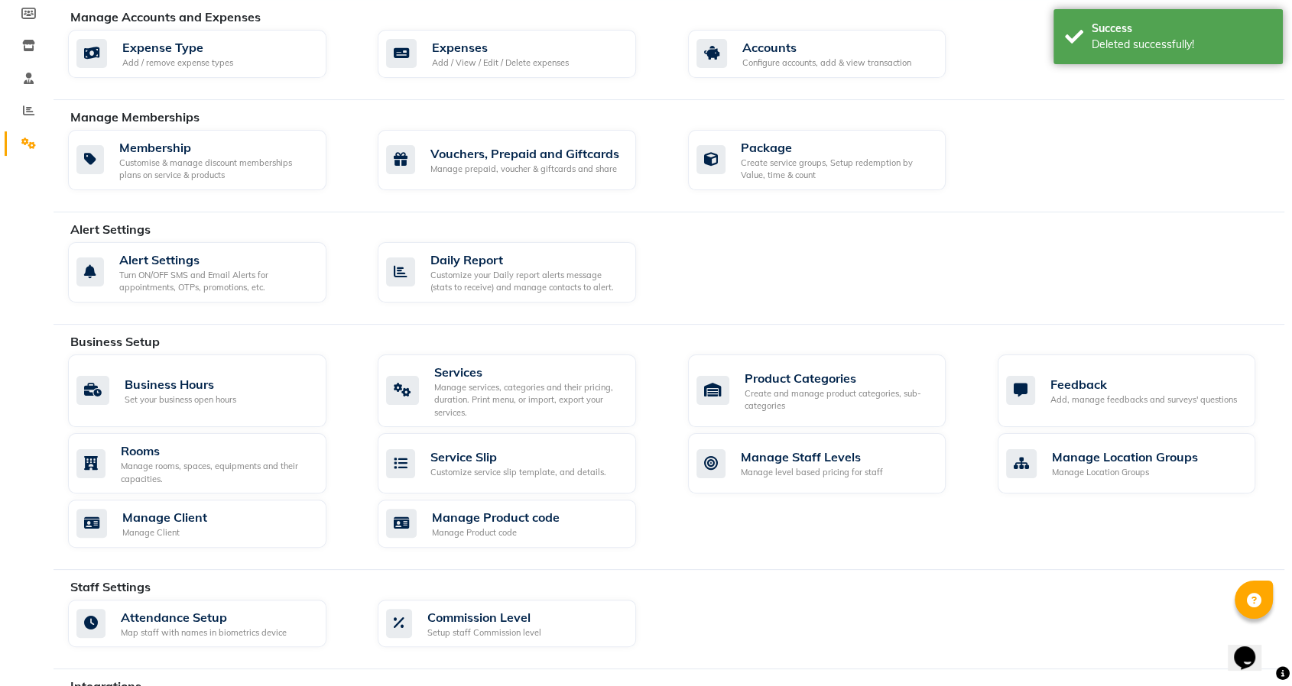
scroll to position [339, 0]
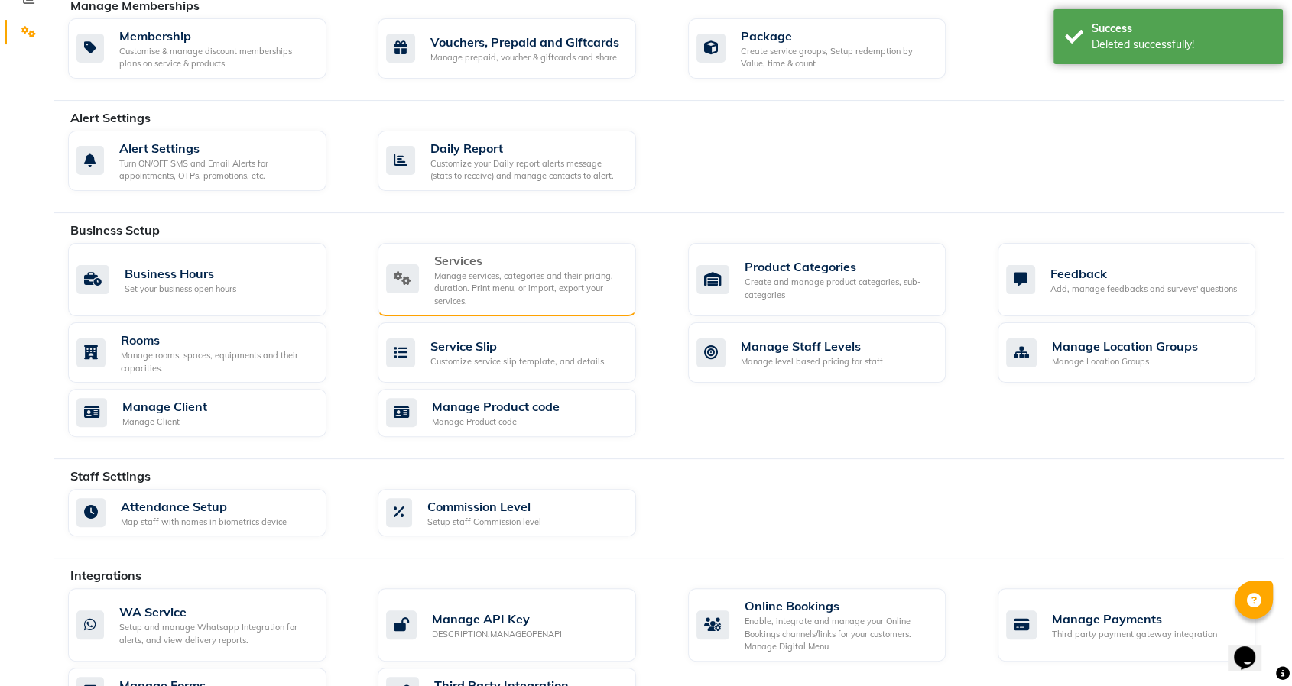
click at [502, 284] on div "Manage services, categories and their pricing, duration. Print menu, or import,…" at bounding box center [529, 289] width 190 height 38
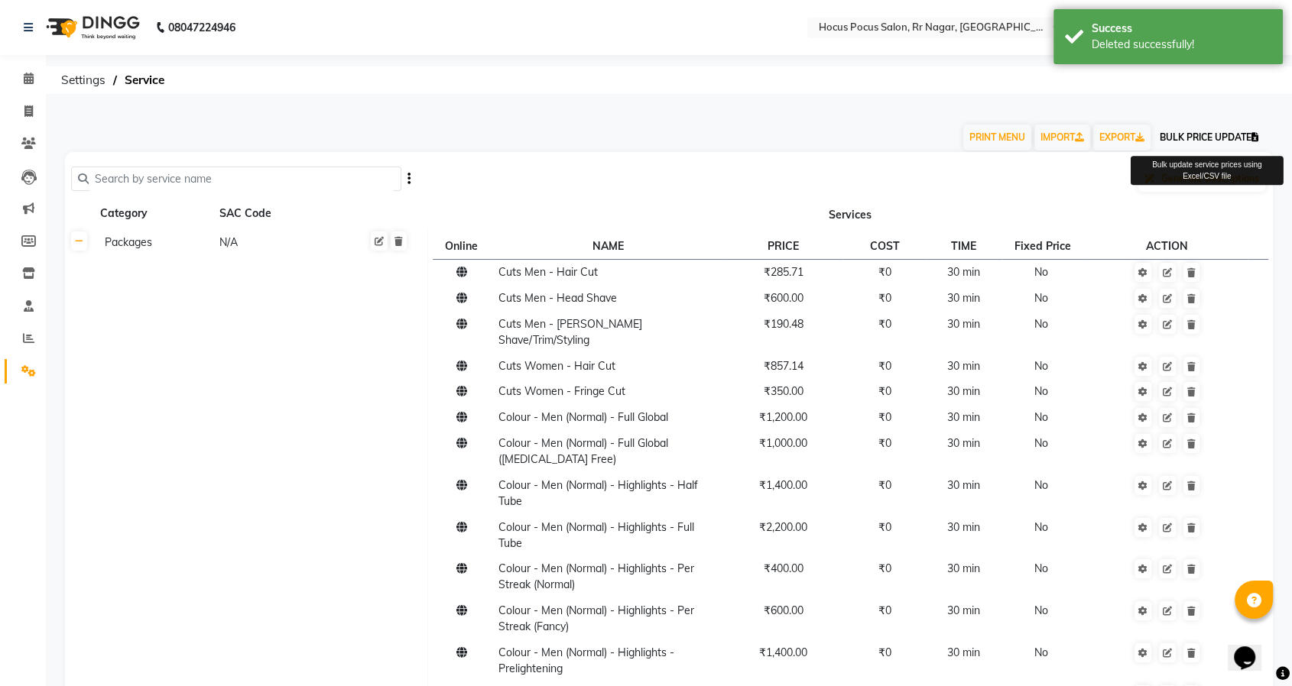
click at [1176, 138] on button "BULK PRICE UPDATE" at bounding box center [1208, 138] width 111 height 26
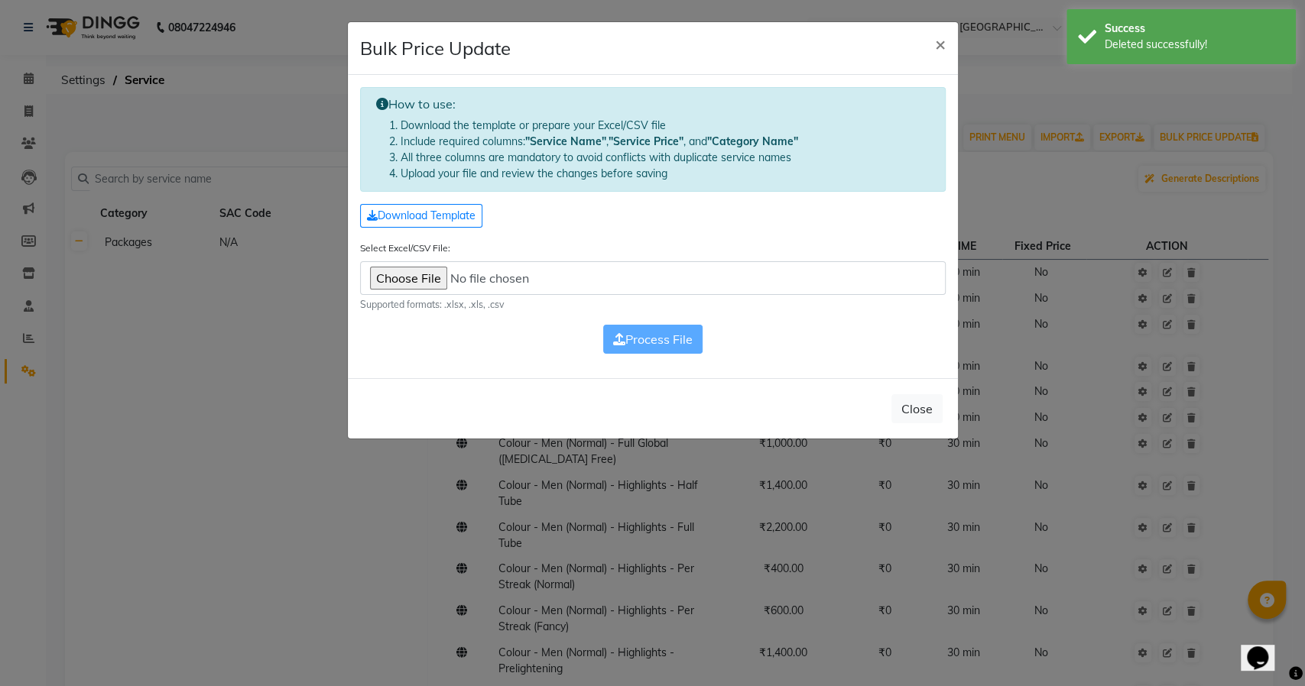
click at [425, 274] on input "Select Excel/CSV File:" at bounding box center [653, 278] width 586 height 34
type input "C:\fakepath\Service_hocus pocus salon [DATE] - Sheet1 (1).csv"
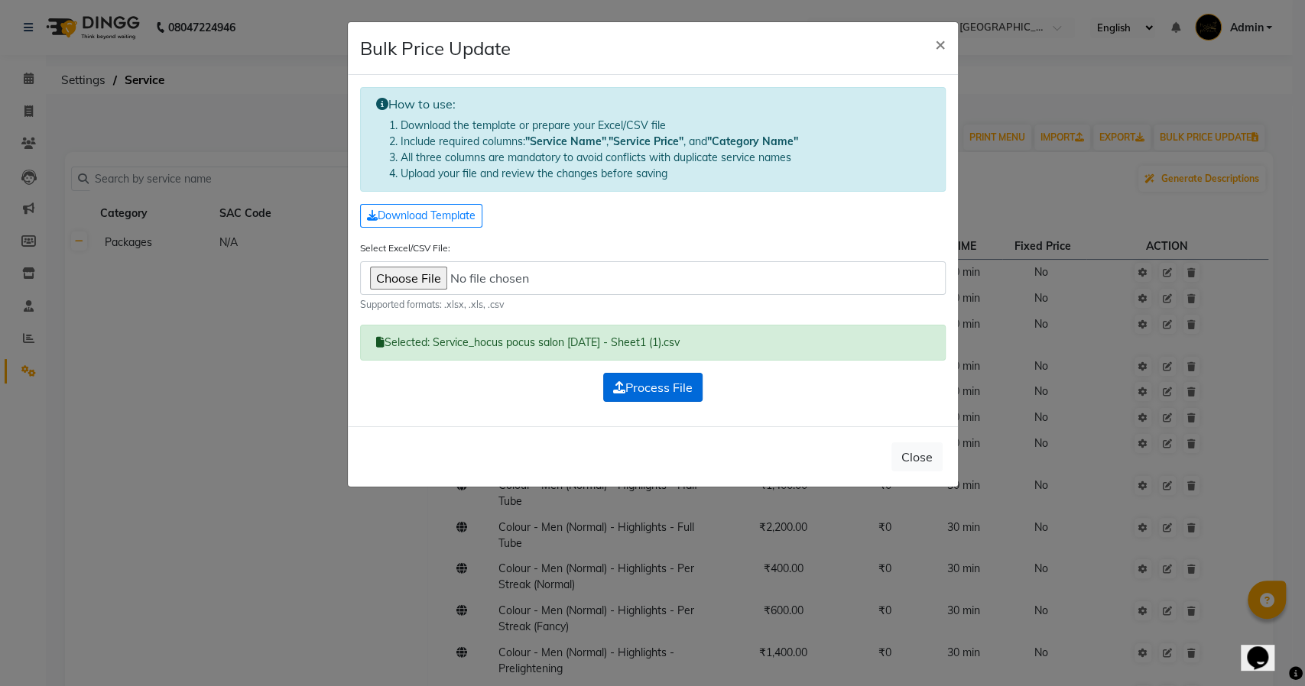
click at [679, 385] on span "Process File" at bounding box center [652, 387] width 79 height 15
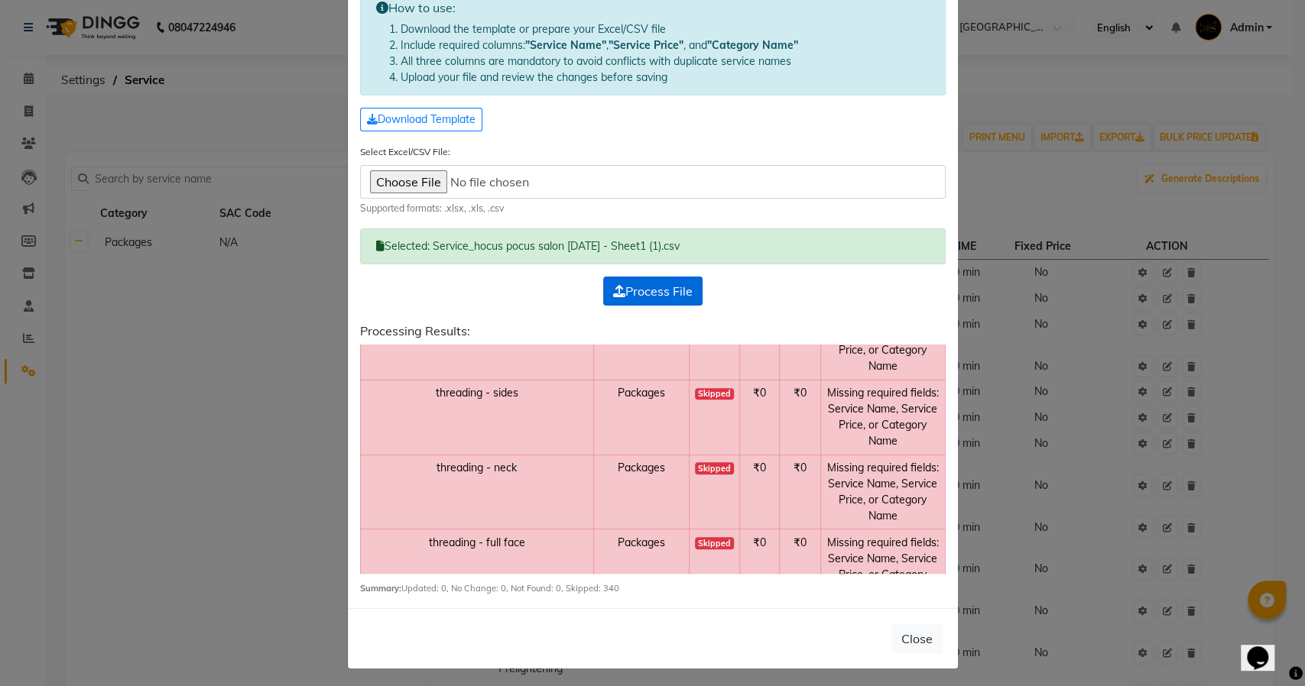
scroll to position [99, 0]
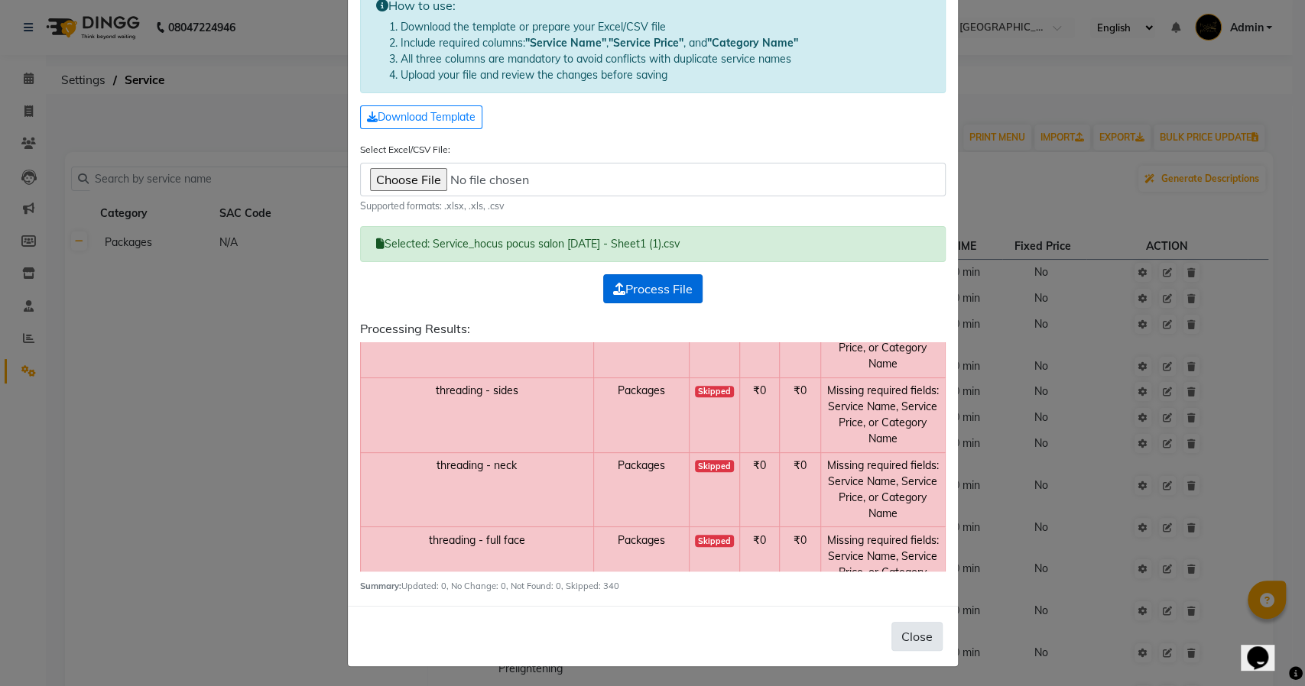
click at [919, 639] on button "Close" at bounding box center [916, 636] width 51 height 29
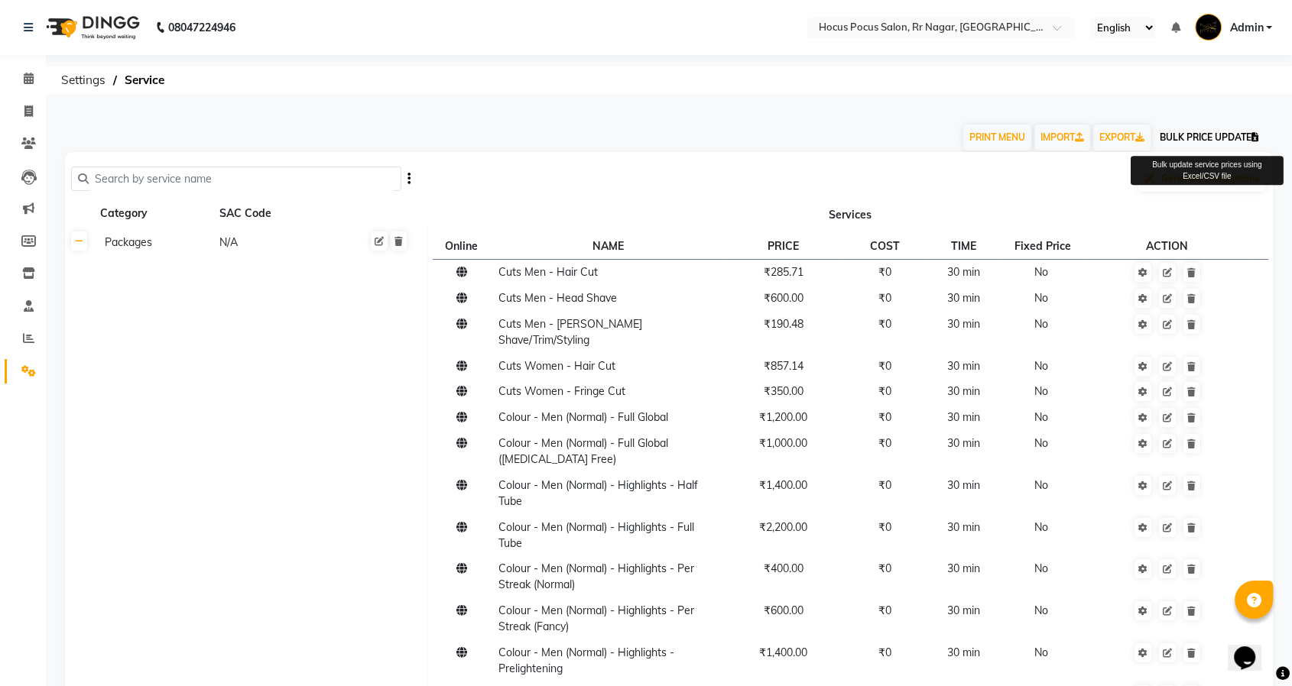
click at [1220, 144] on button "BULK PRICE UPDATE" at bounding box center [1208, 138] width 111 height 26
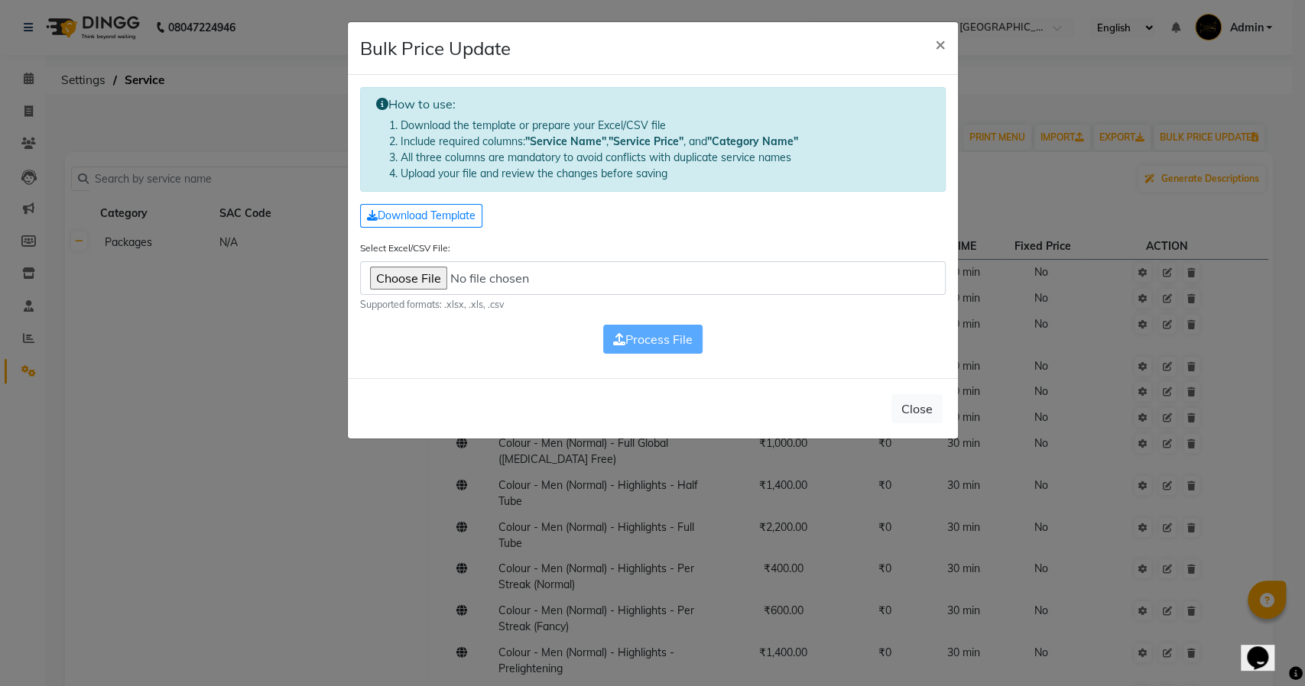
click at [413, 274] on input "Select Excel/CSV File:" at bounding box center [653, 278] width 586 height 34
type input "C:\fakepath\Service_hocus pocus salon, [GEOGRAPHIC_DATA] Nagar_20251001.xlsx"
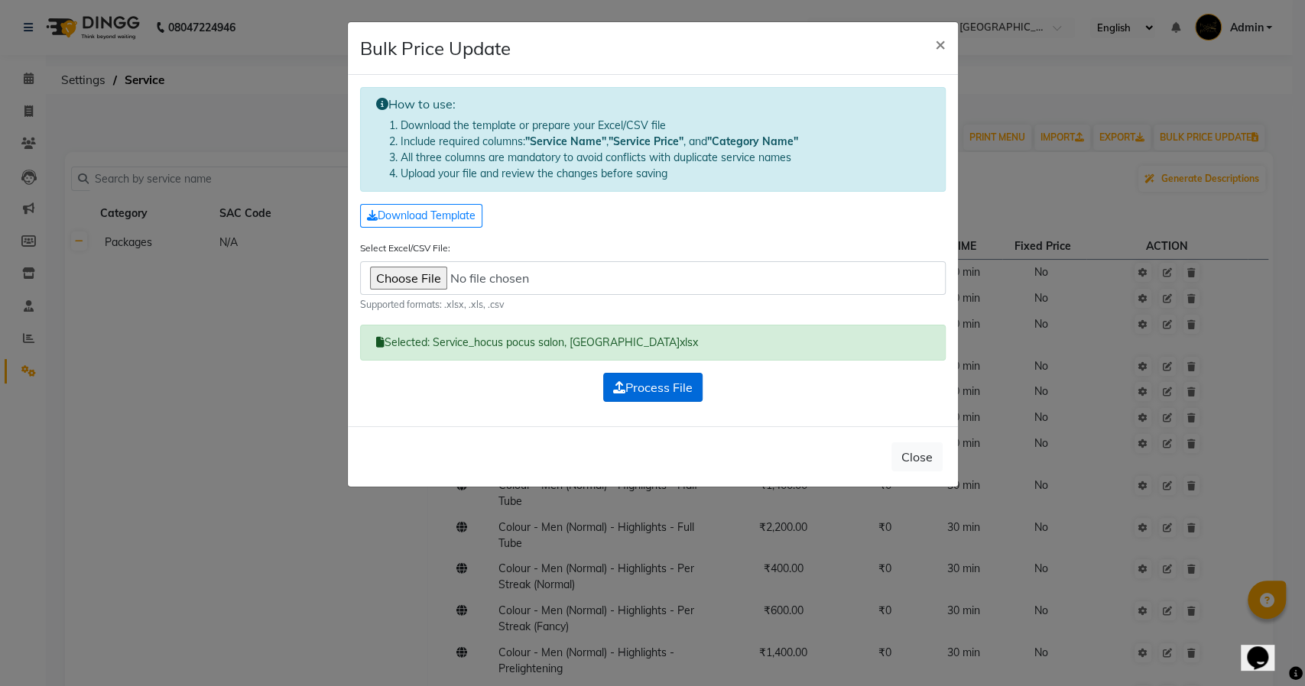
click at [651, 388] on span "Process File" at bounding box center [652, 387] width 79 height 15
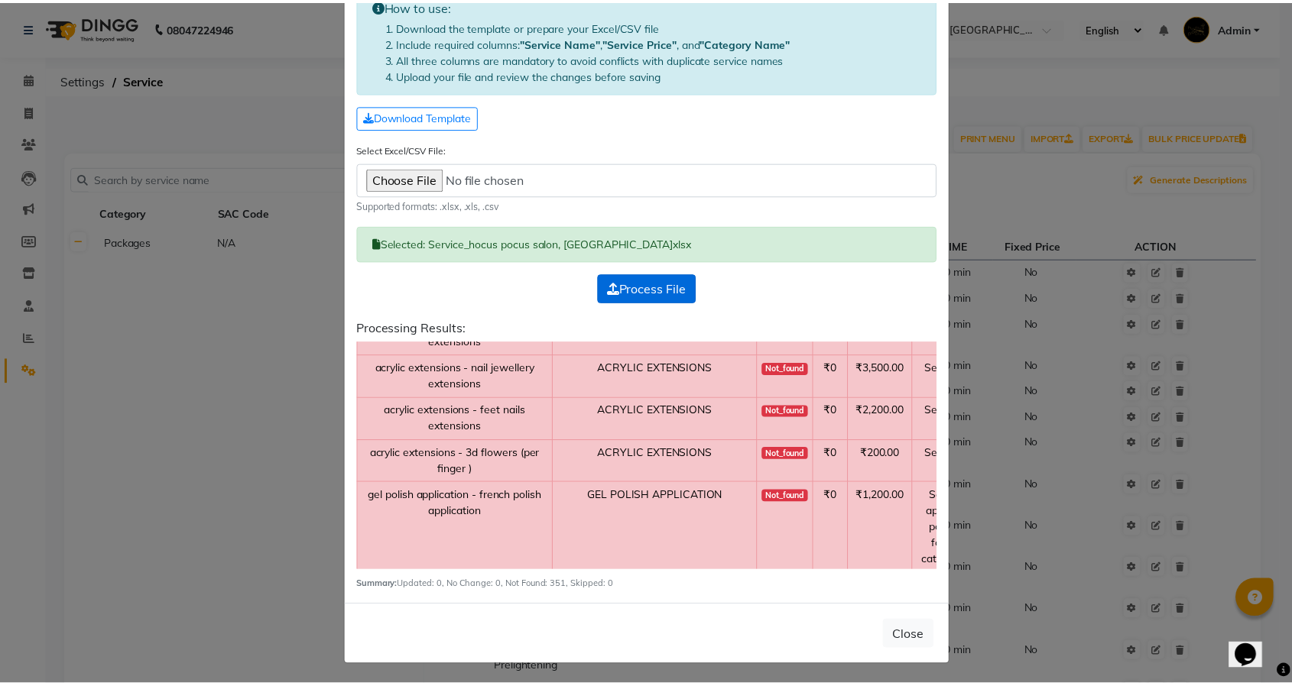
scroll to position [15609, 0]
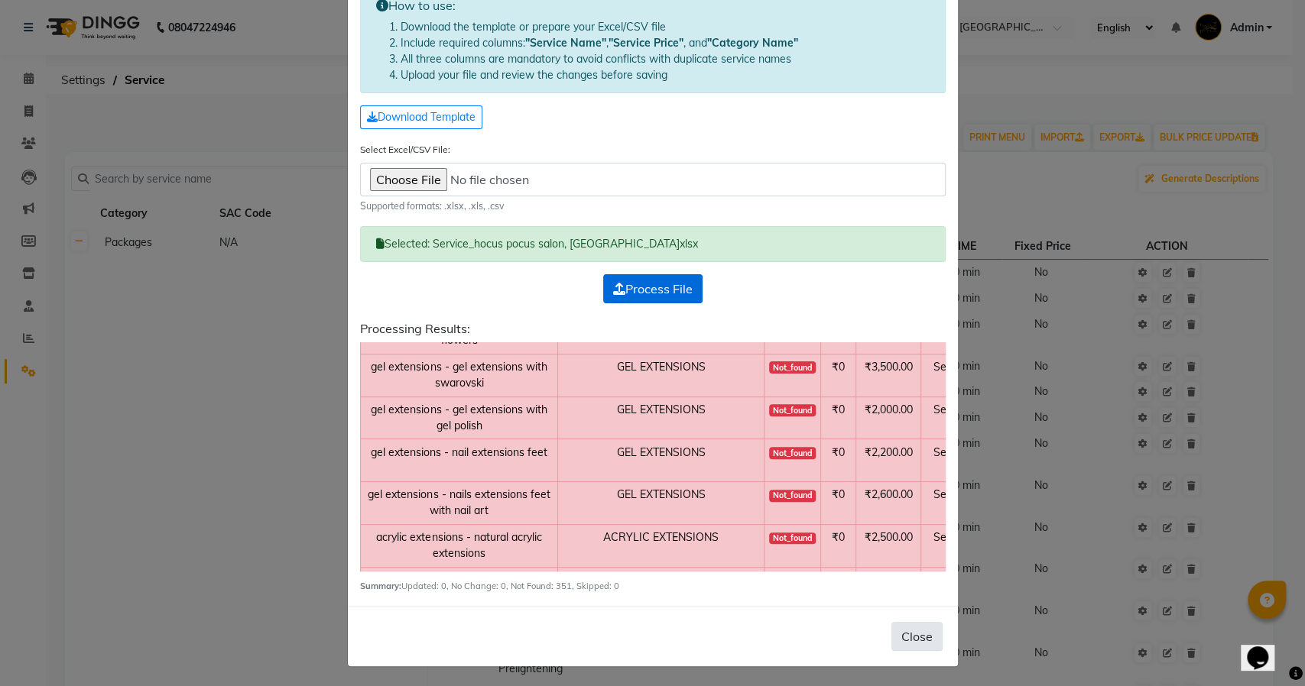
click at [899, 637] on button "Close" at bounding box center [916, 636] width 51 height 29
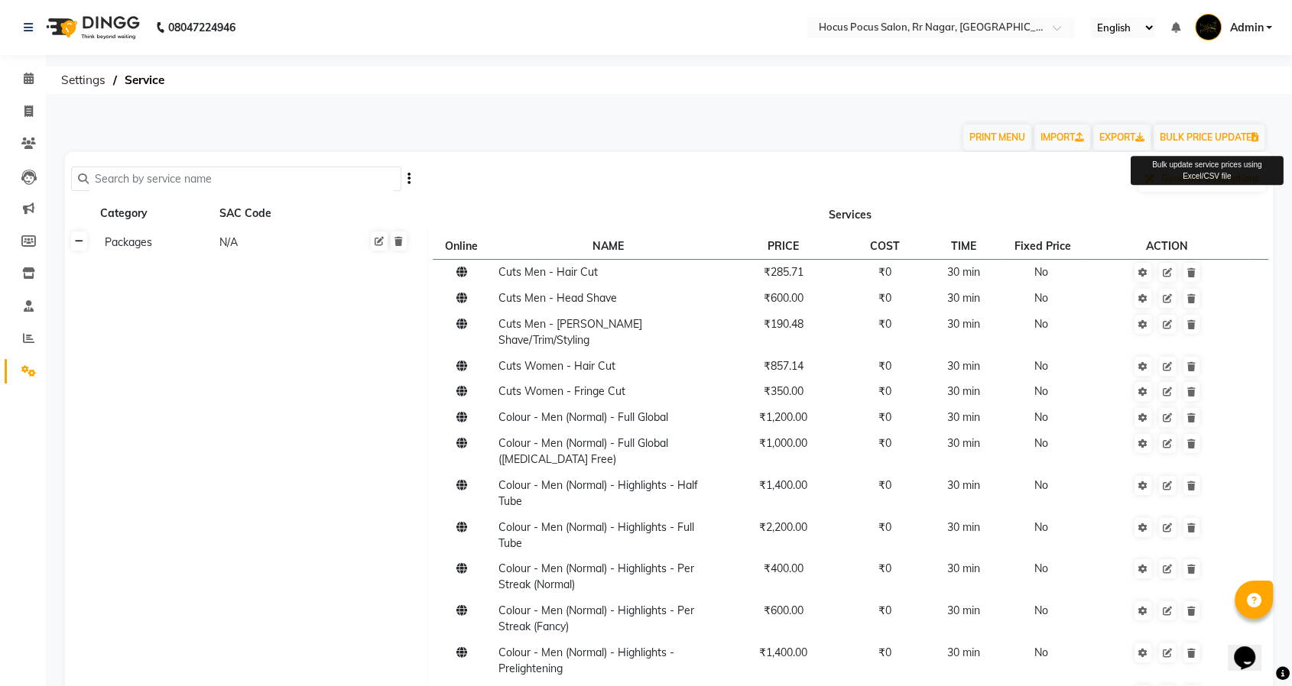
click at [79, 245] on icon at bounding box center [79, 241] width 8 height 9
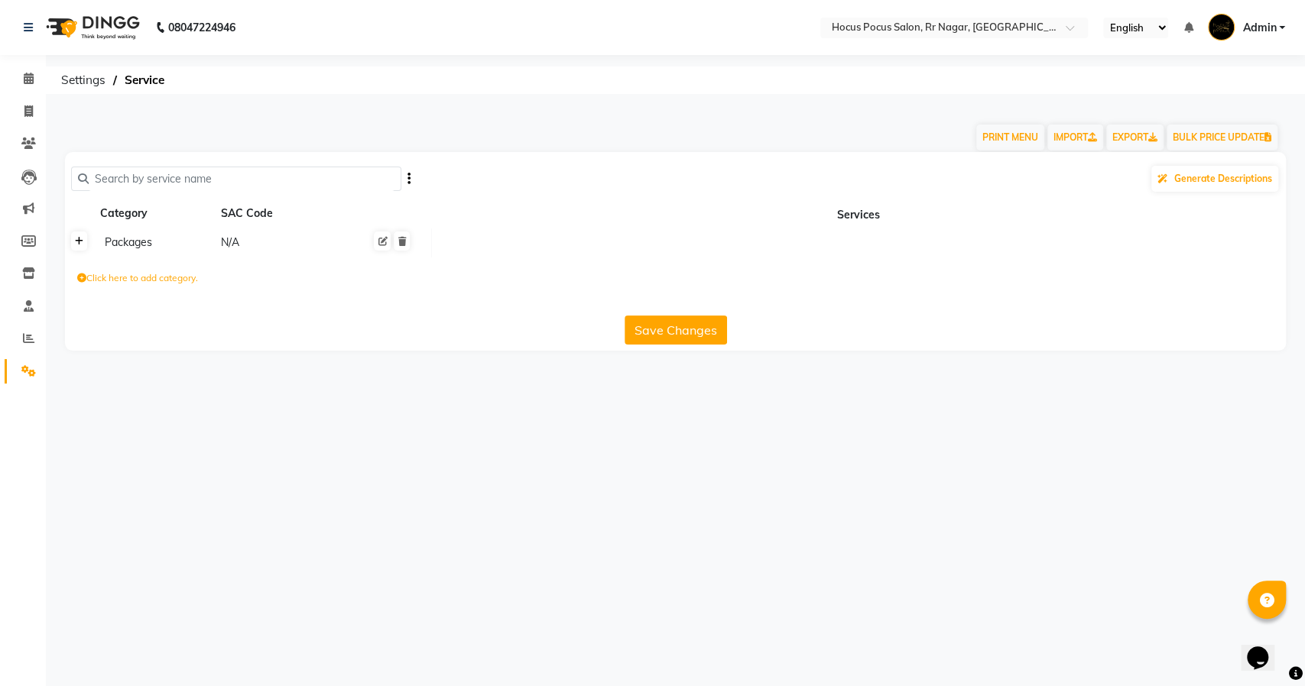
click at [83, 233] on link at bounding box center [79, 241] width 16 height 19
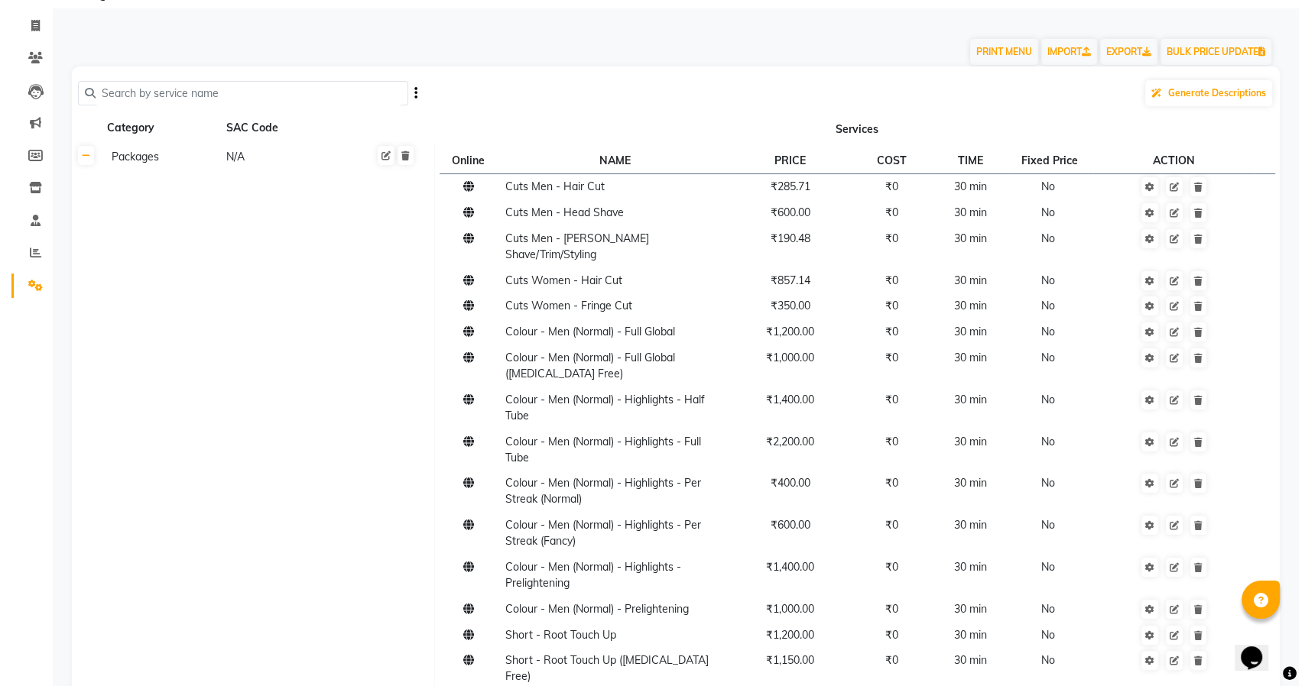
scroll to position [0, 0]
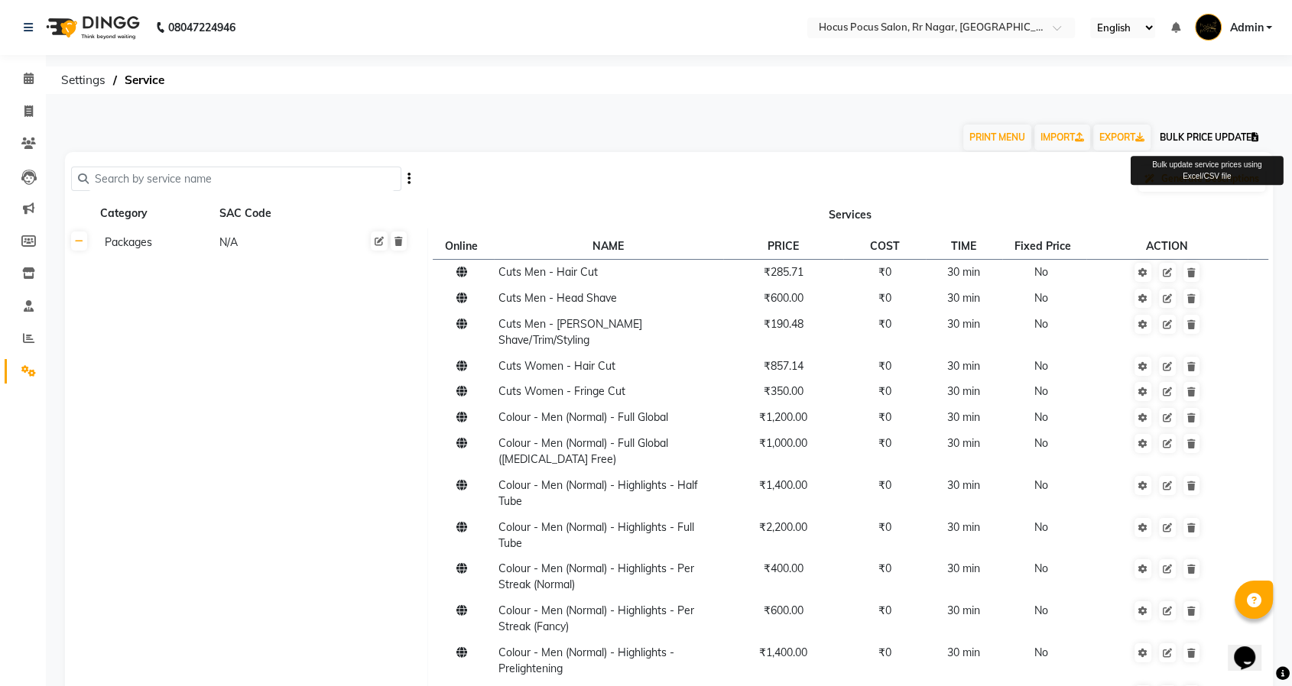
click at [1189, 131] on button "BULK PRICE UPDATE" at bounding box center [1208, 138] width 111 height 26
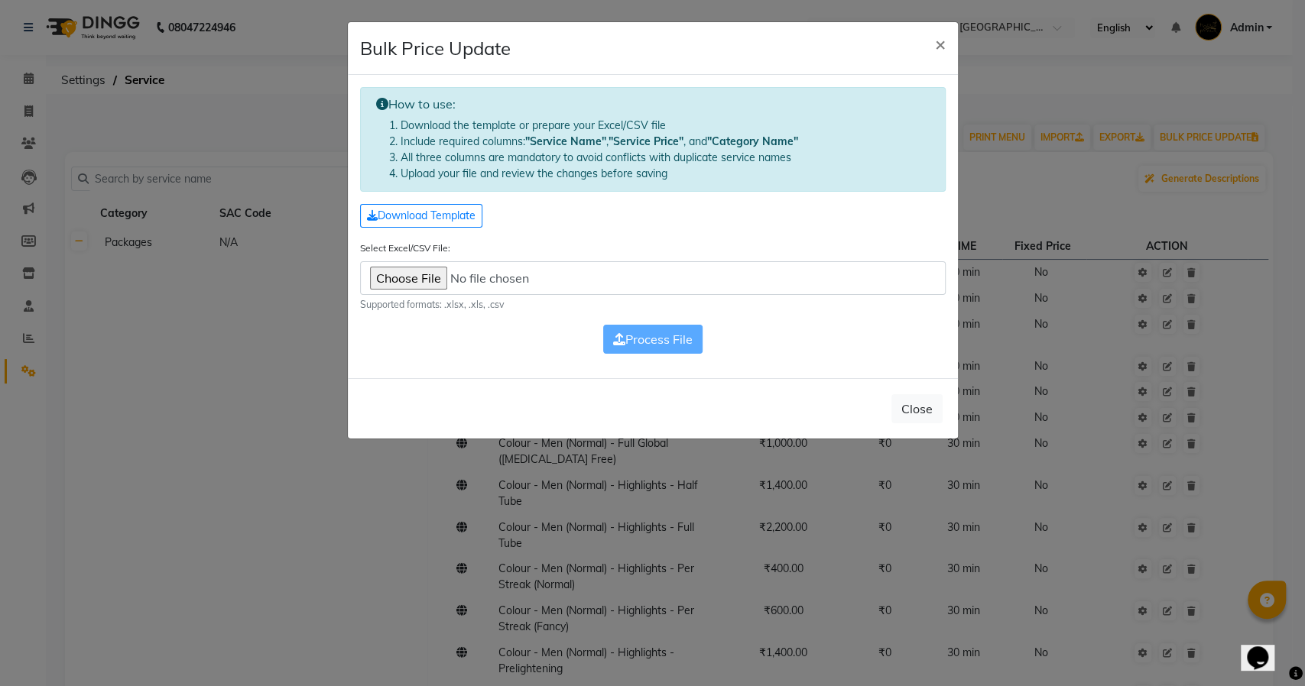
click at [407, 279] on input "Select Excel/CSV File:" at bounding box center [653, 278] width 586 height 34
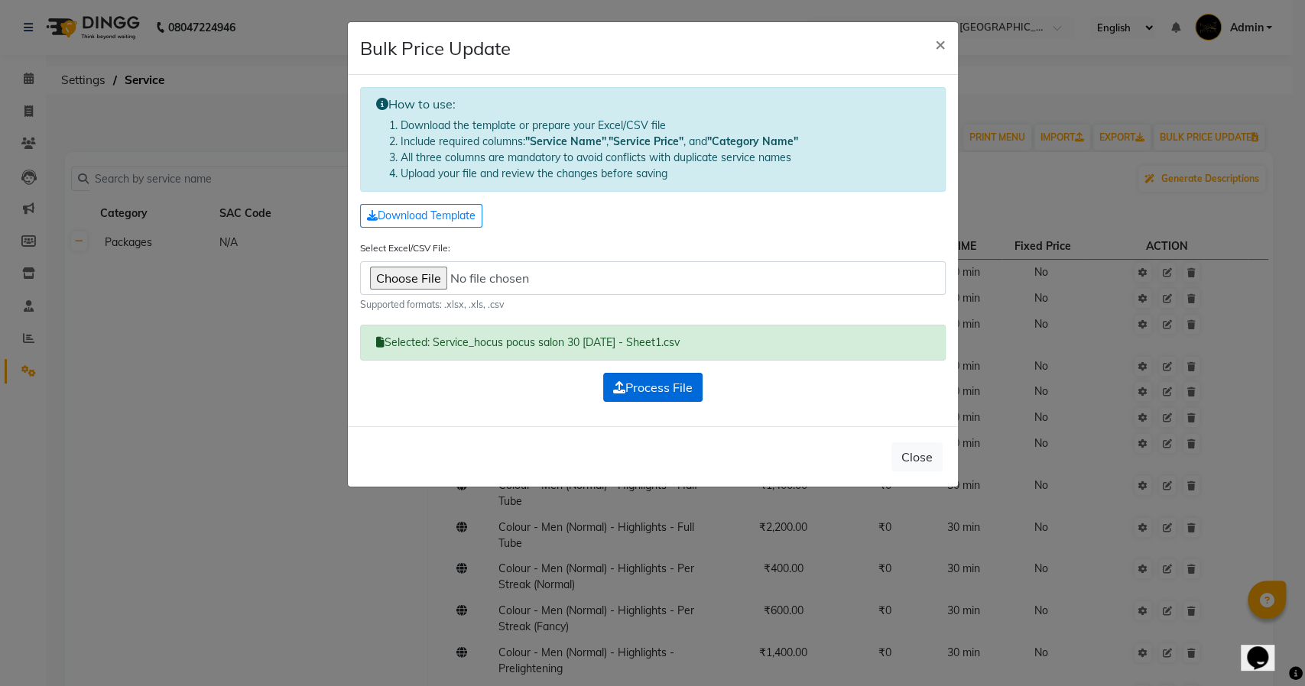
click at [654, 384] on span "Process File" at bounding box center [652, 387] width 79 height 15
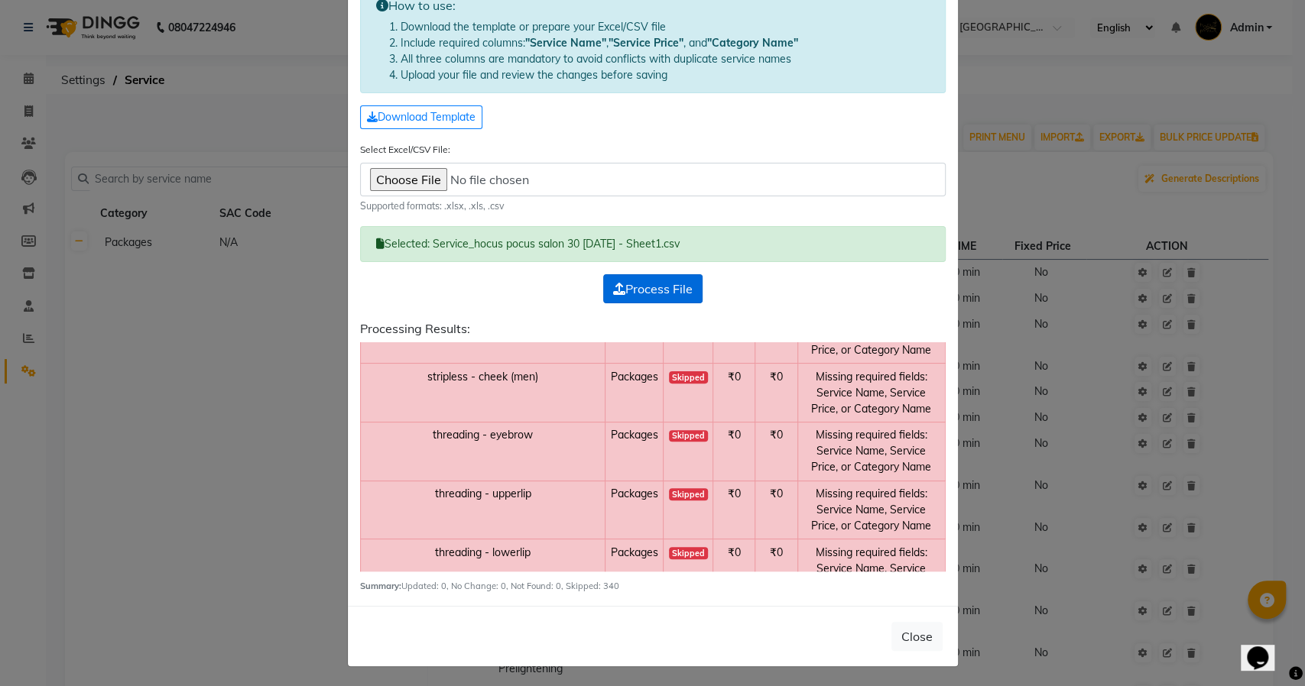
scroll to position [19739, 0]
click at [397, 175] on input "Select Excel/CSV File:" at bounding box center [653, 180] width 586 height 34
type input "C:\fakepath\Service_hocus pocus salon, [GEOGRAPHIC_DATA] Nagar_20251001.xlsx"
click at [648, 281] on span "Process File" at bounding box center [652, 288] width 79 height 15
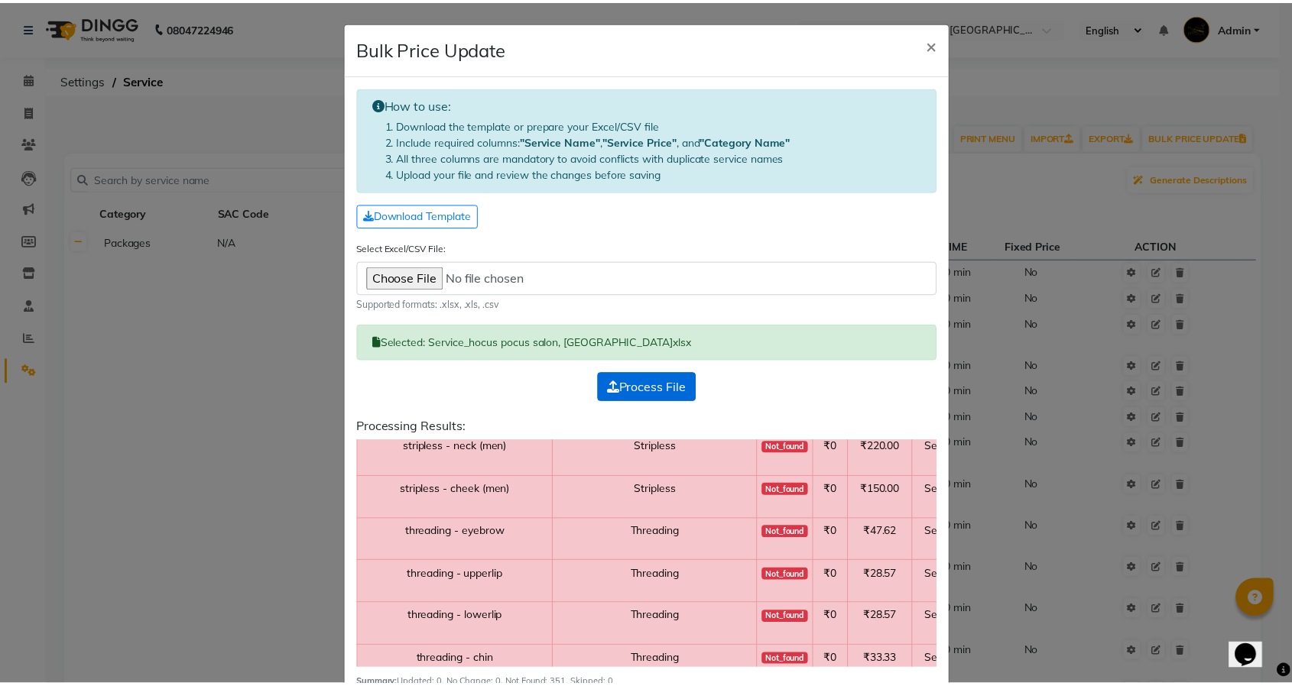
scroll to position [19177, 0]
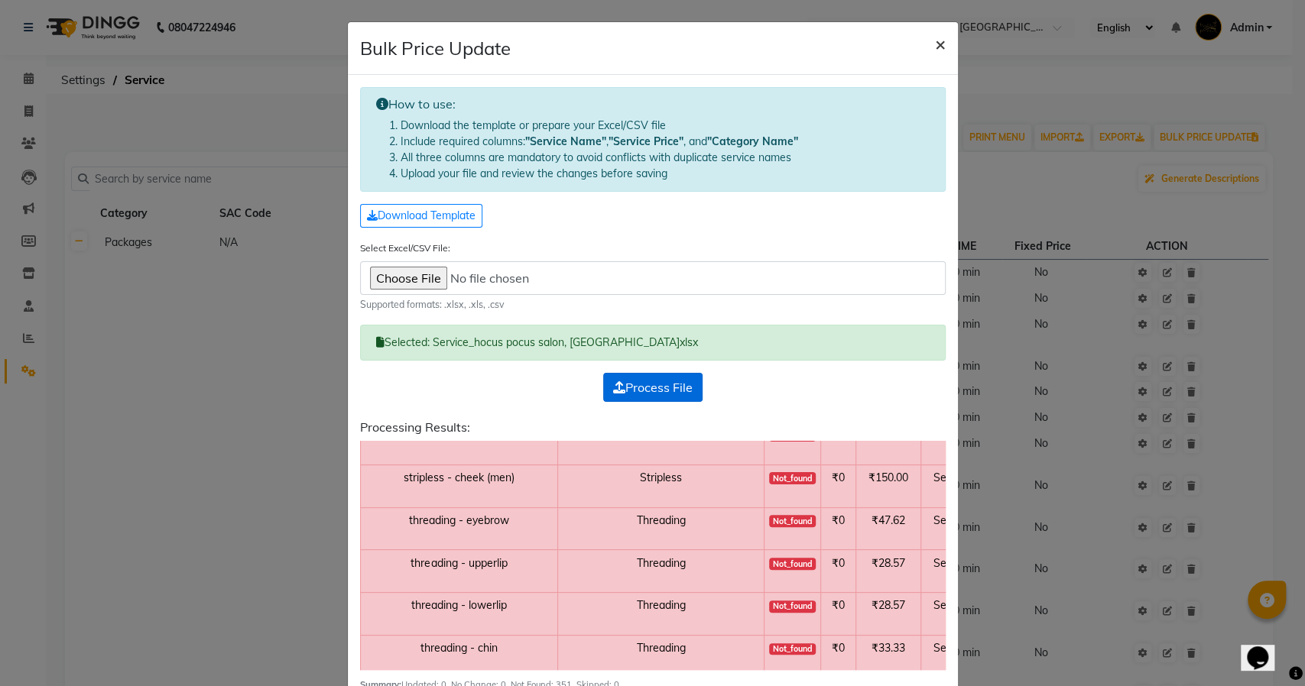
click at [935, 48] on span "×" at bounding box center [940, 43] width 11 height 23
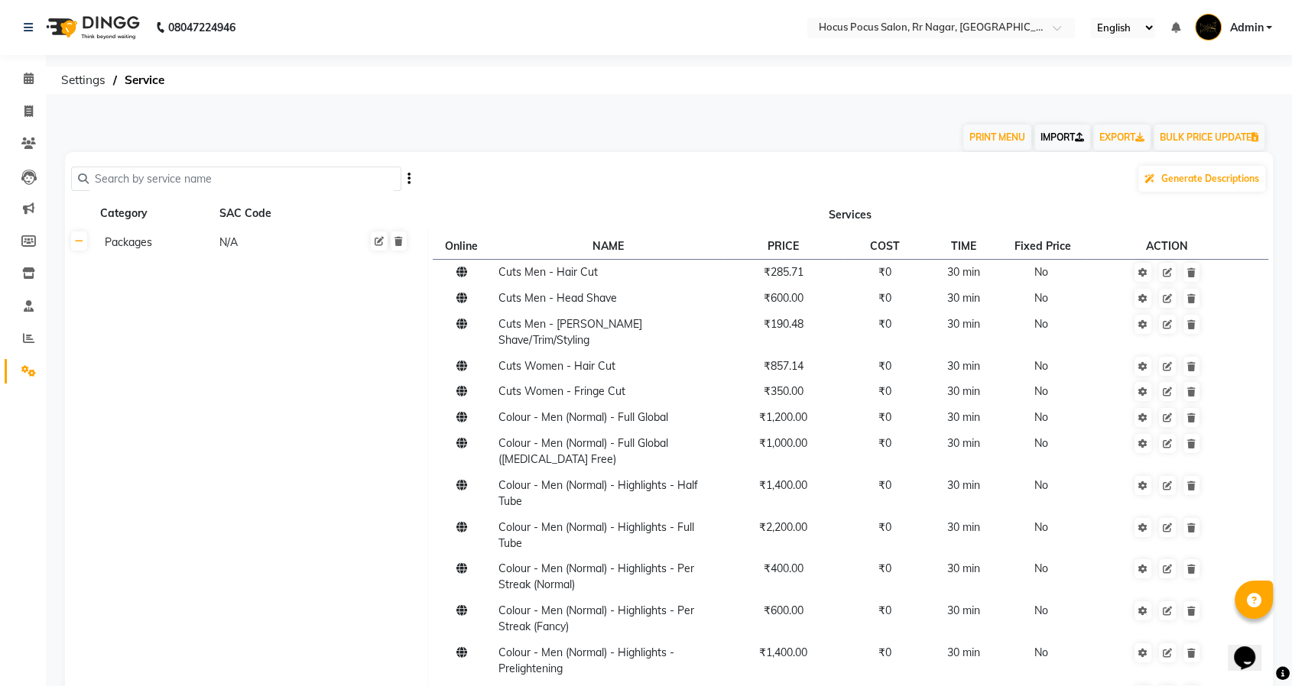
click at [1052, 137] on link "IMPORT" at bounding box center [1062, 138] width 56 height 26
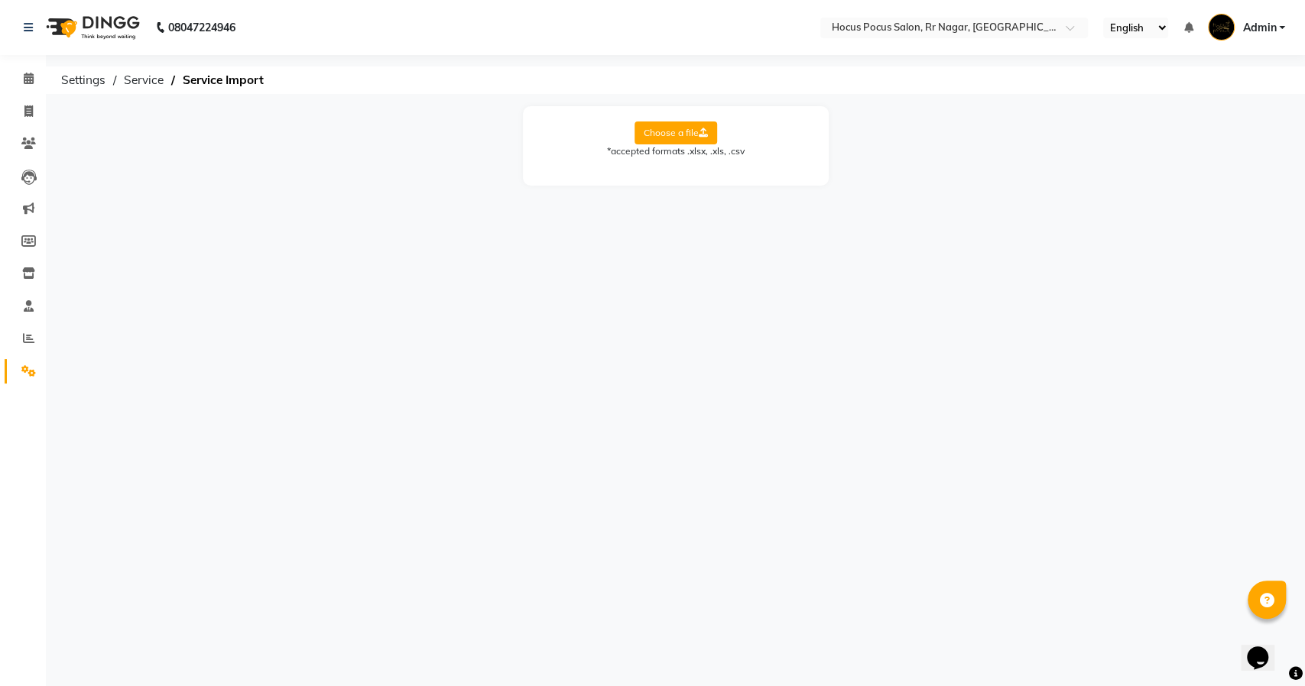
click at [654, 137] on label "Choose a file" at bounding box center [675, 133] width 83 height 23
click at [0, 0] on input "Choose a file" at bounding box center [0, 0] width 0 height 0
click at [764, 185] on select "Select Sheet Sheet1" at bounding box center [744, 182] width 115 height 24
select select "Sheet1"
click at [687, 170] on select "Select Sheet Sheet1" at bounding box center [744, 182] width 115 height 24
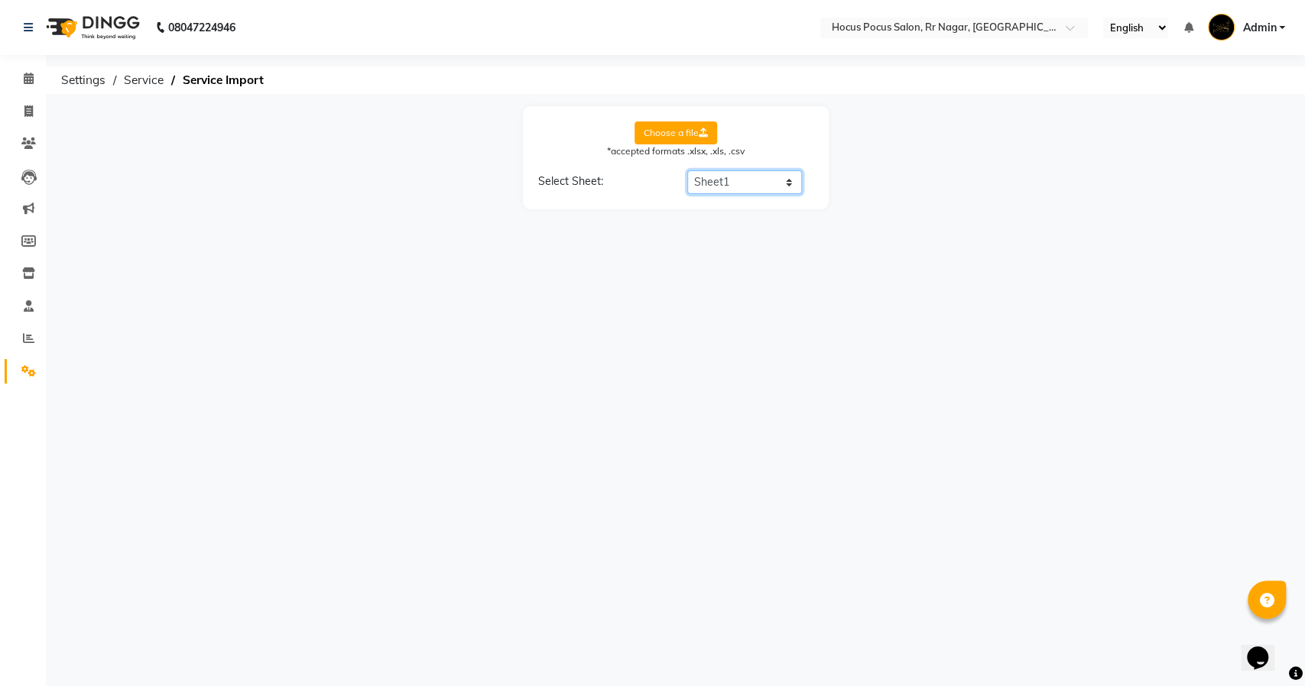
select select "Category Name"
select select "Service Name"
select select "Service Price"
select select "Service Time"
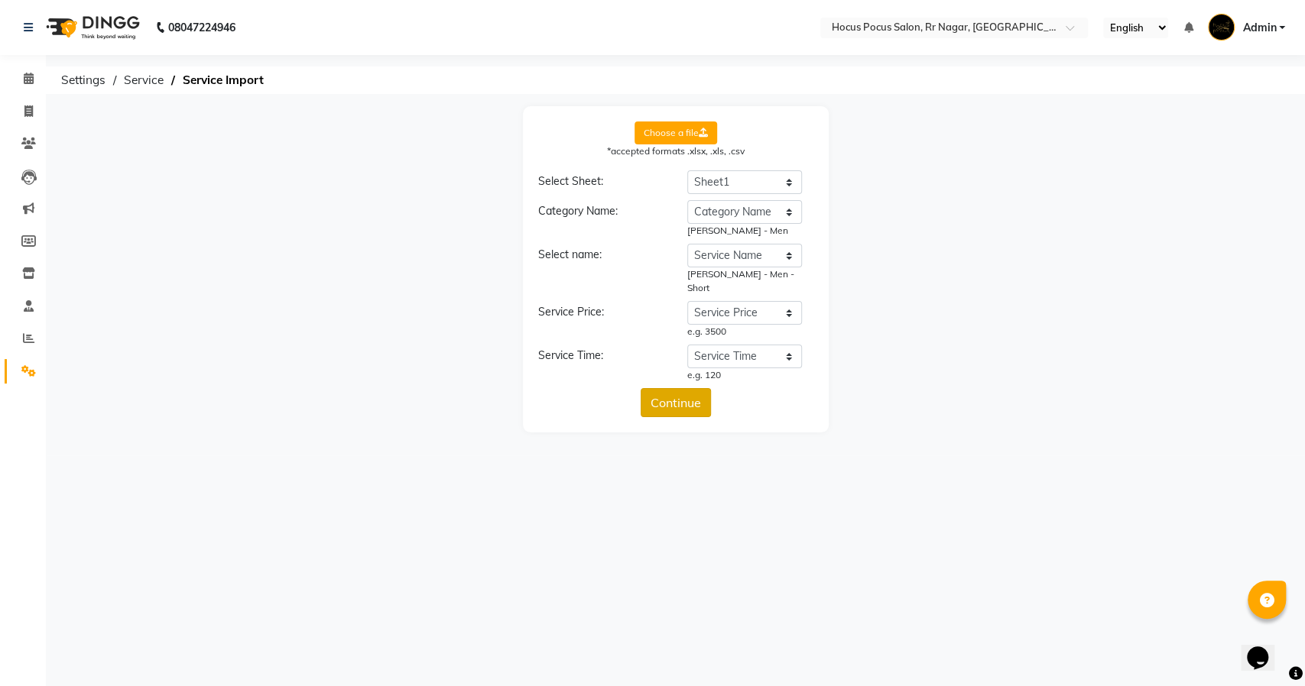
click at [690, 393] on button "Continue" at bounding box center [676, 402] width 70 height 29
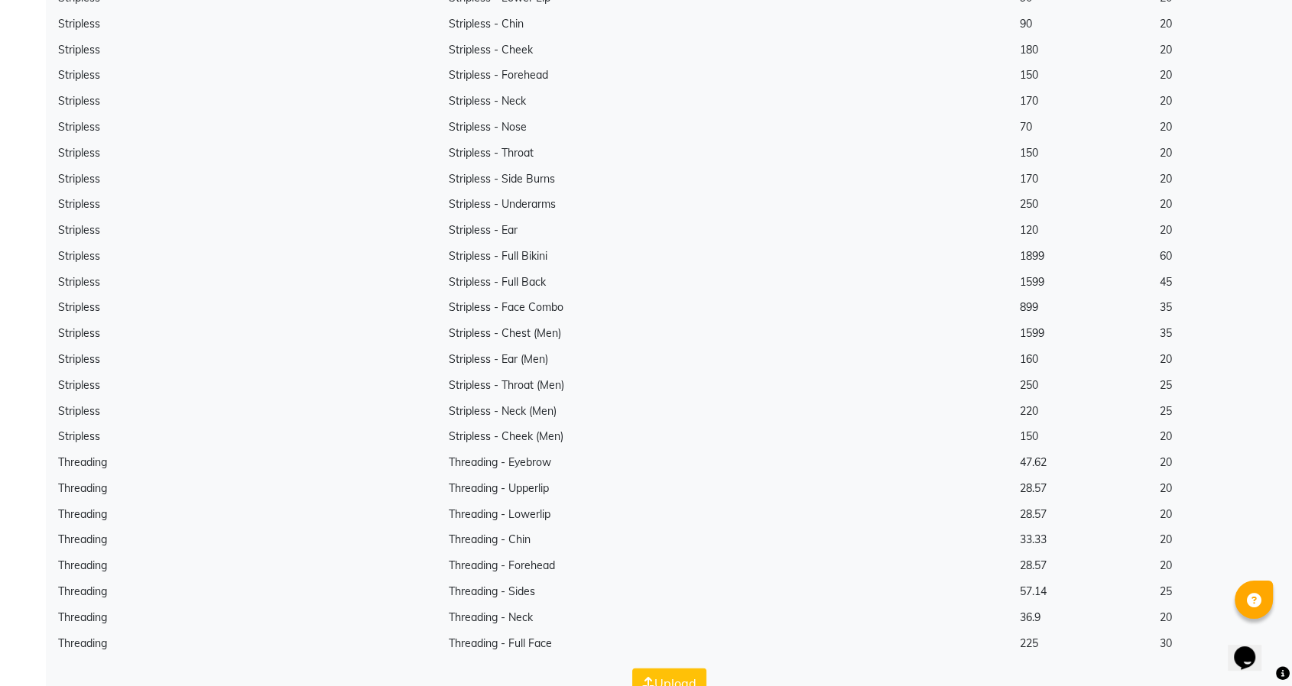
scroll to position [8897, 0]
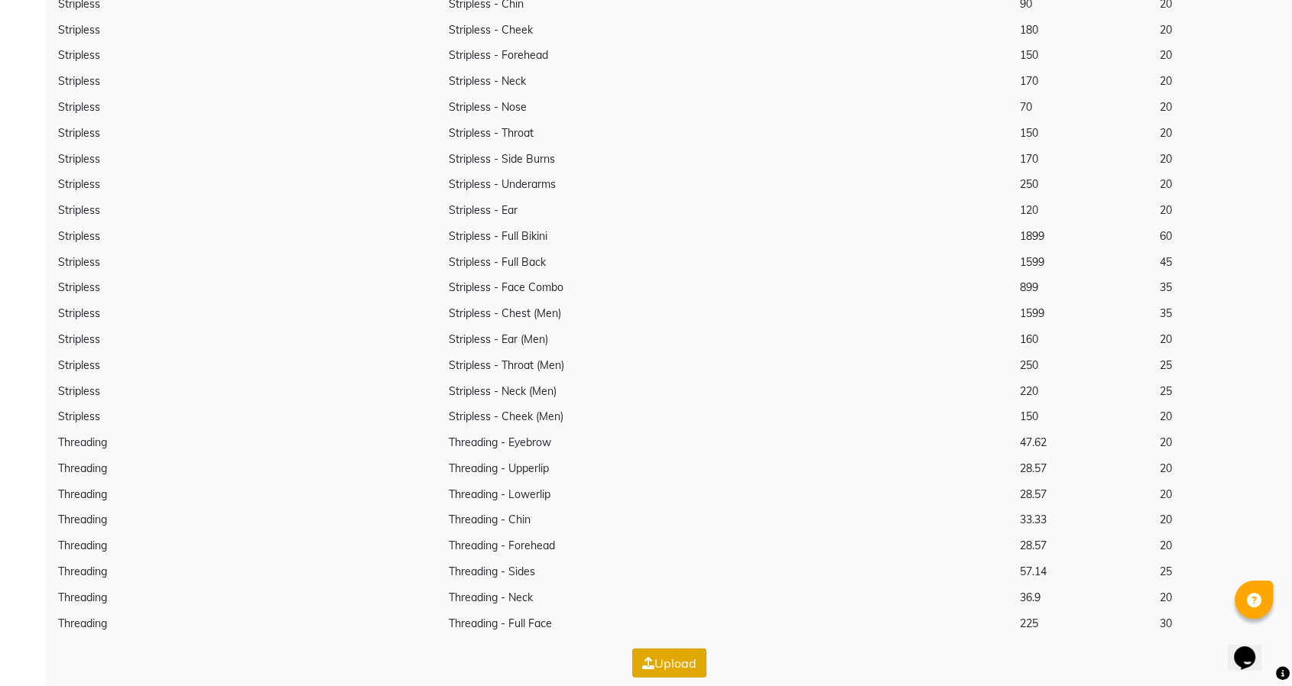
click at [669, 649] on button "Upload" at bounding box center [669, 663] width 74 height 29
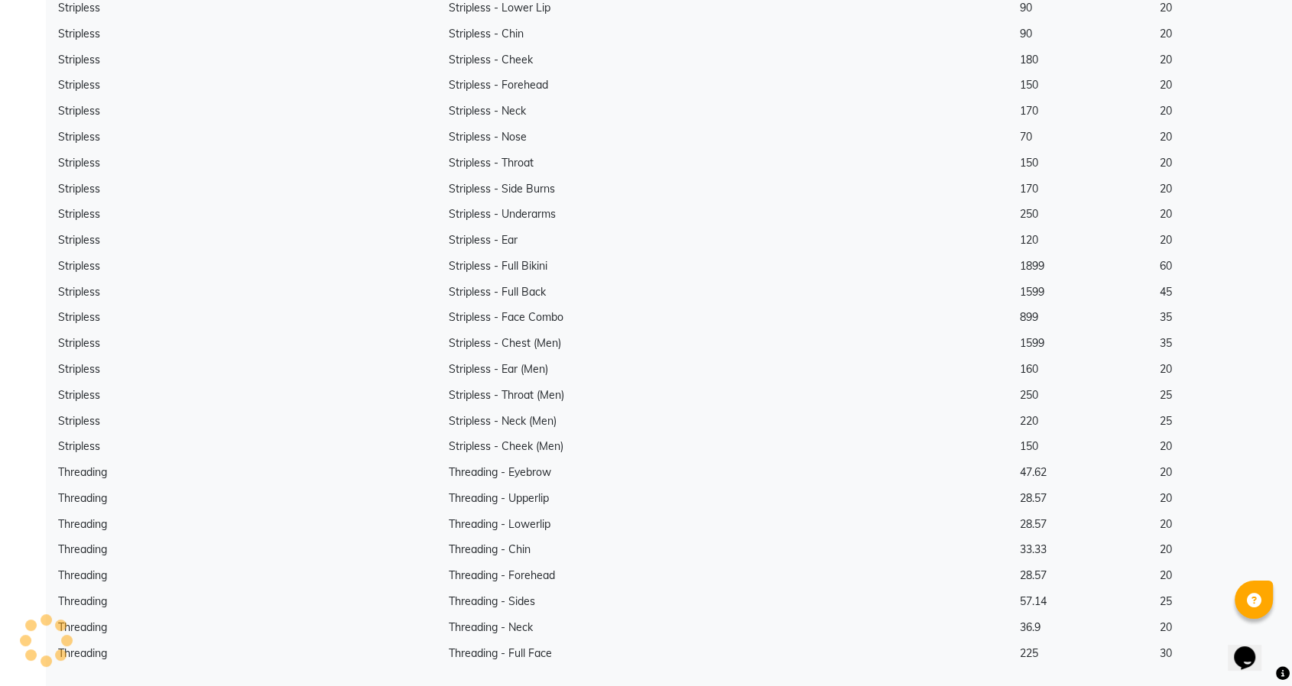
scroll to position [0, 0]
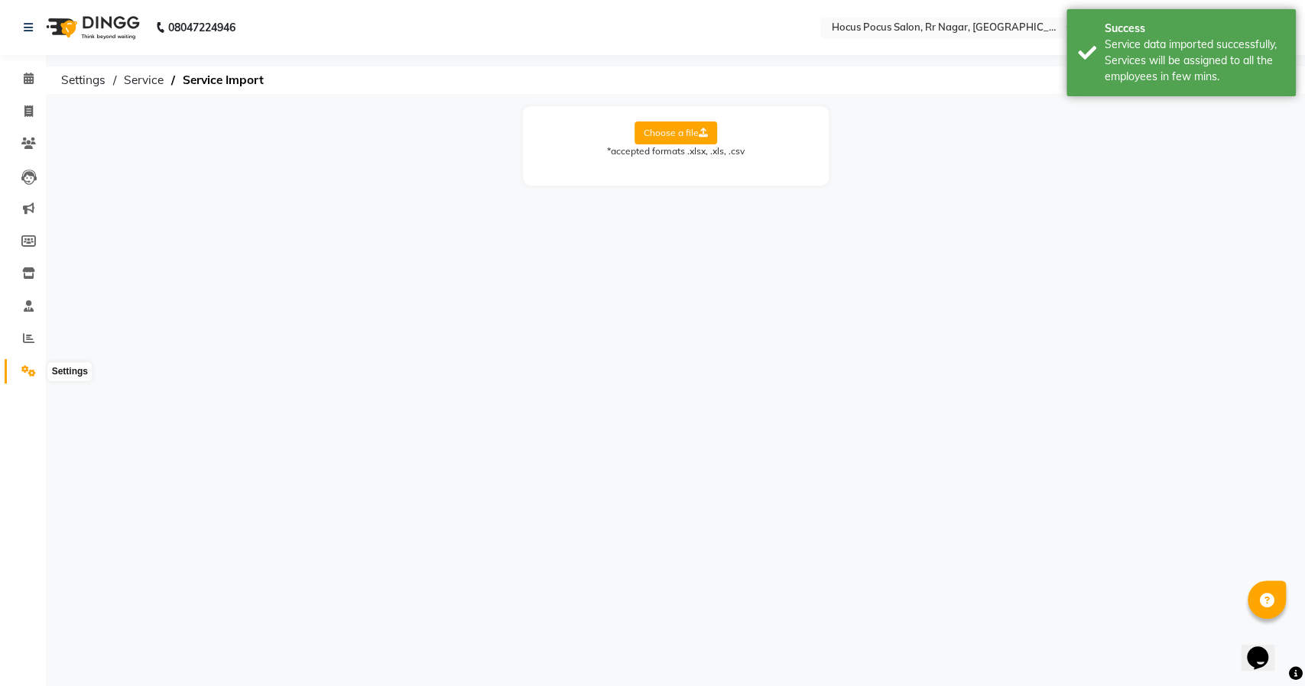
click at [21, 375] on icon at bounding box center [28, 370] width 15 height 11
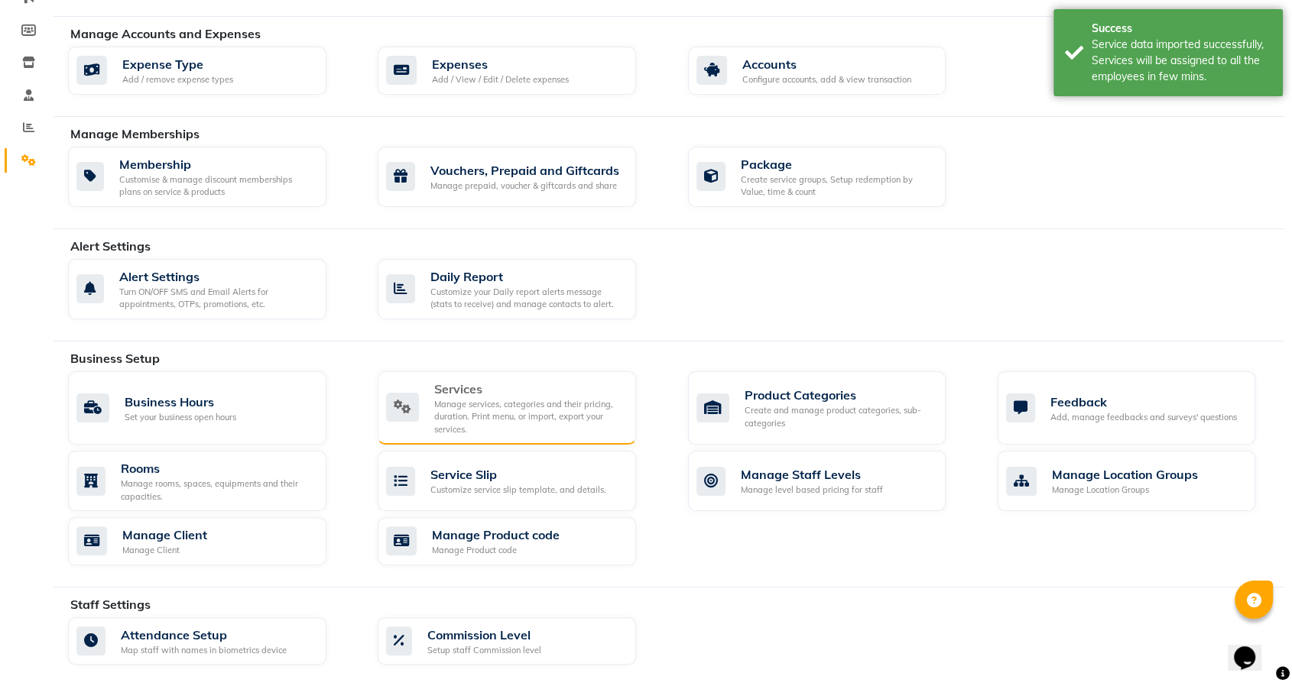
scroll to position [339, 0]
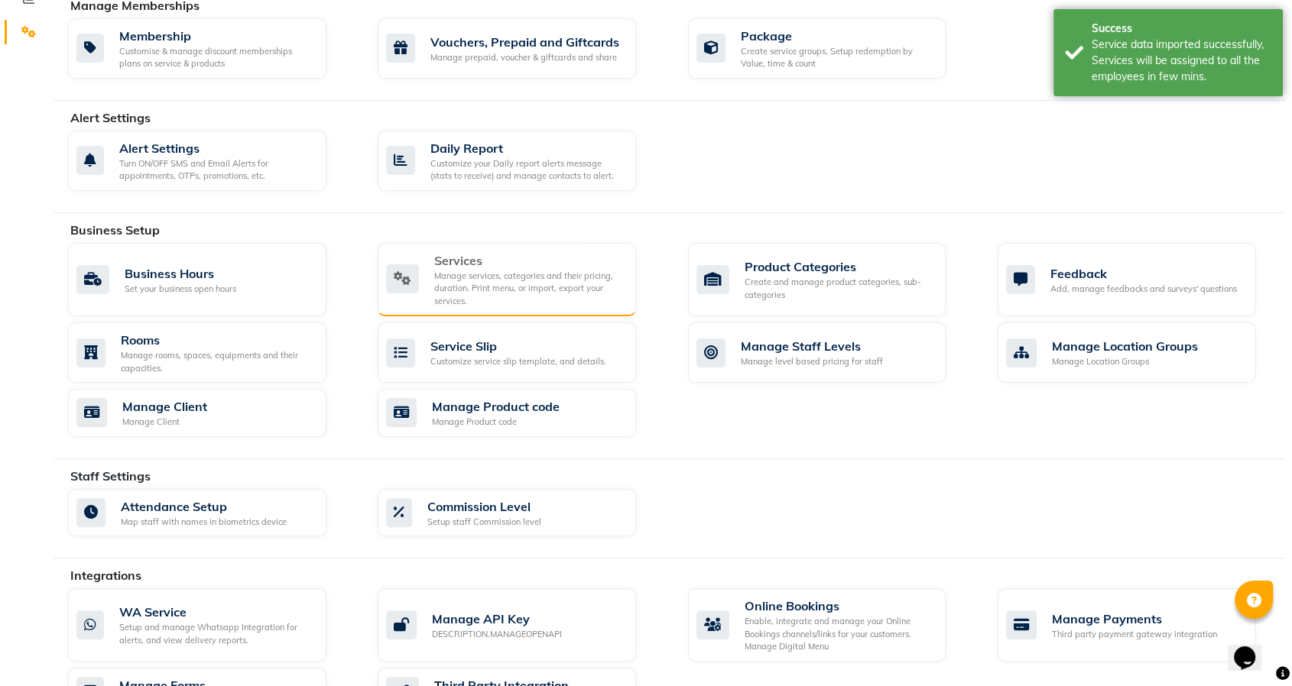
click at [469, 262] on div "Services" at bounding box center [529, 260] width 190 height 18
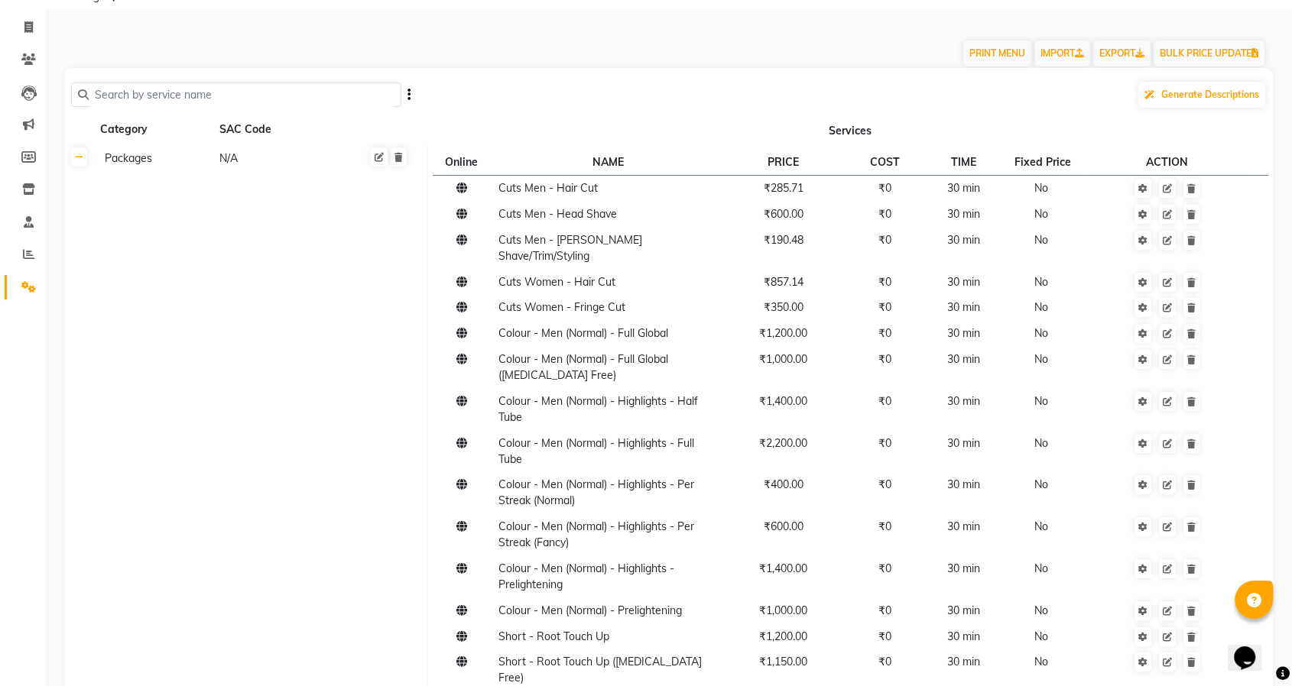
scroll to position [85, 0]
click at [28, 184] on icon at bounding box center [28, 188] width 13 height 11
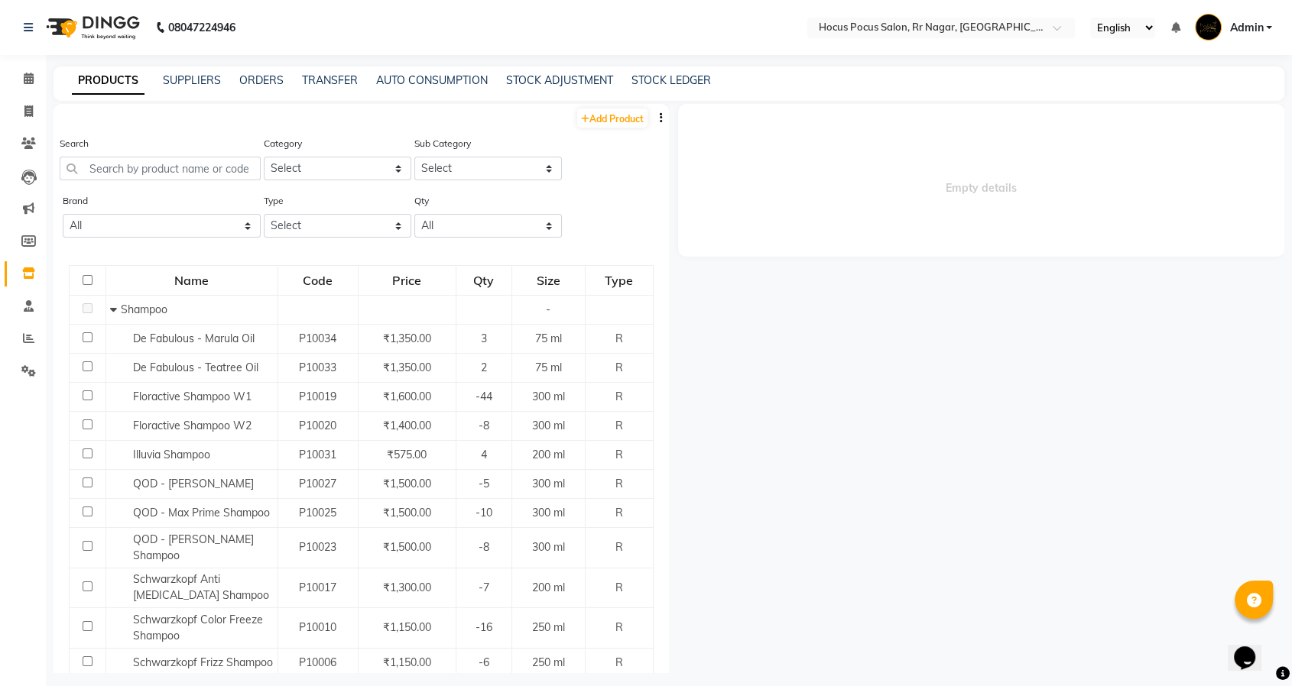
click at [660, 119] on icon "button" at bounding box center [661, 117] width 3 height 11
click at [612, 110] on div "IMPORT" at bounding box center [600, 108] width 50 height 19
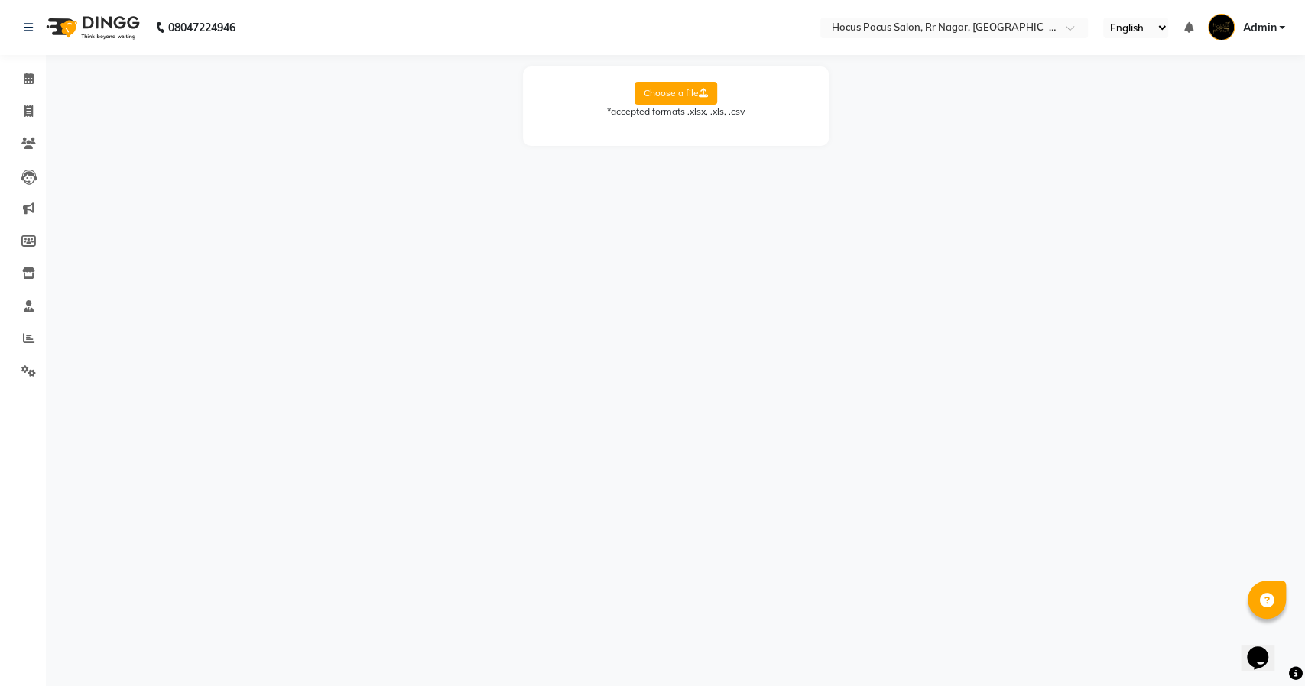
click at [667, 87] on label "Choose a file" at bounding box center [675, 93] width 83 height 23
click at [0, 0] on input "Choose a file" at bounding box center [0, 0] width 0 height 0
click at [650, 92] on label "Choose a file" at bounding box center [675, 93] width 83 height 23
click at [0, 0] on input "Choose a file" at bounding box center [0, 0] width 0 height 0
click at [746, 144] on select "Select Sheet Sheet1" at bounding box center [744, 143] width 115 height 24
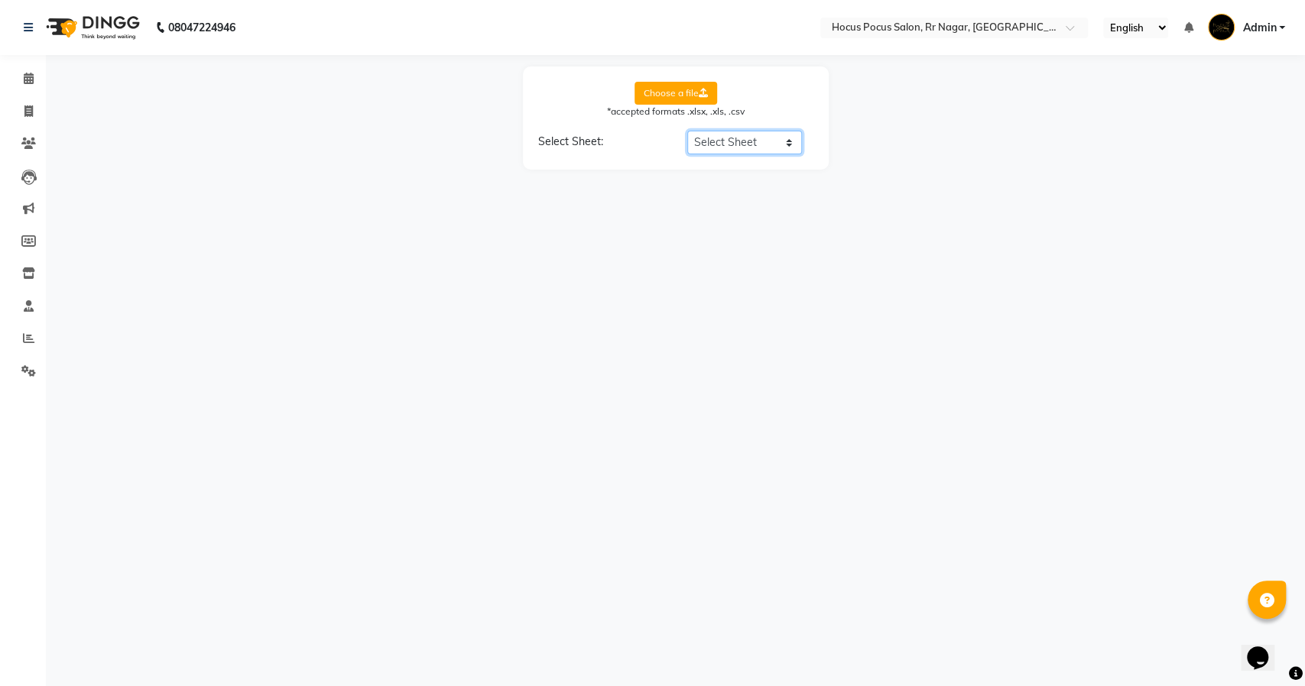
select select "Sheet1"
click at [687, 131] on select "Select Sheet Sheet1" at bounding box center [744, 143] width 115 height 24
select select "Product Name"
select select "Category"
select select "Subcategory"
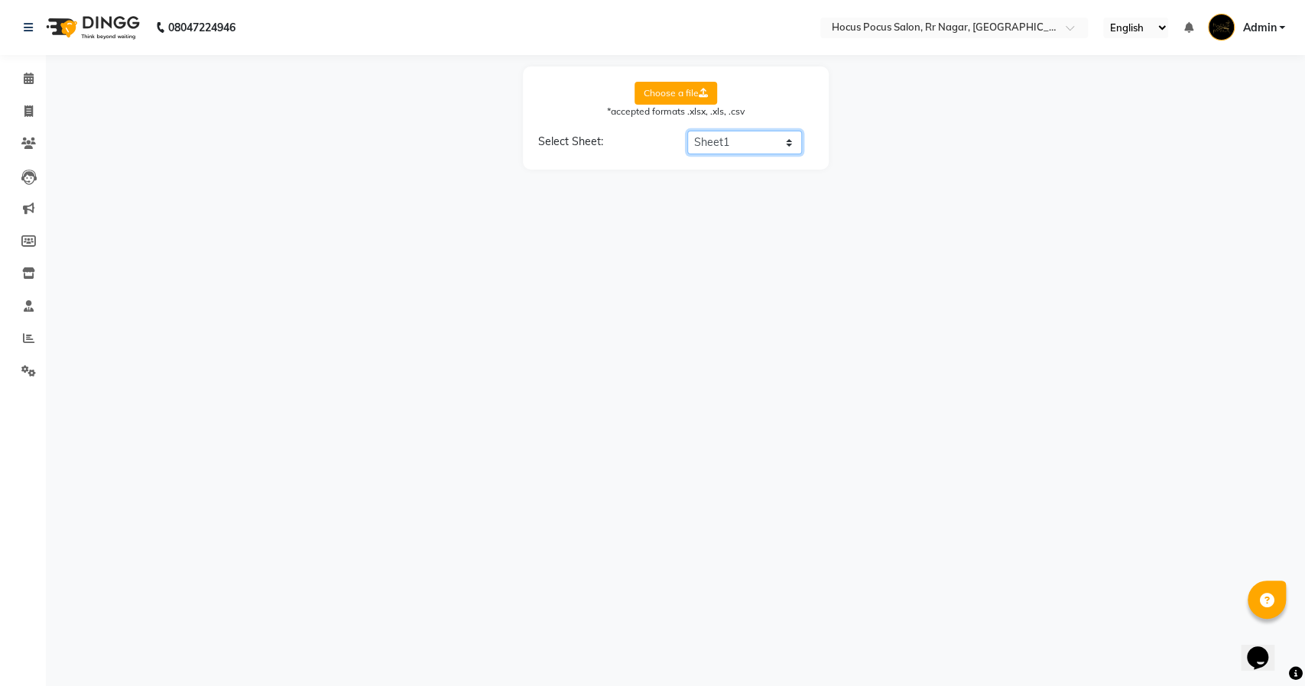
select select "Price"
select select "Unit"
select select "Brand Name"
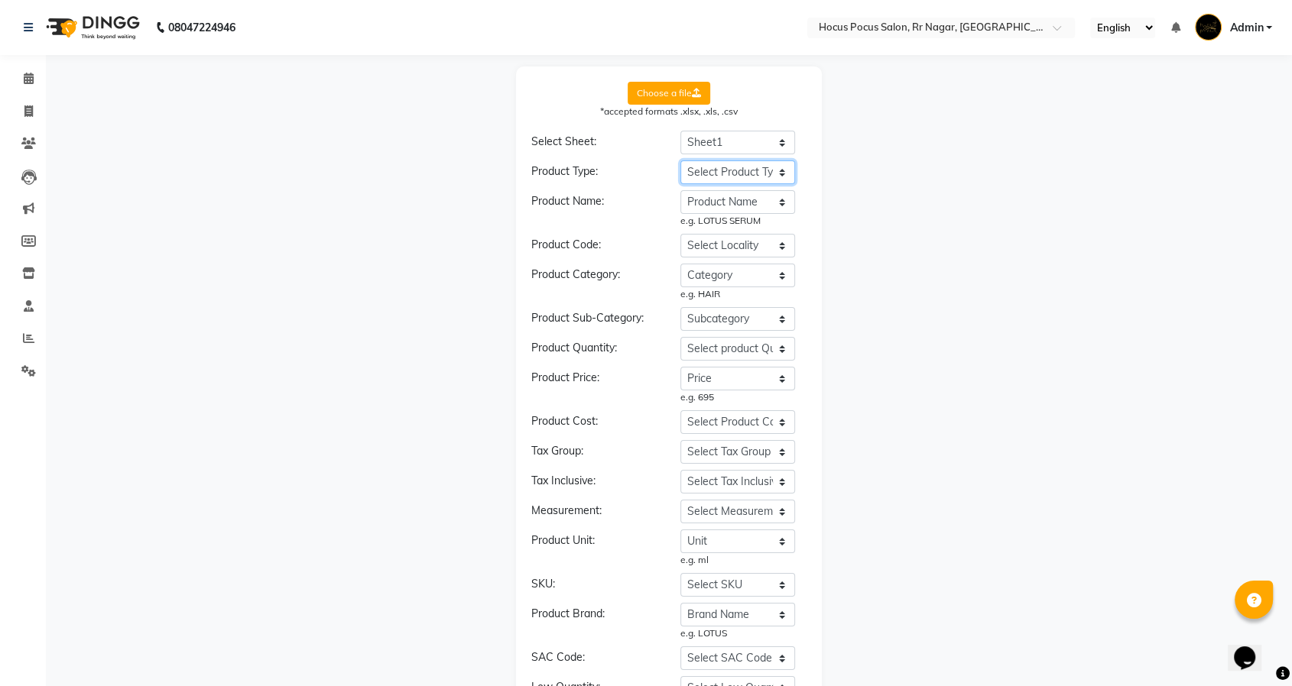
click at [738, 168] on select "Select Product Type Product Name Price Current Stock Cost Price Type ( R / C ) …" at bounding box center [737, 173] width 115 height 24
select select "Type ( R / C ) (i.e Retail or Consumable)*"
click at [680, 161] on select "Select Product Type Product Name Price Current Stock Cost Price Type ( R / C ) …" at bounding box center [737, 173] width 115 height 24
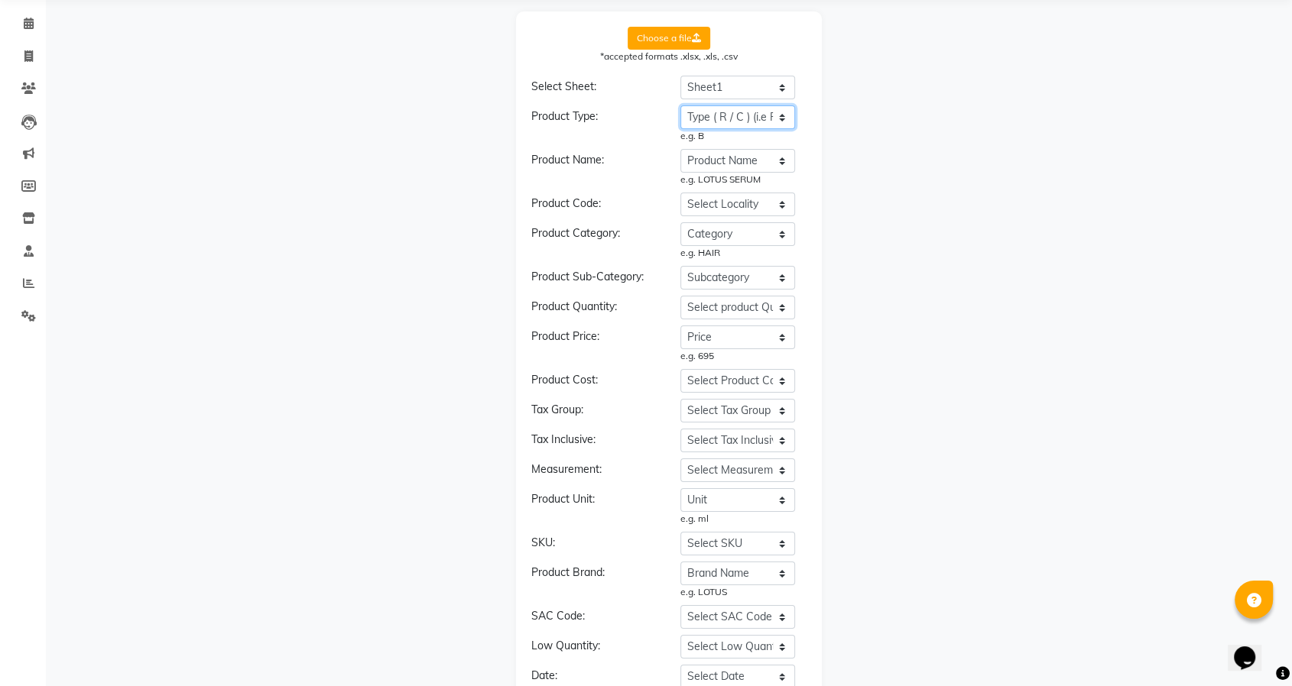
scroll to position [85, 0]
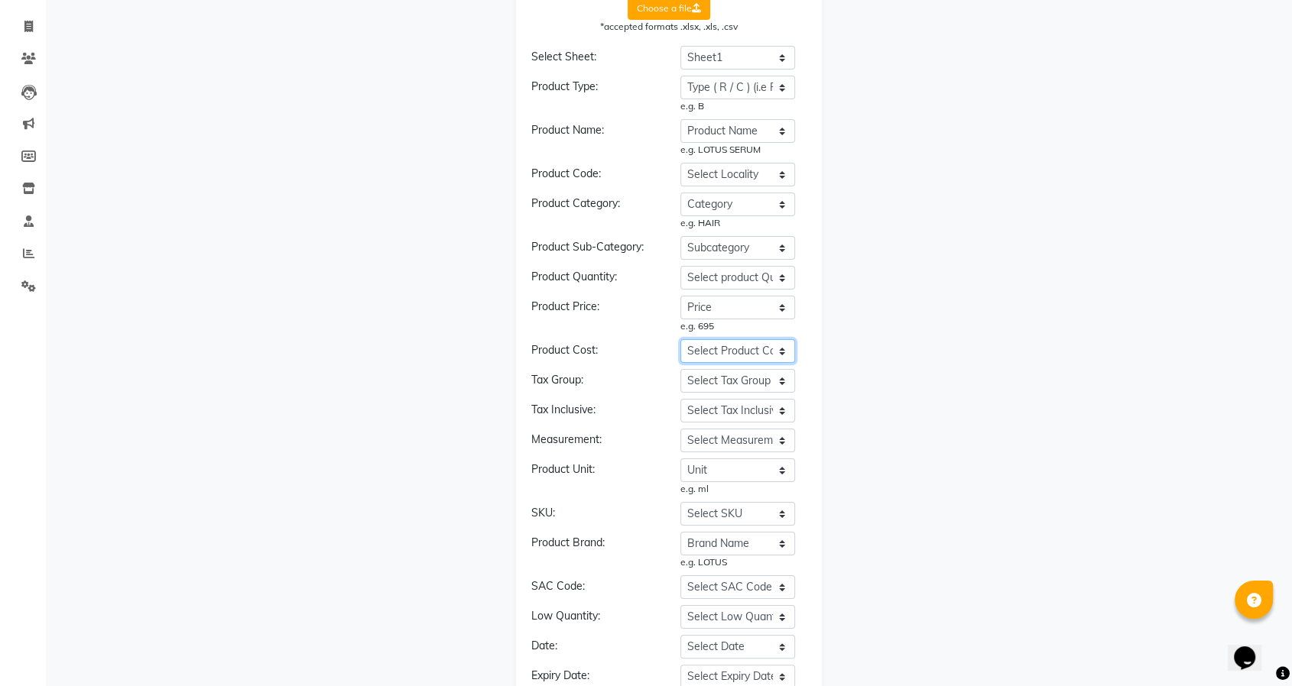
click at [736, 360] on select "Select Product Cost Product Name Price Current Stock Cost Price Type ( R / C ) …" at bounding box center [737, 351] width 115 height 24
select select "Cost Price"
click at [680, 339] on select "Select Product Cost Product Name Price Current Stock Cost Price Type ( R / C ) …" at bounding box center [737, 351] width 115 height 24
click at [707, 440] on select "Select Measurement Product Name Price Current Stock Cost Price Type ( R / C ) (…" at bounding box center [737, 441] width 115 height 24
select select "Measurment"
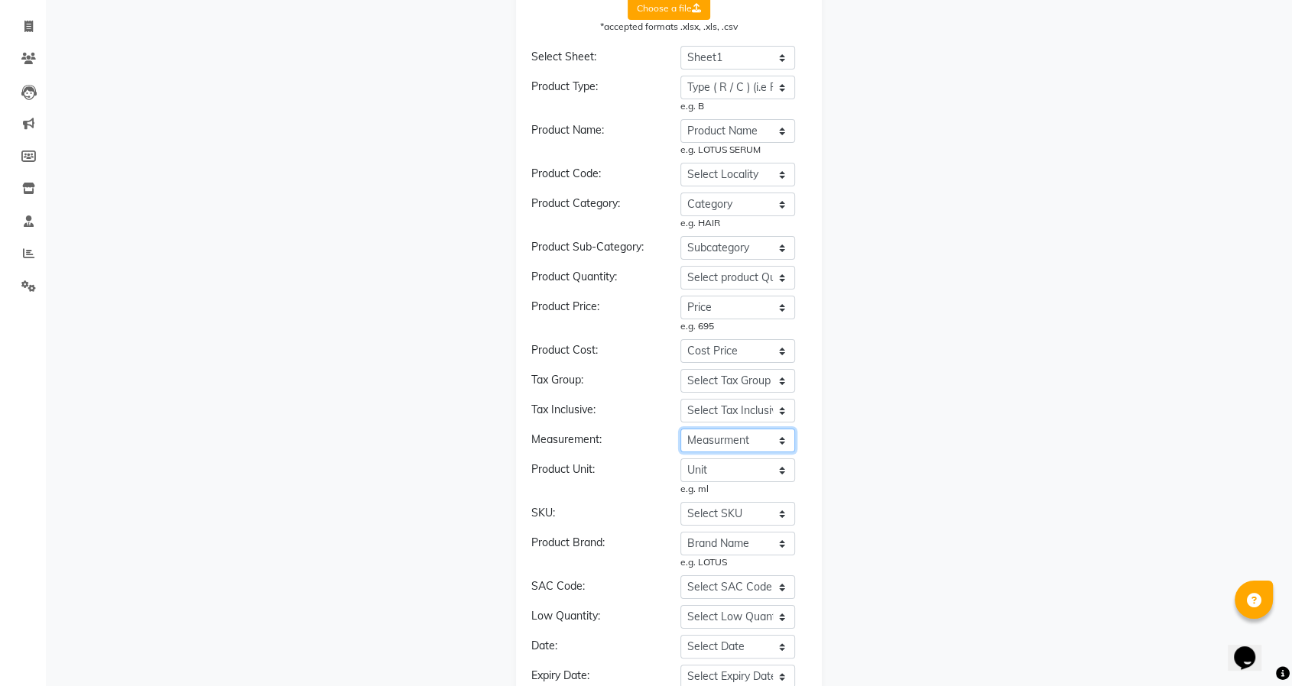
click at [680, 429] on select "Select Measurement Product Name Price Current Stock Cost Price Type ( R / C ) (…" at bounding box center [737, 441] width 115 height 24
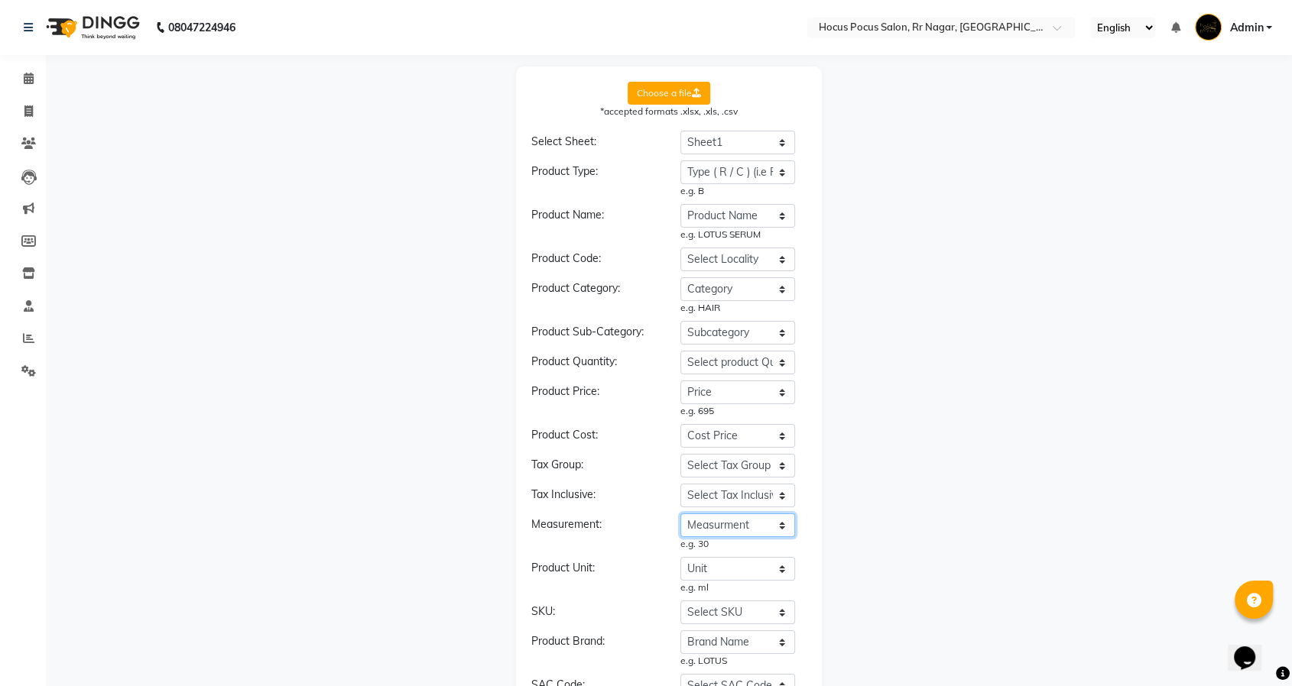
scroll to position [294, 0]
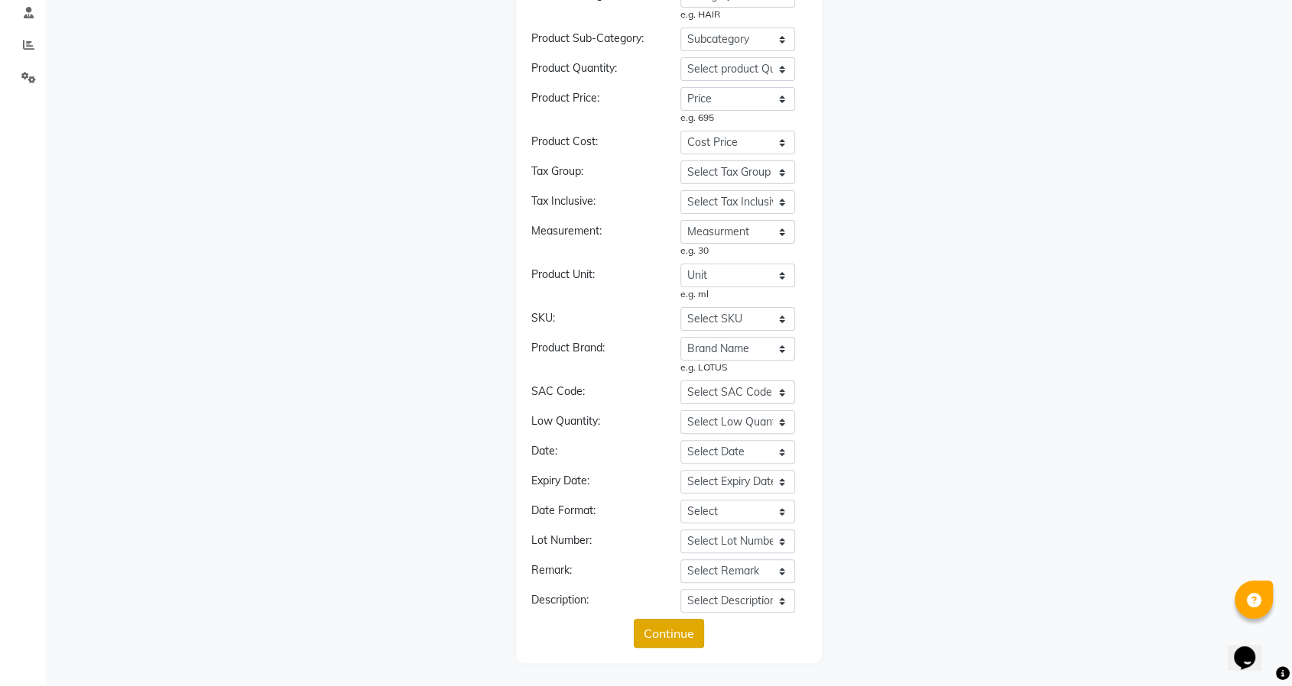
click at [656, 631] on button "Continue" at bounding box center [669, 633] width 70 height 29
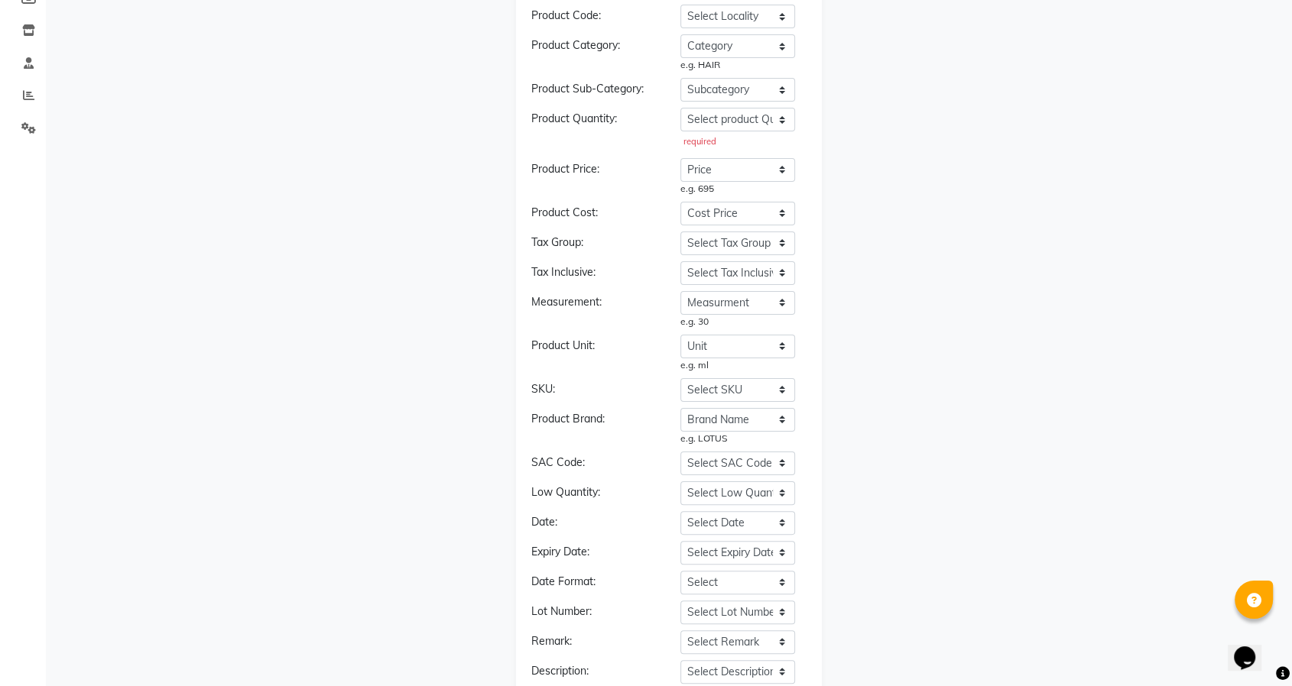
scroll to position [144, 0]
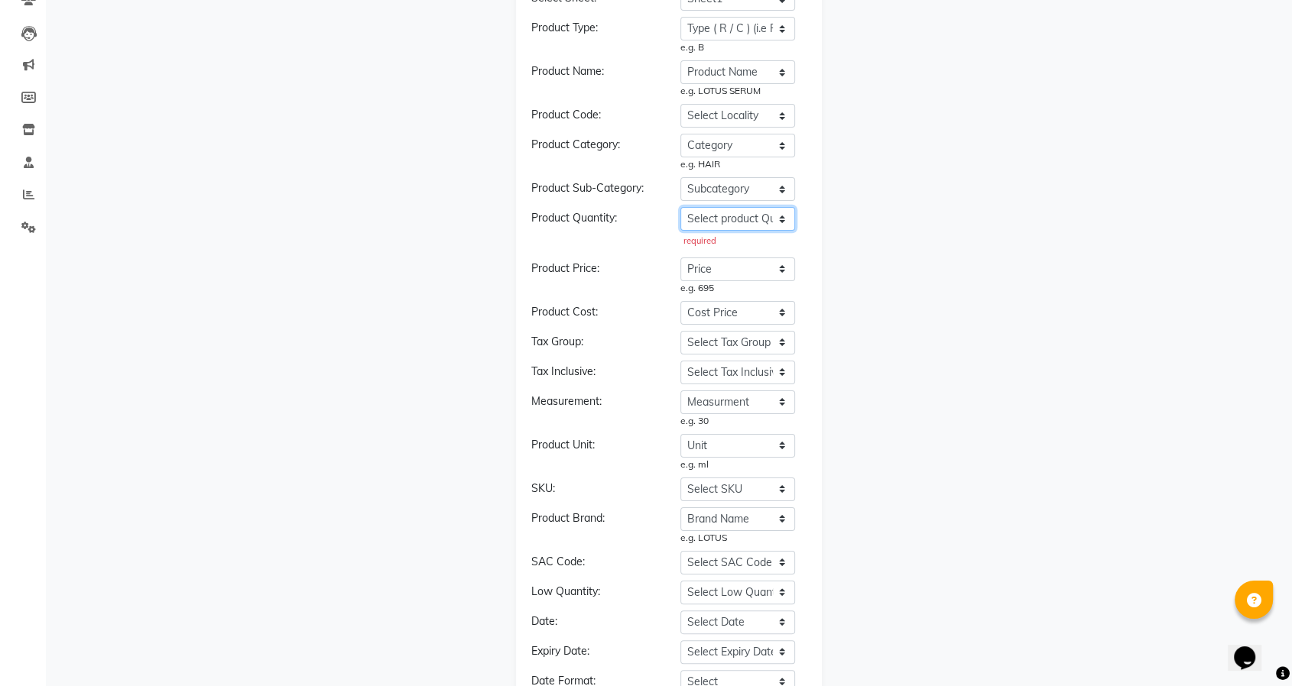
click at [722, 215] on select "Select product Quantity Product Name Price Current Stock Cost Price Type ( R / …" at bounding box center [737, 219] width 115 height 24
select select "Current Stock"
click at [680, 207] on select "Select product Quantity Product Name Price Current Stock Cost Price Type ( R / …" at bounding box center [737, 219] width 115 height 24
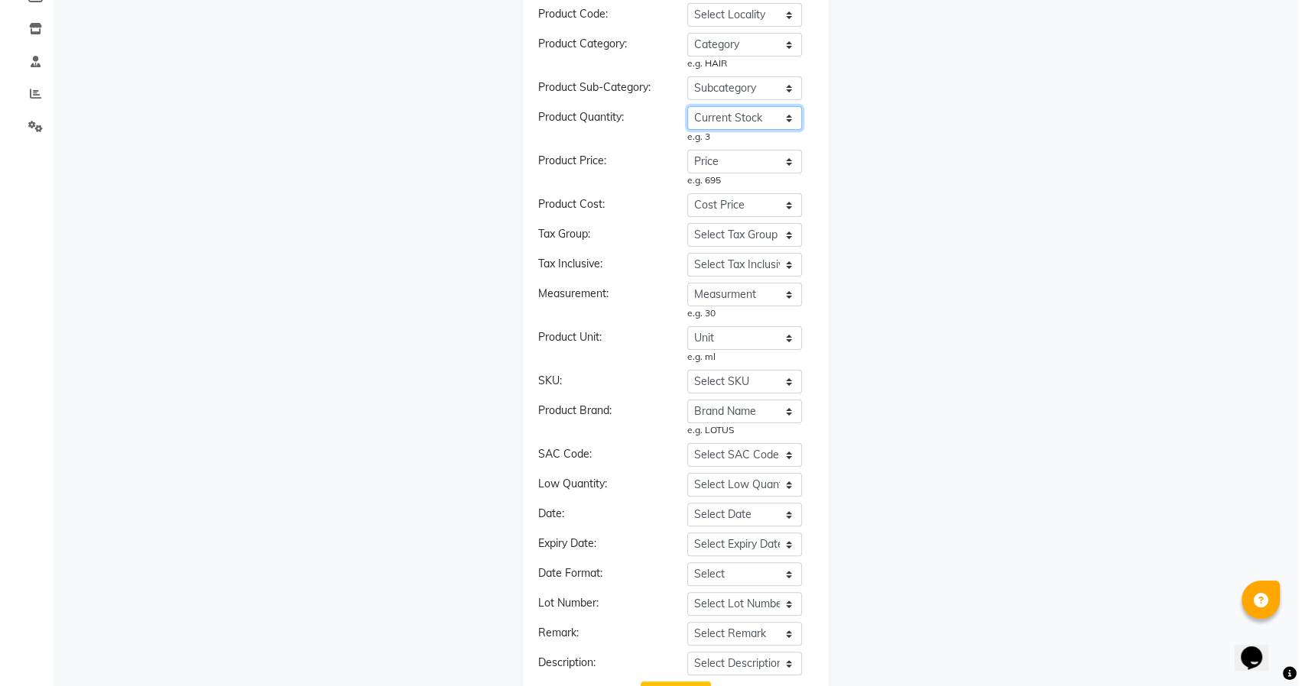
scroll to position [307, 0]
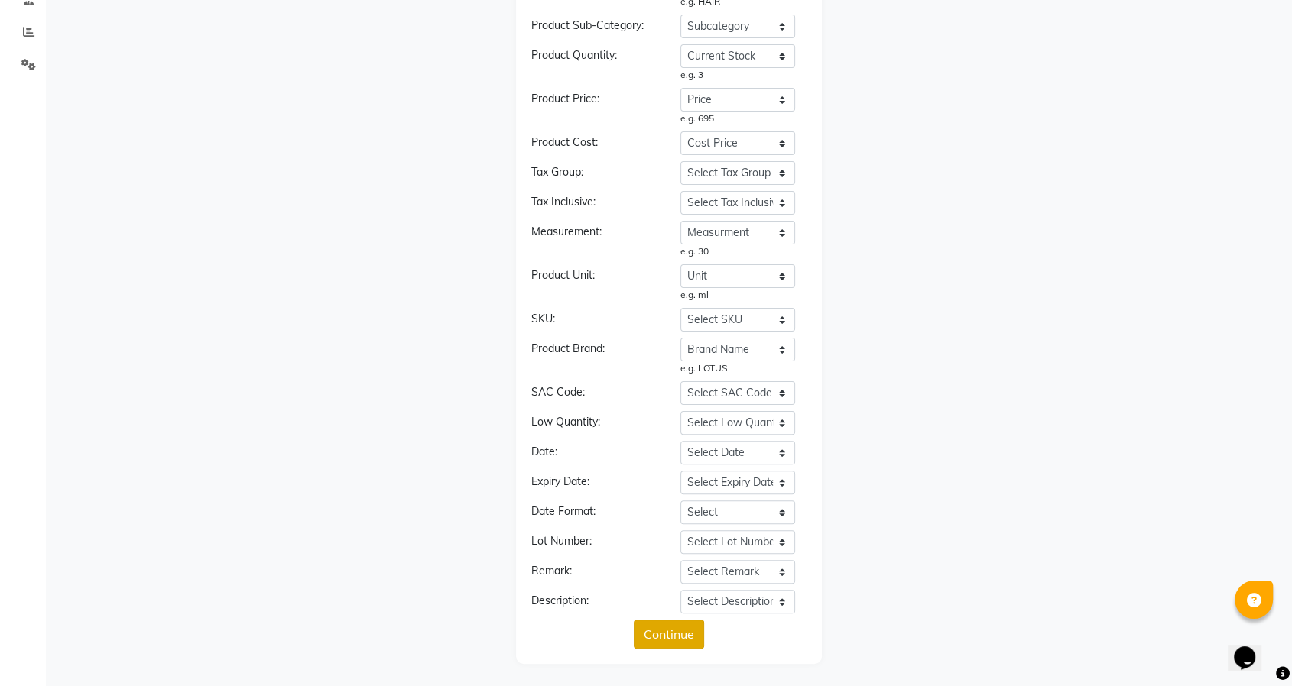
click at [663, 632] on button "Continue" at bounding box center [669, 634] width 70 height 29
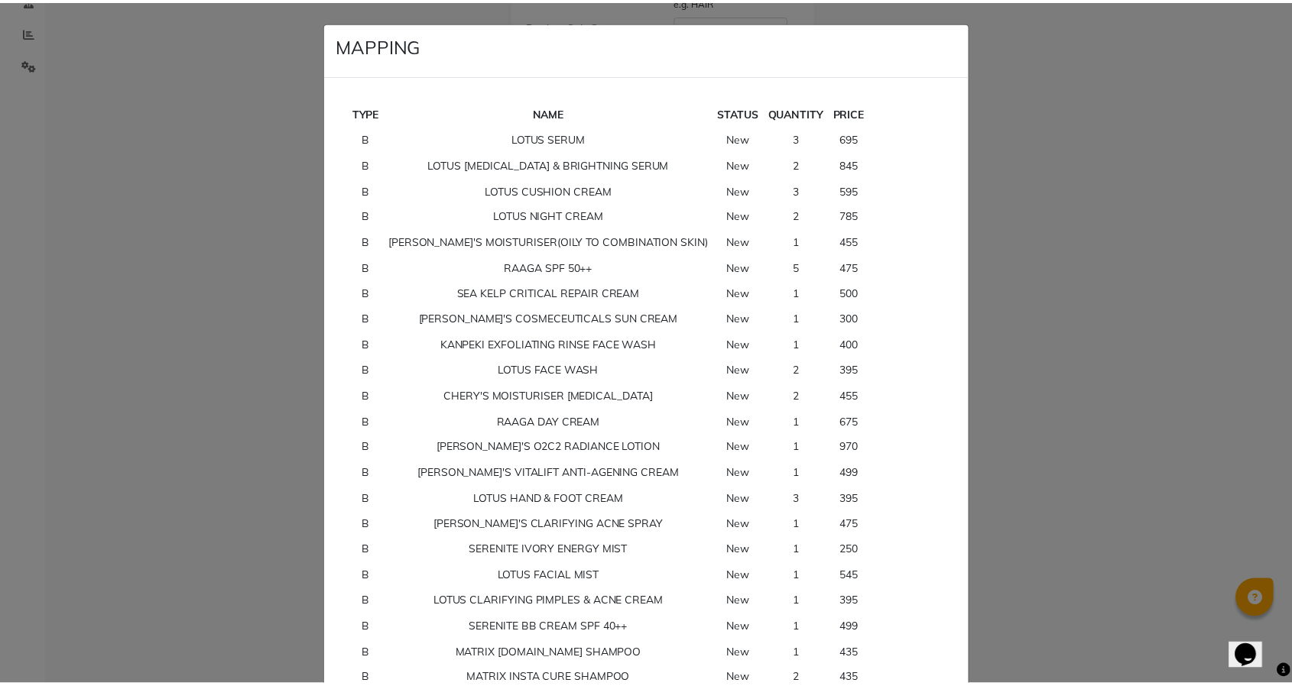
scroll to position [1508, 0]
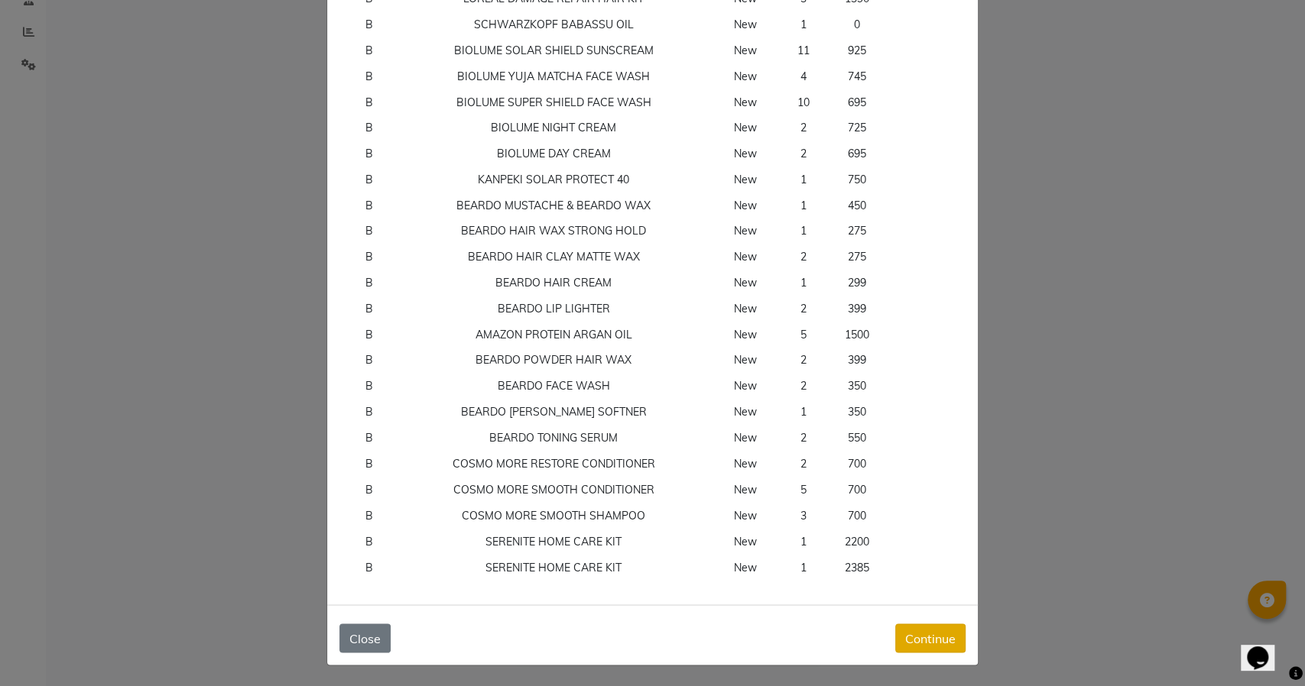
click at [905, 647] on button "Continue" at bounding box center [930, 638] width 70 height 29
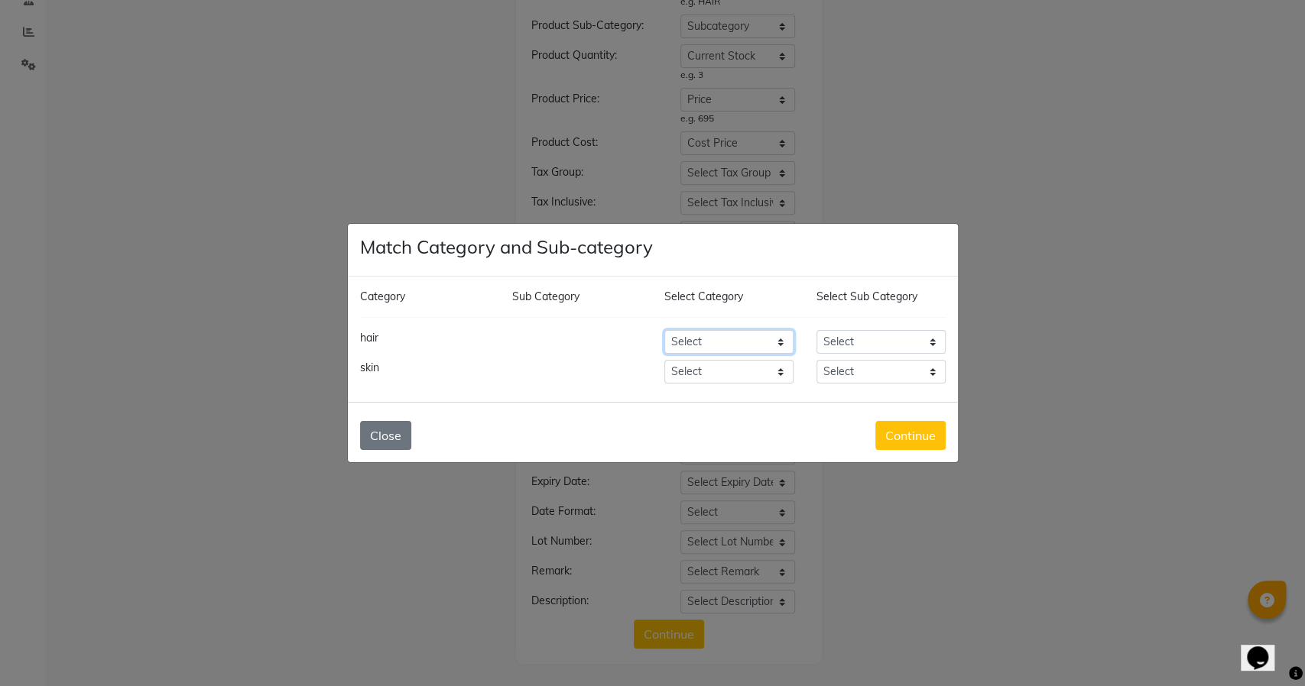
click at [742, 337] on select "Select Hair Skin Makeup Personal Care Appliances [PERSON_NAME] Waxing Disposabl…" at bounding box center [728, 342] width 129 height 24
select select "736501000"
click at [664, 330] on select "Select Hair Skin Makeup Personal Care Appliances [PERSON_NAME] Waxing Disposabl…" at bounding box center [728, 342] width 129 height 24
select select "736501002"
select select "736501000"
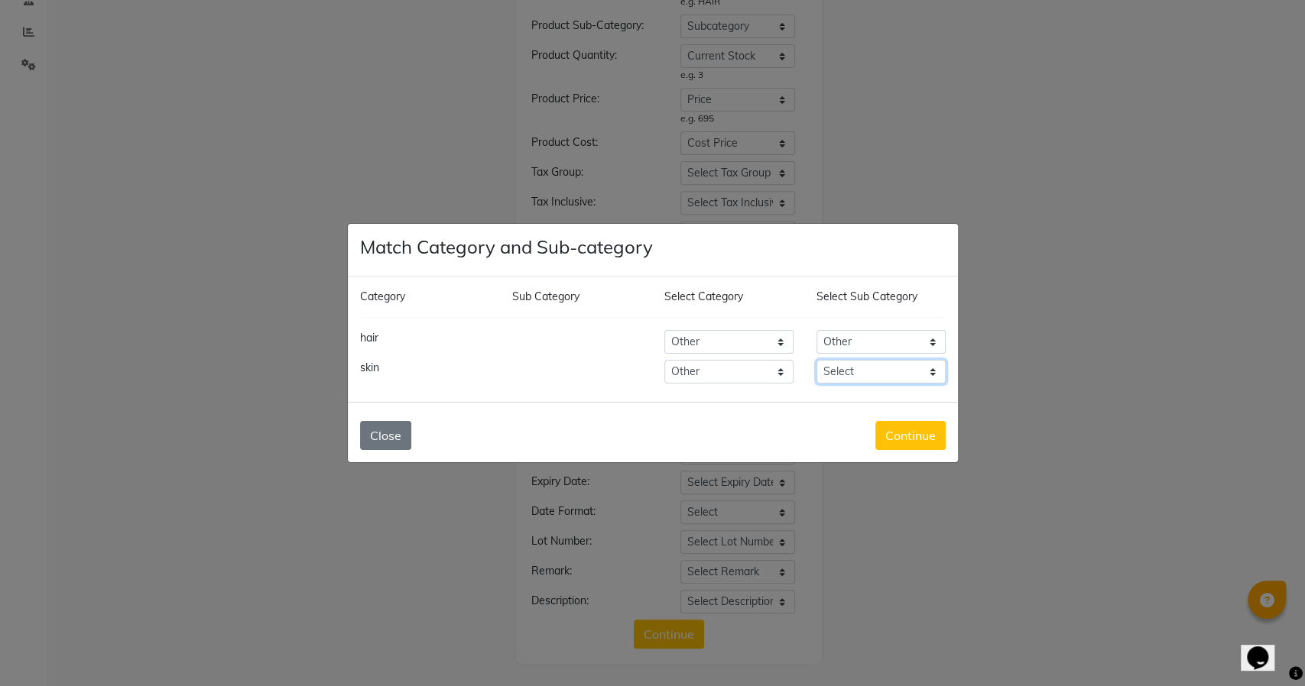
select select "736501002"
click at [908, 433] on button "Continue" at bounding box center [910, 435] width 70 height 29
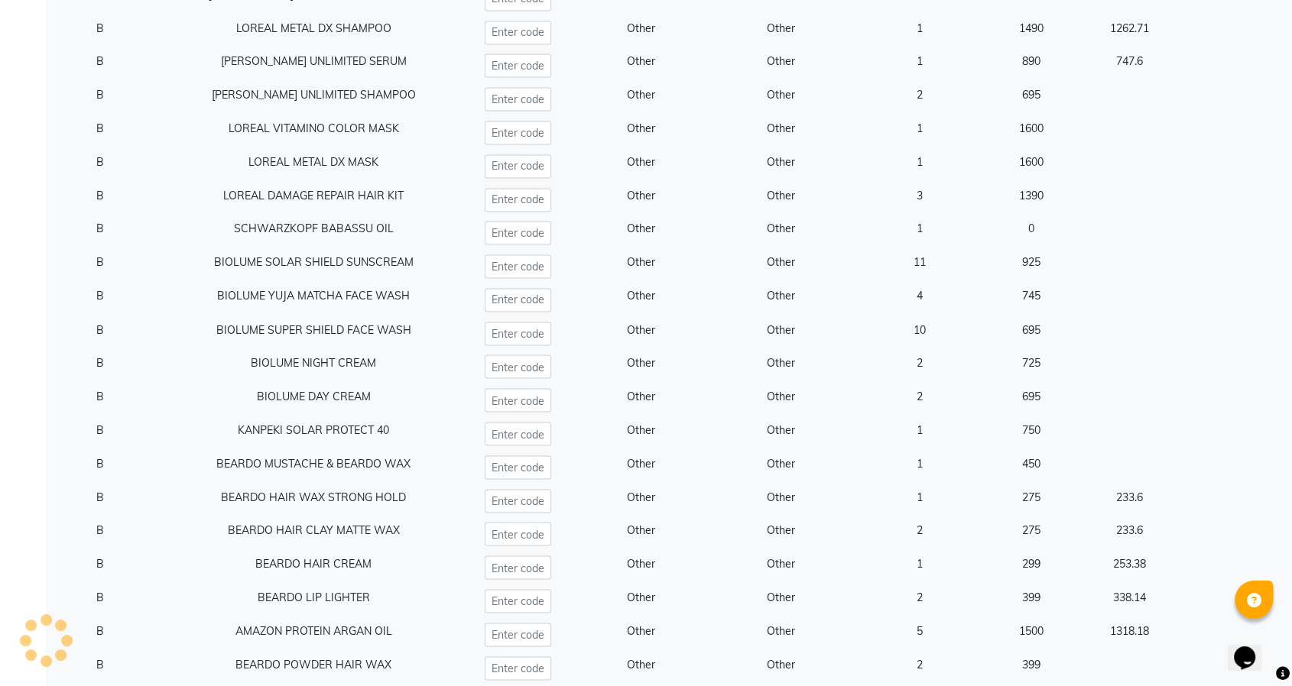
scroll to position [2949, 0]
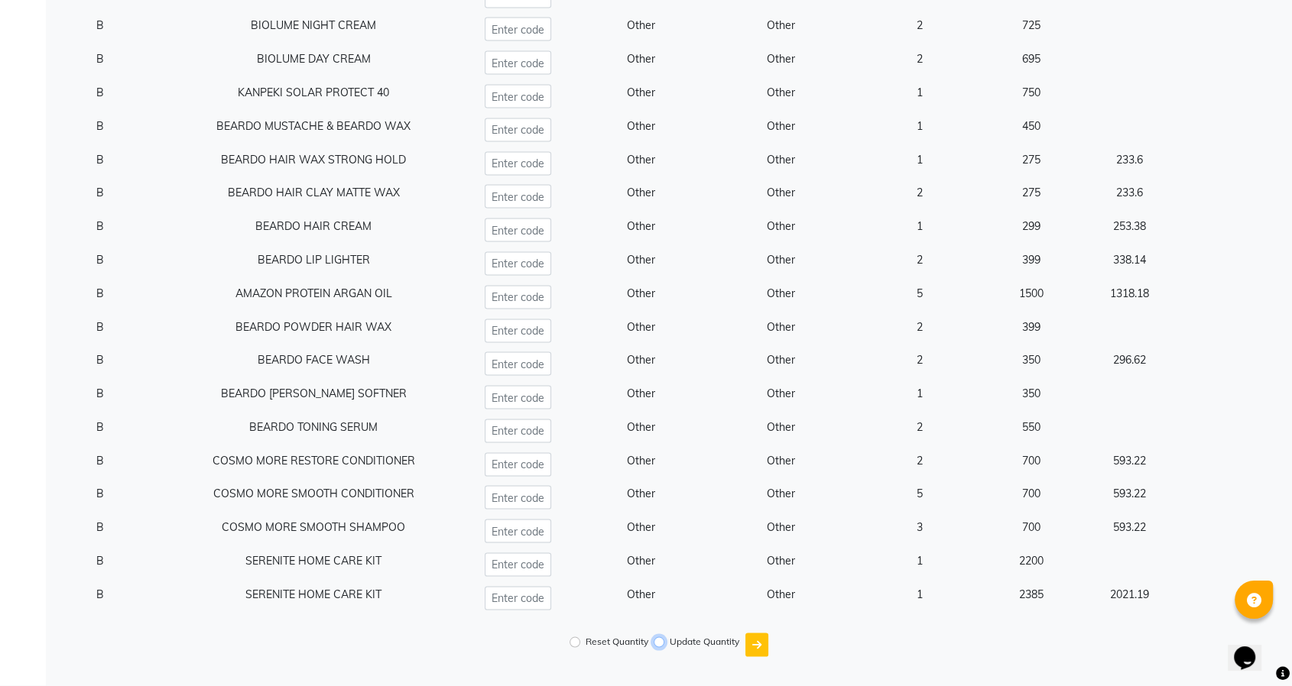
click at [654, 643] on input "Update Quantity" at bounding box center [659, 642] width 11 height 11
radio input "true"
click at [754, 645] on icon "submit" at bounding box center [756, 645] width 9 height 11
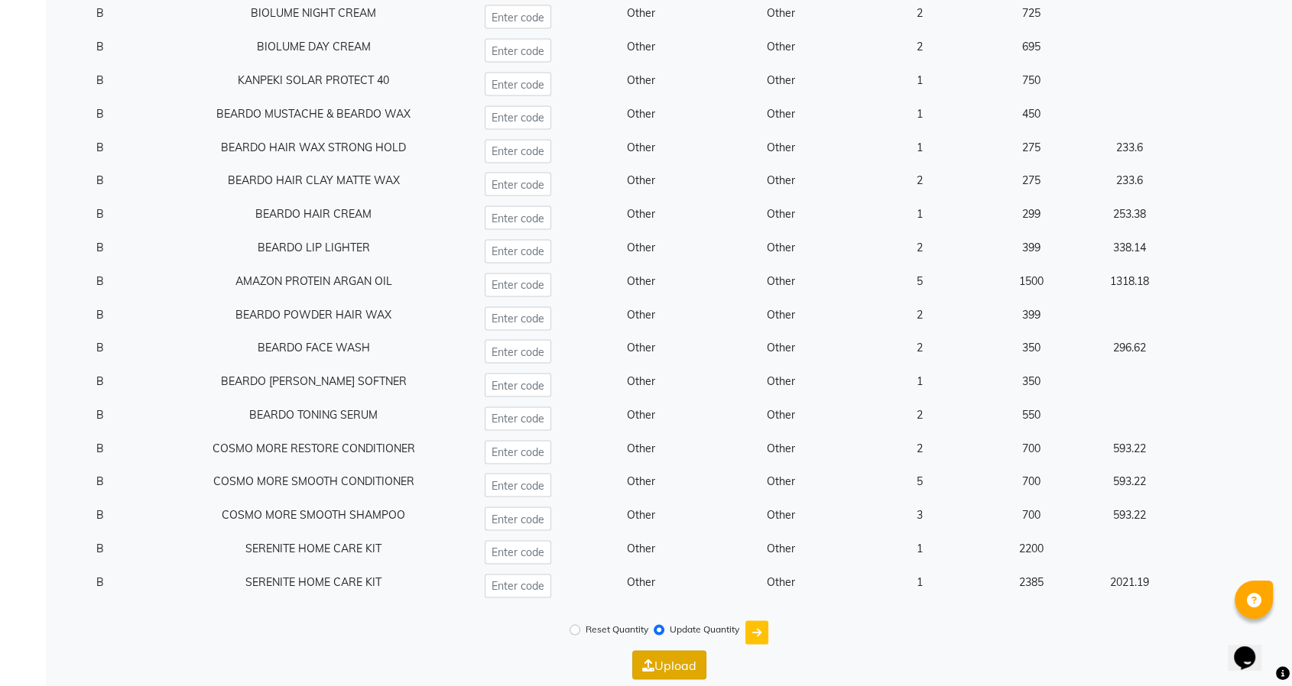
click at [669, 674] on button "Upload" at bounding box center [669, 665] width 74 height 29
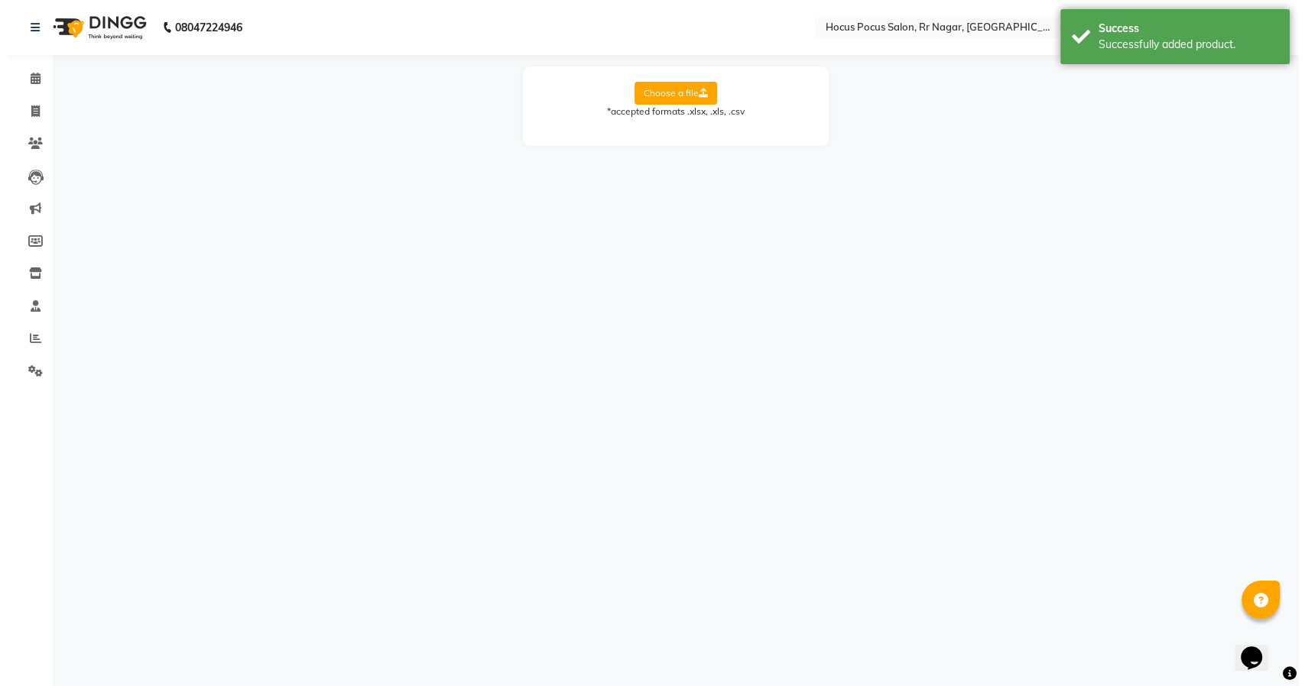
scroll to position [0, 0]
